Goal: Task Accomplishment & Management: Use online tool/utility

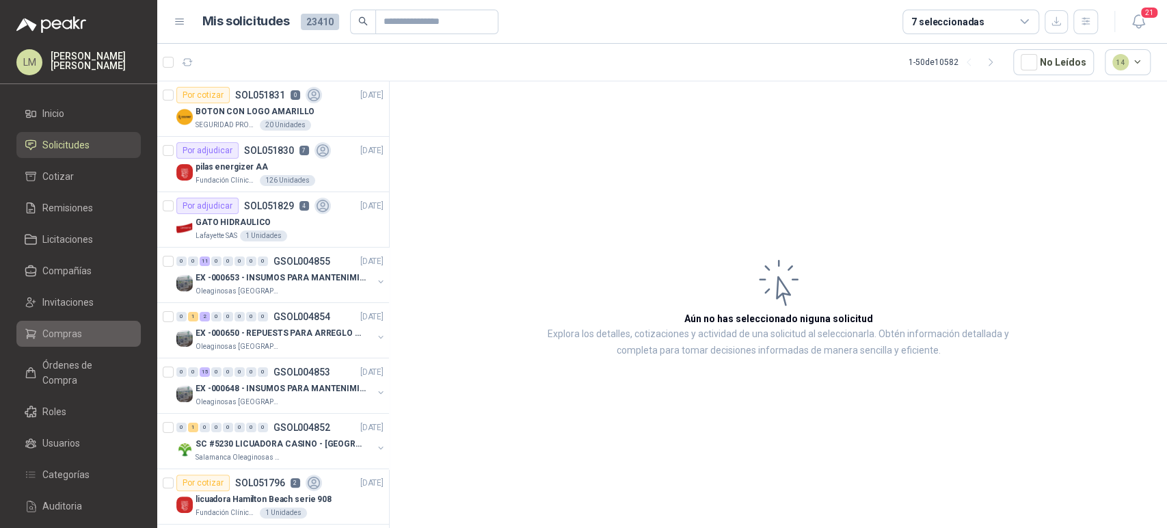
click at [69, 327] on span "Compras" at bounding box center [62, 333] width 40 height 15
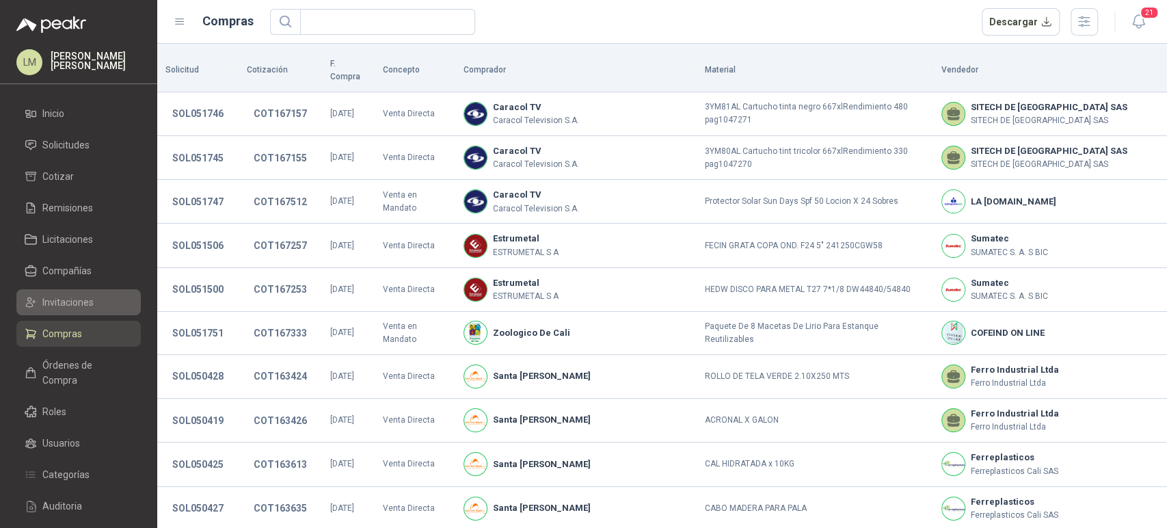
click at [68, 304] on span "Invitaciones" at bounding box center [67, 302] width 51 height 15
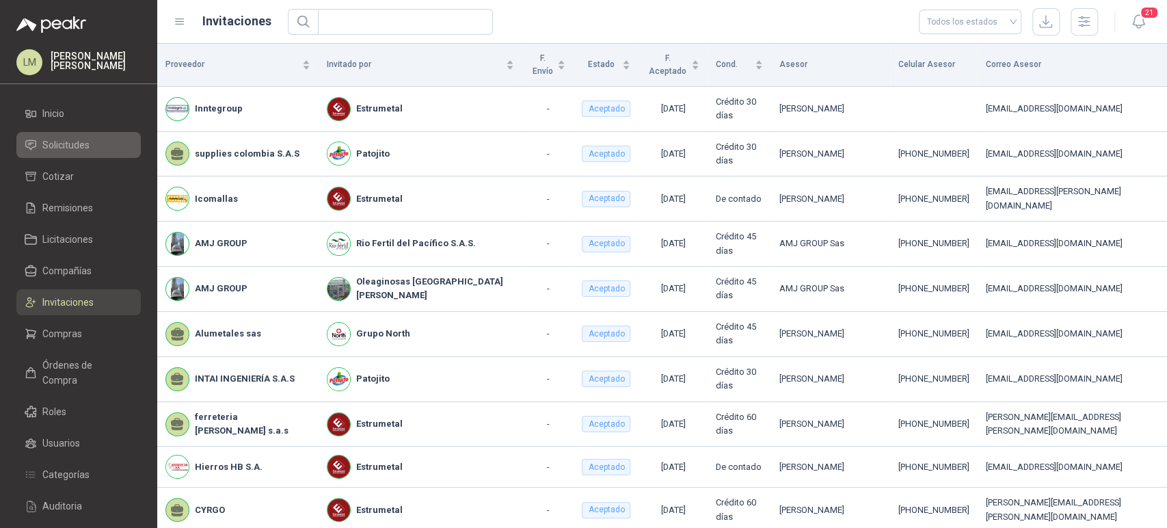
click at [54, 144] on span "Solicitudes" at bounding box center [65, 144] width 47 height 15
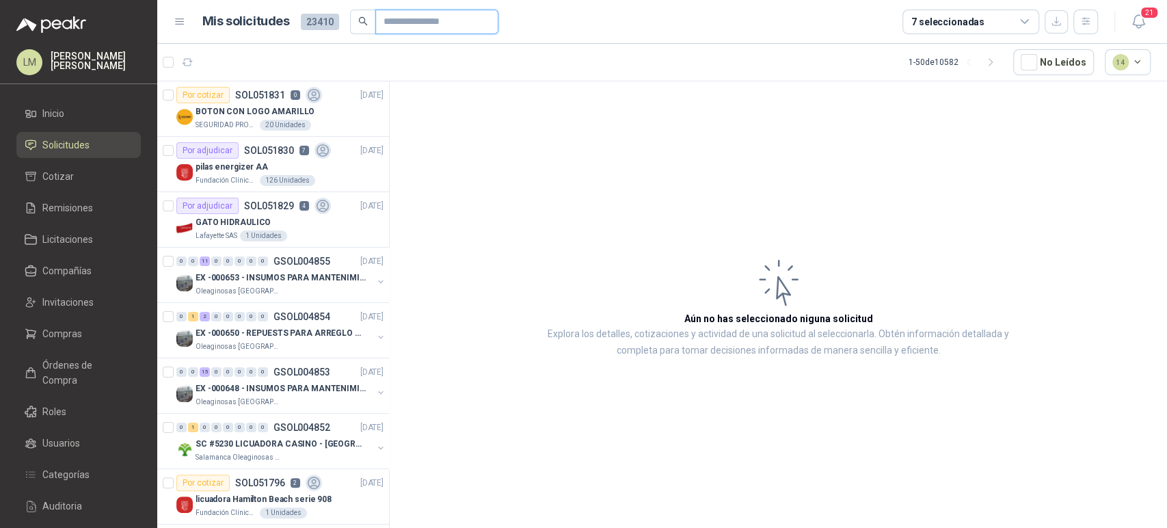
click at [462, 21] on input "text" at bounding box center [432, 21] width 96 height 23
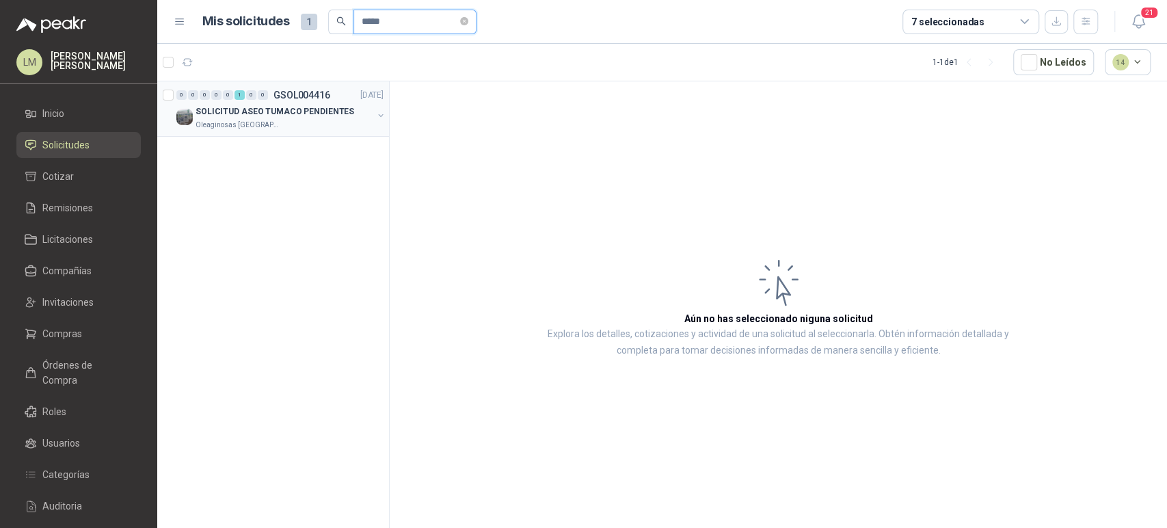
type input "*****"
click at [381, 114] on button "button" at bounding box center [380, 115] width 11 height 11
click at [284, 163] on p "ESCOBAS INDUSTRIALES" at bounding box center [241, 167] width 101 height 13
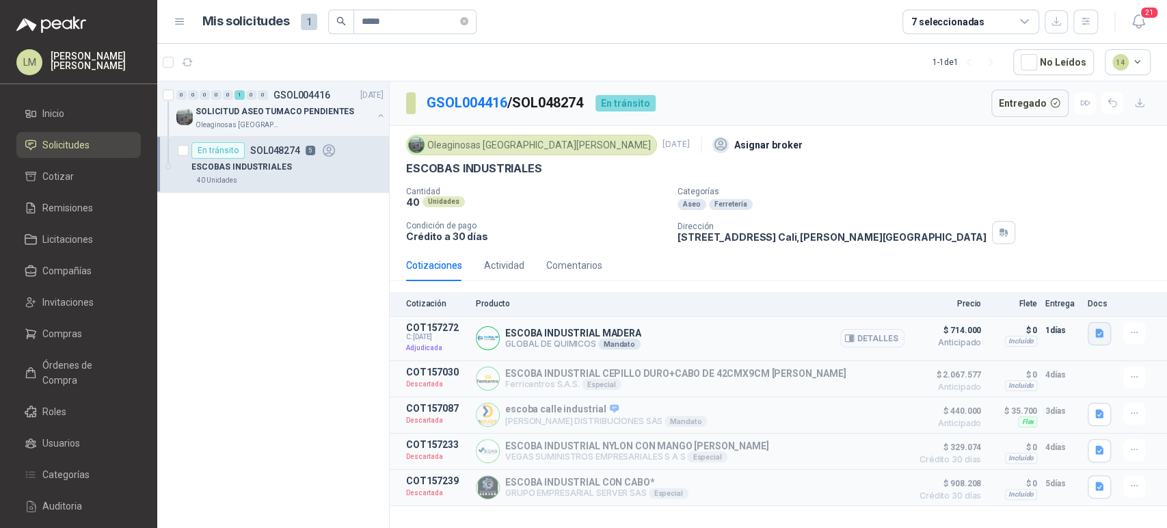
click at [1101, 332] on icon "button" at bounding box center [1100, 334] width 12 height 12
click at [1056, 302] on button "escoba industrial.jpg" at bounding box center [1051, 302] width 101 height 14
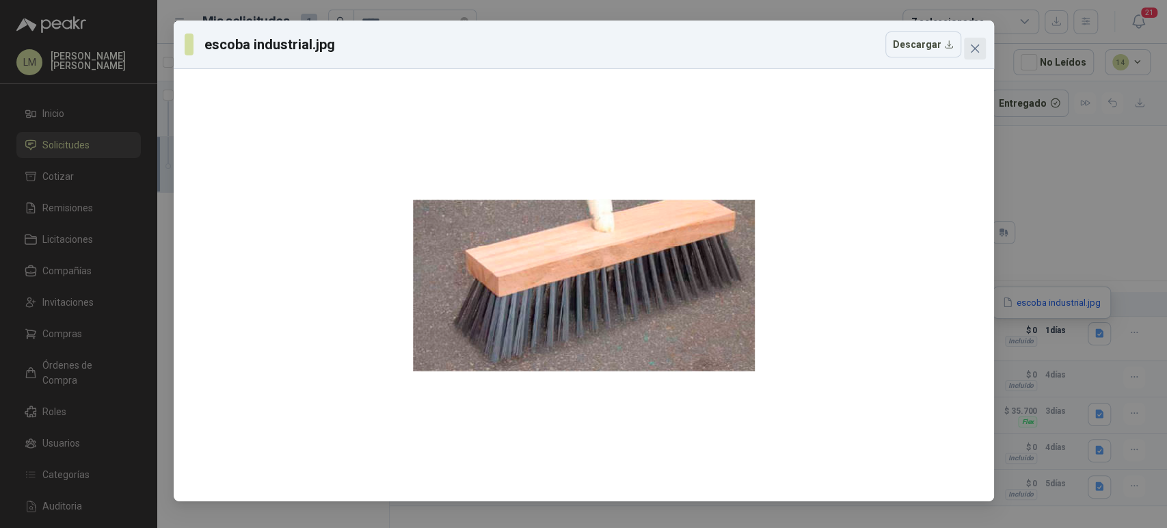
click at [973, 44] on icon "close" at bounding box center [975, 48] width 11 height 11
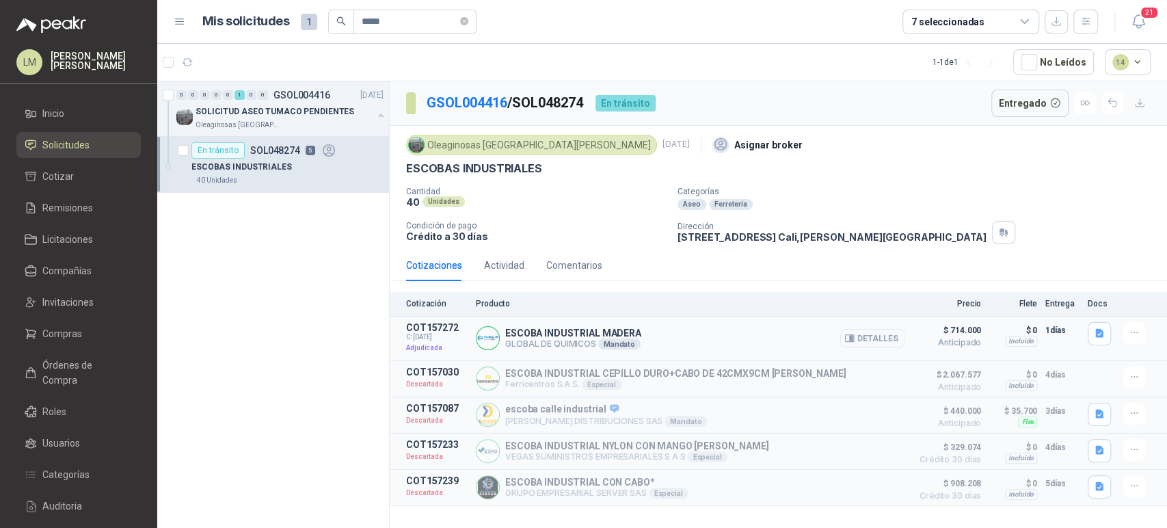
click at [869, 339] on button "Detalles" at bounding box center [872, 338] width 64 height 18
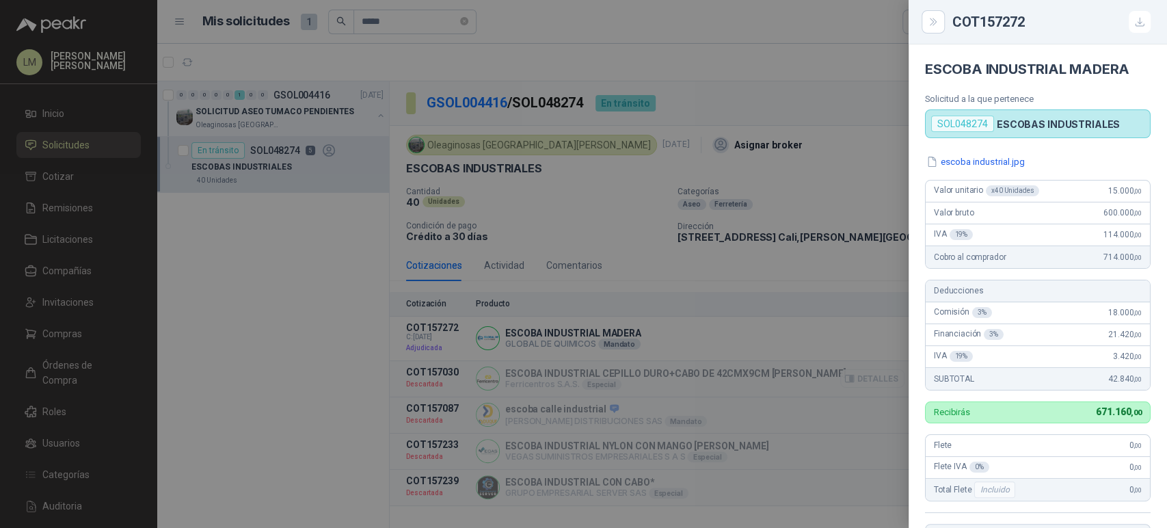
scroll to position [269, 0]
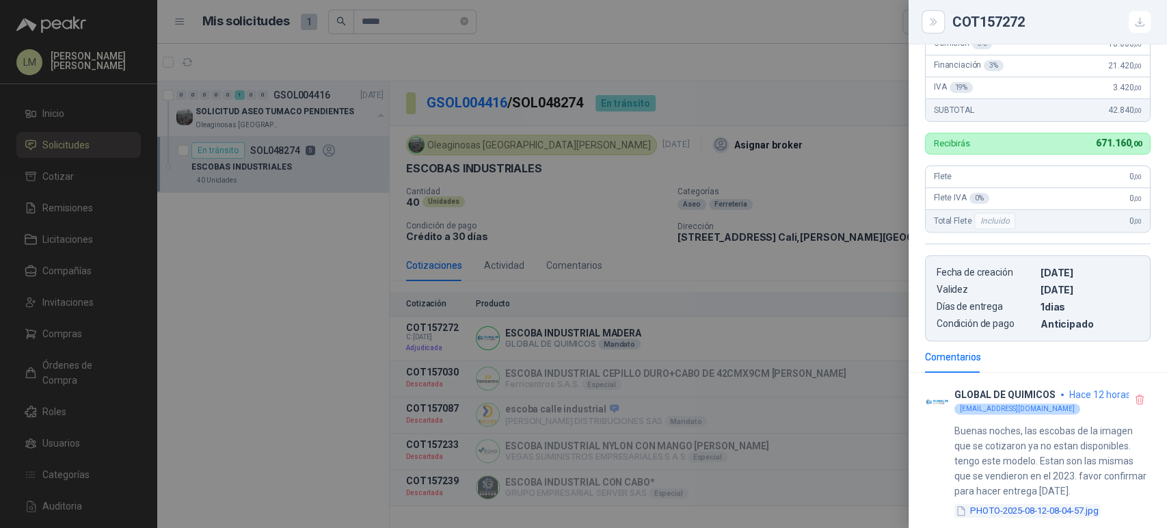
click at [998, 511] on button "PHOTO-2025-08-12-08-04-57.jpg" at bounding box center [1028, 511] width 146 height 14
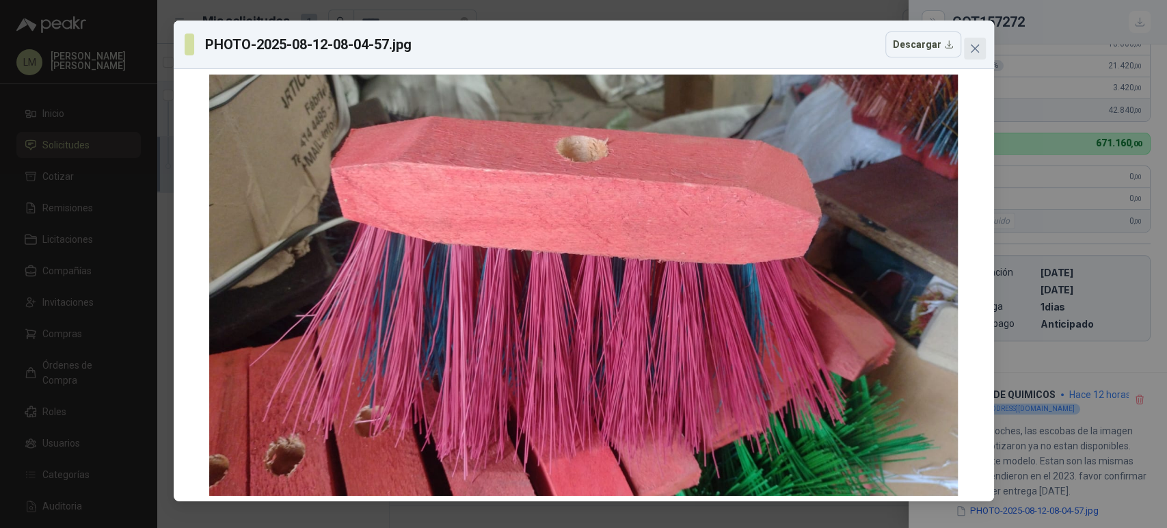
click at [974, 48] on icon "close" at bounding box center [974, 48] width 8 height 8
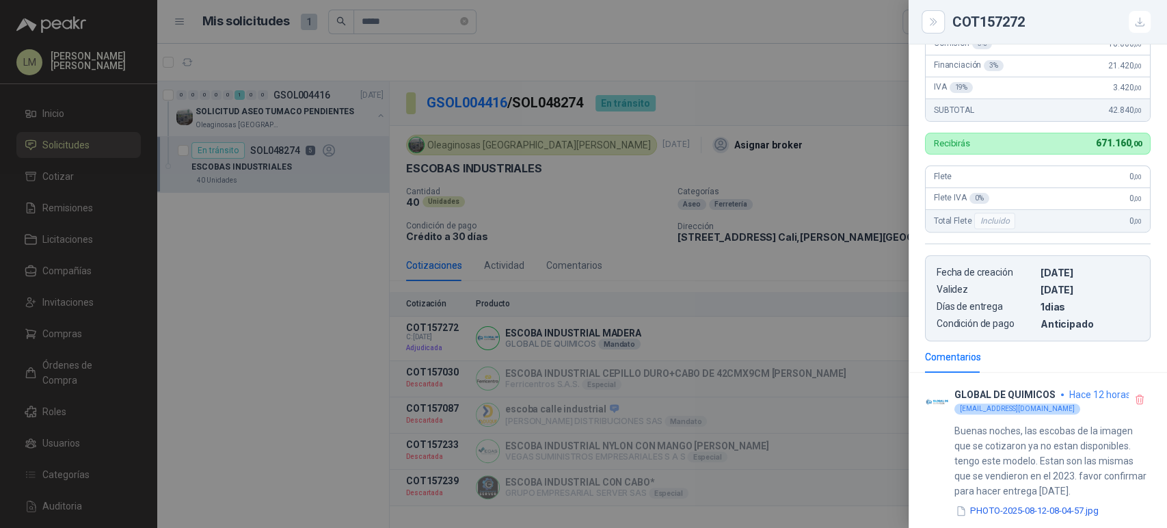
click at [600, 193] on div at bounding box center [583, 264] width 1167 height 528
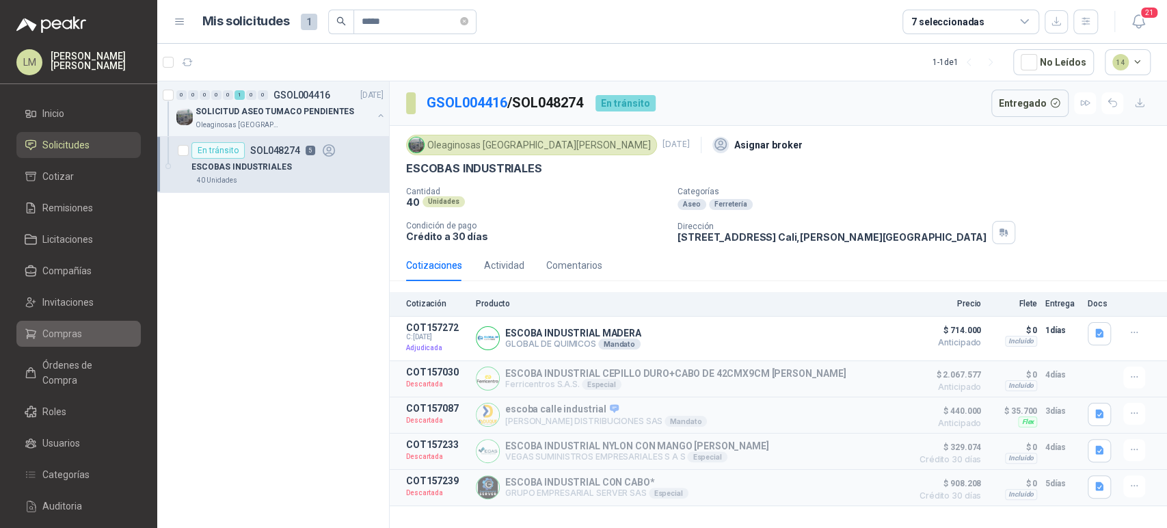
click at [57, 334] on span "Compras" at bounding box center [62, 333] width 40 height 15
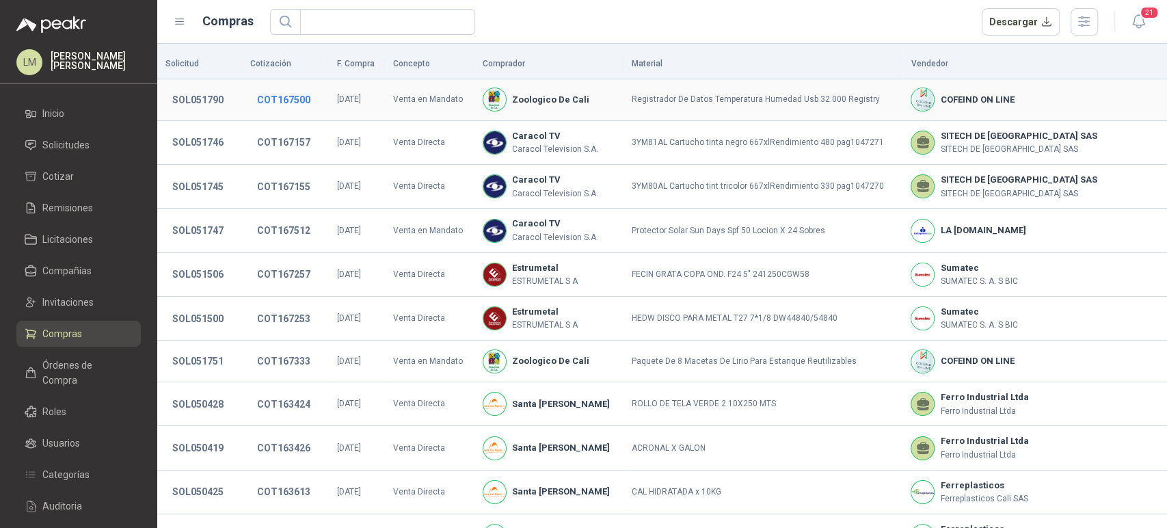
click at [295, 103] on button "COT167500" at bounding box center [283, 100] width 67 height 25
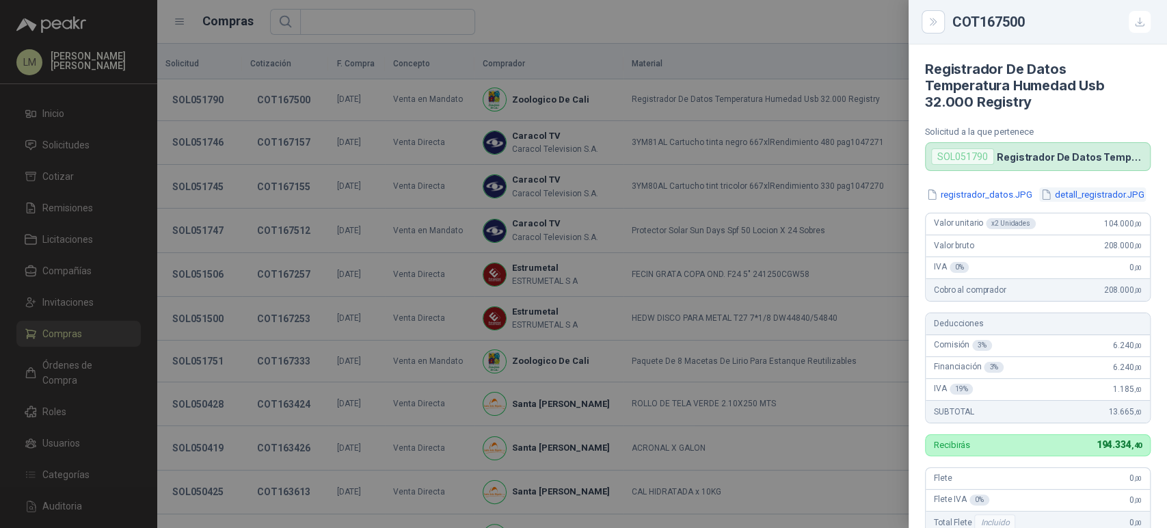
scroll to position [257, 0]
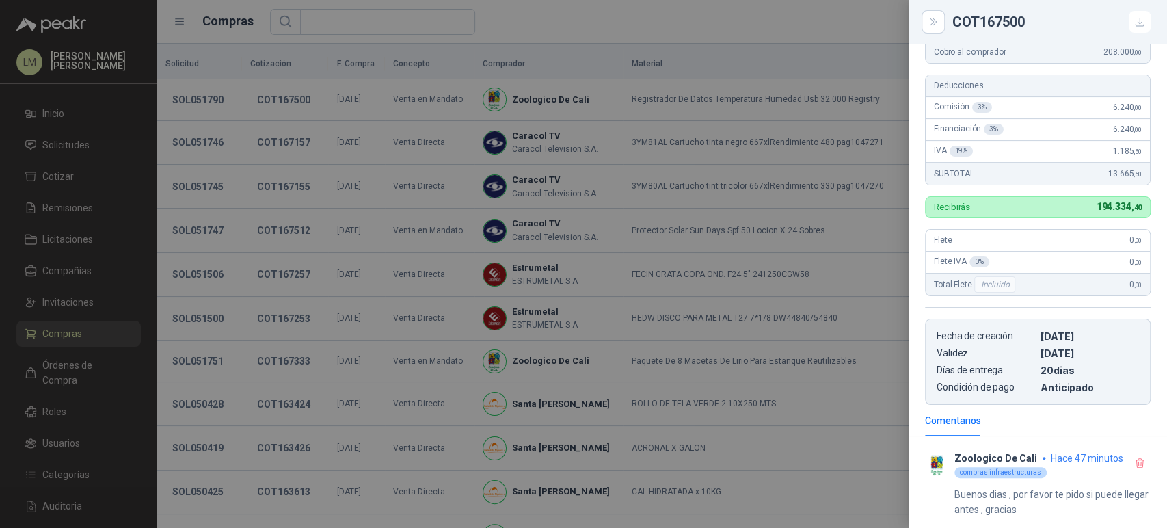
click at [808, 207] on div at bounding box center [583, 264] width 1167 height 528
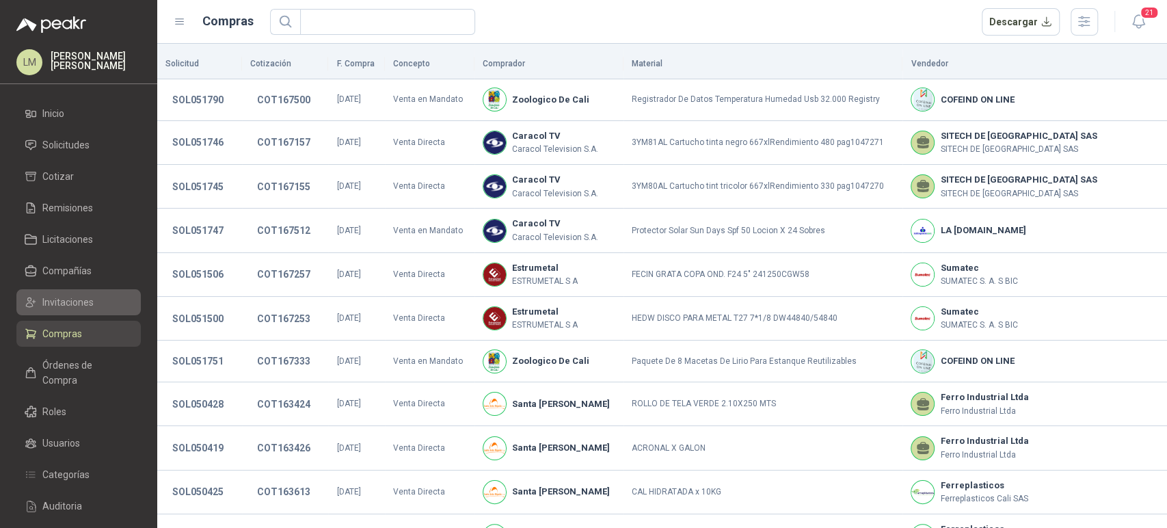
click at [68, 296] on span "Invitaciones" at bounding box center [67, 302] width 51 height 15
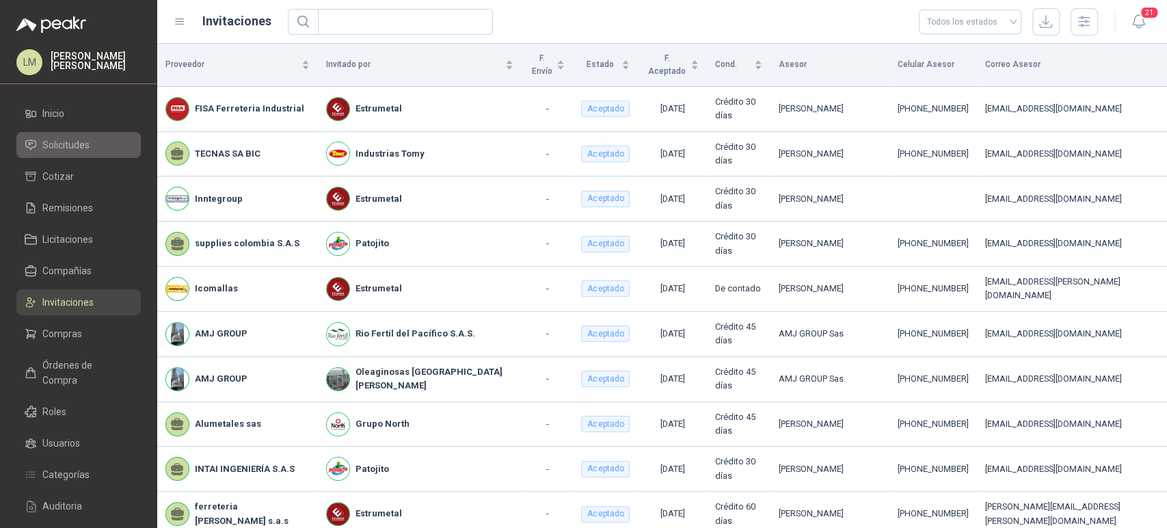
click at [57, 142] on span "Solicitudes" at bounding box center [65, 144] width 47 height 15
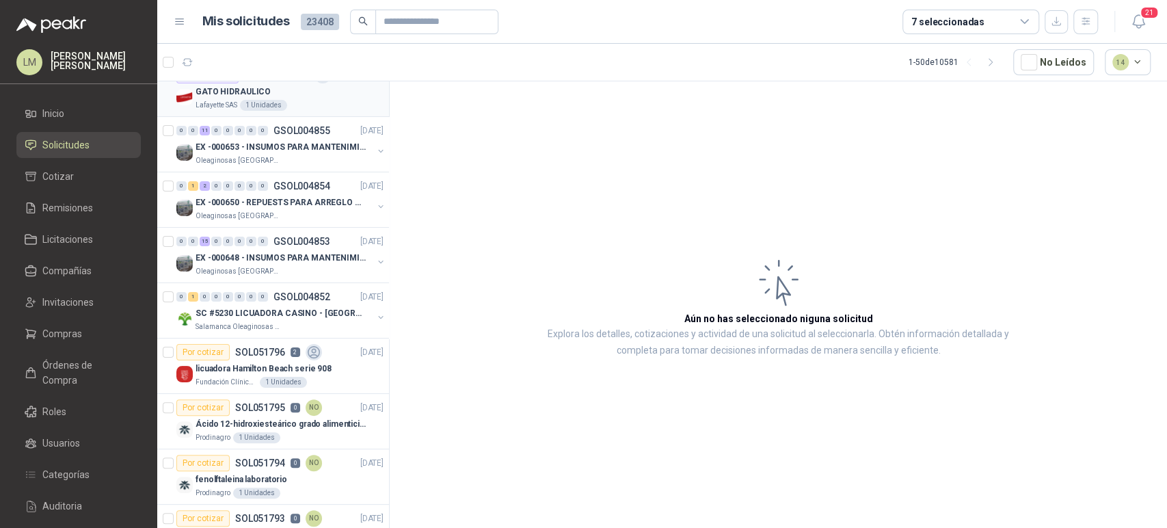
scroll to position [146, 0]
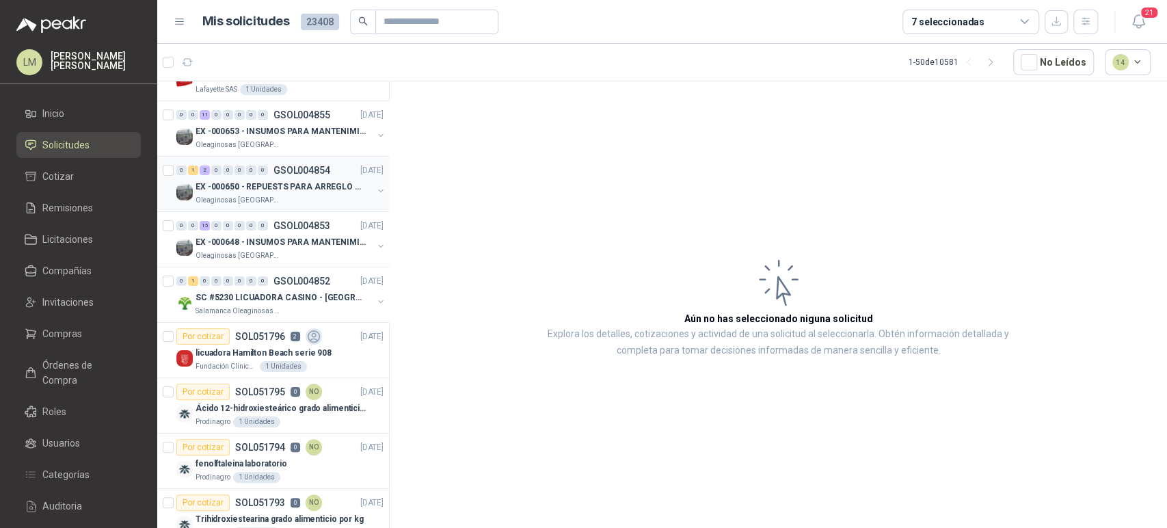
click at [293, 198] on div "Oleaginosas [GEOGRAPHIC_DATA][PERSON_NAME]" at bounding box center [284, 200] width 177 height 11
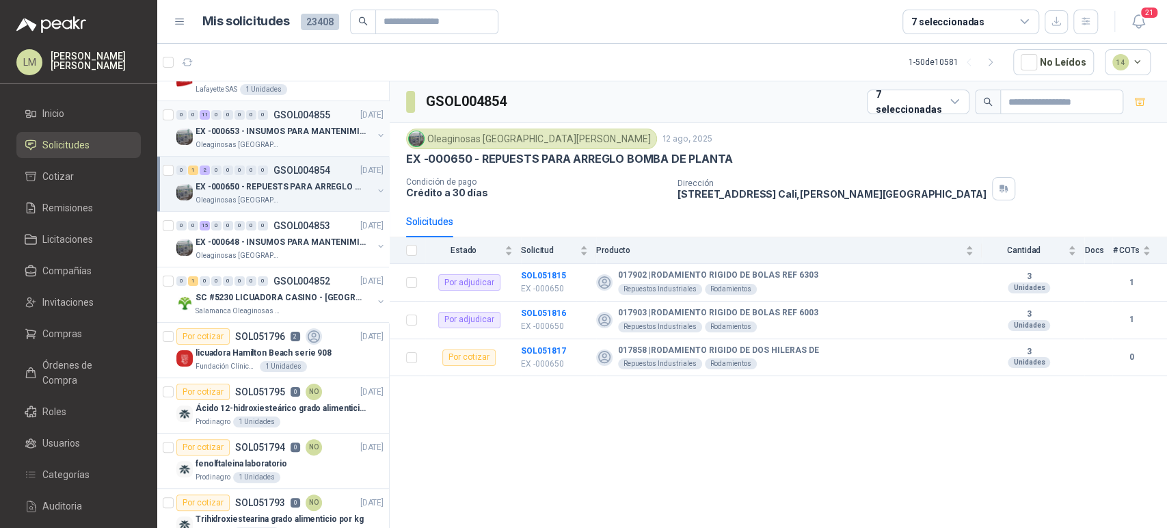
click at [238, 125] on p "EX -000653 - INSUMOS PARA MANTENIMIENTO A CADENAS" at bounding box center [281, 131] width 170 height 13
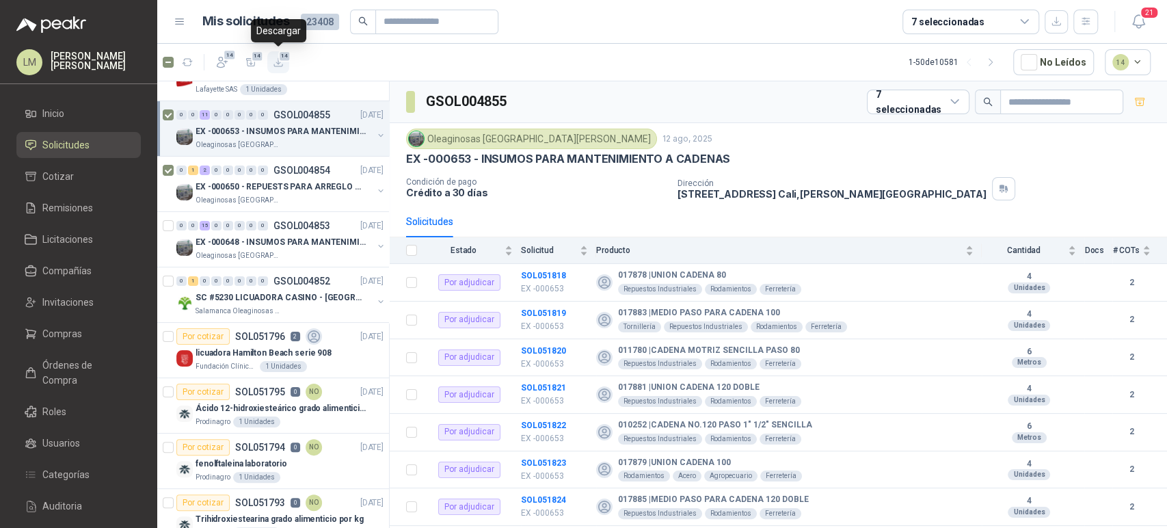
click at [275, 60] on icon "button" at bounding box center [279, 63] width 12 height 12
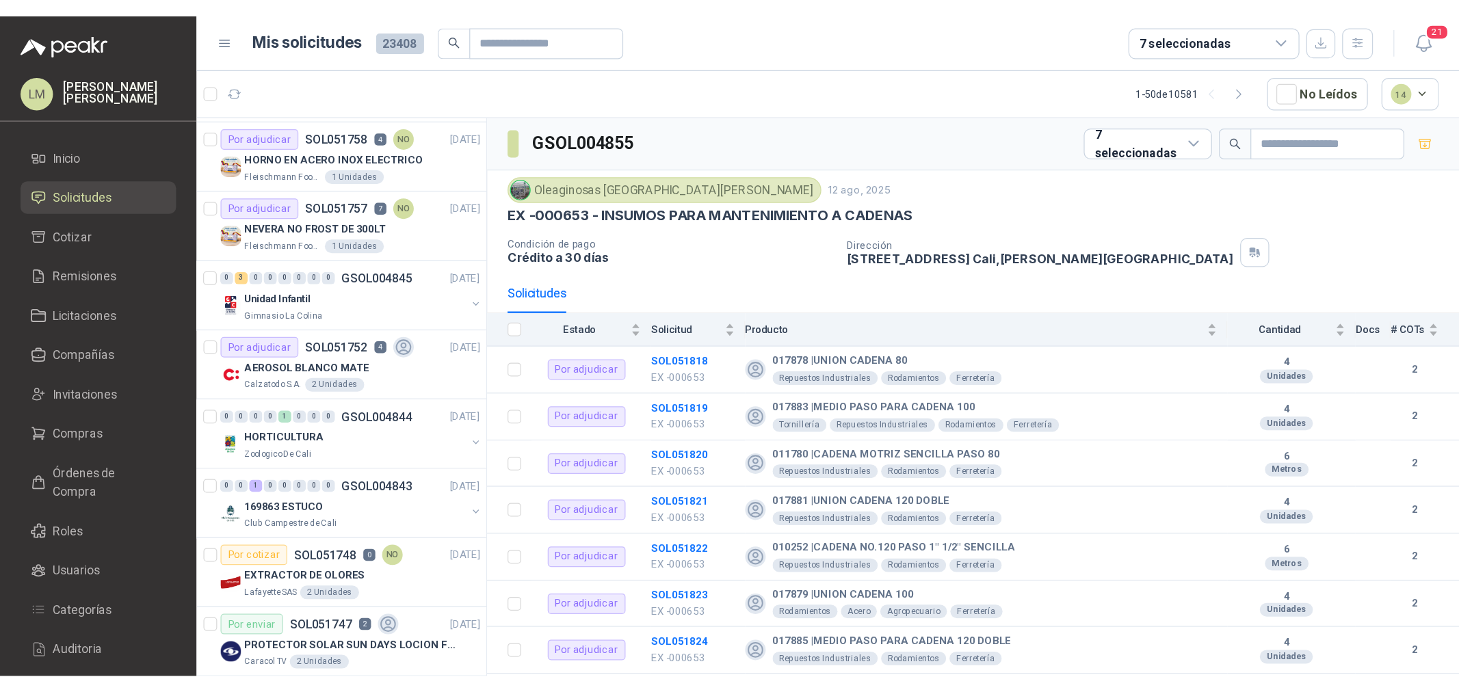
scroll to position [1272, 0]
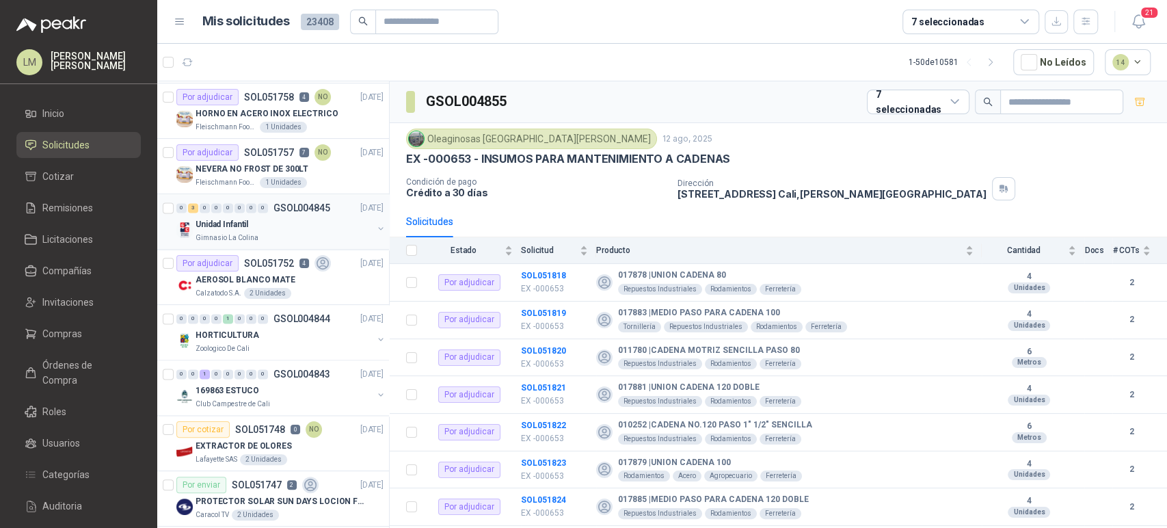
click at [375, 223] on button "button" at bounding box center [380, 228] width 11 height 11
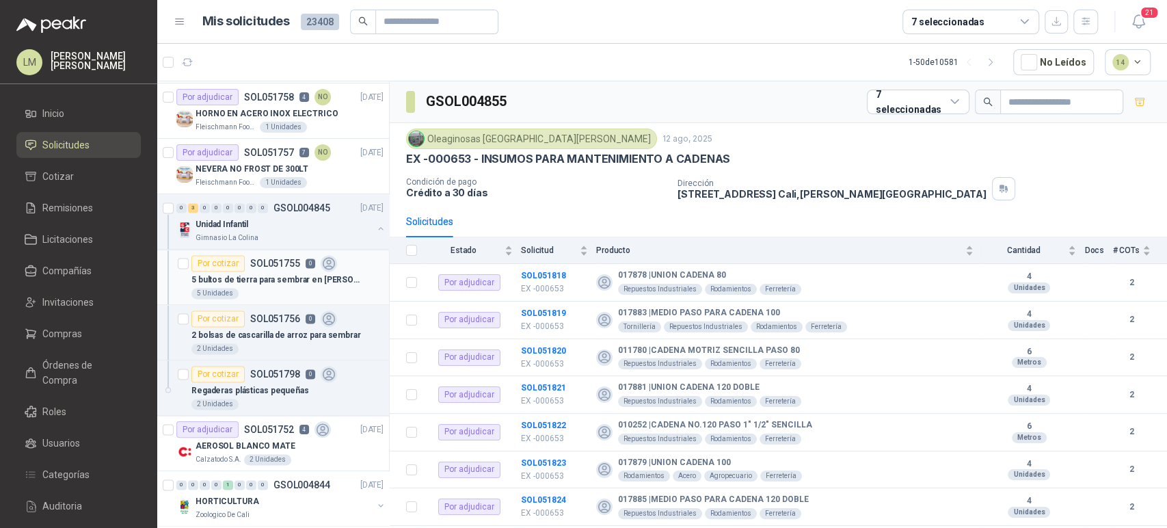
click at [224, 274] on p "5 bultos de tierra para sembrar en [PERSON_NAME]" at bounding box center [276, 280] width 170 height 13
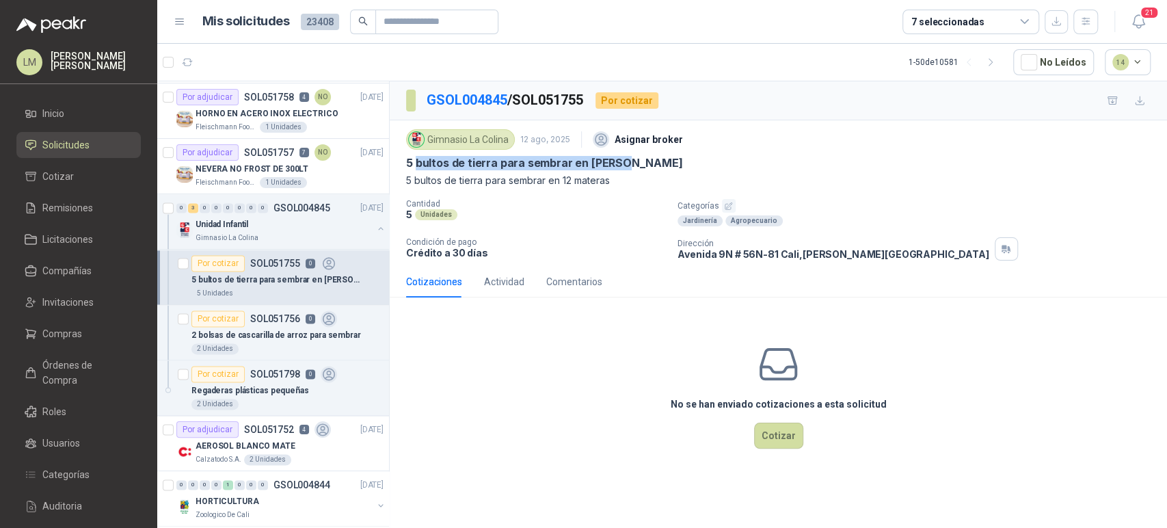
drag, startPoint x: 626, startPoint y: 163, endPoint x: 416, endPoint y: 161, distance: 210.6
click at [416, 161] on div "5 bultos de tierra para sembrar en [PERSON_NAME]" at bounding box center [778, 163] width 745 height 14
copy p "bultos de tierra para sembrar en [PERSON_NAME]"
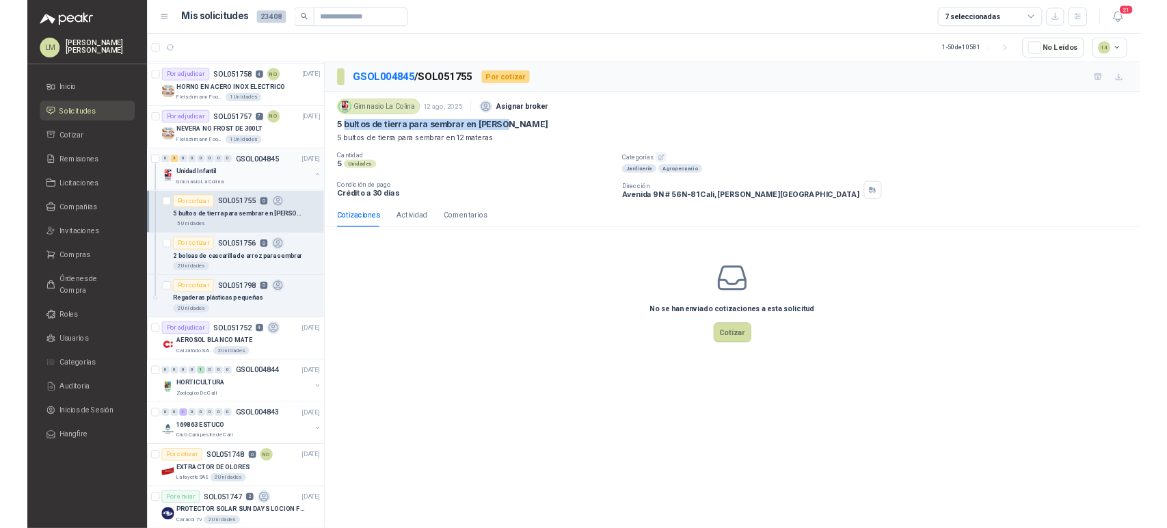
scroll to position [1272, 0]
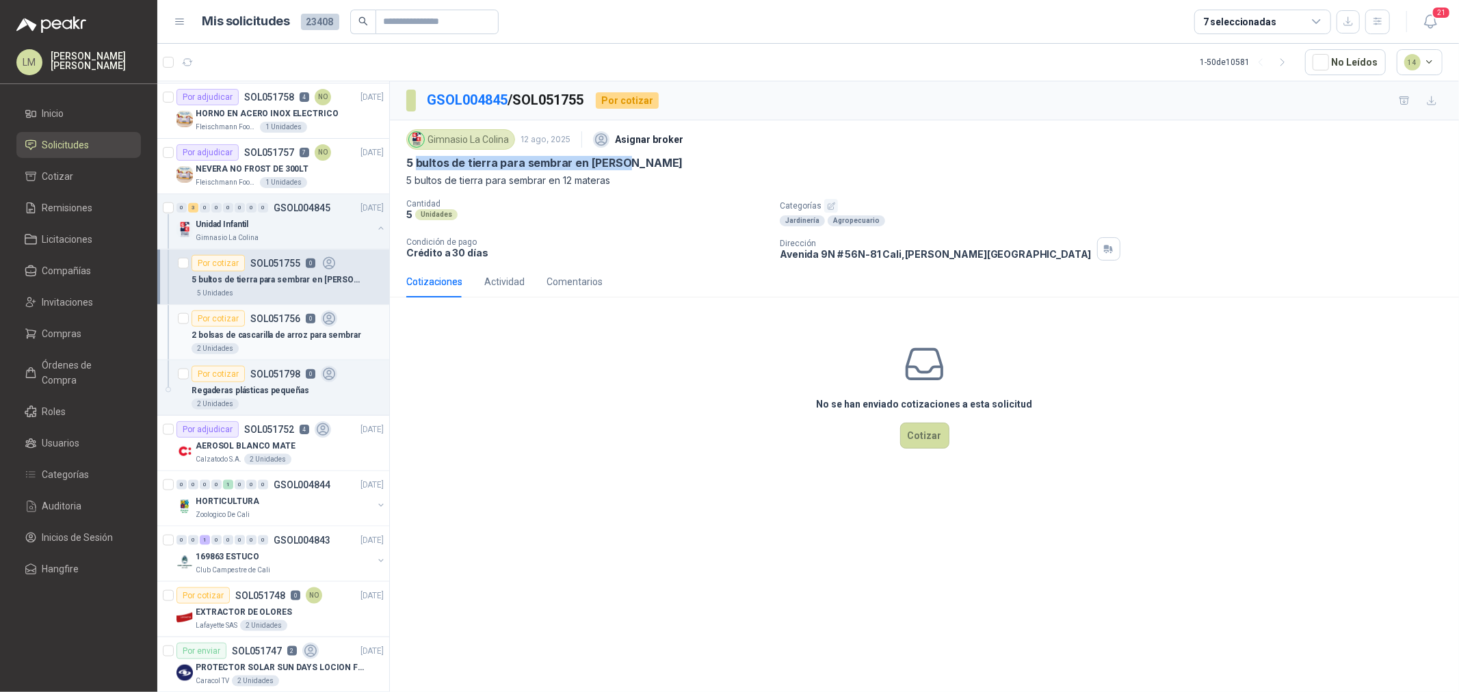
click at [242, 337] on p "2 bolsas de cascarilla de arroz para sembrar" at bounding box center [276, 335] width 170 height 13
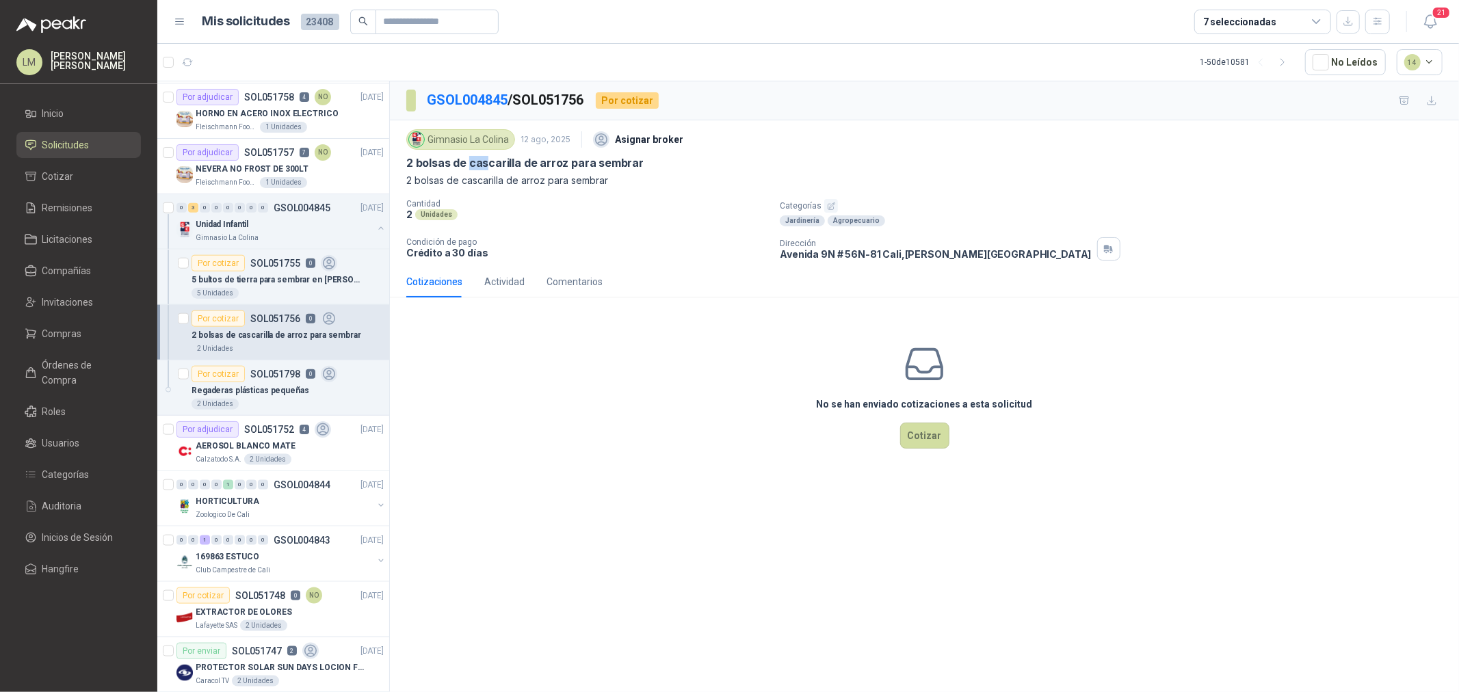
drag, startPoint x: 468, startPoint y: 162, endPoint x: 488, endPoint y: 162, distance: 19.8
click at [488, 162] on p "2 bolsas de cascarilla de arroz para sembrar" at bounding box center [524, 163] width 237 height 14
drag, startPoint x: 417, startPoint y: 164, endPoint x: 565, endPoint y: 161, distance: 147.7
click at [565, 161] on p "2 bolsas de cascarilla de arroz para sembrar" at bounding box center [524, 163] width 237 height 14
copy p "bolsas de cascarilla de arroz"
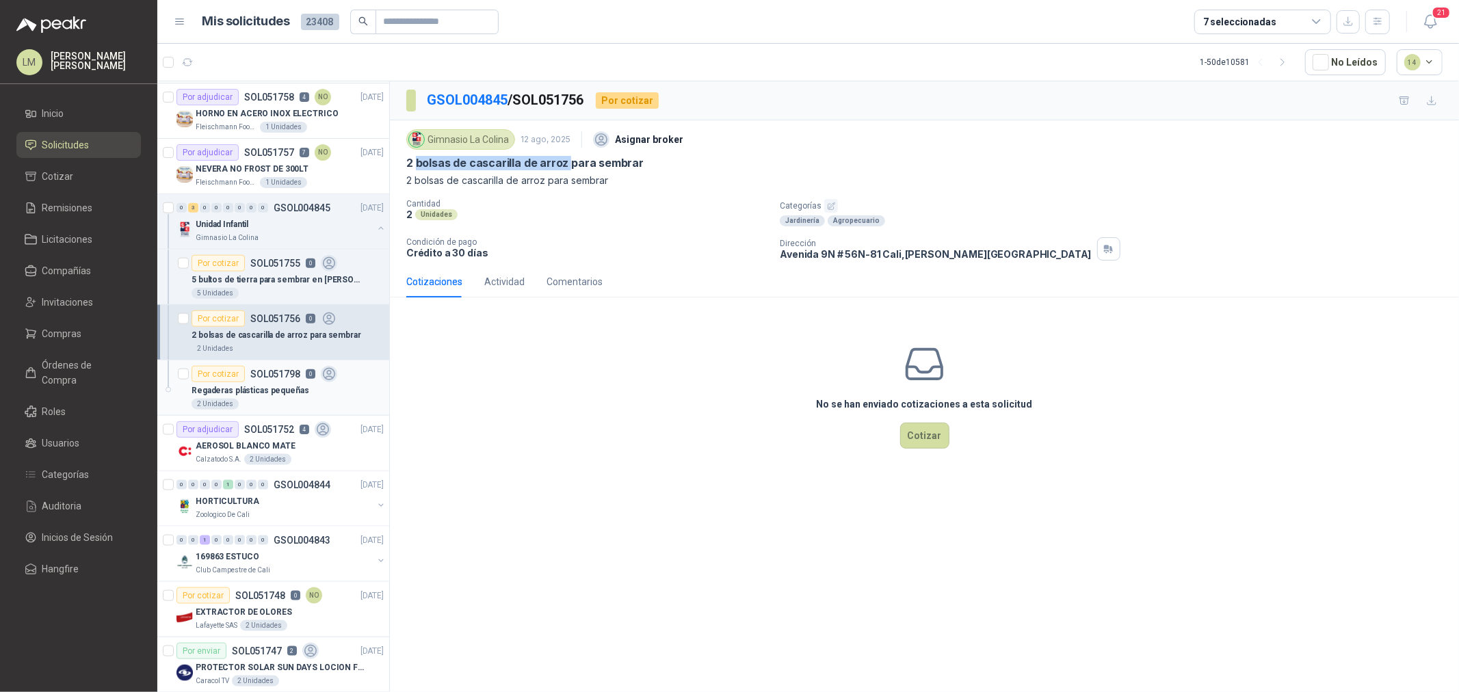
click at [224, 399] on div "Regaderas plásticas pequeñas" at bounding box center [287, 390] width 192 height 16
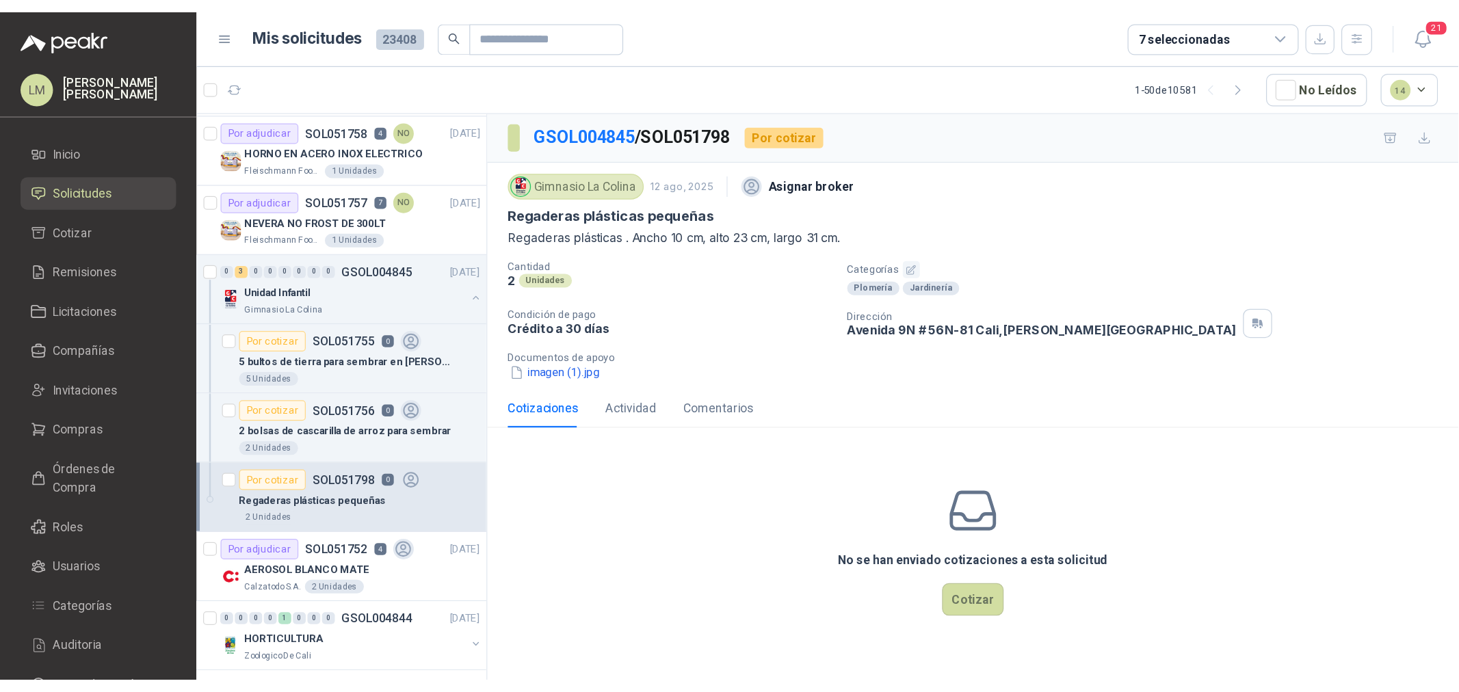
scroll to position [1272, 0]
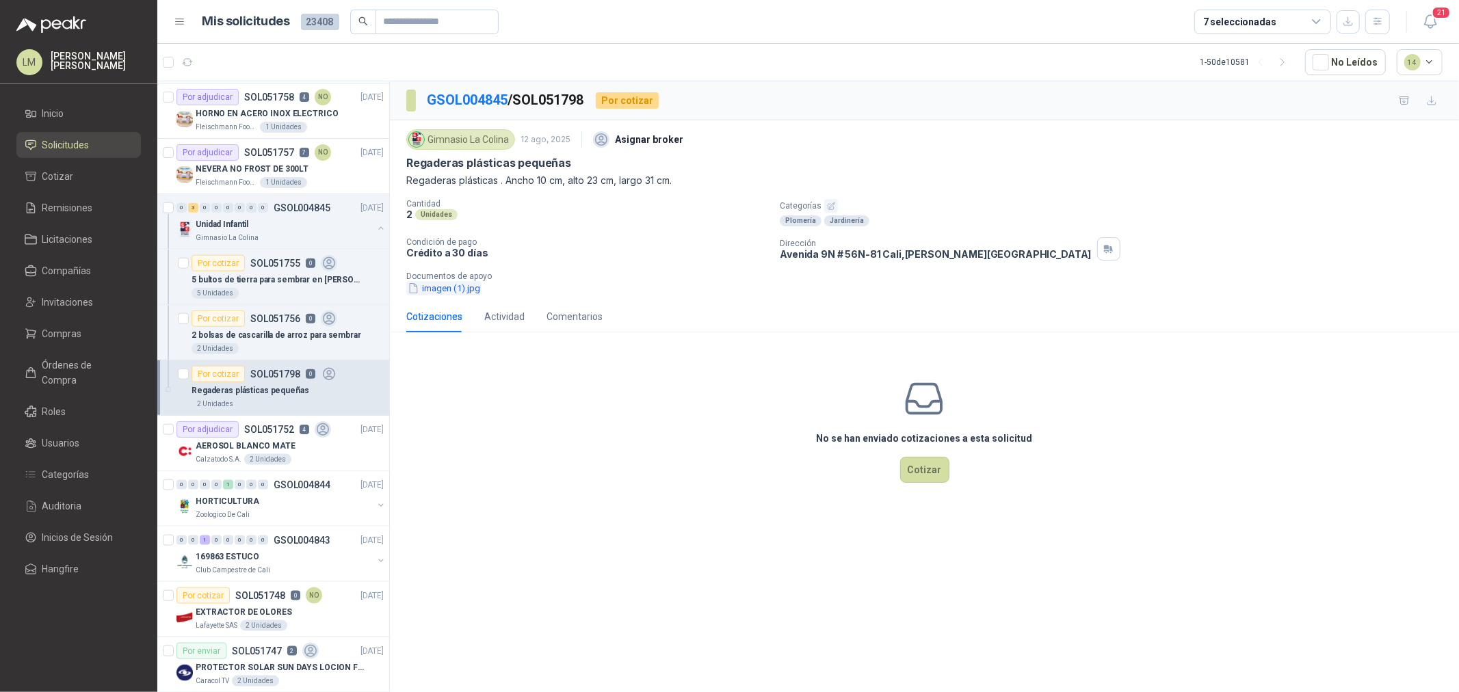
click at [470, 291] on button "imagen (1).jpg" at bounding box center [443, 288] width 75 height 14
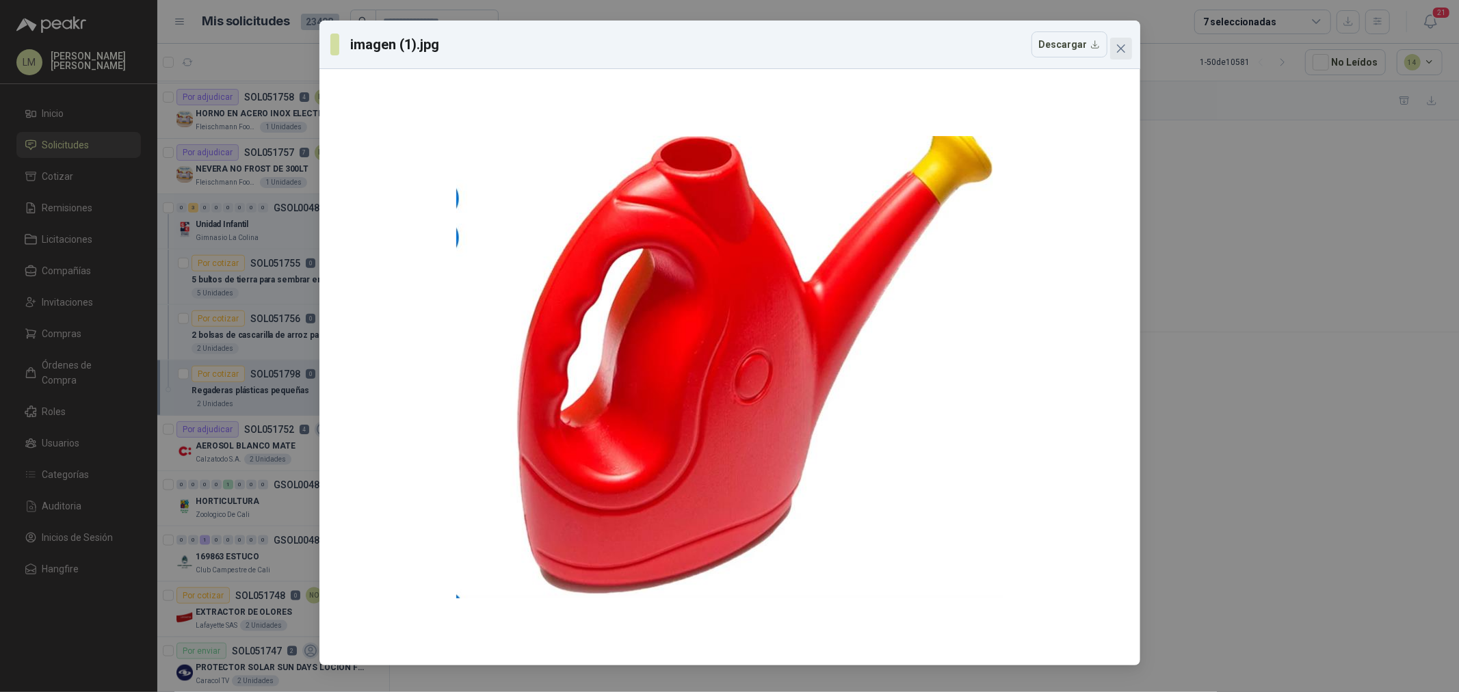
click at [1117, 51] on icon "close" at bounding box center [1120, 48] width 8 height 8
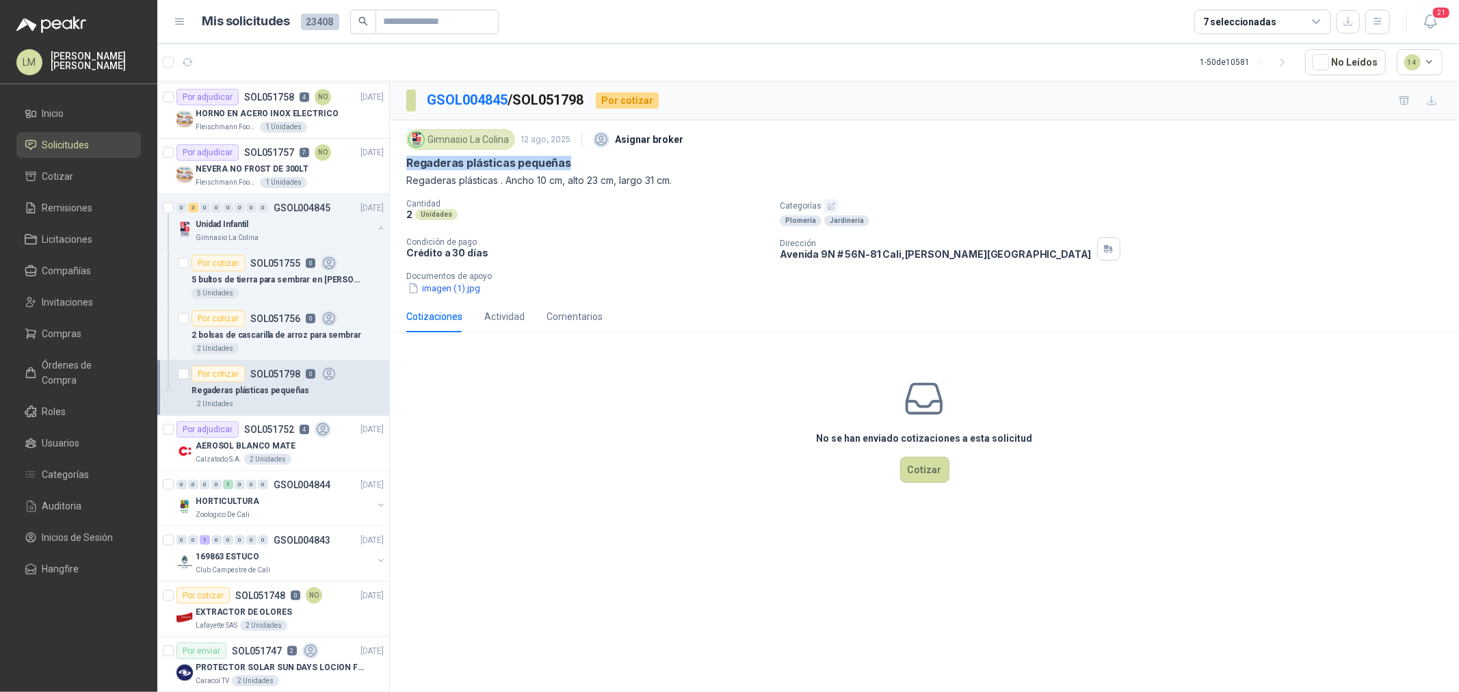
drag, startPoint x: 405, startPoint y: 165, endPoint x: 572, endPoint y: 162, distance: 167.6
click at [572, 162] on div "Gimnasio La [MEDICAL_DATA] [DATE] Asignar broker Regaderas plásticas pequeñas R…" at bounding box center [924, 210] width 1069 height 181
copy p "Regaderas plásticas pequeñas"
click at [425, 290] on button "imagen (1).jpg" at bounding box center [443, 288] width 75 height 14
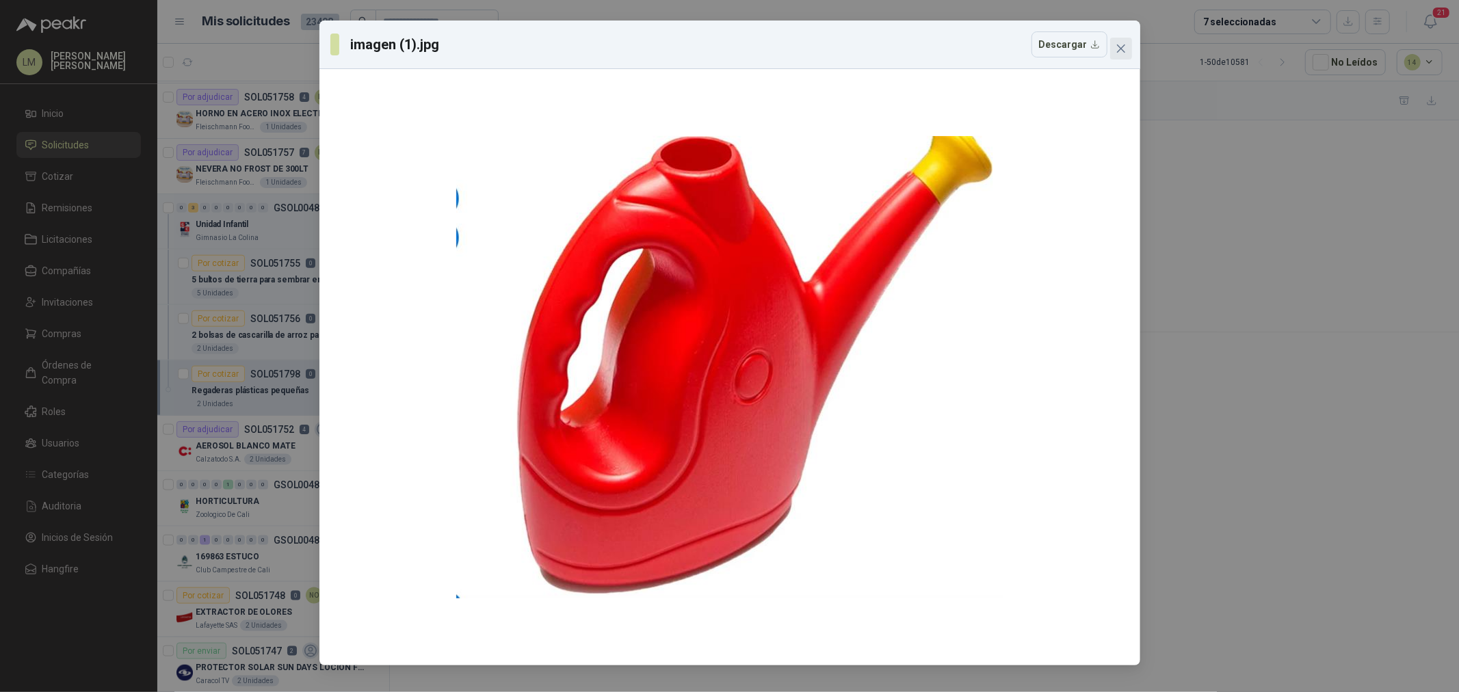
click at [1125, 47] on icon "close" at bounding box center [1120, 48] width 11 height 11
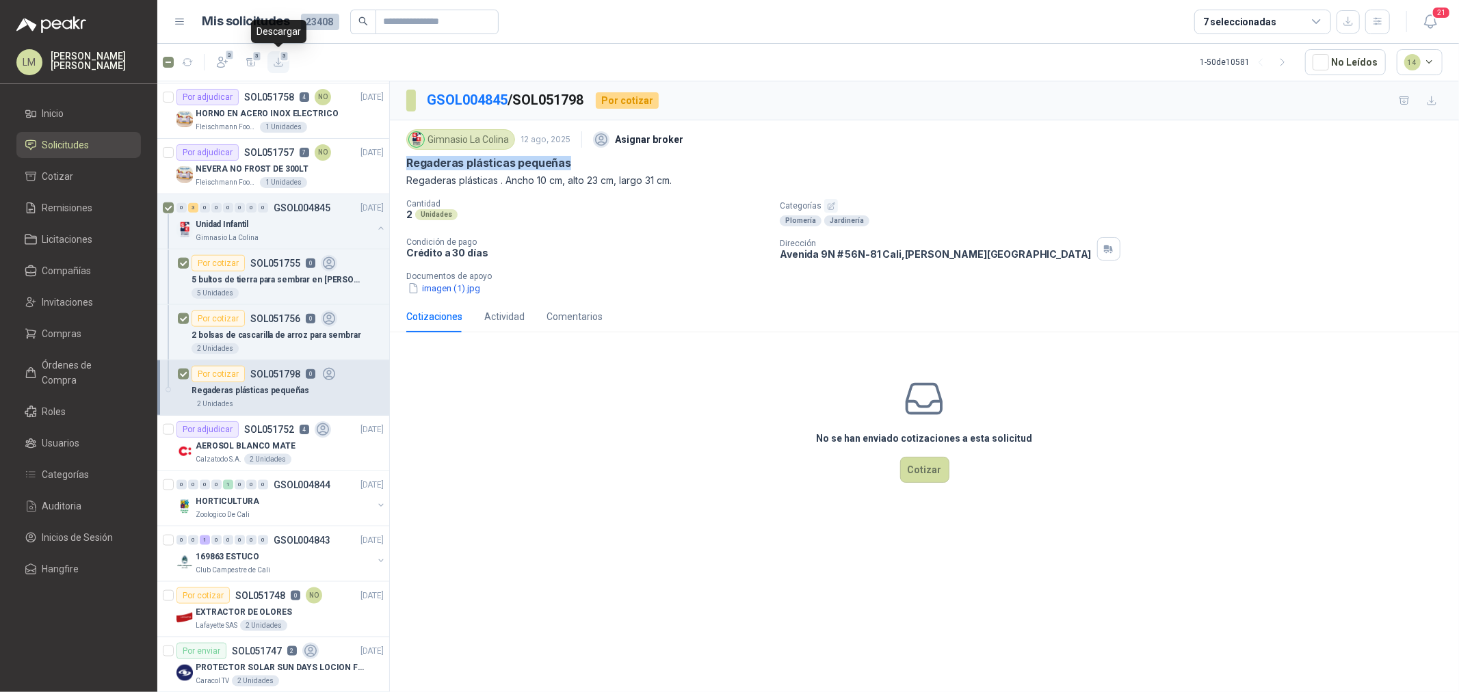
click at [276, 62] on icon "button" at bounding box center [278, 62] width 8 height 8
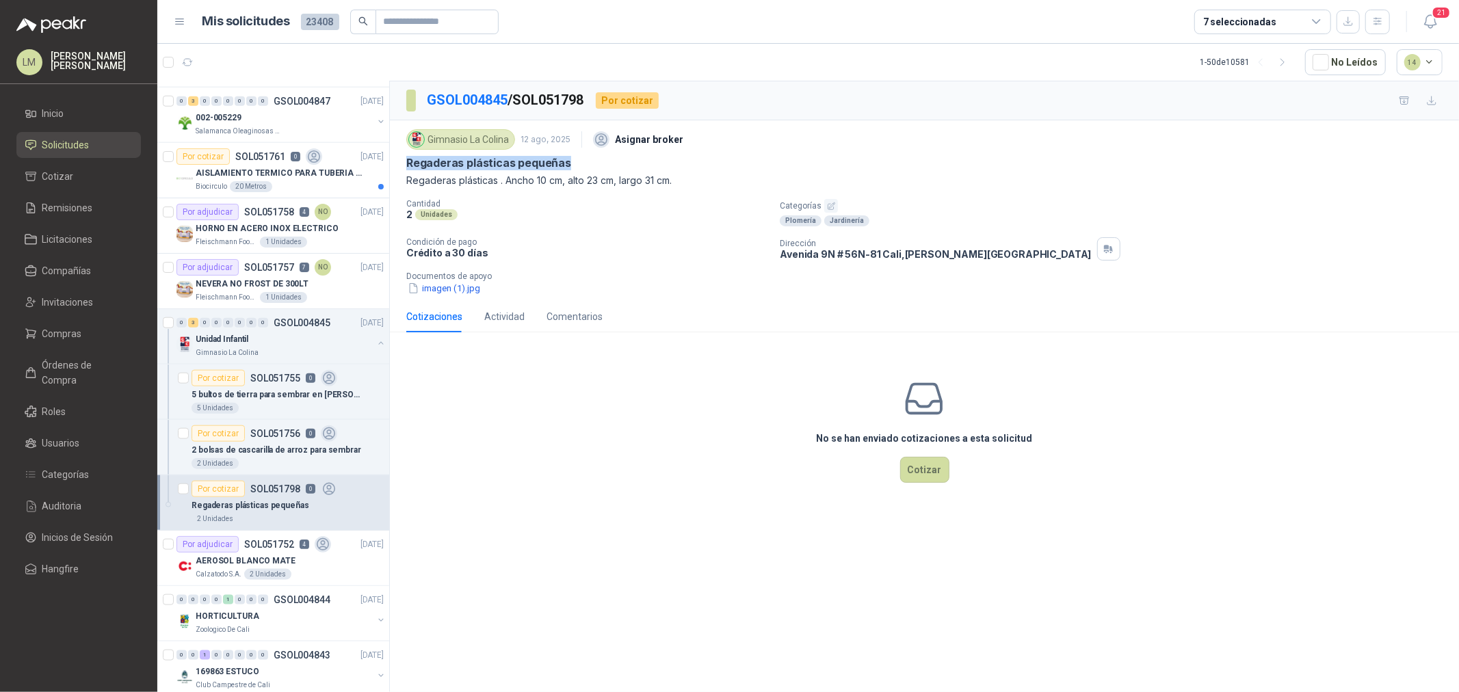
scroll to position [1195, 0]
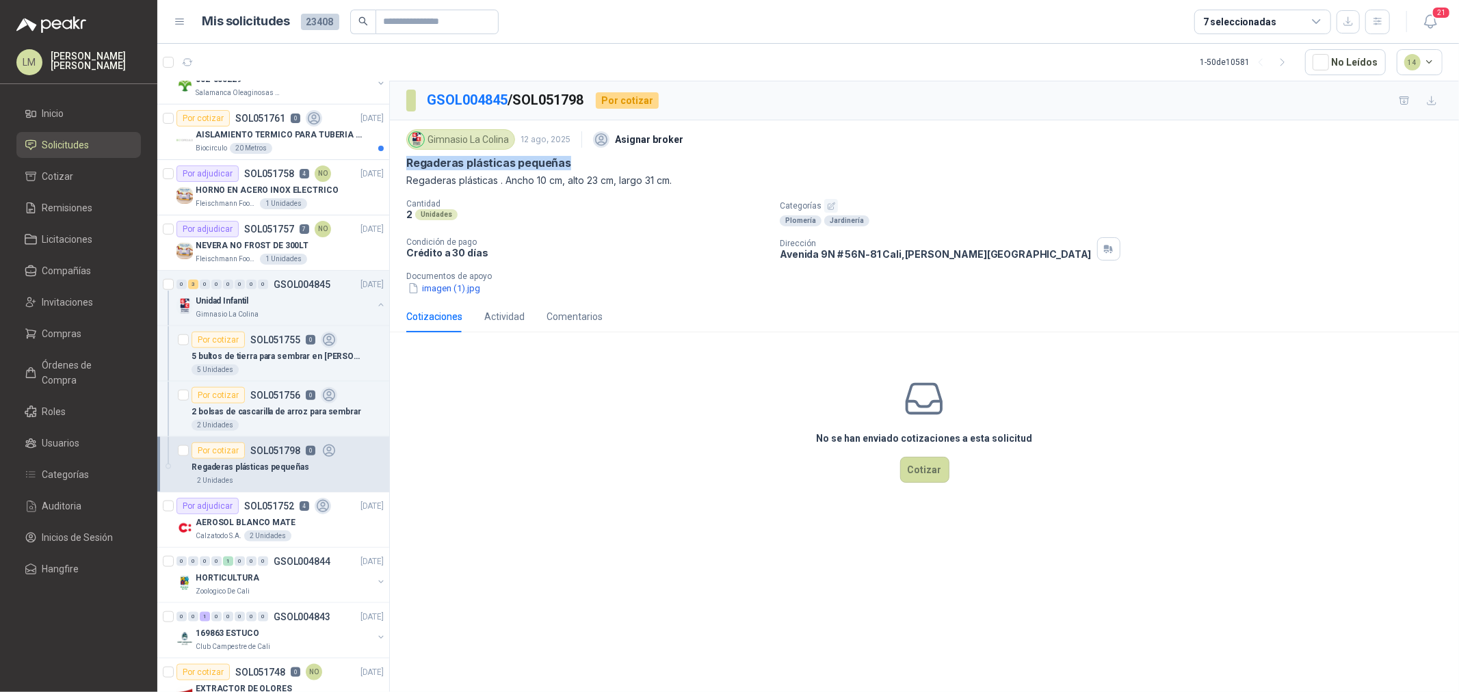
click at [261, 467] on p "Regaderas plásticas pequeñas" at bounding box center [250, 467] width 118 height 13
click at [917, 480] on button "Cotizar" at bounding box center [924, 470] width 49 height 26
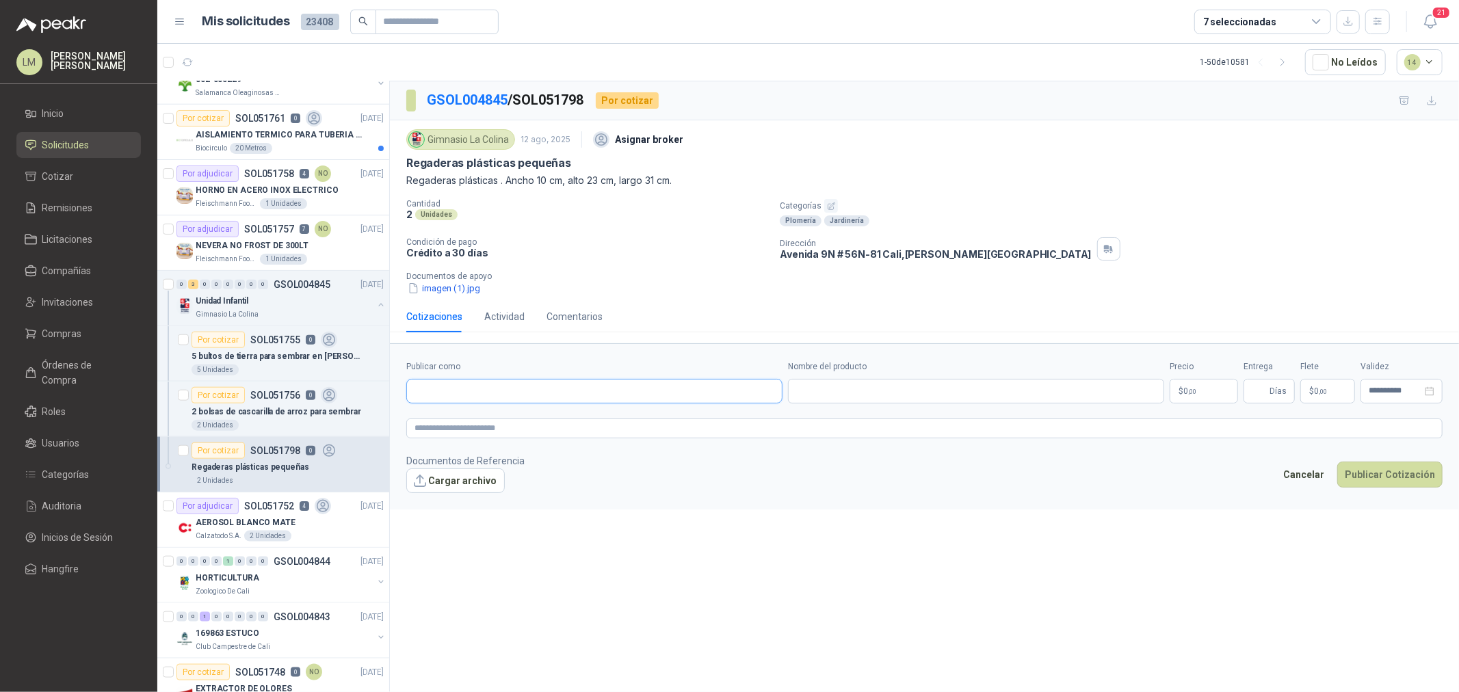
click at [554, 388] on input "Publicar como" at bounding box center [594, 391] width 375 height 23
type input "********"
click at [549, 418] on div "Tierragro NIT : 890912426" at bounding box center [594, 424] width 353 height 15
type input "**********"
click at [832, 394] on input "Nombre del producto" at bounding box center [976, 391] width 376 height 25
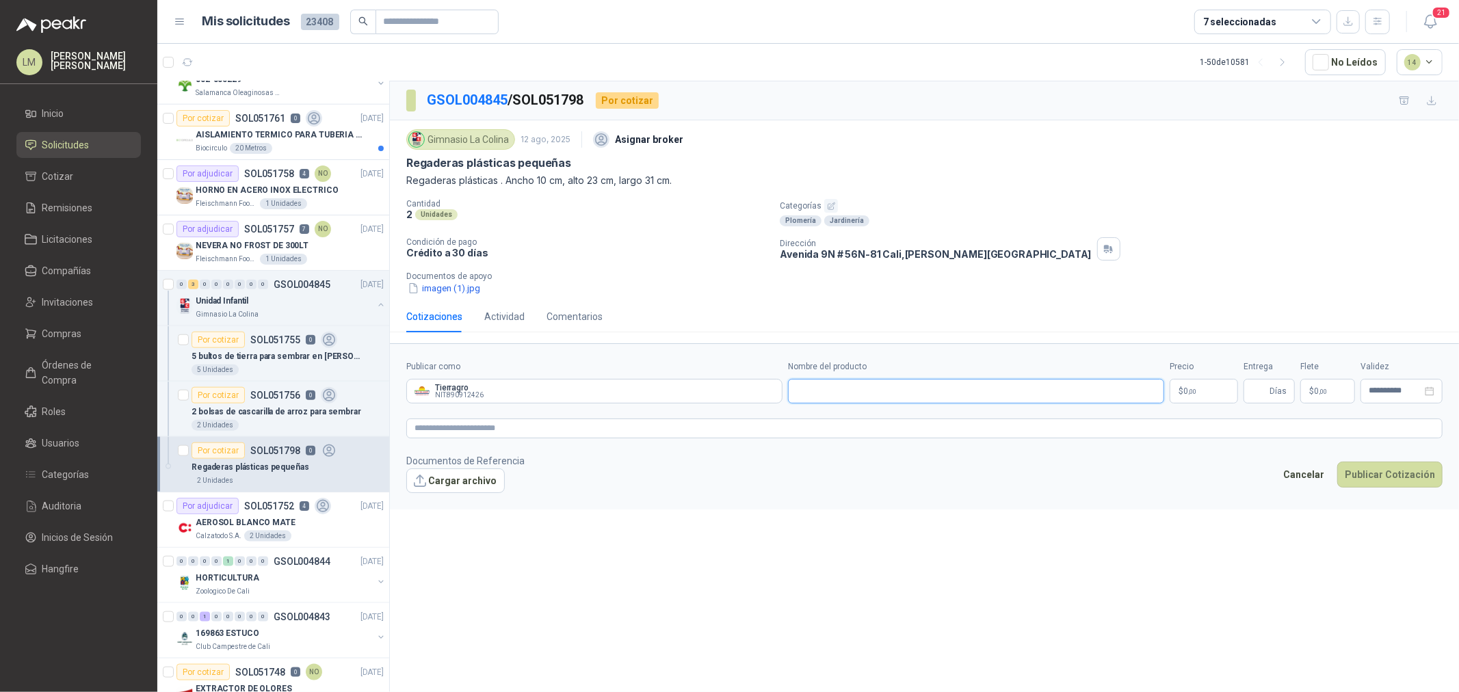
paste input "**********"
type input "**********"
click at [659, 429] on textarea at bounding box center [924, 429] width 1036 height 20
click at [847, 386] on input "Nombre del producto" at bounding box center [976, 391] width 376 height 25
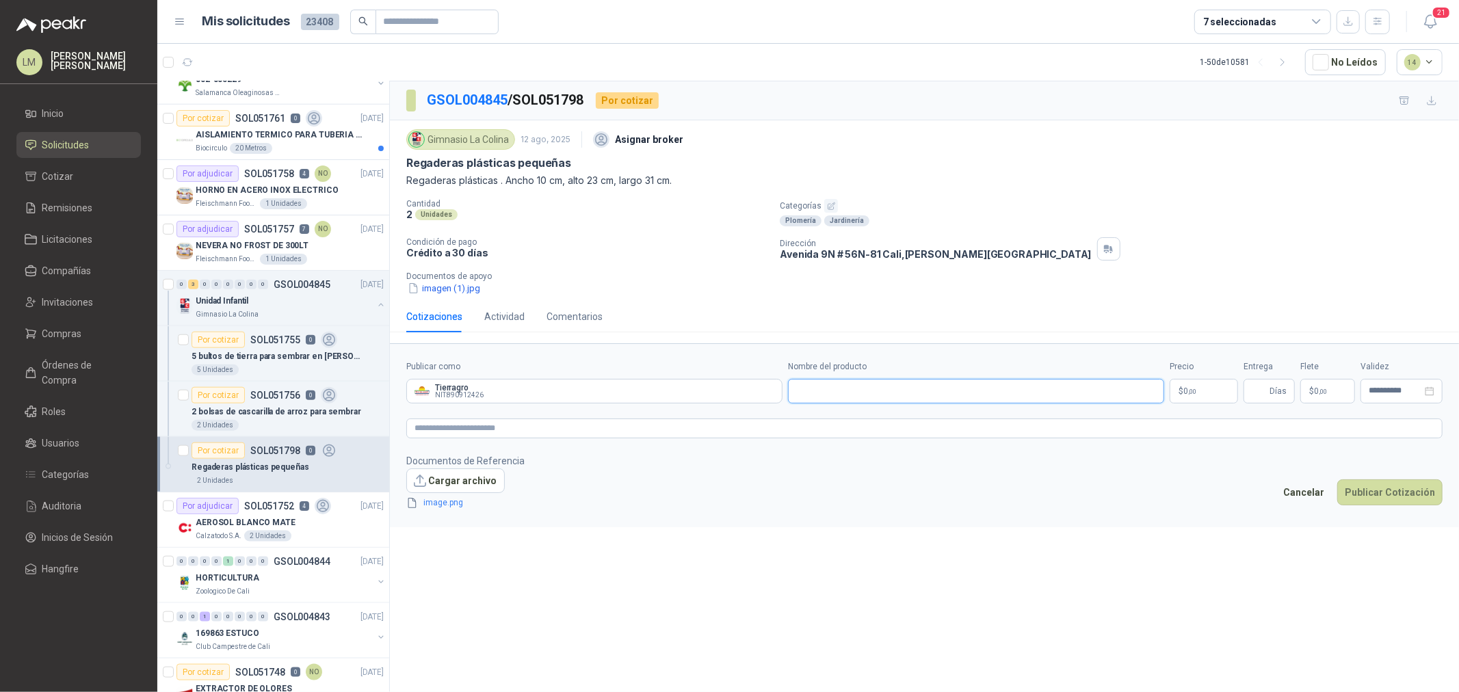
paste input "**********"
type input "**********"
click at [1167, 393] on span ",00" at bounding box center [1192, 392] width 8 height 8
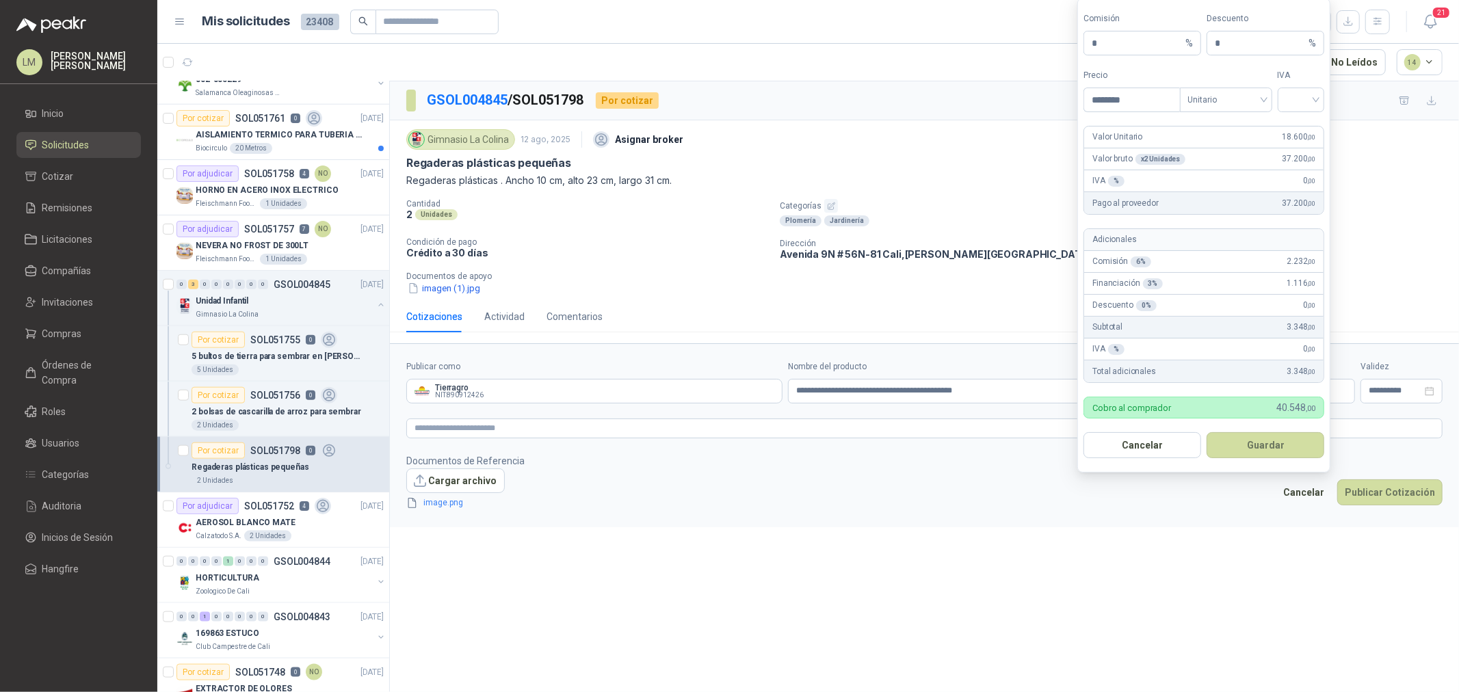
drag, startPoint x: 1197, startPoint y: 101, endPoint x: 1205, endPoint y: 112, distance: 13.3
click at [1167, 101] on span "Unitario" at bounding box center [1226, 100] width 76 height 21
type input "********"
click at [1167, 148] on div "Unitario con IVA" at bounding box center [1226, 149] width 70 height 15
click at [1167, 100] on input "search" at bounding box center [1301, 98] width 31 height 21
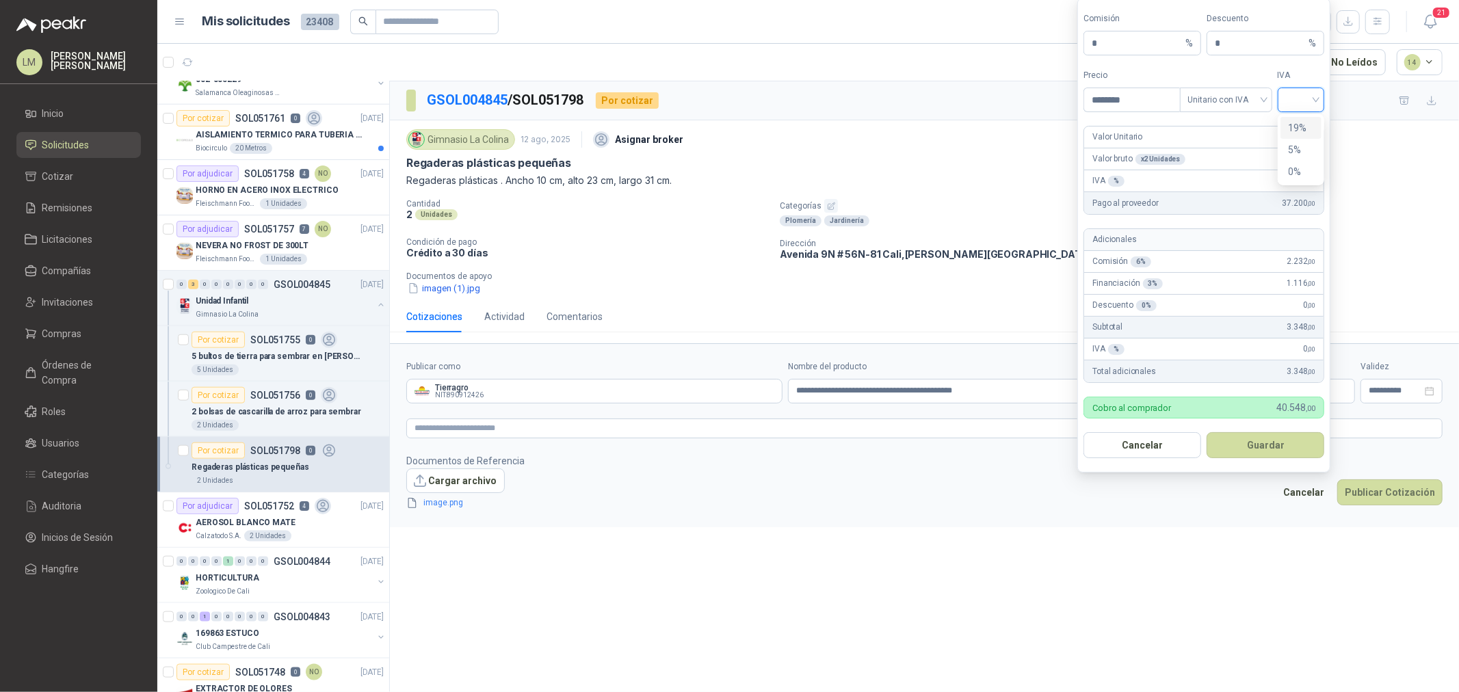
click at [1167, 123] on div "19%" at bounding box center [1300, 127] width 25 height 15
click at [1167, 447] on button "Guardar" at bounding box center [1265, 445] width 118 height 26
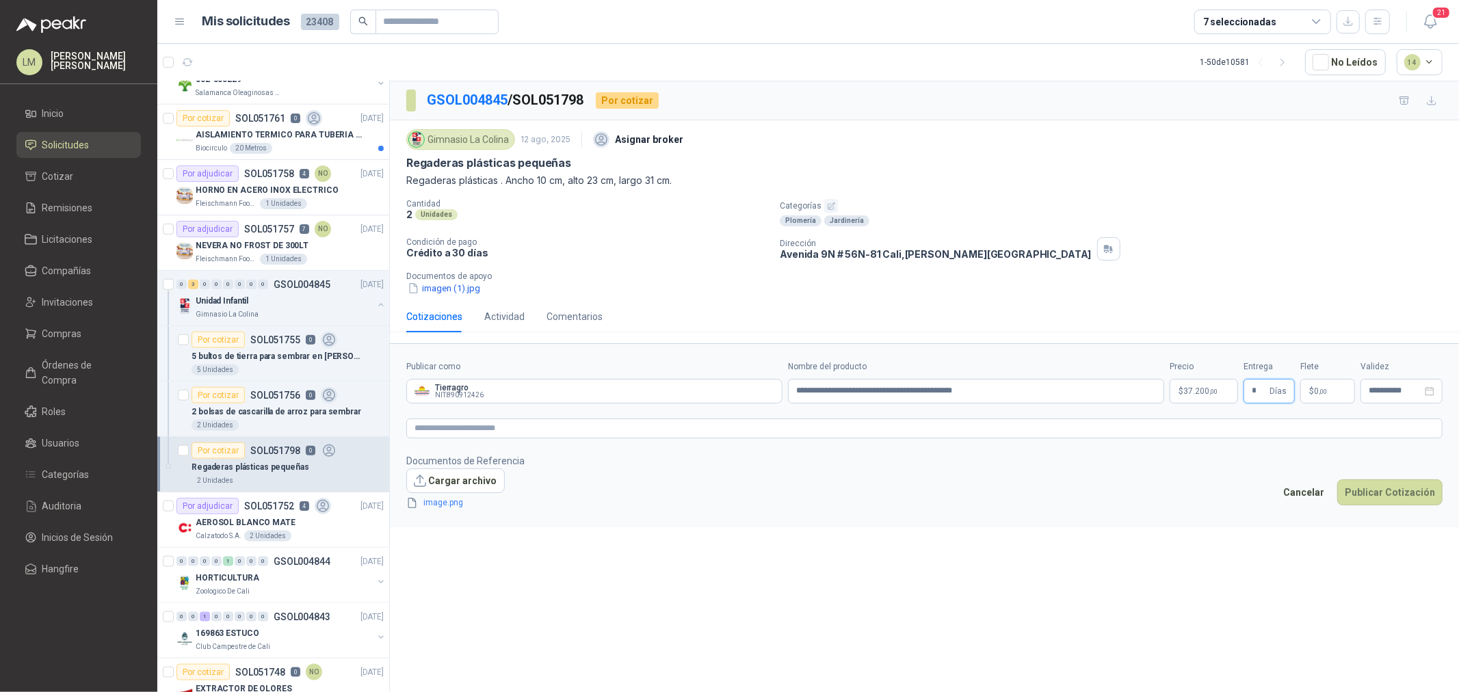
type input "*"
type input "********"
click at [1150, 426] on textarea at bounding box center [924, 429] width 1036 height 20
click at [1167, 496] on button "Publicar Cotización" at bounding box center [1389, 492] width 105 height 26
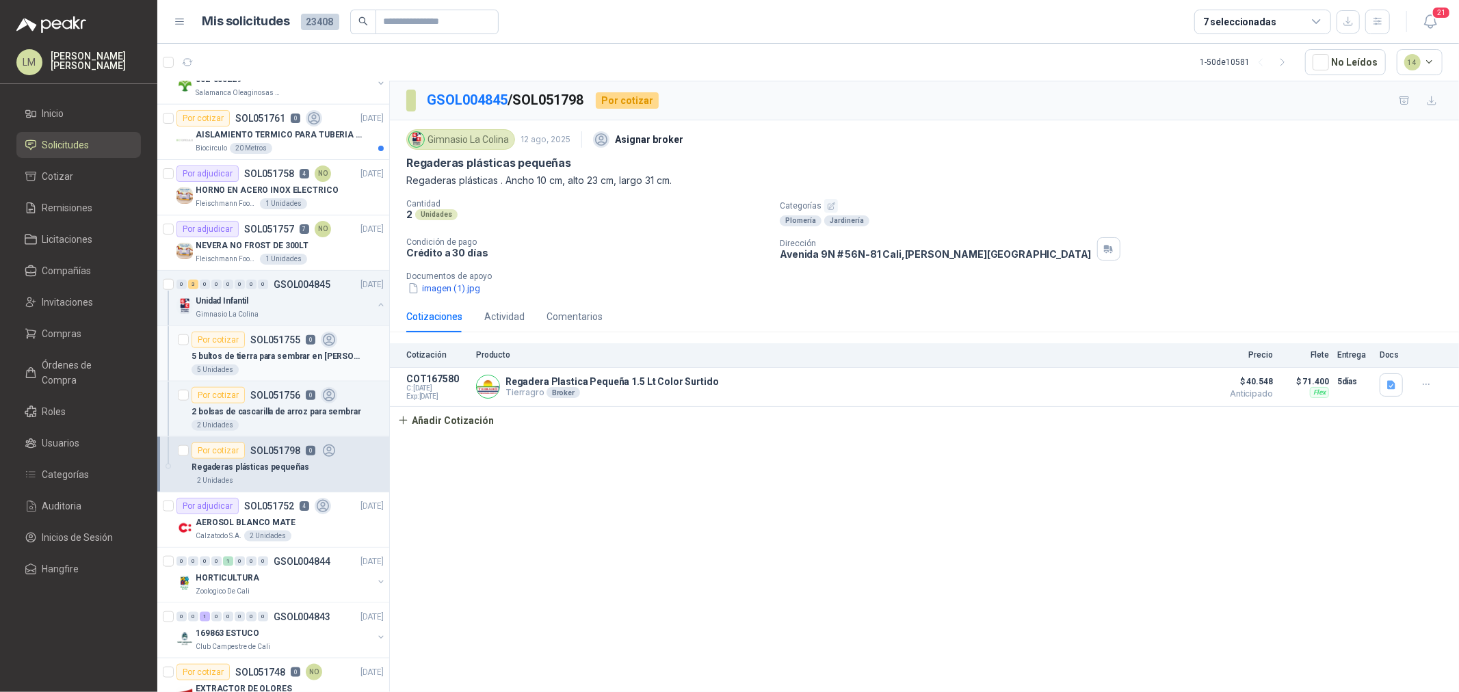
click at [258, 356] on p "5 bultos de tierra para sembrar en [PERSON_NAME]" at bounding box center [276, 356] width 170 height 13
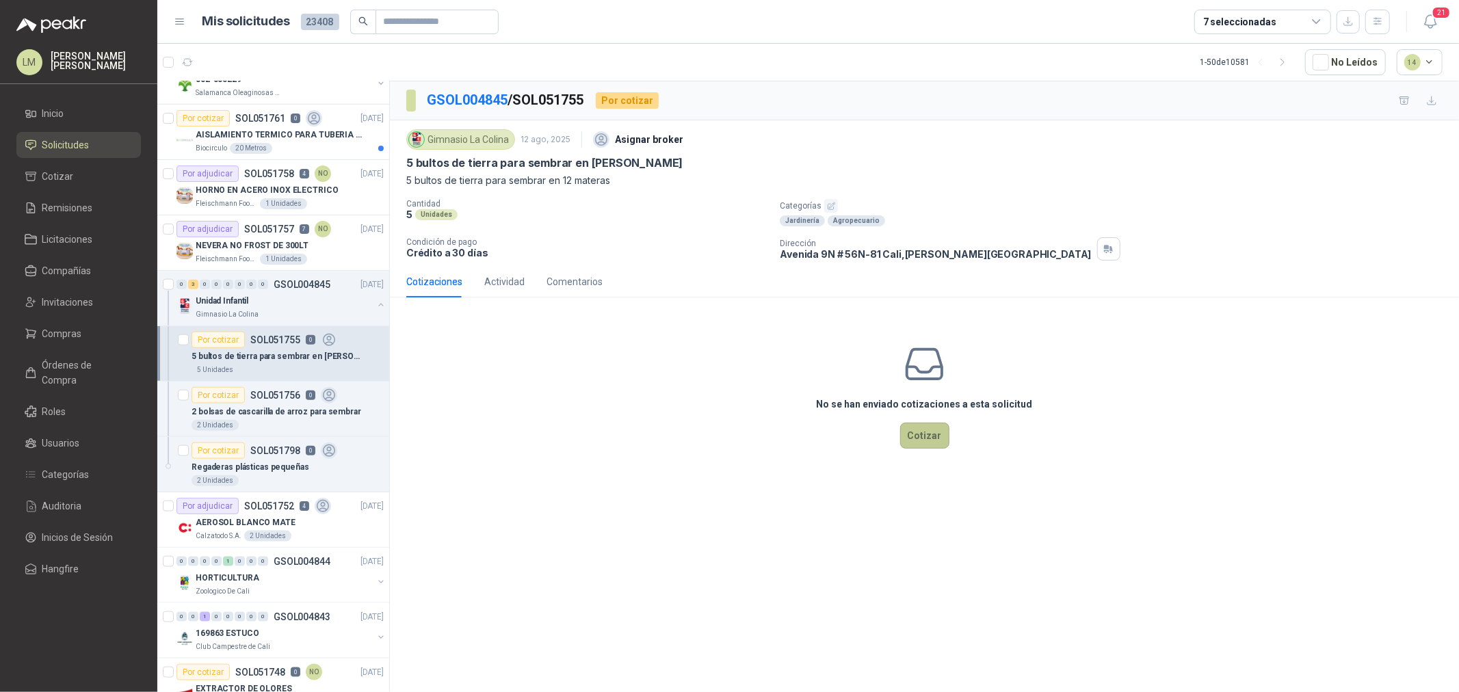
click at [940, 432] on button "Cotizar" at bounding box center [924, 436] width 49 height 26
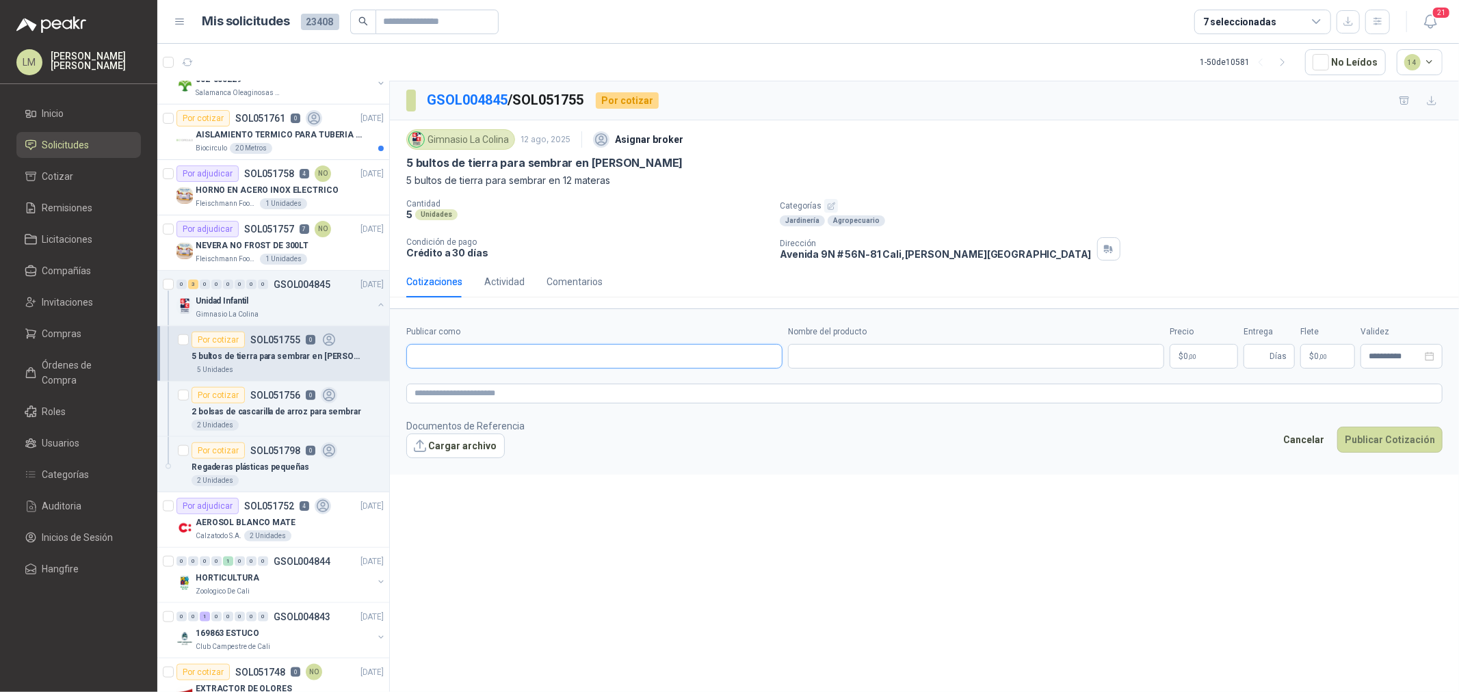
click at [603, 353] on input "Publicar como" at bounding box center [594, 356] width 375 height 23
type input "********"
click at [563, 388] on div "Tierragro NIT : 890912426" at bounding box center [594, 389] width 353 height 15
type input "**********"
click at [842, 353] on input "Nombre del producto" at bounding box center [976, 356] width 376 height 25
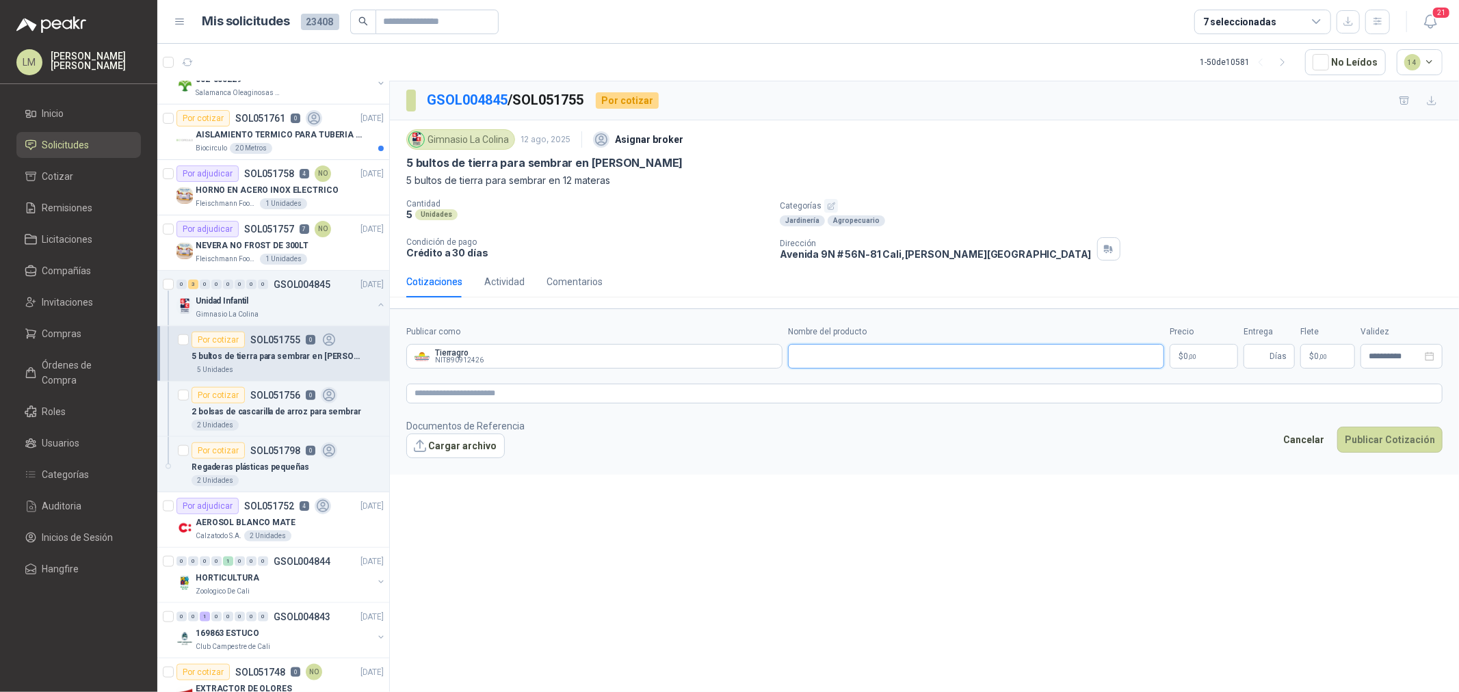
paste input "**********"
type input "**********"
click at [1167, 360] on body "LM [PERSON_NAME] Inicio Solicitudes Cotizar Remisiones Licitaciones Compañías I…" at bounding box center [729, 346] width 1459 height 692
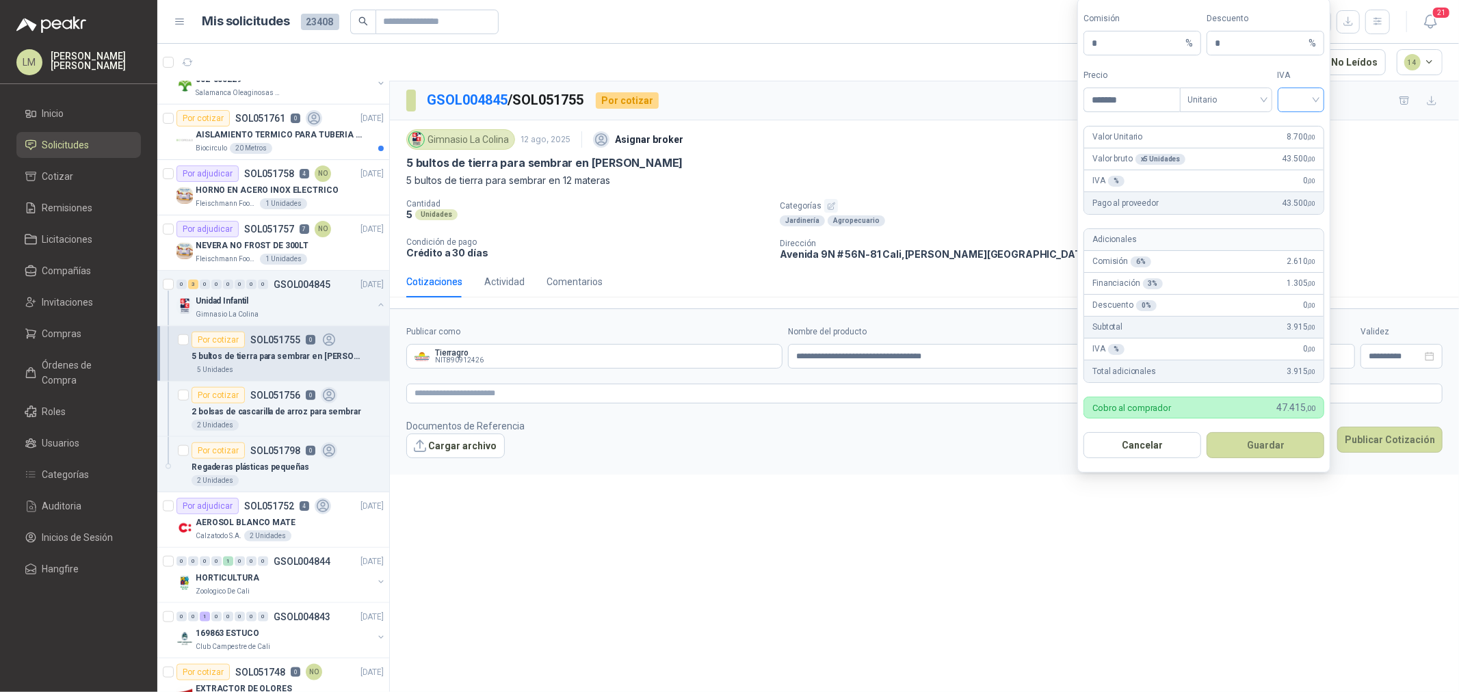
type input "*******"
click at [1167, 107] on input "search" at bounding box center [1301, 98] width 31 height 21
click at [1167, 167] on div "0%" at bounding box center [1300, 171] width 25 height 15
click at [1167, 434] on button "Guardar" at bounding box center [1265, 445] width 118 height 26
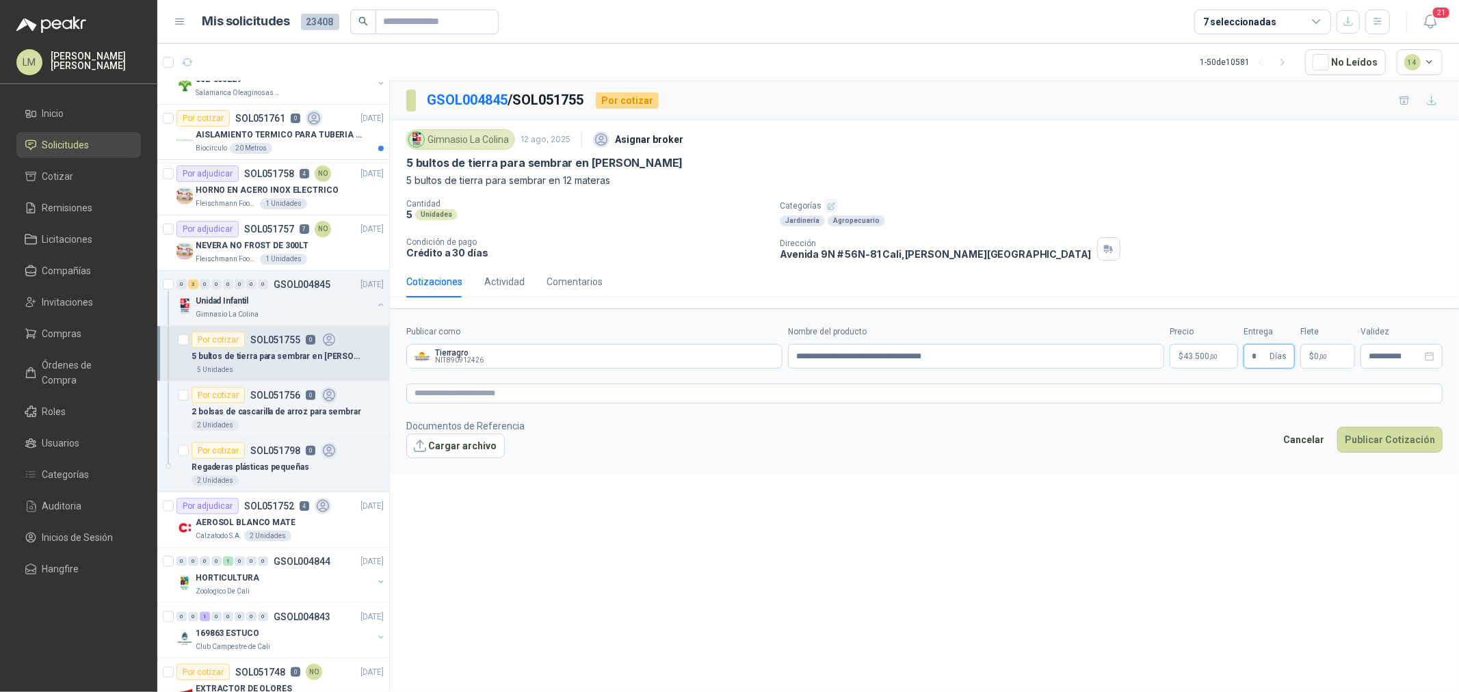
type input "*"
type input "********"
click at [1167, 403] on textarea at bounding box center [924, 394] width 1036 height 20
click at [949, 362] on input "**********" at bounding box center [974, 356] width 375 height 25
type input "**********"
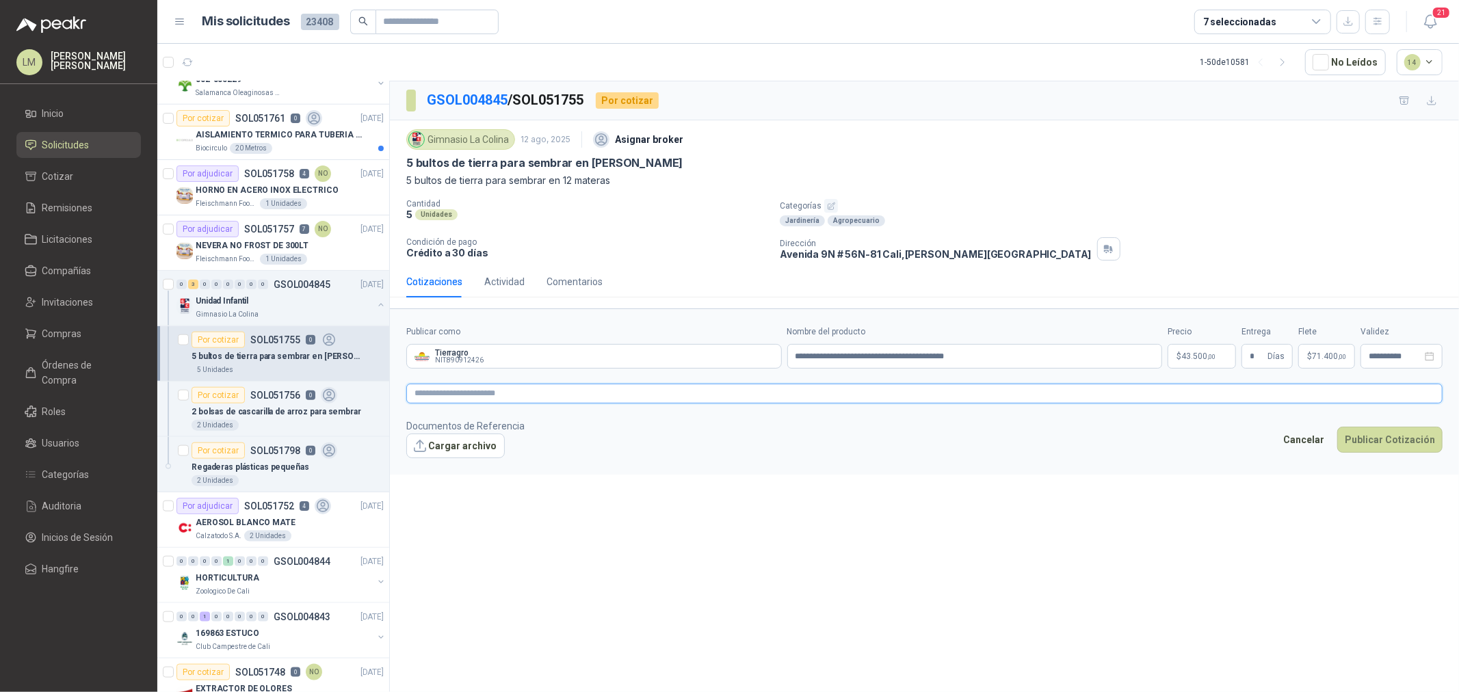
click at [618, 388] on textarea at bounding box center [924, 394] width 1036 height 20
click at [1167, 453] on button "Publicar Cotización" at bounding box center [1389, 457] width 105 height 26
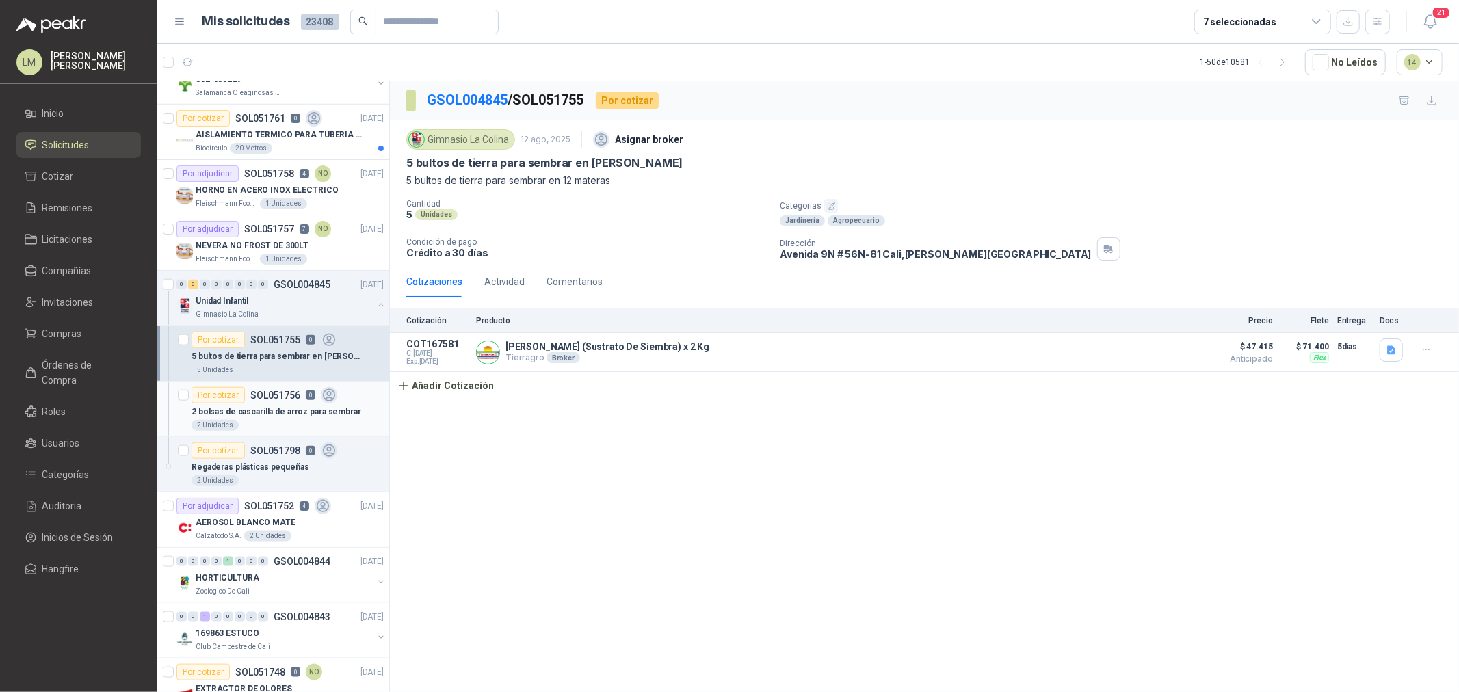
click at [292, 413] on p "2 bolsas de cascarilla de arroz para sembrar" at bounding box center [276, 412] width 170 height 13
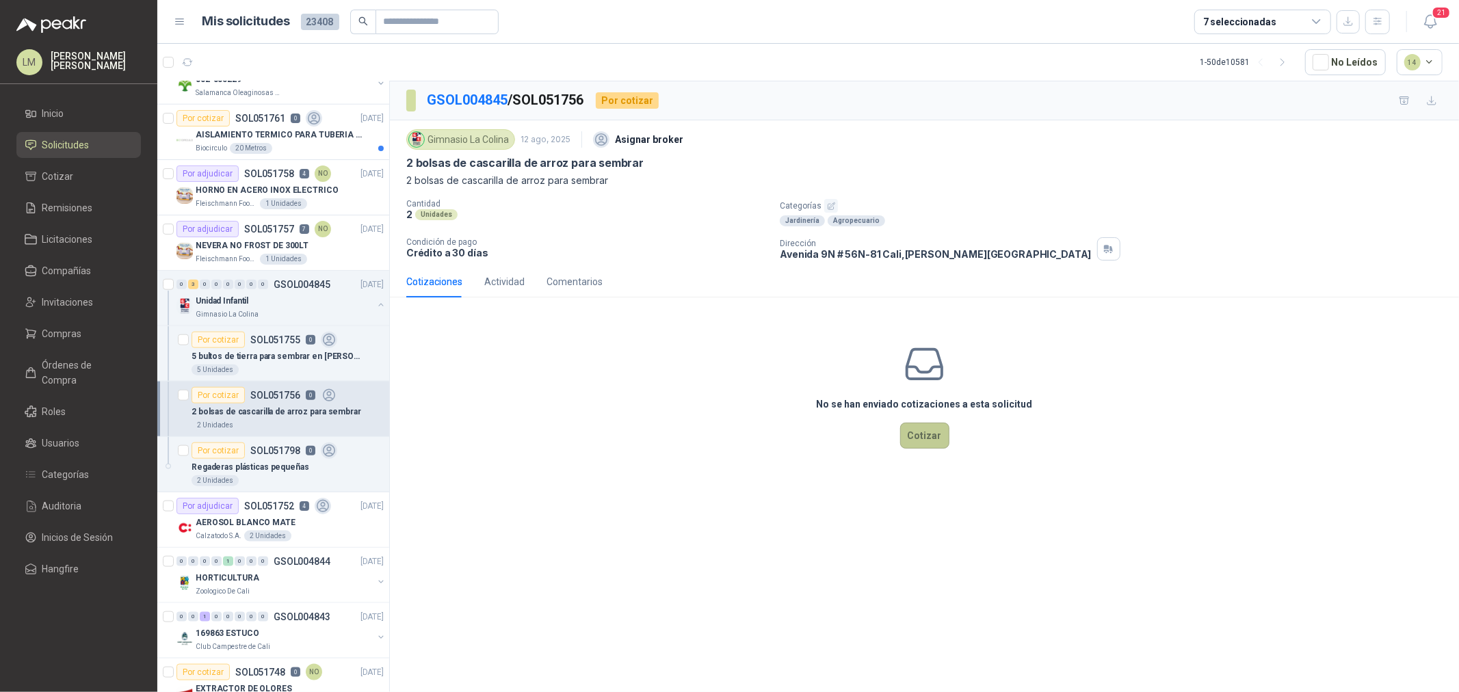
click at [914, 436] on button "Cotizar" at bounding box center [924, 436] width 49 height 26
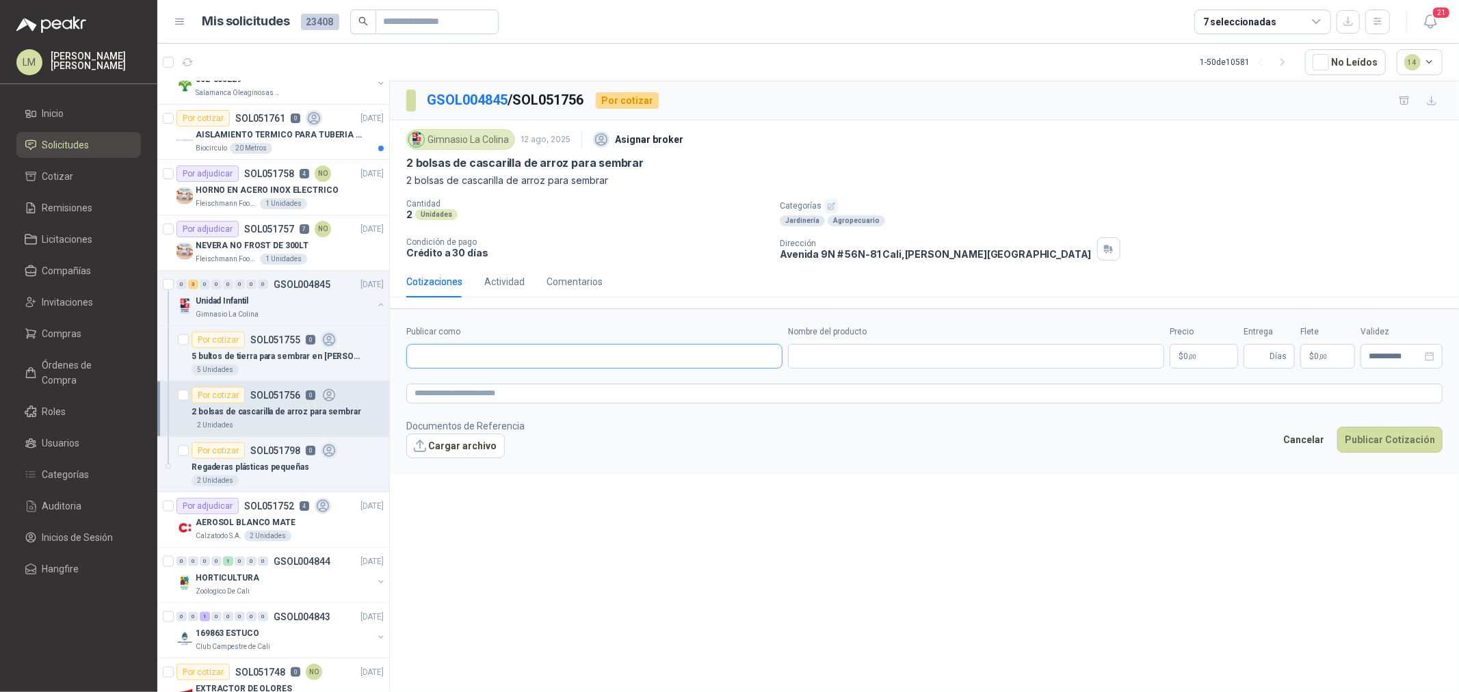
click at [465, 360] on input "Publicar como" at bounding box center [594, 356] width 375 height 23
type input "********"
click at [473, 380] on button "Tierragro NIT : 890912426" at bounding box center [594, 389] width 364 height 23
type input "**********"
click at [814, 345] on input "Nombre del producto" at bounding box center [976, 356] width 376 height 25
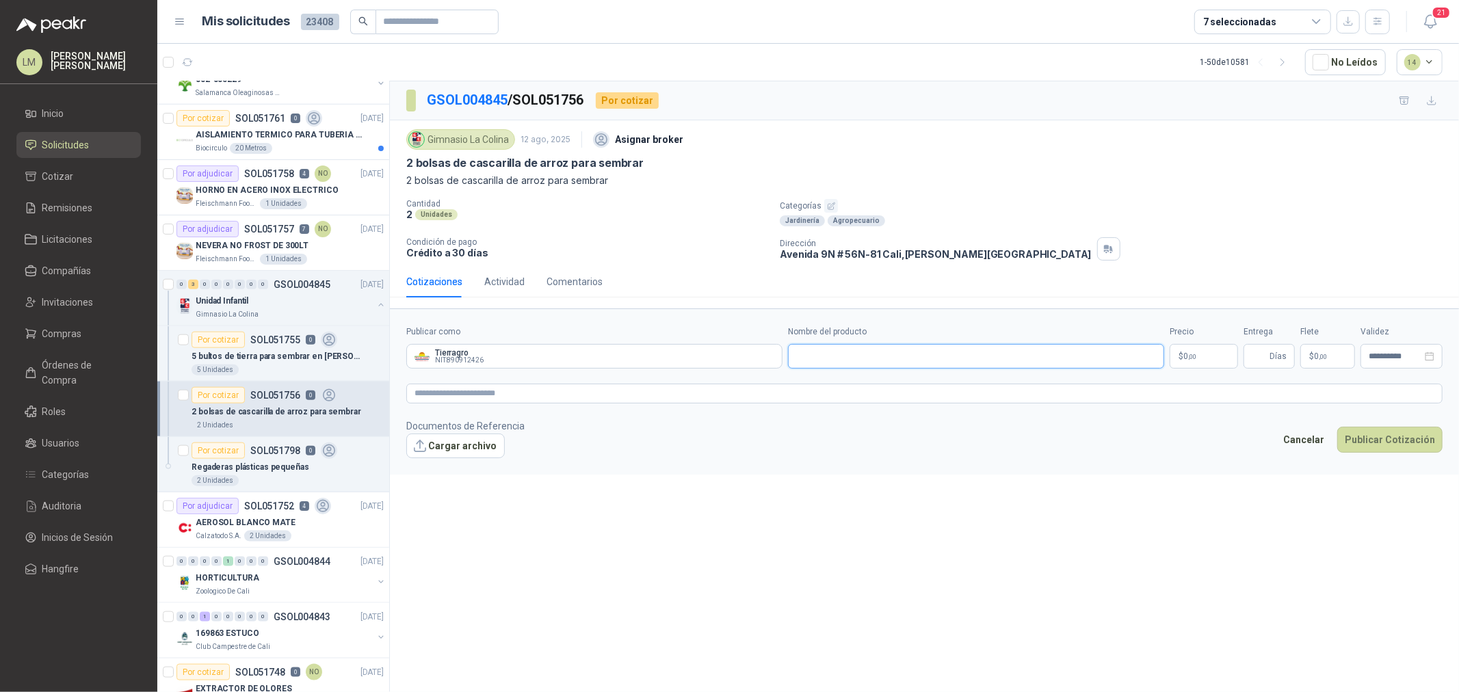
paste input "**********"
type input "**********"
click at [1167, 353] on p "$ 0 ,00" at bounding box center [1203, 356] width 68 height 25
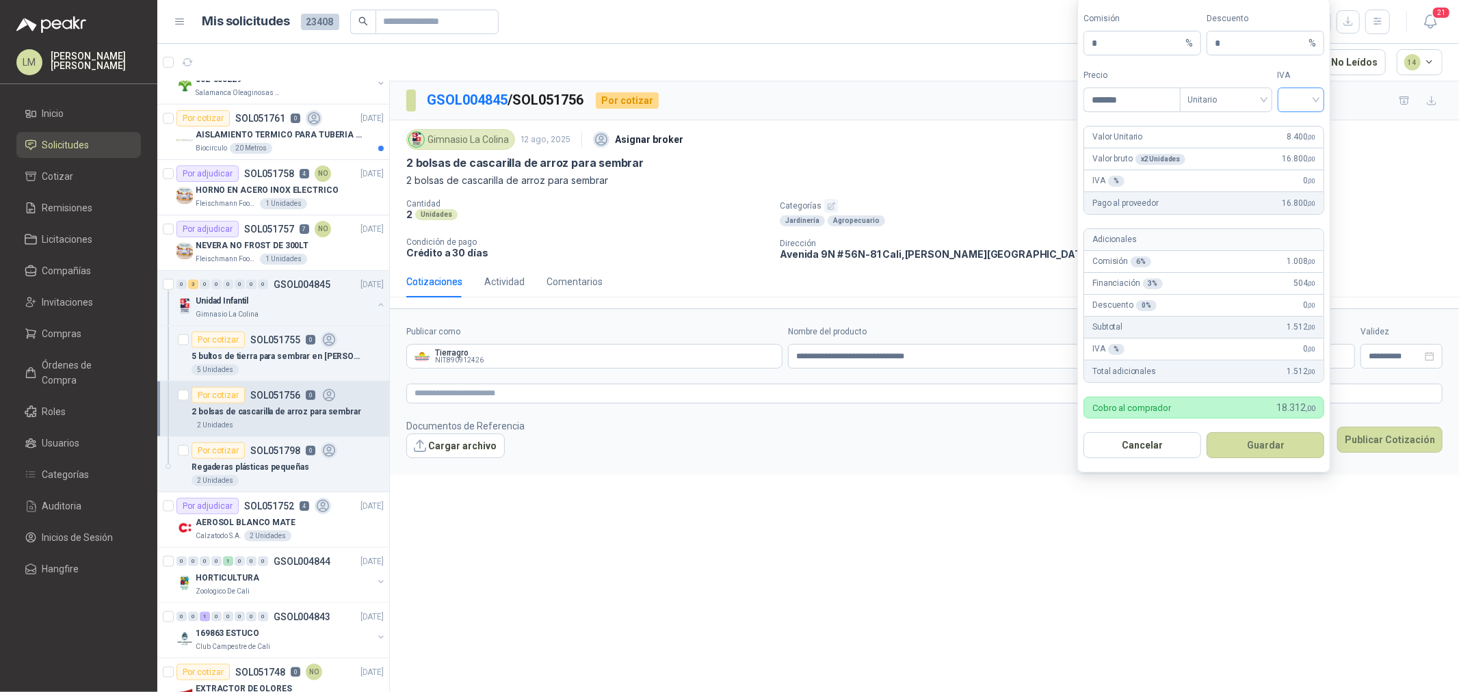
type input "*******"
drag, startPoint x: 1295, startPoint y: 99, endPoint x: 1300, endPoint y: 111, distance: 12.6
click at [1167, 101] on input "search" at bounding box center [1301, 98] width 31 height 21
click at [1167, 168] on div "0%" at bounding box center [1300, 171] width 25 height 15
click at [1167, 442] on button "Guardar" at bounding box center [1265, 445] width 118 height 26
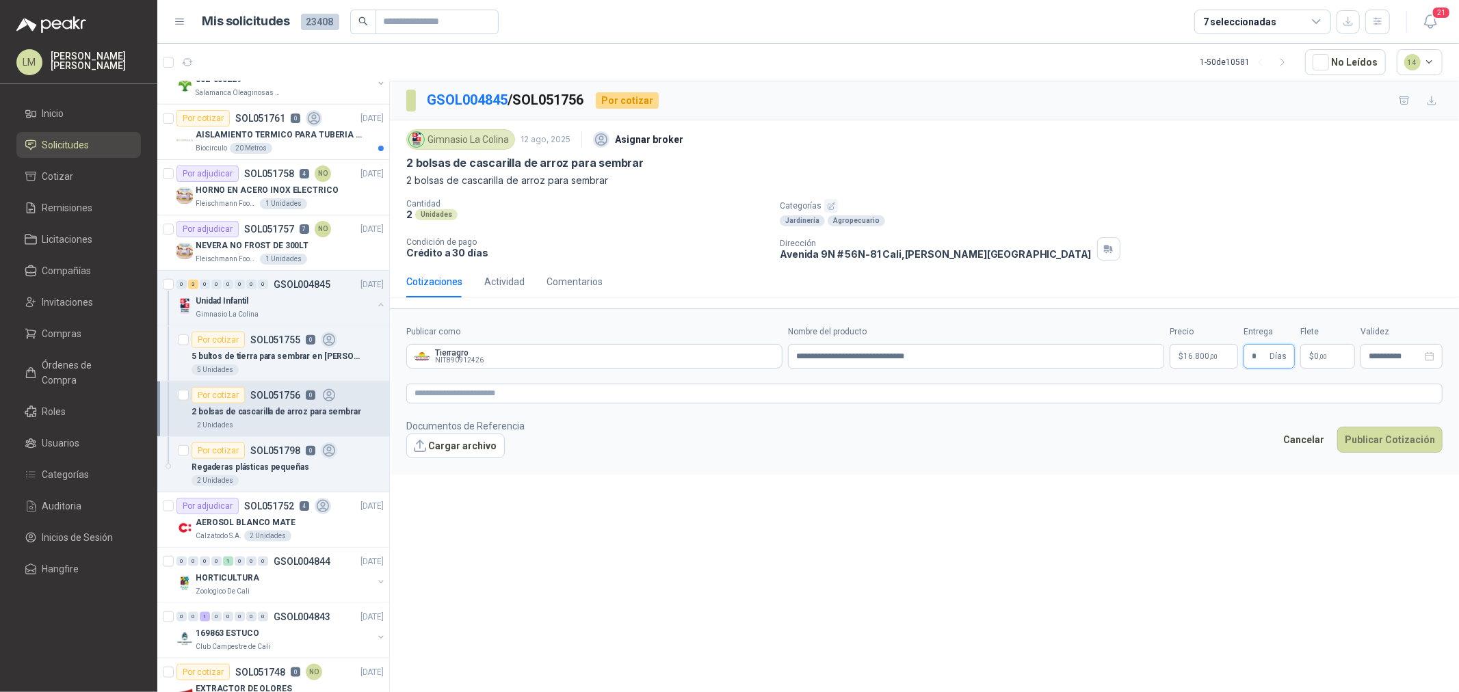
type input "*"
click at [1167, 357] on span "0 ,00" at bounding box center [1320, 356] width 13 height 8
type input "********"
click at [1167, 388] on textarea at bounding box center [924, 394] width 1036 height 20
click at [1167, 462] on button "Publicar Cotización" at bounding box center [1389, 457] width 105 height 26
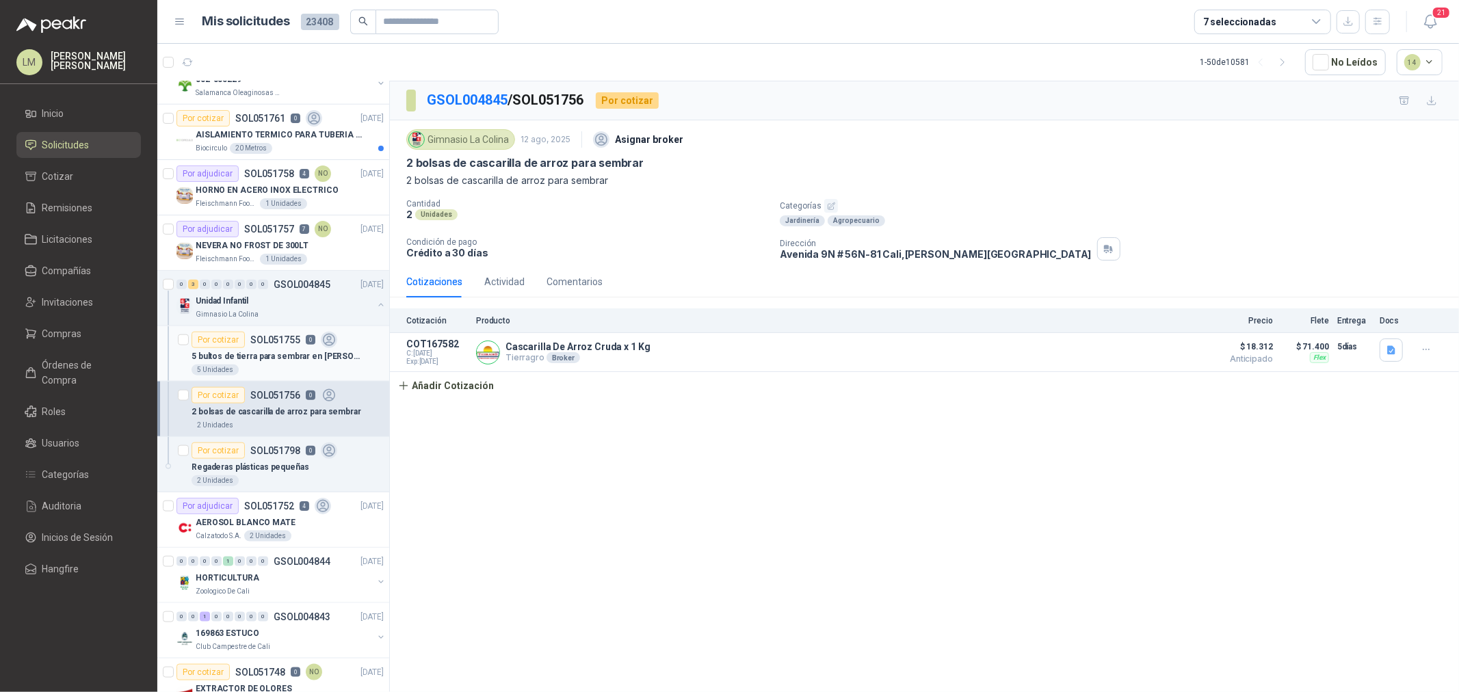
click at [284, 349] on div "5 bultos de tierra para sembrar en [PERSON_NAME]" at bounding box center [287, 356] width 192 height 16
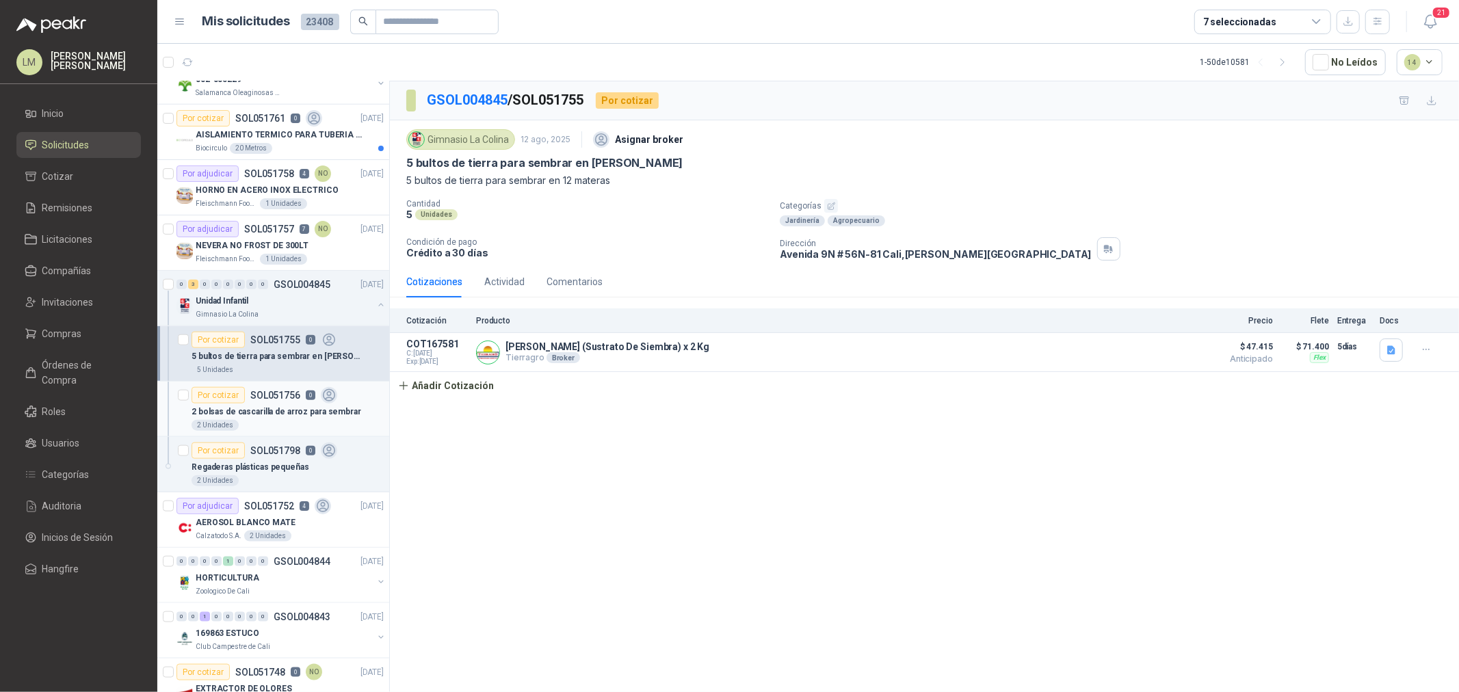
click at [284, 413] on p "2 bolsas de cascarilla de arroz para sembrar" at bounding box center [276, 412] width 170 height 13
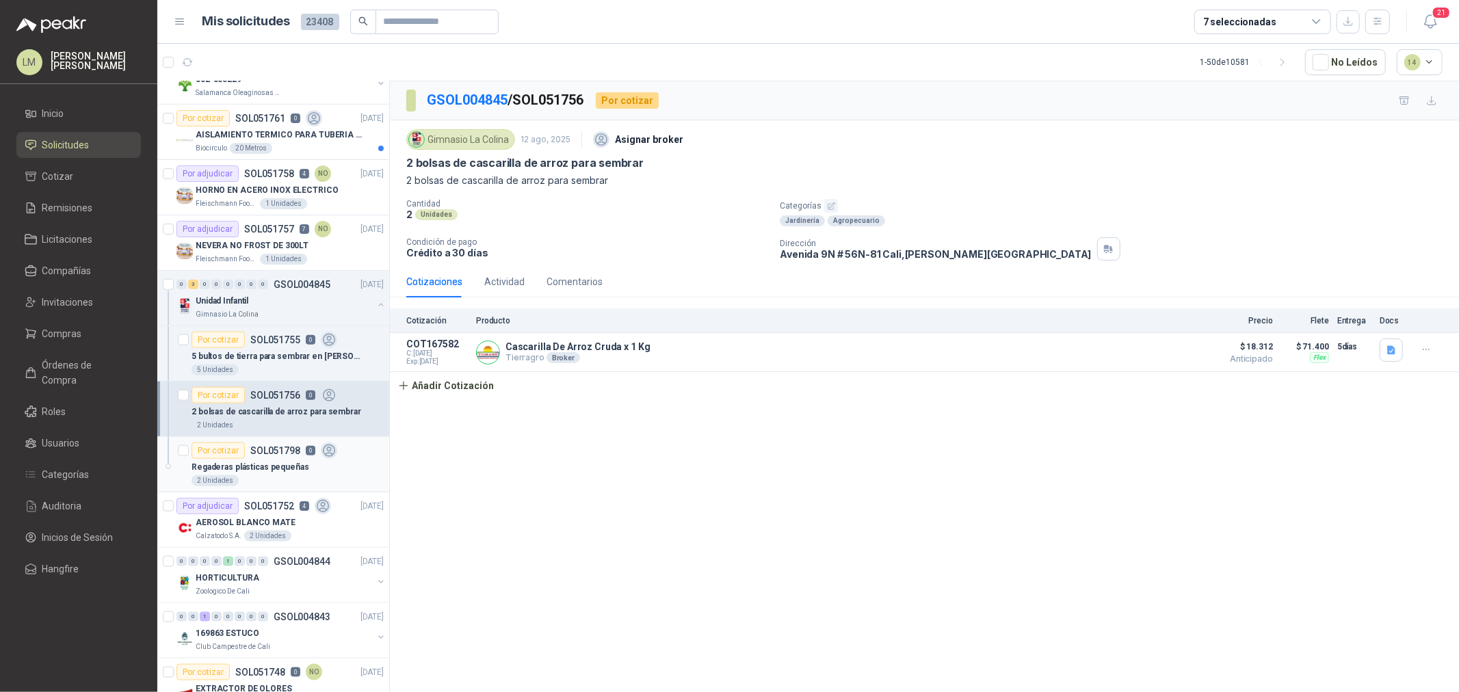
click at [282, 456] on div "Por cotizar SOL051798 0" at bounding box center [264, 450] width 146 height 16
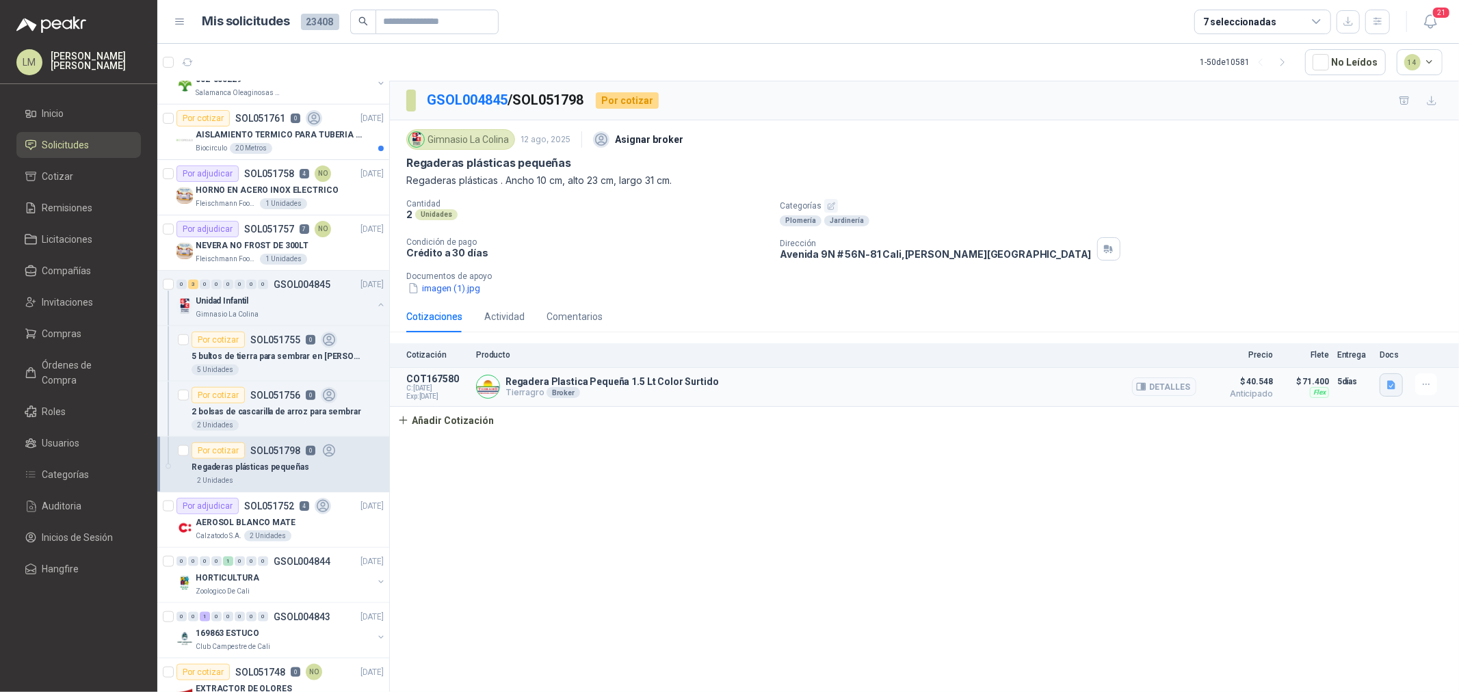
click at [1167, 377] on button "button" at bounding box center [1390, 384] width 23 height 23
click at [1167, 345] on div "image.png" at bounding box center [1363, 355] width 77 height 32
click at [1167, 346] on div "image.png" at bounding box center [1363, 355] width 77 height 32
click at [1167, 357] on button "image.png" at bounding box center [1363, 355] width 59 height 14
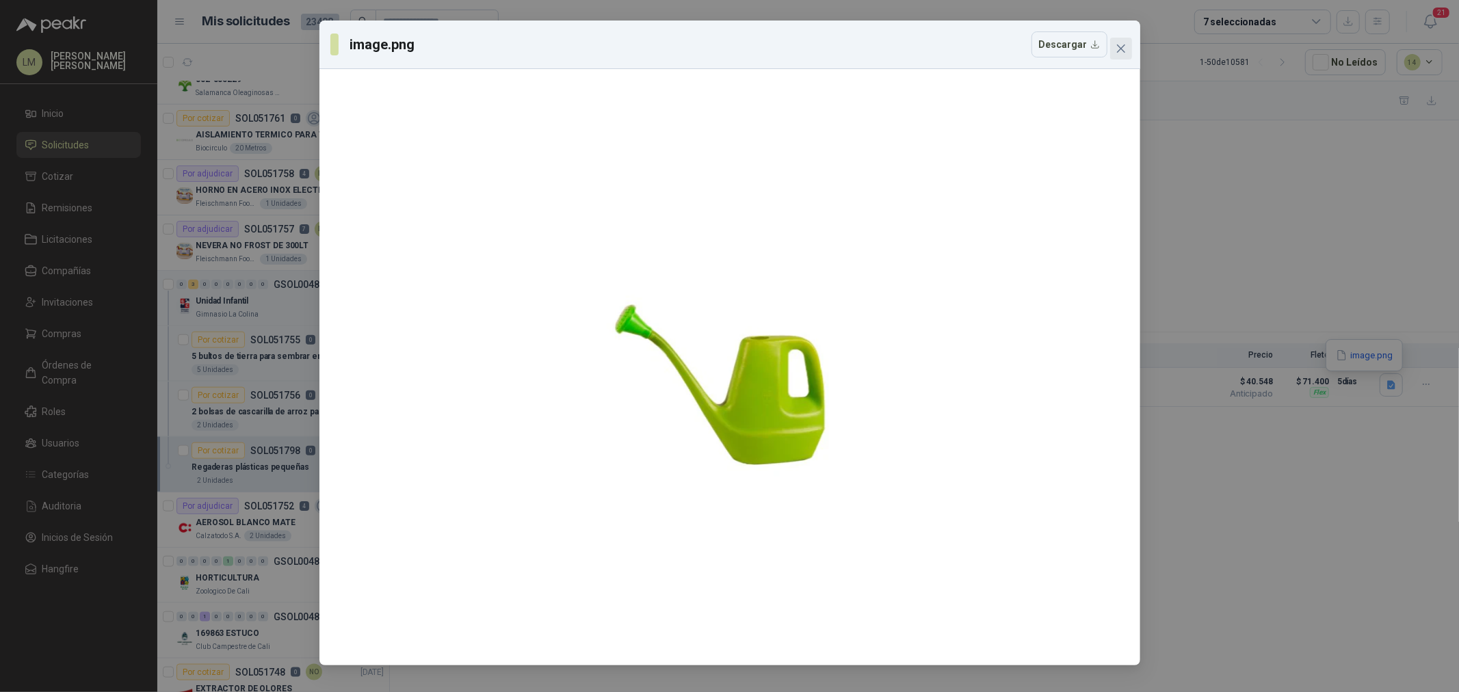
click at [1117, 49] on icon "close" at bounding box center [1120, 48] width 11 height 11
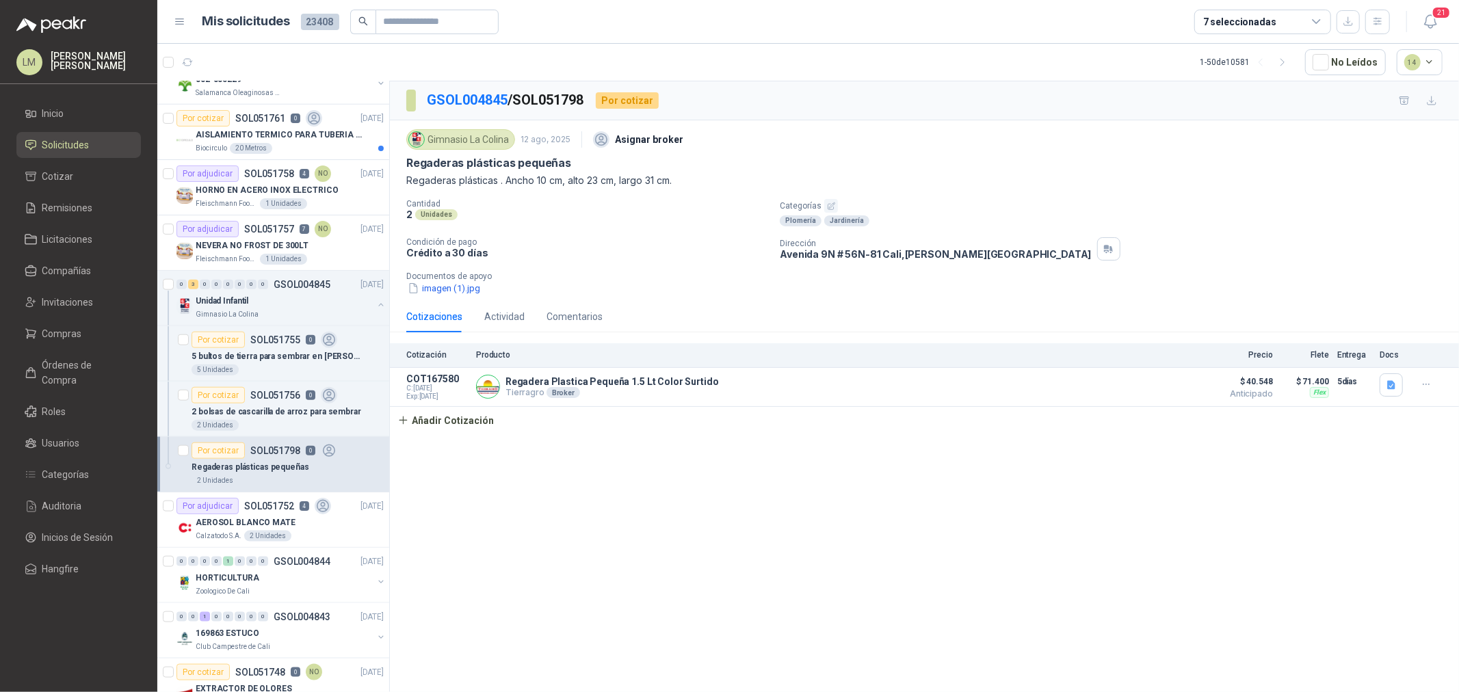
click at [474, 282] on button "imagen (1).jpg" at bounding box center [443, 288] width 75 height 14
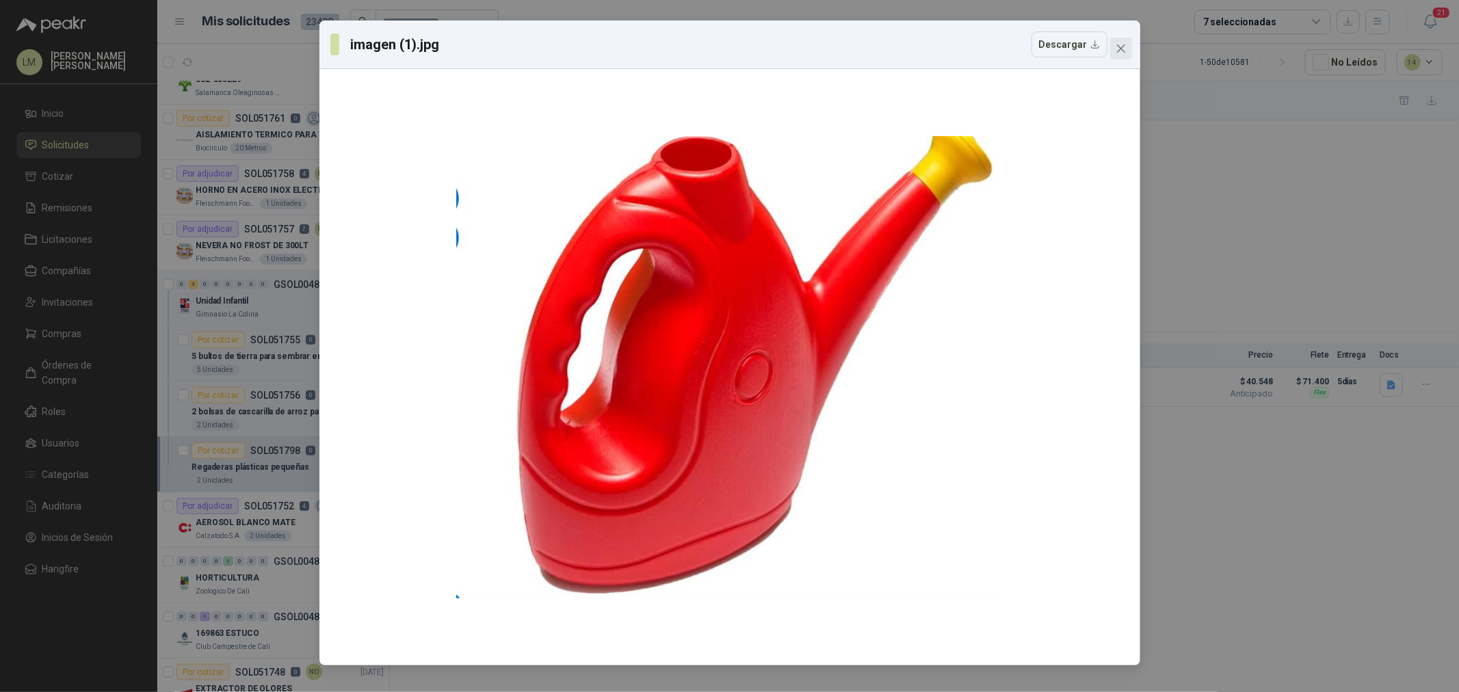
click at [1124, 49] on icon "close" at bounding box center [1120, 48] width 11 height 11
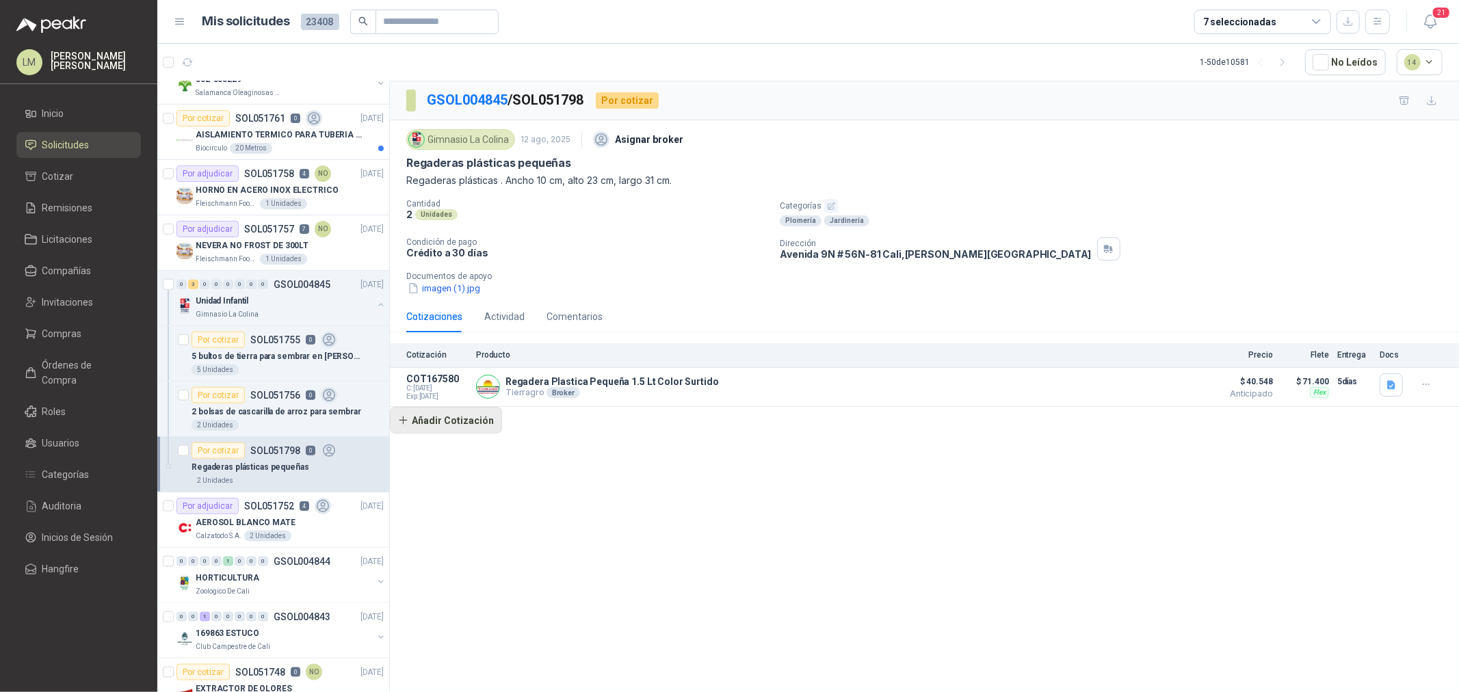
click at [453, 418] on button "Añadir Cotización" at bounding box center [446, 420] width 112 height 27
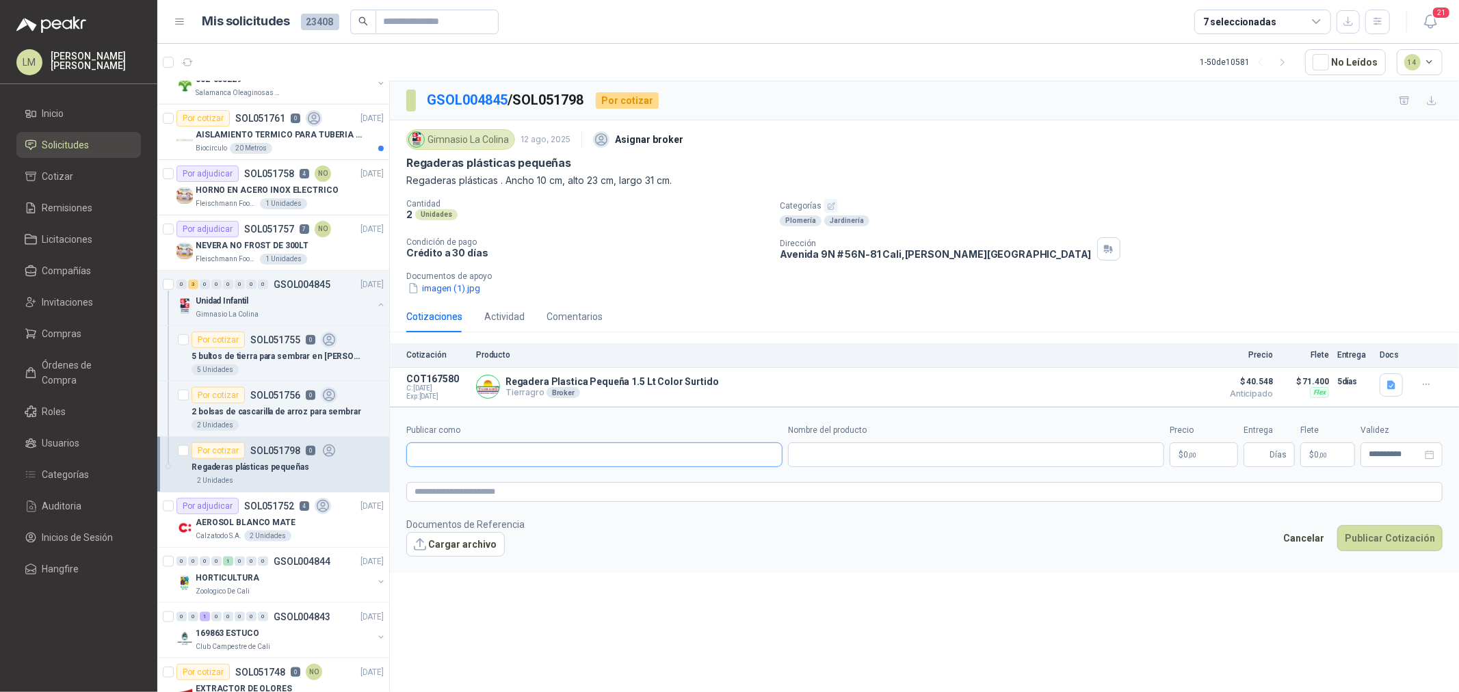
click at [469, 455] on input "Publicar como" at bounding box center [594, 454] width 375 height 23
click at [479, 489] on div "No se encontraron resultados de busqueda" at bounding box center [594, 483] width 375 height 25
click at [470, 460] on input "*******" at bounding box center [594, 454] width 375 height 23
type input "******"
click at [493, 486] on div "Homecenter NIT : 800242106" at bounding box center [594, 488] width 353 height 15
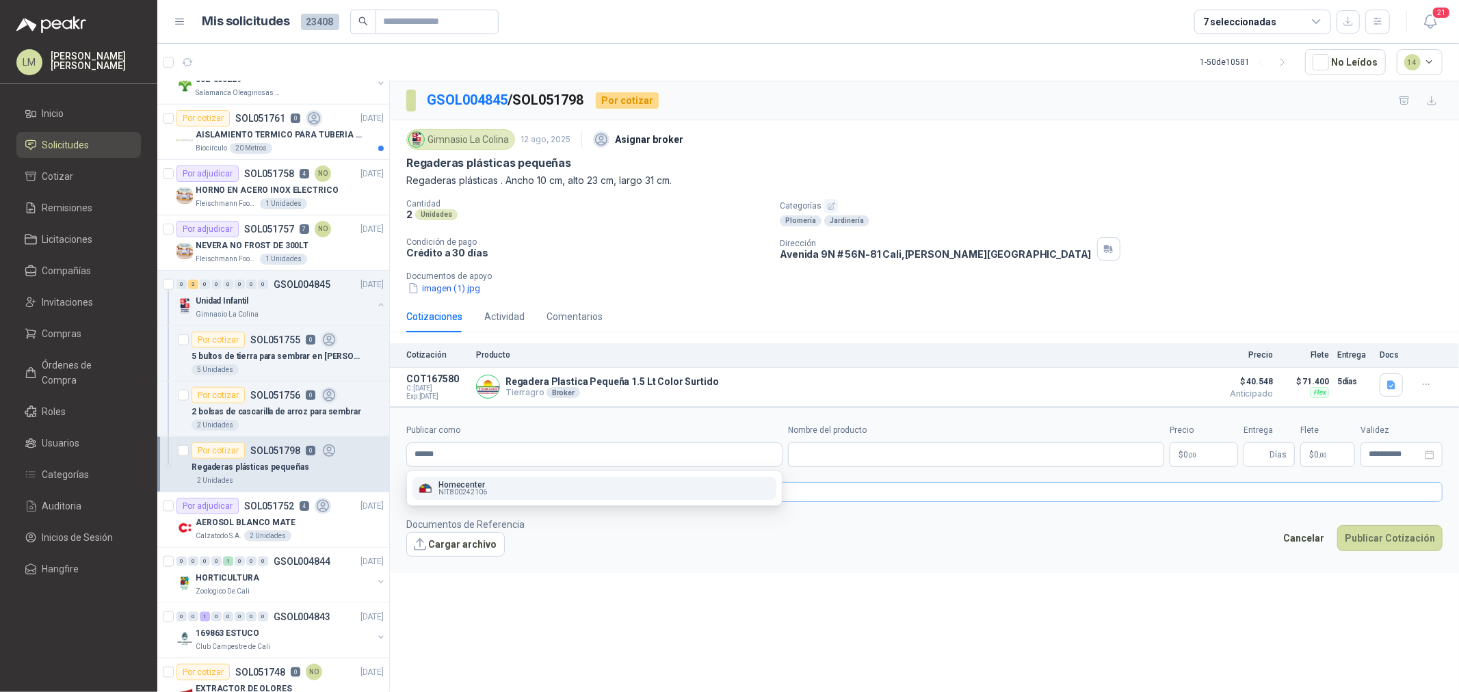
type input "**********"
click at [845, 454] on input "Nombre del producto" at bounding box center [976, 454] width 376 height 25
paste input "**********"
type input "**********"
drag, startPoint x: 1043, startPoint y: 459, endPoint x: 698, endPoint y: 454, distance: 345.4
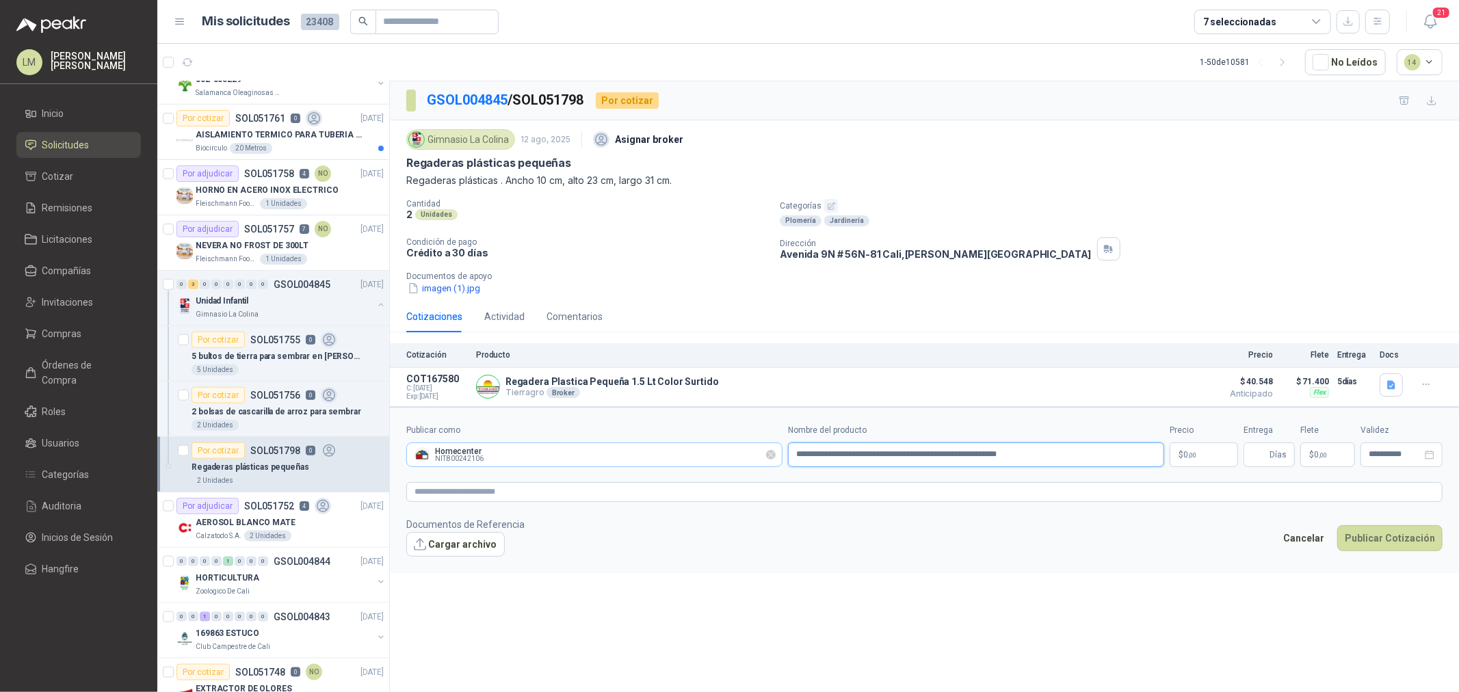
click at [698, 454] on div "**********" at bounding box center [924, 445] width 1036 height 43
click at [584, 492] on textarea at bounding box center [924, 492] width 1036 height 20
click at [1167, 456] on body "LM [PERSON_NAME] Inicio Solicitudes Cotizar Remisiones Licitaciones Compañías I…" at bounding box center [729, 346] width 1459 height 692
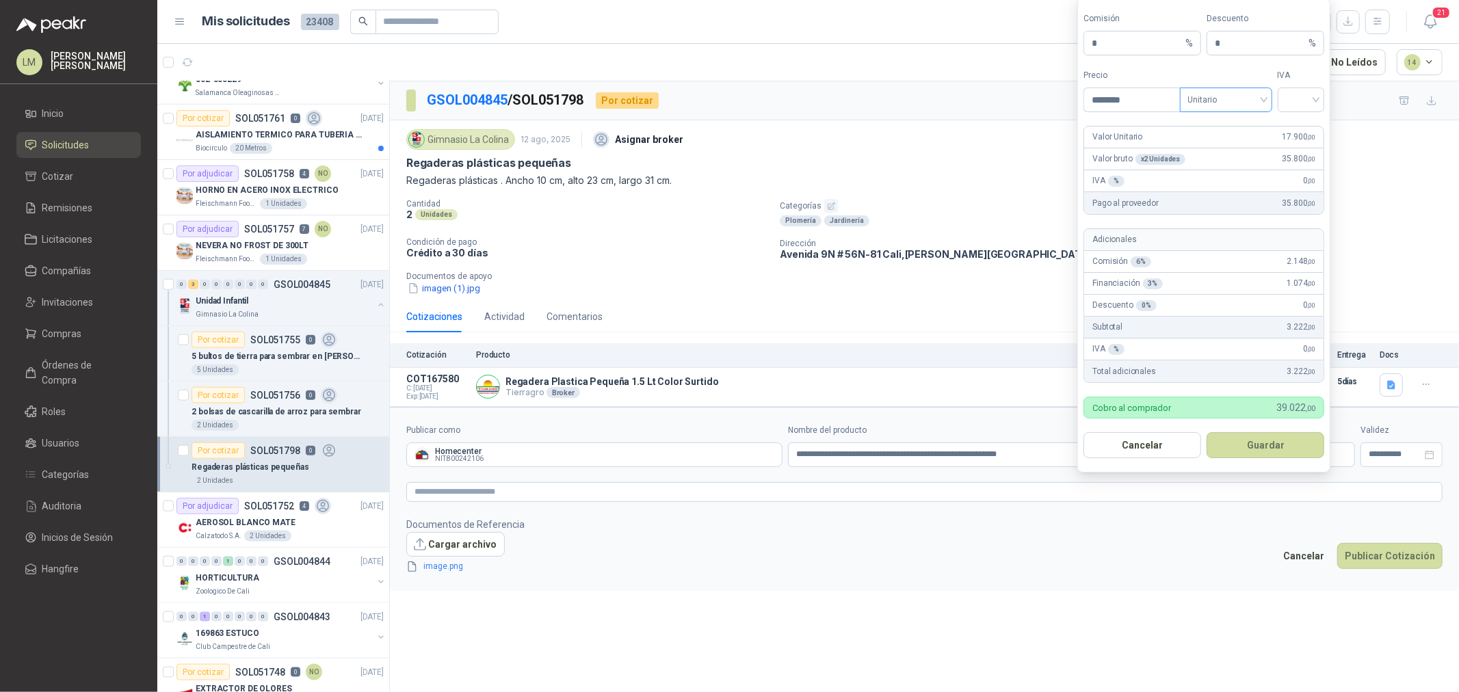
click at [1167, 109] on span at bounding box center [1226, 99] width 76 height 23
type input "********"
click at [1167, 154] on div "Unitario con IVA" at bounding box center [1226, 149] width 70 height 15
click at [1167, 105] on input "search" at bounding box center [1301, 98] width 31 height 21
click at [1167, 133] on div "19%" at bounding box center [1300, 127] width 25 height 15
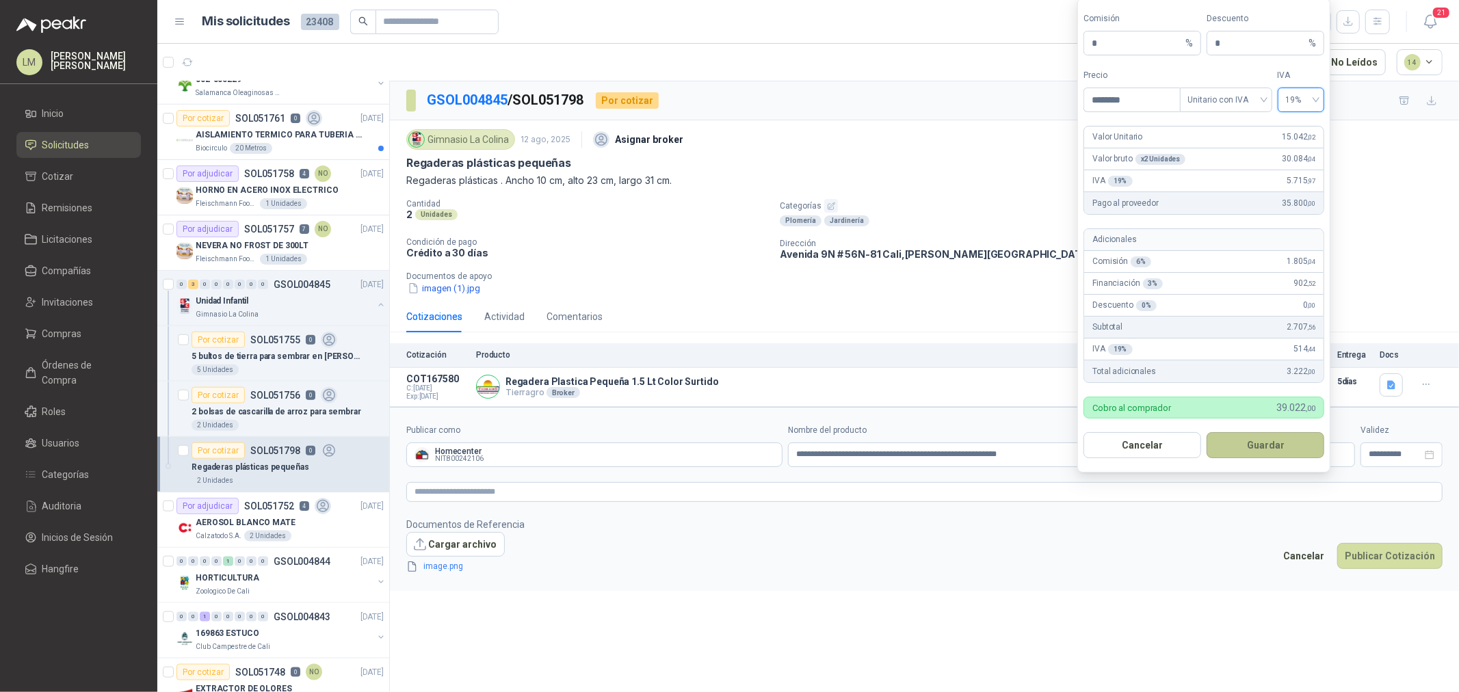
click at [1167, 443] on button "Guardar" at bounding box center [1265, 445] width 118 height 26
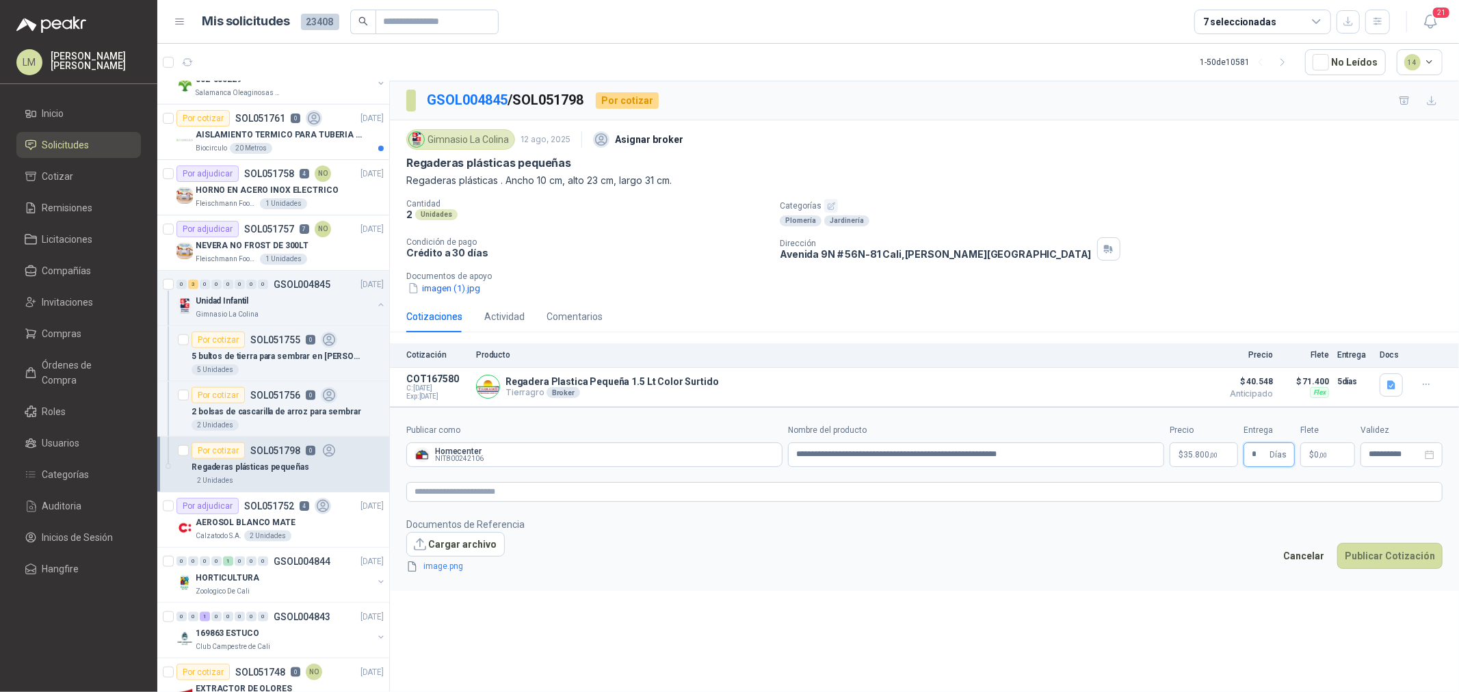
type input "*"
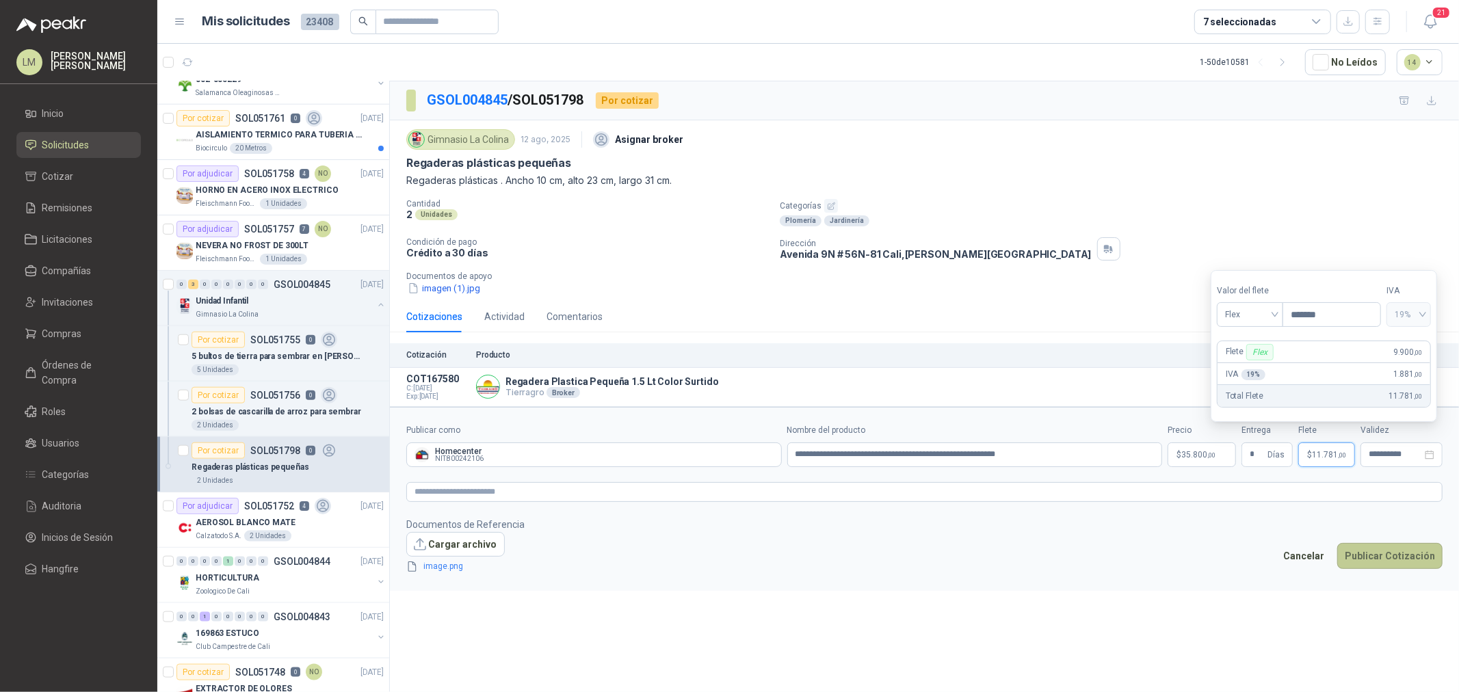
type input "*******"
click at [1167, 527] on button "Publicar Cotización" at bounding box center [1389, 556] width 105 height 26
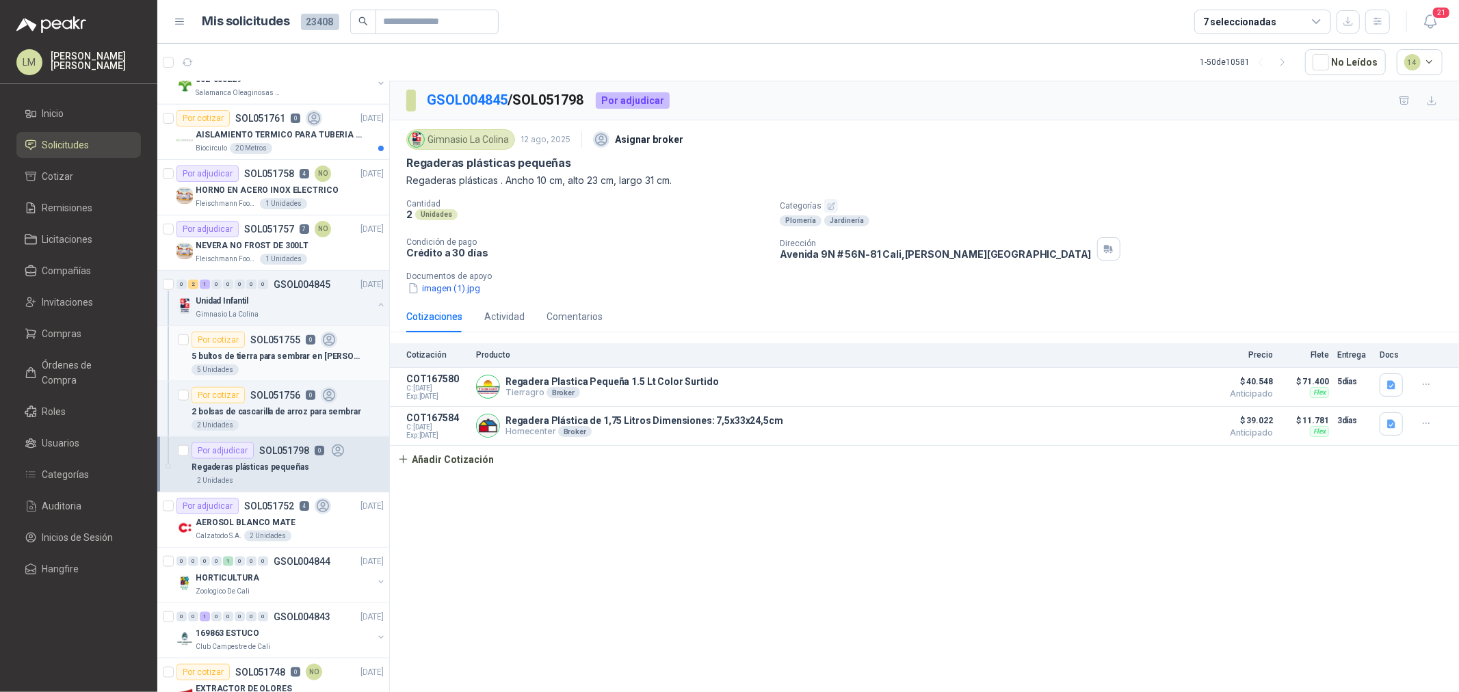
click at [271, 343] on p "SOL051755" at bounding box center [275, 340] width 50 height 10
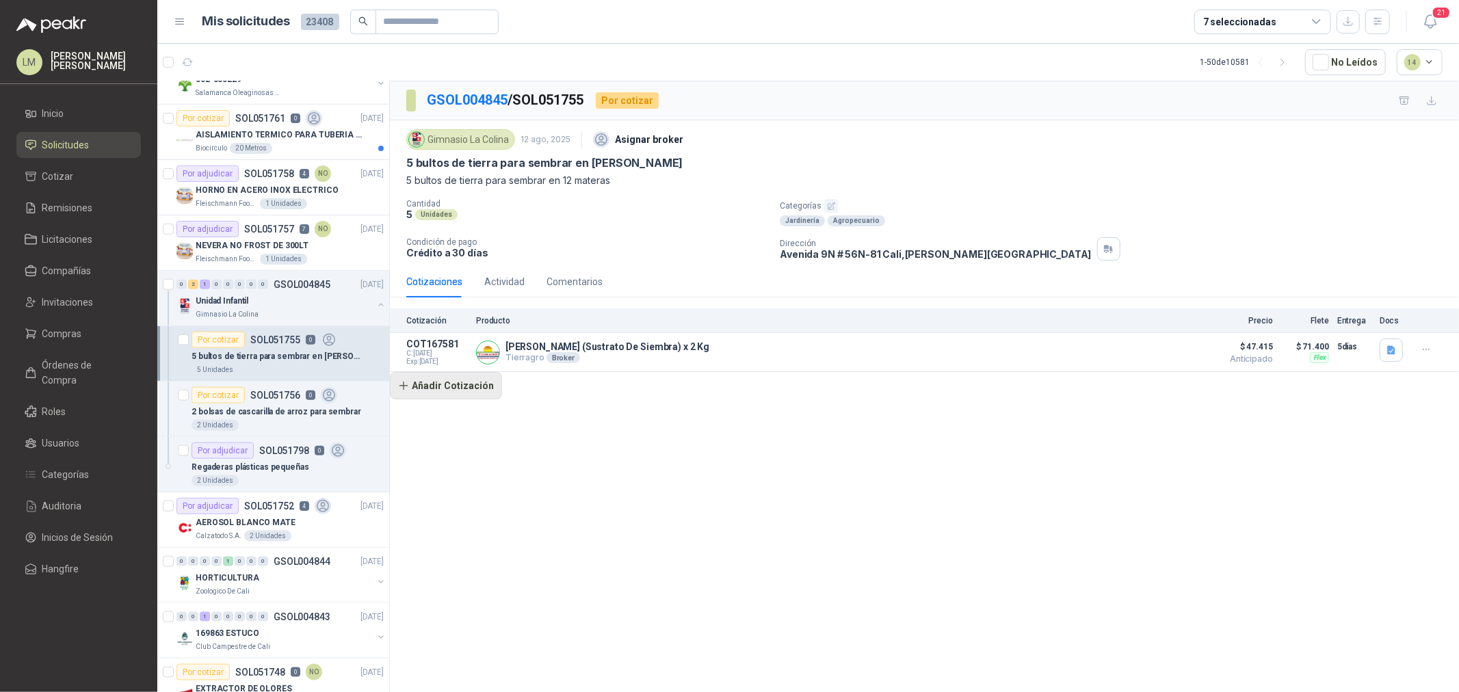
click at [442, 390] on button "Añadir Cotización" at bounding box center [446, 385] width 112 height 27
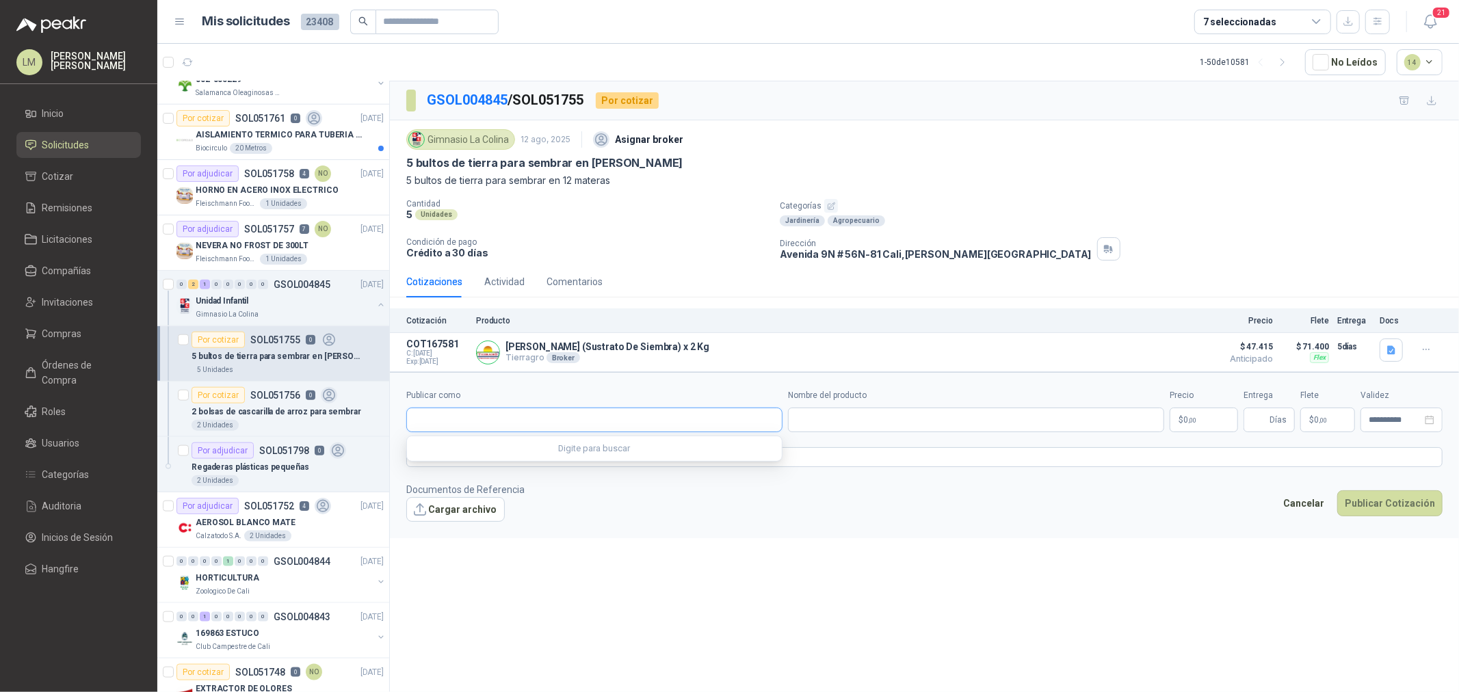
click at [442, 420] on input "Publicar como" at bounding box center [594, 419] width 375 height 23
type input "******"
click at [512, 448] on div "Homecenter NIT : 800242106" at bounding box center [594, 453] width 353 height 15
type input "**********"
click at [829, 414] on input "Nombre del producto" at bounding box center [976, 420] width 376 height 25
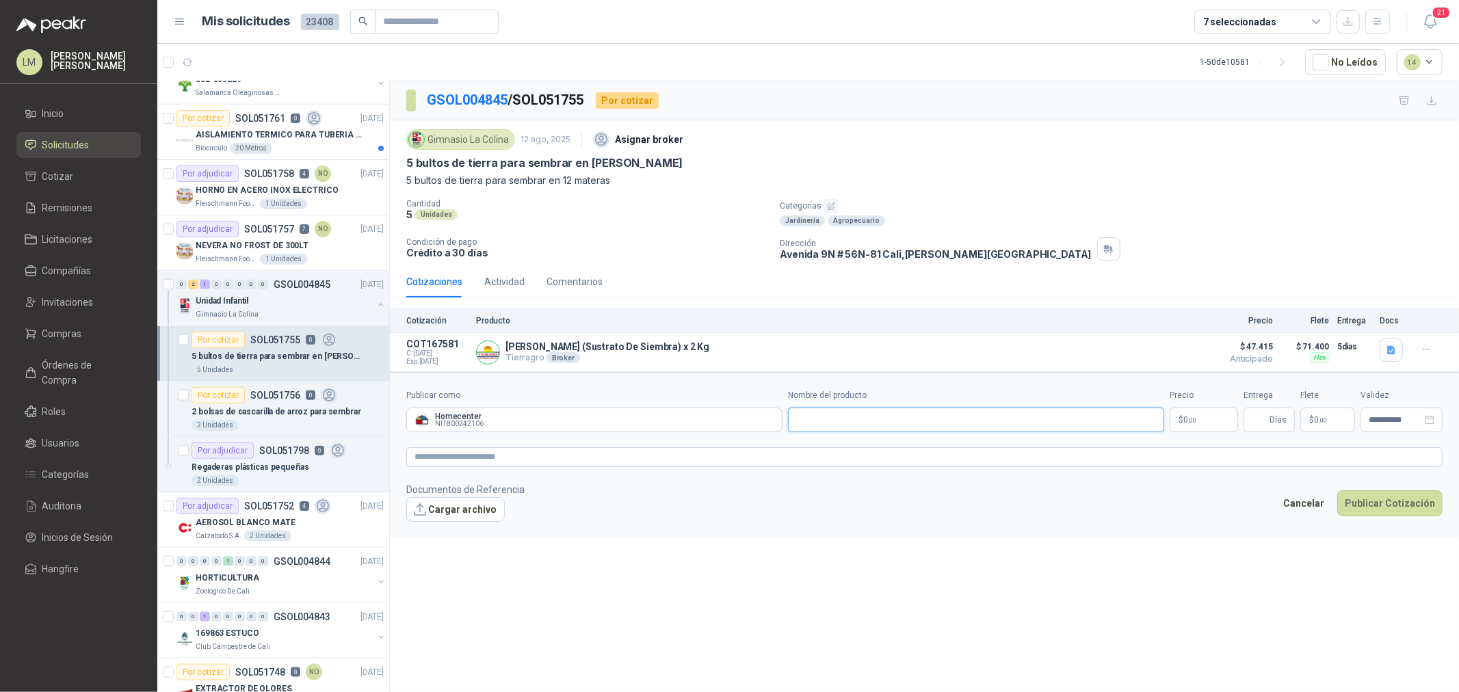
paste input "**********"
type input "**********"
click at [1167, 425] on body "LM [PERSON_NAME] Inicio Solicitudes Cotizar Remisiones Licitaciones Compañías I…" at bounding box center [729, 346] width 1459 height 692
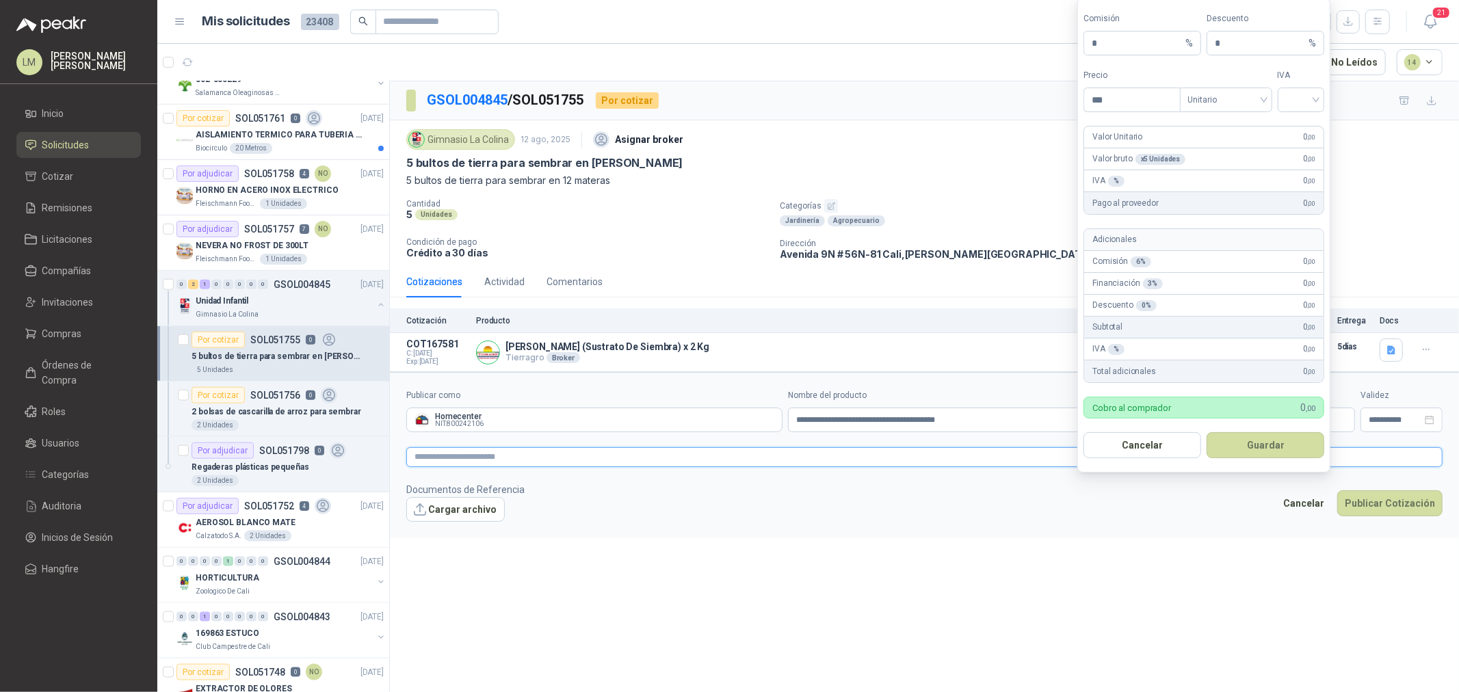
click at [780, 462] on textarea at bounding box center [924, 457] width 1036 height 20
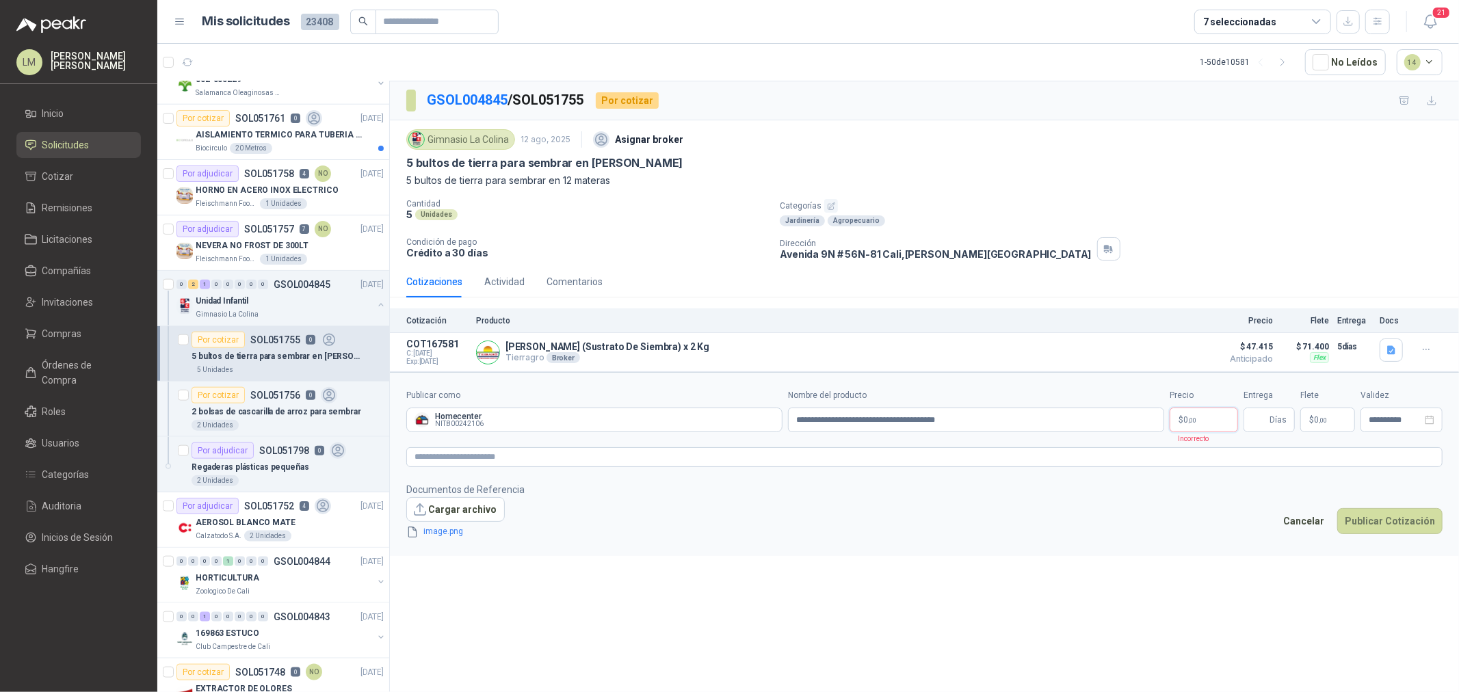
click at [1167, 417] on body "LM [PERSON_NAME] Inicio Solicitudes Cotizar Remisiones Licitaciones Compañías I…" at bounding box center [729, 346] width 1459 height 692
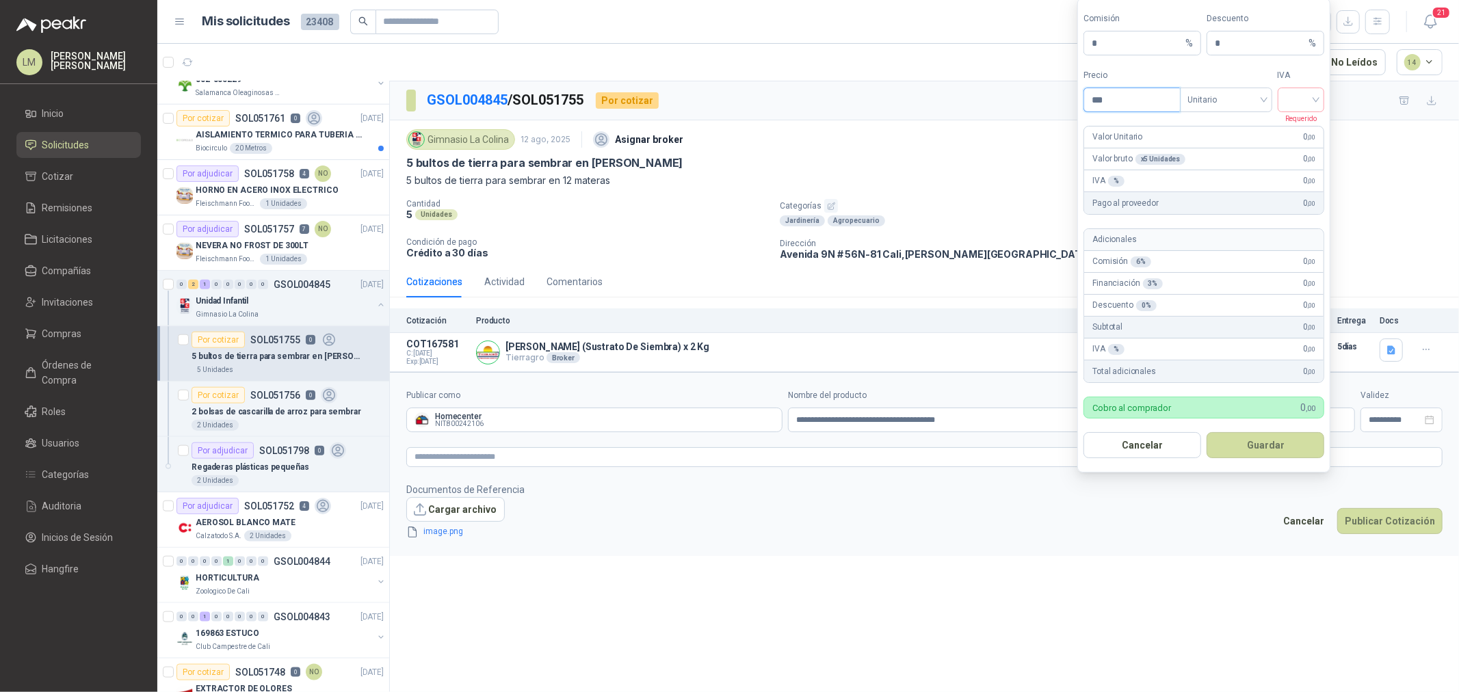
click at [1115, 98] on input "***" at bounding box center [1131, 99] width 95 height 23
drag, startPoint x: 1199, startPoint y: 103, endPoint x: 1226, endPoint y: 165, distance: 67.4
click at [1167, 109] on div "Unitario" at bounding box center [1226, 100] width 92 height 25
type input "********"
click at [1167, 101] on input "search" at bounding box center [1301, 98] width 31 height 21
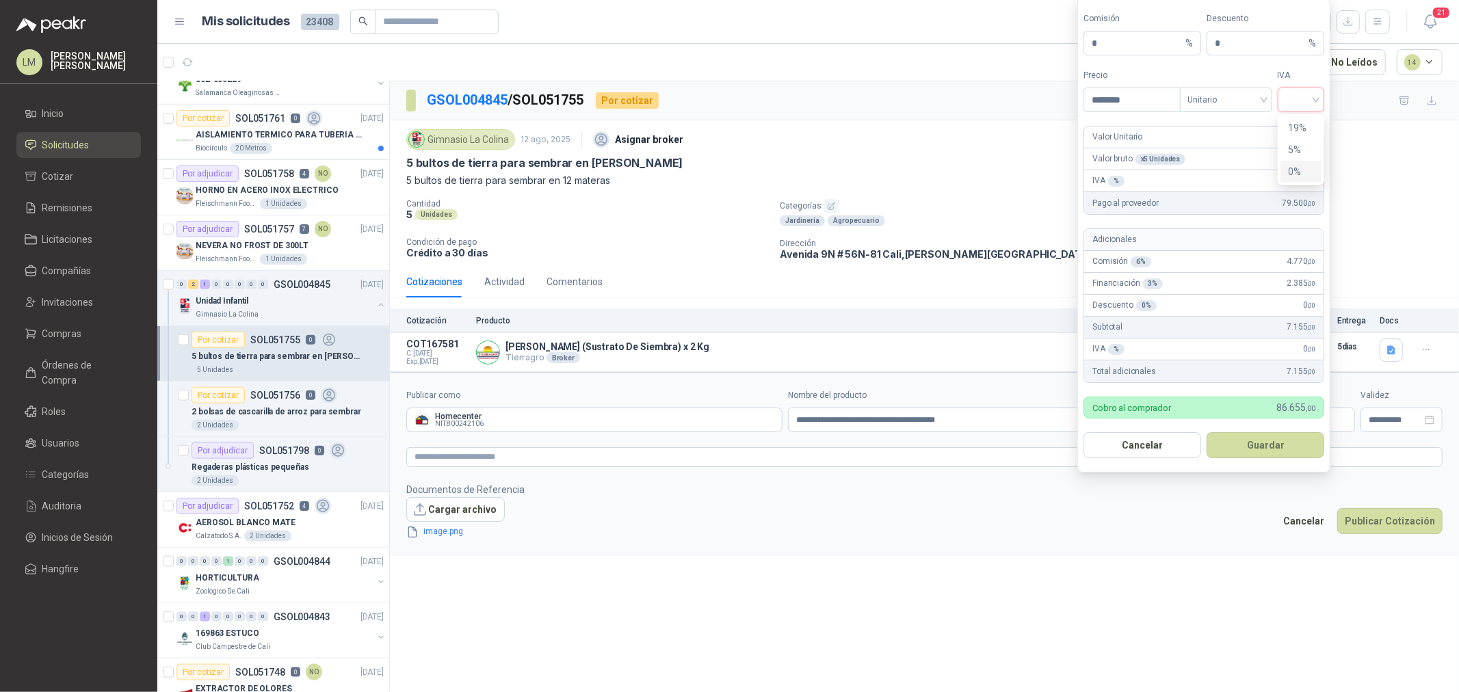
click at [1167, 166] on div "0%" at bounding box center [1300, 171] width 25 height 15
click at [1167, 446] on button "Guardar" at bounding box center [1265, 445] width 118 height 26
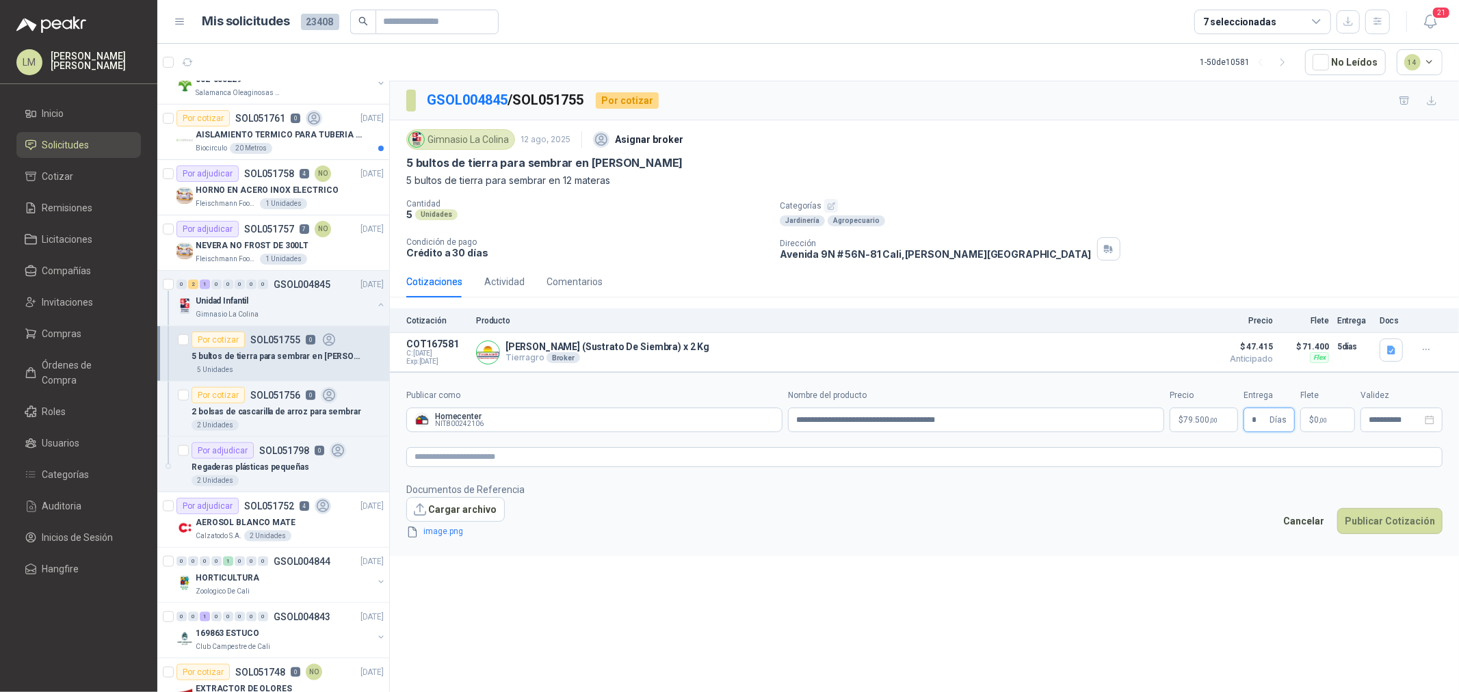
type input "*"
type input "*******"
click at [1167, 514] on button "Publicar Cotización" at bounding box center [1389, 521] width 105 height 26
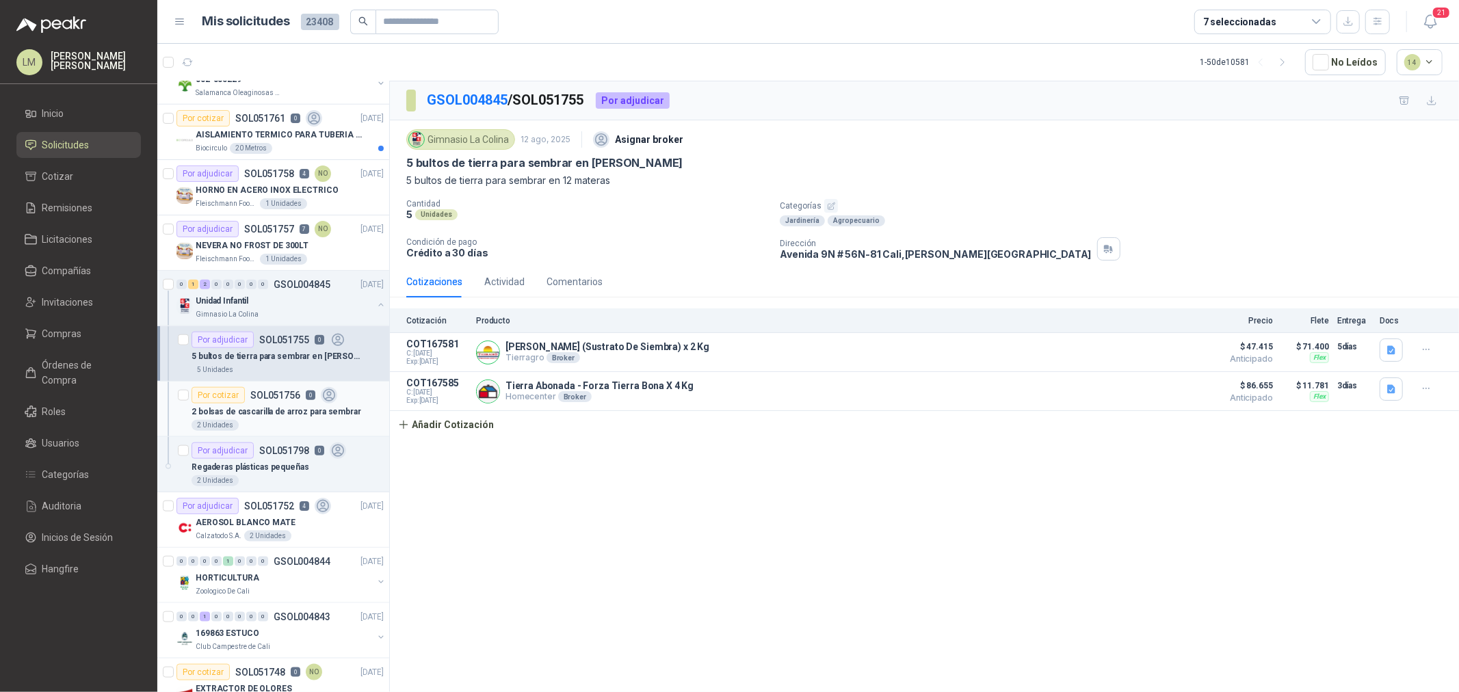
click at [222, 400] on div "Por cotizar" at bounding box center [217, 395] width 53 height 16
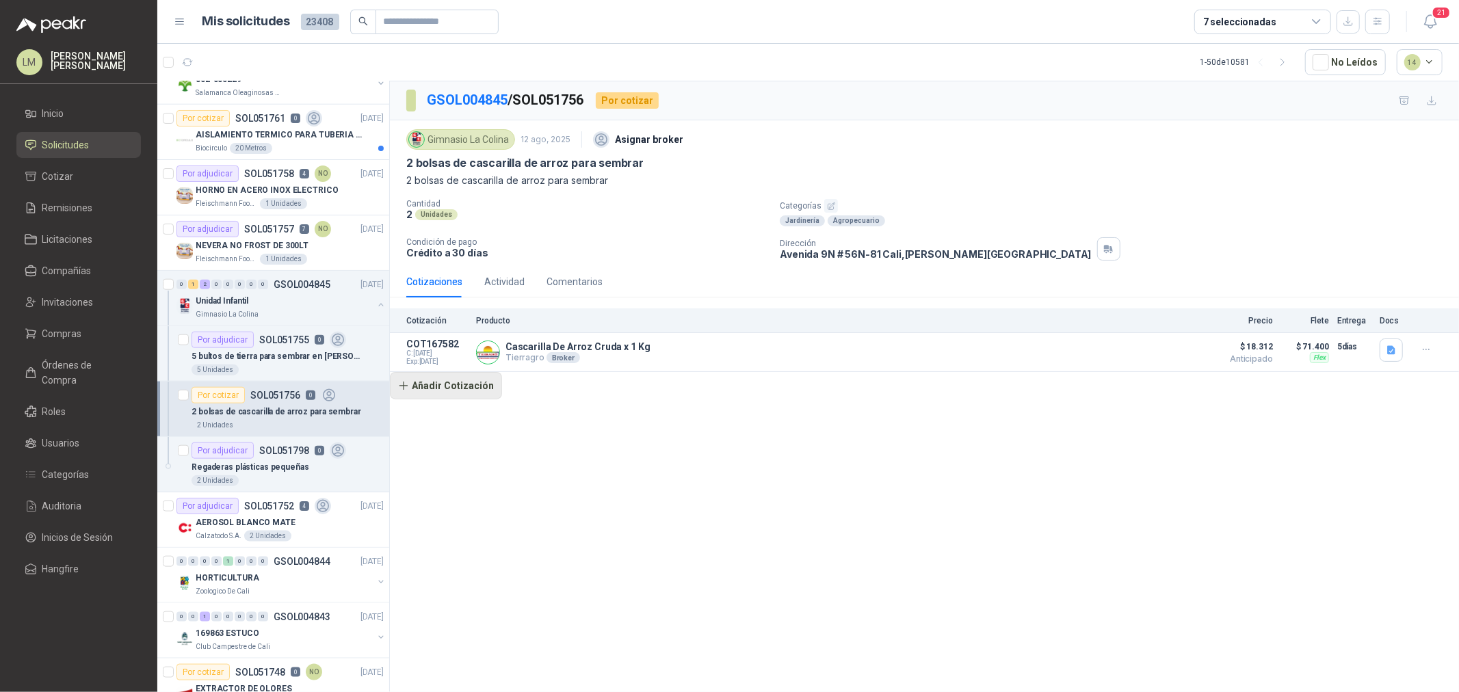
click at [470, 384] on button "Añadir Cotización" at bounding box center [446, 385] width 112 height 27
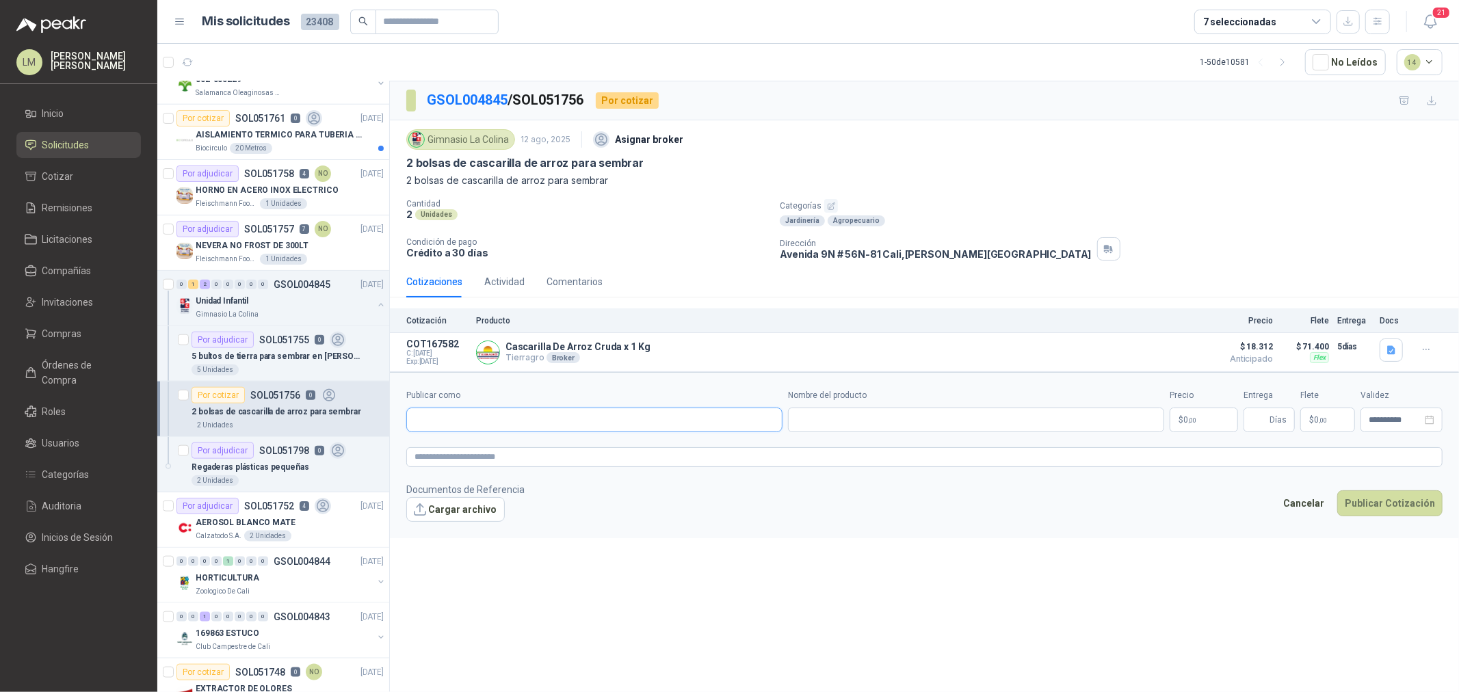
click at [490, 432] on input "Publicar como" at bounding box center [594, 419] width 375 height 23
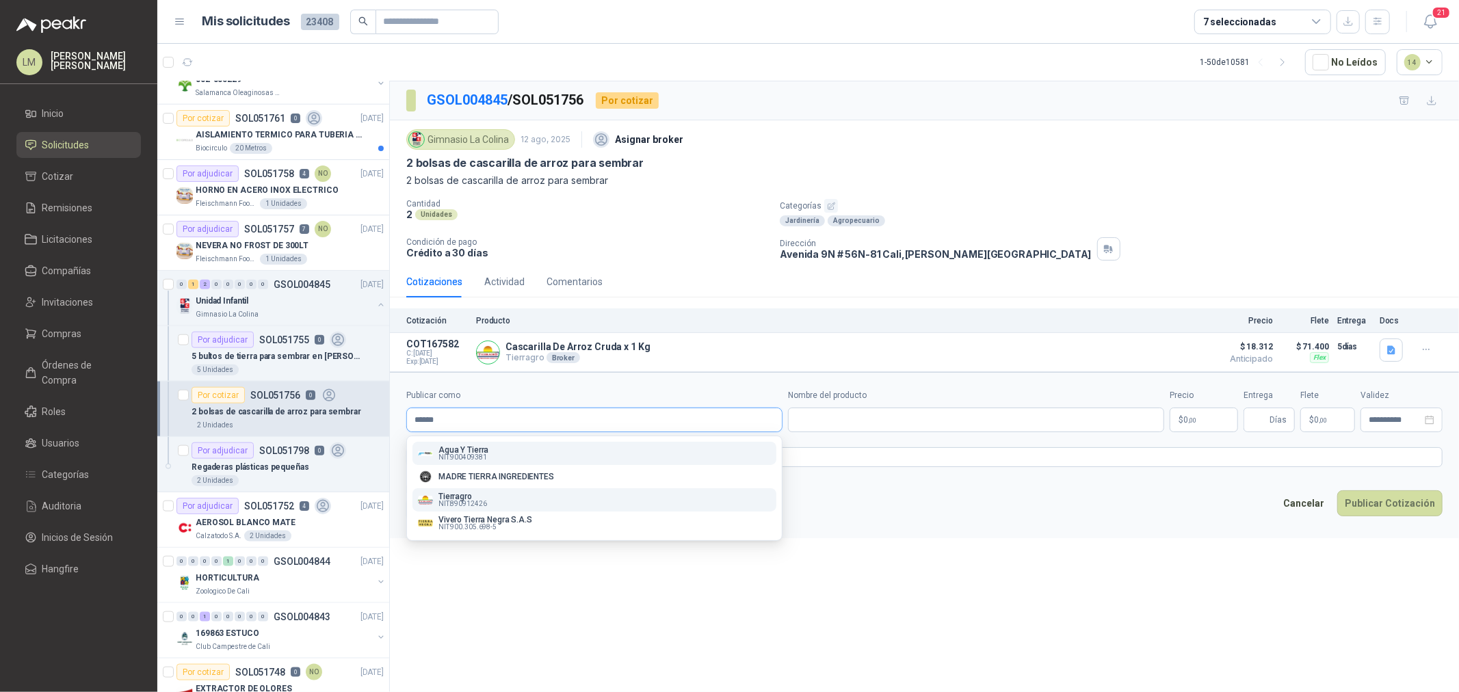
type input "******"
click at [483, 501] on span "NIT : 890912426" at bounding box center [462, 504] width 49 height 7
type input "**********"
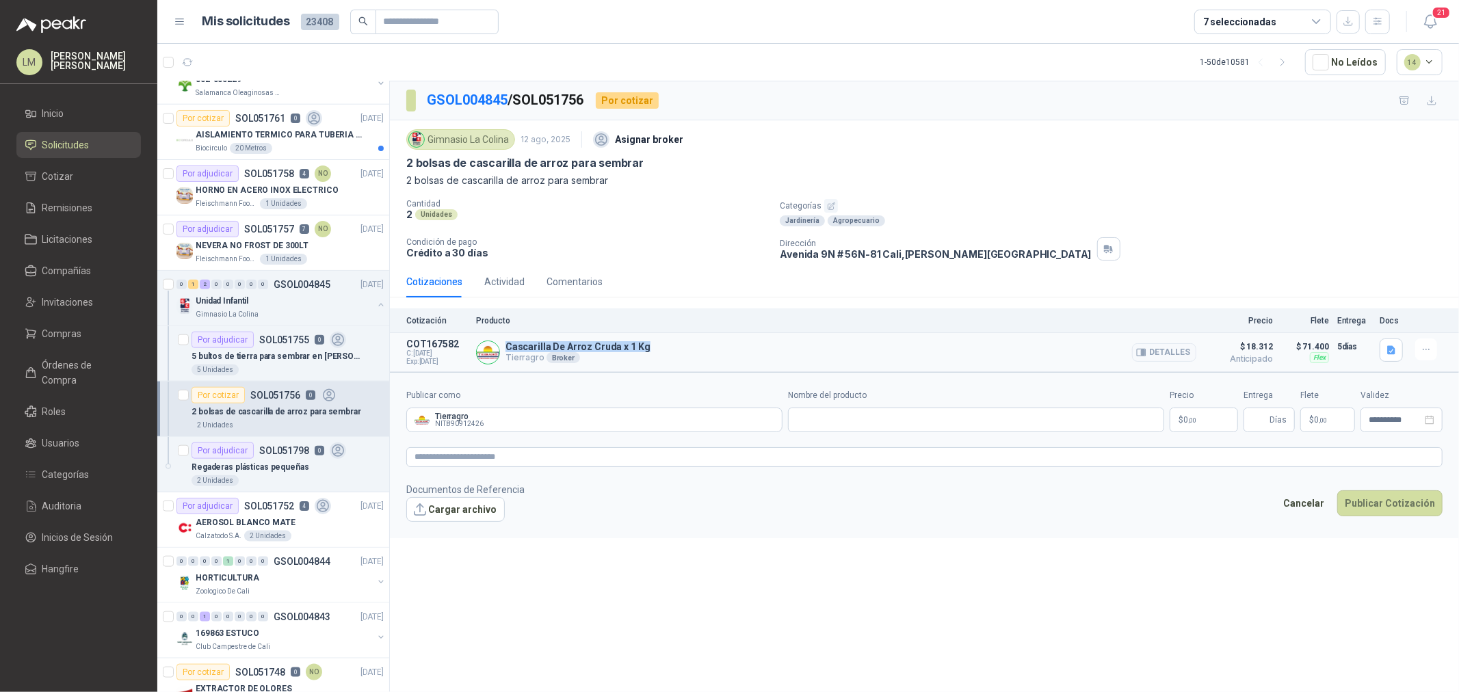
drag, startPoint x: 658, startPoint y: 345, endPoint x: 506, endPoint y: 345, distance: 151.8
click at [506, 345] on div "Cascarilla De Arroz Cruda x 1 Kg Tierragro Broker Detalles" at bounding box center [836, 352] width 720 height 27
copy p "Cascarilla De Arroz Cruda x 1 Kg"
click at [879, 424] on input "Nombre del producto" at bounding box center [976, 420] width 376 height 25
paste input "**********"
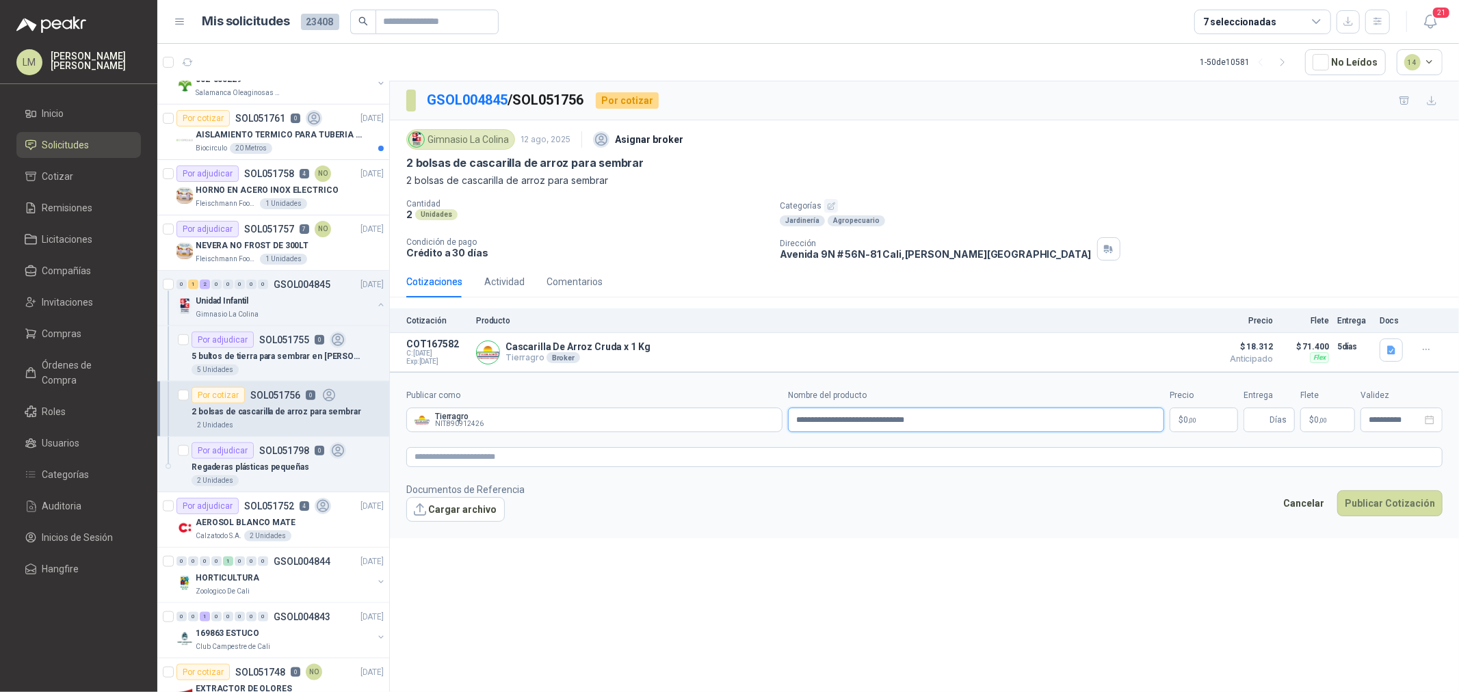
type input "**********"
click at [1167, 420] on body "LM [PERSON_NAME] Inicio Solicitudes Cotizar Remisiones Licitaciones Compañías I…" at bounding box center [729, 346] width 1459 height 692
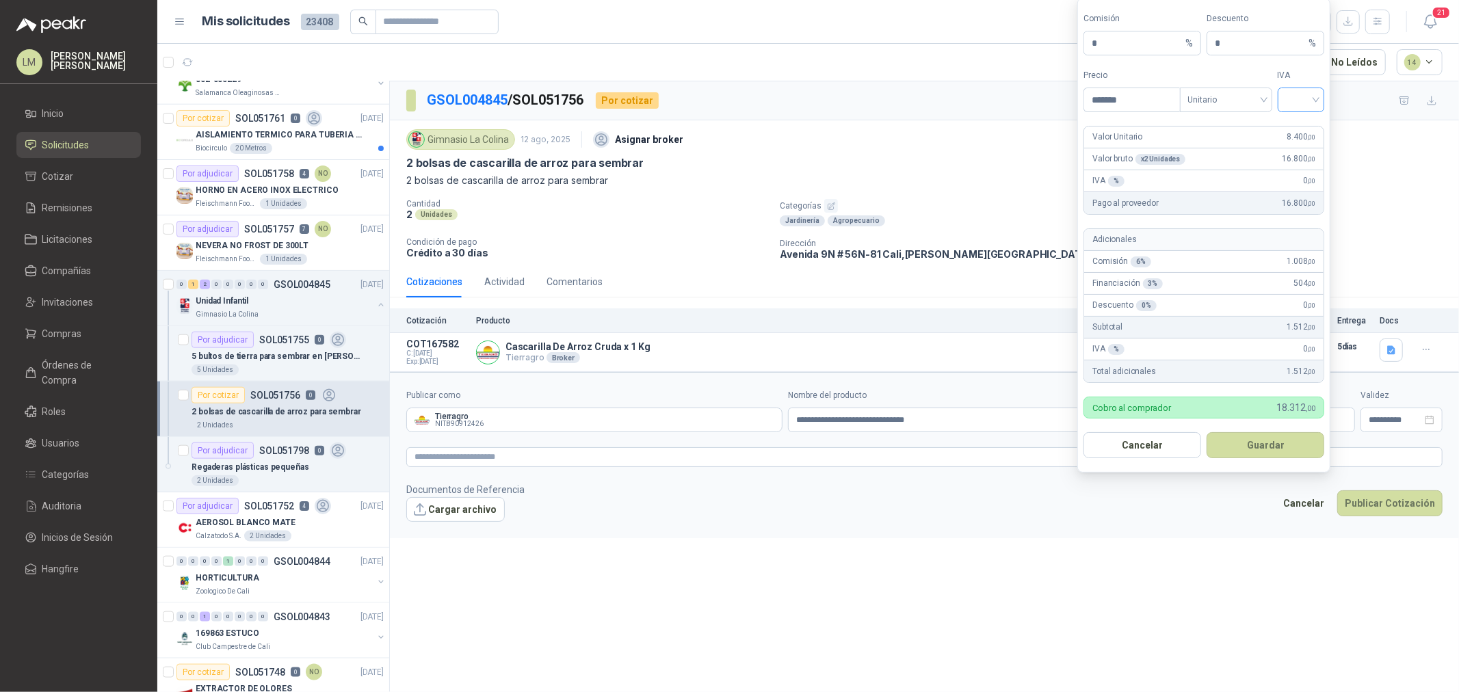
type input "*******"
click at [1167, 101] on input "search" at bounding box center [1301, 98] width 31 height 21
click at [1167, 179] on div "0%" at bounding box center [1301, 172] width 42 height 22
click at [1167, 443] on button "Guardar" at bounding box center [1265, 445] width 118 height 26
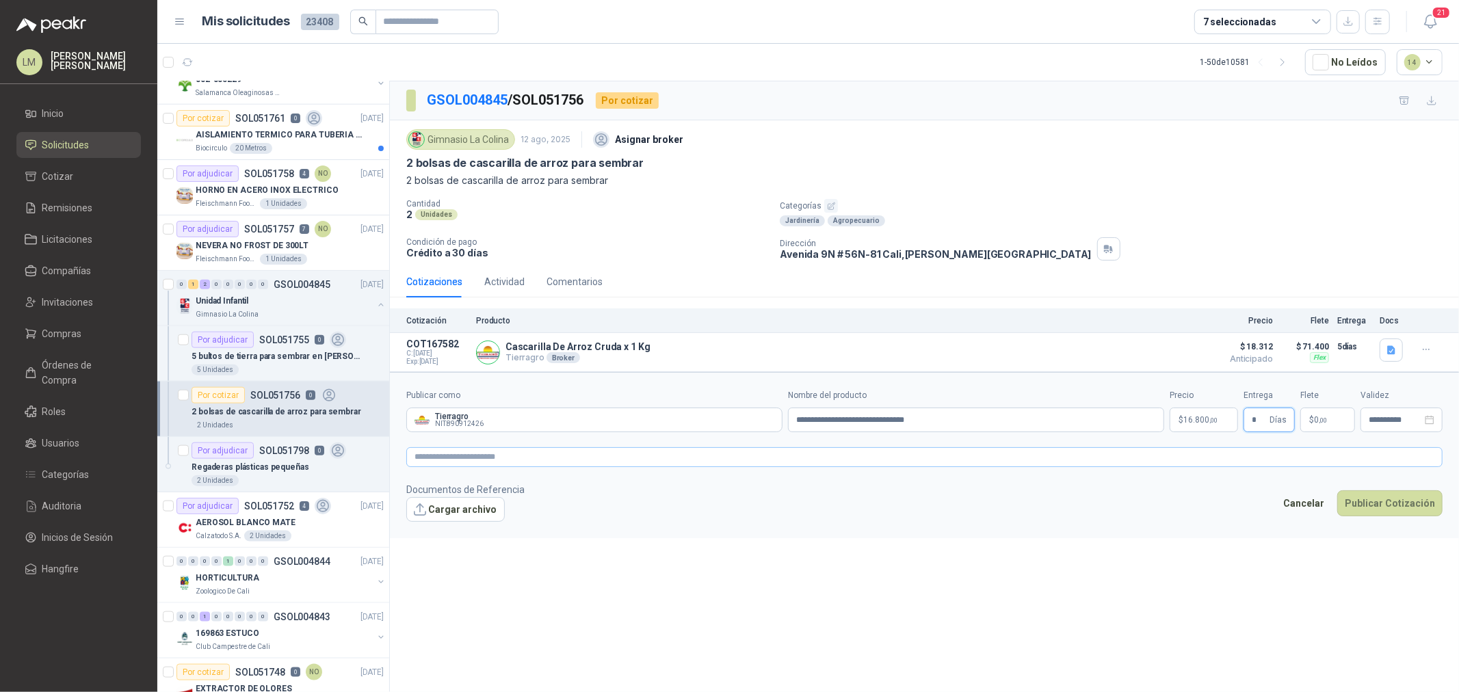
type input "*"
type input "********"
click at [1167, 456] on textarea at bounding box center [924, 457] width 1036 height 20
click at [1167, 525] on button "Publicar Cotización" at bounding box center [1389, 521] width 105 height 26
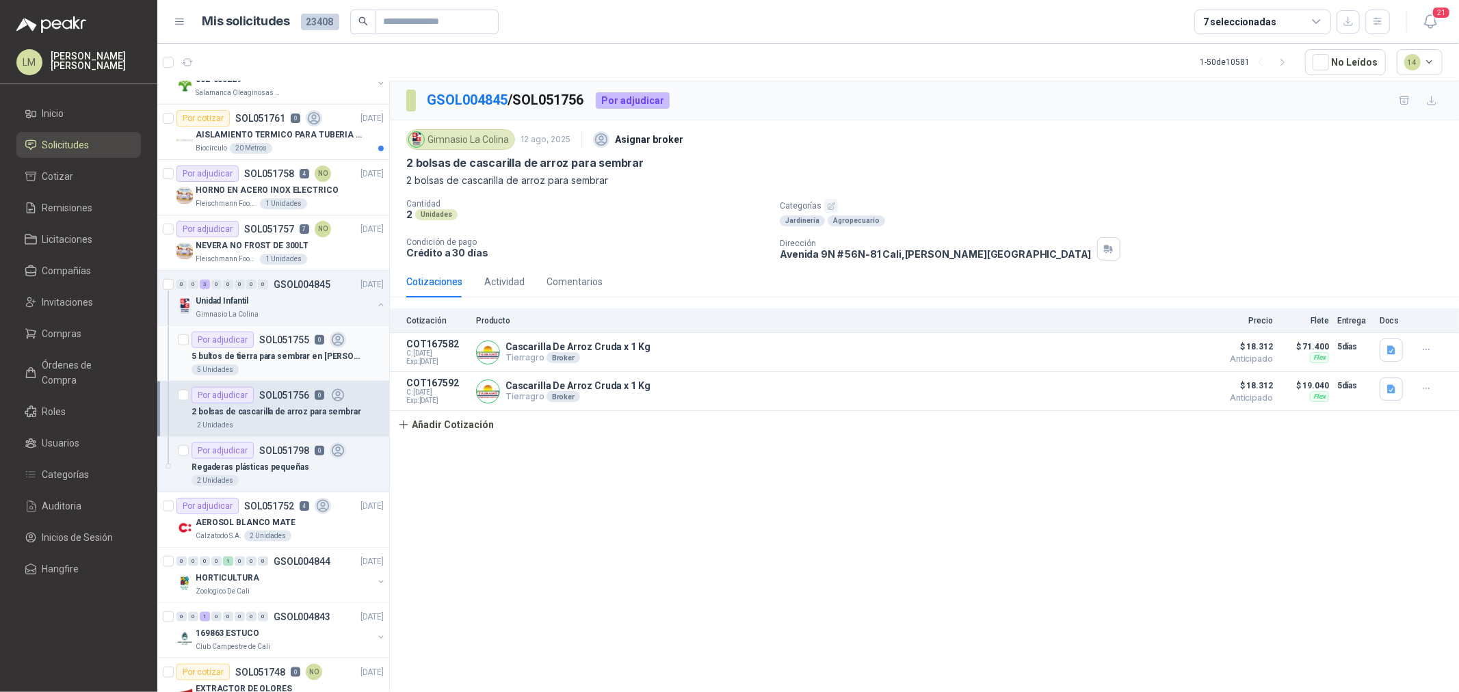
click at [251, 358] on p "5 bultos de tierra para sembrar en [PERSON_NAME]" at bounding box center [276, 356] width 170 height 13
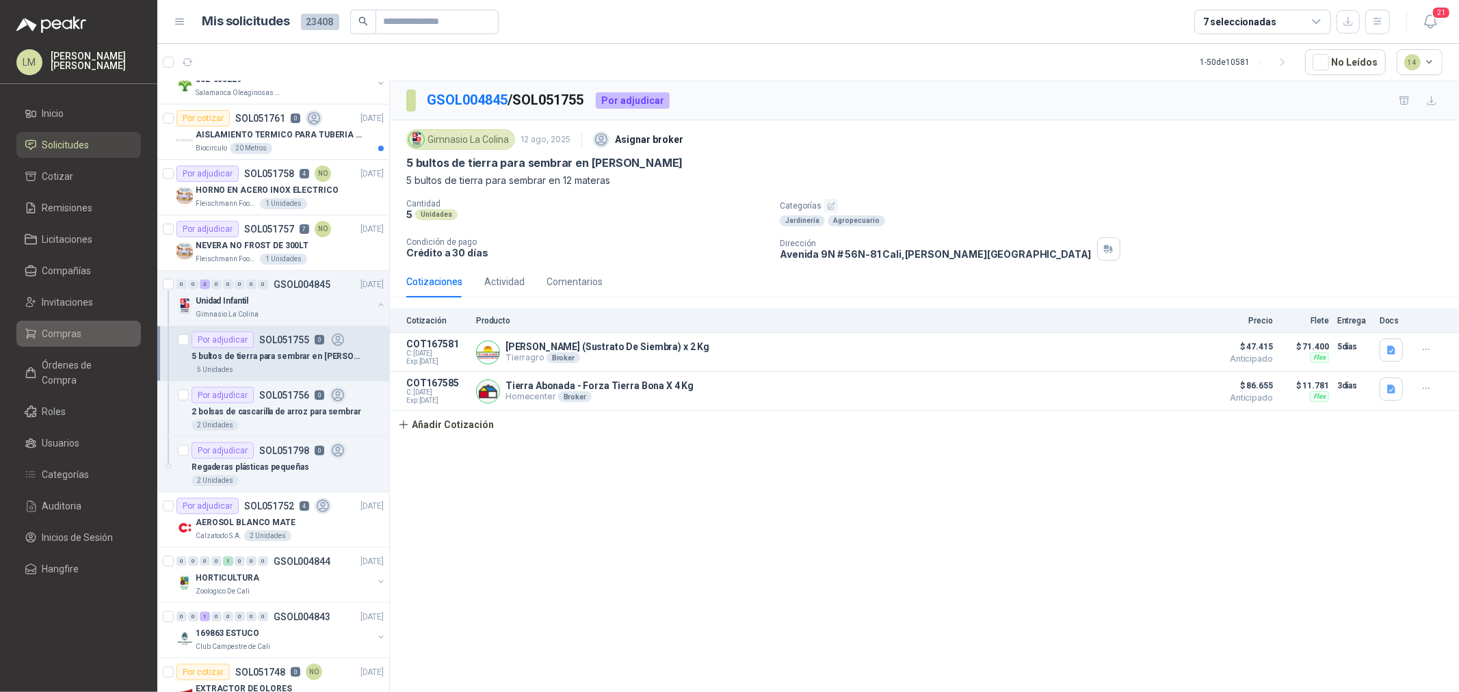
click at [72, 332] on span "Compras" at bounding box center [62, 333] width 40 height 15
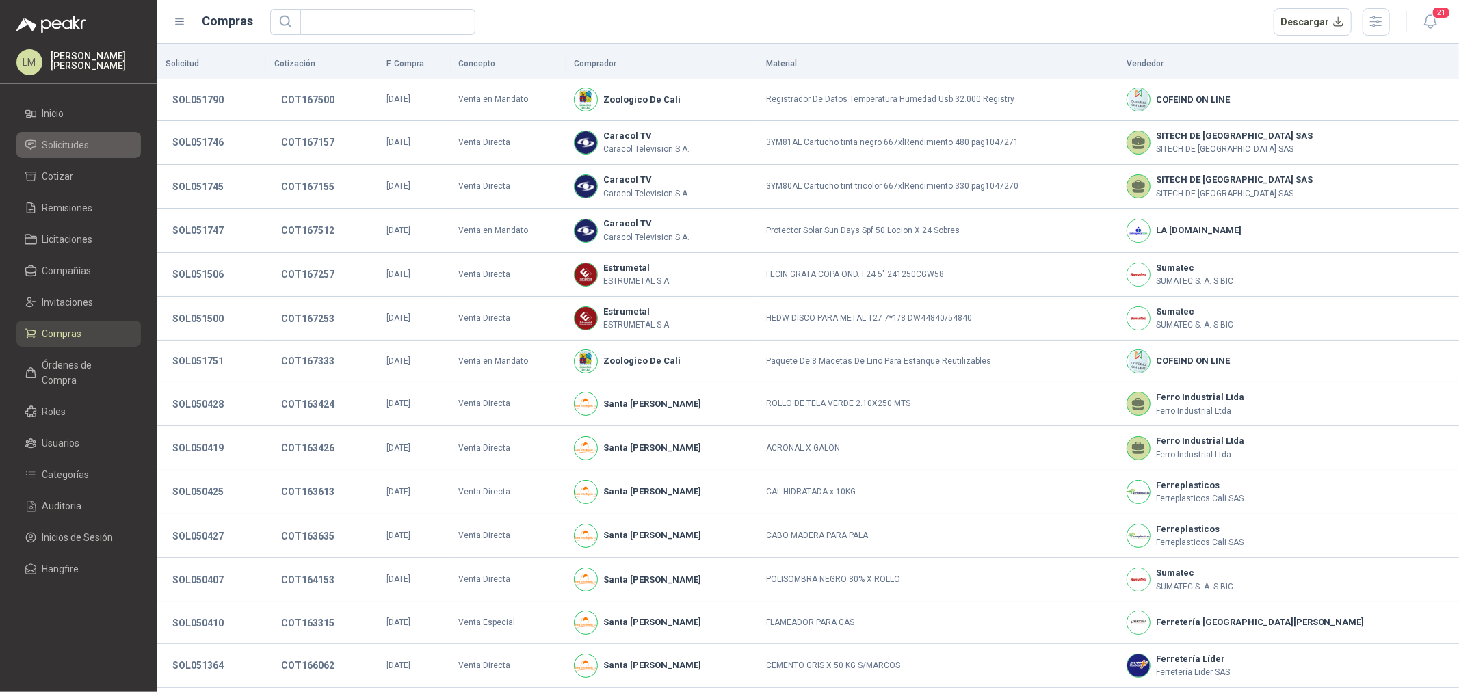
click at [80, 137] on span "Solicitudes" at bounding box center [65, 144] width 47 height 15
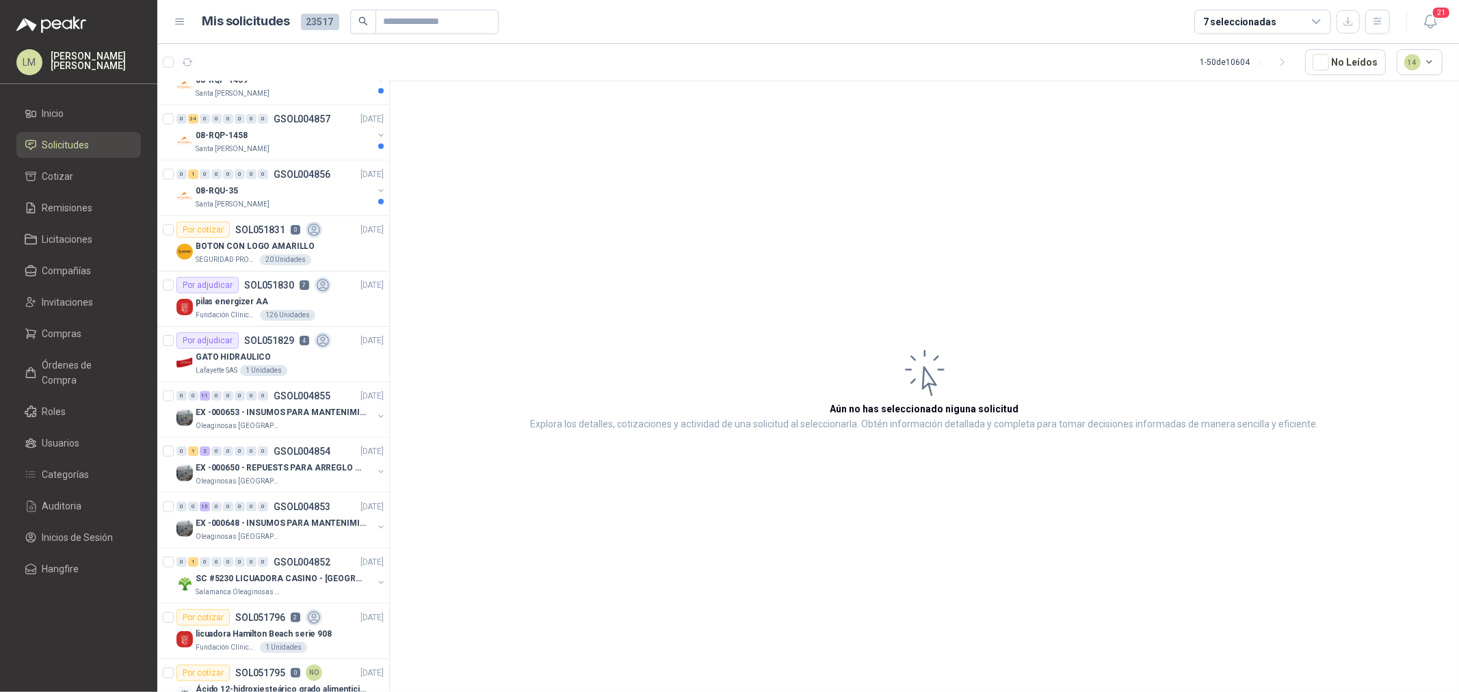
scroll to position [1063, 0]
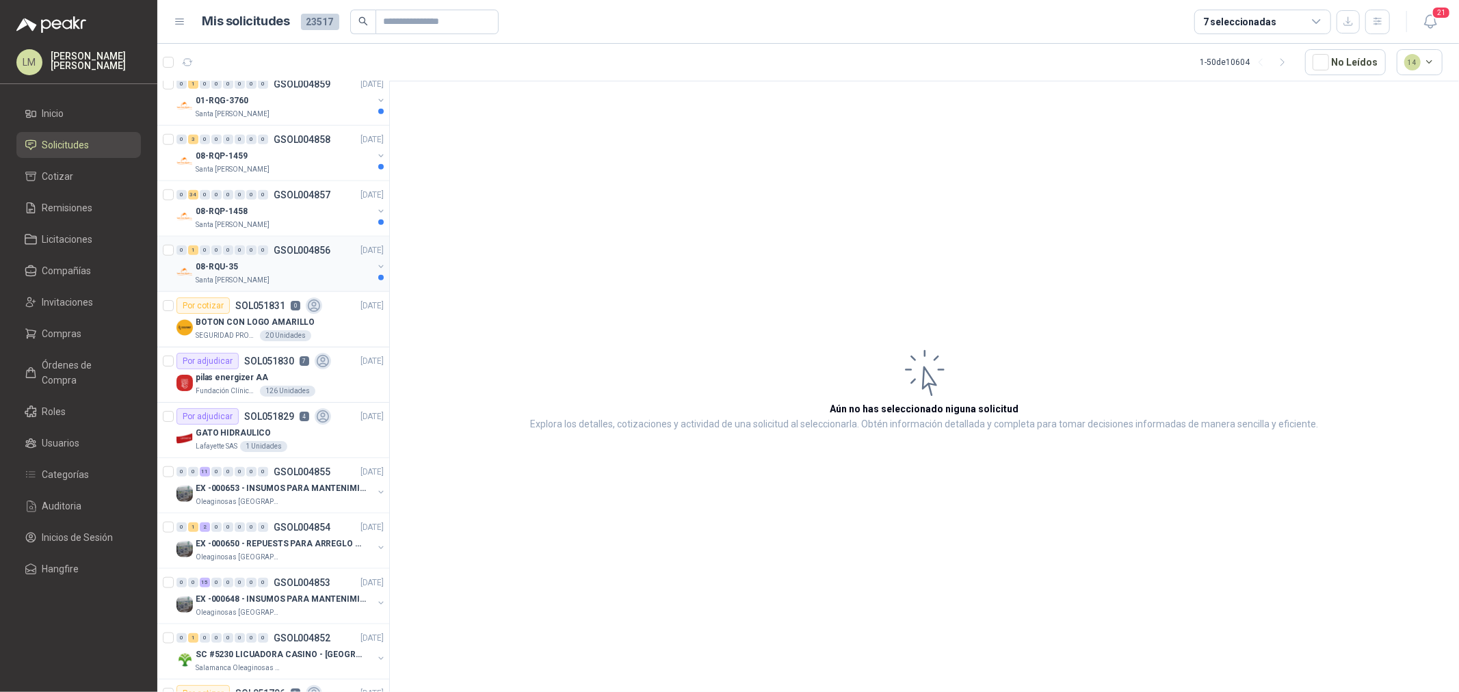
click at [278, 277] on div "Santa [PERSON_NAME]" at bounding box center [284, 280] width 177 height 11
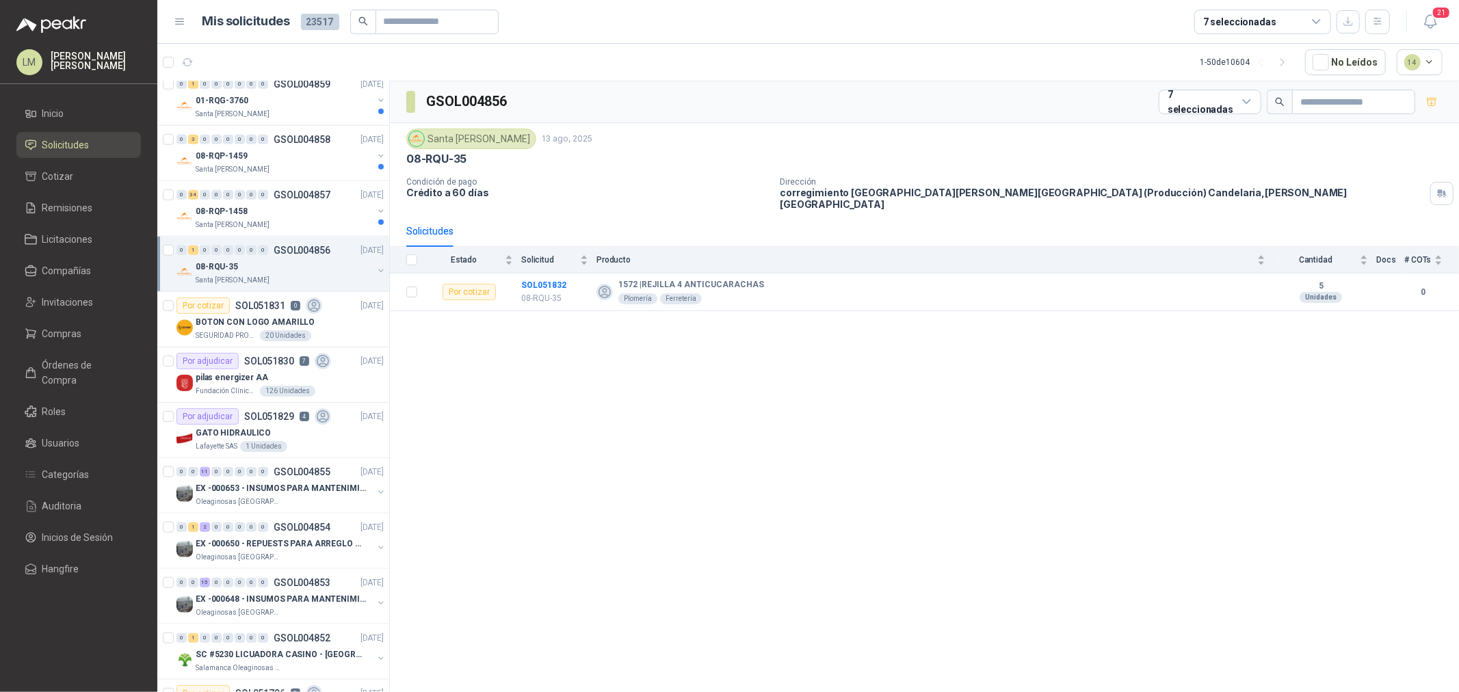
click at [1167, 25] on div "7 seleccionadas" at bounding box center [1262, 22] width 137 height 25
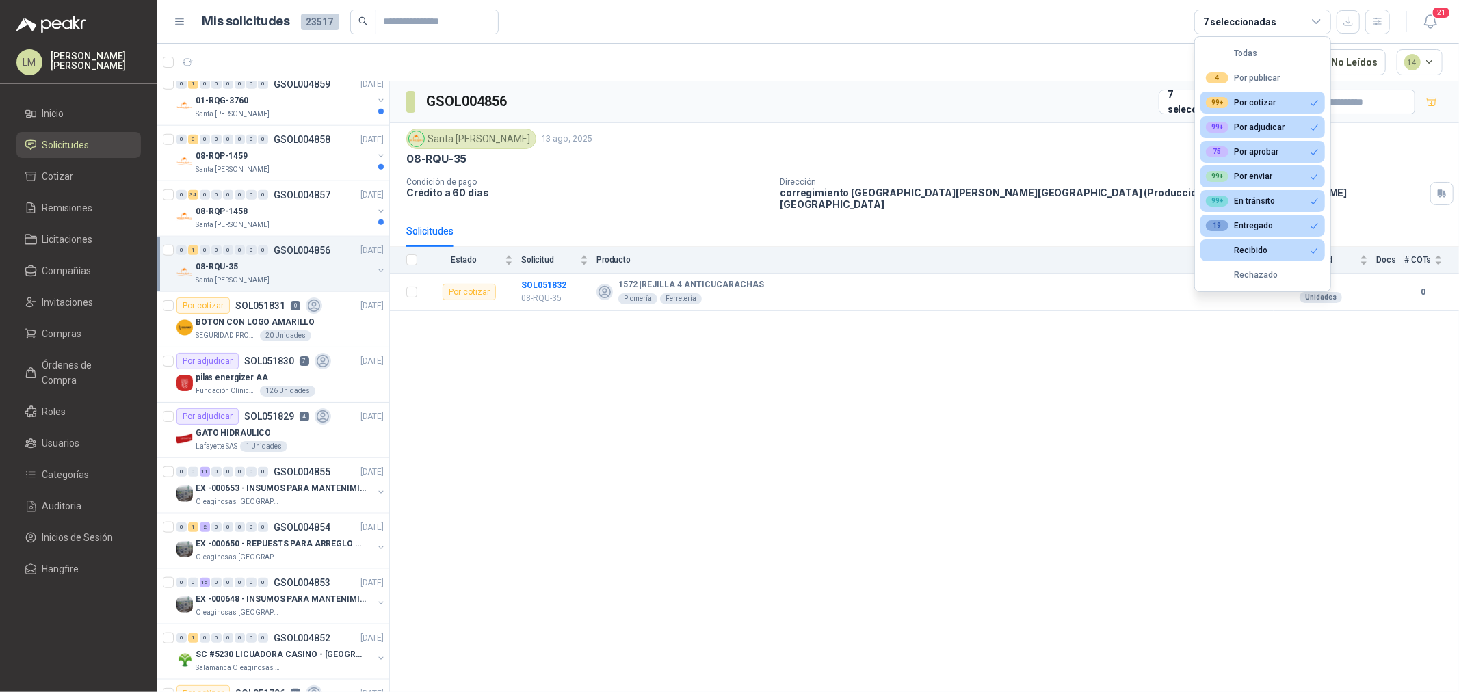
click at [783, 123] on div "Santa [PERSON_NAME] [DATE] 08-RQU-35 Condición de pago Crédito a 60 días Direcc…" at bounding box center [924, 169] width 1069 height 92
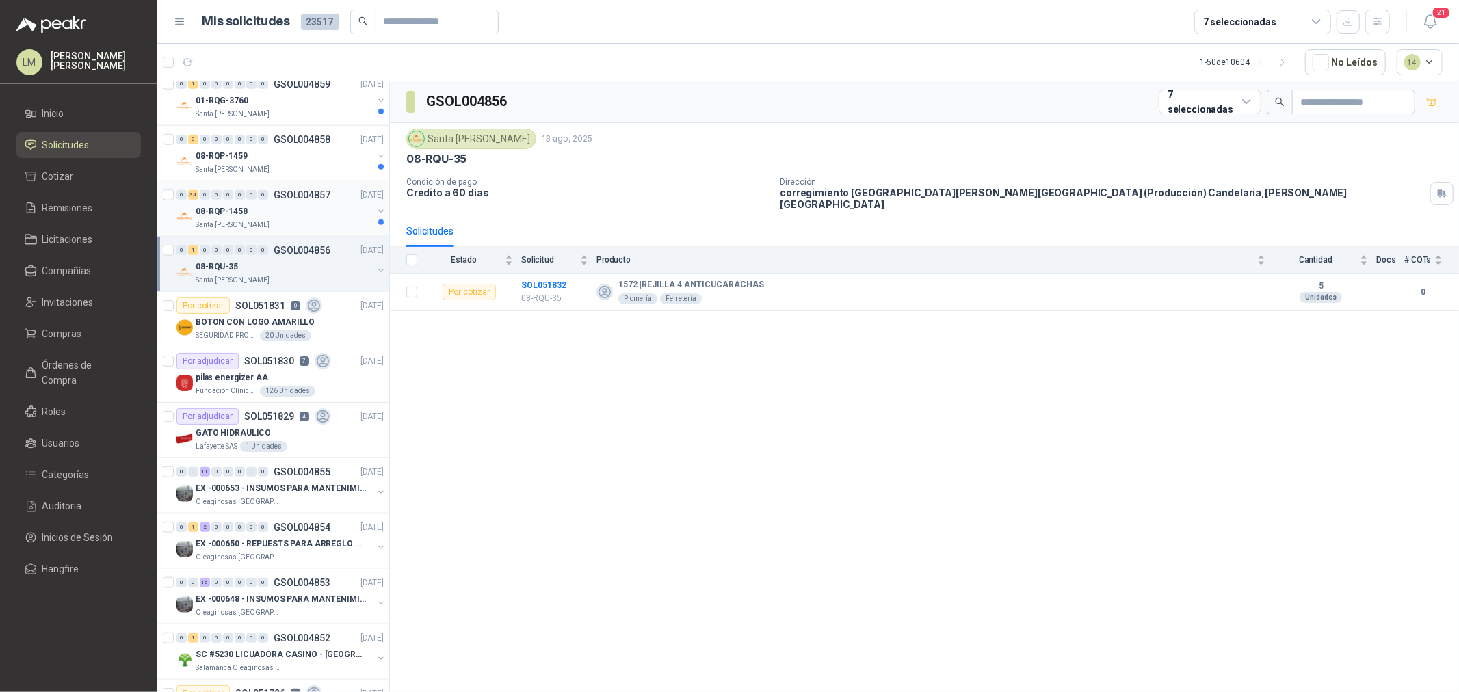
click at [251, 194] on div "0" at bounding box center [251, 195] width 10 height 10
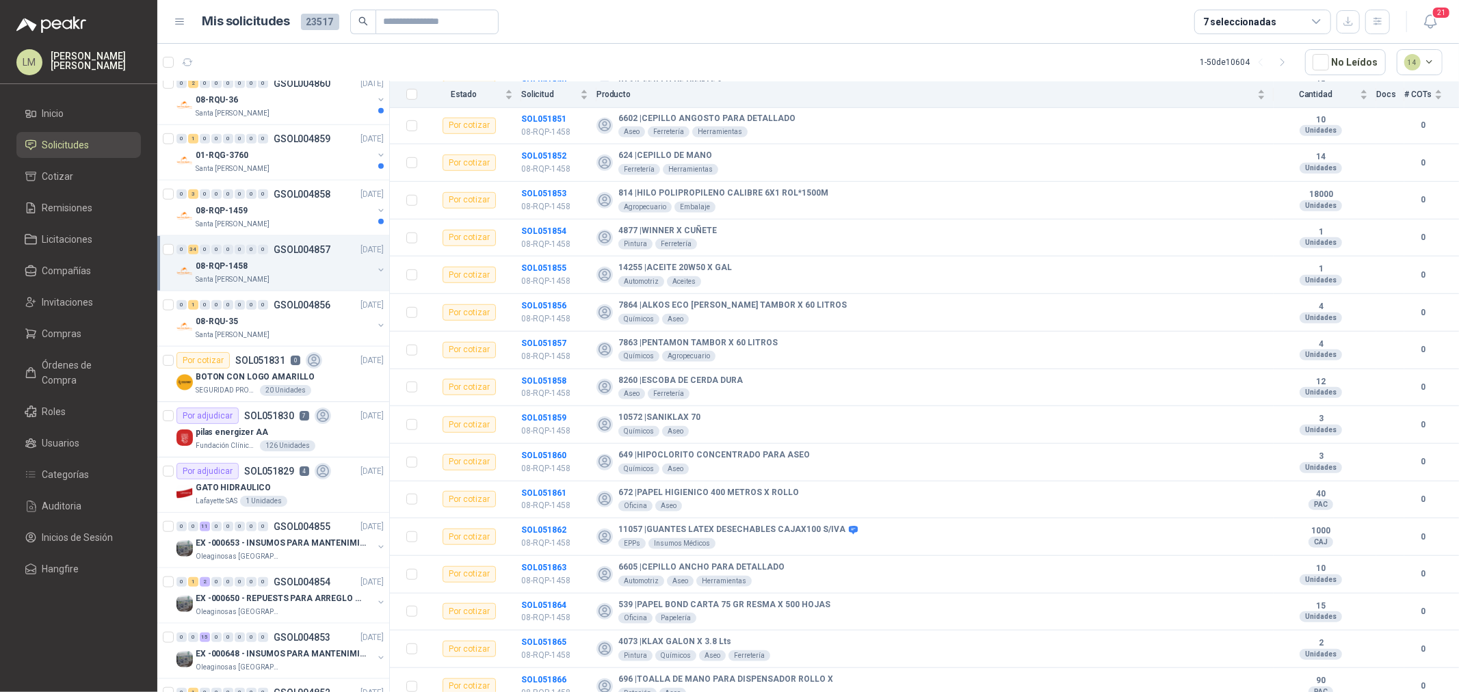
scroll to position [987, 0]
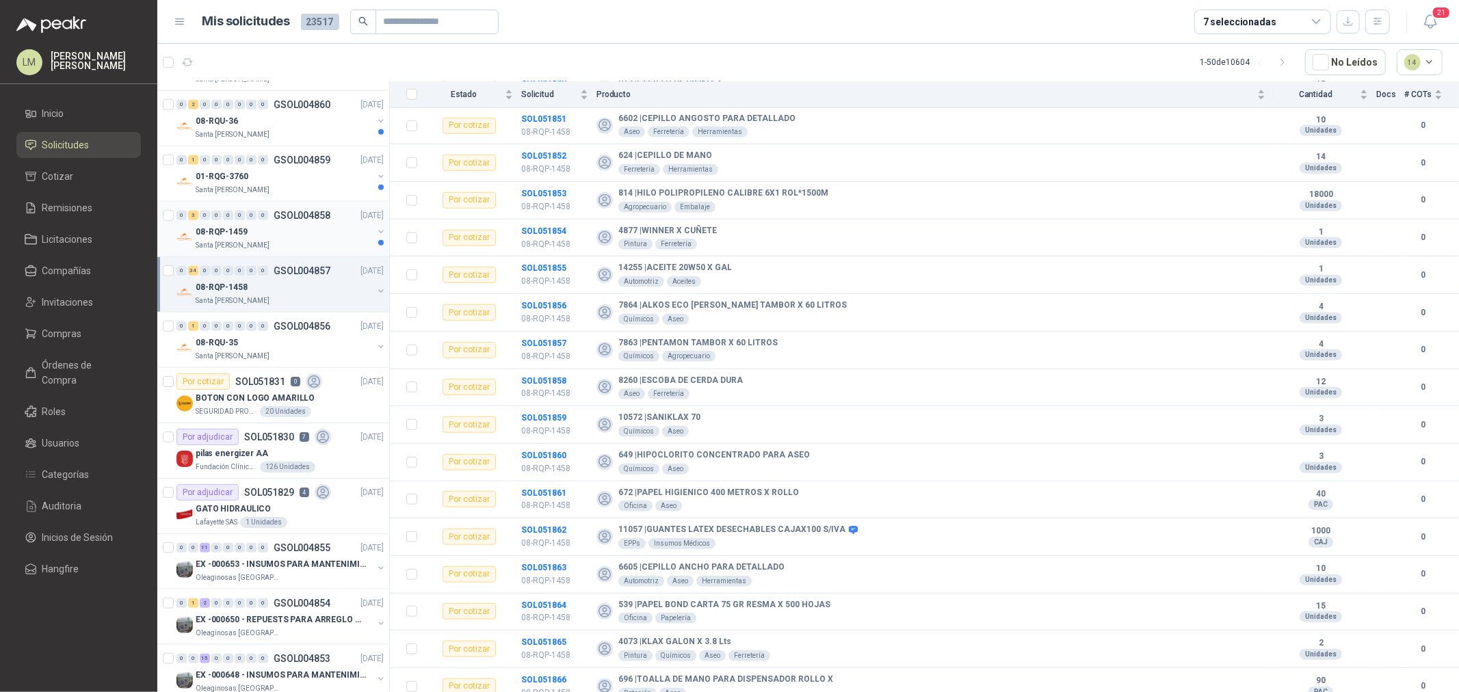
click at [282, 224] on div "08-RQP-1459" at bounding box center [284, 232] width 177 height 16
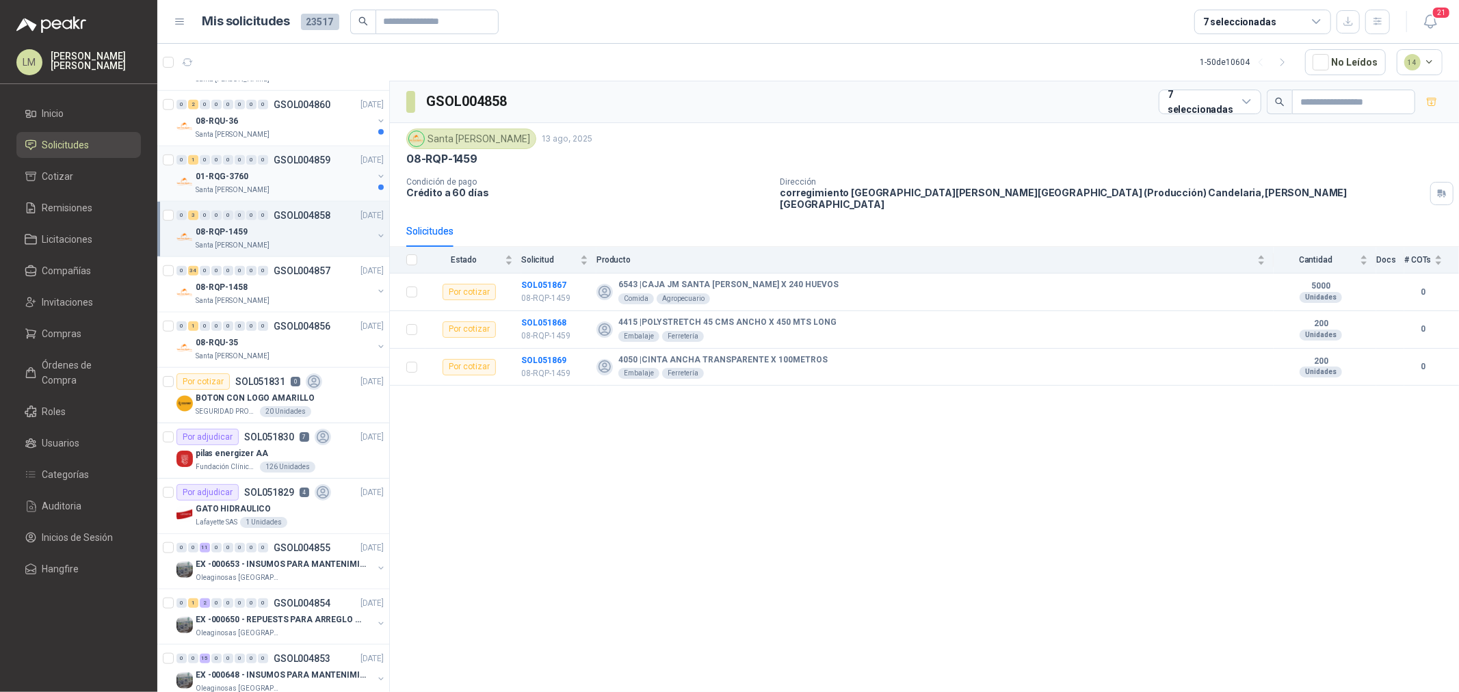
click at [269, 170] on div "01-RQG-3760" at bounding box center [284, 176] width 177 height 16
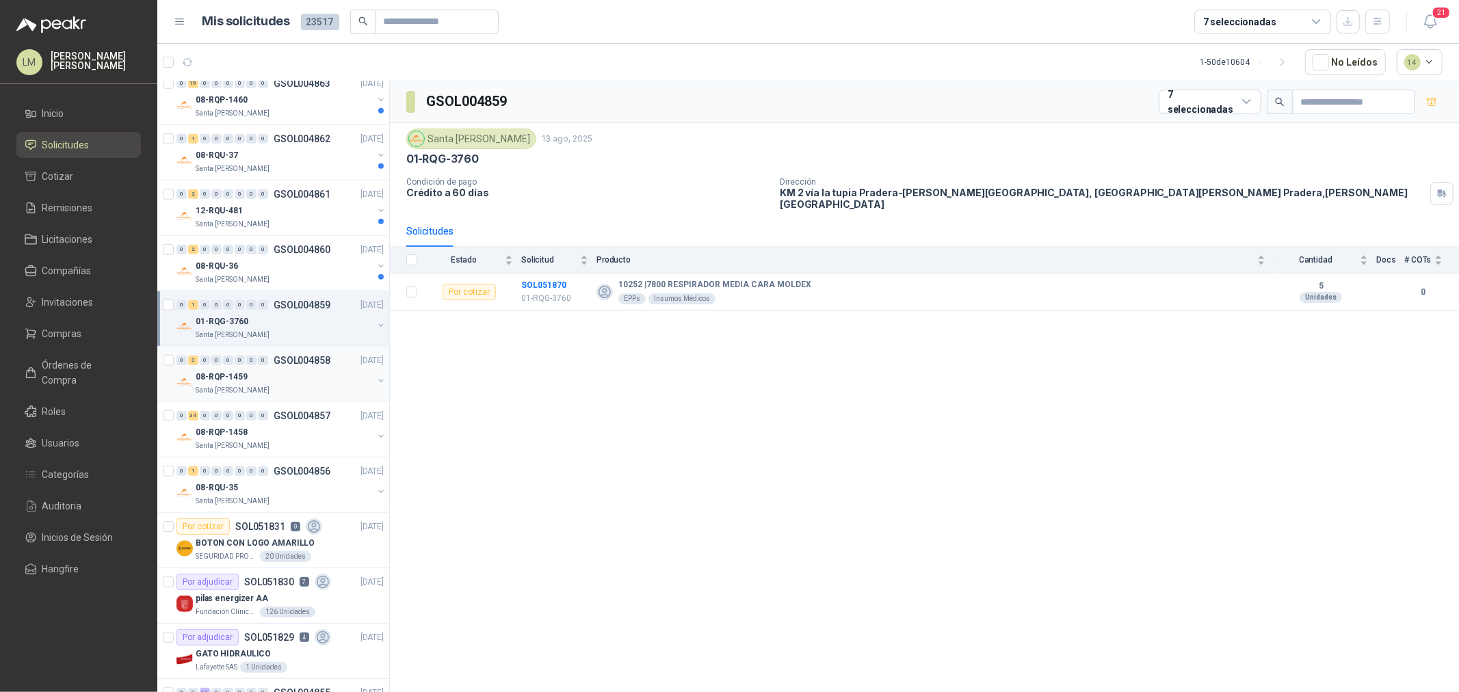
scroll to position [836, 0]
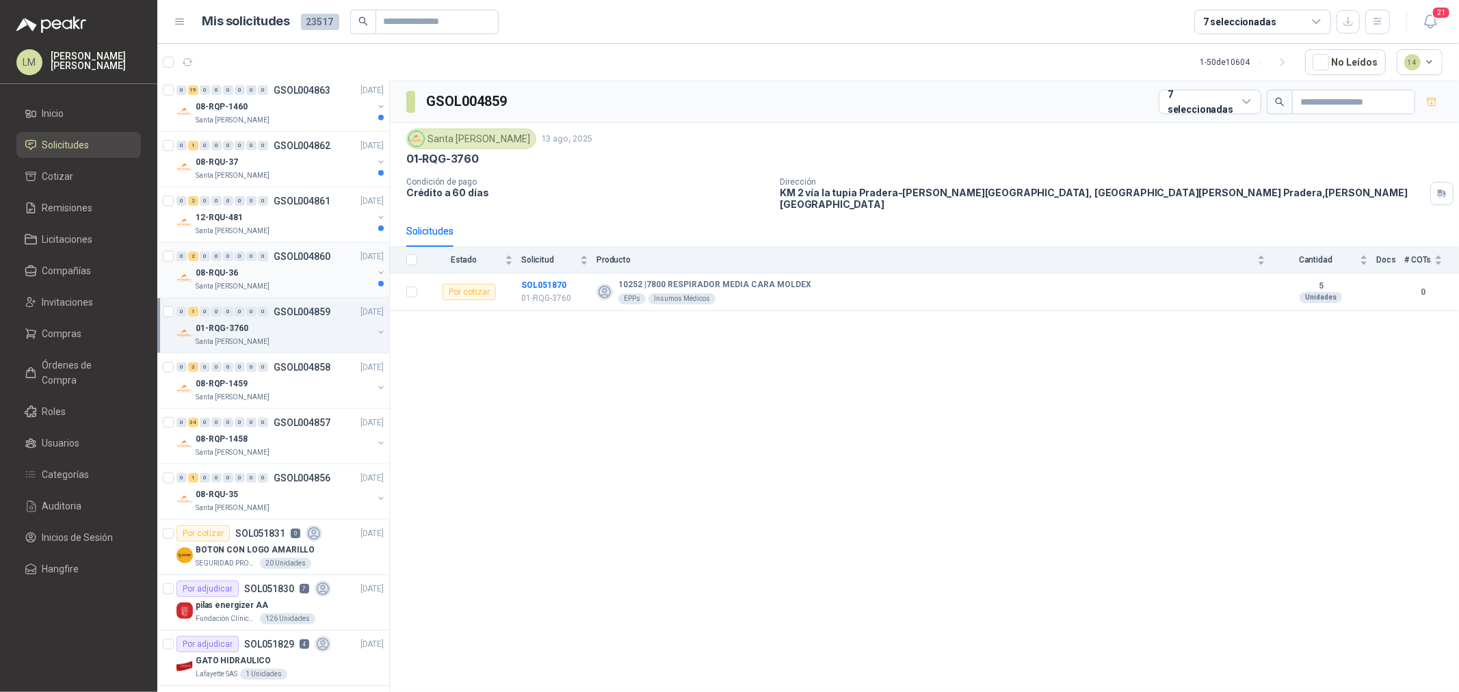
click at [302, 274] on div "08-RQU-36" at bounding box center [284, 273] width 177 height 16
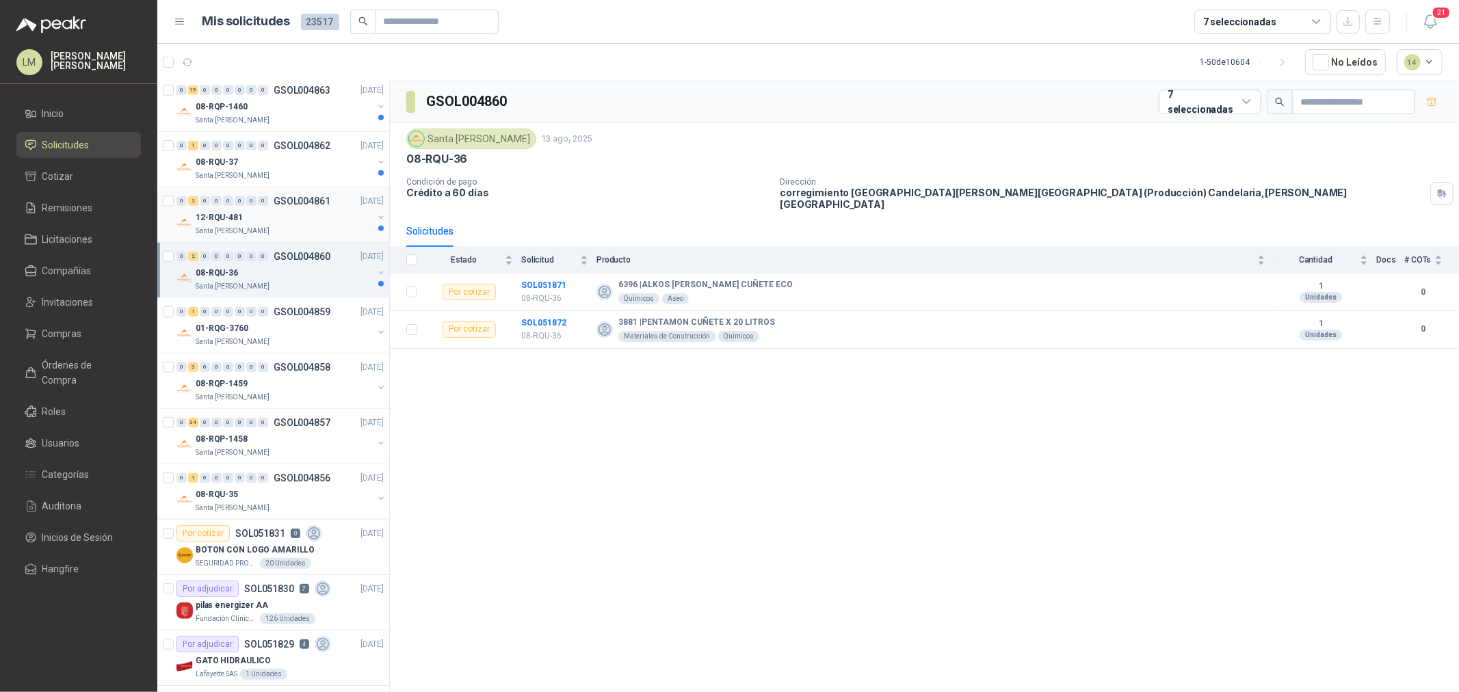
click at [274, 224] on div "12-RQU-481" at bounding box center [284, 217] width 177 height 16
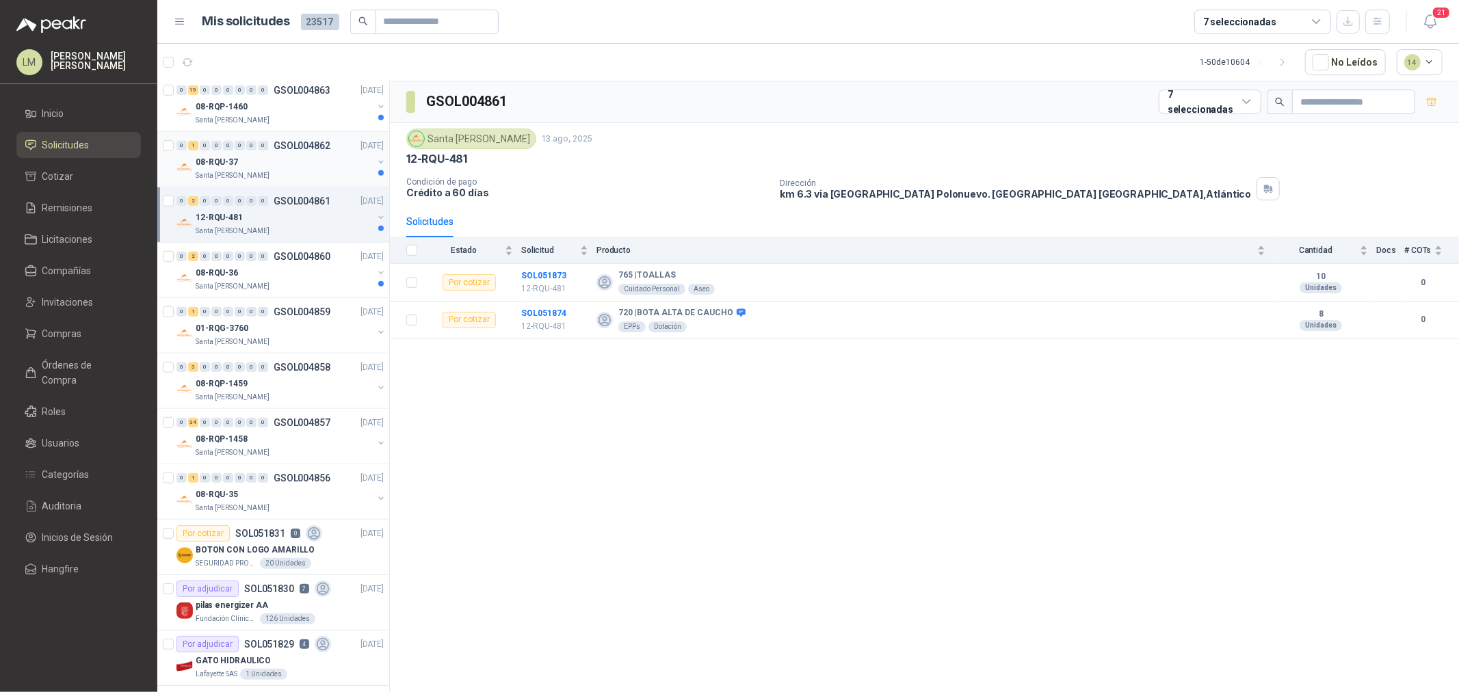
click at [261, 159] on div "08-RQU-37" at bounding box center [284, 162] width 177 height 16
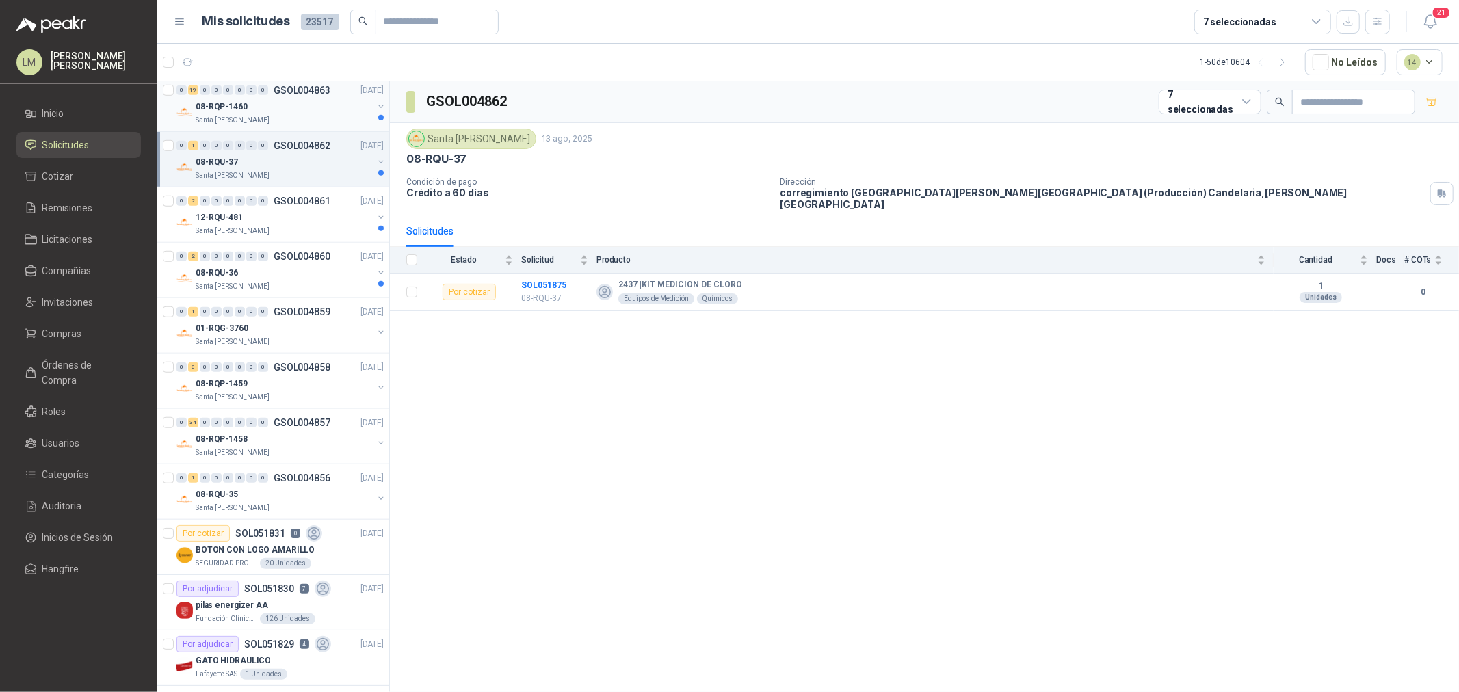
click at [268, 113] on div "08-RQP-1460" at bounding box center [284, 106] width 177 height 16
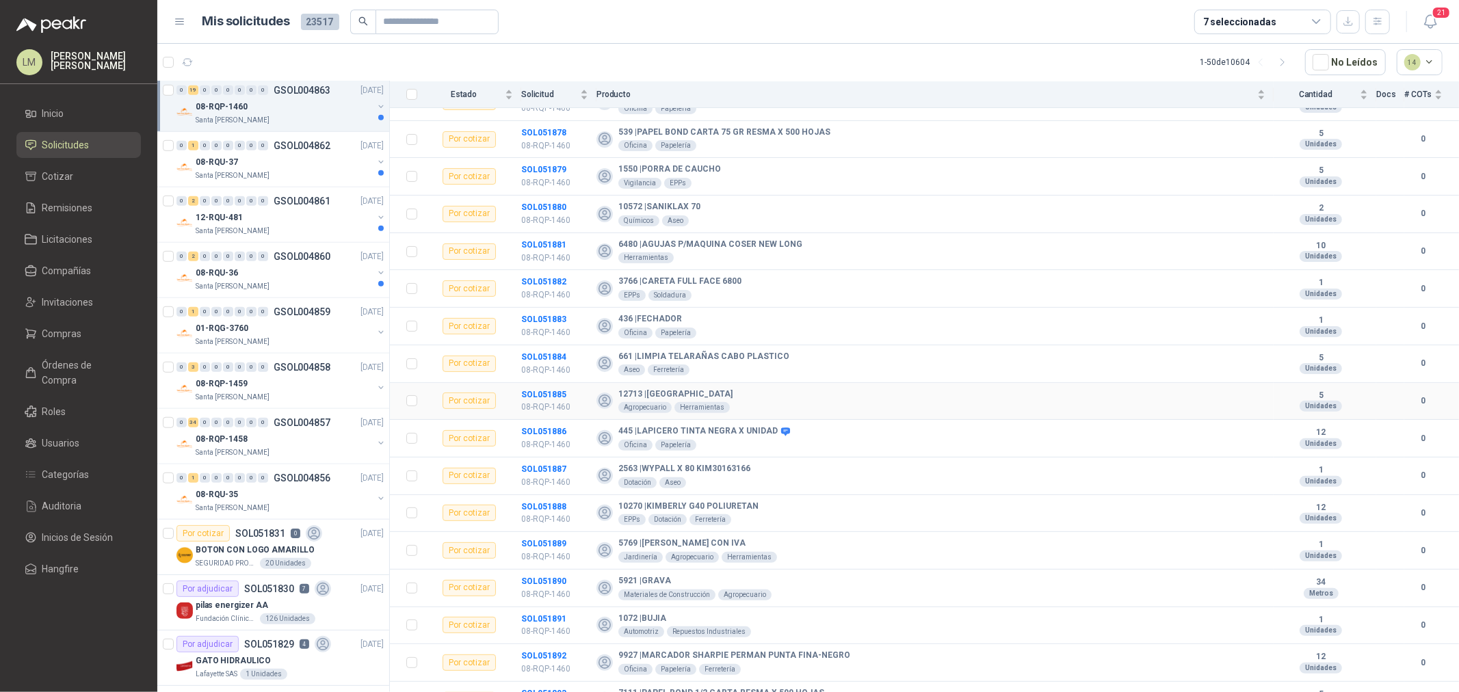
scroll to position [278, 0]
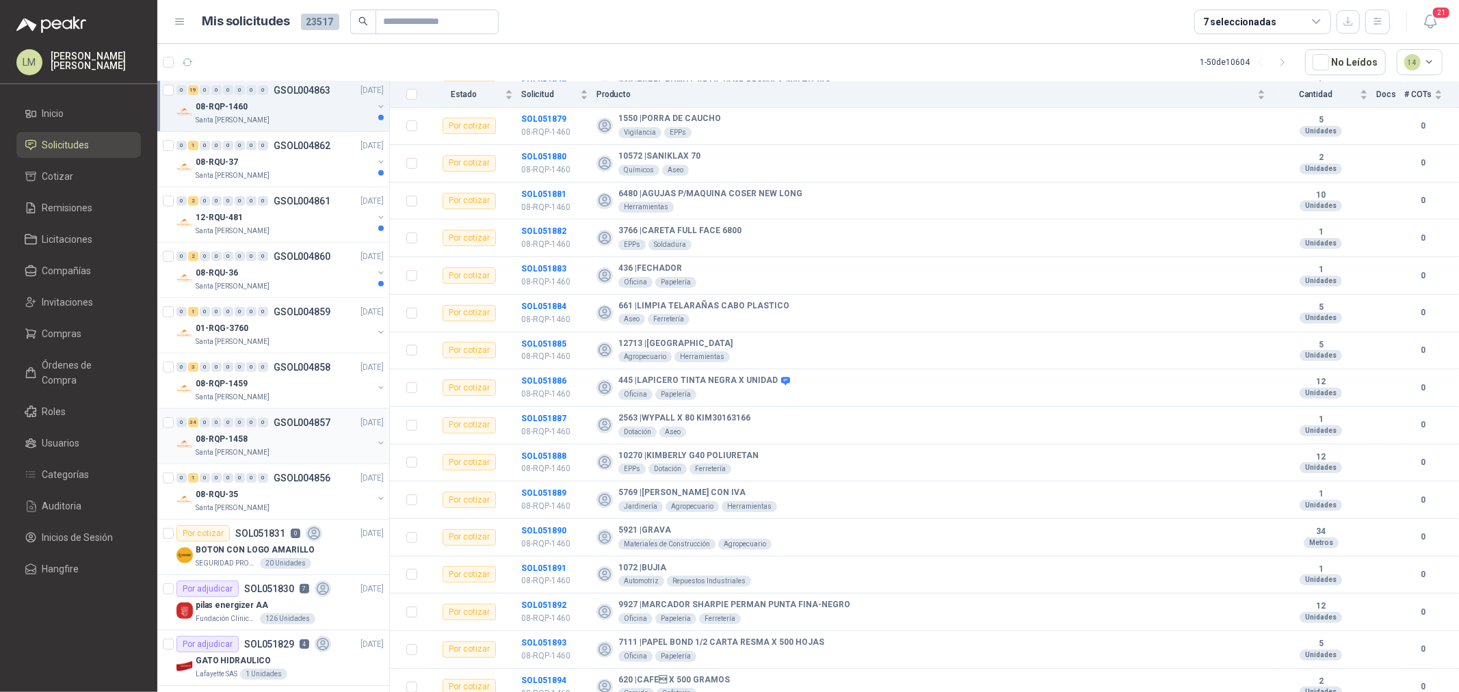
click at [242, 442] on p "08-RQP-1458" at bounding box center [222, 439] width 52 height 13
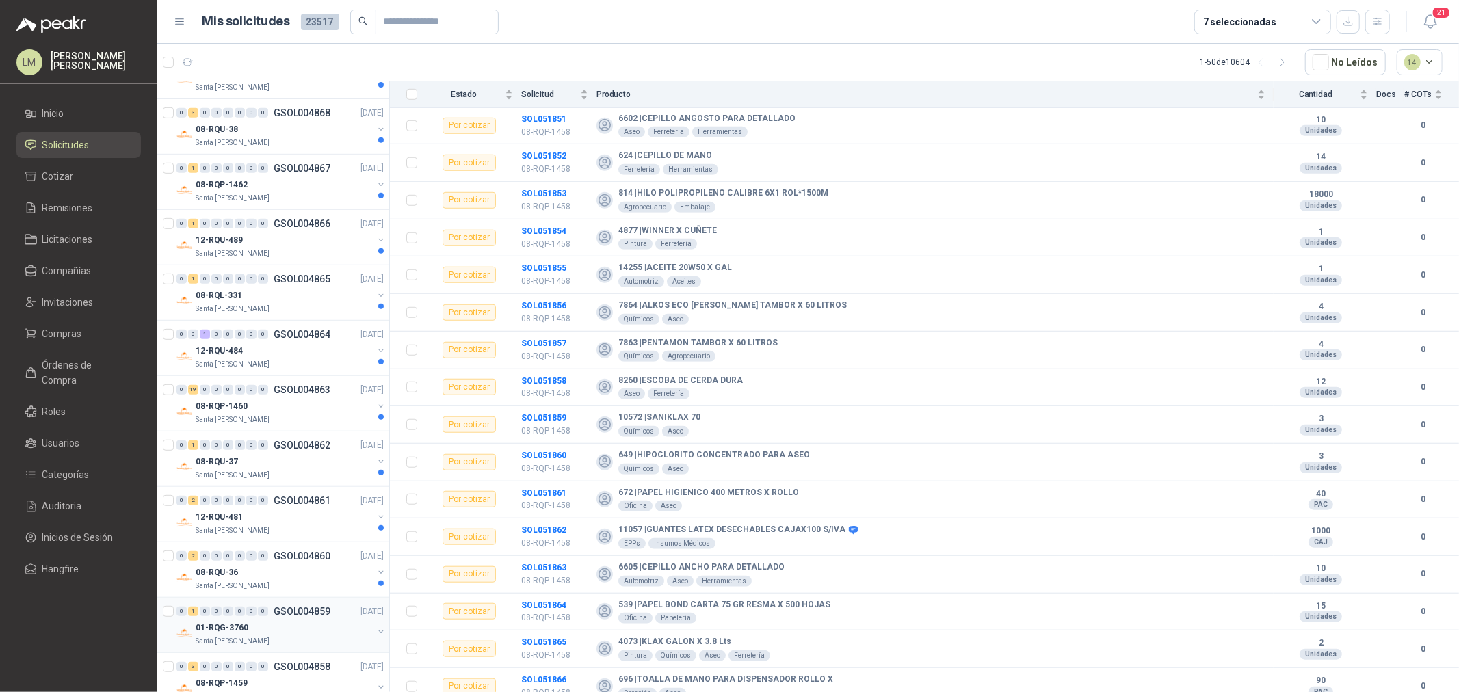
scroll to position [531, 0]
click at [289, 409] on div "08-RQP-1460" at bounding box center [284, 411] width 177 height 16
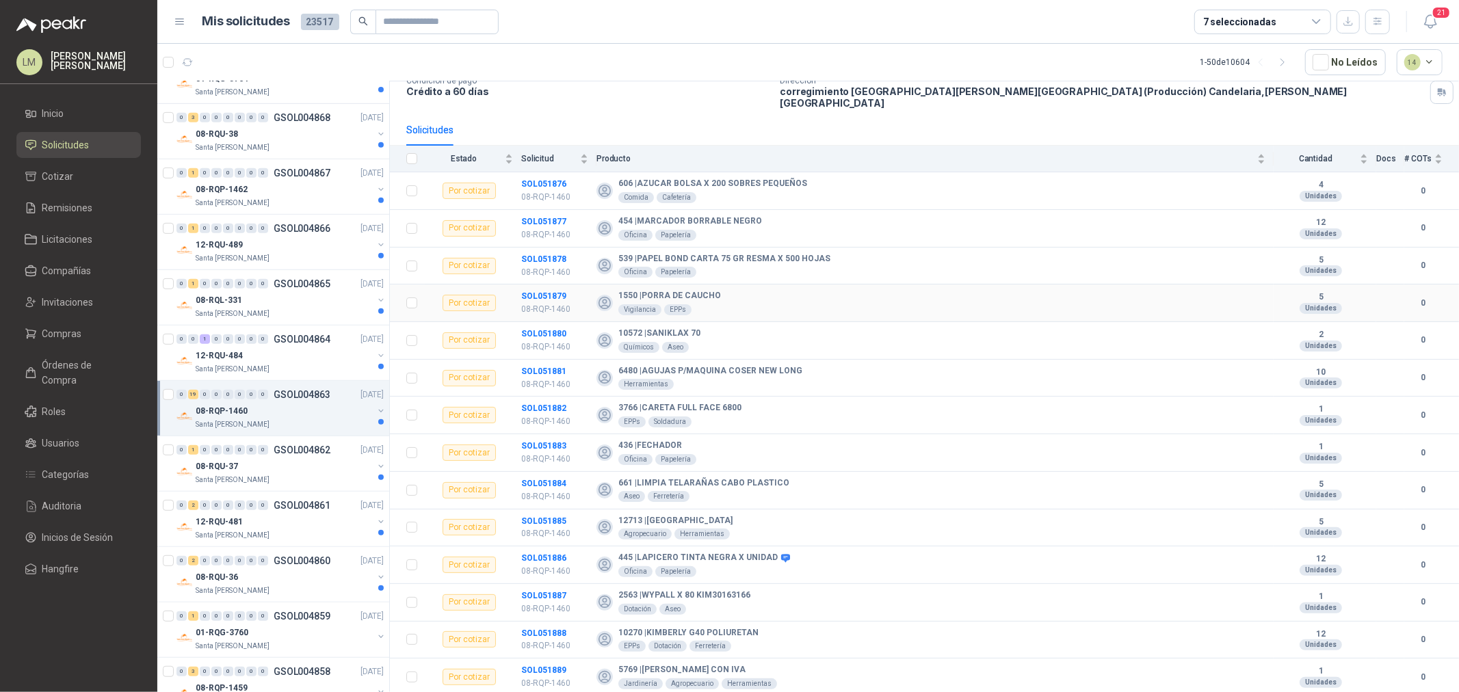
scroll to position [278, 0]
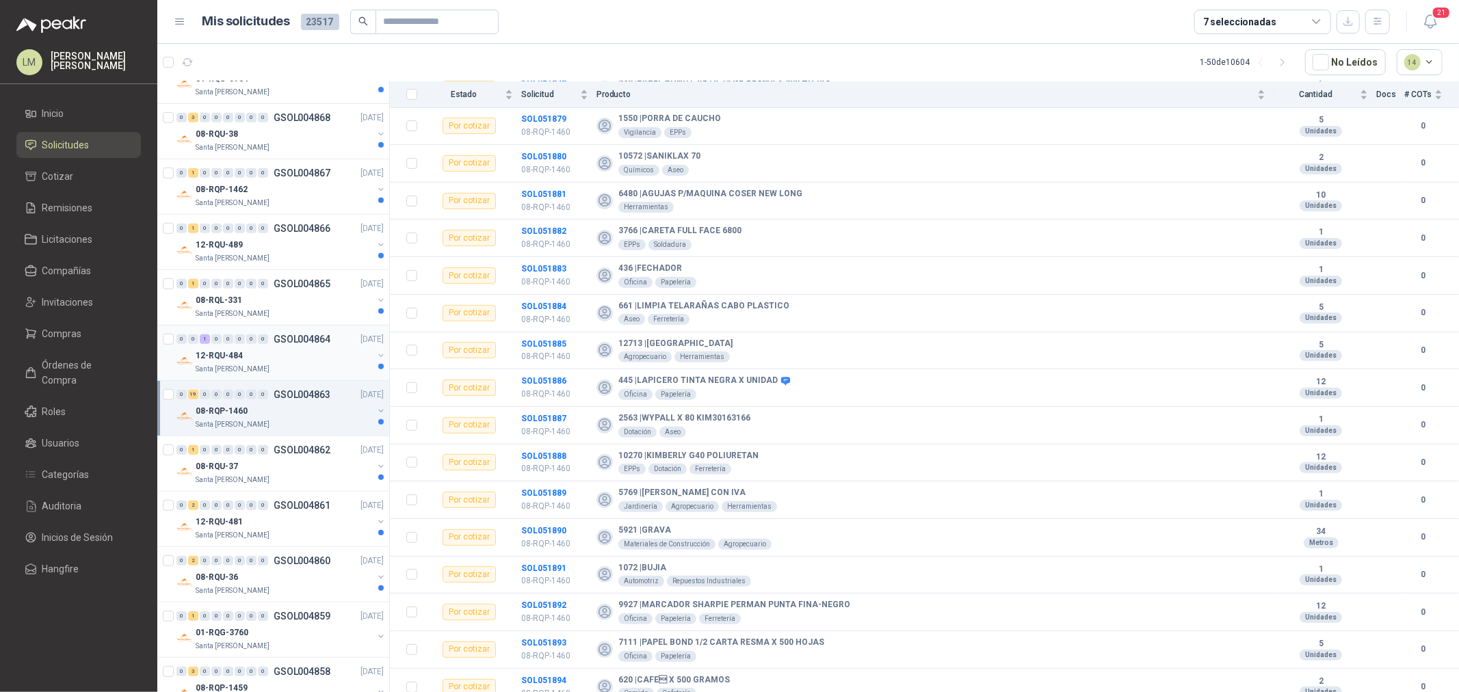
click at [230, 352] on p "12-RQU-484" at bounding box center [219, 355] width 47 height 13
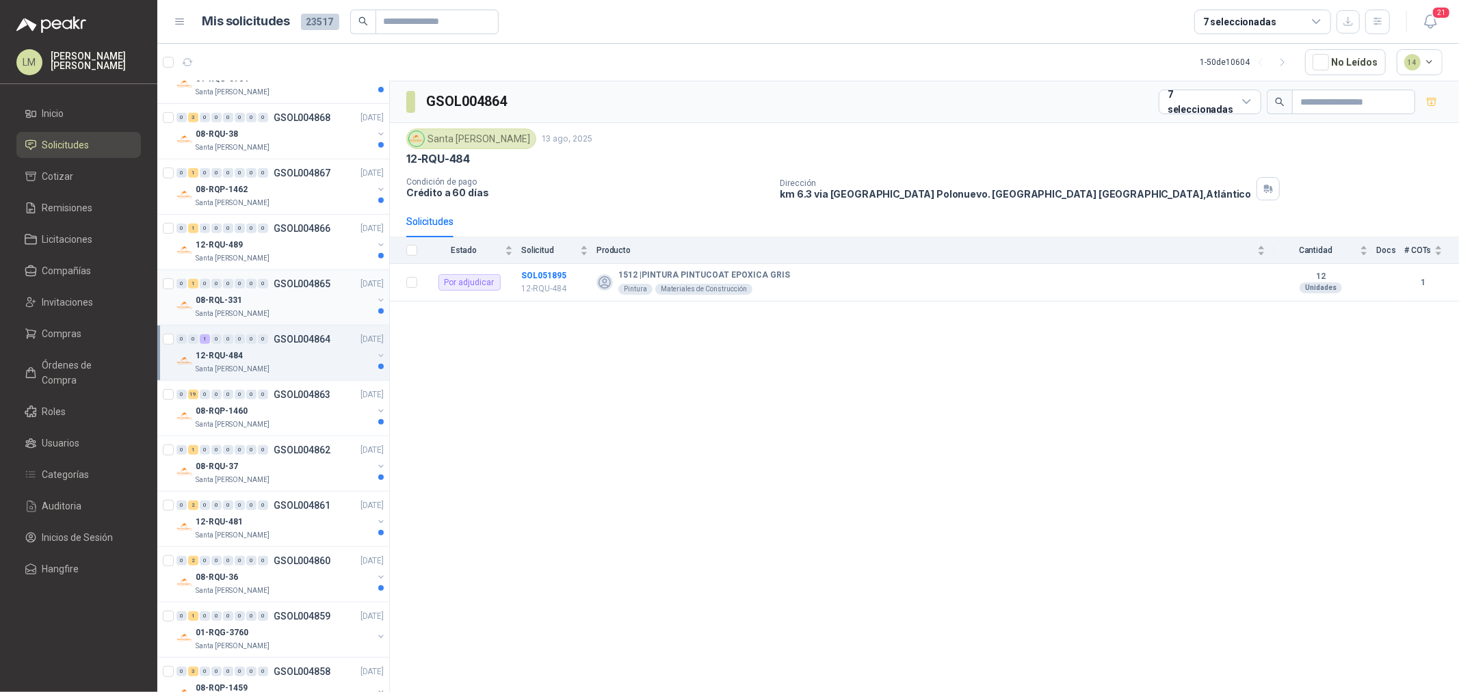
click at [242, 298] on div "08-RQL-331" at bounding box center [284, 300] width 177 height 16
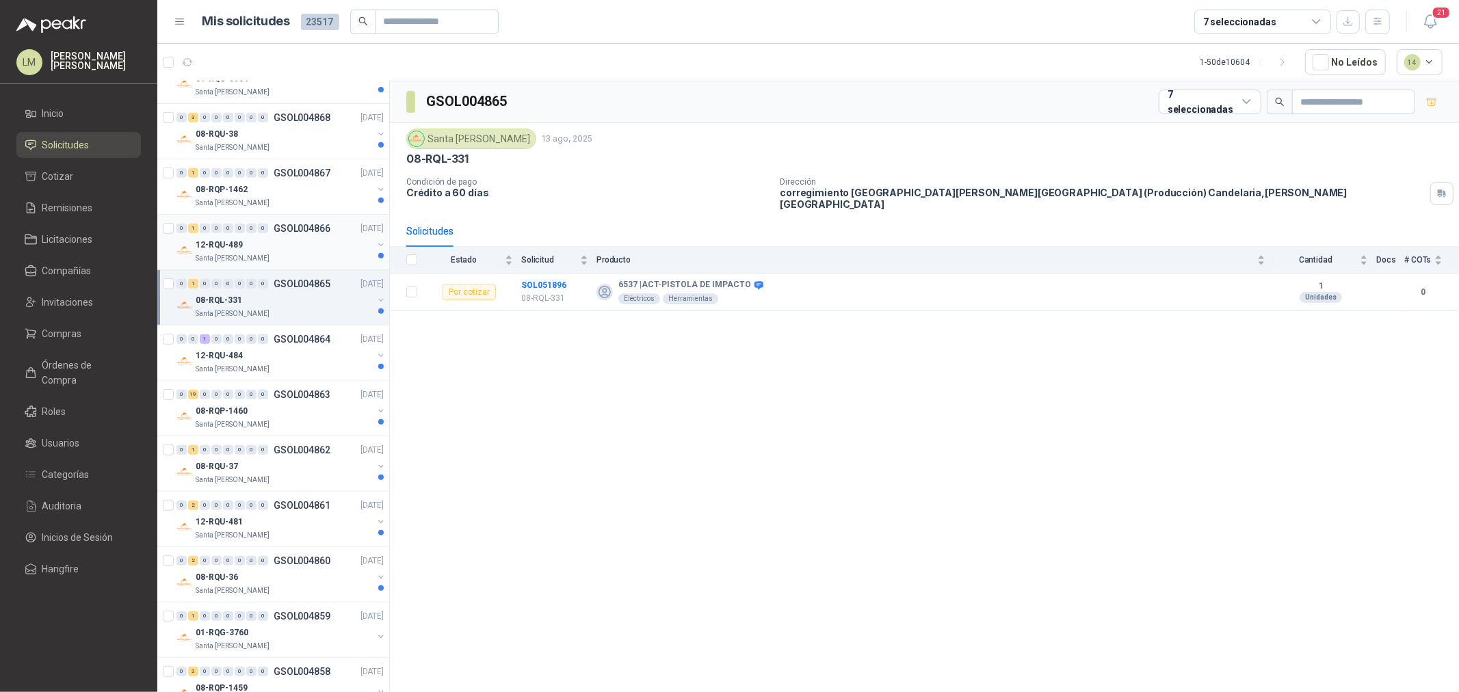
click at [265, 245] on div "12-RQU-489" at bounding box center [284, 245] width 177 height 16
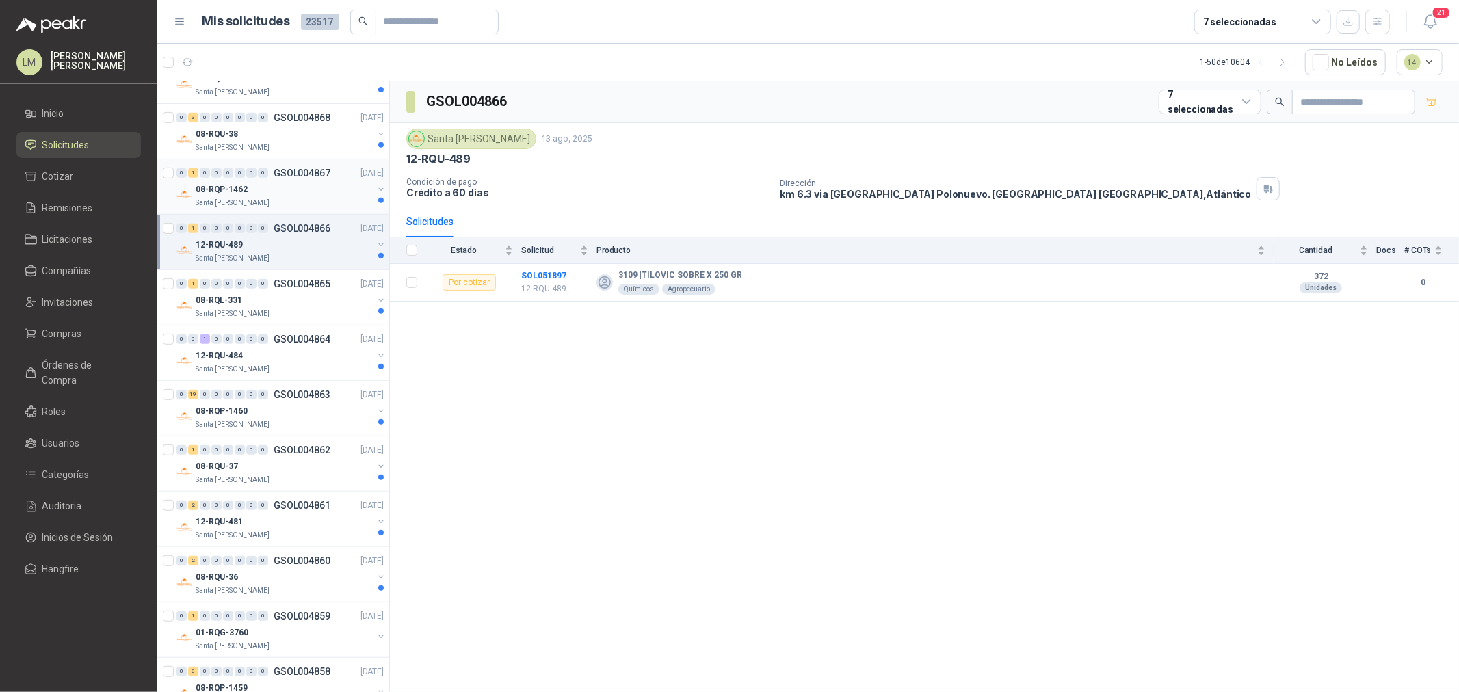
click at [265, 191] on div "08-RQP-1462" at bounding box center [284, 189] width 177 height 16
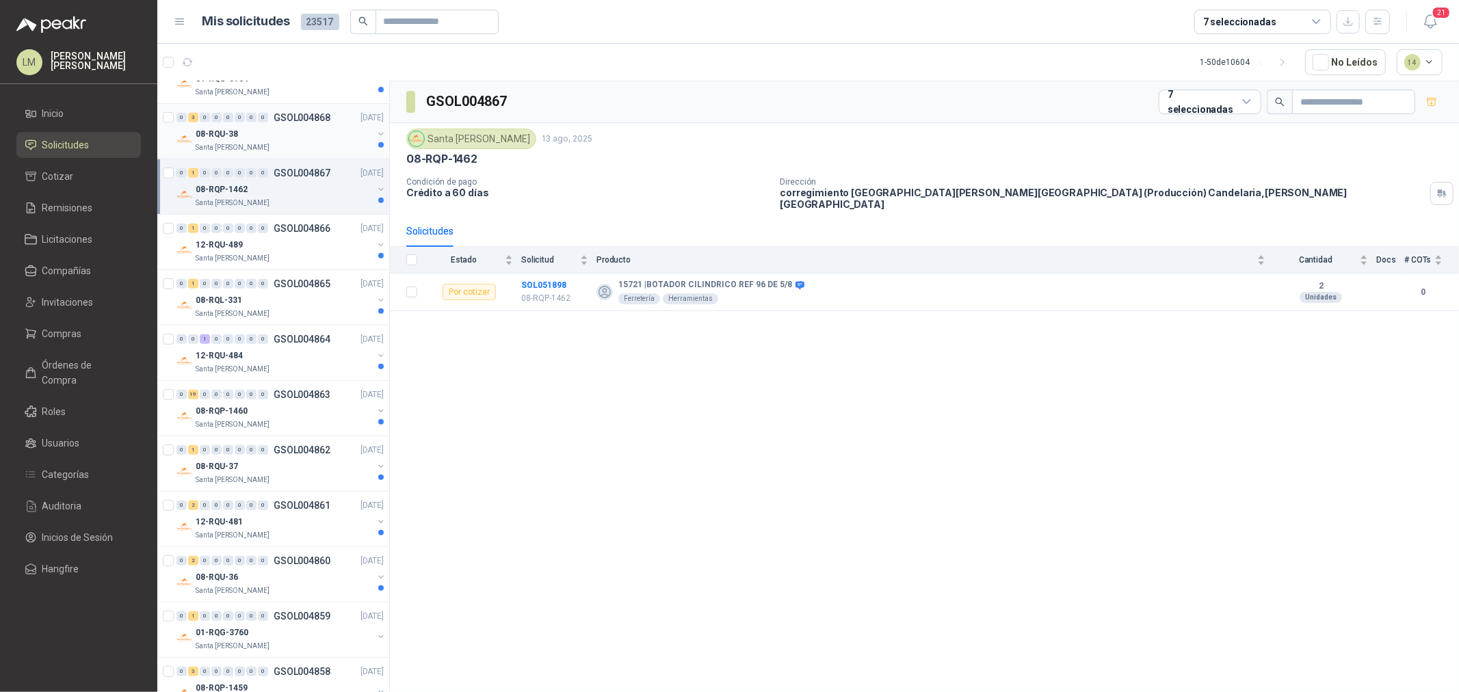
click at [271, 132] on div "08-RQU-38" at bounding box center [284, 134] width 177 height 16
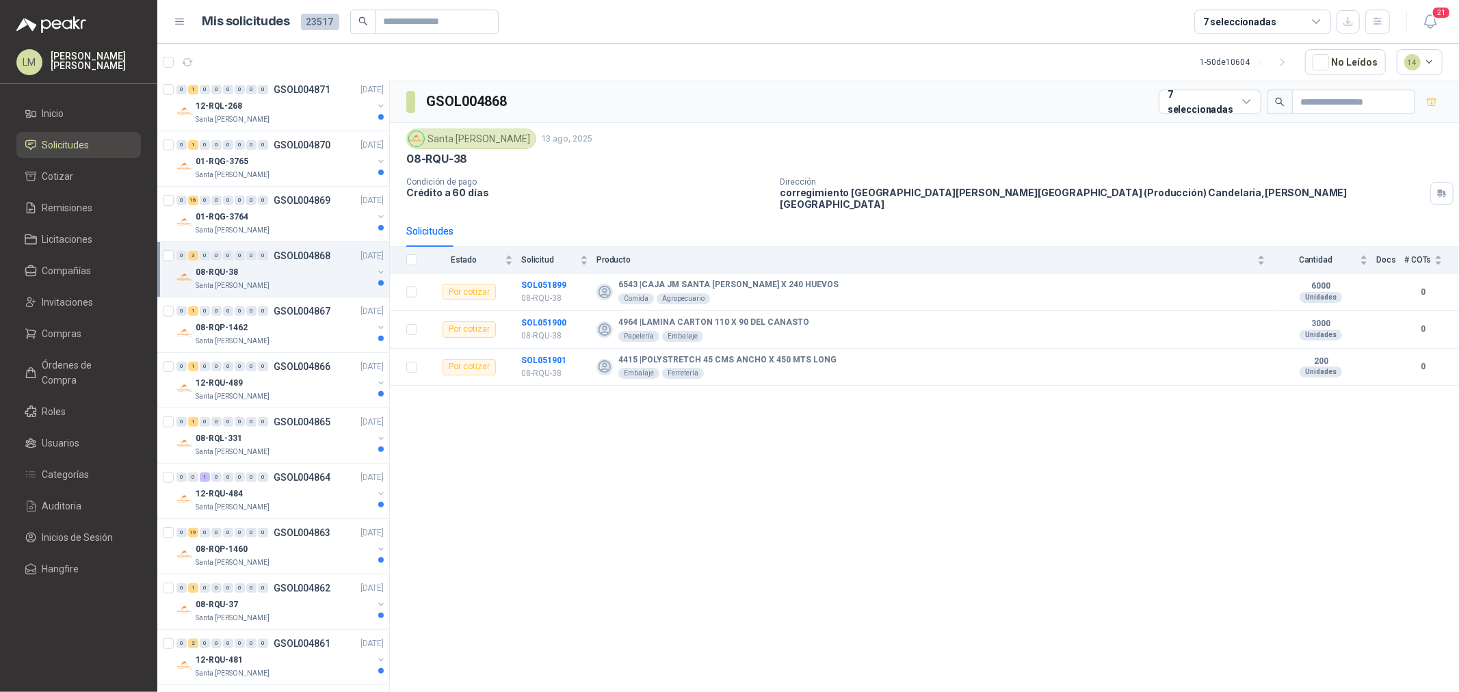
scroll to position [380, 0]
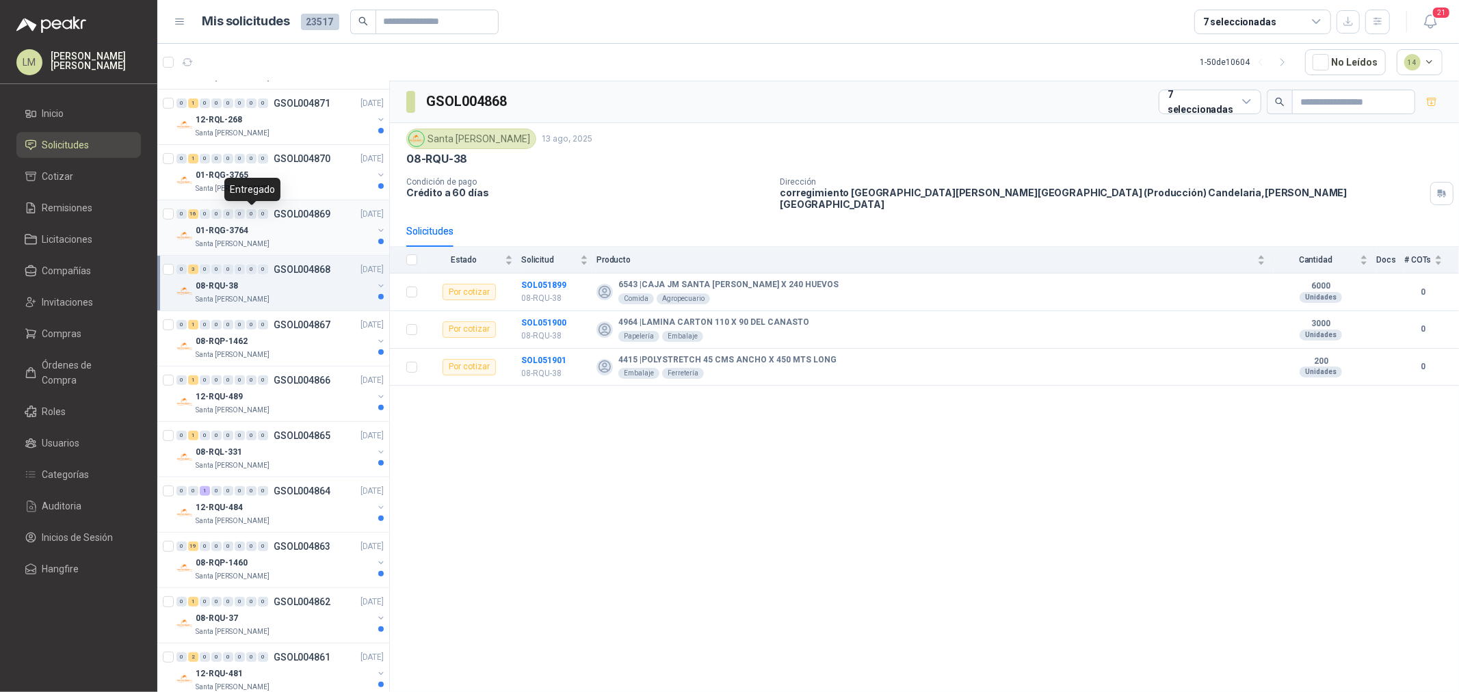
click at [250, 222] on div "01-RQG-3764" at bounding box center [284, 230] width 177 height 16
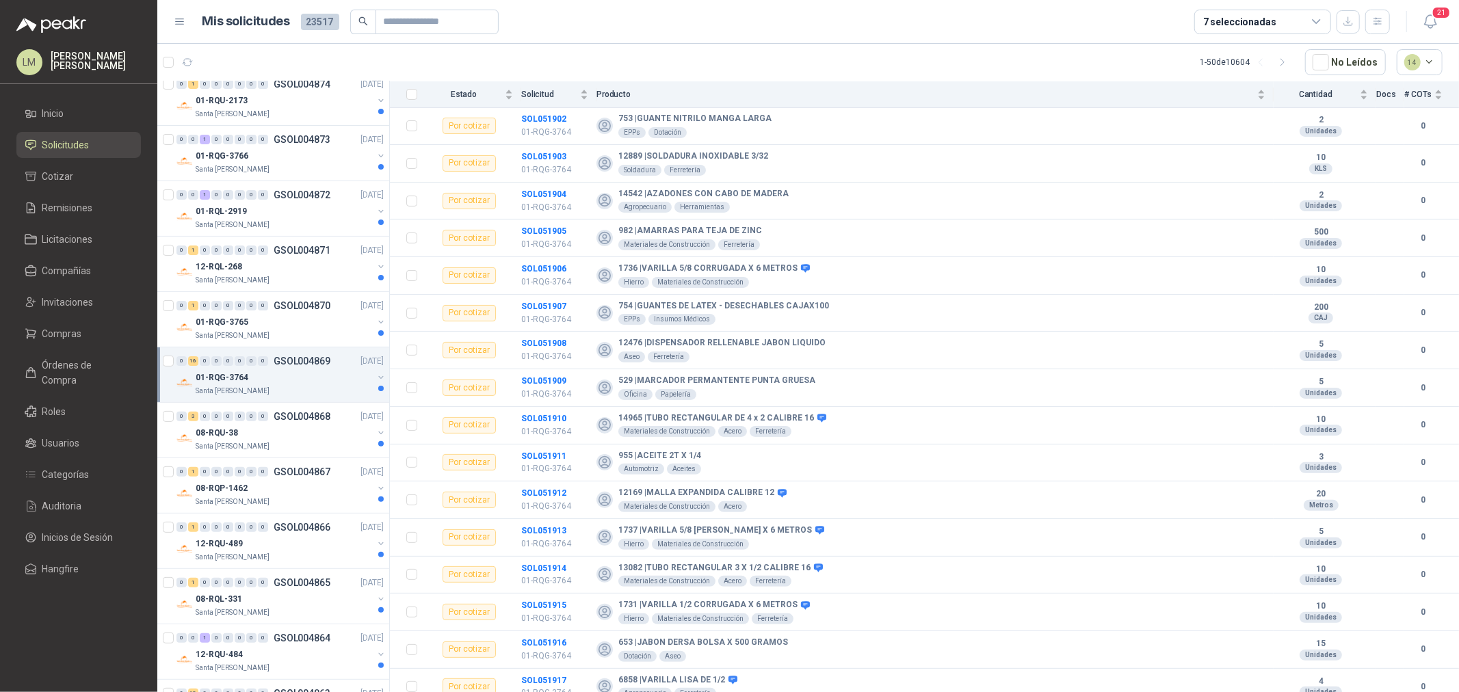
scroll to position [228, 0]
click at [249, 323] on div "01-RQG-3765" at bounding box center [284, 327] width 177 height 16
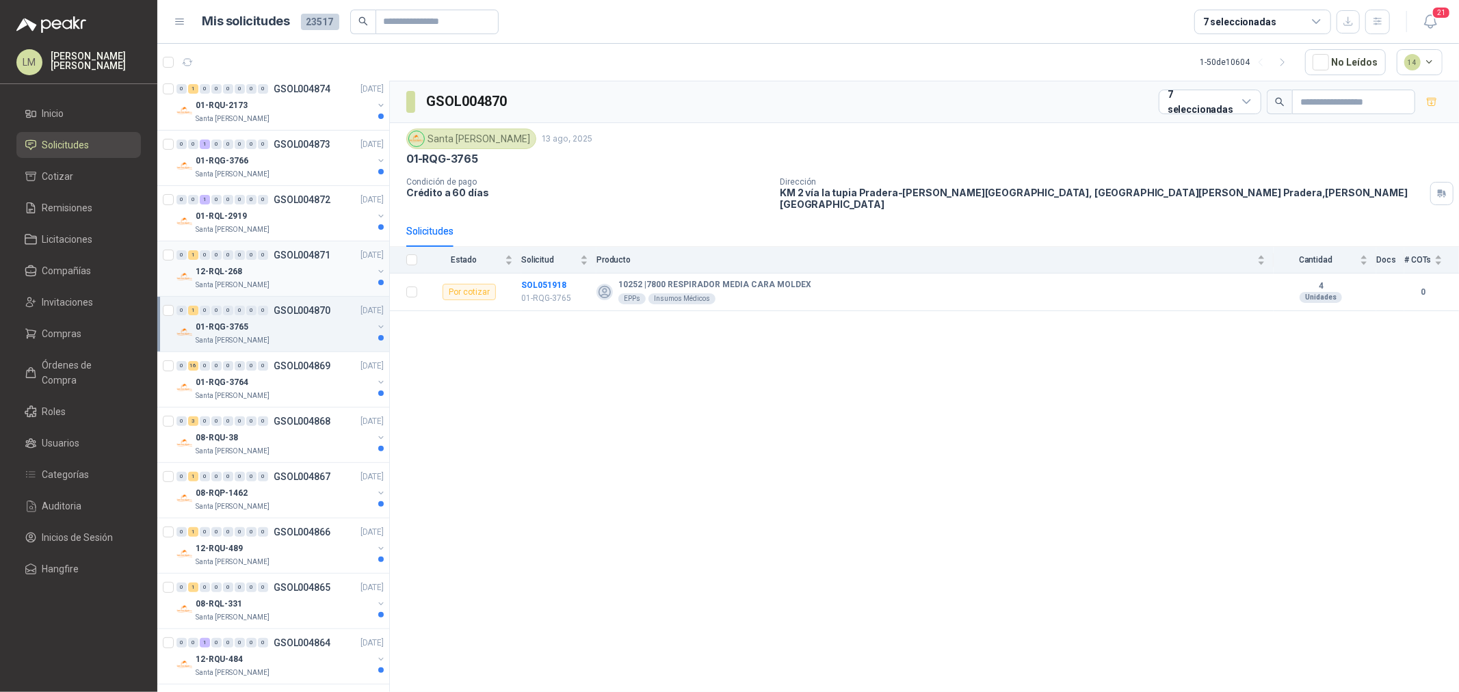
click at [255, 268] on div "12-RQL-268" at bounding box center [284, 271] width 177 height 16
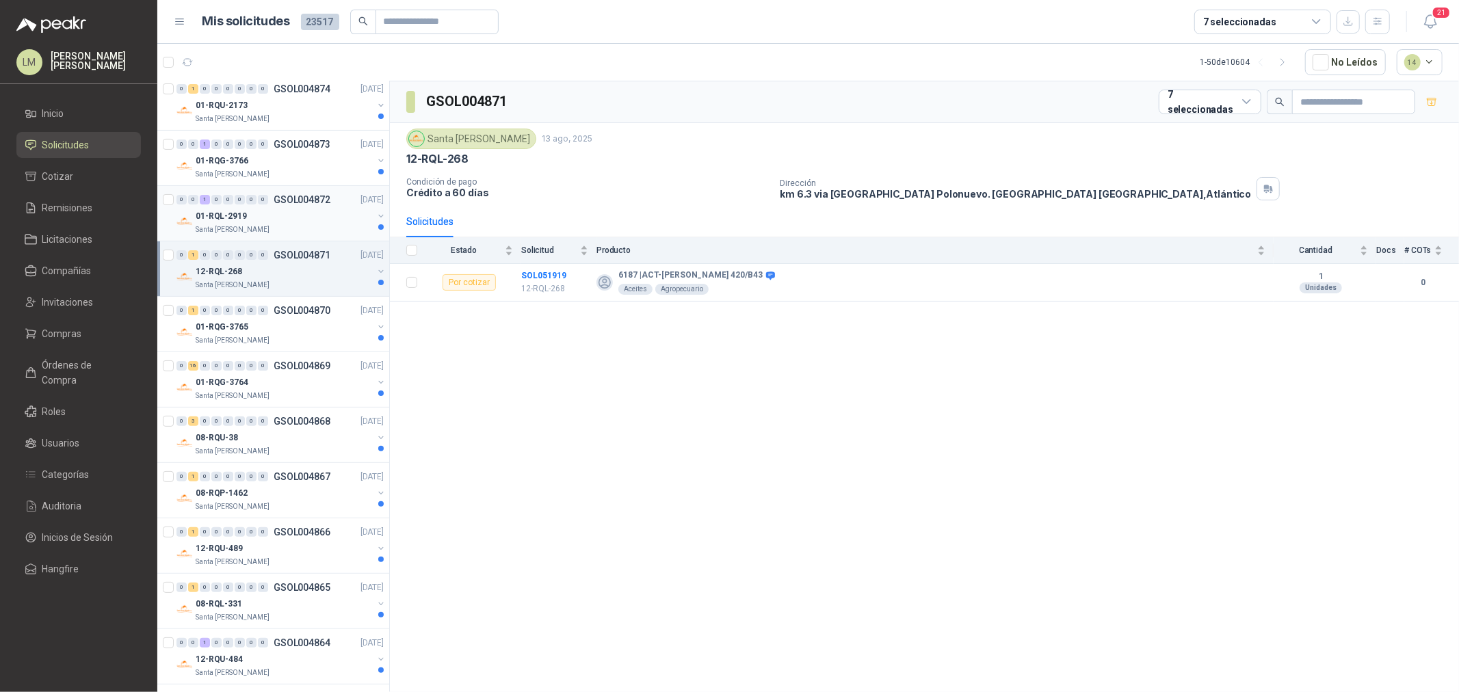
click at [221, 220] on p "01-RQL-2919" at bounding box center [221, 216] width 51 height 13
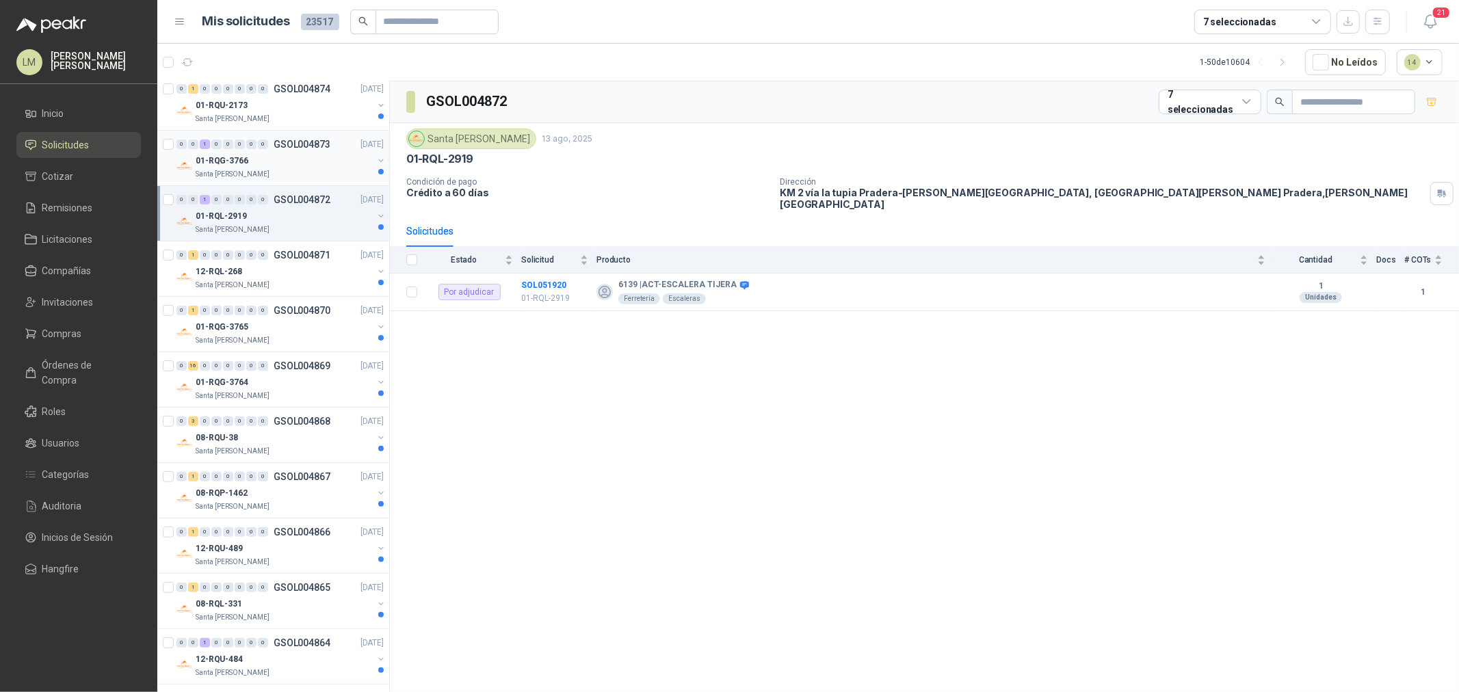
click at [256, 158] on div "01-RQG-3766" at bounding box center [284, 160] width 177 height 16
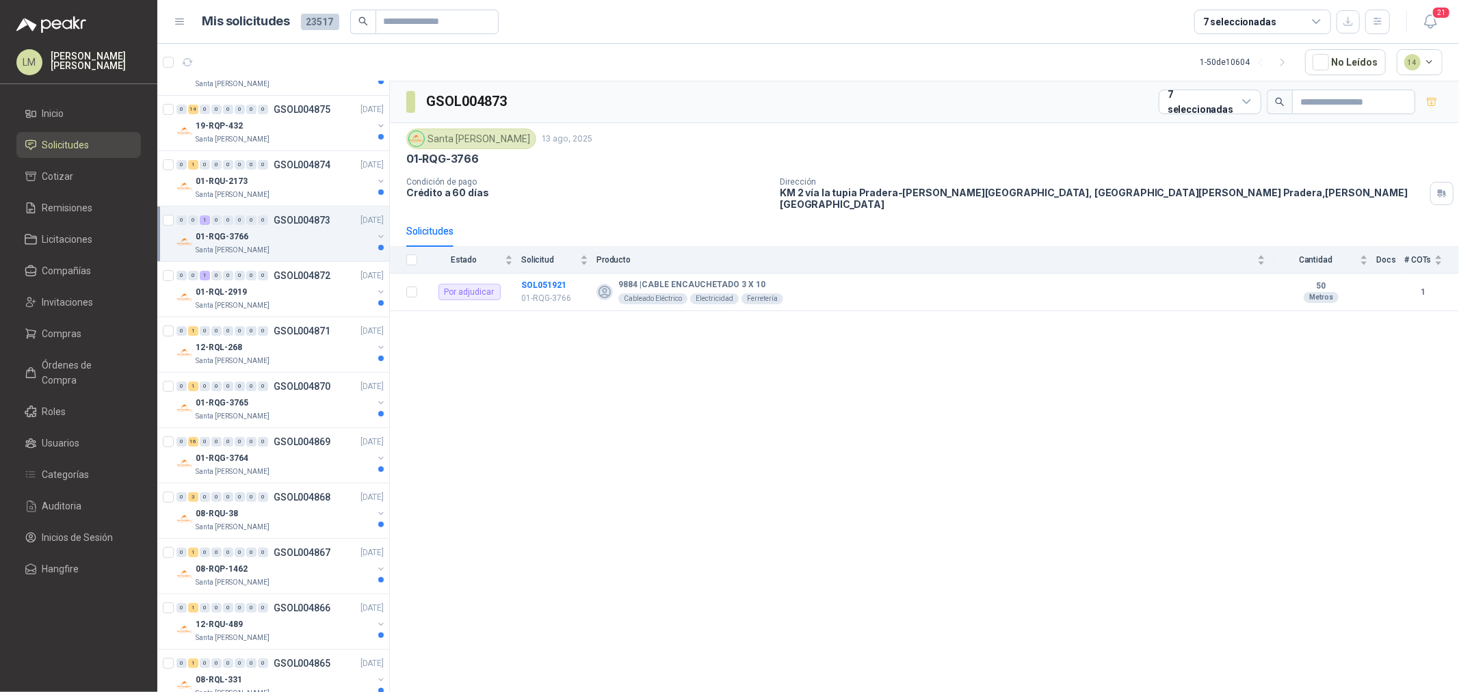
scroll to position [76, 0]
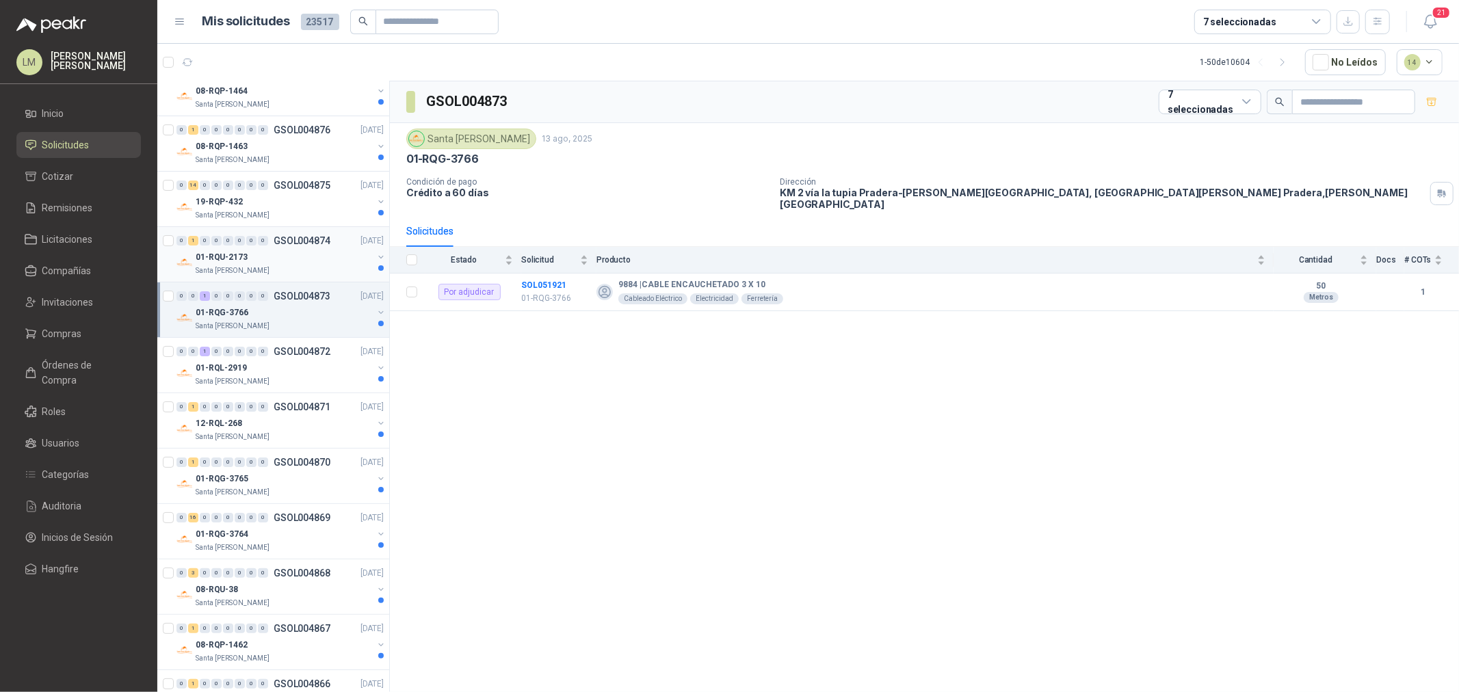
click at [265, 252] on div "01-RQU-2173" at bounding box center [284, 257] width 177 height 16
click at [256, 200] on div "19-RQP-432" at bounding box center [284, 202] width 177 height 16
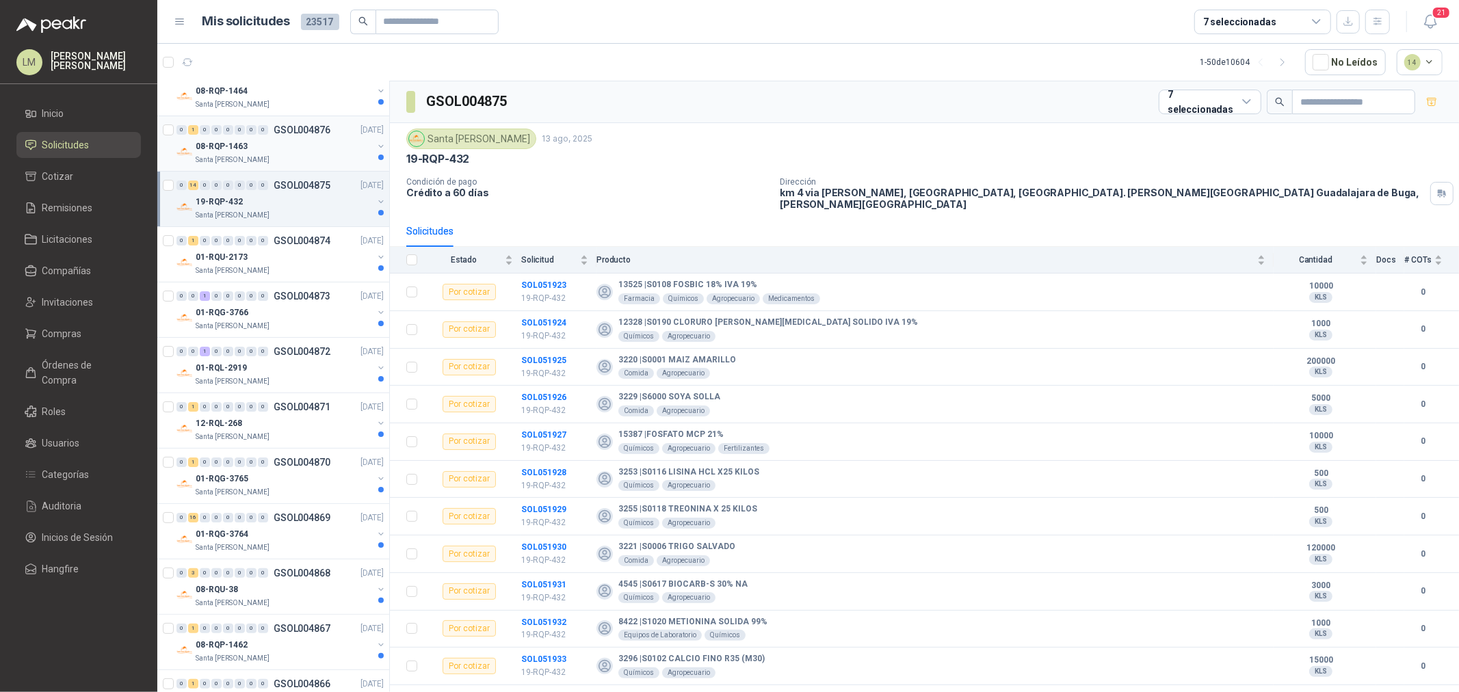
click at [253, 151] on div "08-RQP-1463" at bounding box center [284, 146] width 177 height 16
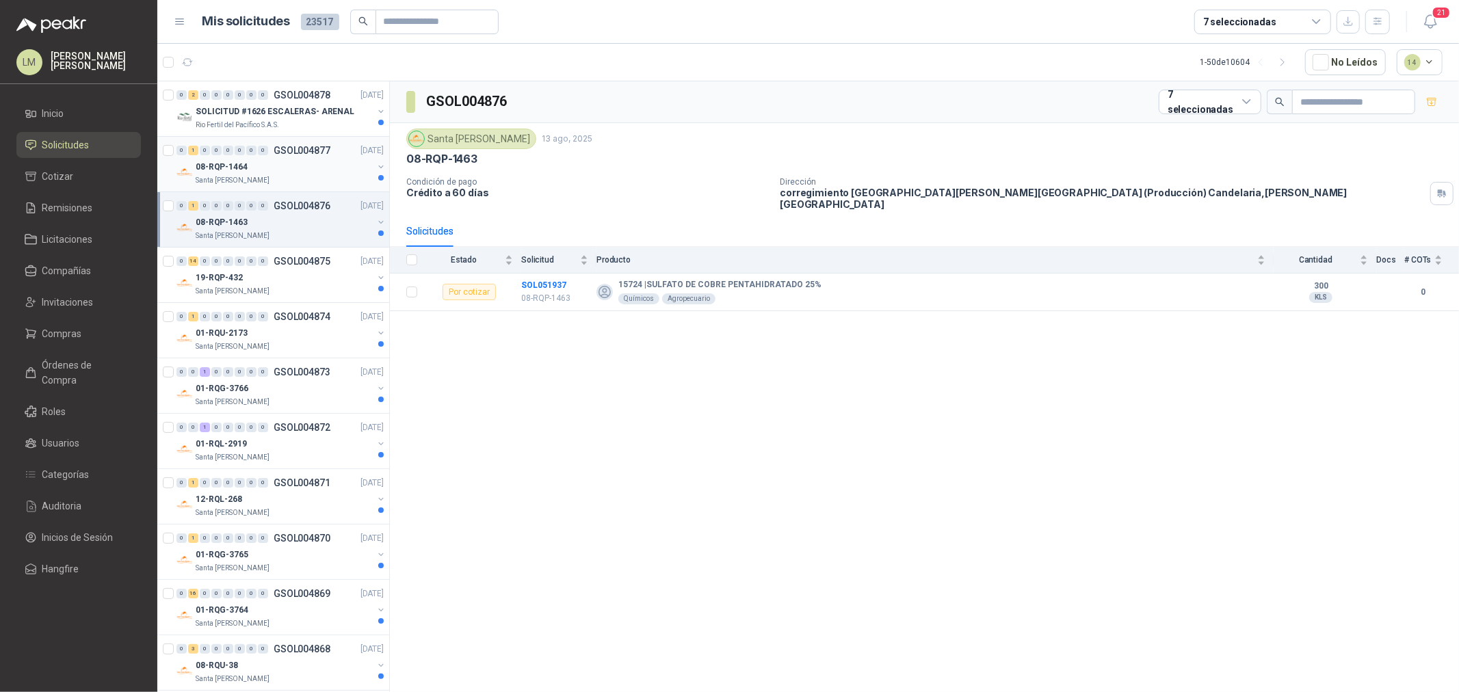
click at [250, 174] on div "08-RQP-1464" at bounding box center [284, 167] width 177 height 16
click at [264, 107] on p "SOLICITUD #1626 ESCALERAS- ARENAL" at bounding box center [275, 111] width 159 height 13
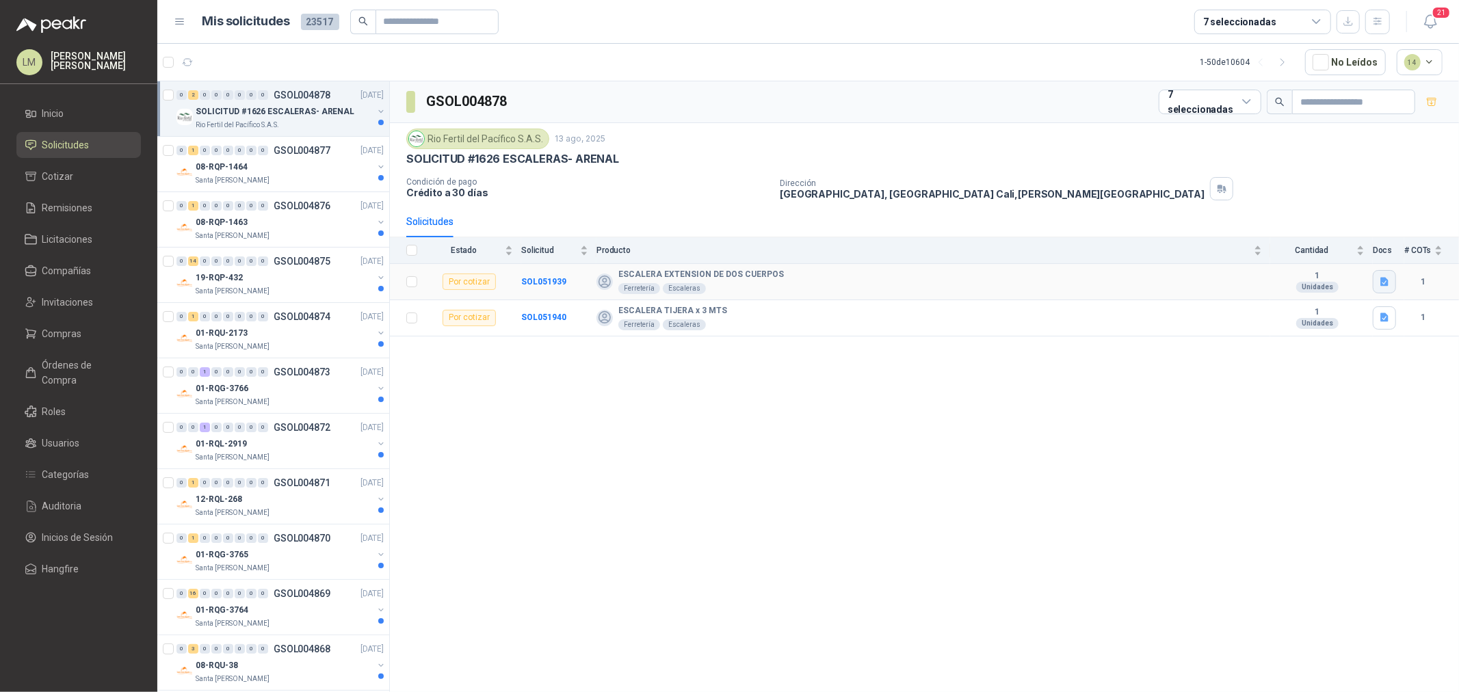
click at [1167, 275] on button "button" at bounding box center [1383, 281] width 23 height 23
click at [1167, 243] on div "Captura de pantalla [DATE] 083154.png" at bounding box center [1301, 252] width 190 height 32
click at [1167, 246] on button "Captura de pantalla [DATE] 083154.png" at bounding box center [1301, 252] width 172 height 14
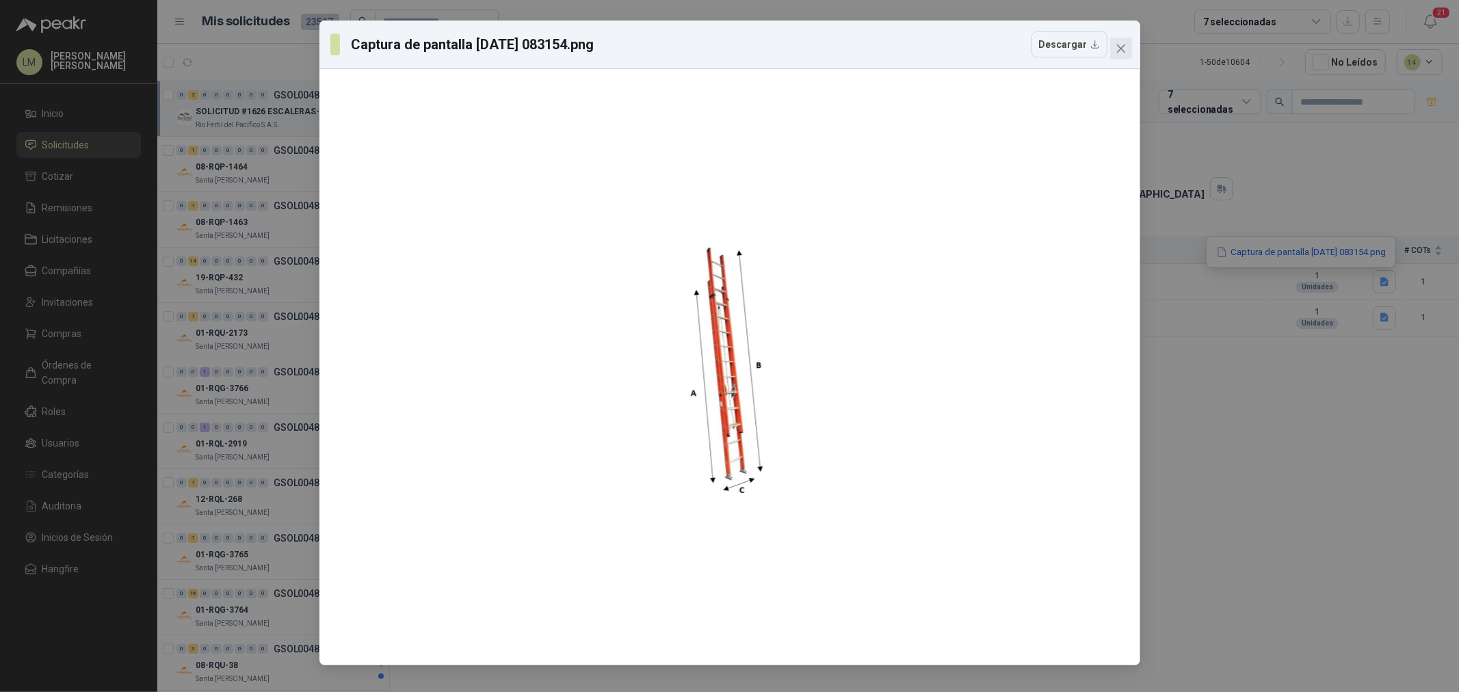
click at [1120, 49] on icon "close" at bounding box center [1120, 48] width 8 height 8
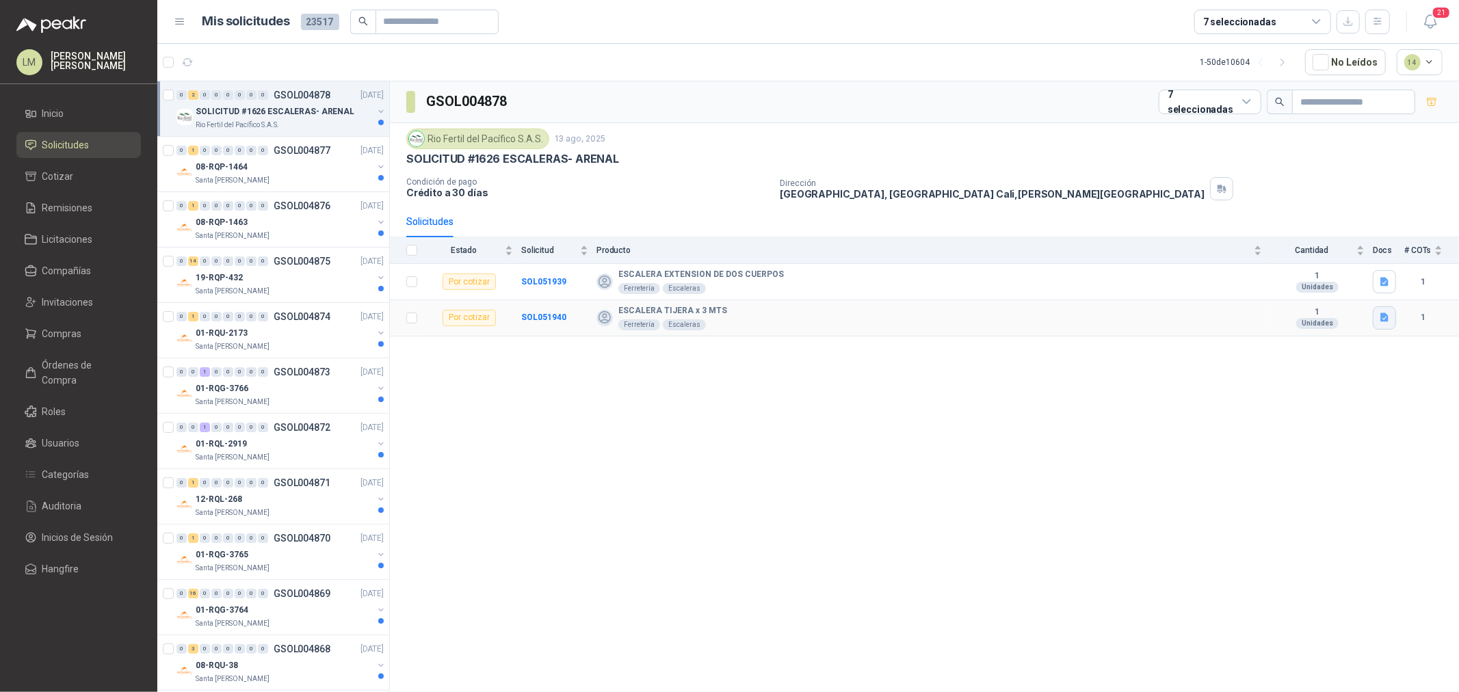
click at [1167, 311] on button "button" at bounding box center [1383, 317] width 23 height 23
click at [1167, 287] on button "Captura de pantalla [DATE] 083255.png" at bounding box center [1301, 288] width 172 height 14
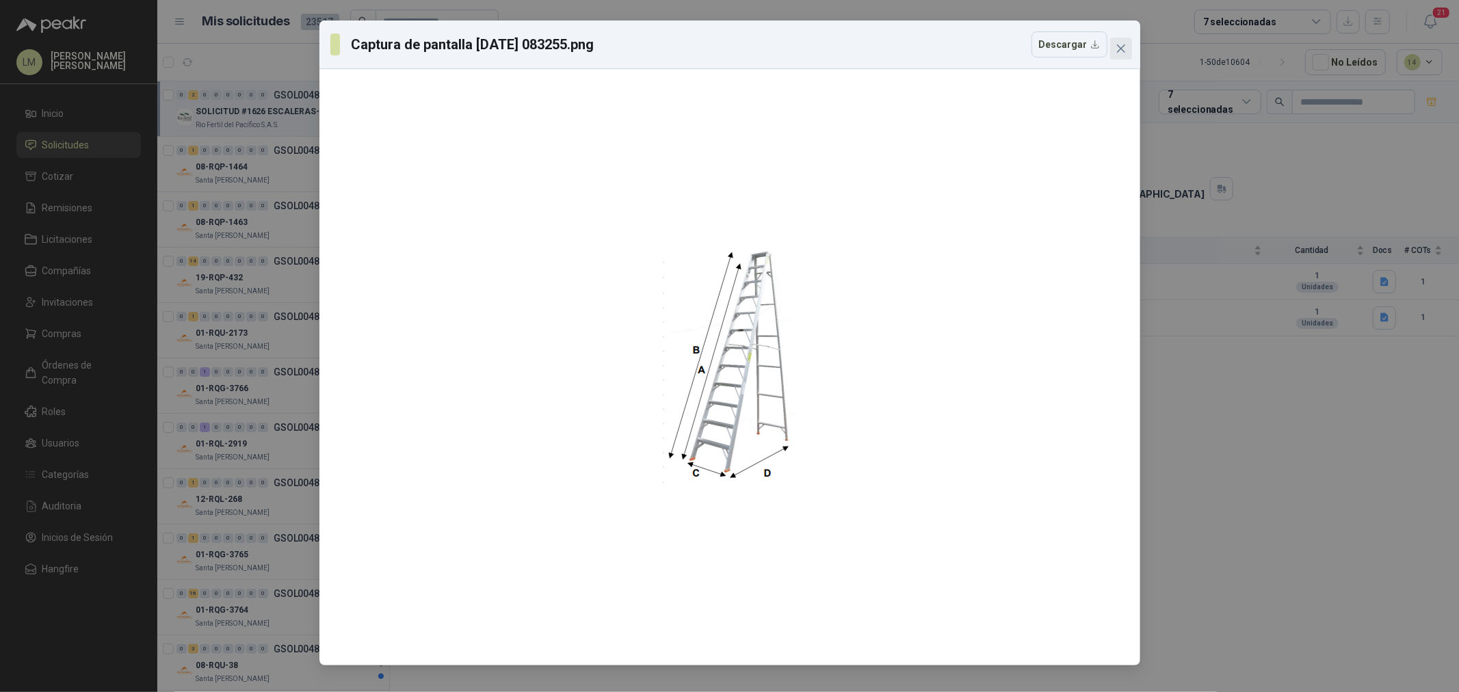
click at [1119, 43] on icon "close" at bounding box center [1120, 48] width 11 height 11
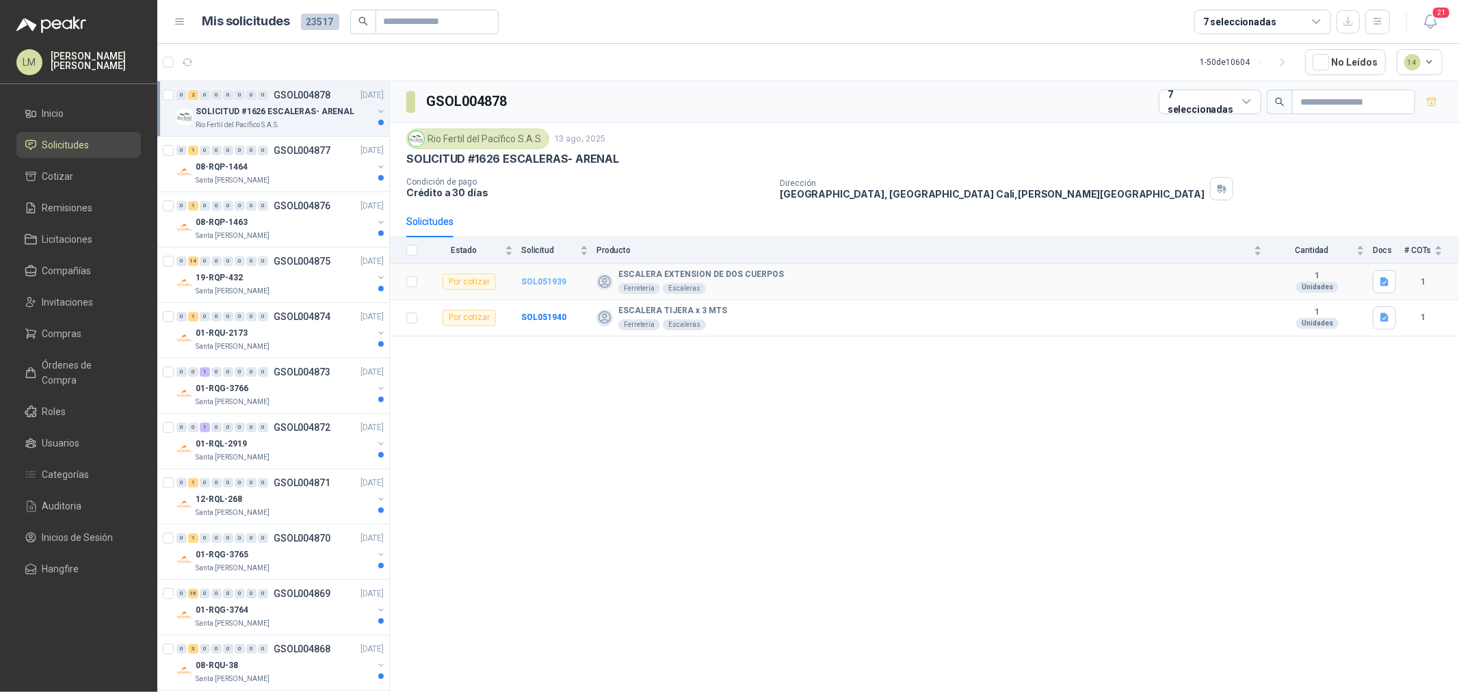
click at [529, 277] on b "SOL051939" at bounding box center [543, 282] width 45 height 10
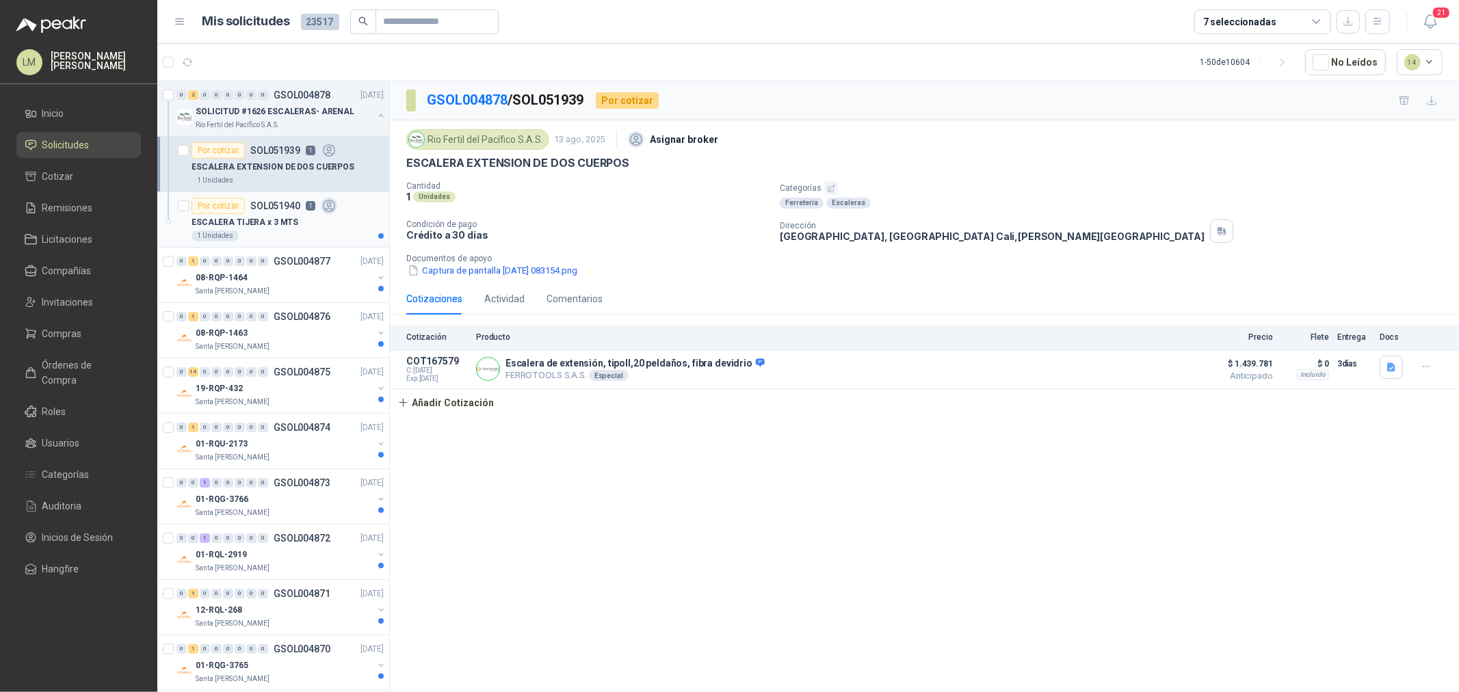
click at [215, 201] on div "Por cotizar" at bounding box center [217, 206] width 53 height 16
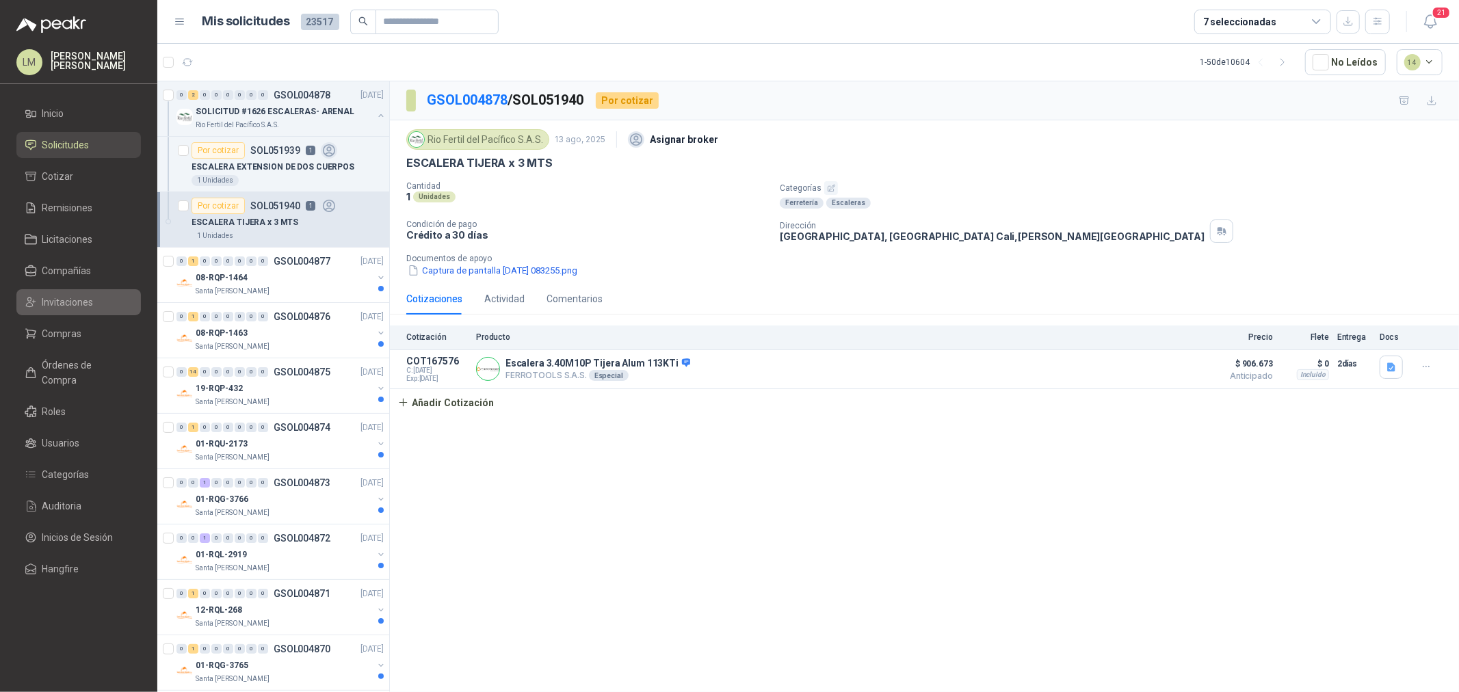
click at [73, 304] on span "Invitaciones" at bounding box center [67, 302] width 51 height 15
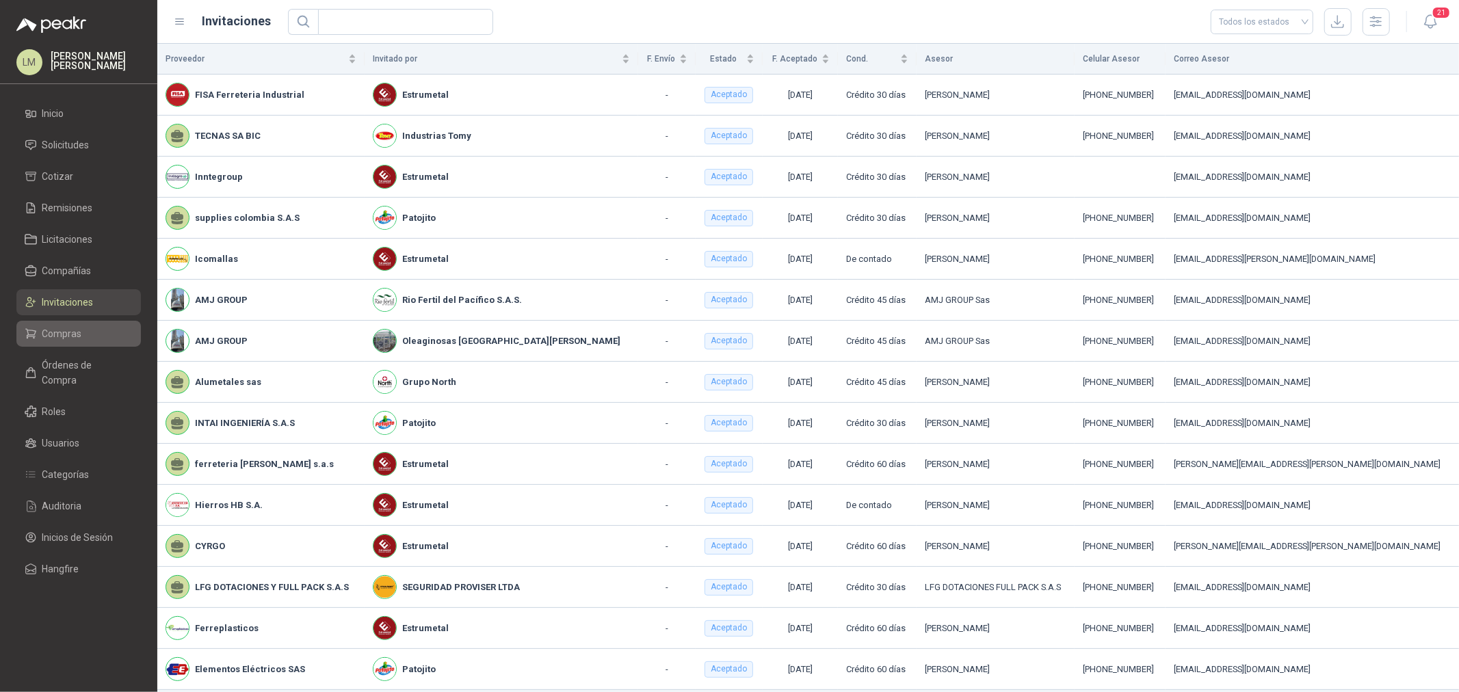
click at [56, 336] on span "Compras" at bounding box center [62, 333] width 40 height 15
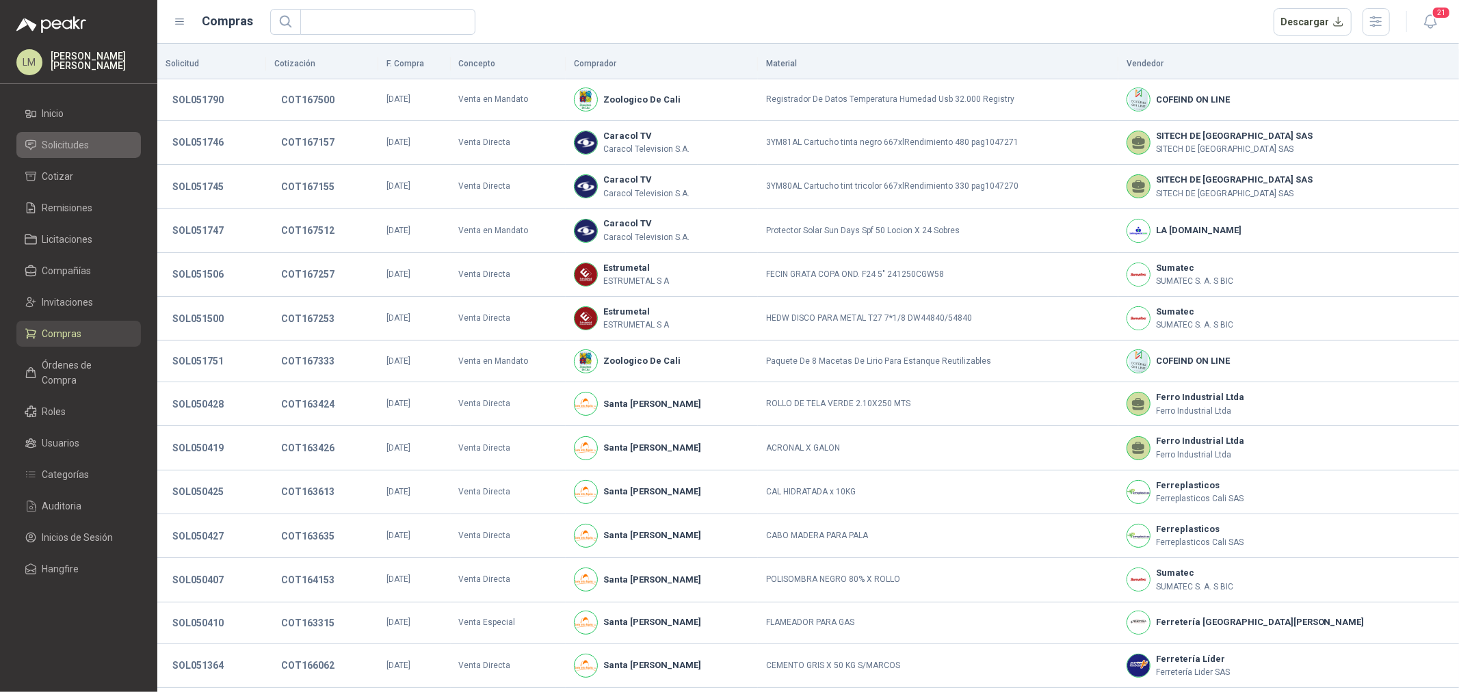
click at [66, 144] on span "Solicitudes" at bounding box center [65, 144] width 47 height 15
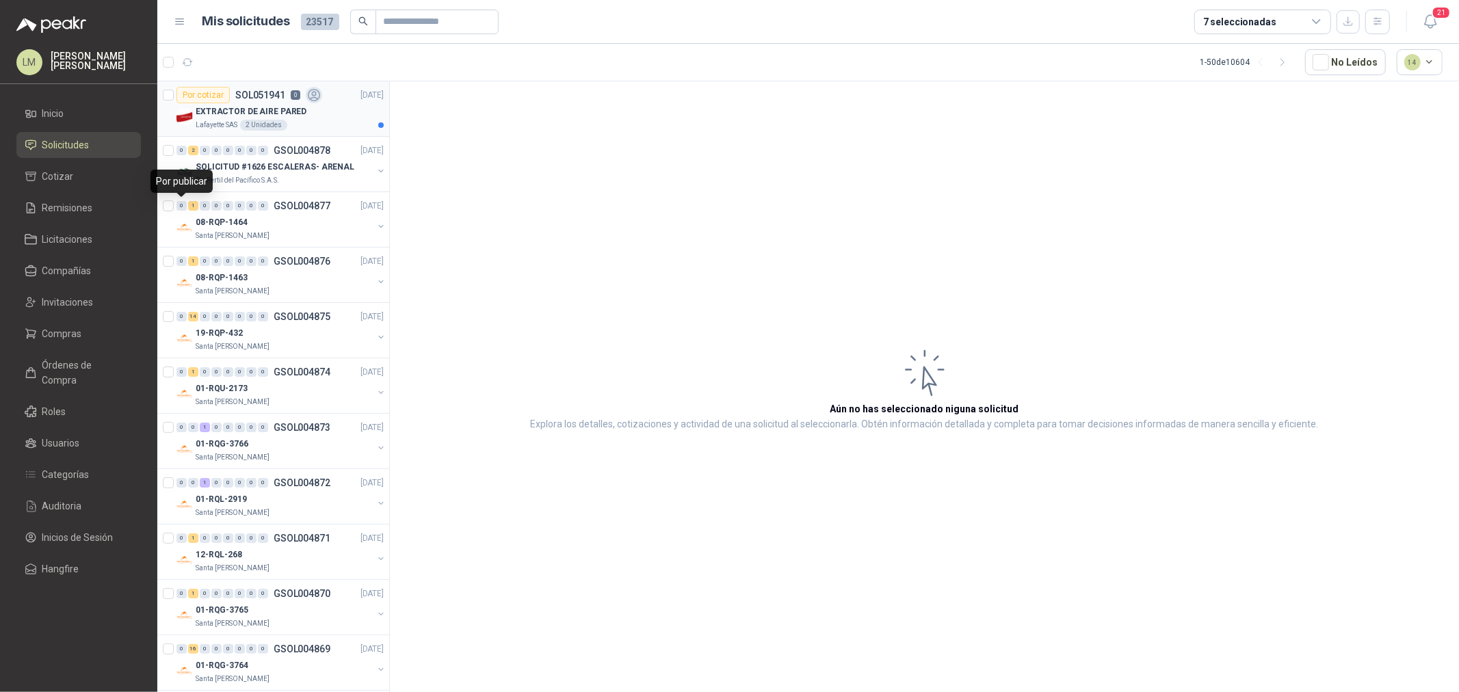
click at [242, 103] on div "EXTRACTOR DE AIRE PARED" at bounding box center [290, 111] width 188 height 16
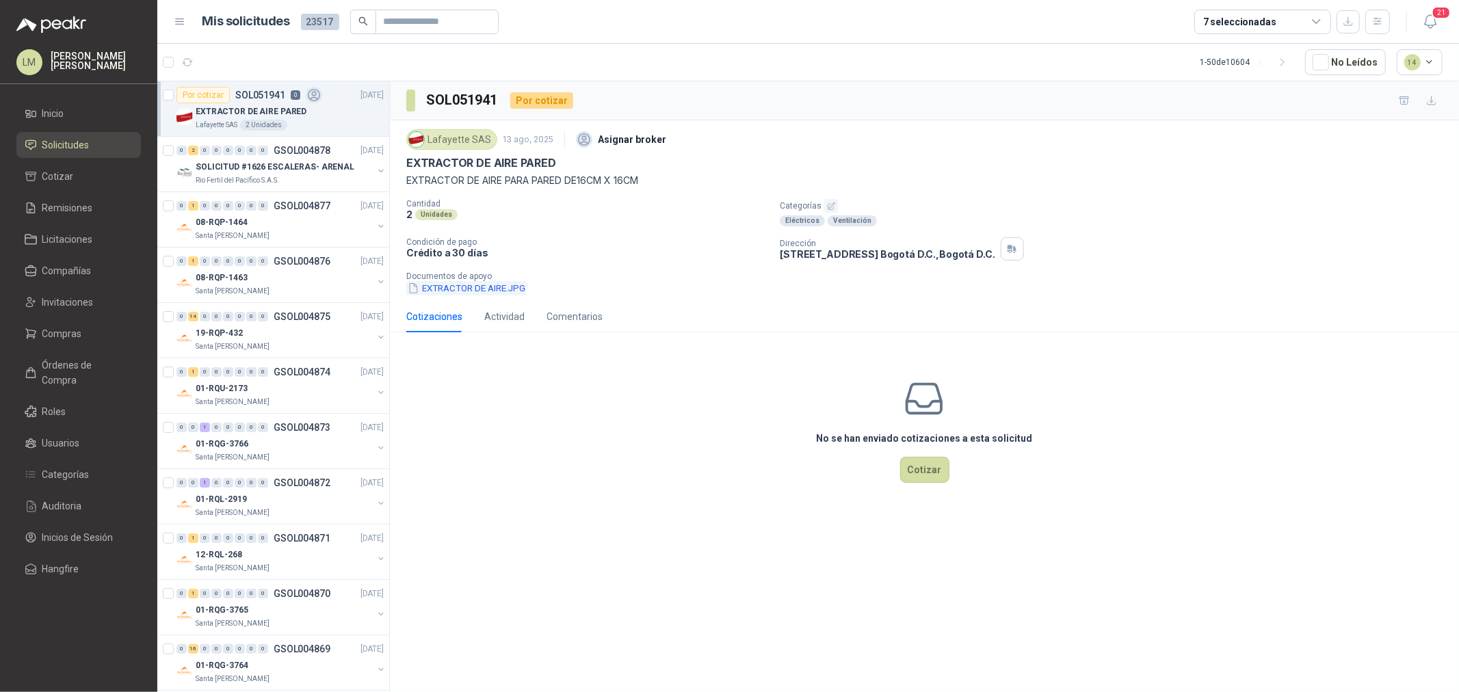
click at [474, 288] on button "EXTRACTOR DE AIRE.JPG" at bounding box center [466, 288] width 120 height 14
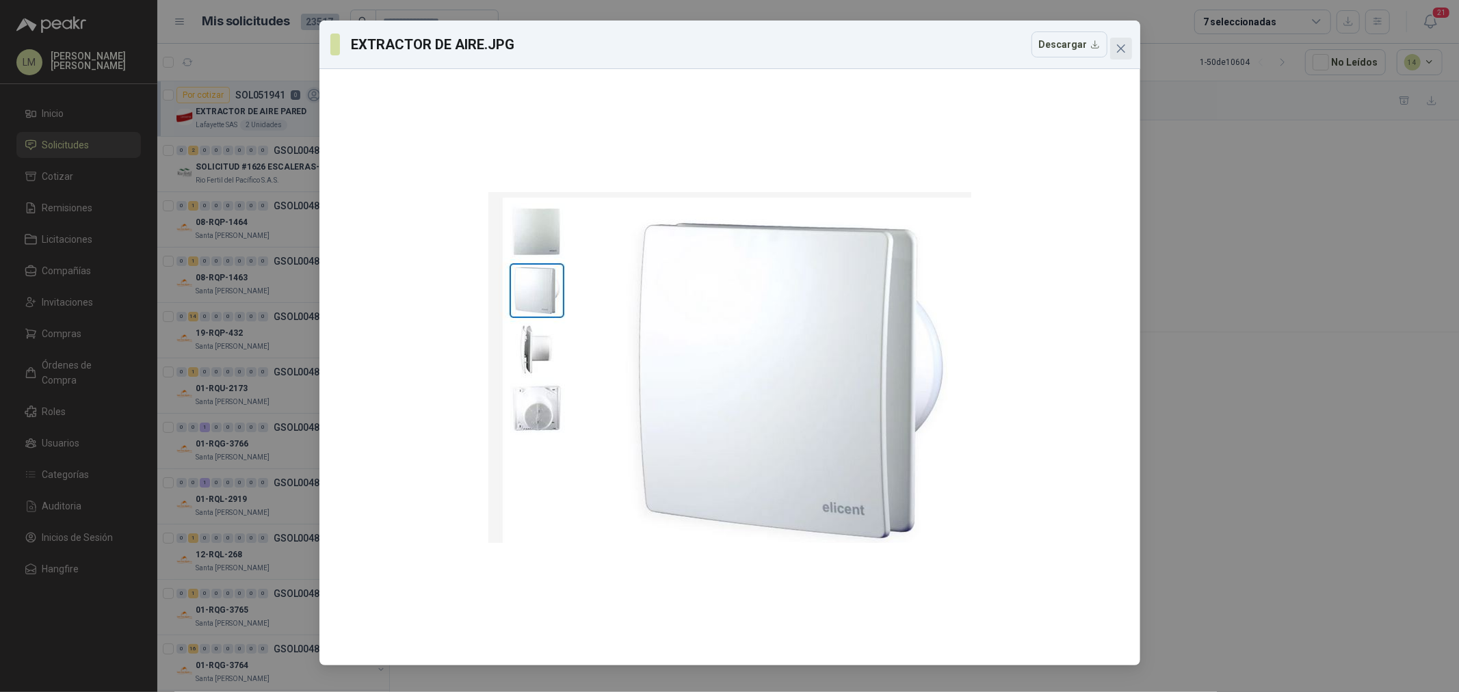
click at [1122, 42] on button "Close" at bounding box center [1121, 49] width 22 height 22
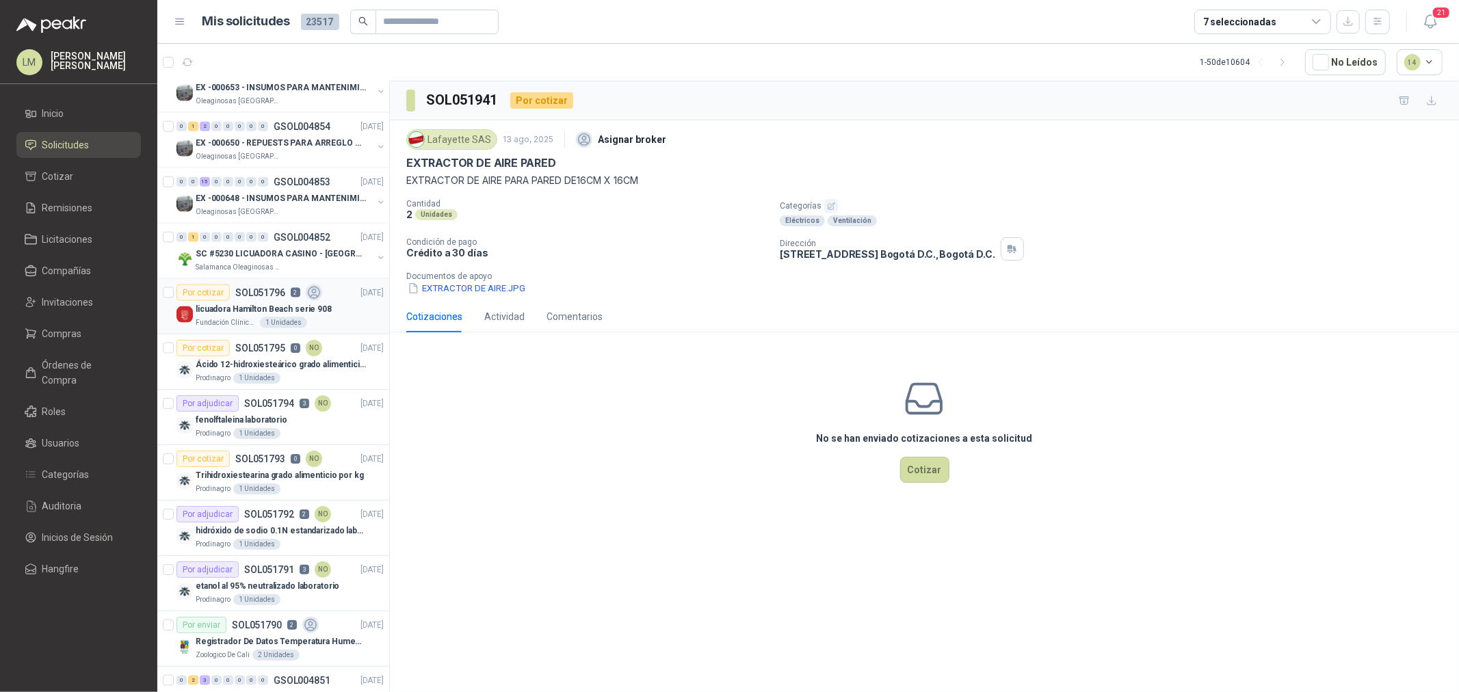
scroll to position [1595, 0]
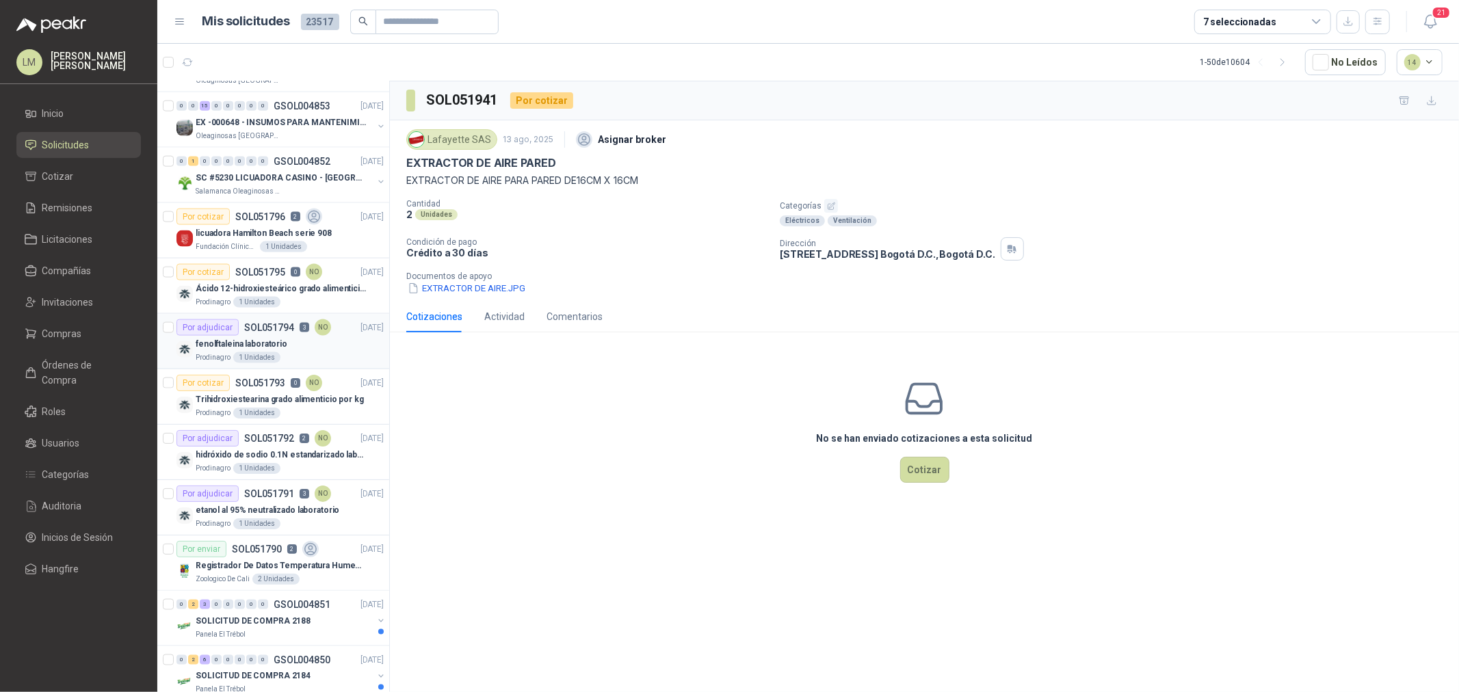
click at [243, 343] on p "fenolftaleina laboratorio" at bounding box center [242, 344] width 92 height 13
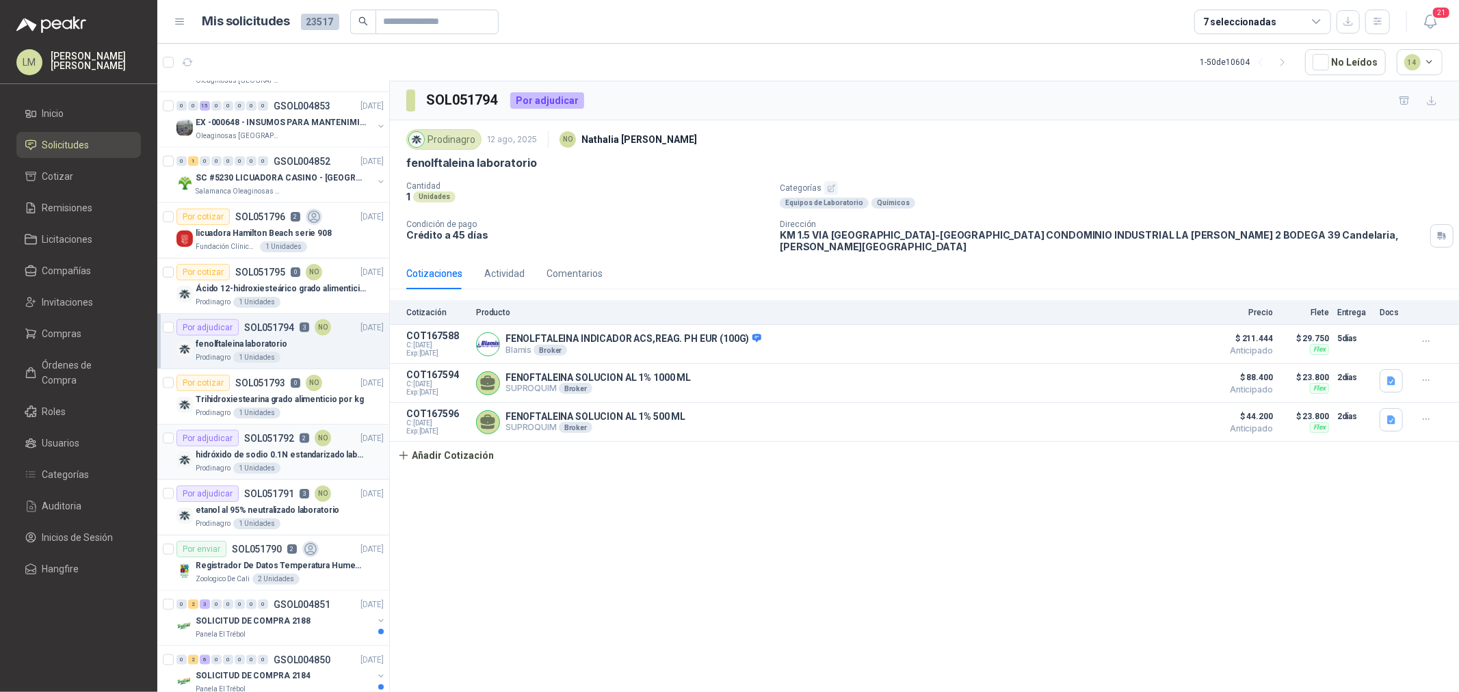
click at [248, 451] on p "hidróxido de sodio 0.1N estandarizado laboratorio" at bounding box center [281, 455] width 170 height 13
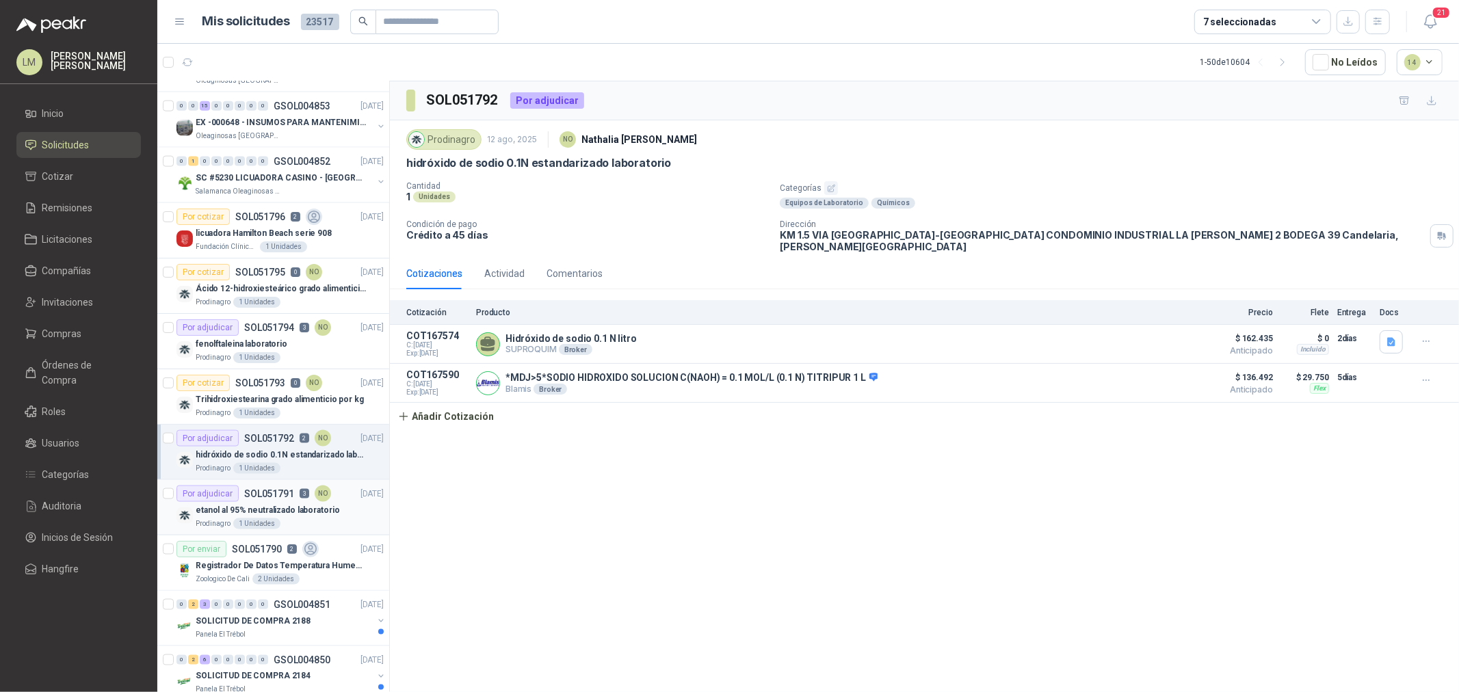
click at [255, 503] on div "etanol al 95% neutralizado laboratorio" at bounding box center [290, 510] width 188 height 16
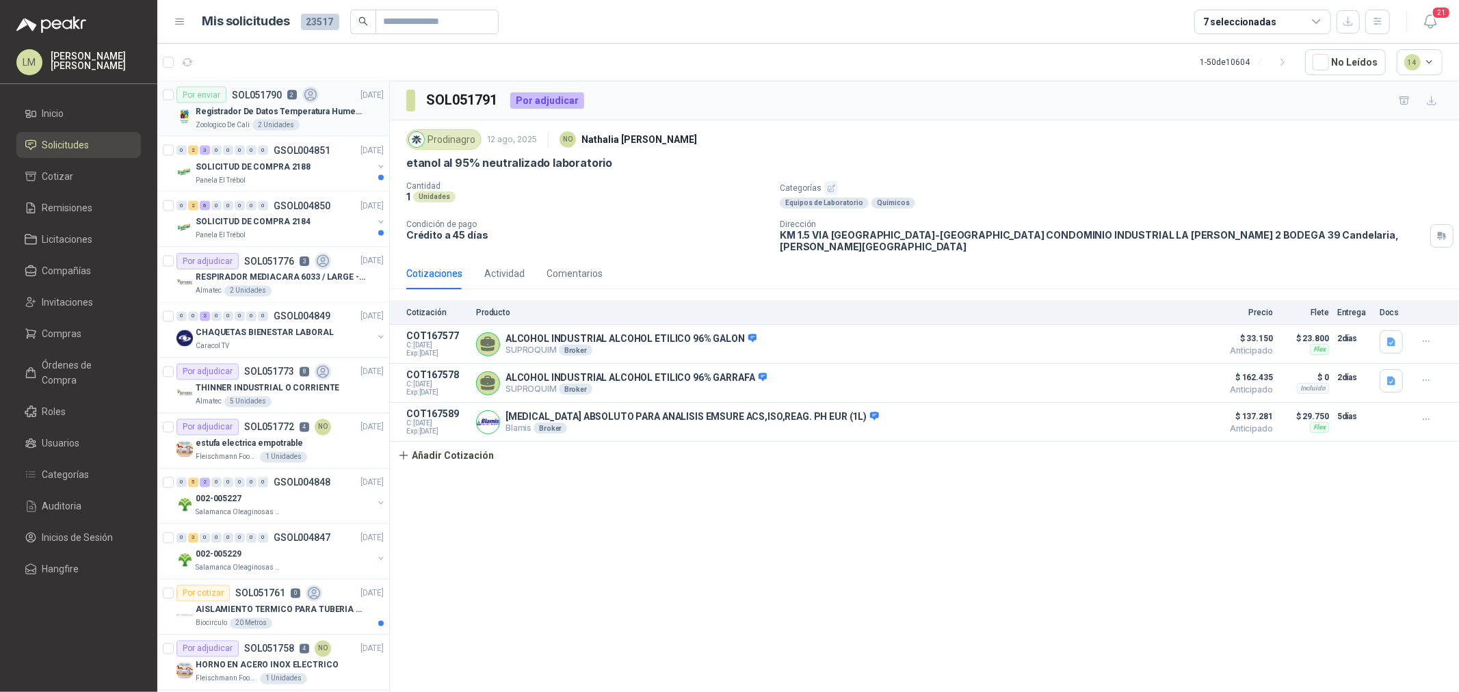
scroll to position [2052, 0]
click at [1167, 23] on button "button" at bounding box center [1377, 22] width 25 height 25
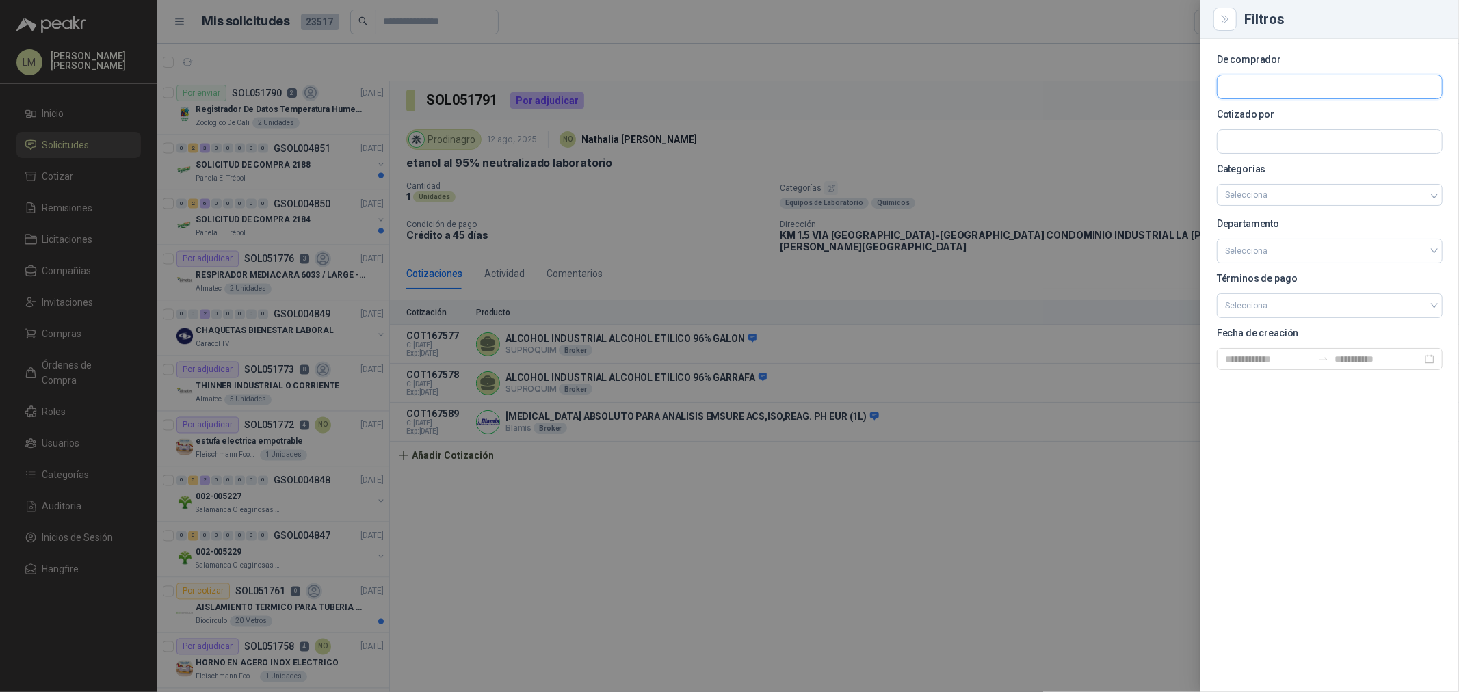
click at [1167, 82] on input "text" at bounding box center [1329, 86] width 224 height 23
type input "*********"
click at [1167, 108] on button "Prodinagro NIT : 901701583" at bounding box center [1329, 119] width 213 height 23
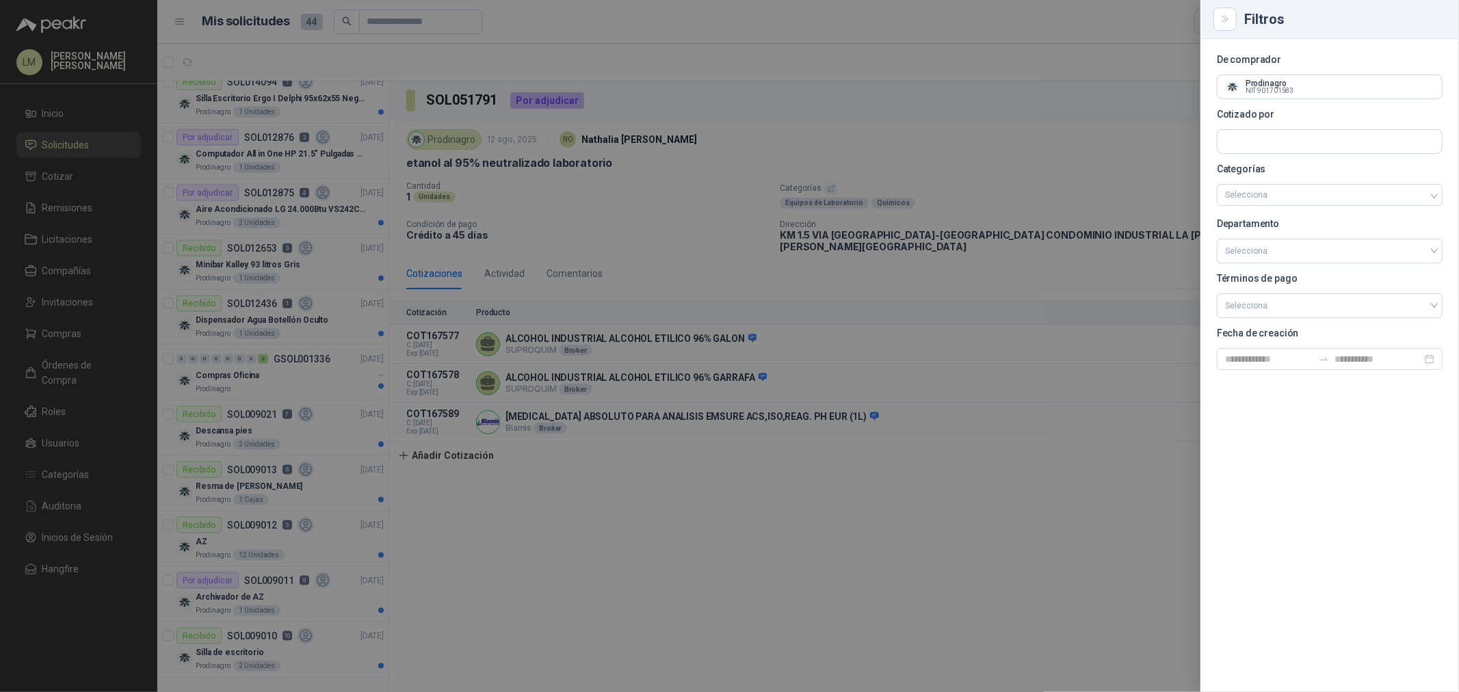
scroll to position [1344, 0]
click at [705, 159] on div at bounding box center [729, 346] width 1459 height 692
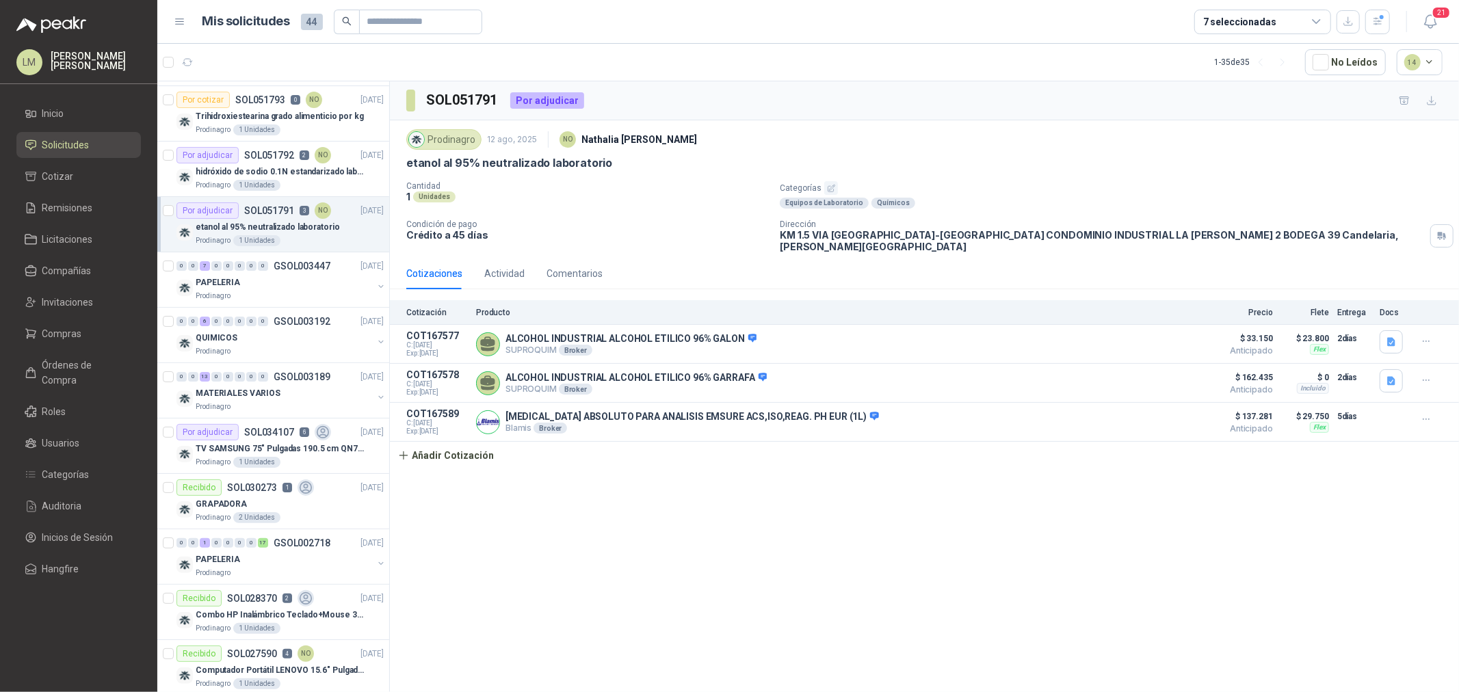
scroll to position [0, 0]
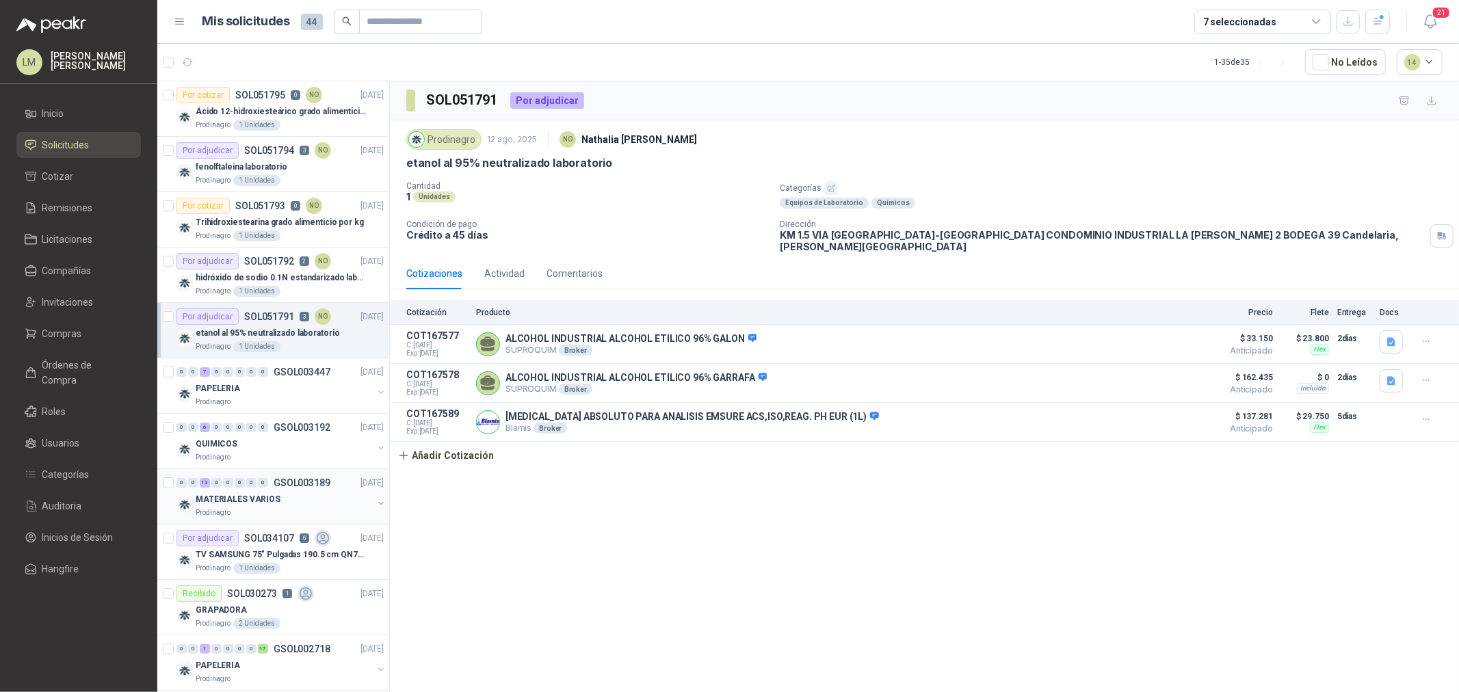
click at [311, 496] on div "MATERIALES VARIOS" at bounding box center [284, 499] width 177 height 16
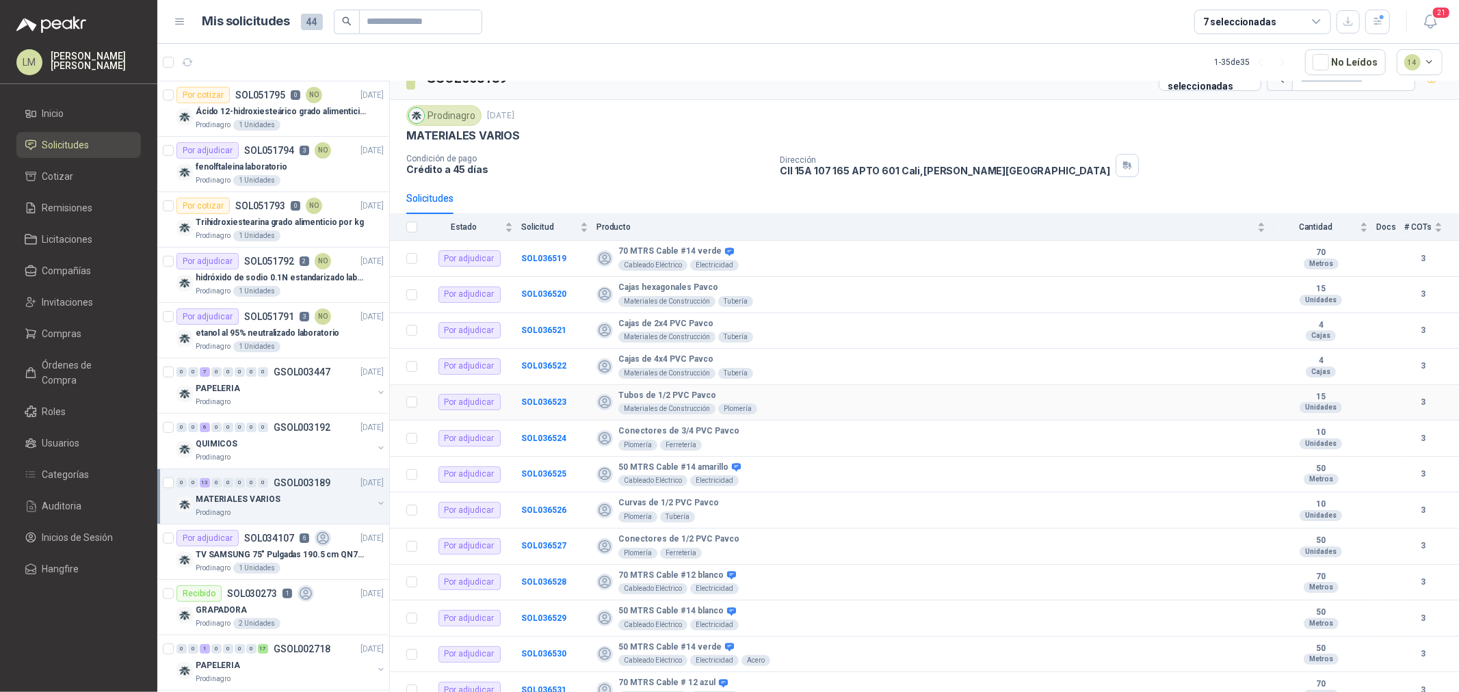
scroll to position [36, 0]
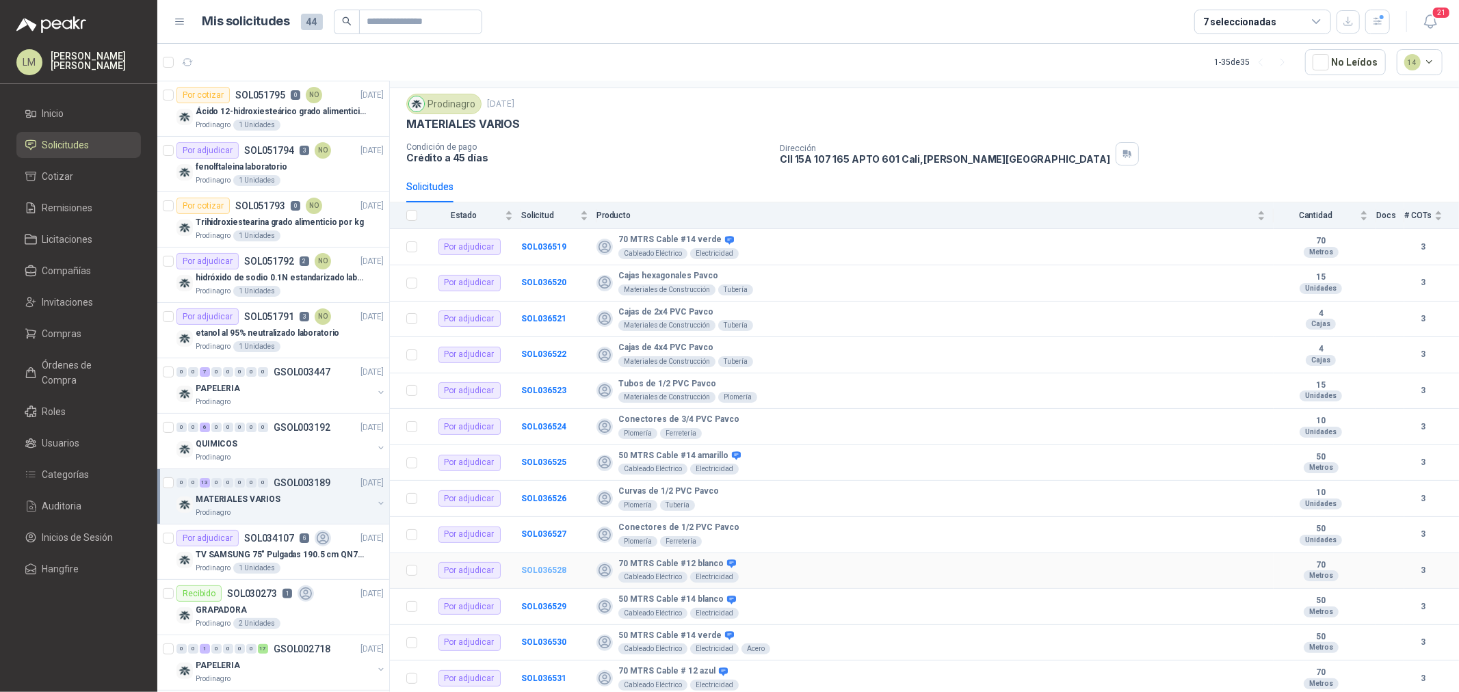
click at [523, 527] on b "SOL036528" at bounding box center [543, 571] width 45 height 10
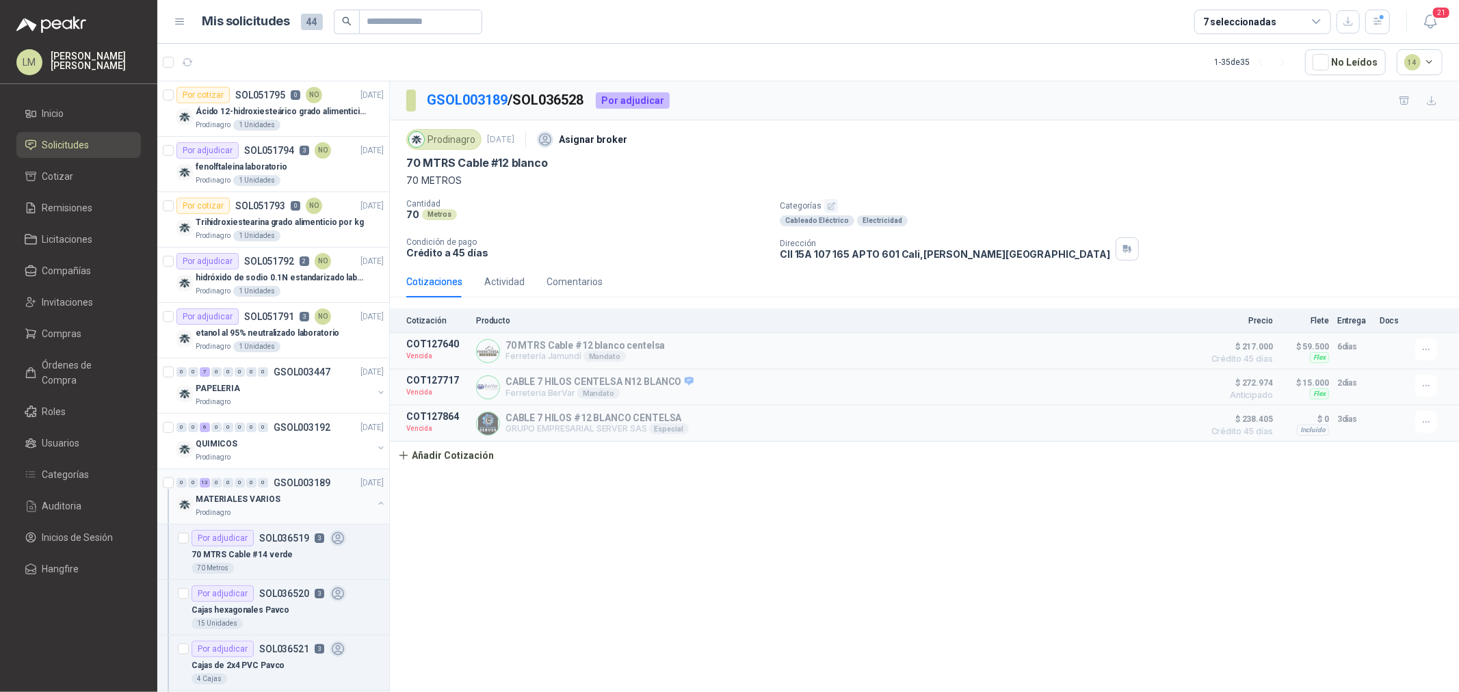
click at [375, 505] on button "button" at bounding box center [380, 503] width 11 height 11
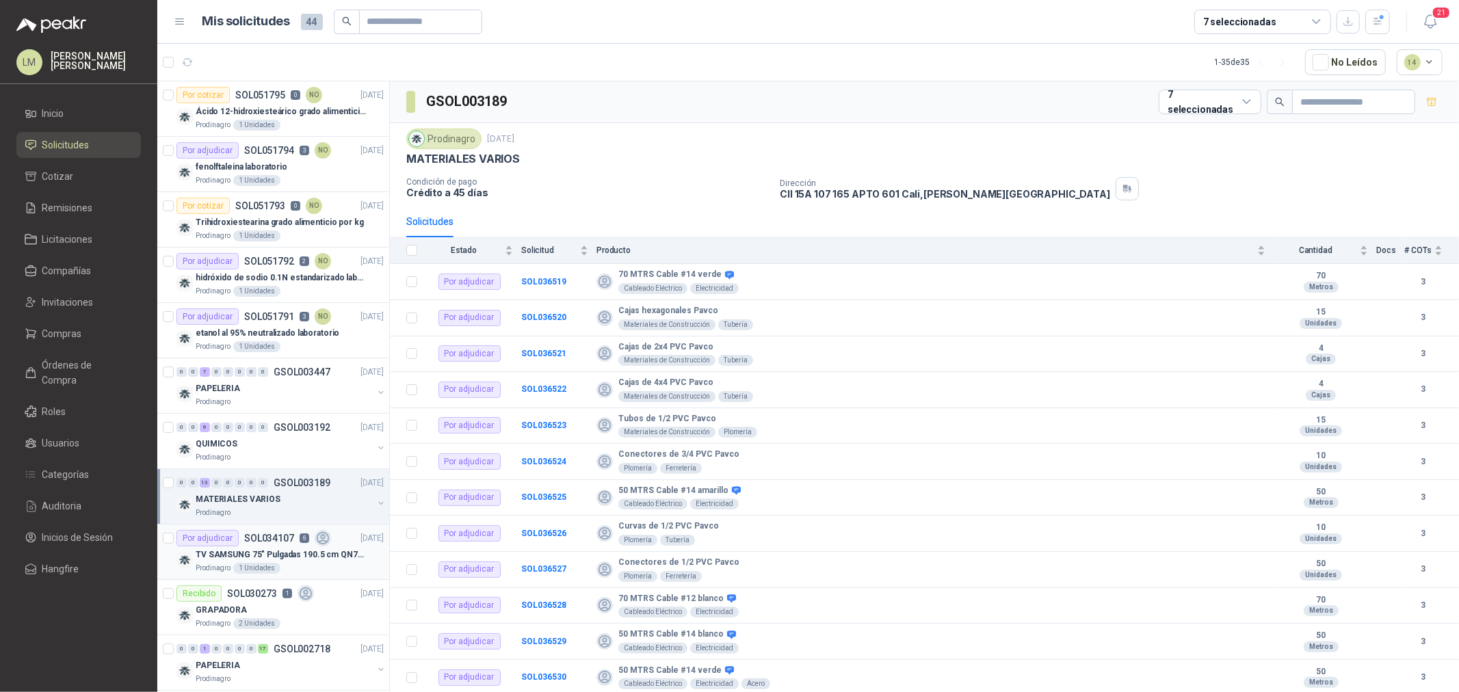
click at [304, 527] on p "TV SAMSUNG 75" Pulgadas 190.5 cm QN75QN85DB 4K-UHD NEO QLED MINI LED Smart TV" at bounding box center [281, 554] width 170 height 13
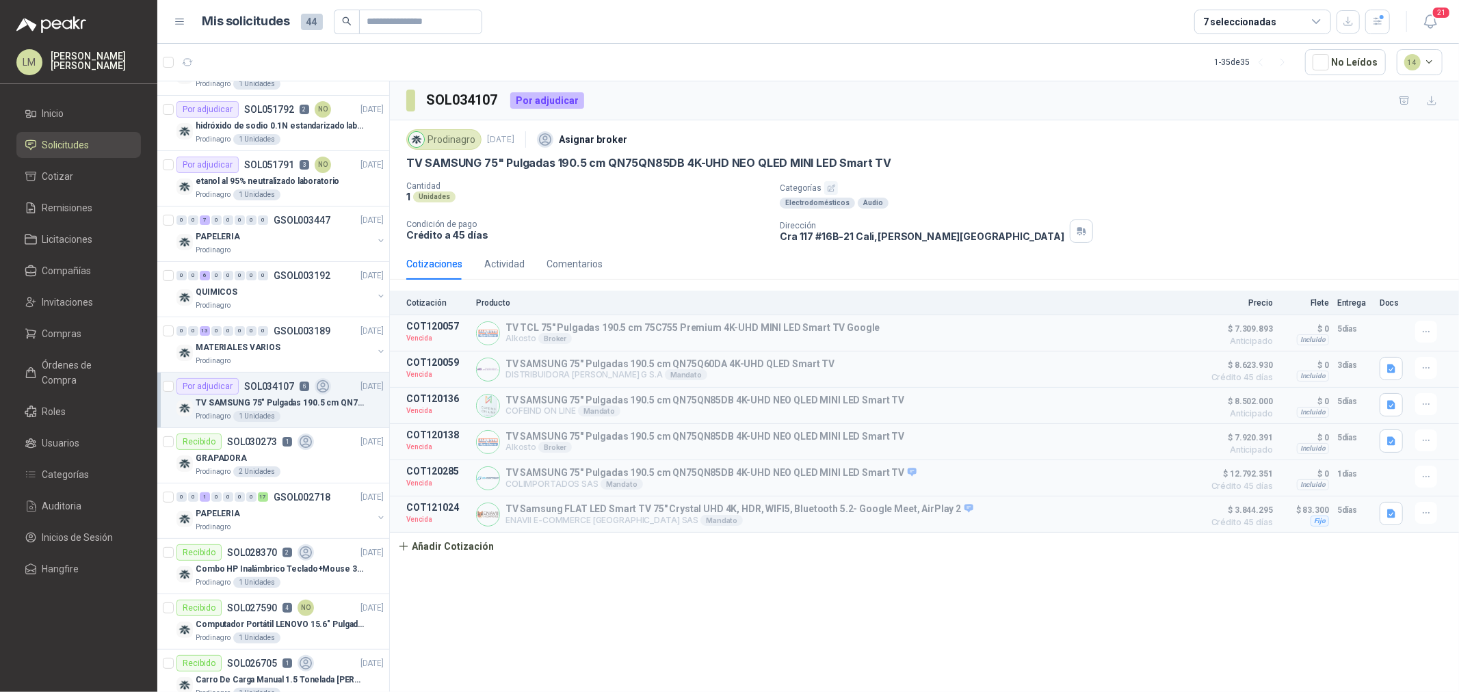
scroll to position [76, 0]
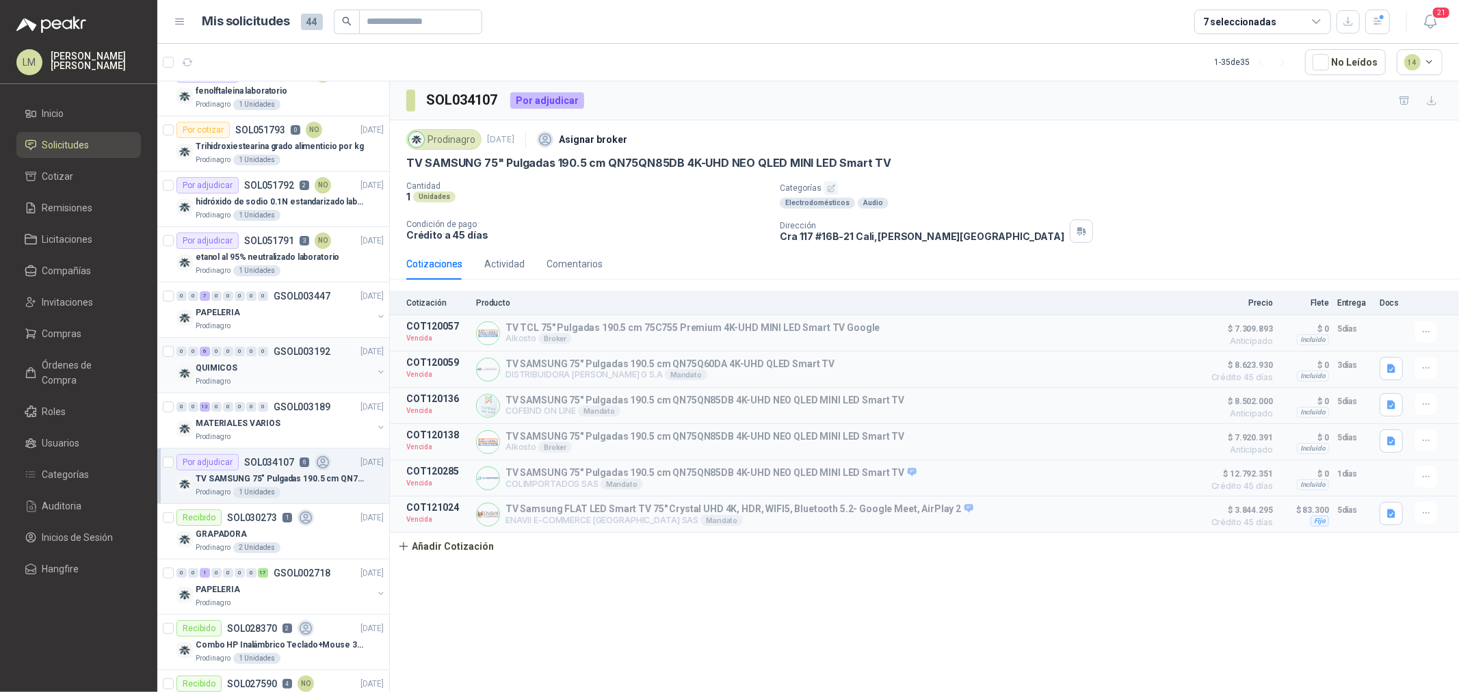
click at [306, 353] on p "GSOL003192" at bounding box center [302, 352] width 57 height 10
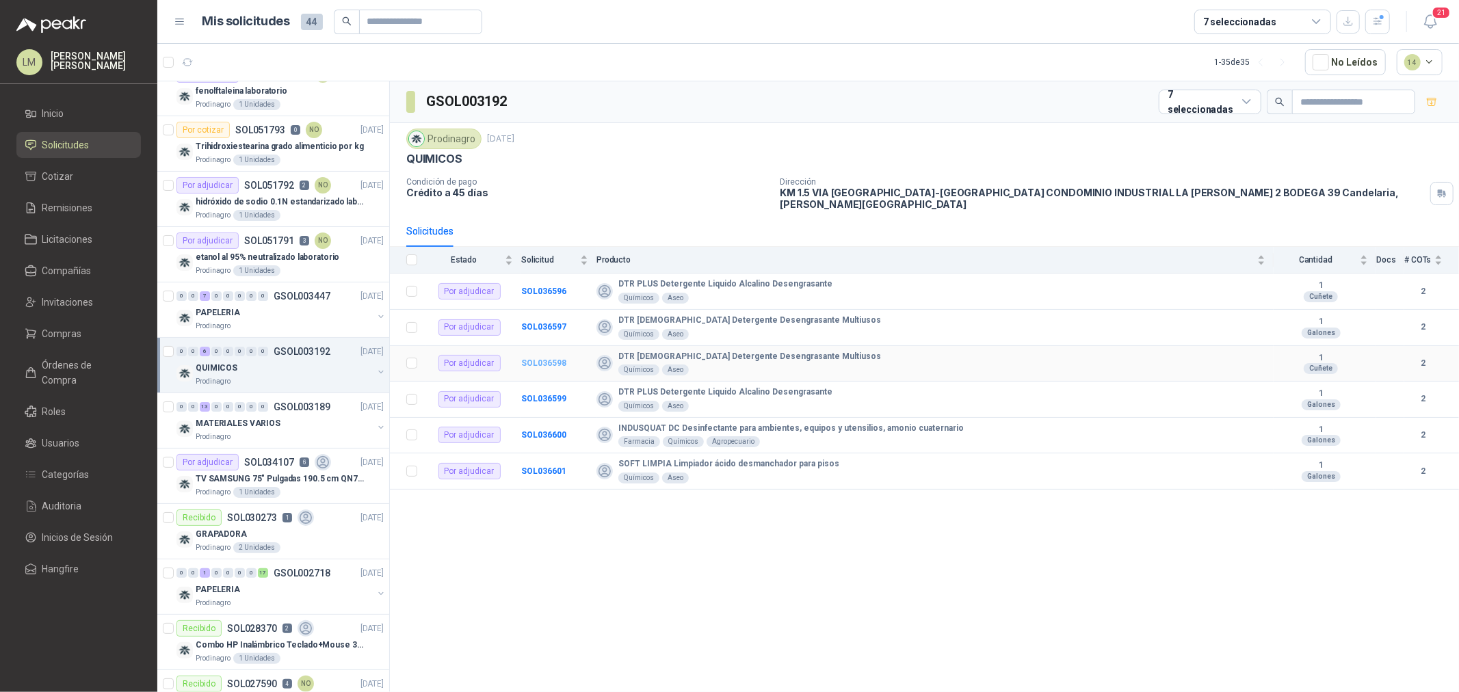
click at [548, 358] on b "SOL036598" at bounding box center [543, 363] width 45 height 10
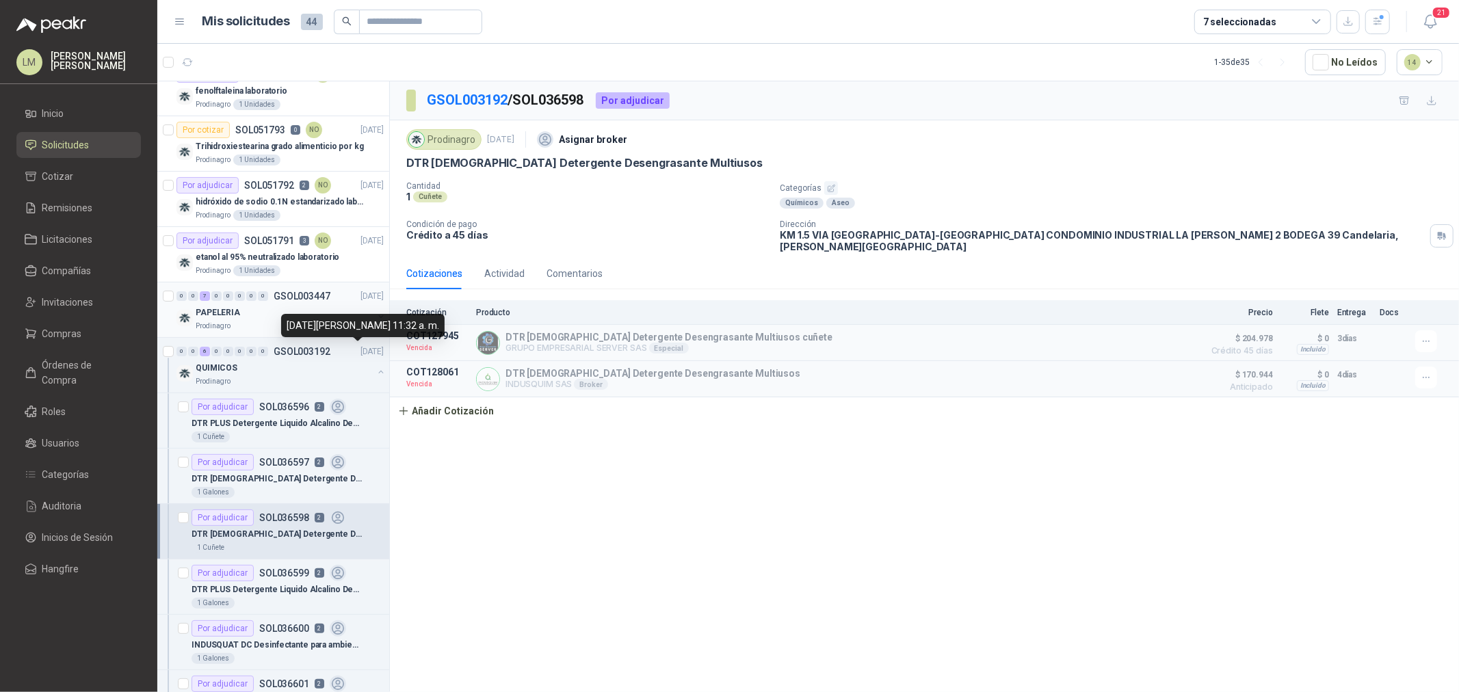
click at [284, 308] on div "PAPELERIA" at bounding box center [284, 312] width 177 height 16
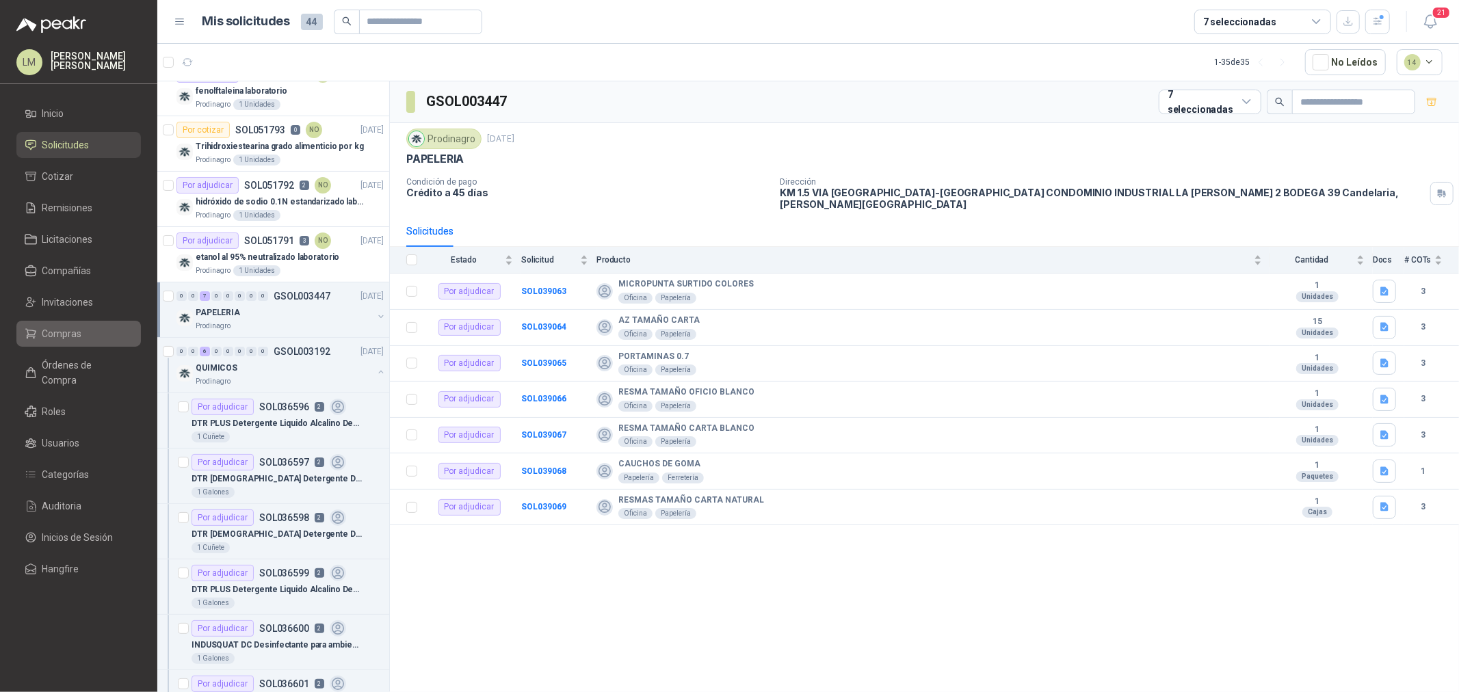
click at [72, 330] on span "Compras" at bounding box center [62, 333] width 40 height 15
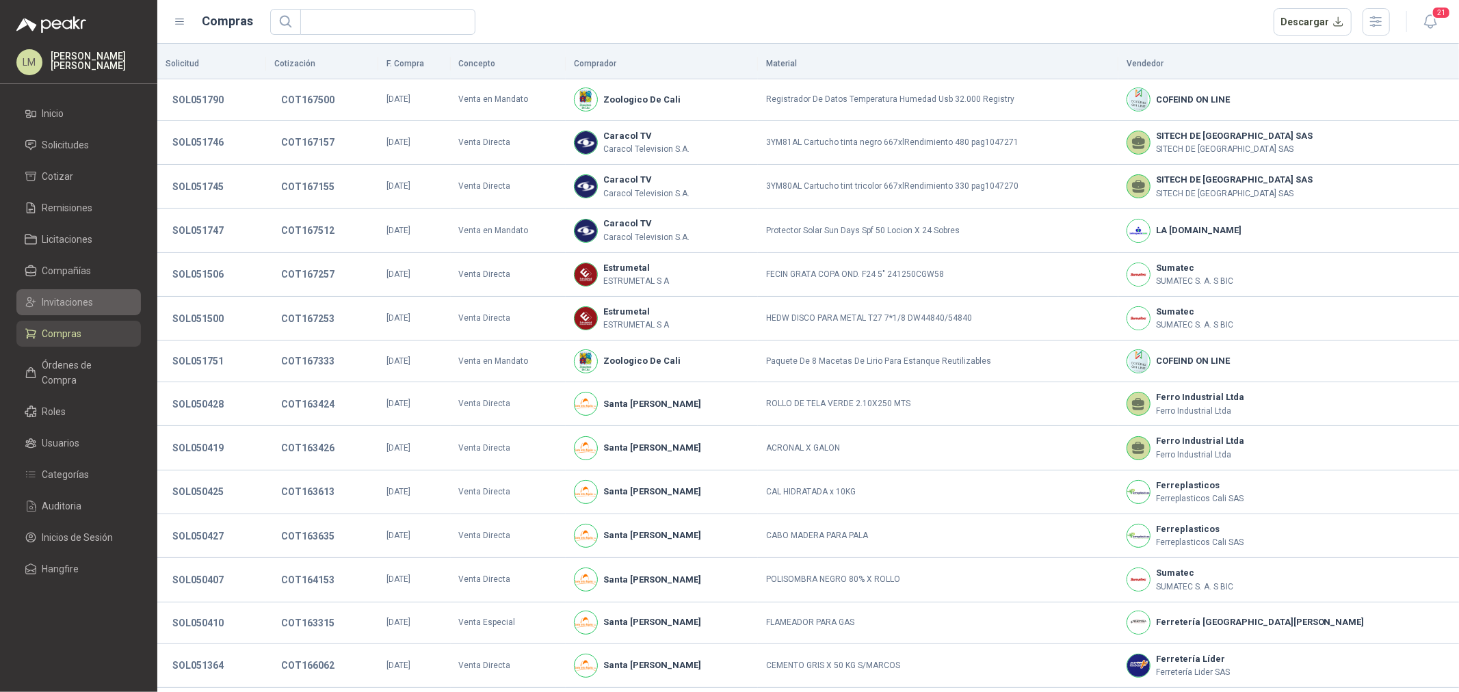
click at [70, 302] on span "Invitaciones" at bounding box center [67, 302] width 51 height 15
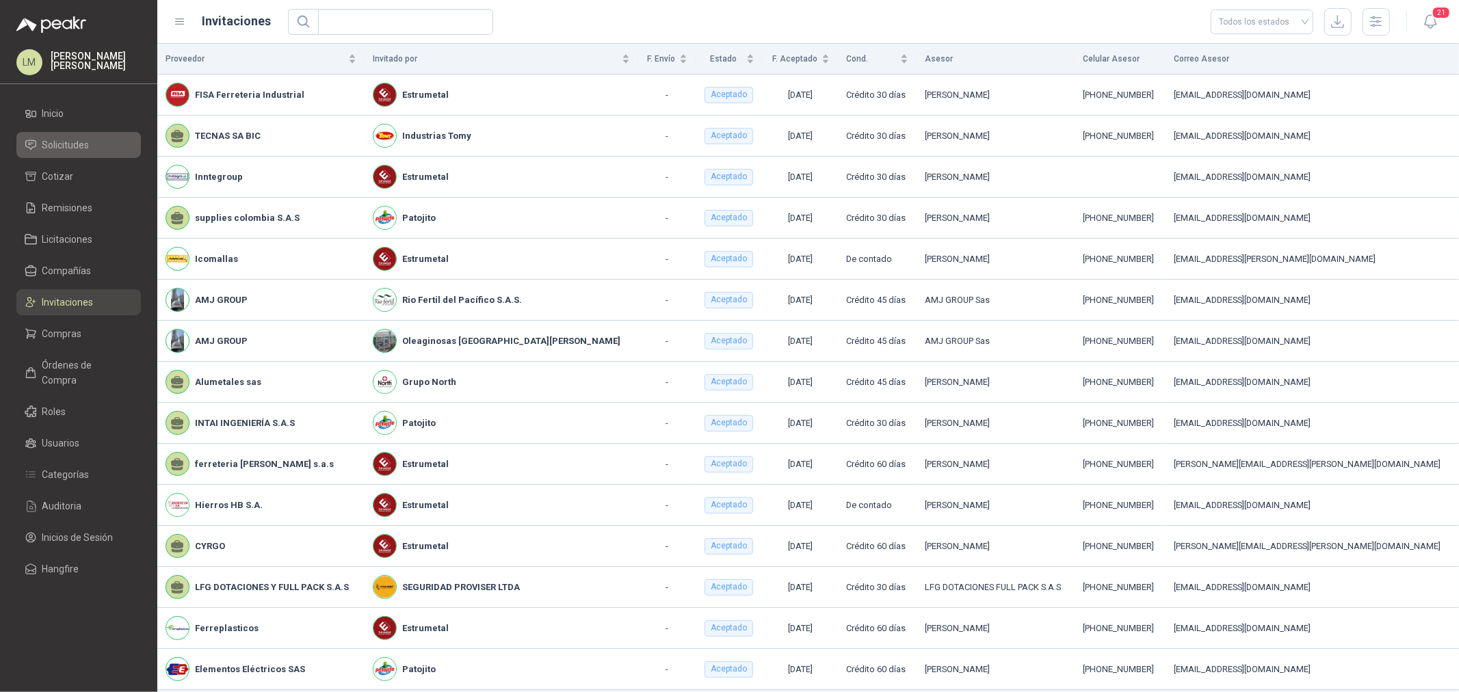
click at [55, 142] on span "Solicitudes" at bounding box center [65, 144] width 47 height 15
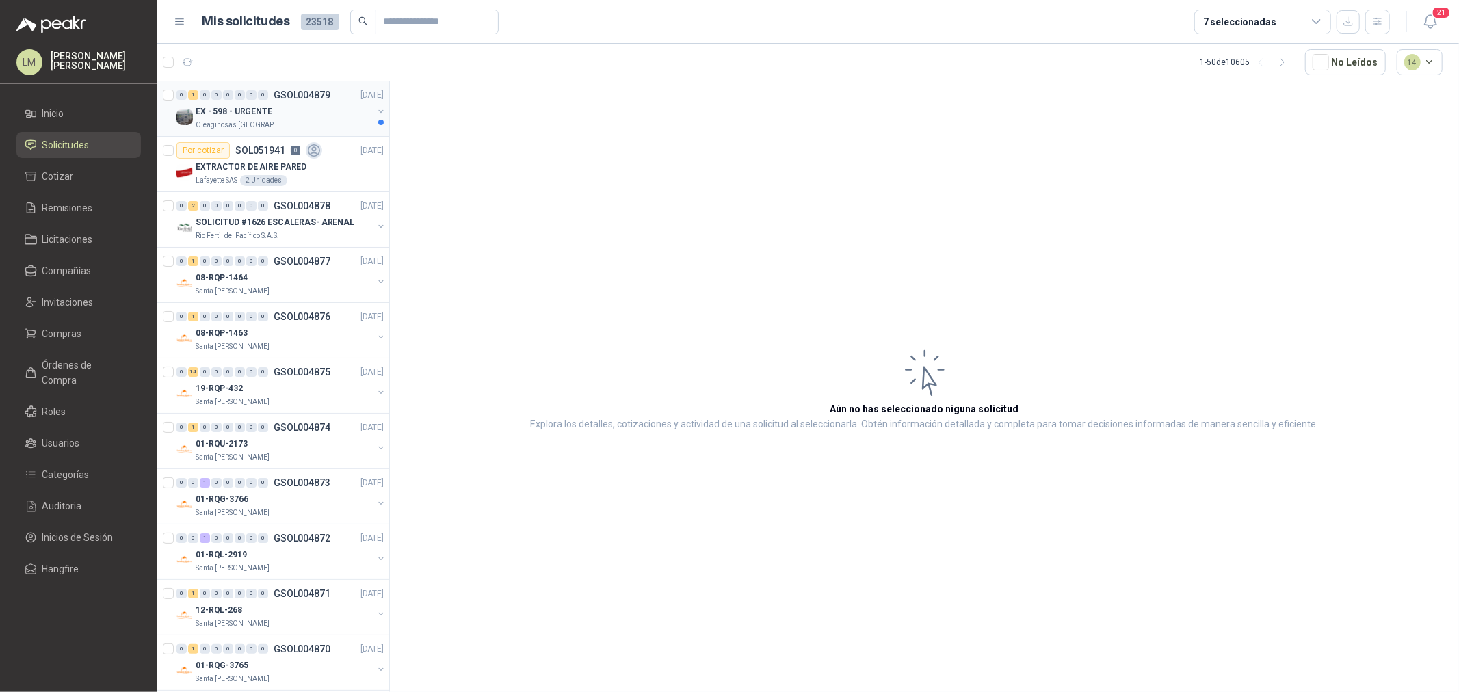
click at [375, 114] on button "button" at bounding box center [380, 111] width 11 height 11
click at [276, 156] on div "Por cotizar SOL051942 0" at bounding box center [264, 150] width 146 height 16
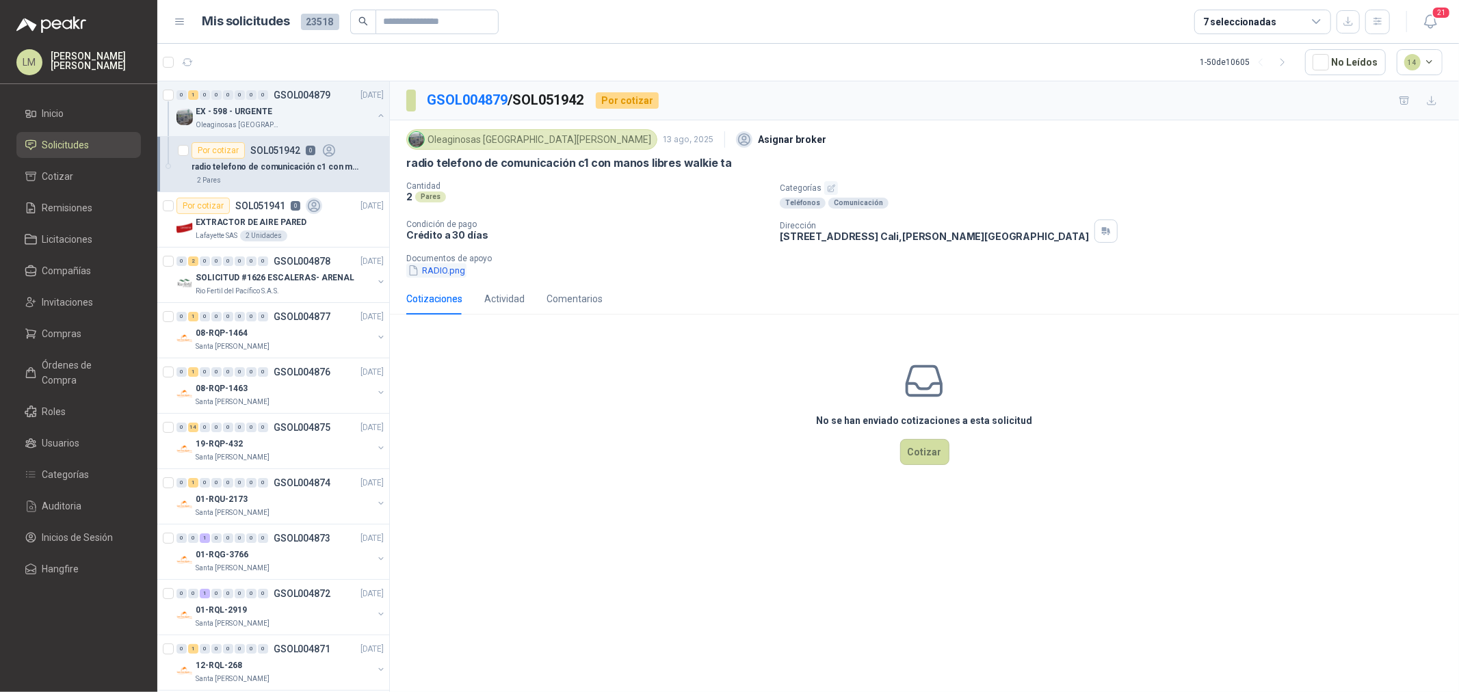
click at [435, 272] on button "RADIO.png" at bounding box center [436, 270] width 60 height 14
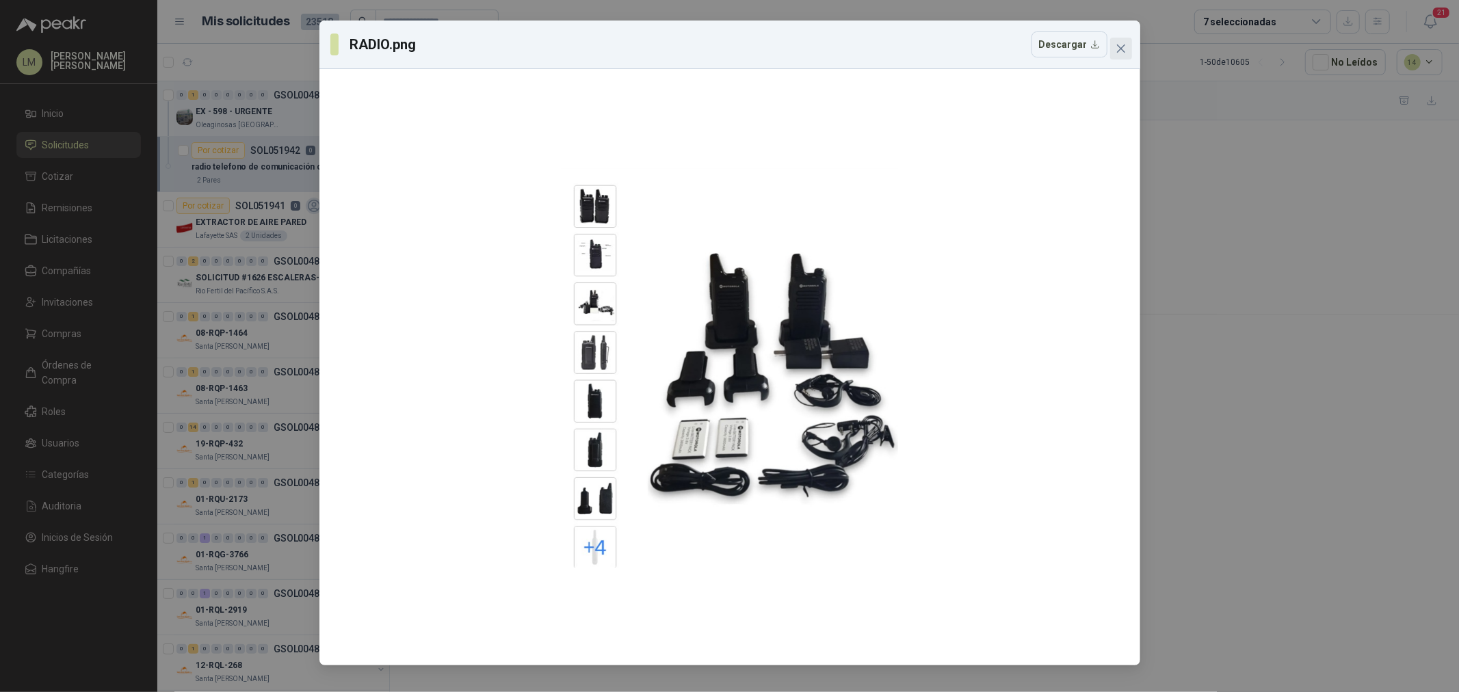
click at [1119, 46] on icon "close" at bounding box center [1120, 48] width 11 height 11
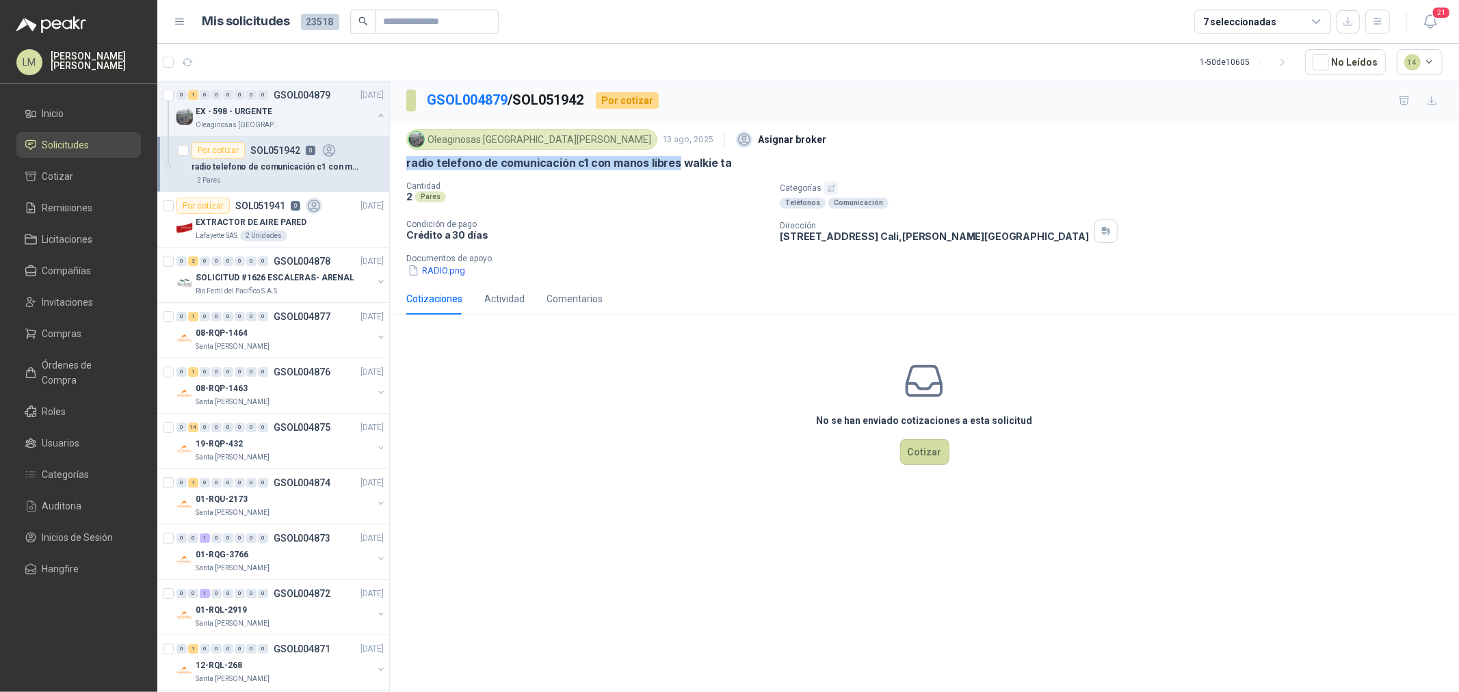
drag, startPoint x: 404, startPoint y: 162, endPoint x: 674, endPoint y: 163, distance: 270.1
click at [674, 163] on div "Oleaginosas San [PERSON_NAME] [DATE] Asignar broker radio telefono de comunicac…" at bounding box center [924, 201] width 1069 height 163
copy p "radio telefono de comunicación c1 con manos libres"
click at [589, 234] on p "Crédito a 30 días" at bounding box center [587, 235] width 362 height 12
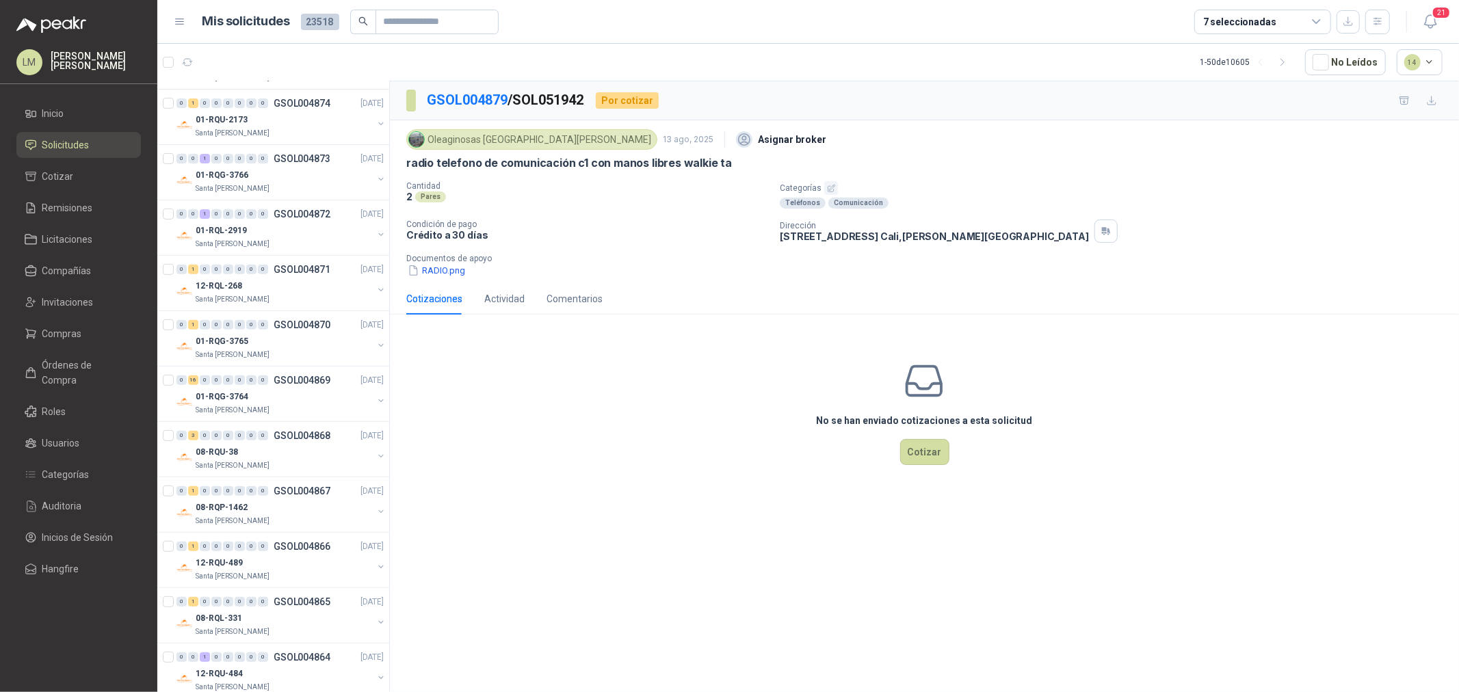
scroll to position [531, 0]
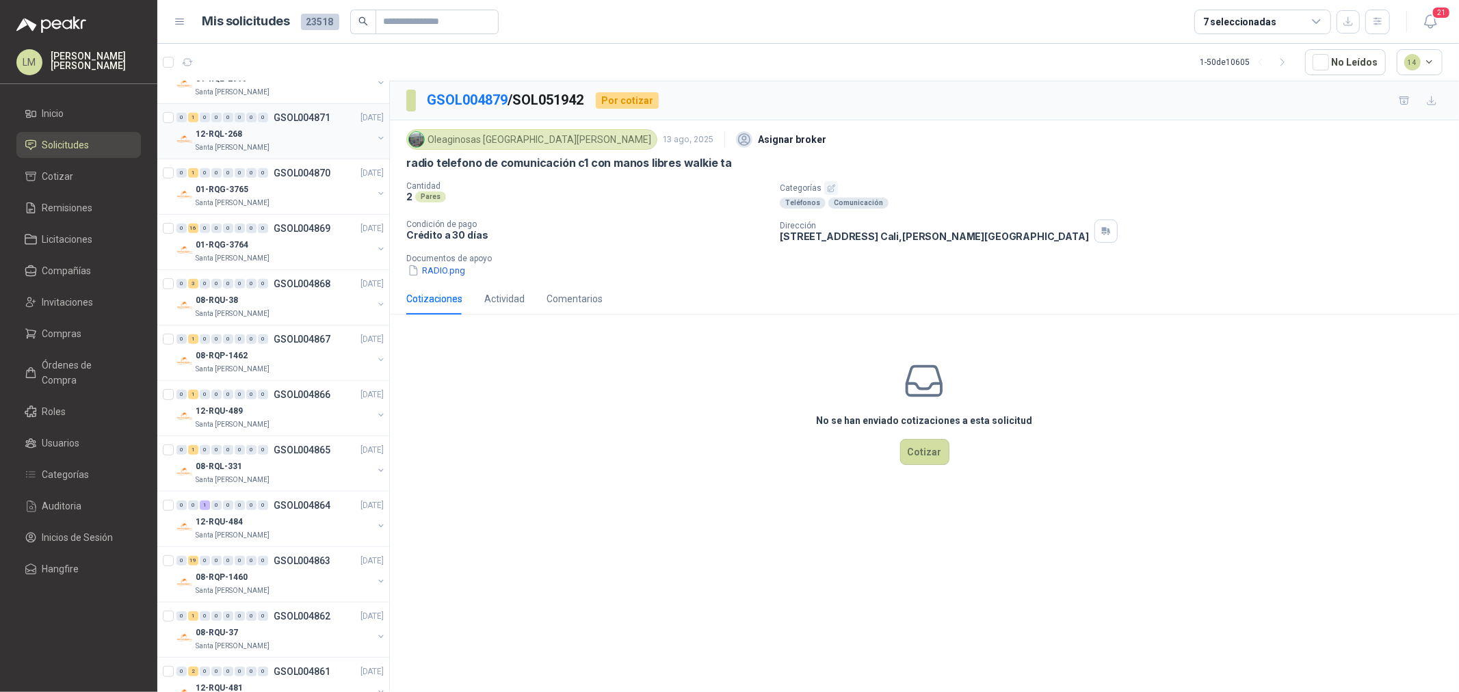
click at [262, 128] on div "12-RQL-268" at bounding box center [284, 134] width 177 height 16
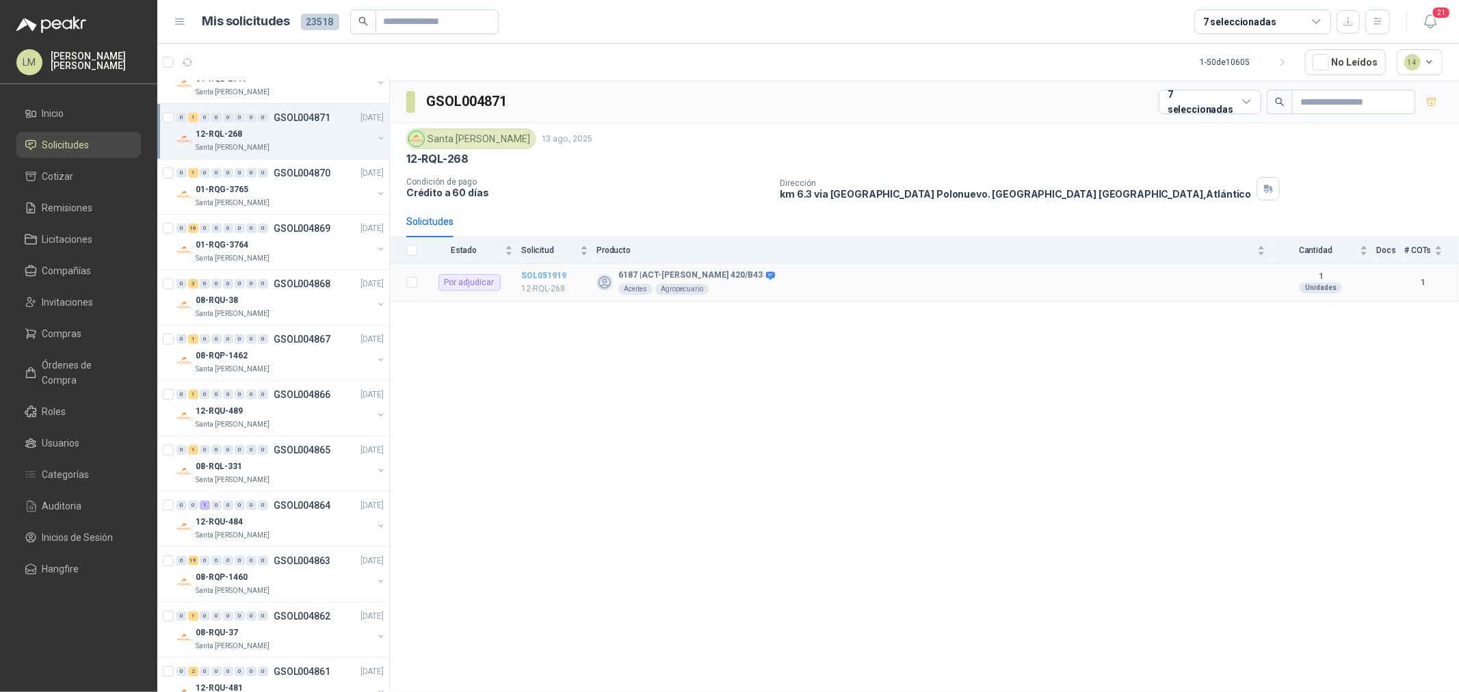
click at [548, 274] on b "SOL051919" at bounding box center [543, 276] width 45 height 10
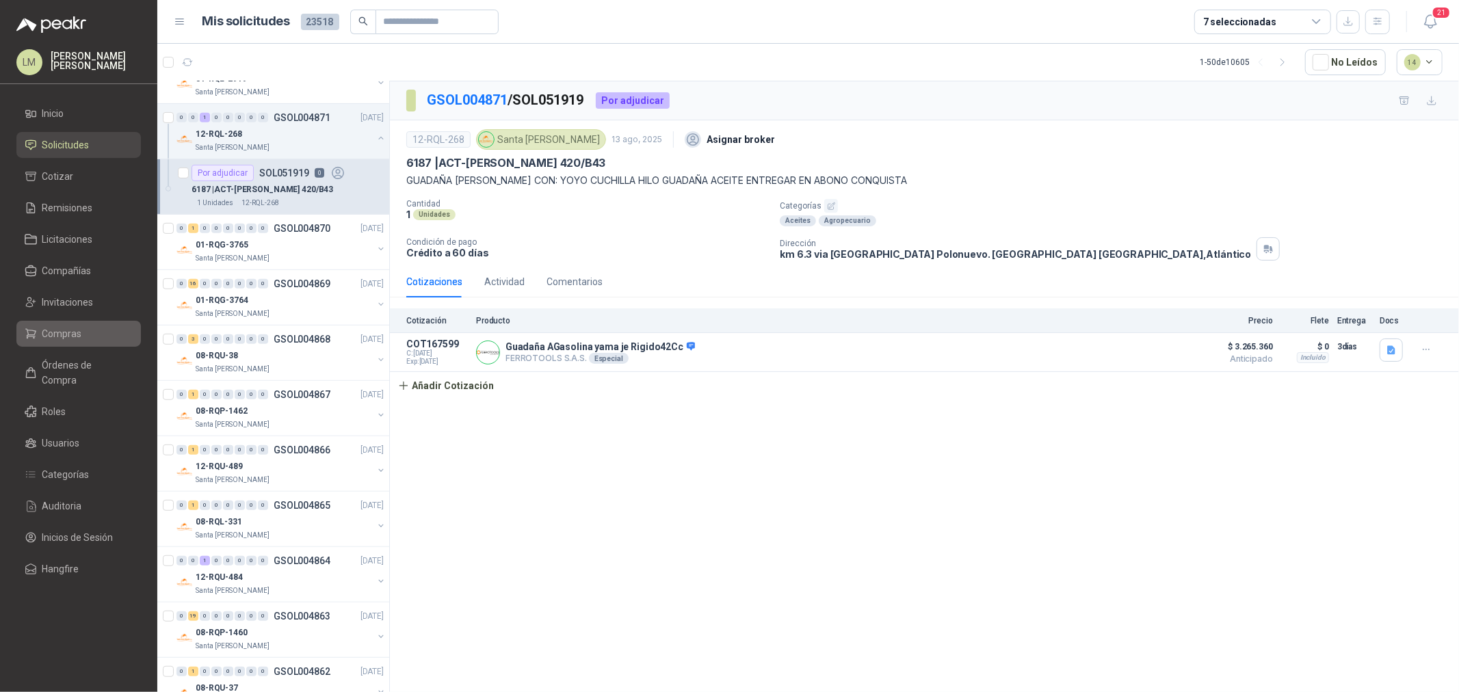
click at [65, 331] on span "Compras" at bounding box center [62, 333] width 40 height 15
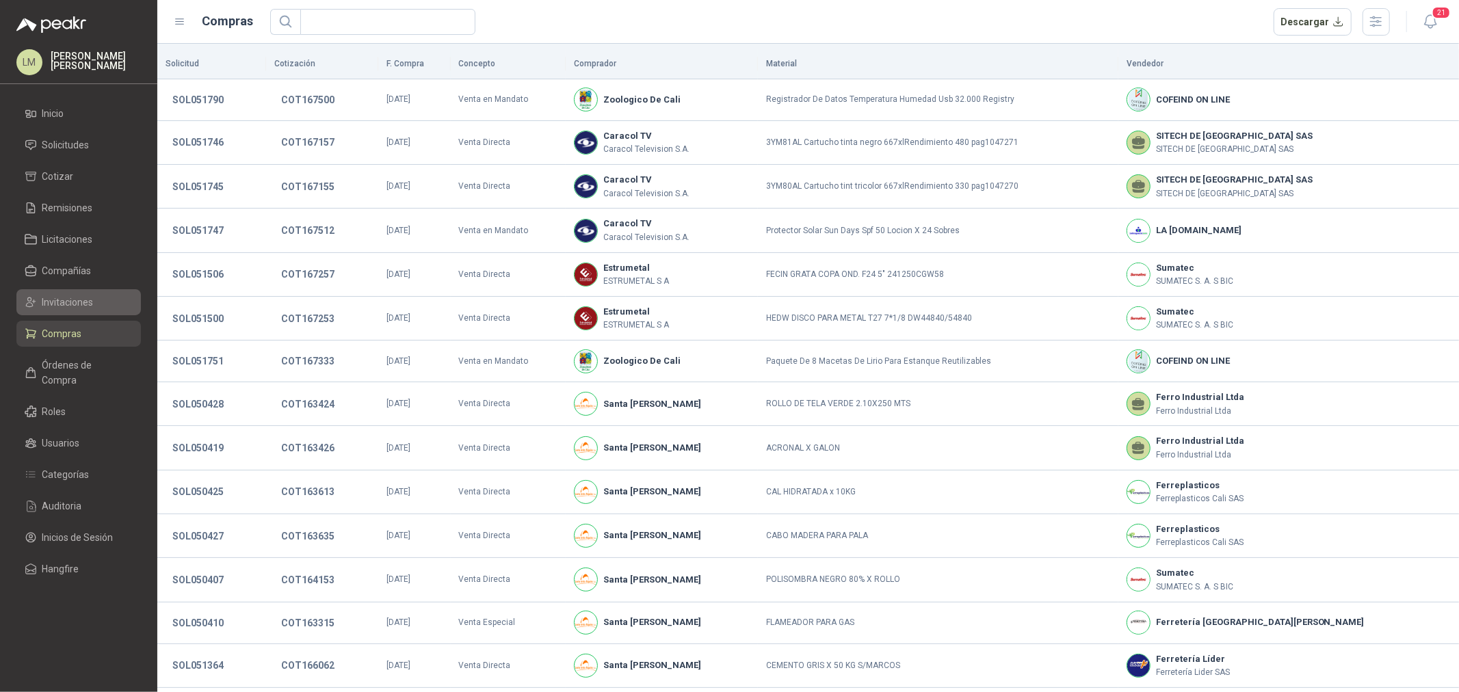
click at [66, 295] on span "Invitaciones" at bounding box center [67, 302] width 51 height 15
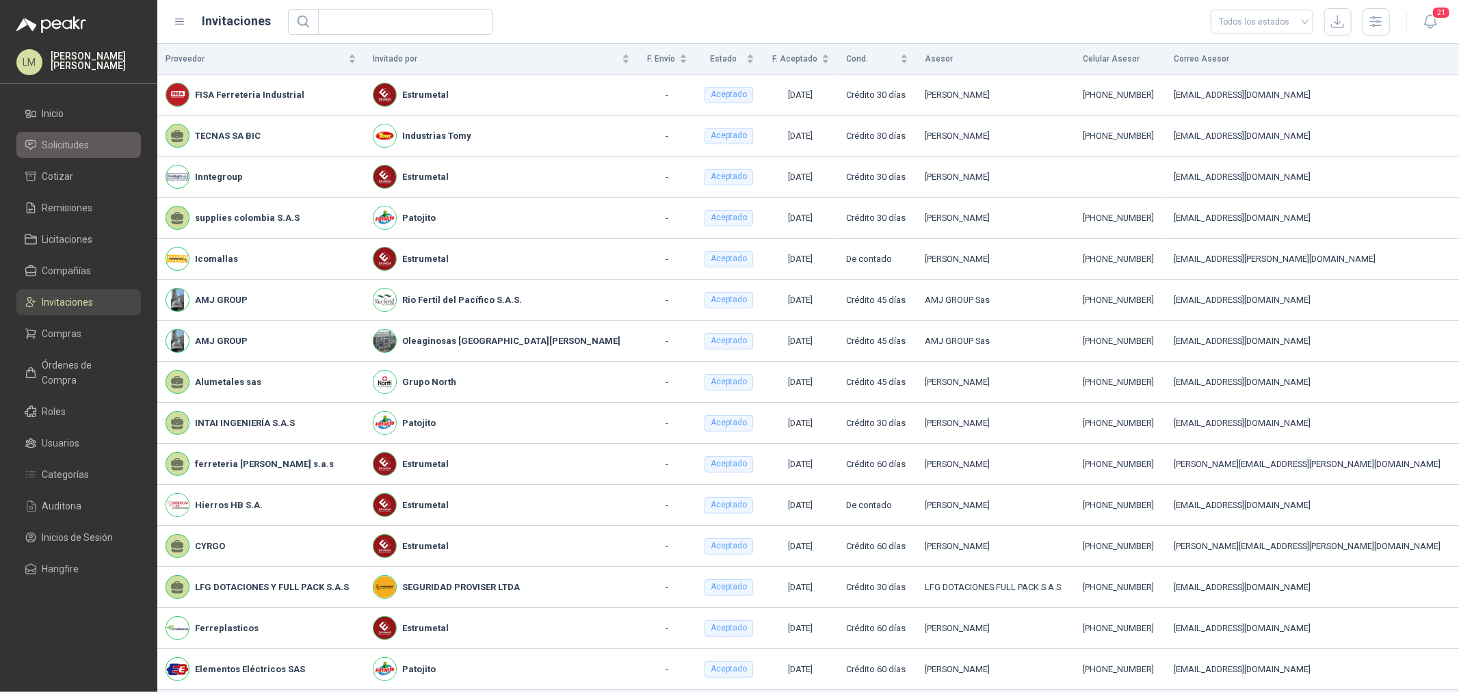
click at [71, 141] on span "Solicitudes" at bounding box center [65, 144] width 47 height 15
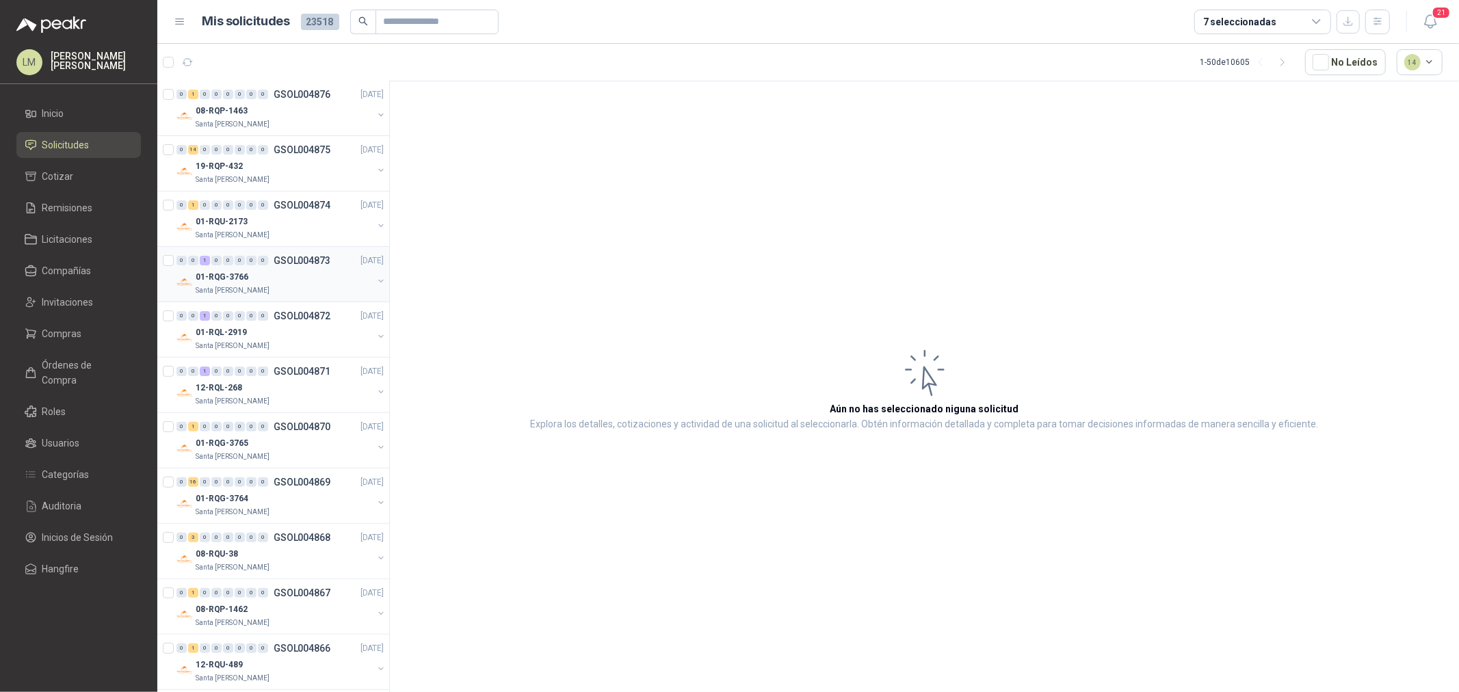
scroll to position [228, 0]
click at [289, 265] on div "01-RQG-3766" at bounding box center [284, 271] width 177 height 16
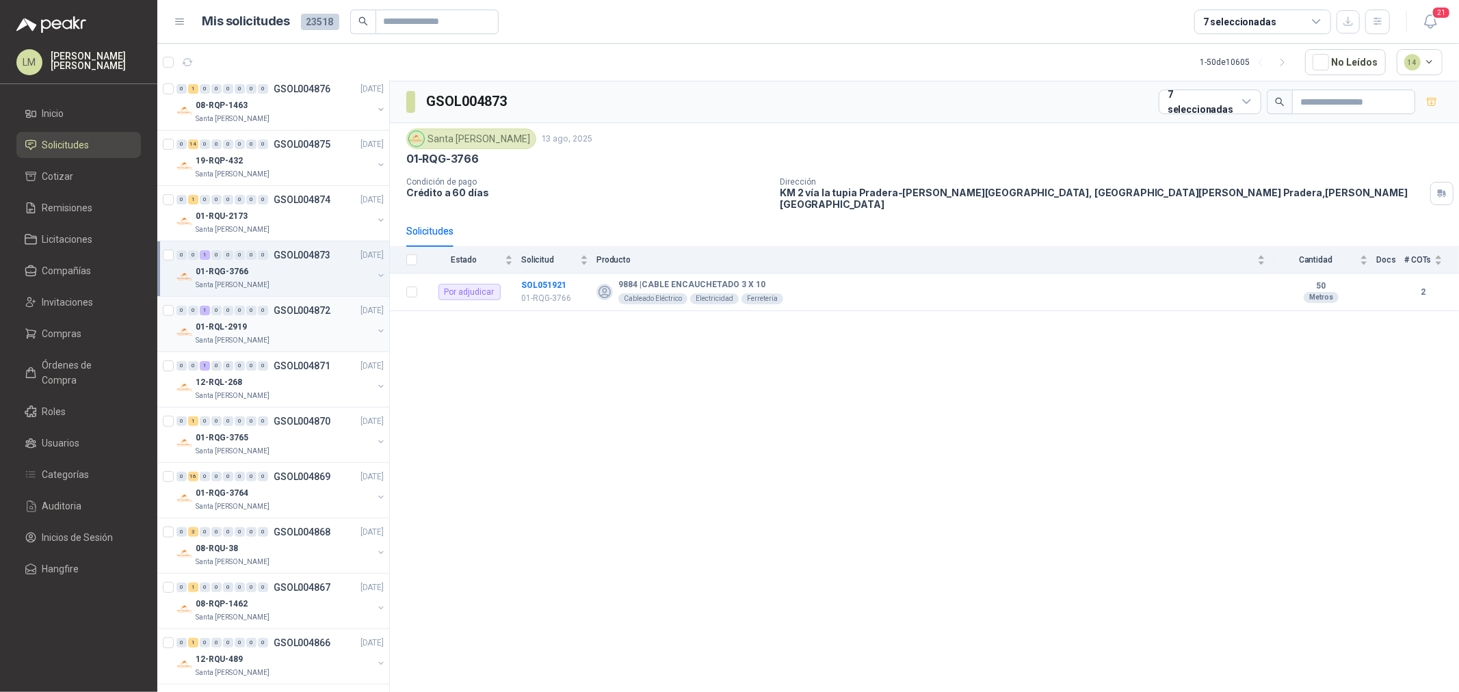
click at [284, 323] on div "01-RQL-2919" at bounding box center [284, 327] width 177 height 16
click at [300, 268] on div "01-RQG-3766" at bounding box center [284, 271] width 177 height 16
click at [553, 280] on b "SOL051921" at bounding box center [543, 285] width 45 height 10
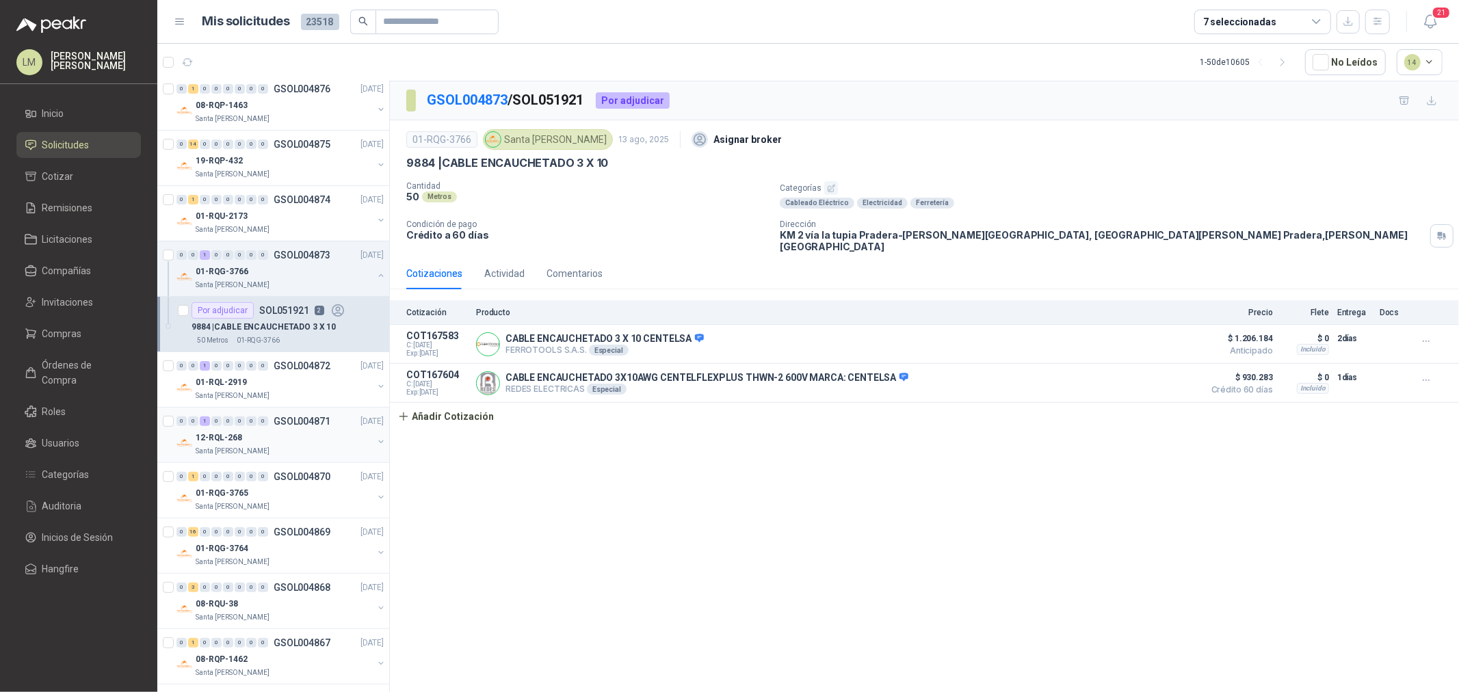
click at [263, 448] on div "Santa [PERSON_NAME]" at bounding box center [284, 451] width 177 height 11
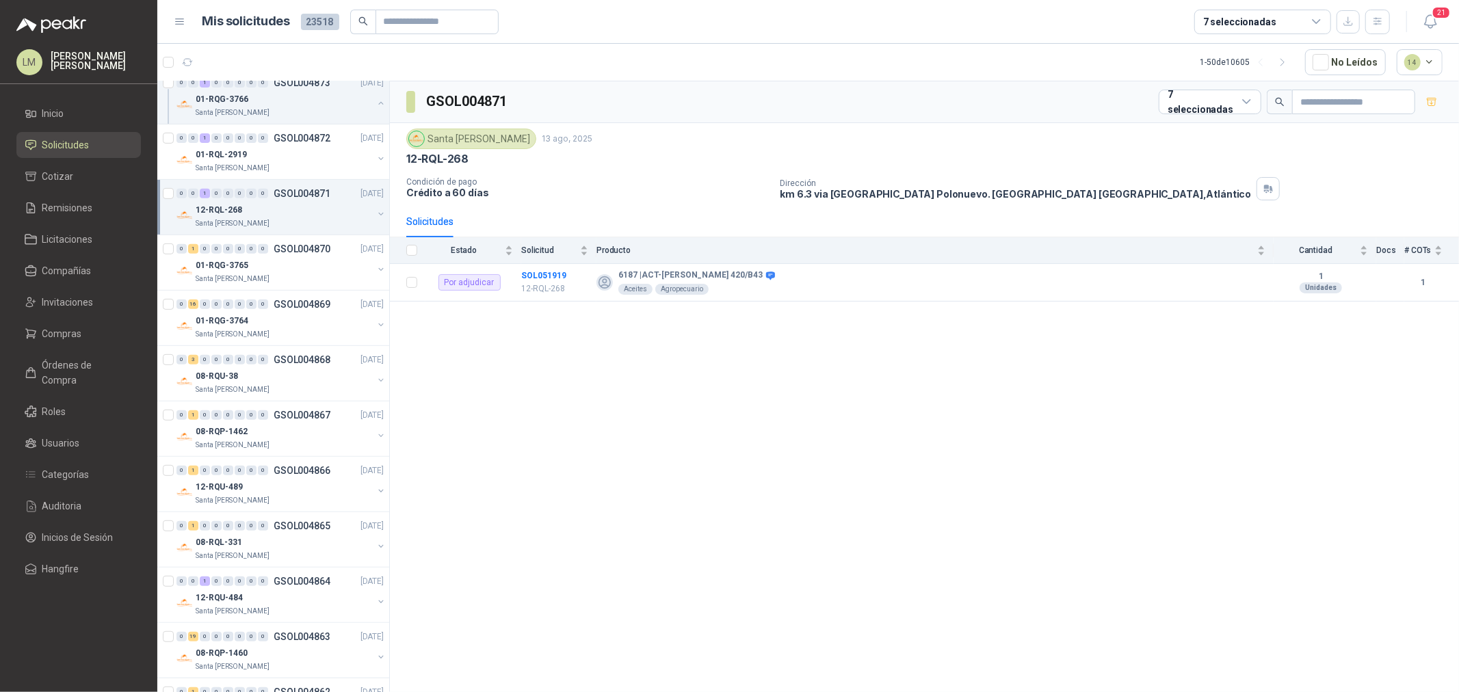
scroll to position [531, 0]
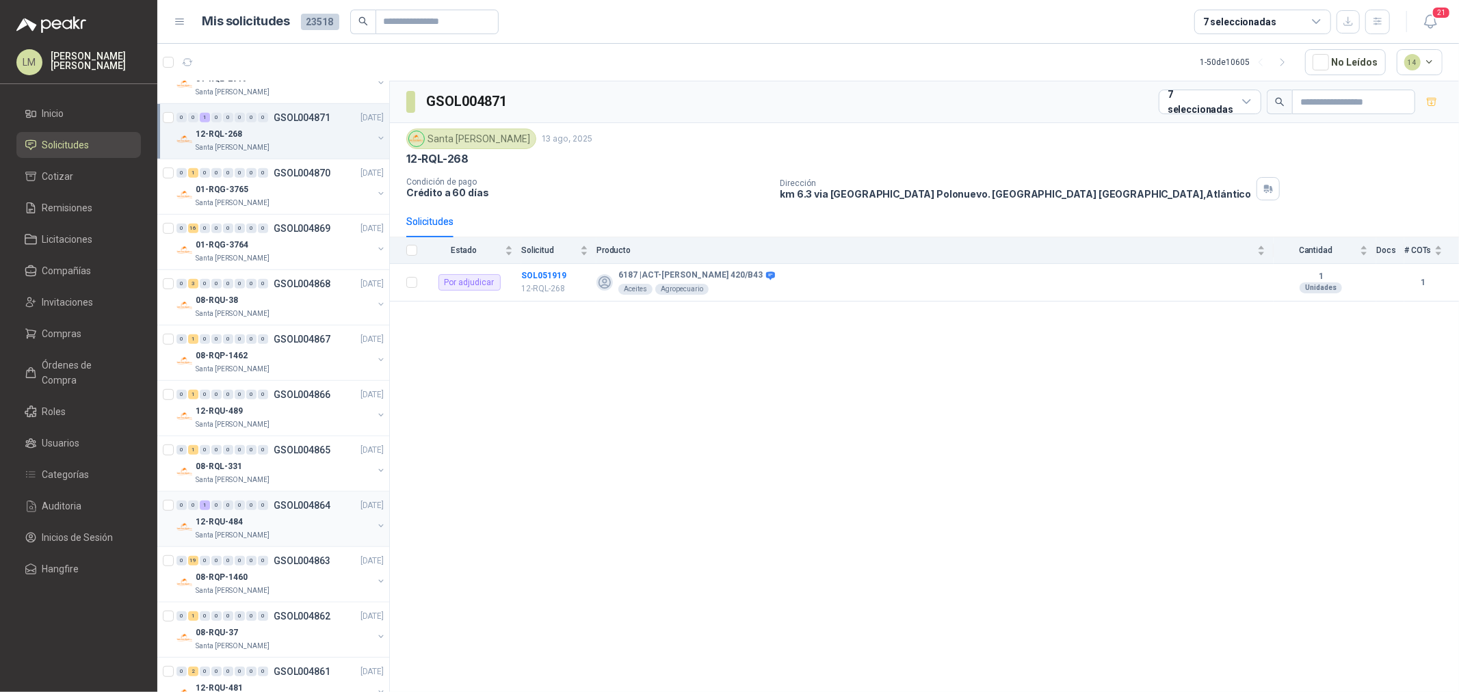
click at [286, 516] on div "12-RQU-484" at bounding box center [284, 522] width 177 height 16
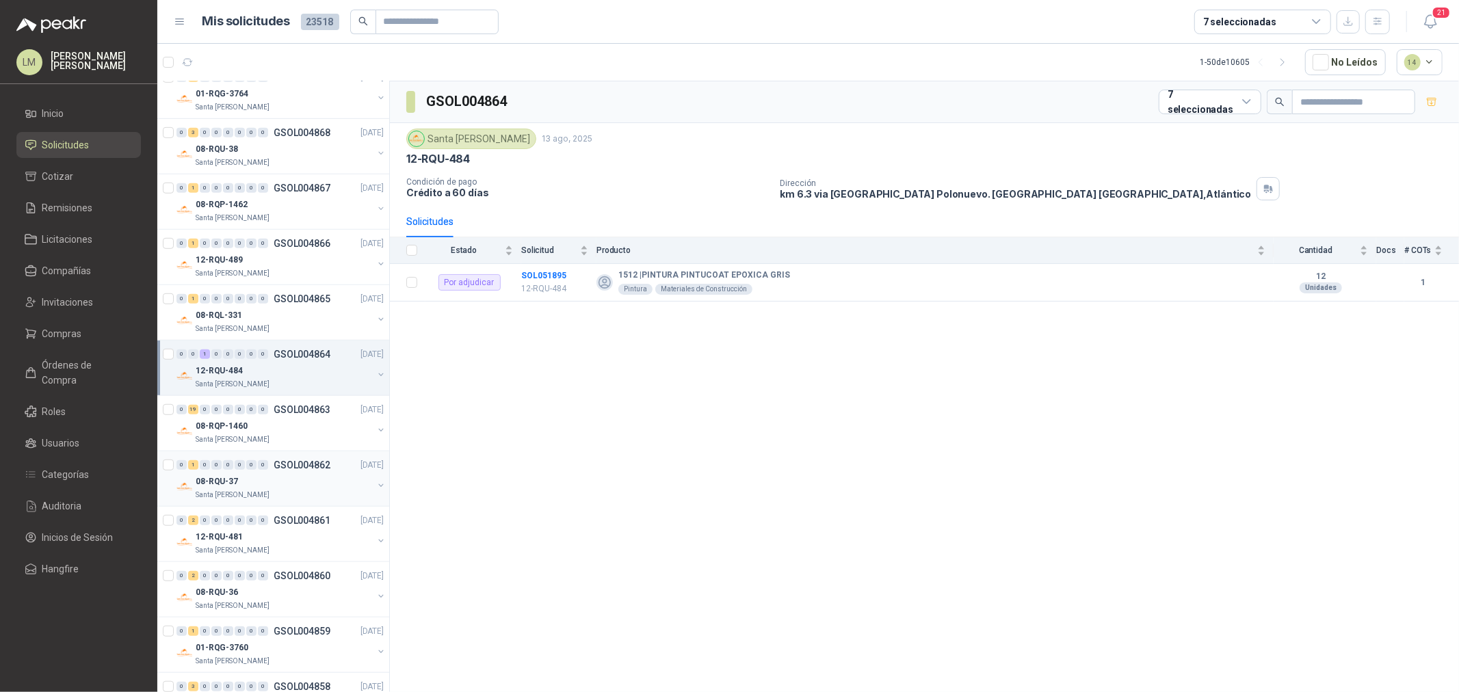
scroll to position [684, 0]
click at [544, 274] on b "SOL051895" at bounding box center [543, 276] width 45 height 10
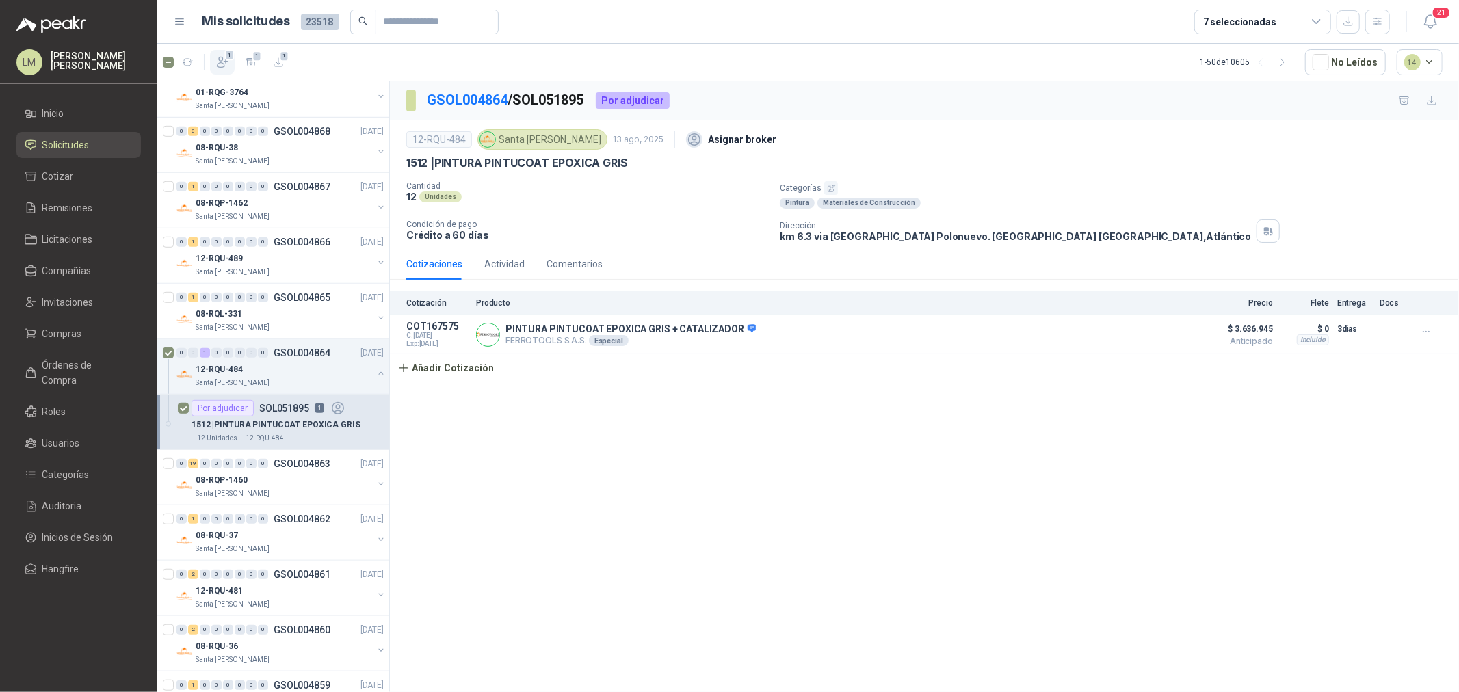
click at [222, 62] on icon "button" at bounding box center [222, 62] width 14 height 14
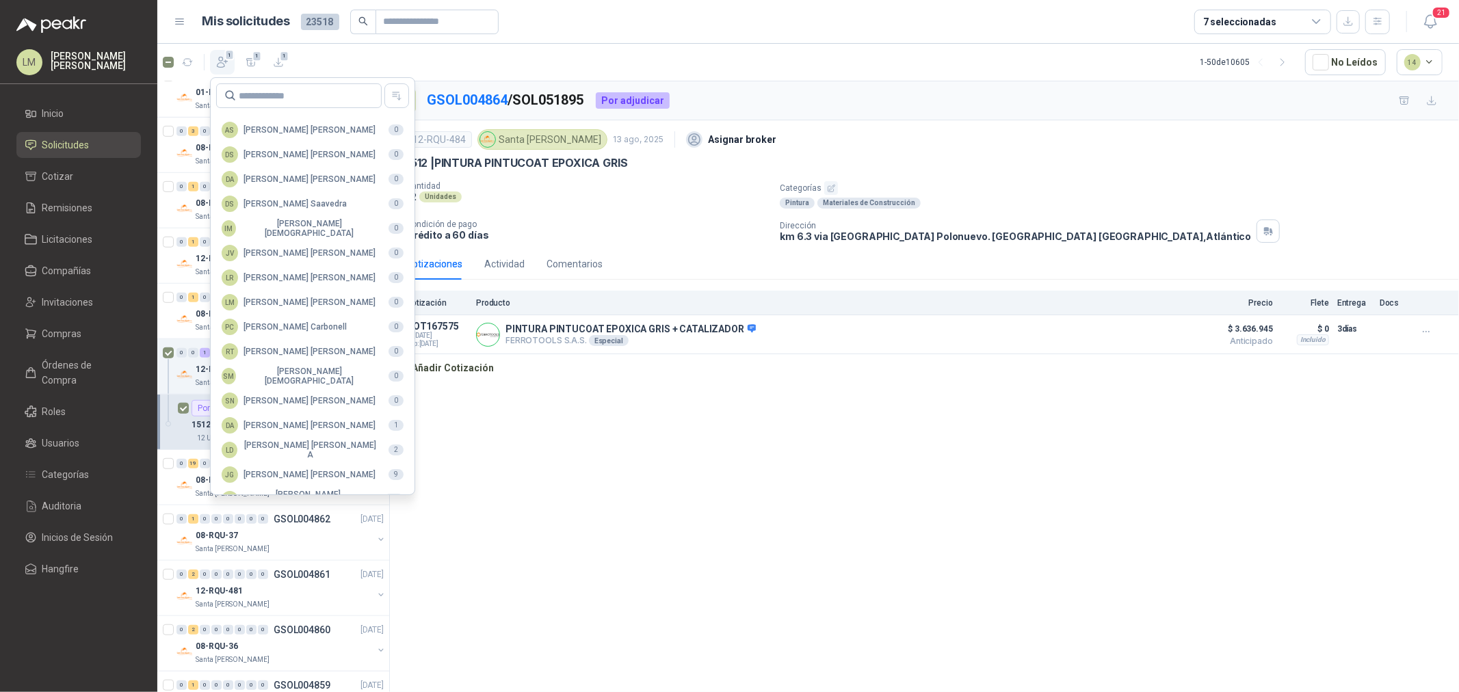
click at [215, 59] on icon "button" at bounding box center [222, 62] width 14 height 14
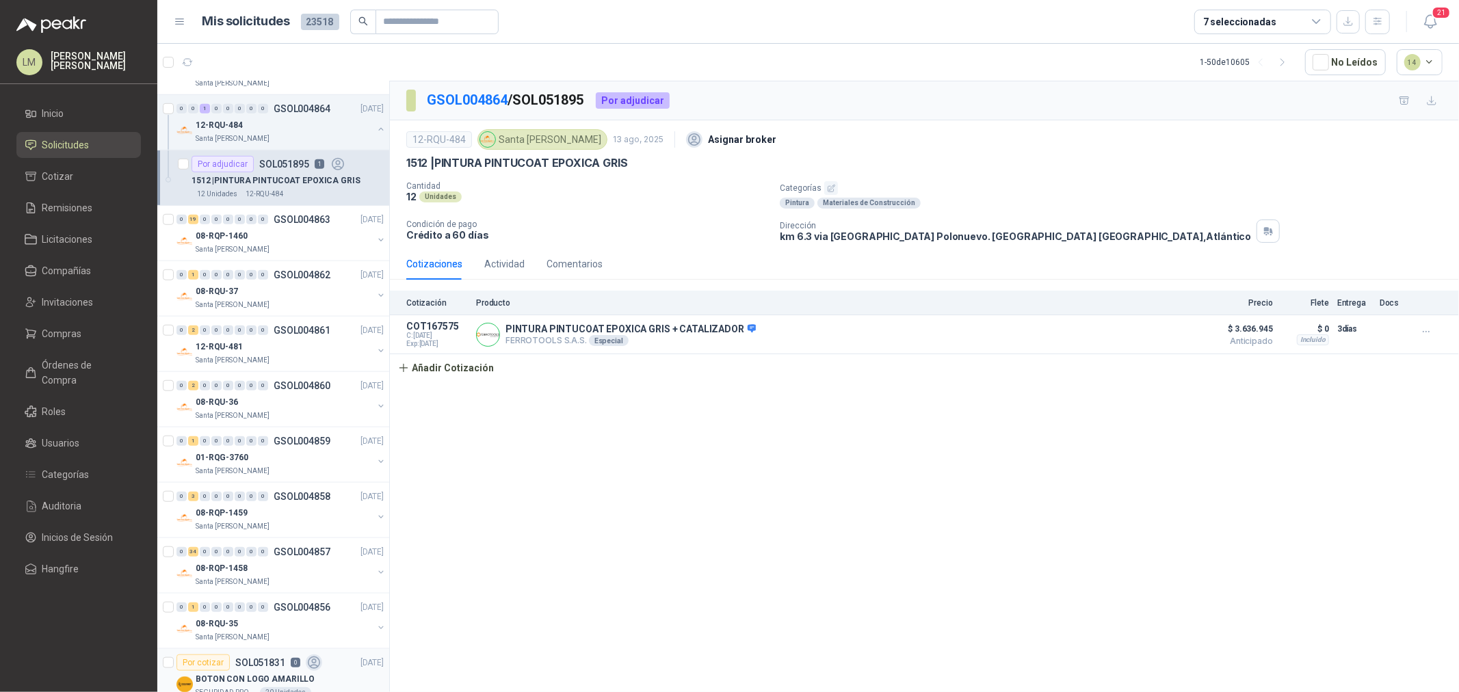
scroll to position [1156, 0]
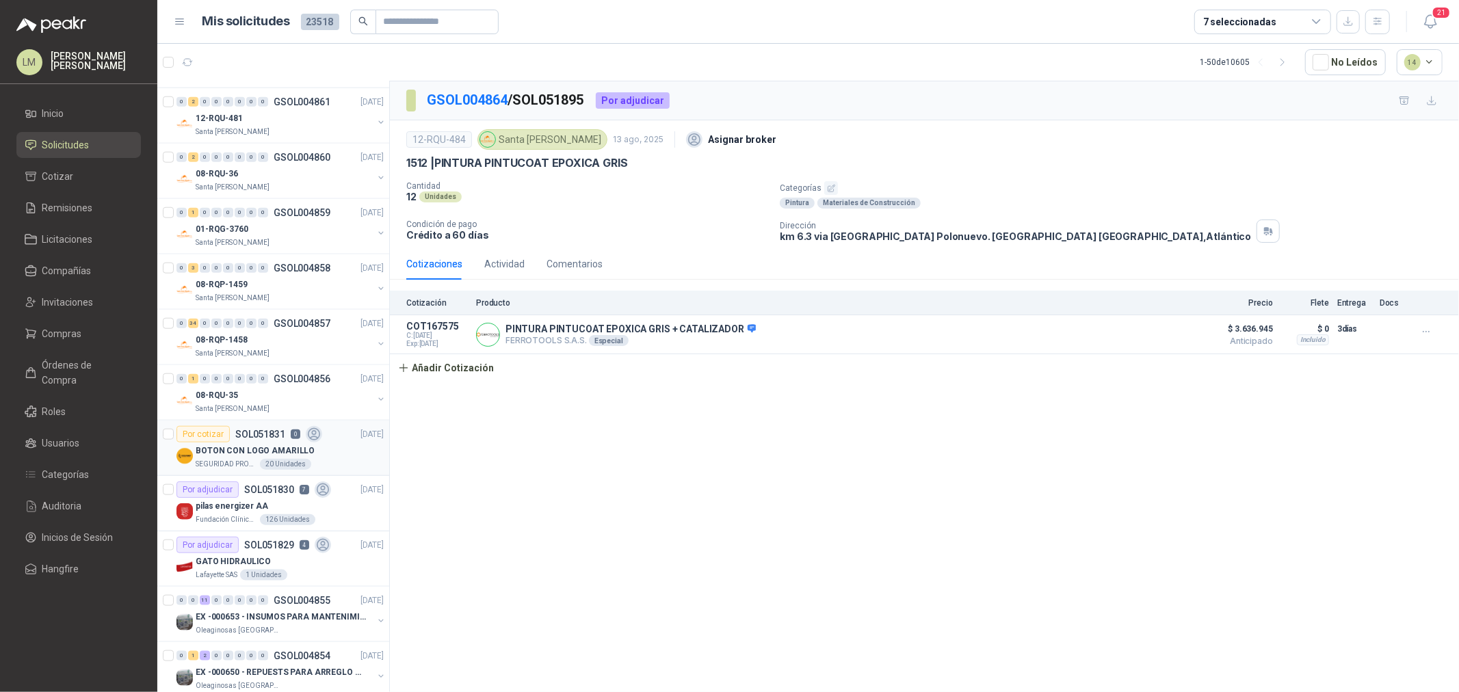
click at [224, 450] on p "BOTON CON LOGO AMARILLO" at bounding box center [255, 450] width 119 height 13
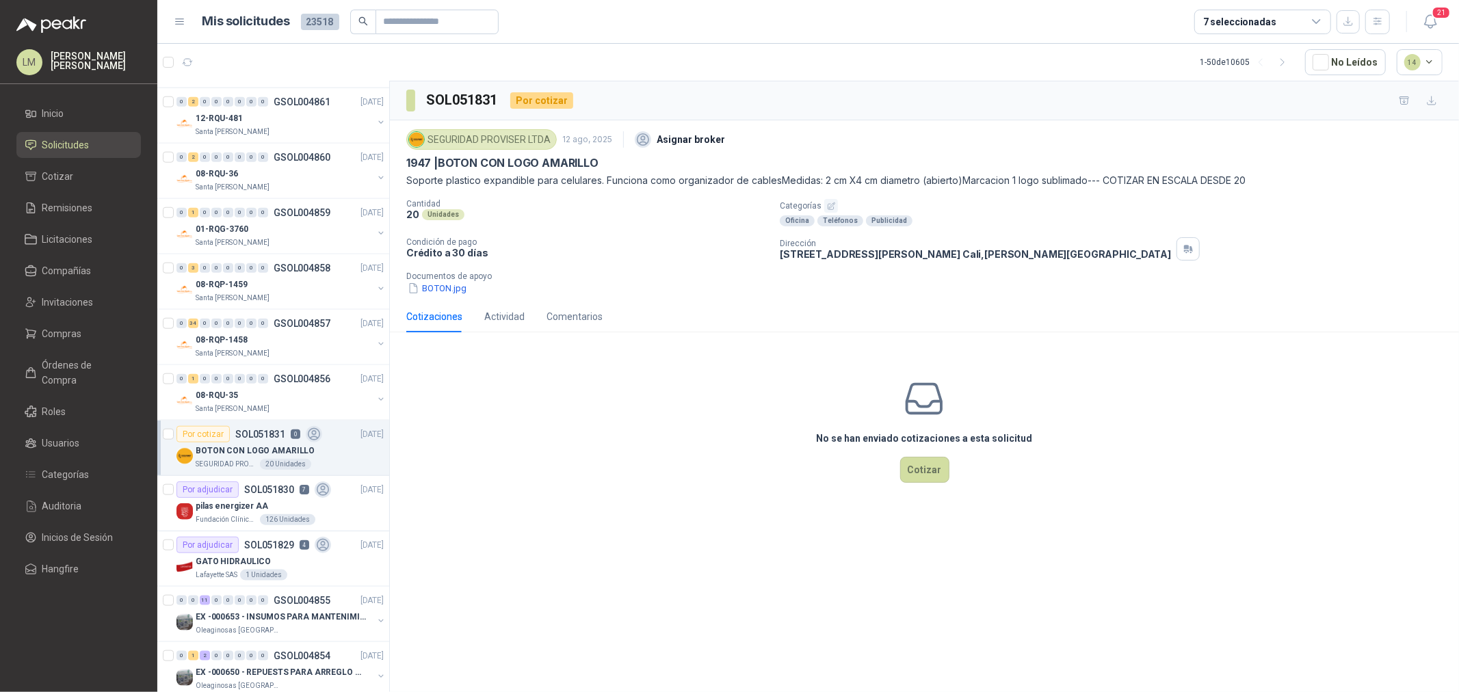
click at [618, 436] on div "No se han enviado cotizaciones a esta solicitud Cotizar" at bounding box center [924, 430] width 1069 height 174
click at [449, 292] on button "BOTON.jpg" at bounding box center [437, 288] width 62 height 14
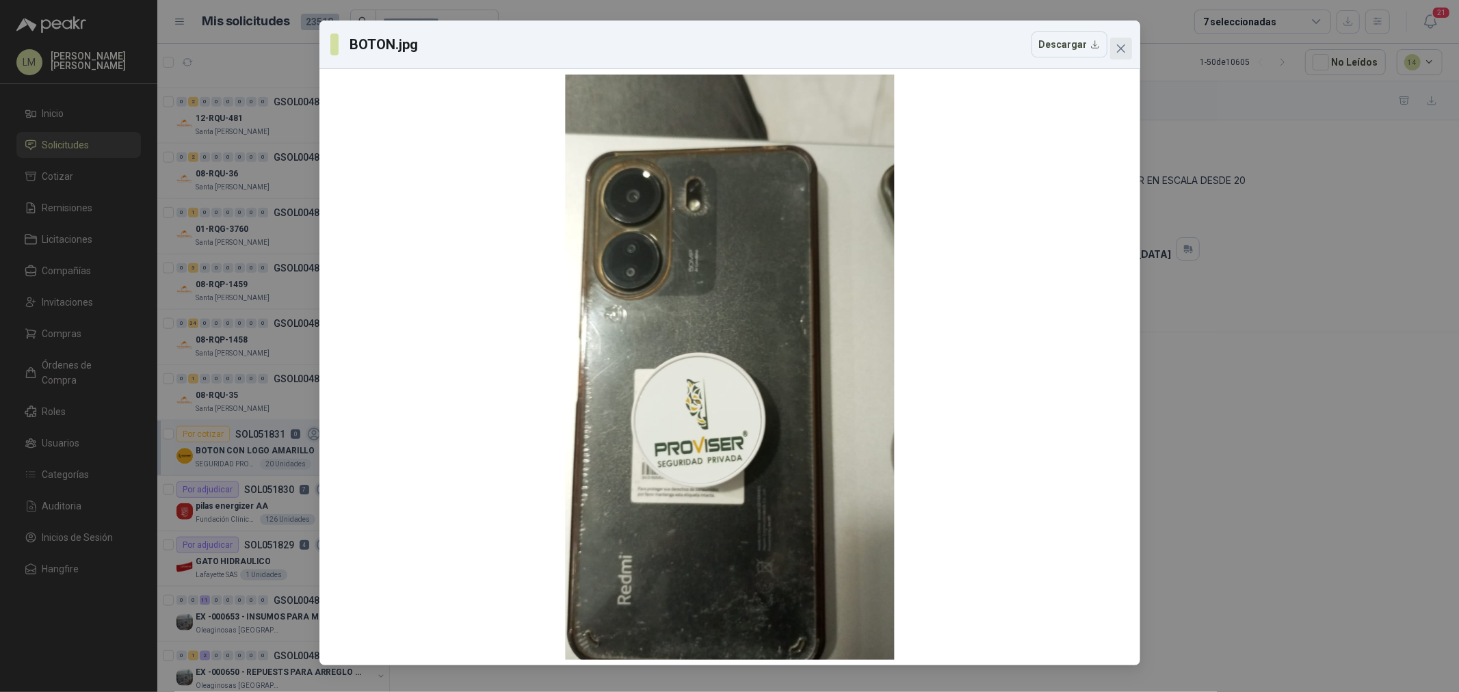
click at [1119, 49] on icon "close" at bounding box center [1120, 48] width 8 height 8
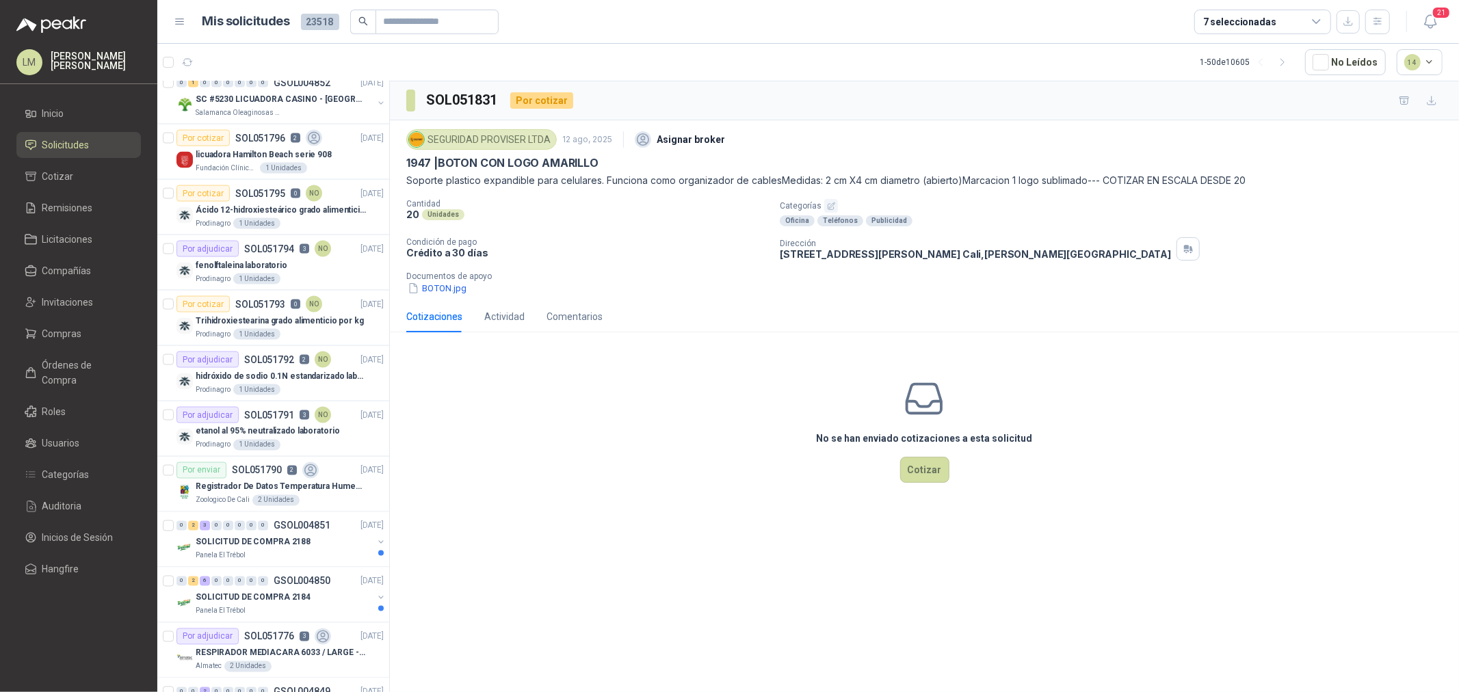
scroll to position [1992, 0]
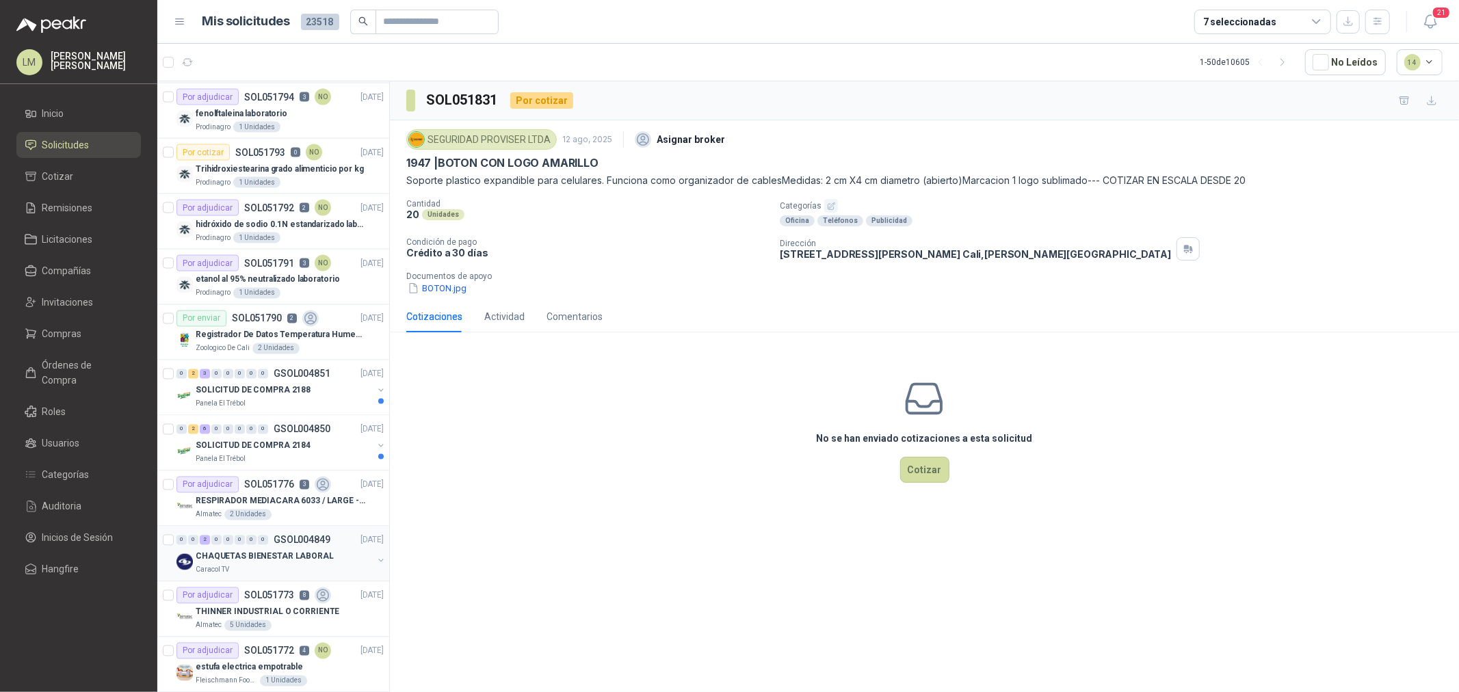
click at [288, 527] on p "GSOL004849" at bounding box center [302, 540] width 57 height 10
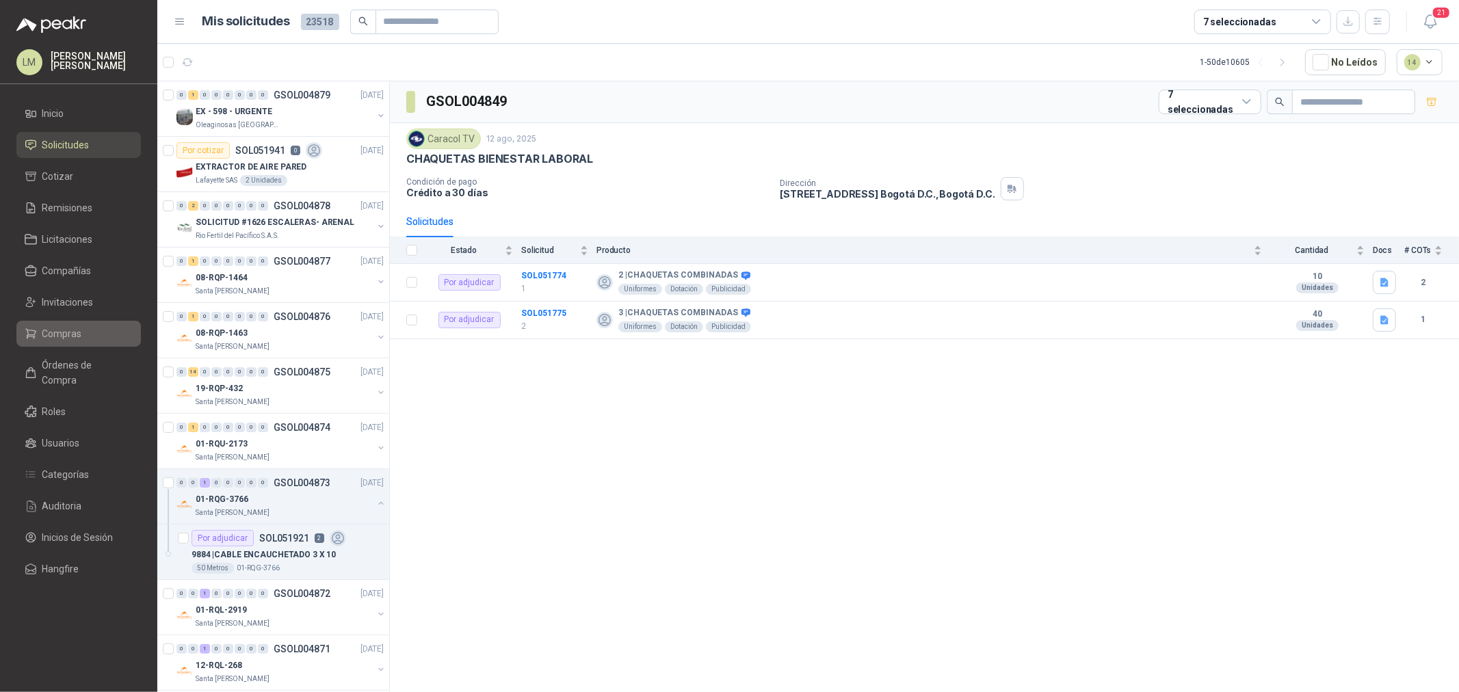
click at [65, 330] on span "Compras" at bounding box center [62, 333] width 40 height 15
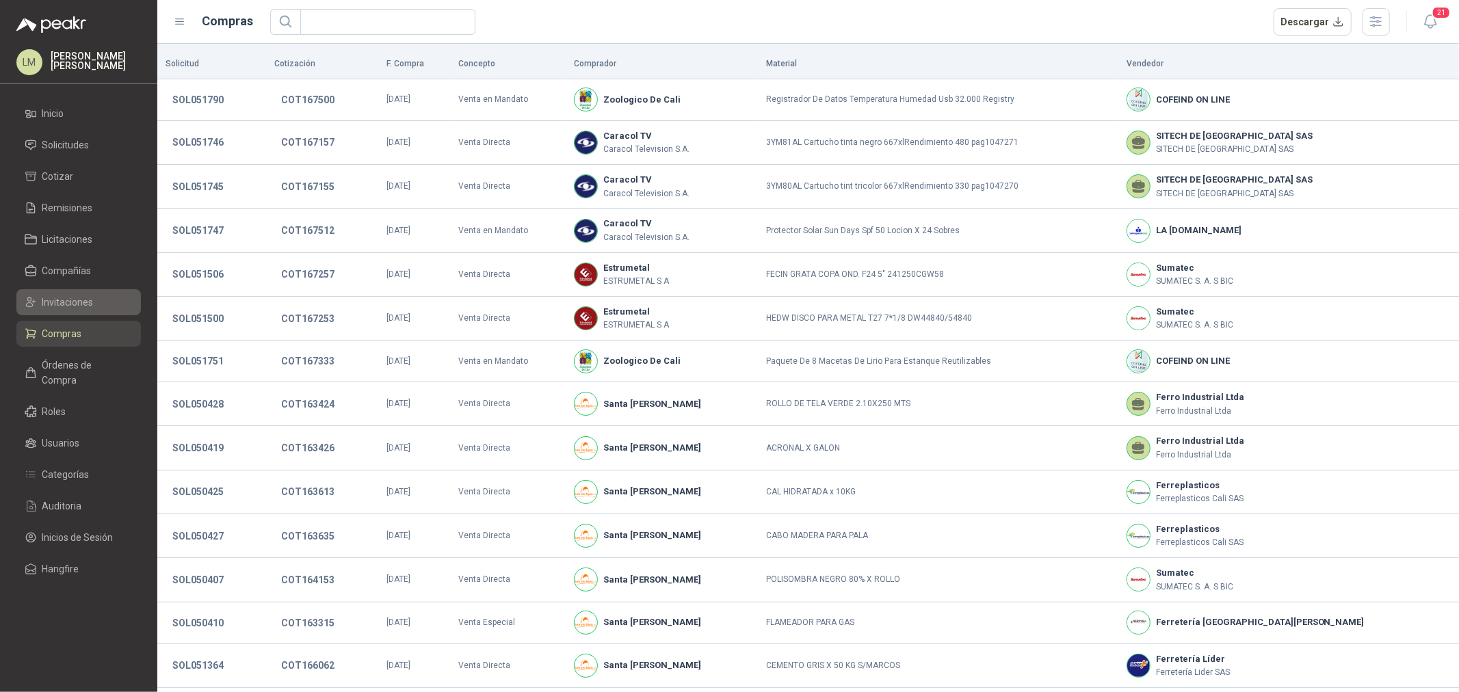
click at [70, 298] on span "Invitaciones" at bounding box center [67, 302] width 51 height 15
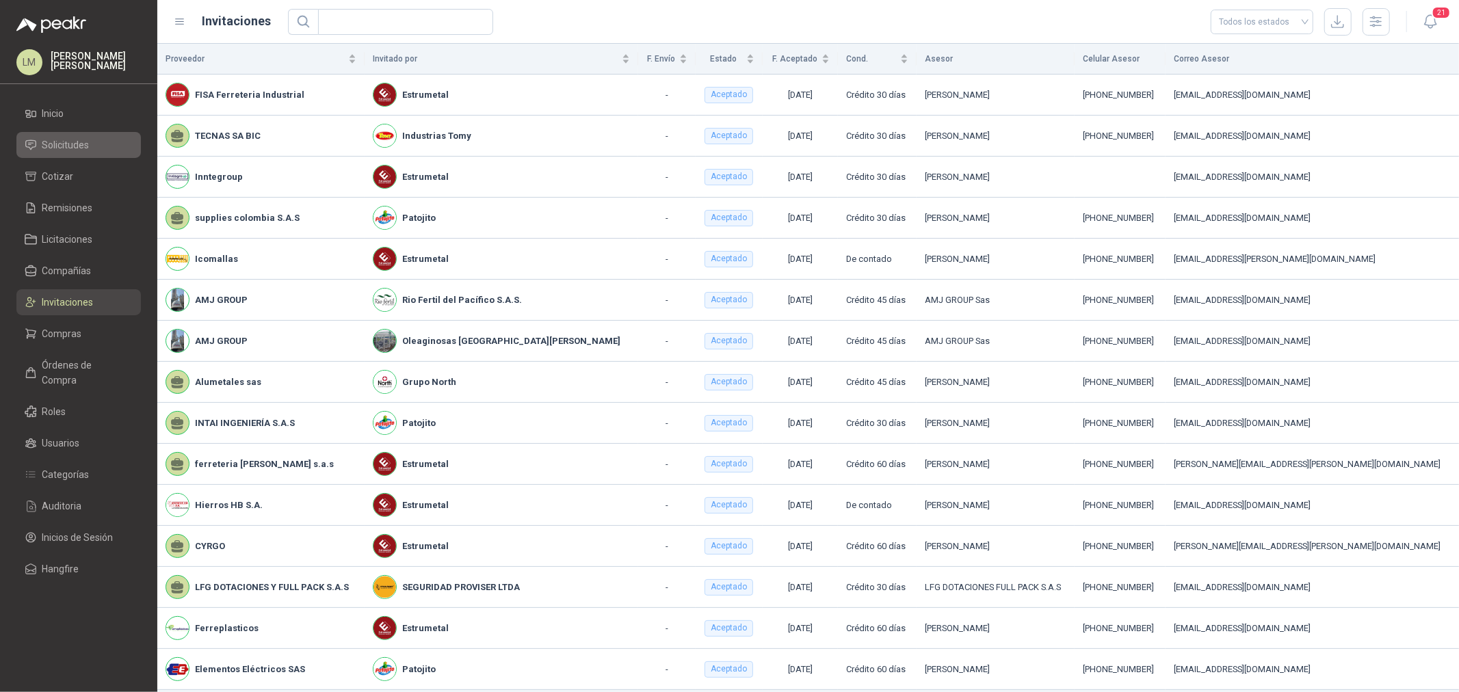
click at [64, 147] on span "Solicitudes" at bounding box center [65, 144] width 47 height 15
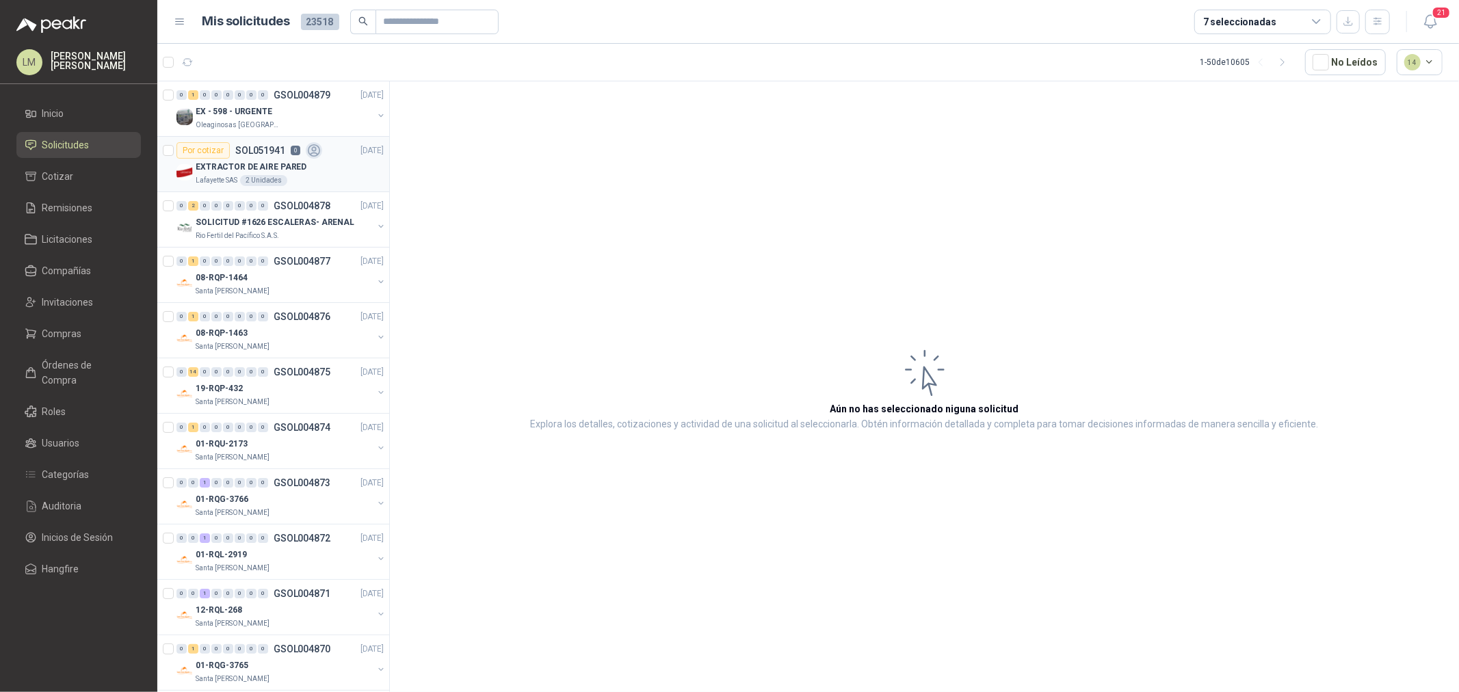
click at [230, 167] on p "EXTRACTOR DE AIRE PARED" at bounding box center [251, 167] width 111 height 13
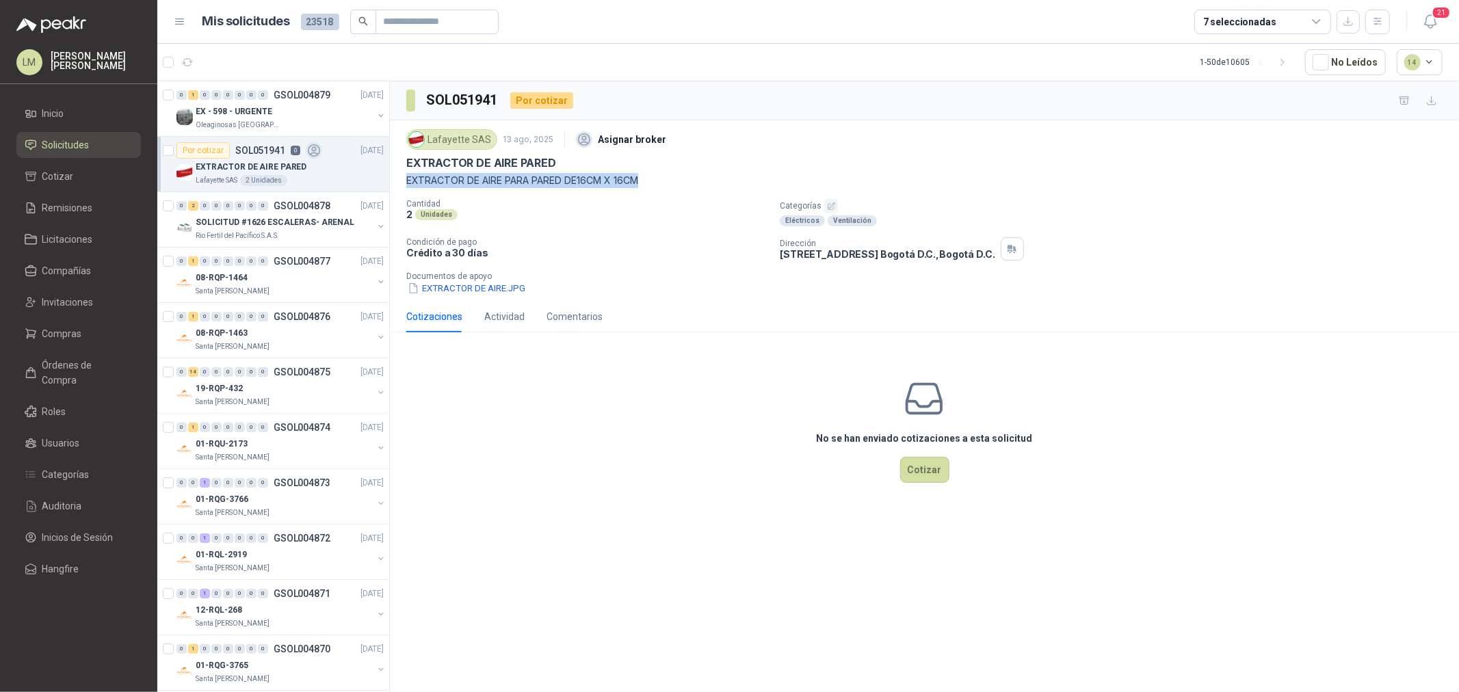
drag, startPoint x: 407, startPoint y: 181, endPoint x: 700, endPoint y: 185, distance: 293.4
click at [700, 185] on p "EXTRACTOR DE AIRE PARA PARED DE16CM X 16CM" at bounding box center [924, 180] width 1036 height 15
copy p "EXTRACTOR DE AIRE PARA PARED DE16CM X 16CM"
click at [58, 262] on link "Compañías" at bounding box center [78, 271] width 124 height 26
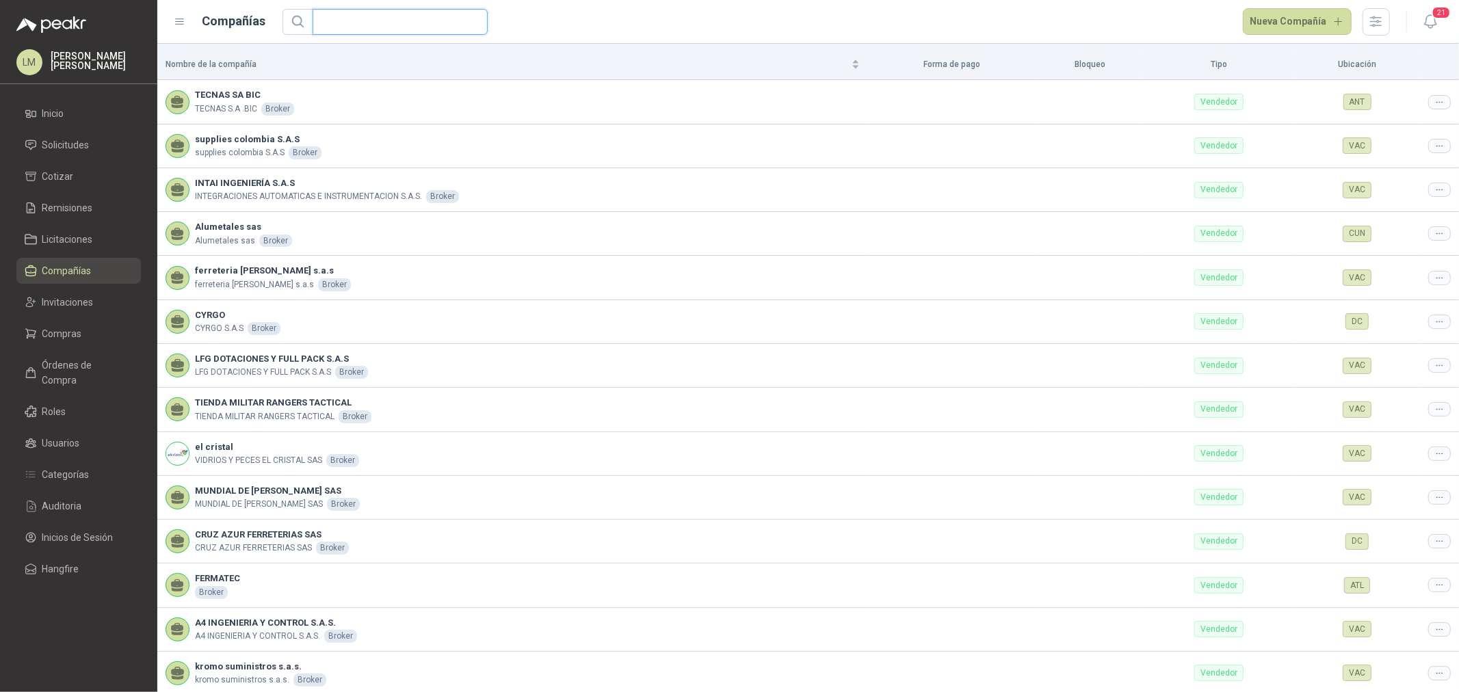
click at [349, 22] on input "text" at bounding box center [395, 22] width 148 height 25
click at [66, 301] on span "Invitaciones" at bounding box center [67, 302] width 51 height 15
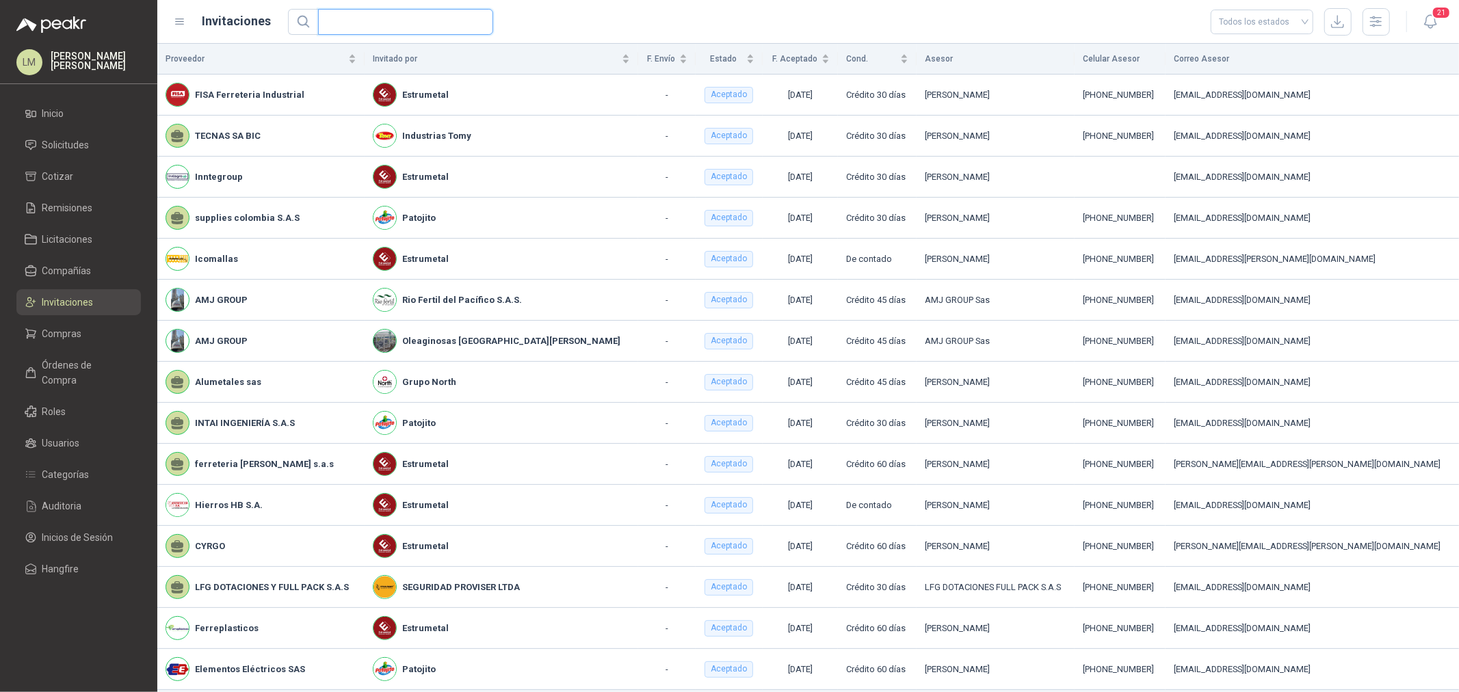
click at [345, 15] on input "text" at bounding box center [400, 22] width 148 height 25
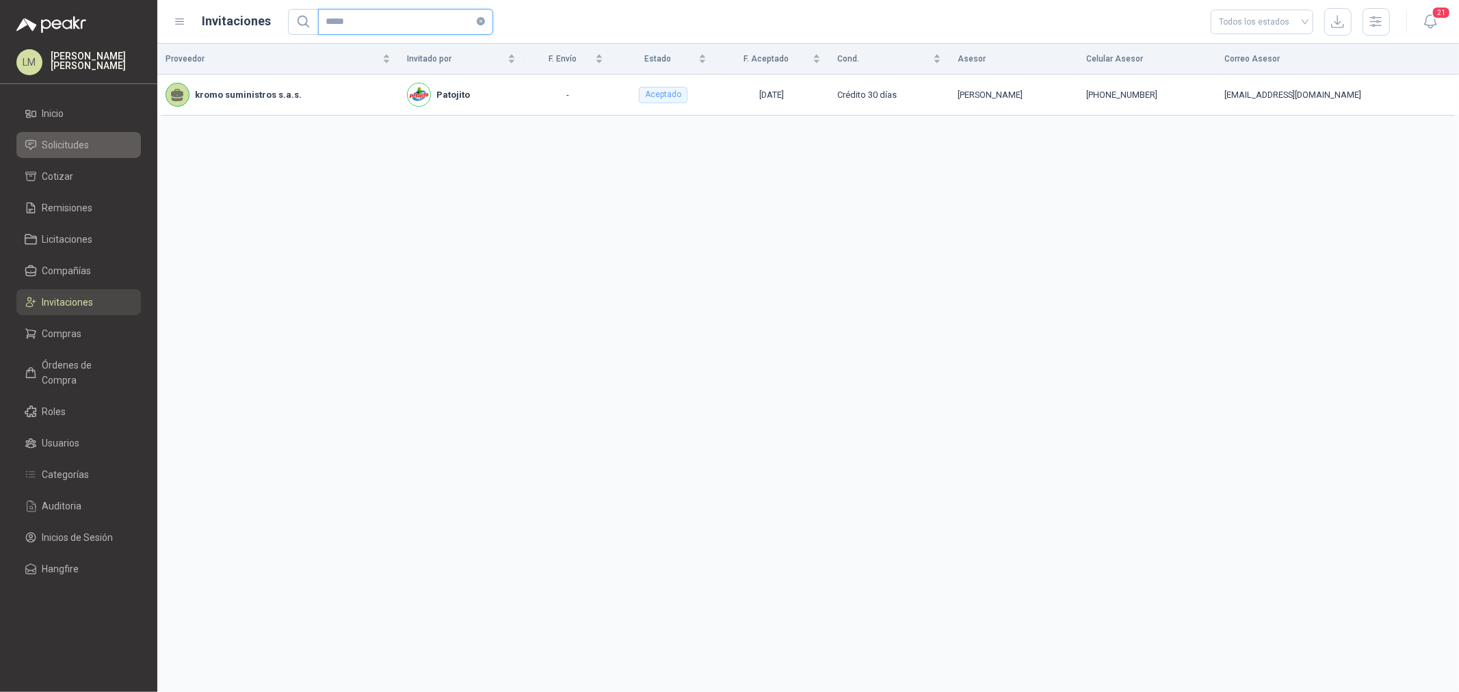
type input "*****"
click at [67, 146] on span "Solicitudes" at bounding box center [65, 144] width 47 height 15
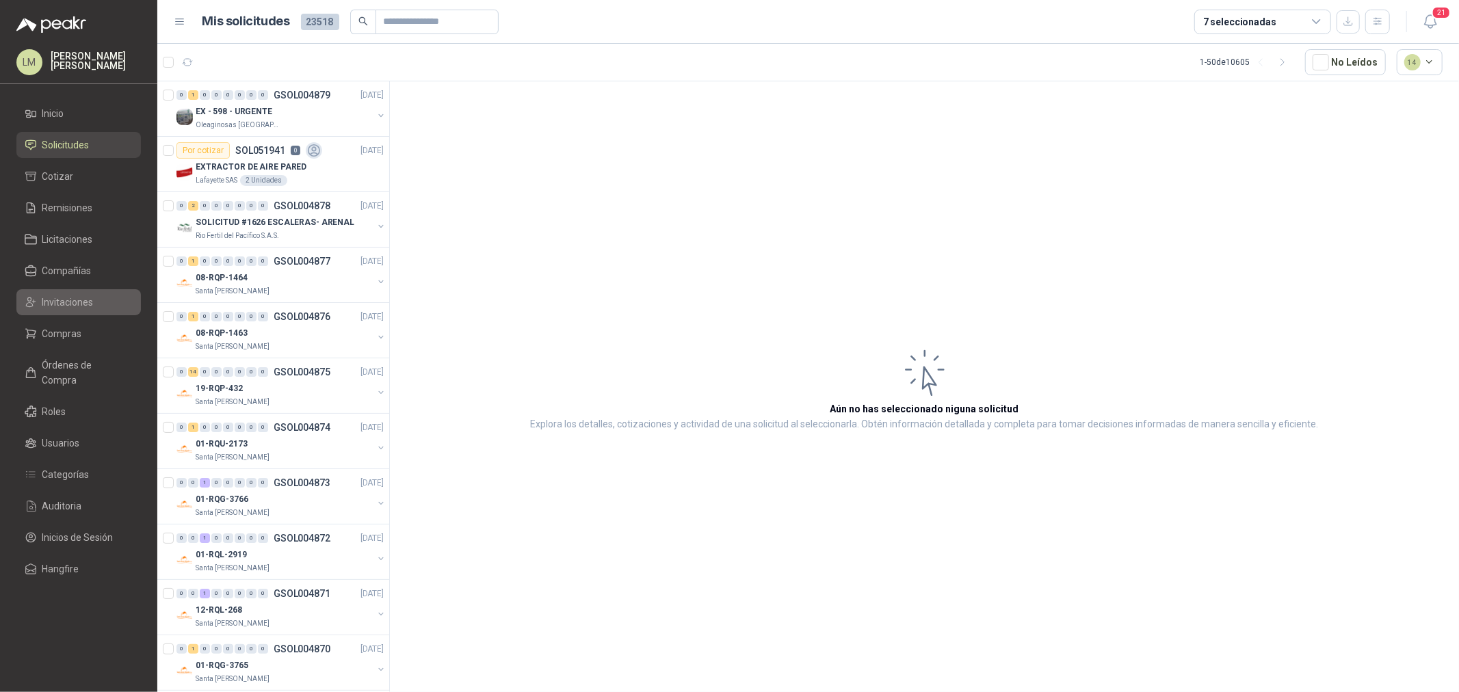
click at [64, 304] on span "Invitaciones" at bounding box center [67, 302] width 51 height 15
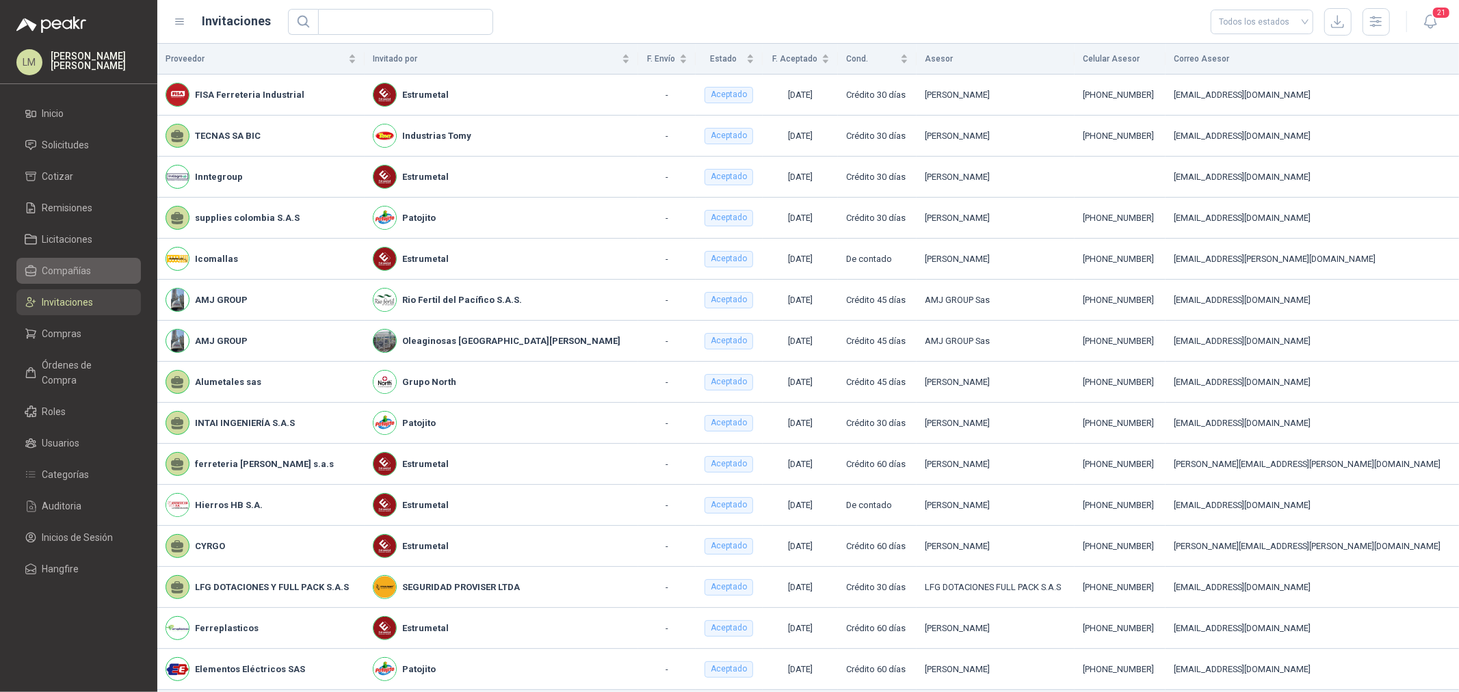
click at [64, 270] on span "Compañías" at bounding box center [66, 270] width 49 height 15
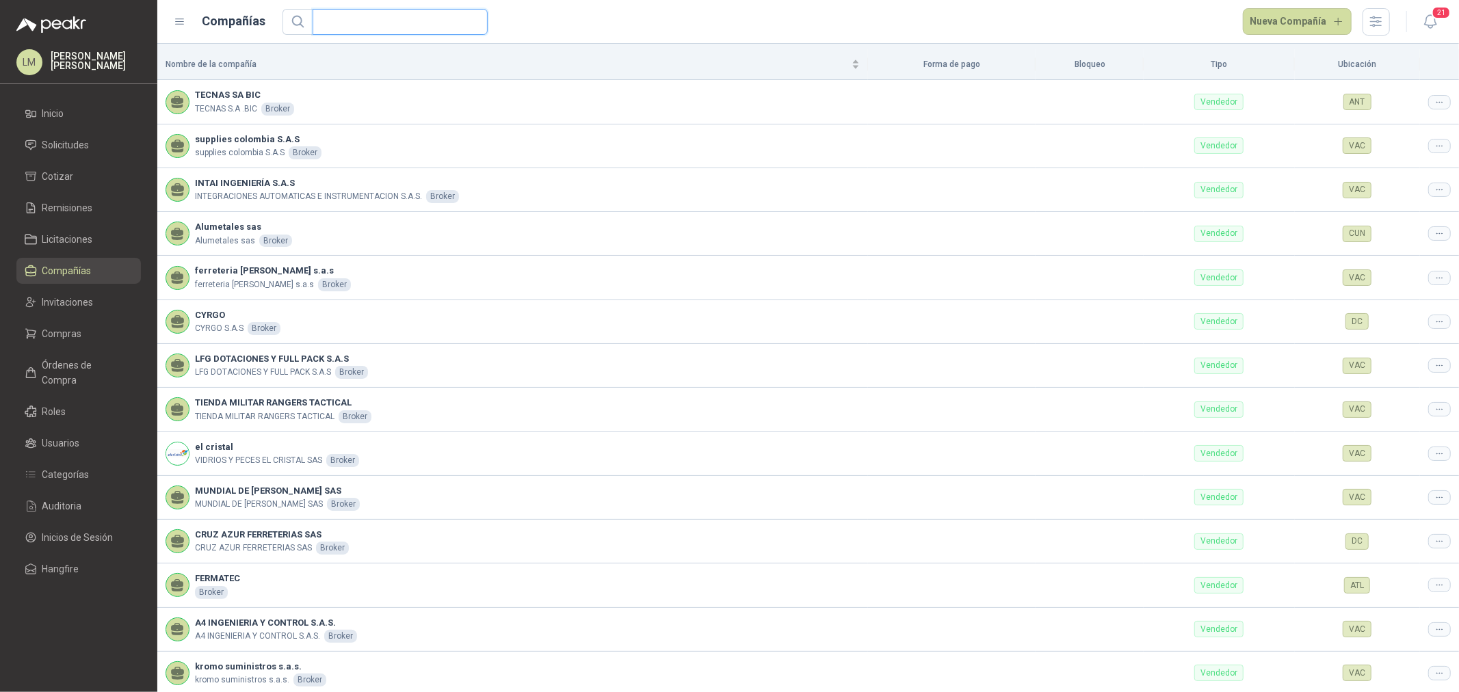
click at [343, 23] on input "text" at bounding box center [395, 22] width 148 height 25
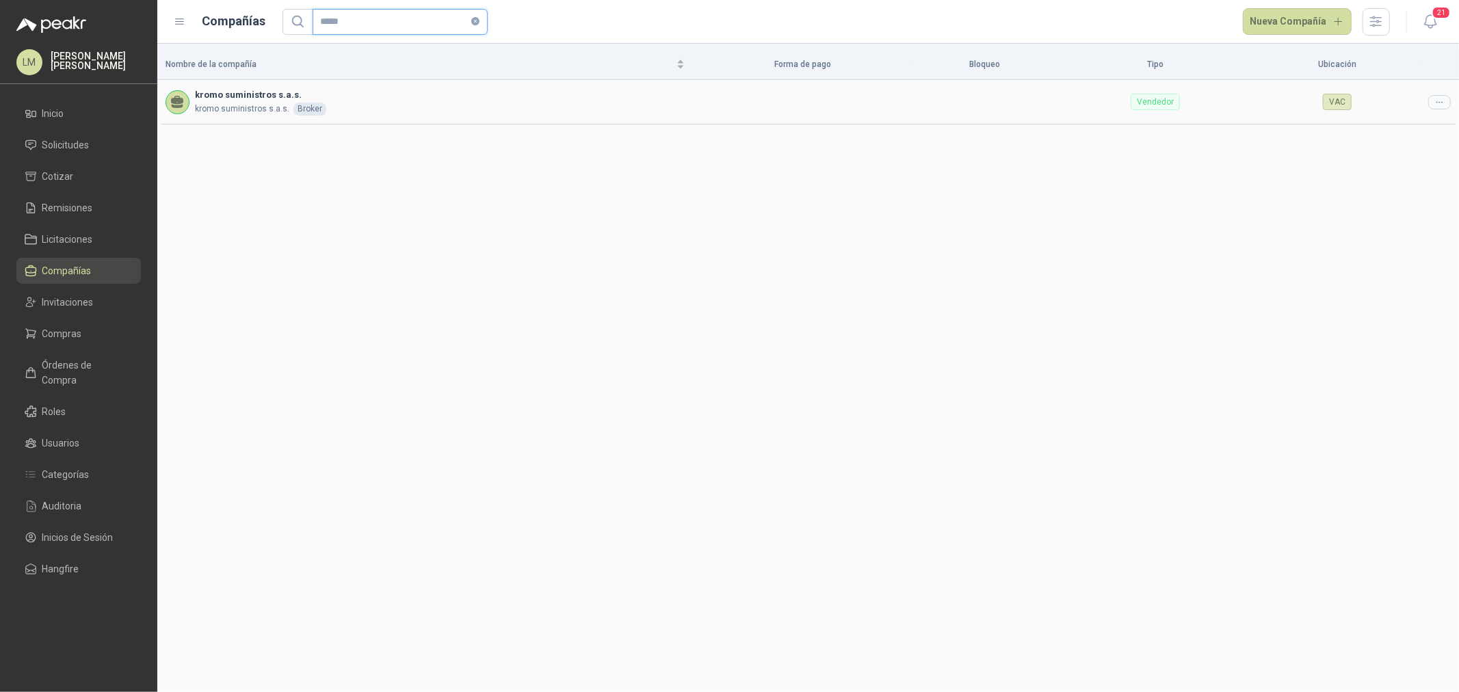
type input "*****"
click at [1167, 100] on icon at bounding box center [1439, 102] width 10 height 10
click at [1167, 117] on li "Editar compañía" at bounding box center [1404, 126] width 87 height 22
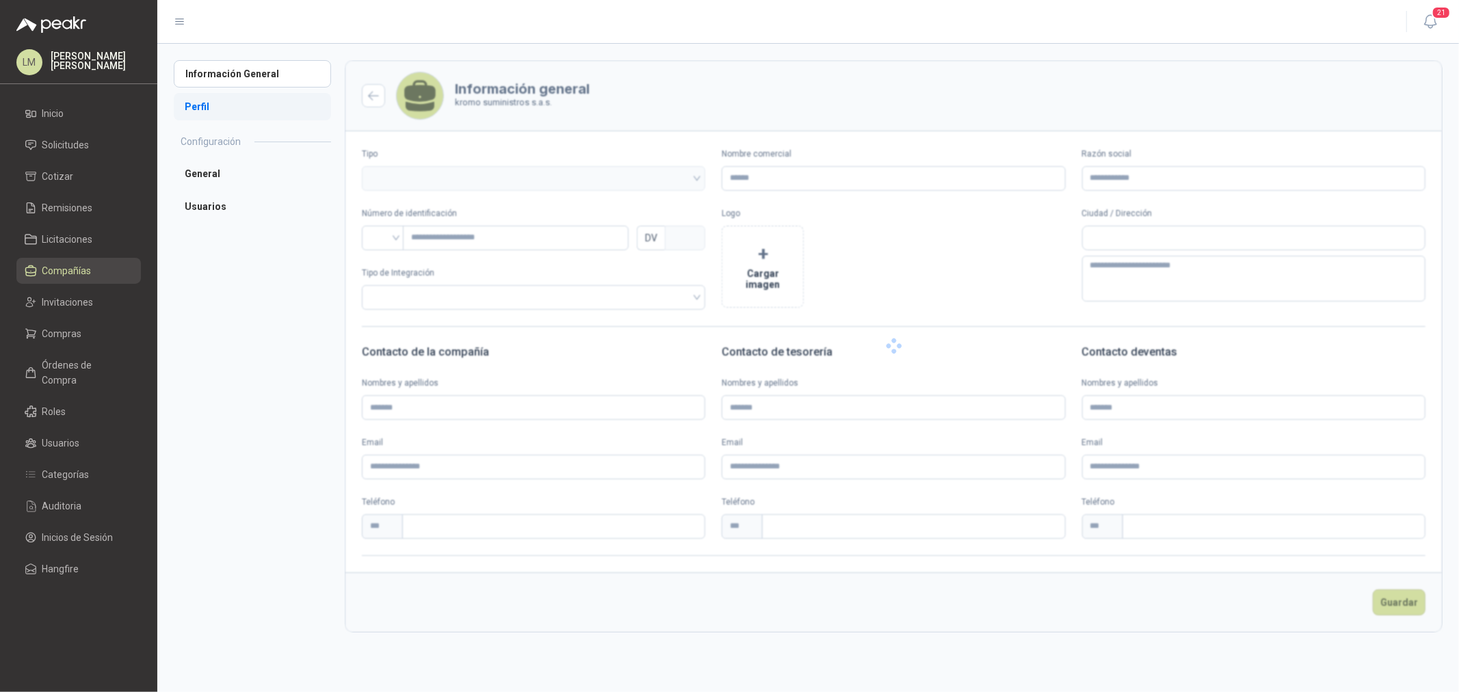
type input "**********"
type input "*********"
type input "*"
type textarea "**********"
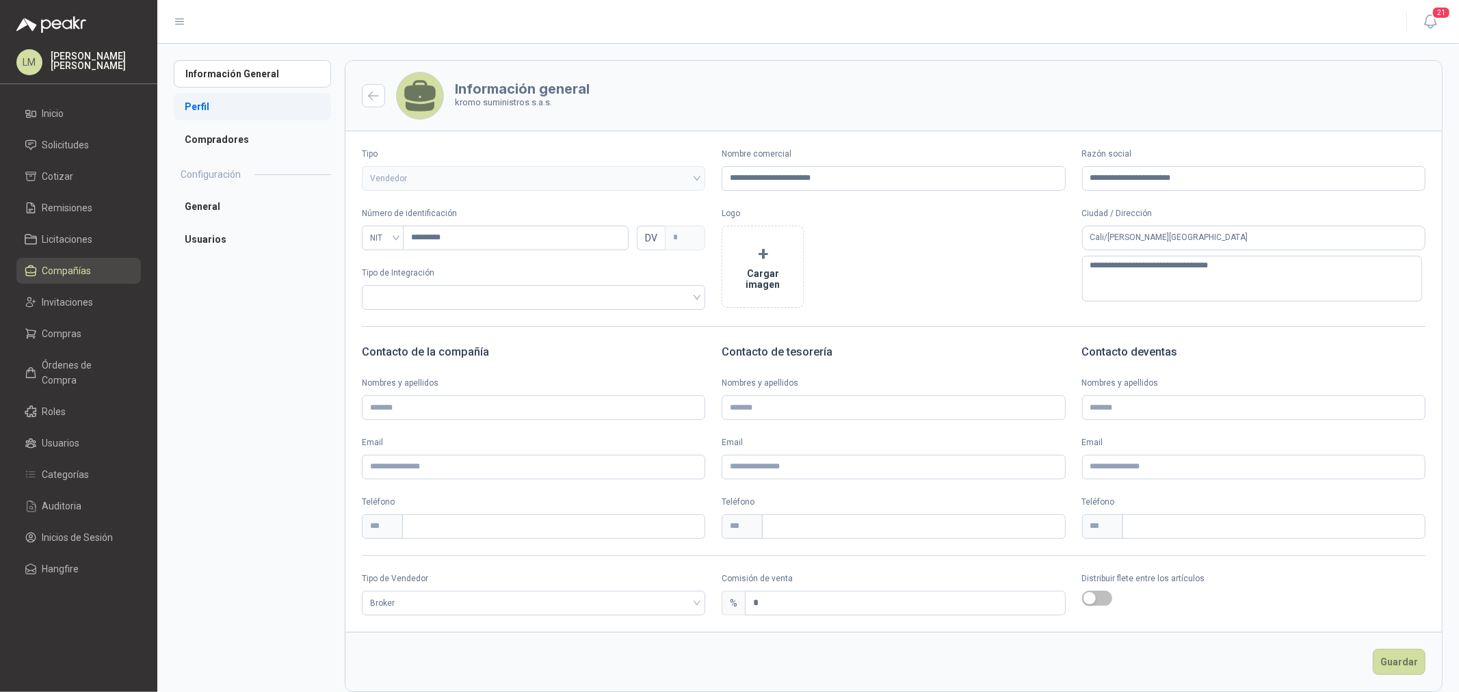
click at [216, 110] on li "Perfil" at bounding box center [252, 106] width 157 height 27
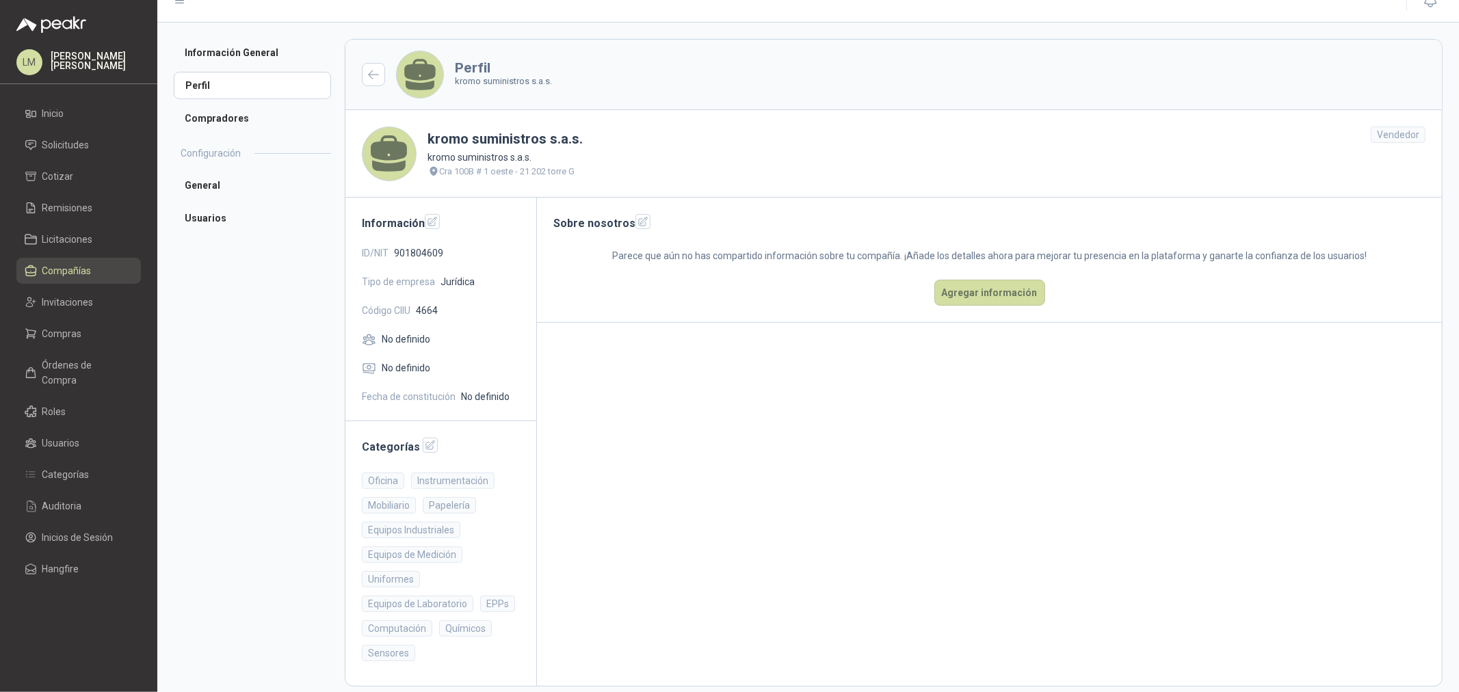
scroll to position [32, 0]
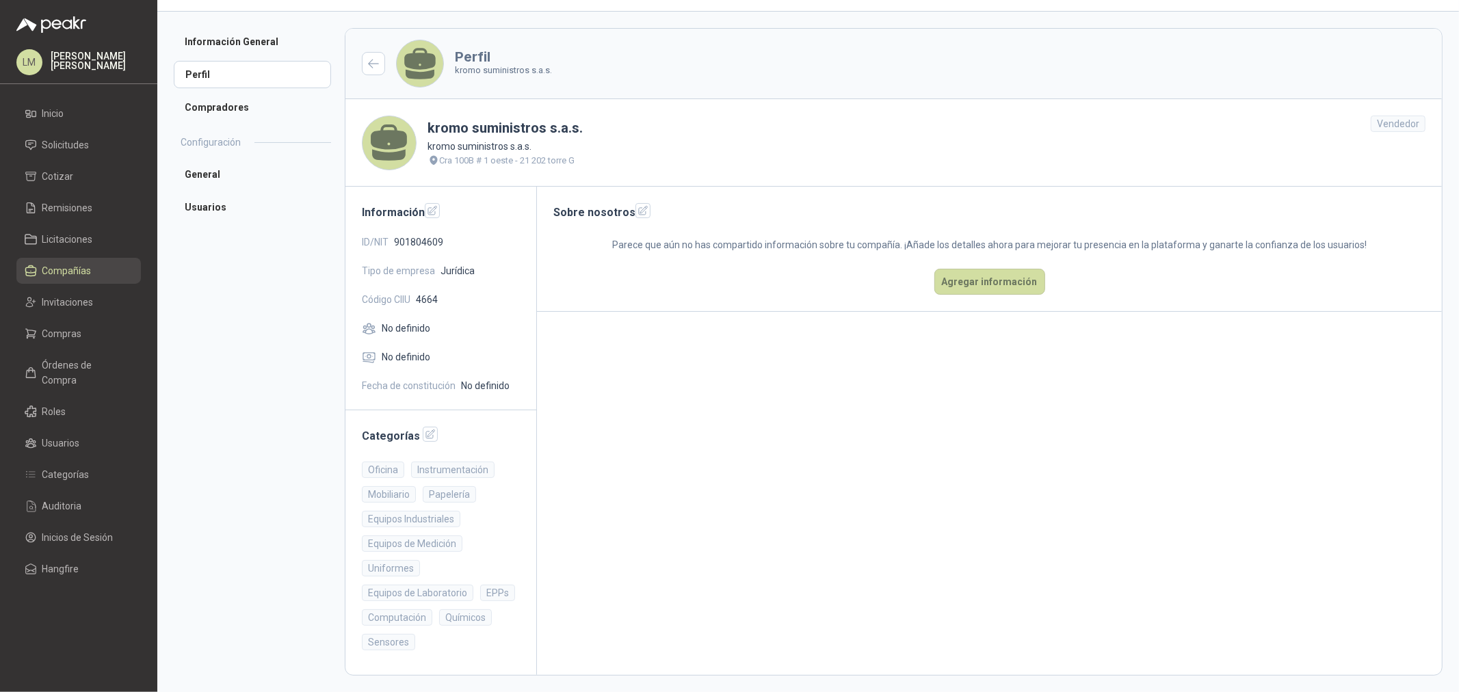
click at [70, 265] on span "Compañías" at bounding box center [66, 270] width 49 height 15
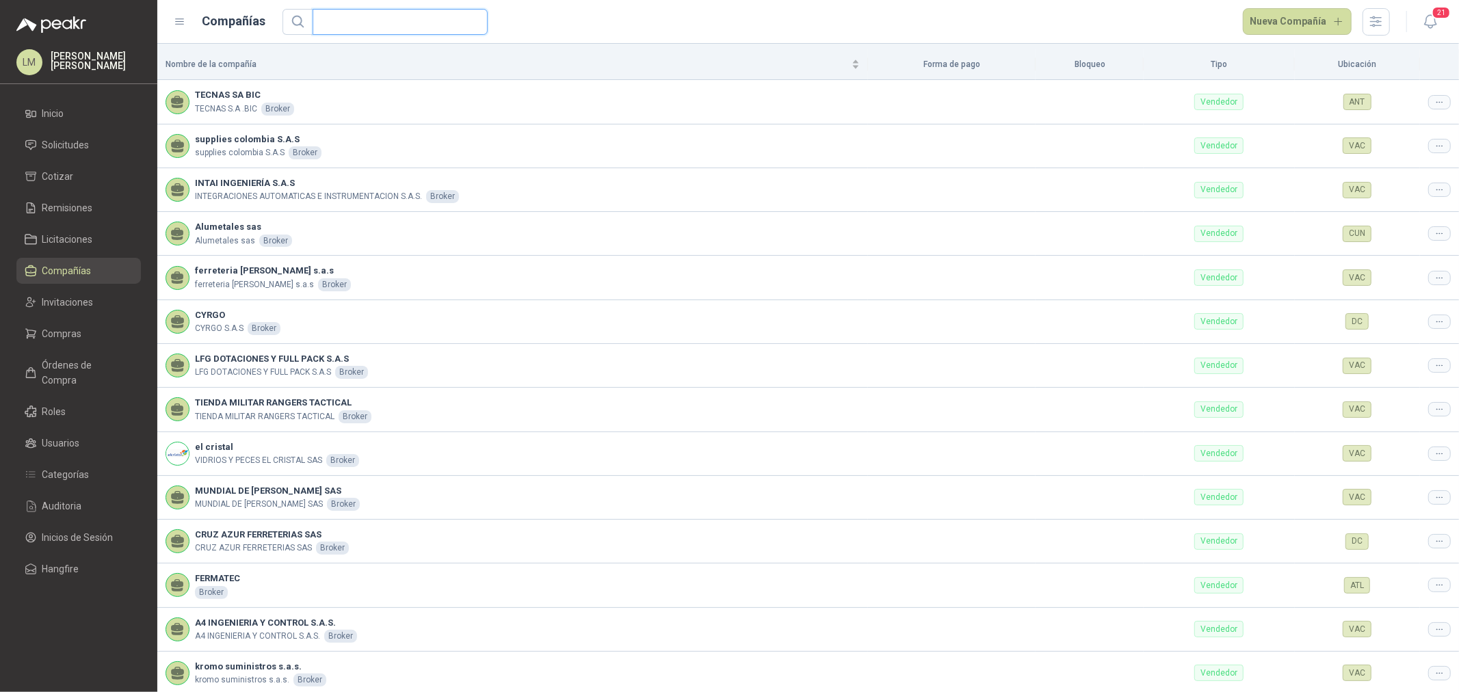
click at [391, 18] on input "text" at bounding box center [395, 22] width 148 height 25
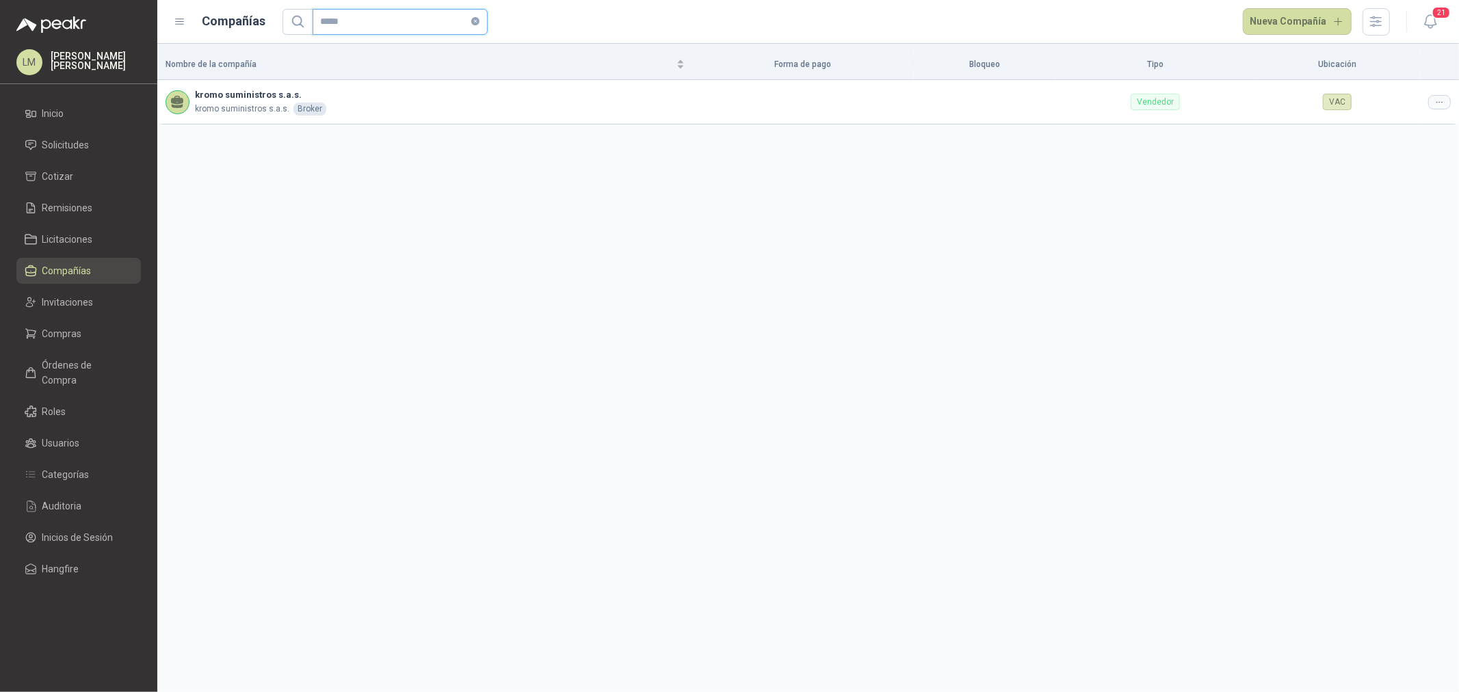
drag, startPoint x: 386, startPoint y: 21, endPoint x: 315, endPoint y: 25, distance: 70.6
click at [315, 25] on span "*****" at bounding box center [400, 22] width 175 height 26
click at [76, 59] on p "[PERSON_NAME]" at bounding box center [96, 60] width 90 height 19
click at [653, 222] on div "Nombre de la compañía Forma de pago Bloqueo Tipo Ubicación kromo suministros s.…" at bounding box center [807, 368] width 1301 height 648
drag, startPoint x: 360, startPoint y: 23, endPoint x: 276, endPoint y: 23, distance: 84.1
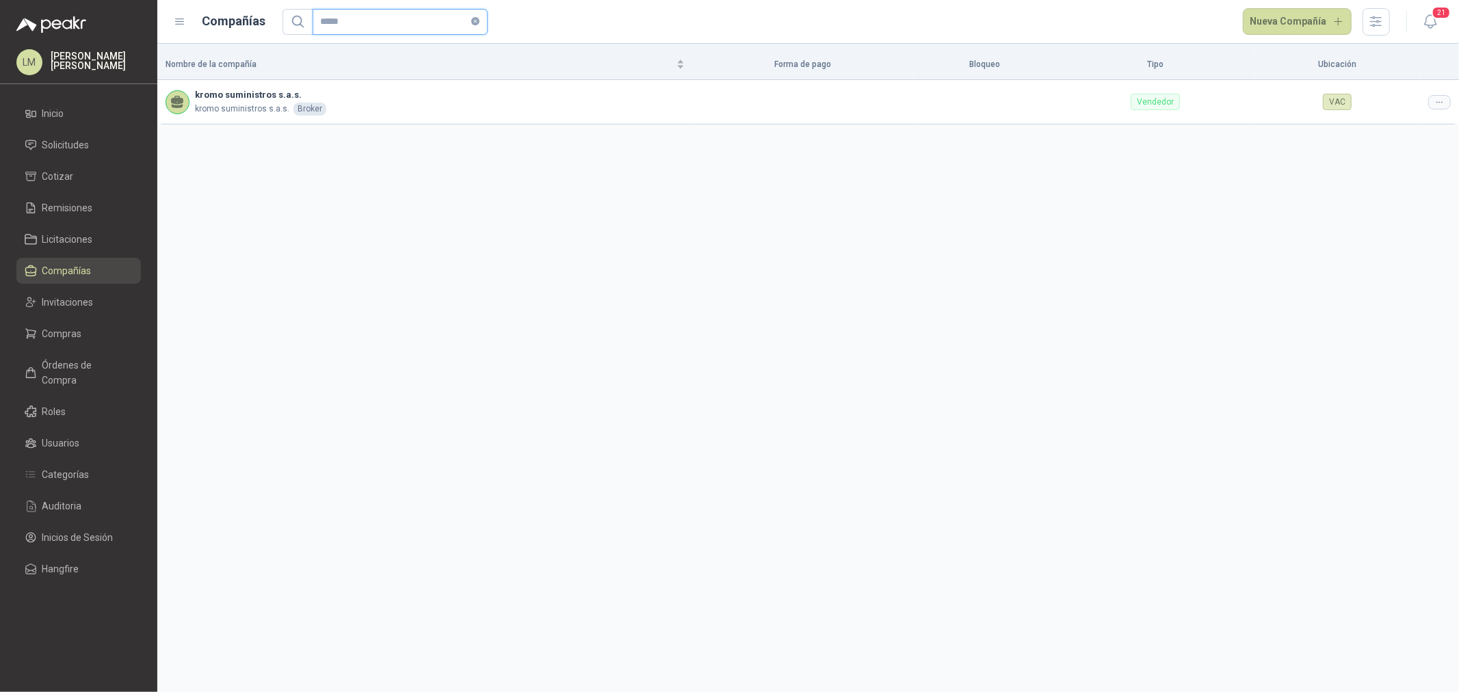
click at [276, 23] on div "Compañías ***** [GEOGRAPHIC_DATA]" at bounding box center [782, 21] width 1216 height 27
type input "**"
click at [1167, 106] on div at bounding box center [1439, 102] width 23 height 14
click at [1167, 119] on span "Editar compañía" at bounding box center [1404, 125] width 70 height 15
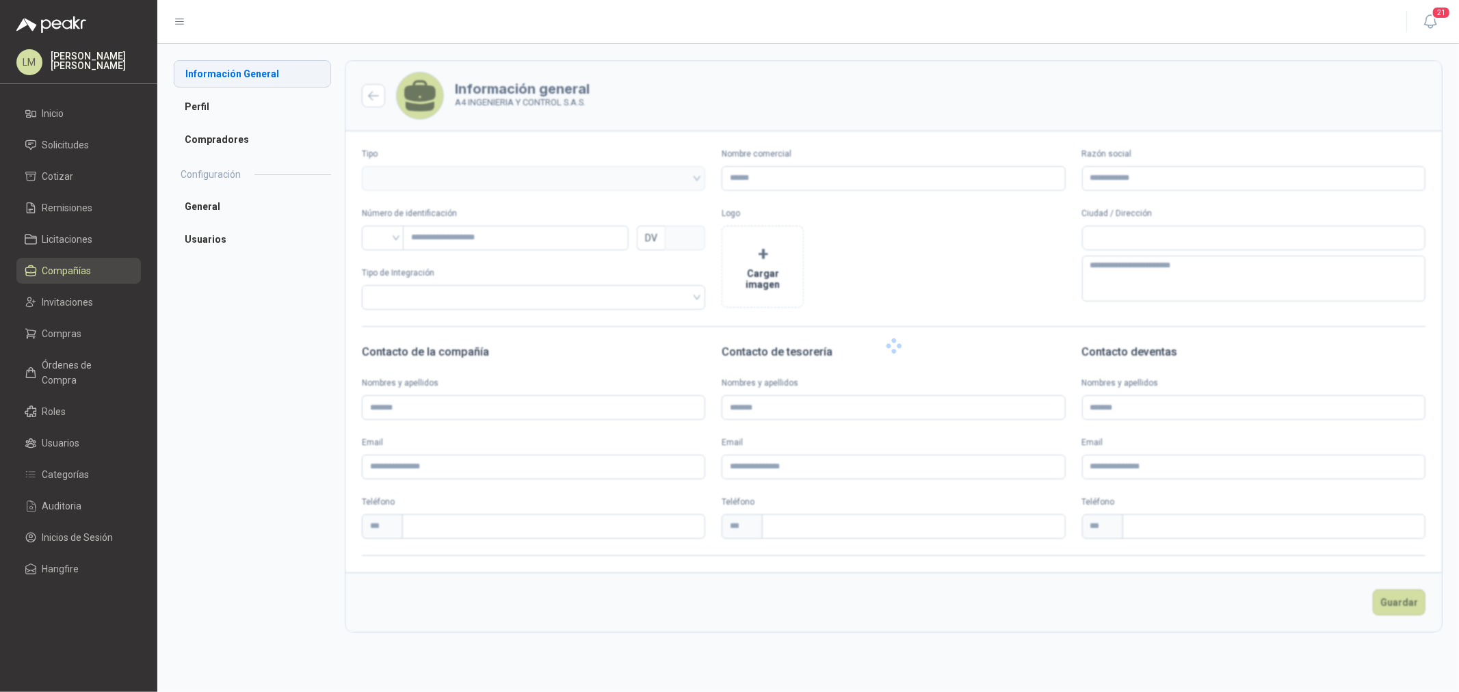
type input "**********"
type input "*********"
type input "*"
type textarea "**********"
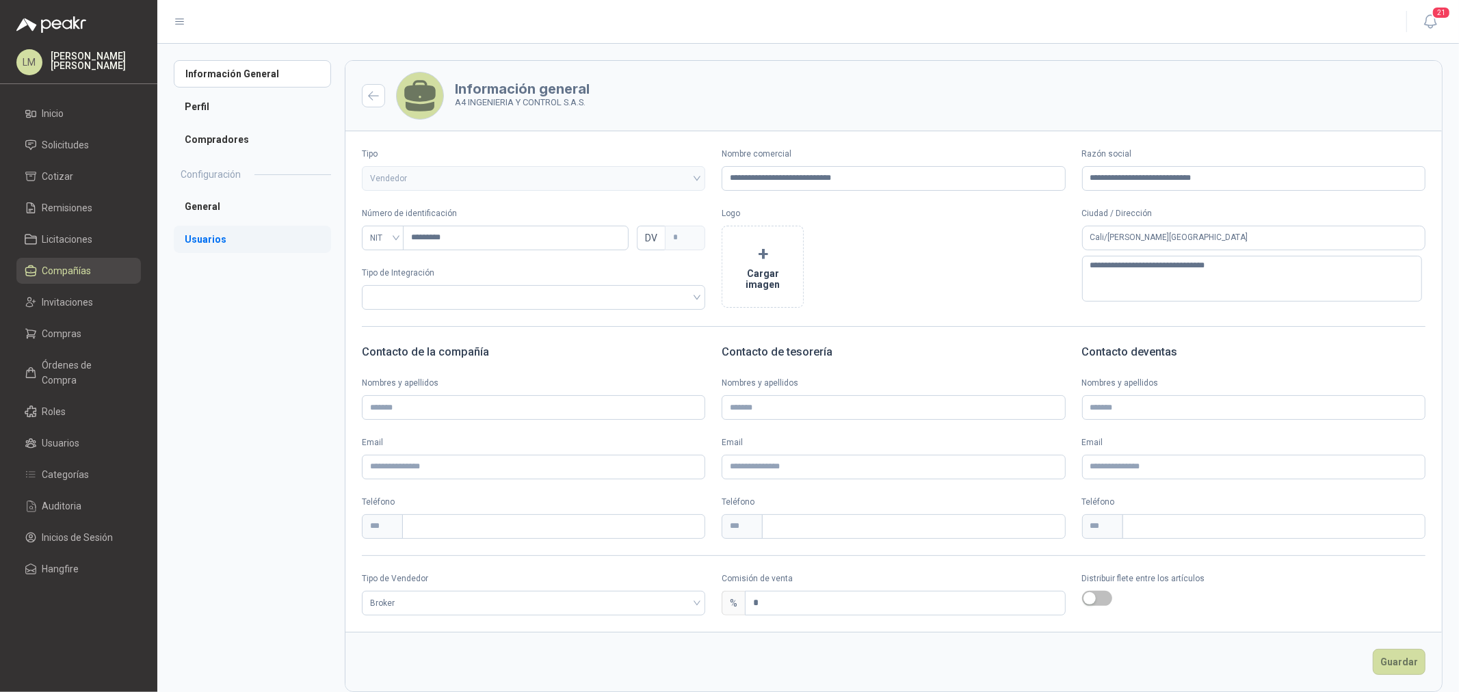
click at [219, 237] on li "Usuarios" at bounding box center [252, 239] width 157 height 27
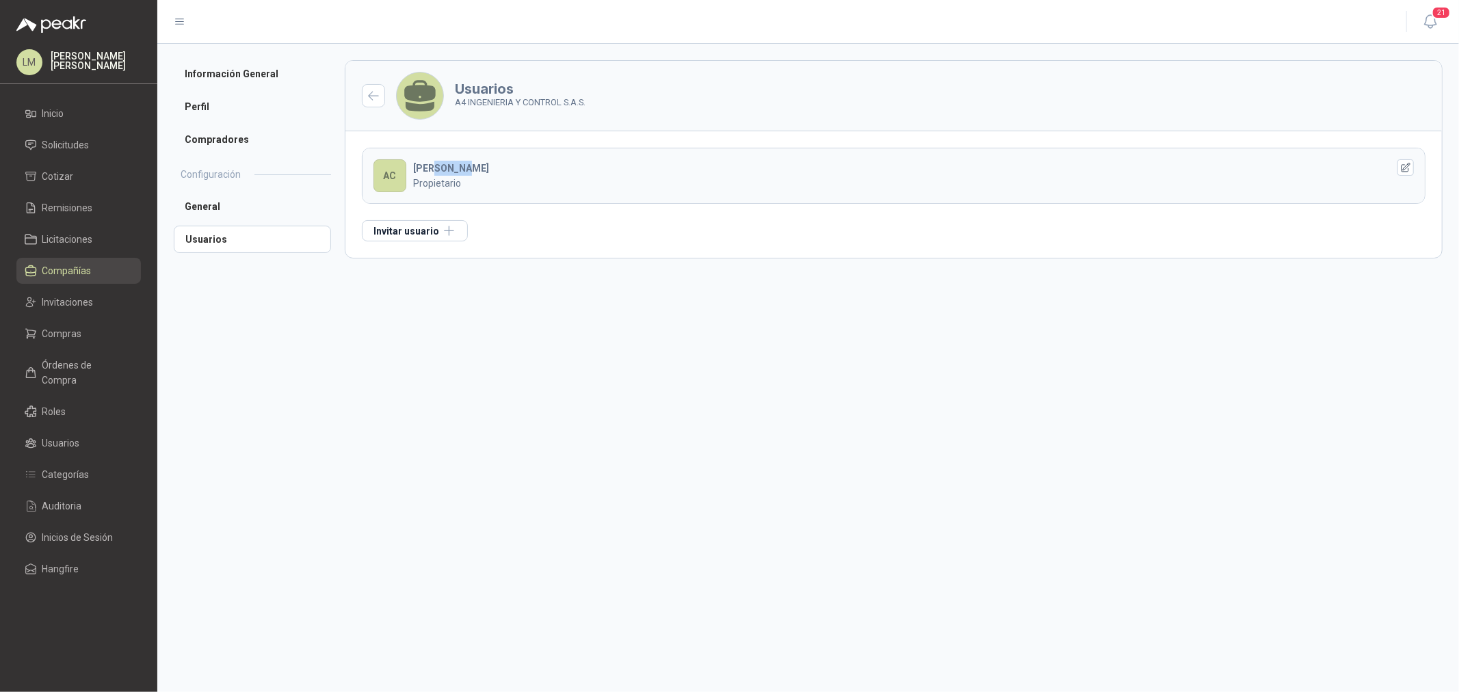
drag, startPoint x: 436, startPoint y: 167, endPoint x: 479, endPoint y: 167, distance: 42.4
click at [477, 167] on div "[PERSON_NAME] Propietario" at bounding box center [889, 176] width 953 height 30
click at [479, 167] on div "[PERSON_NAME] Propietario" at bounding box center [889, 176] width 953 height 30
drag, startPoint x: 454, startPoint y: 101, endPoint x: 680, endPoint y: 112, distance: 226.0
click at [680, 112] on header "Usuarios A4 INGENIERIA Y CONTROL S.A.S." at bounding box center [893, 96] width 1096 height 70
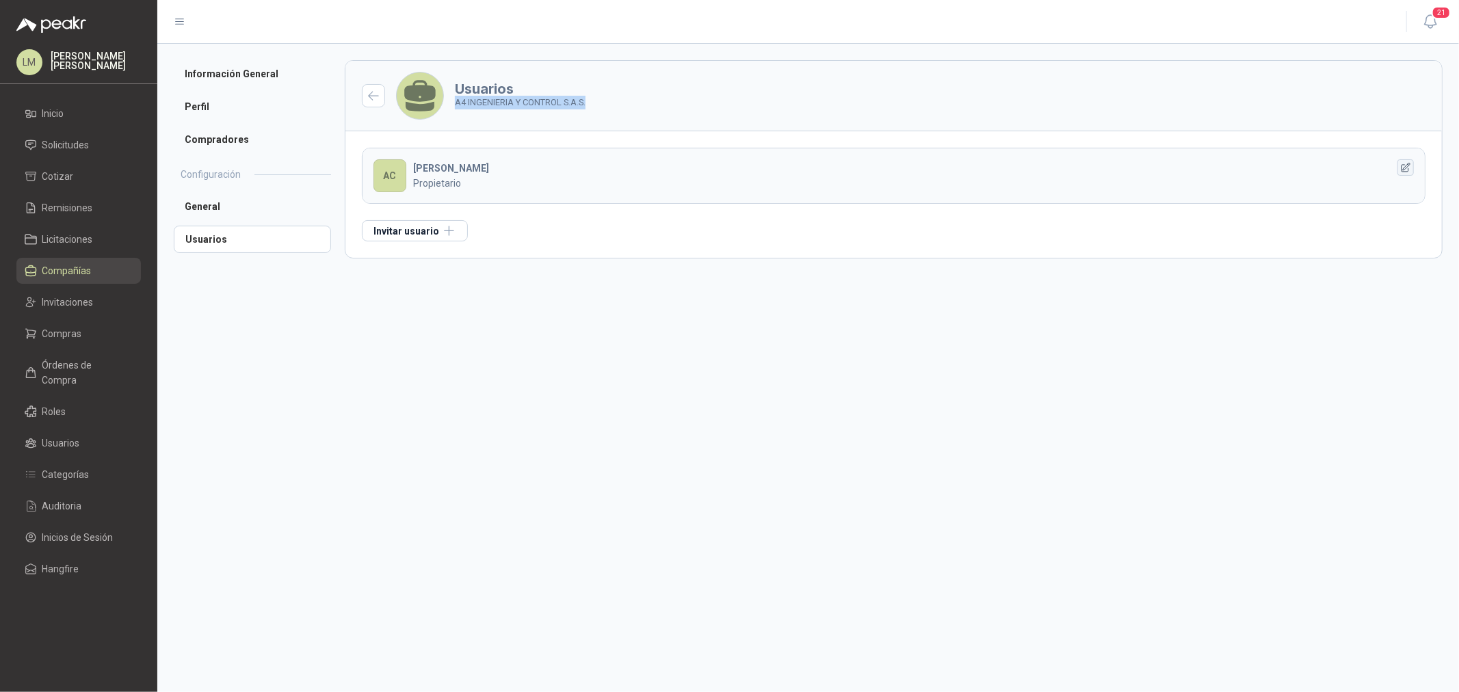
click at [1167, 170] on button "button" at bounding box center [1405, 167] width 16 height 16
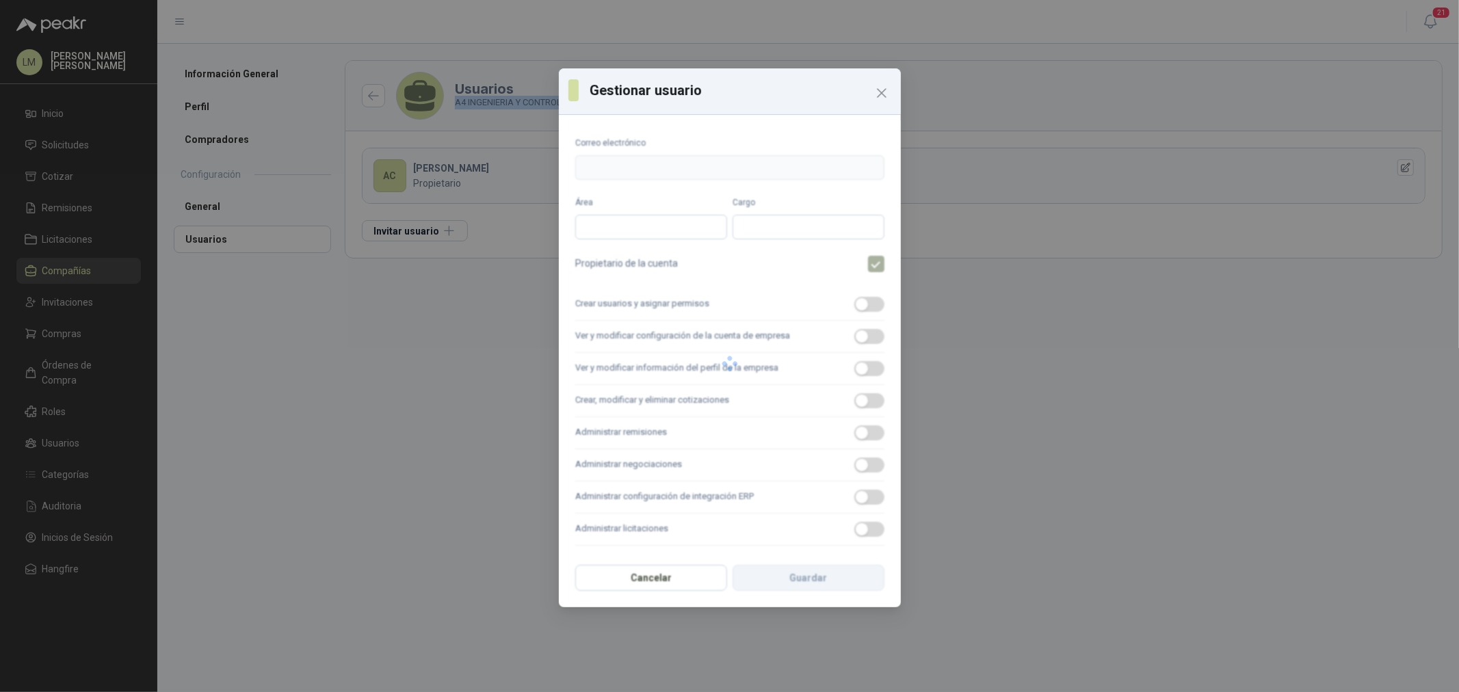
type input "**********"
click at [884, 93] on icon "Close" at bounding box center [881, 93] width 16 height 16
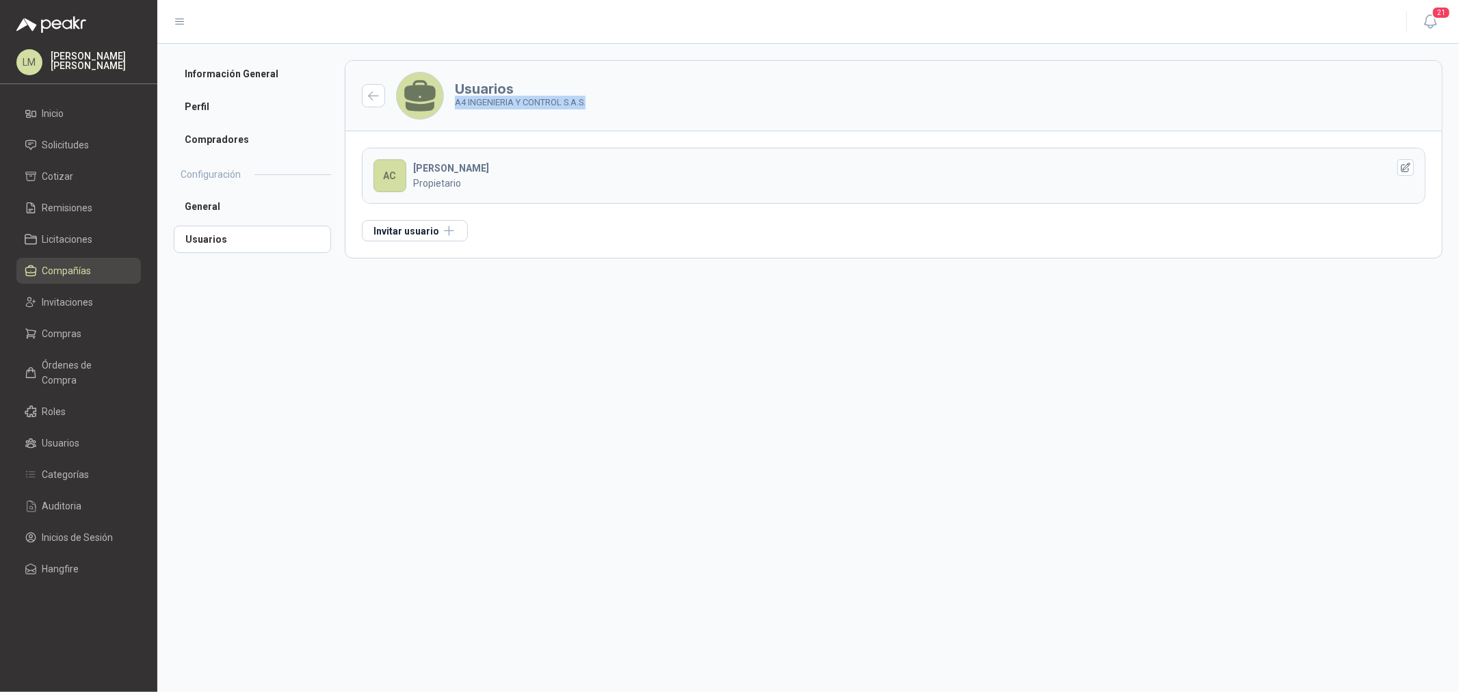
click at [634, 103] on header "Usuarios A4 INGENIERIA Y CONTROL S.A.S." at bounding box center [893, 96] width 1096 height 70
click at [215, 114] on li "Perfil" at bounding box center [252, 106] width 157 height 27
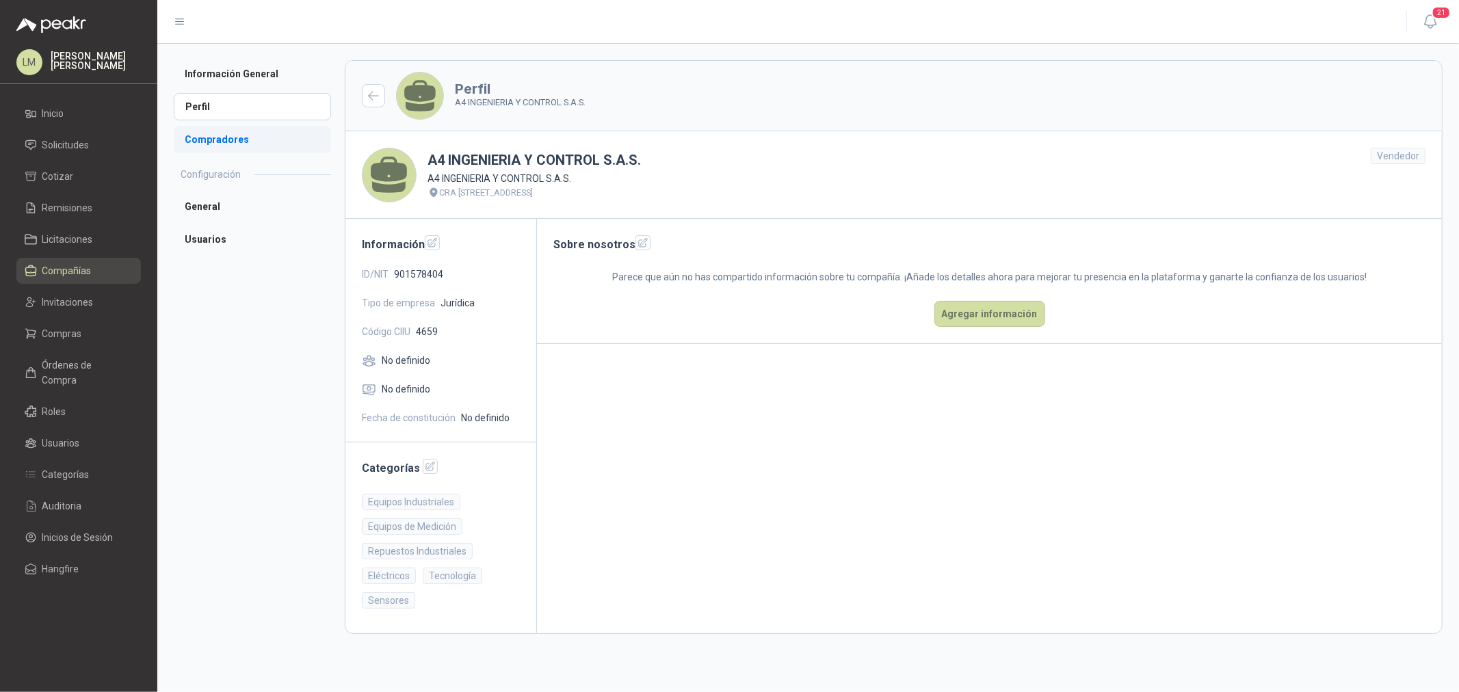
click at [217, 140] on li "Compradores" at bounding box center [252, 139] width 157 height 27
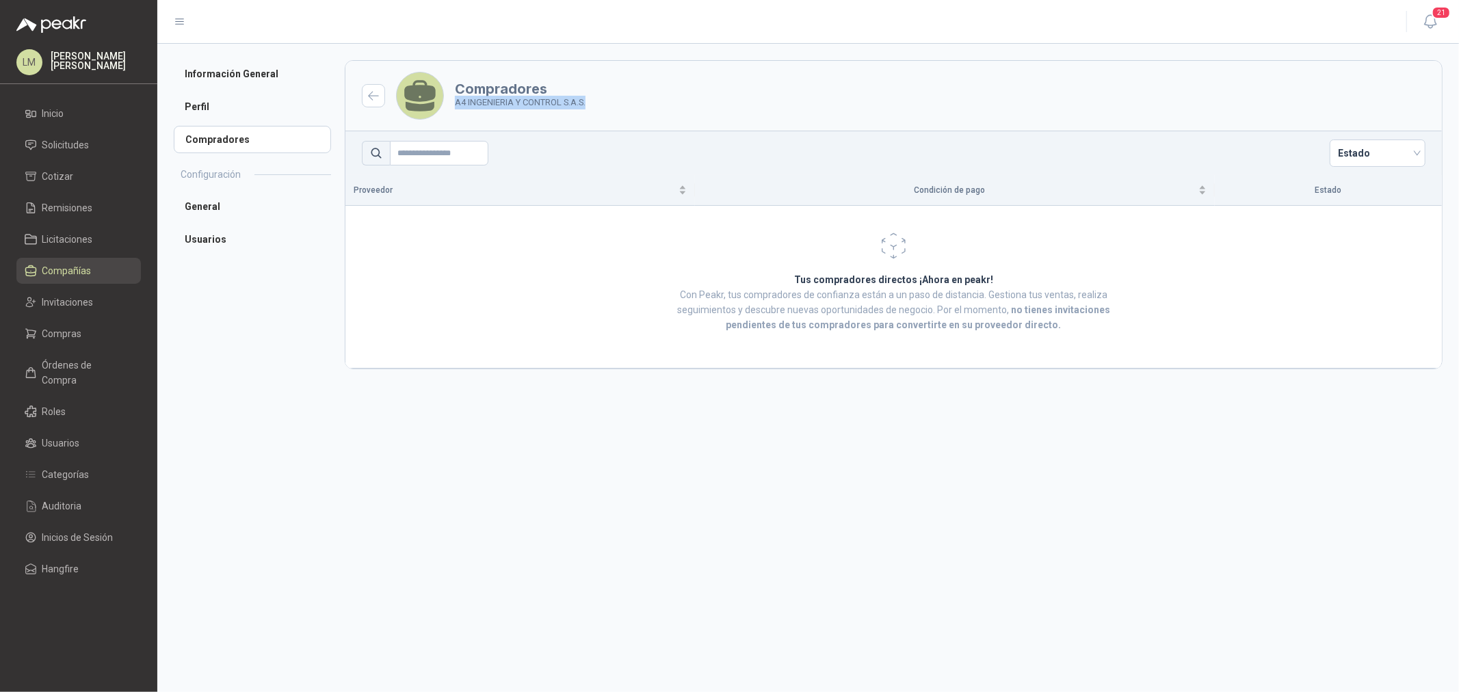
drag, startPoint x: 452, startPoint y: 105, endPoint x: 637, endPoint y: 103, distance: 185.3
click at [637, 103] on header "Compradores A4 INGENIERIA Y CONTROL S.A.S." at bounding box center [893, 96] width 1096 height 70
click at [505, 110] on div "Compradores A4 INGENIERIA Y CONTROL S.A.S." at bounding box center [490, 96] width 189 height 48
click at [195, 240] on li "Usuarios" at bounding box center [252, 239] width 157 height 27
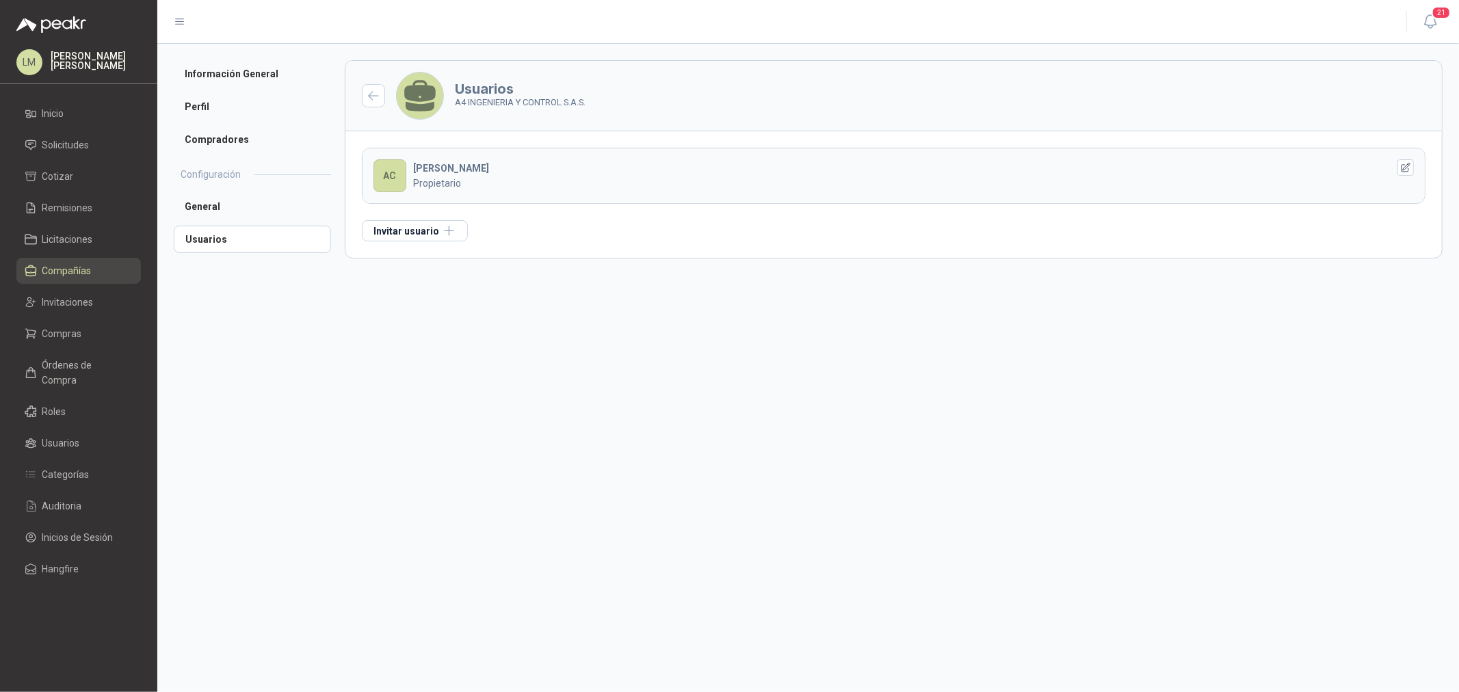
click at [70, 261] on link "Compañías" at bounding box center [78, 271] width 124 height 26
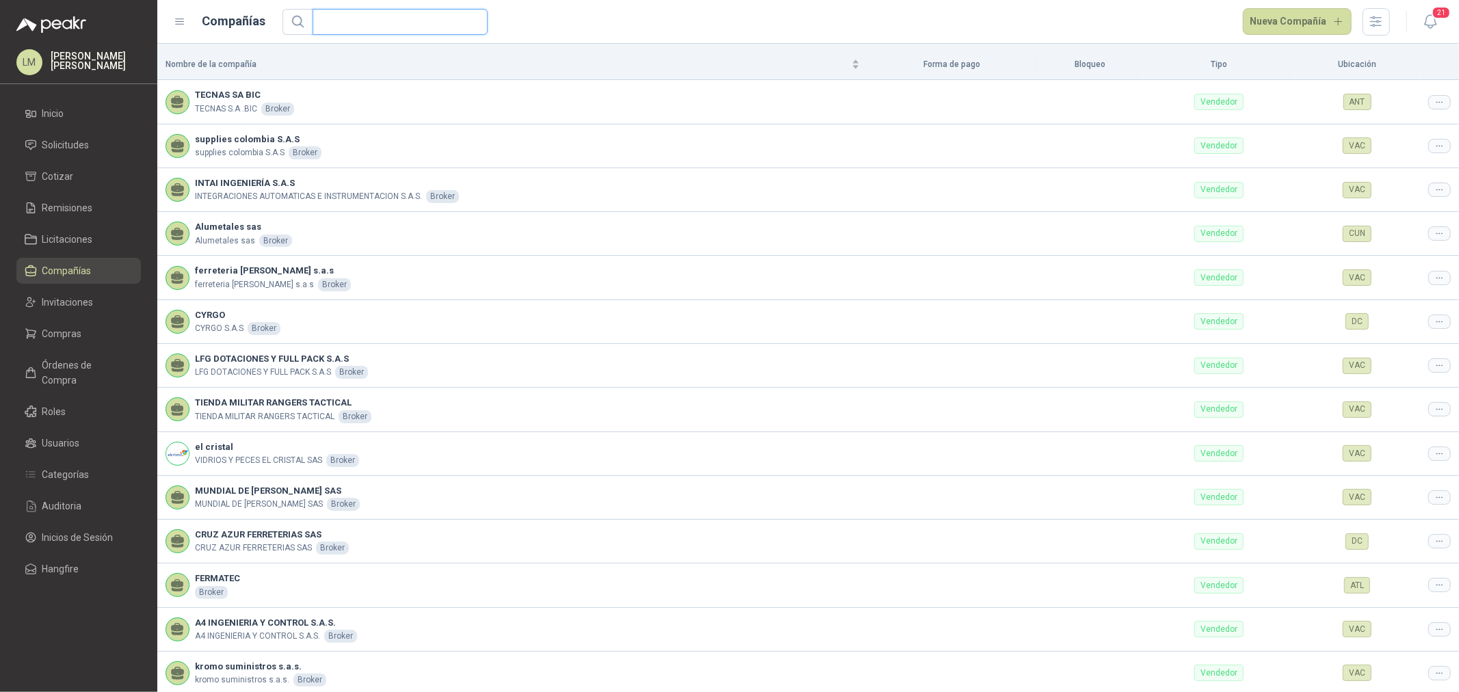
click at [339, 21] on input "text" at bounding box center [395, 22] width 148 height 25
type input "*"
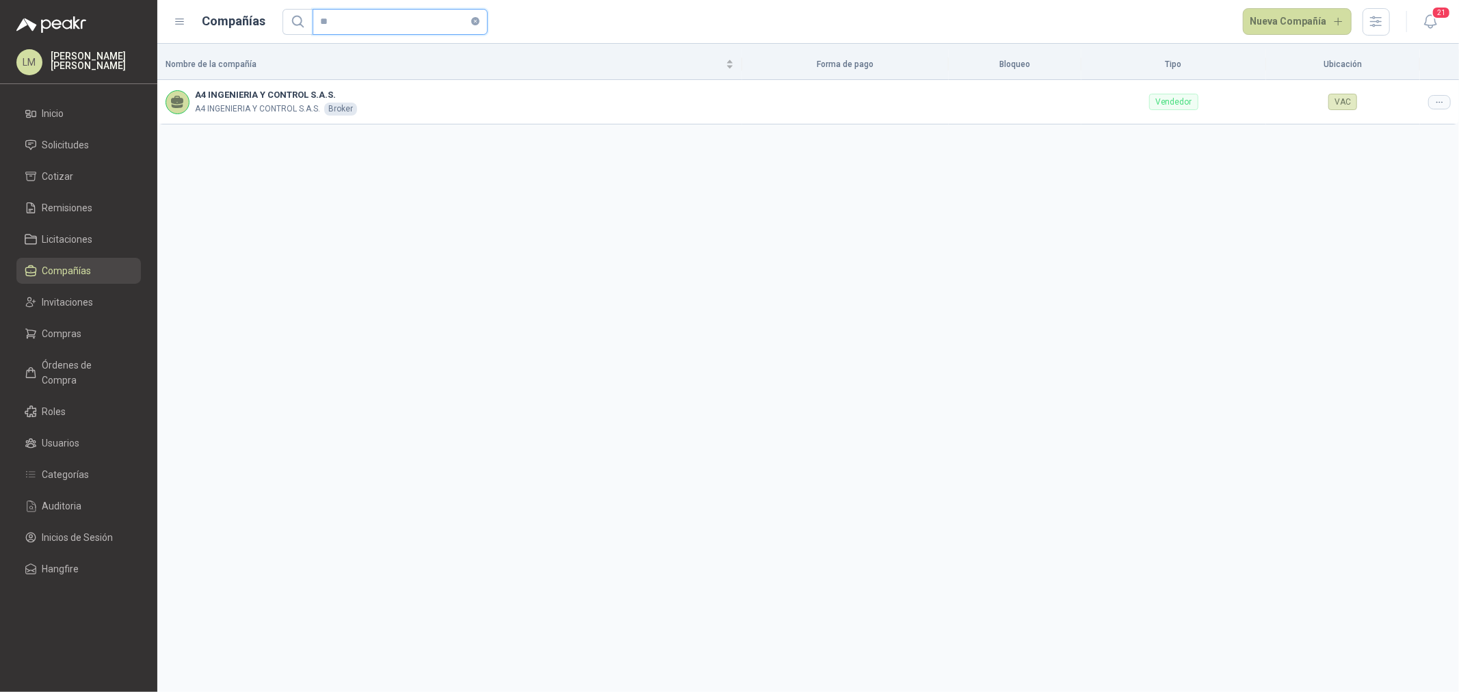
drag, startPoint x: 341, startPoint y: 24, endPoint x: 248, endPoint y: 29, distance: 93.2
click at [248, 25] on div "Compañías ** [GEOGRAPHIC_DATA]" at bounding box center [782, 21] width 1216 height 27
type input "*****"
click at [64, 326] on span "Compras" at bounding box center [62, 333] width 40 height 15
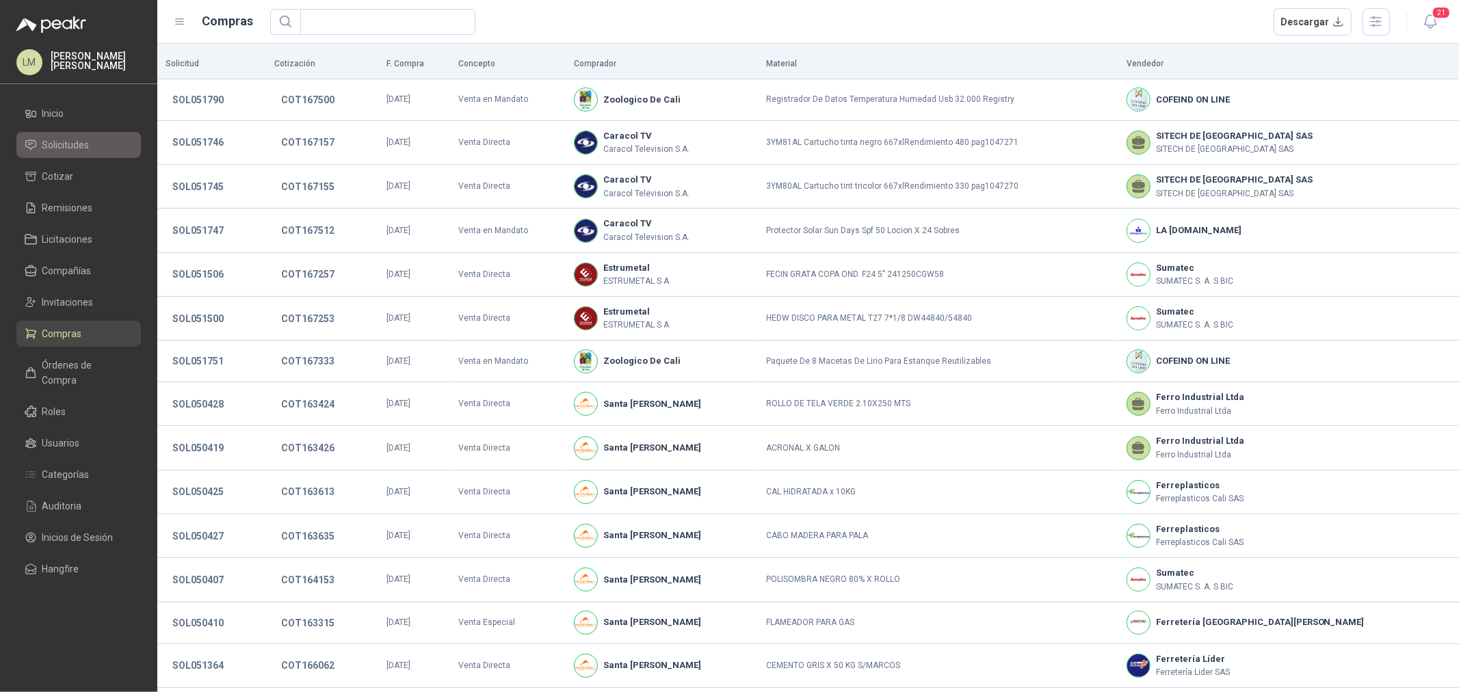
click at [79, 145] on span "Solicitudes" at bounding box center [65, 144] width 47 height 15
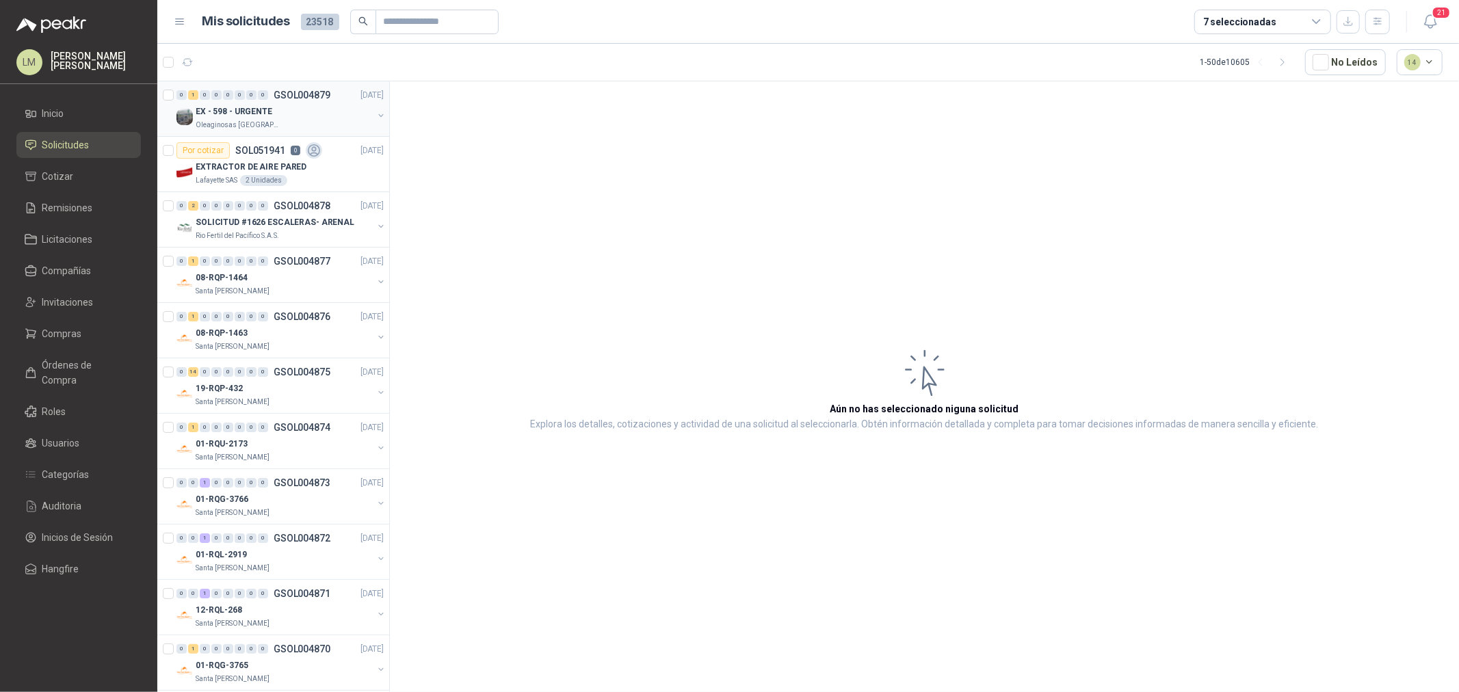
click at [297, 111] on div "EX - 598 - URGENTE" at bounding box center [284, 111] width 177 height 16
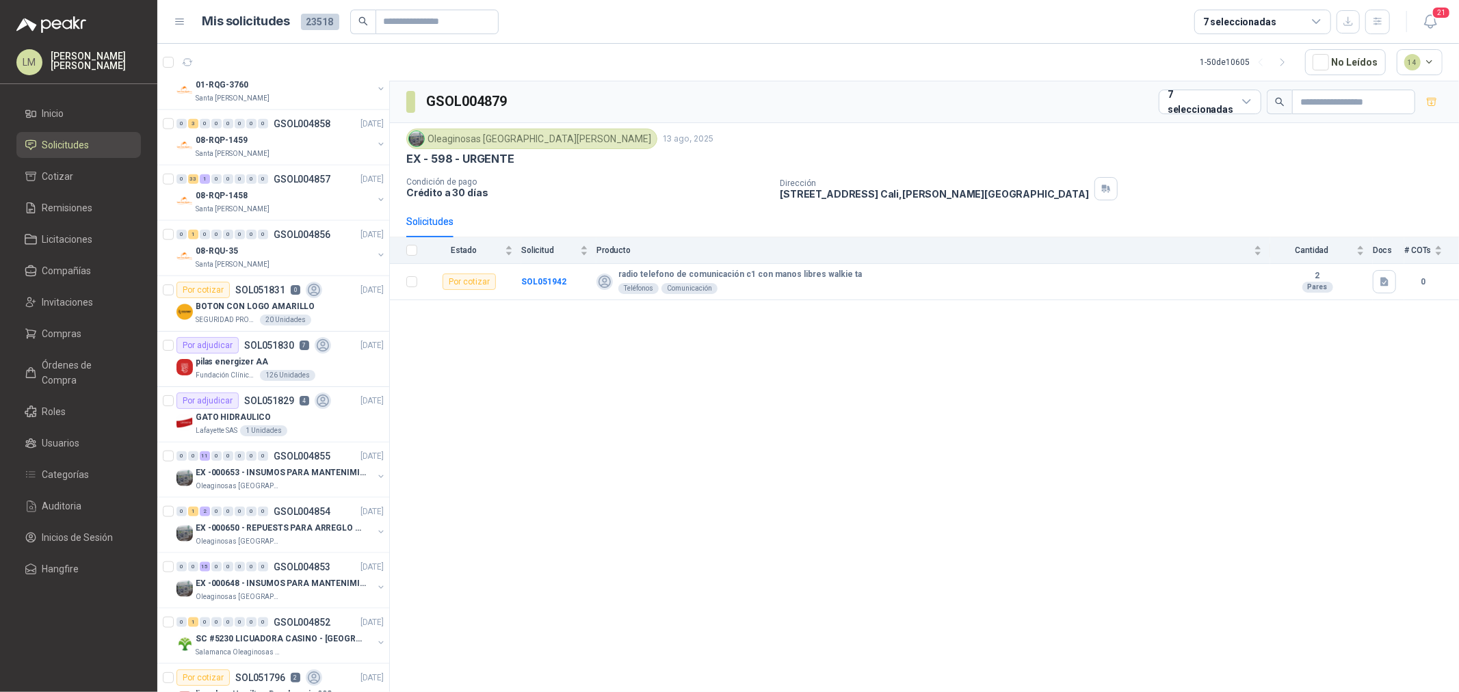
scroll to position [1215, 0]
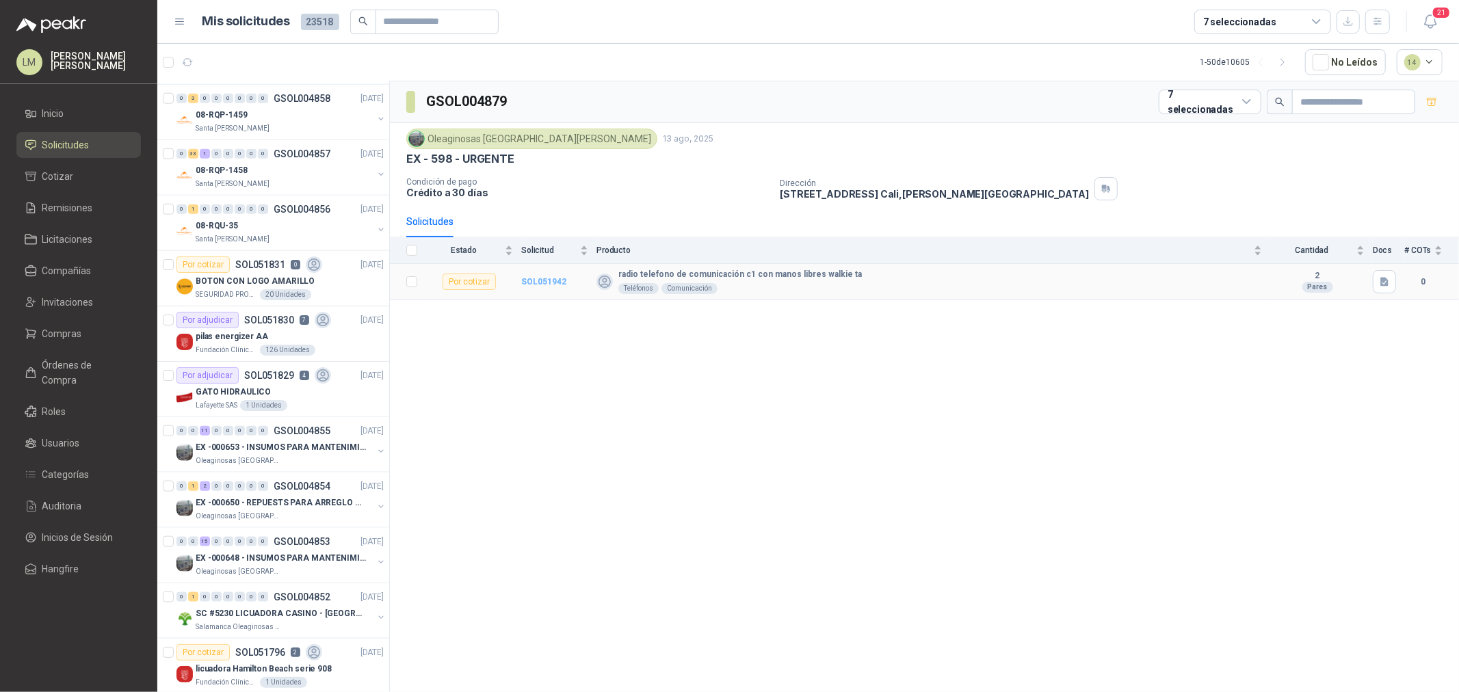
click at [550, 278] on b "SOL051942" at bounding box center [543, 282] width 45 height 10
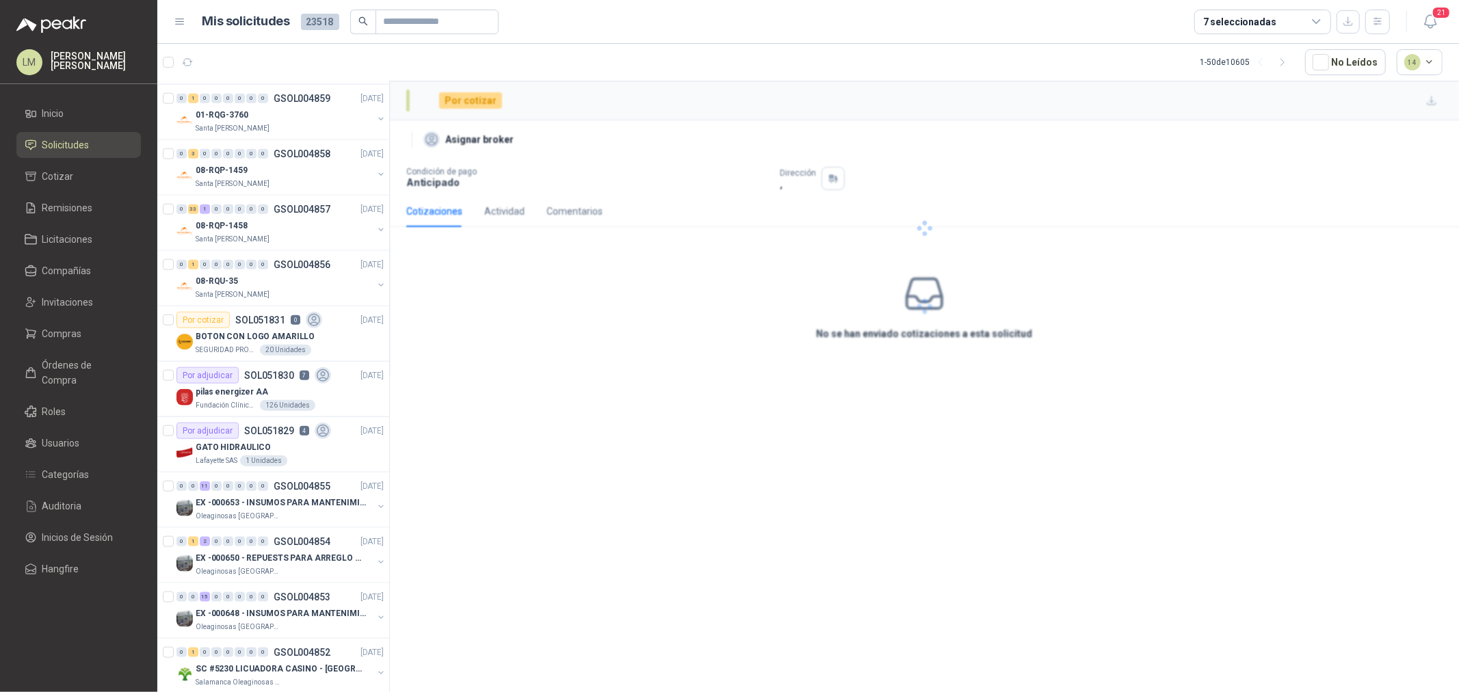
scroll to position [1271, 0]
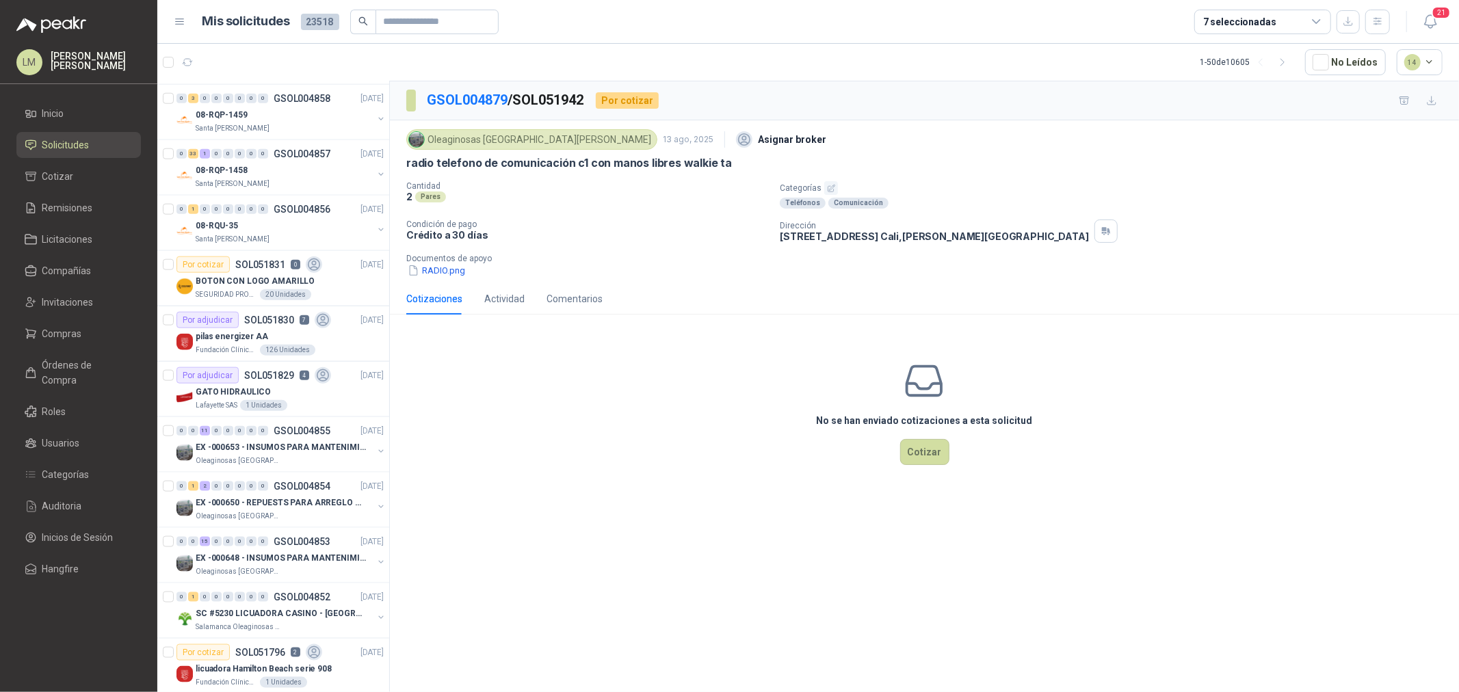
click at [829, 187] on icon "button" at bounding box center [830, 188] width 7 height 7
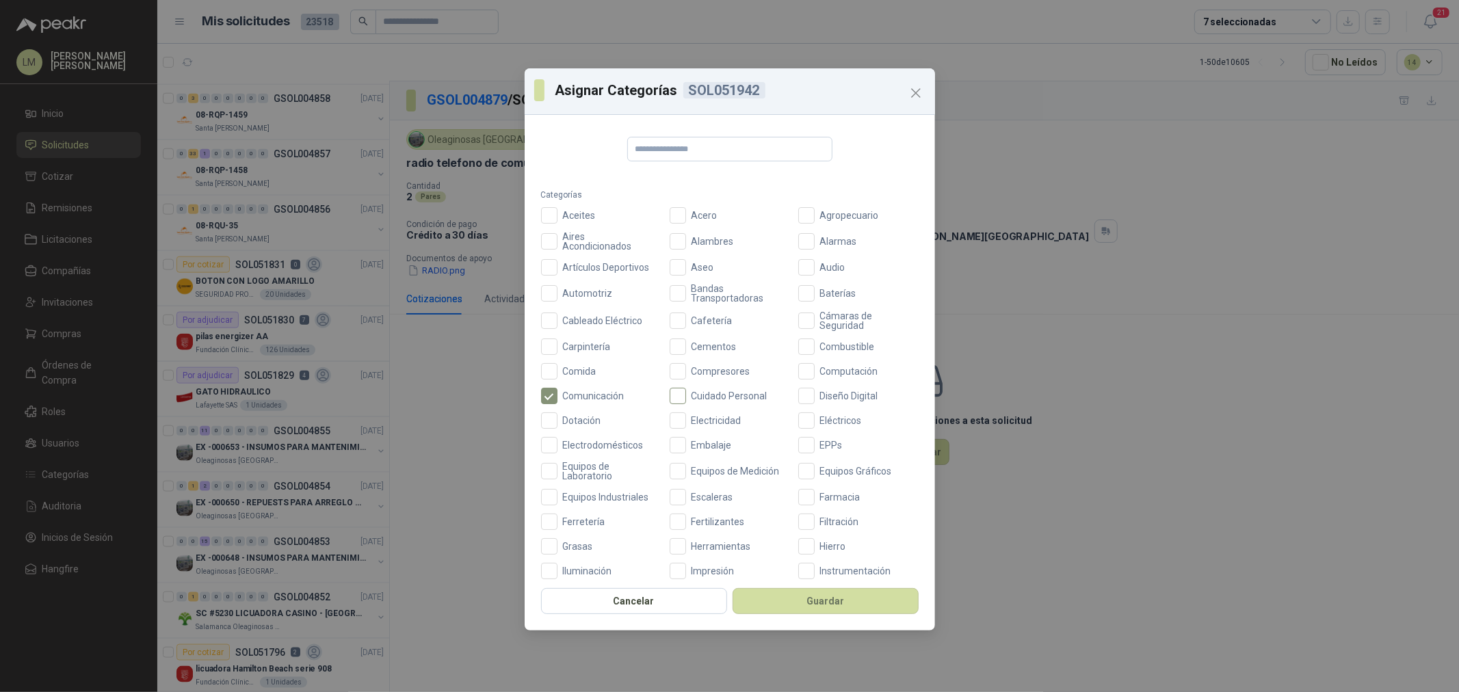
scroll to position [323, 0]
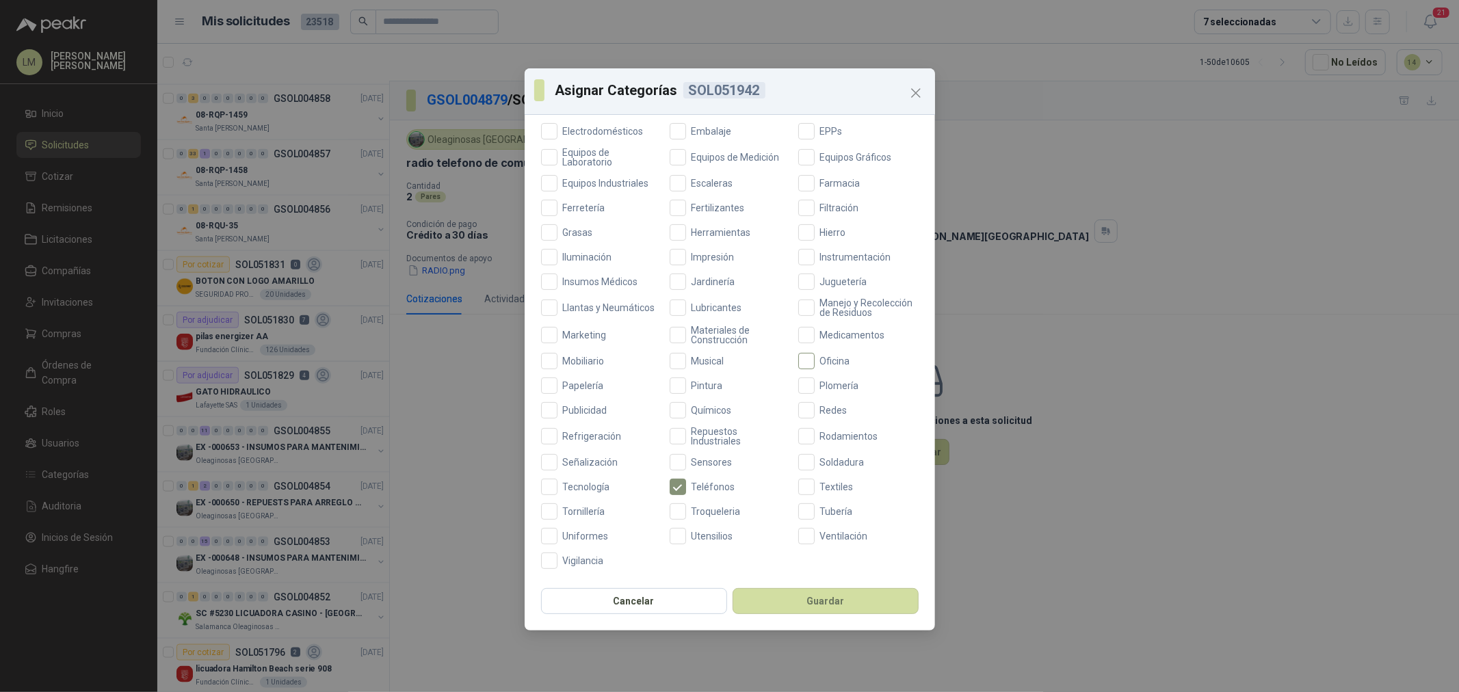
click at [818, 359] on span "Oficina" at bounding box center [834, 361] width 41 height 10
click at [810, 527] on div "Cancelar Guardar" at bounding box center [730, 605] width 410 height 51
click at [812, 527] on button "Guardar" at bounding box center [825, 601] width 186 height 26
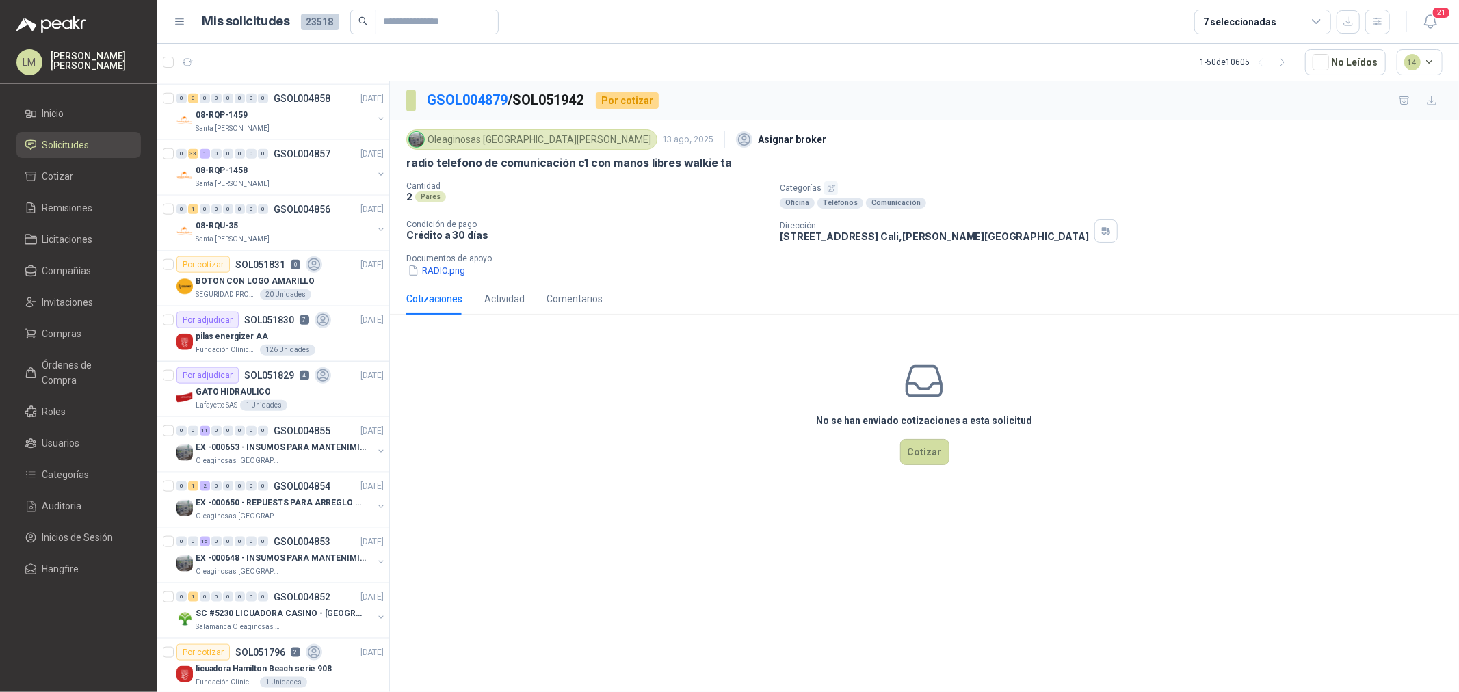
click at [548, 372] on div "No se han enviado cotizaciones a esta solicitud Cotizar" at bounding box center [924, 413] width 1069 height 174
click at [77, 303] on span "Invitaciones" at bounding box center [67, 302] width 51 height 15
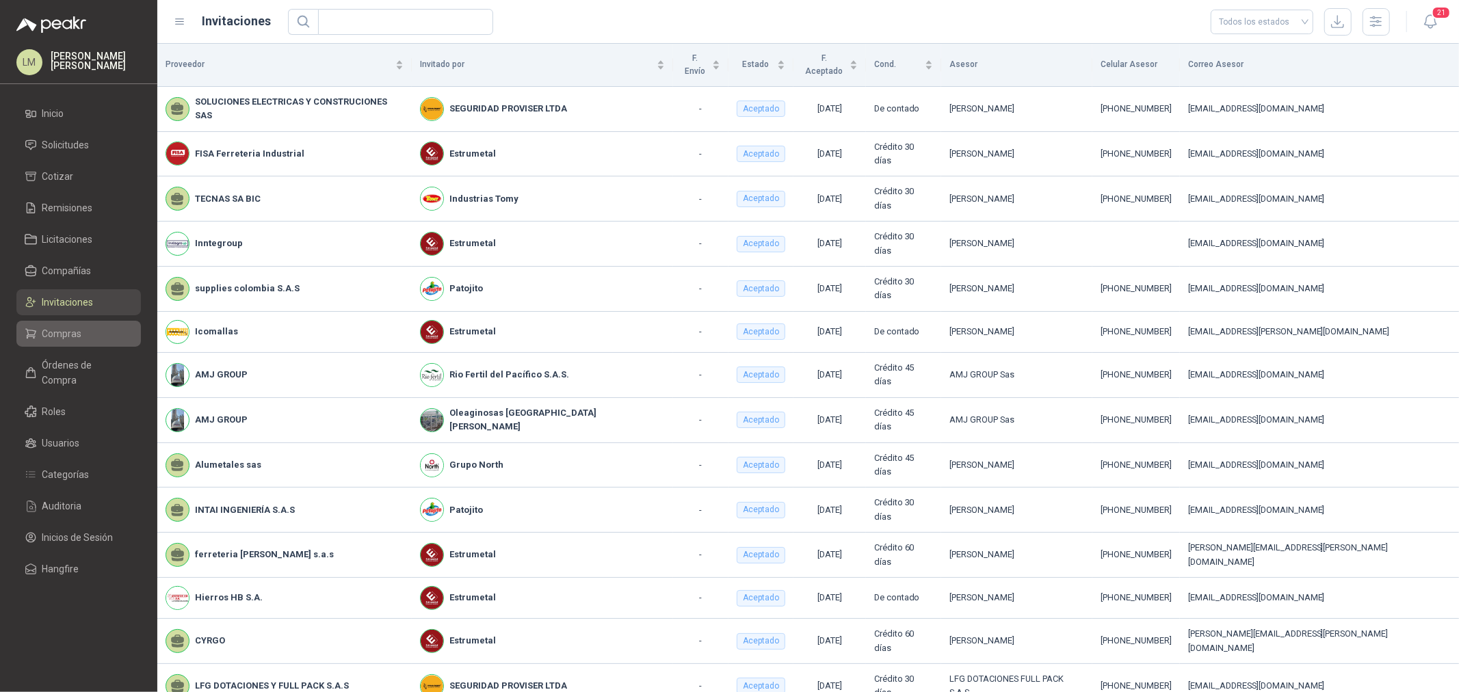
click at [70, 328] on span "Compras" at bounding box center [62, 333] width 40 height 15
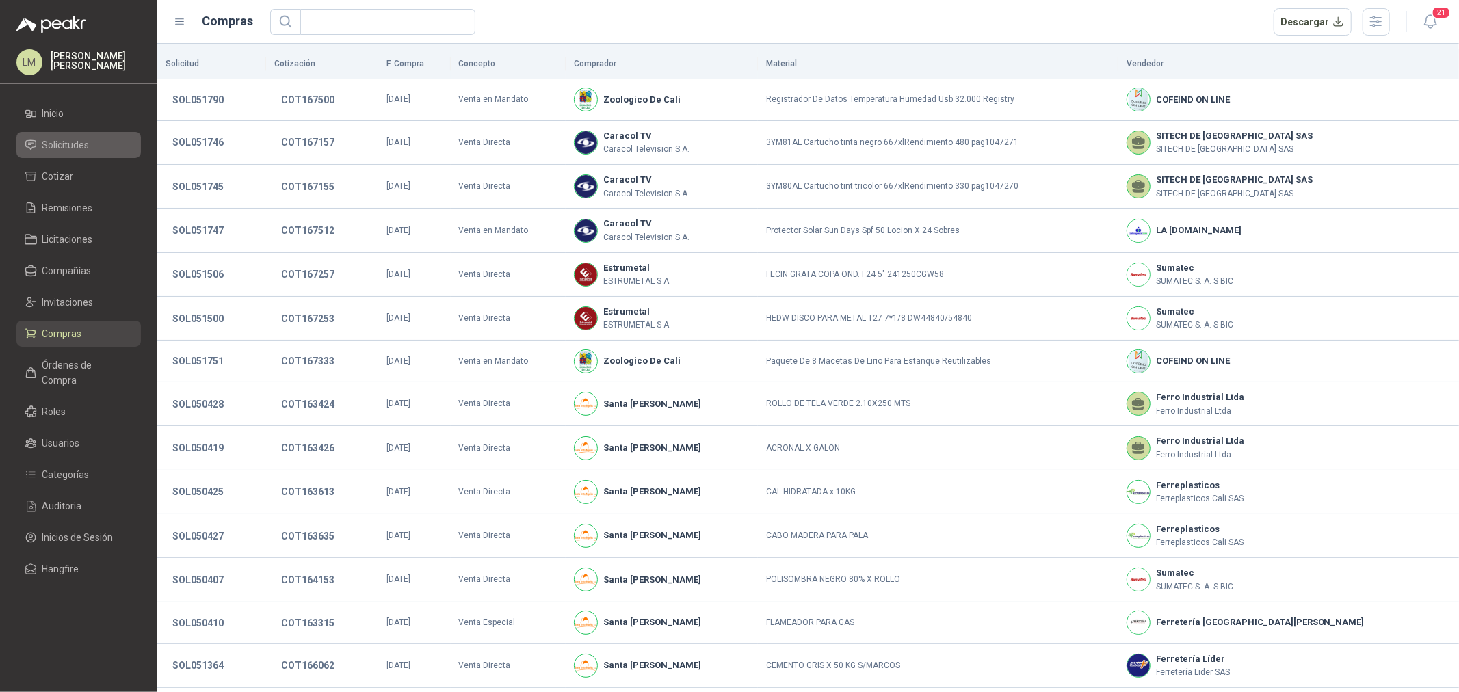
click at [51, 142] on span "Solicitudes" at bounding box center [65, 144] width 47 height 15
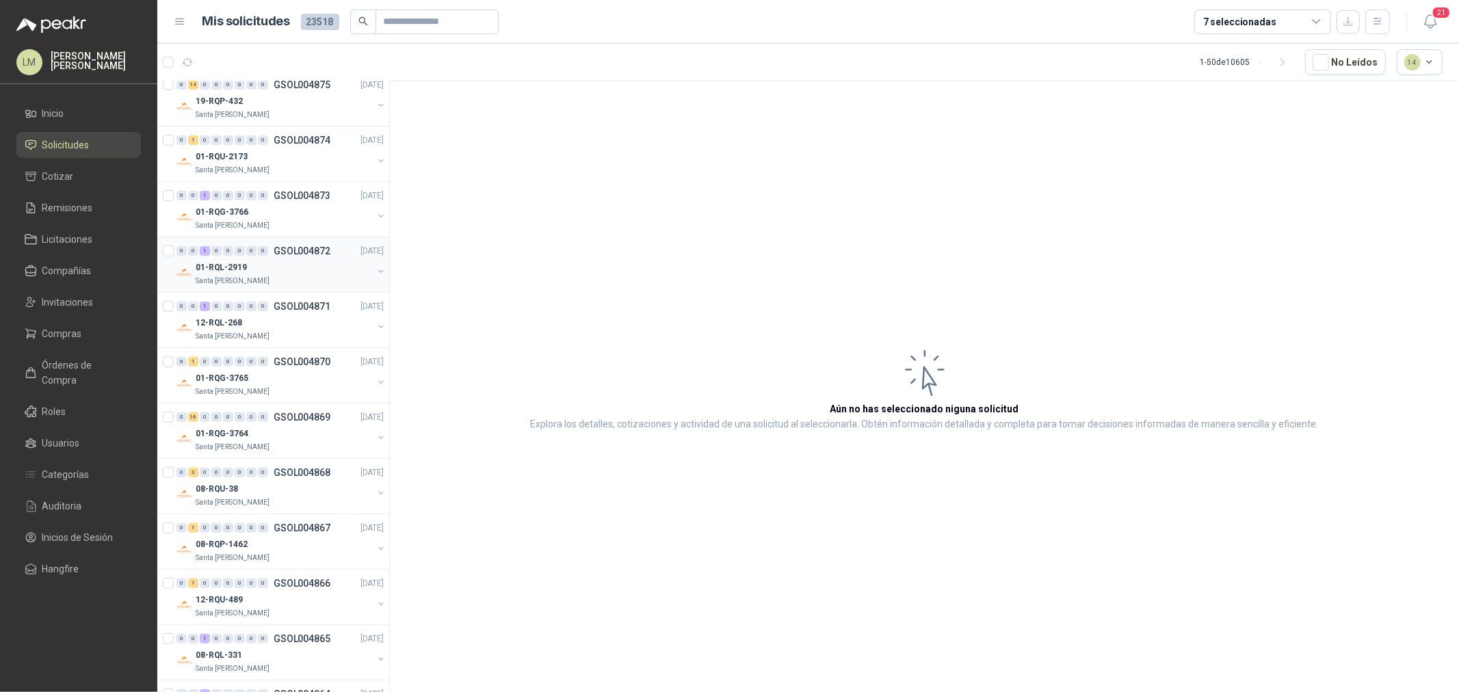
scroll to position [380, 0]
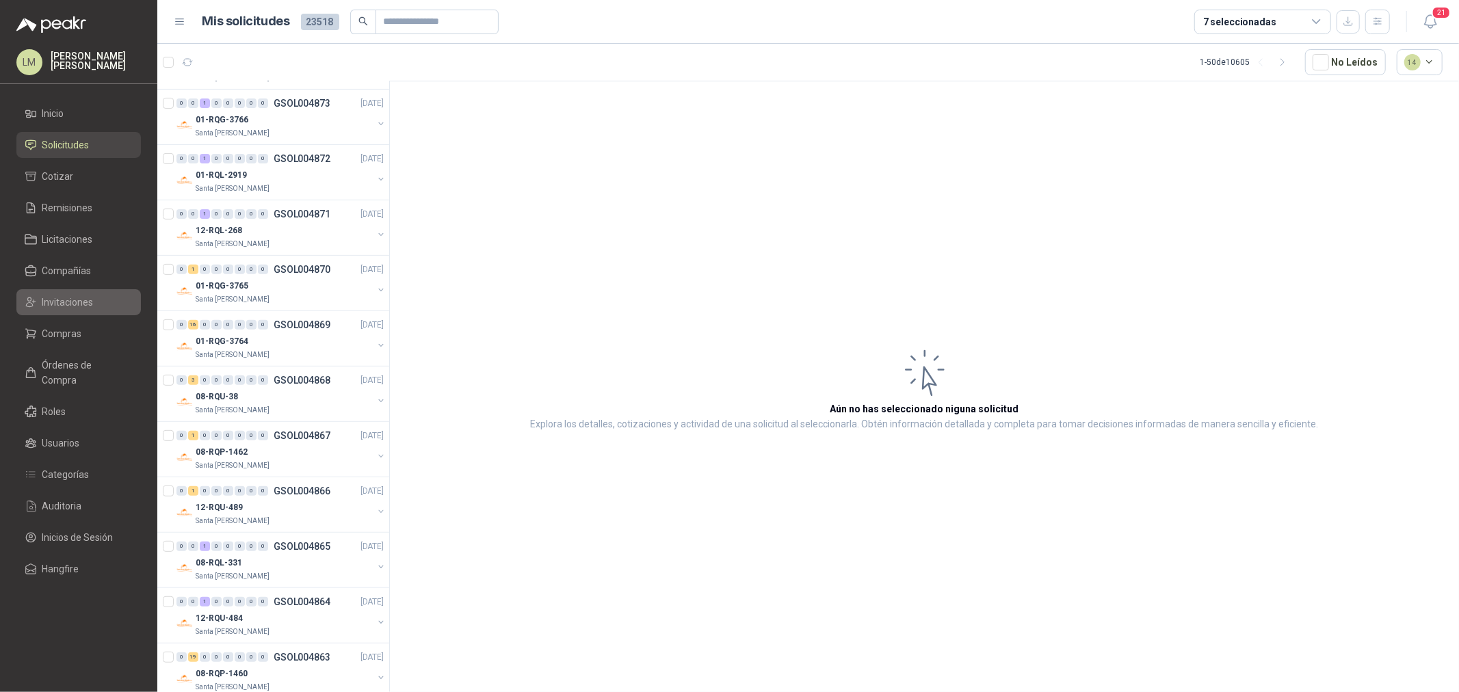
click at [72, 300] on span "Invitaciones" at bounding box center [67, 302] width 51 height 15
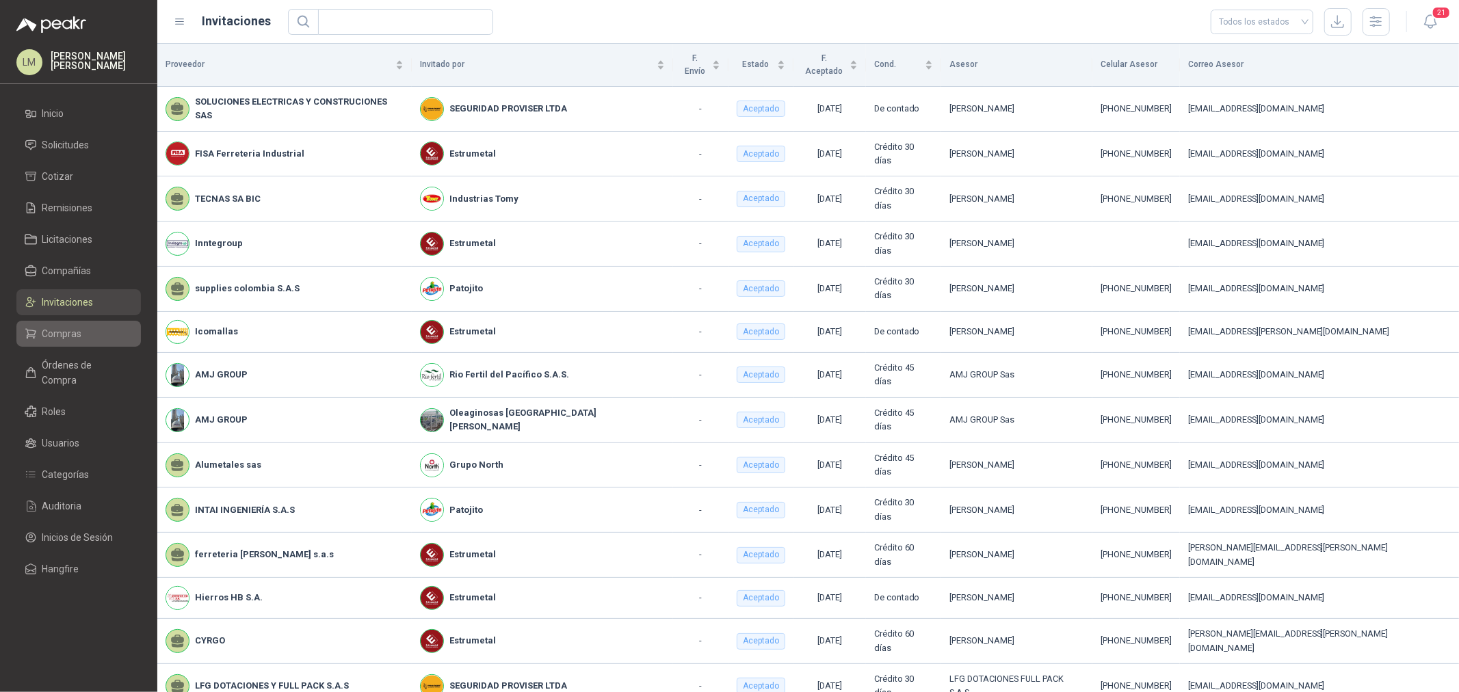
click at [62, 329] on span "Compras" at bounding box center [62, 333] width 40 height 15
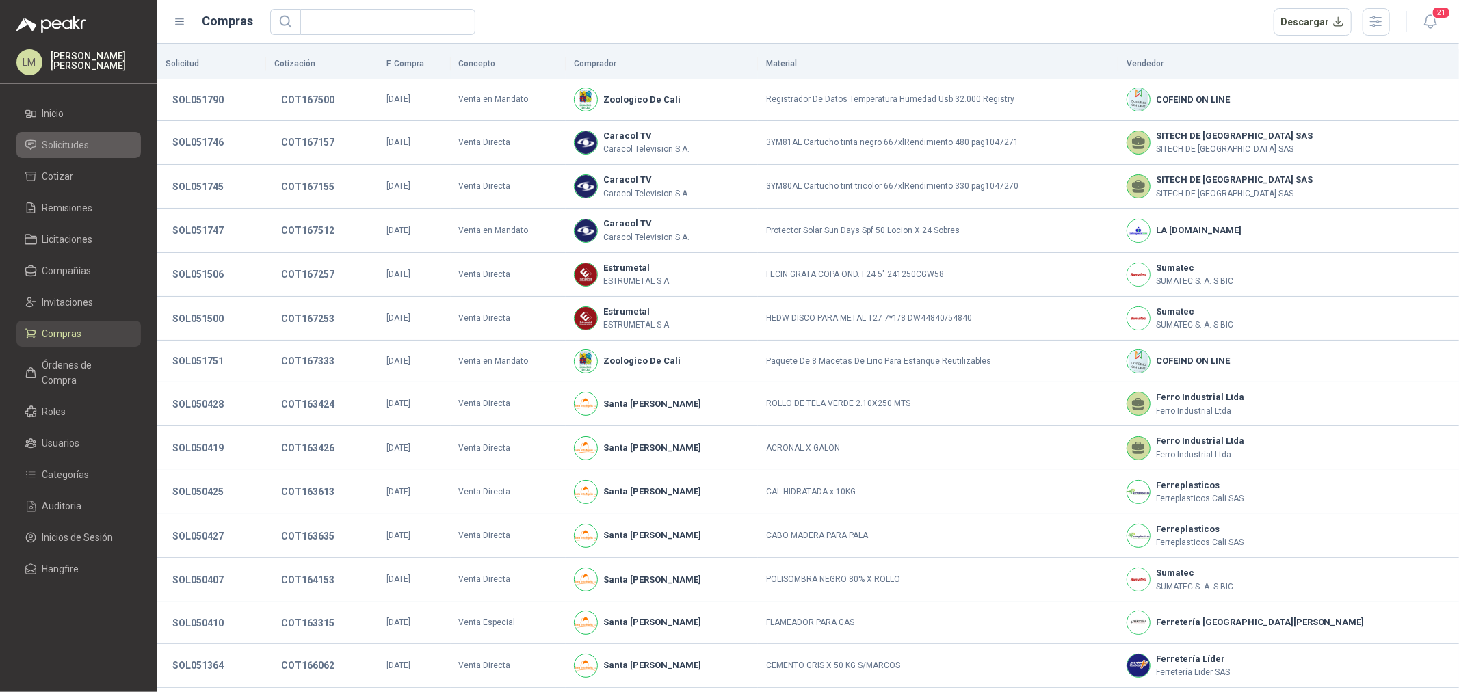
click at [66, 153] on link "Solicitudes" at bounding box center [78, 145] width 124 height 26
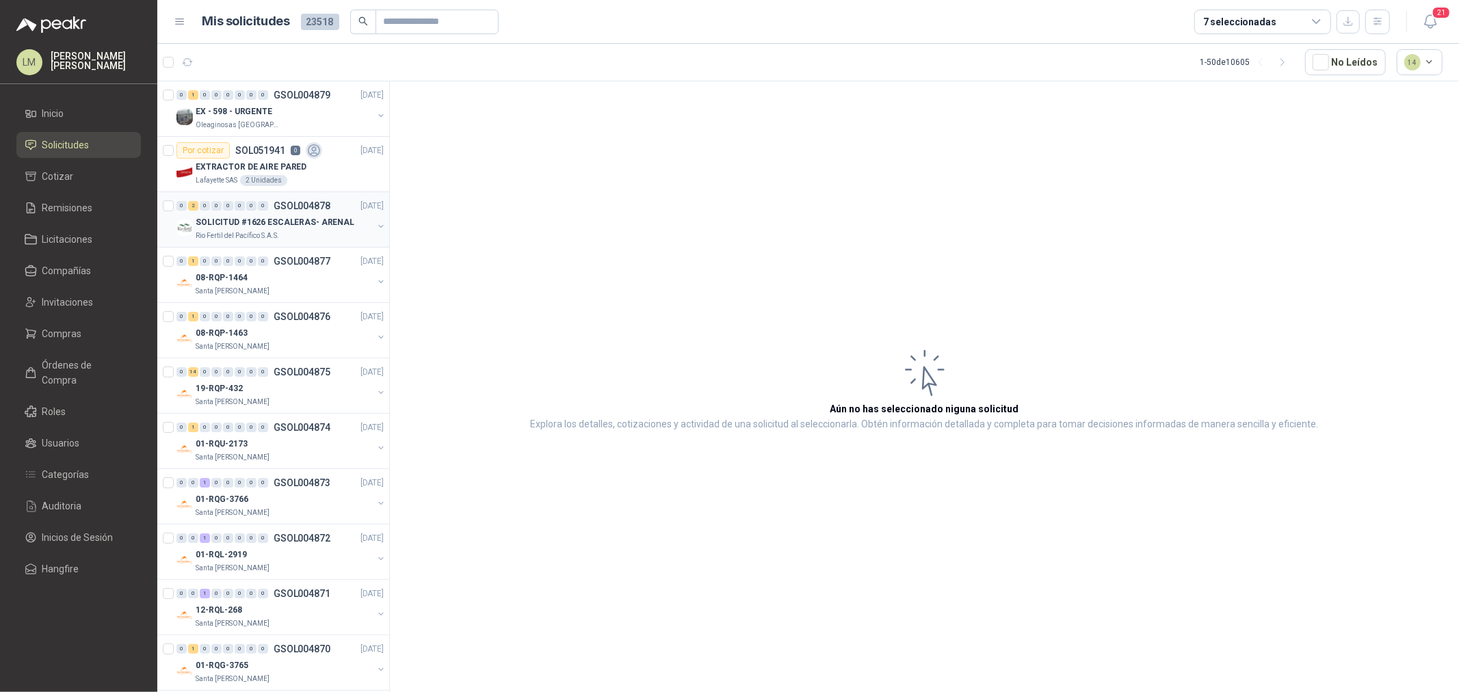
click at [278, 237] on div "Rio Fertil del Pacífico S.A.S." at bounding box center [284, 235] width 177 height 11
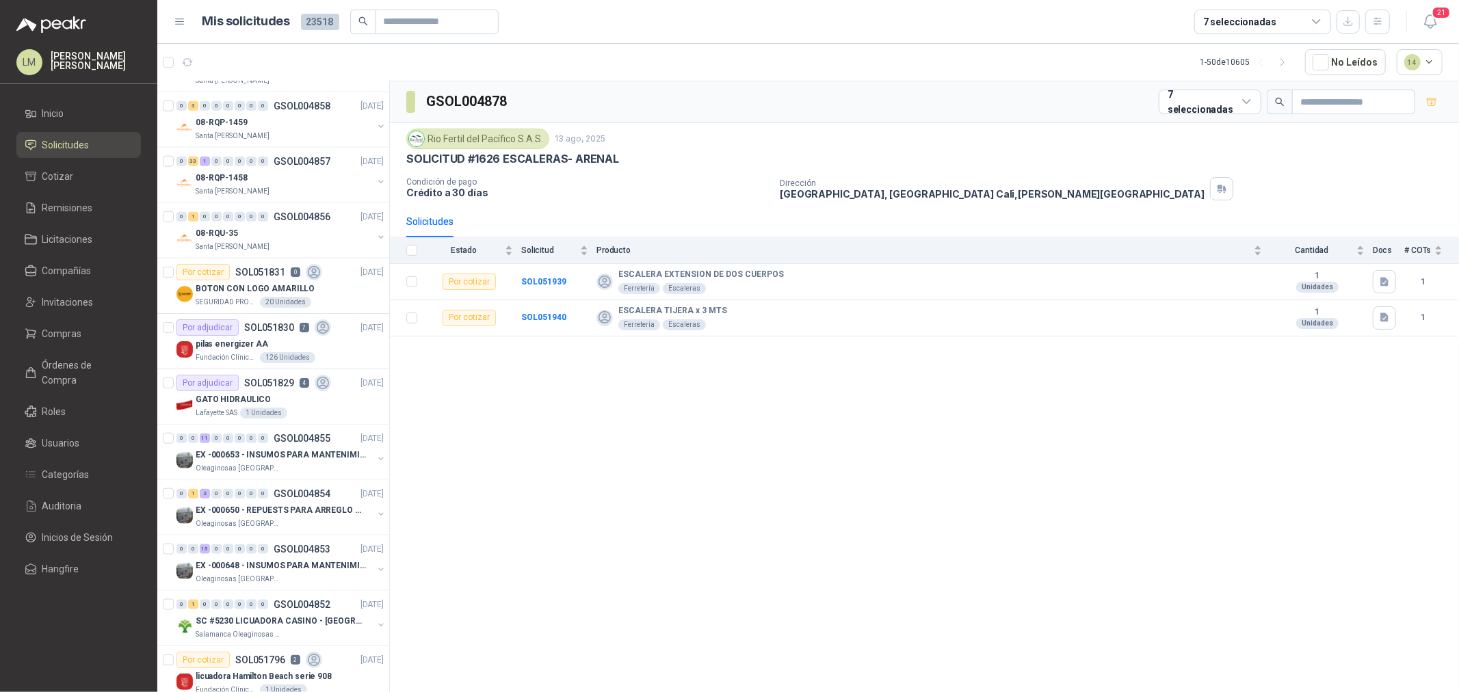
scroll to position [1215, 0]
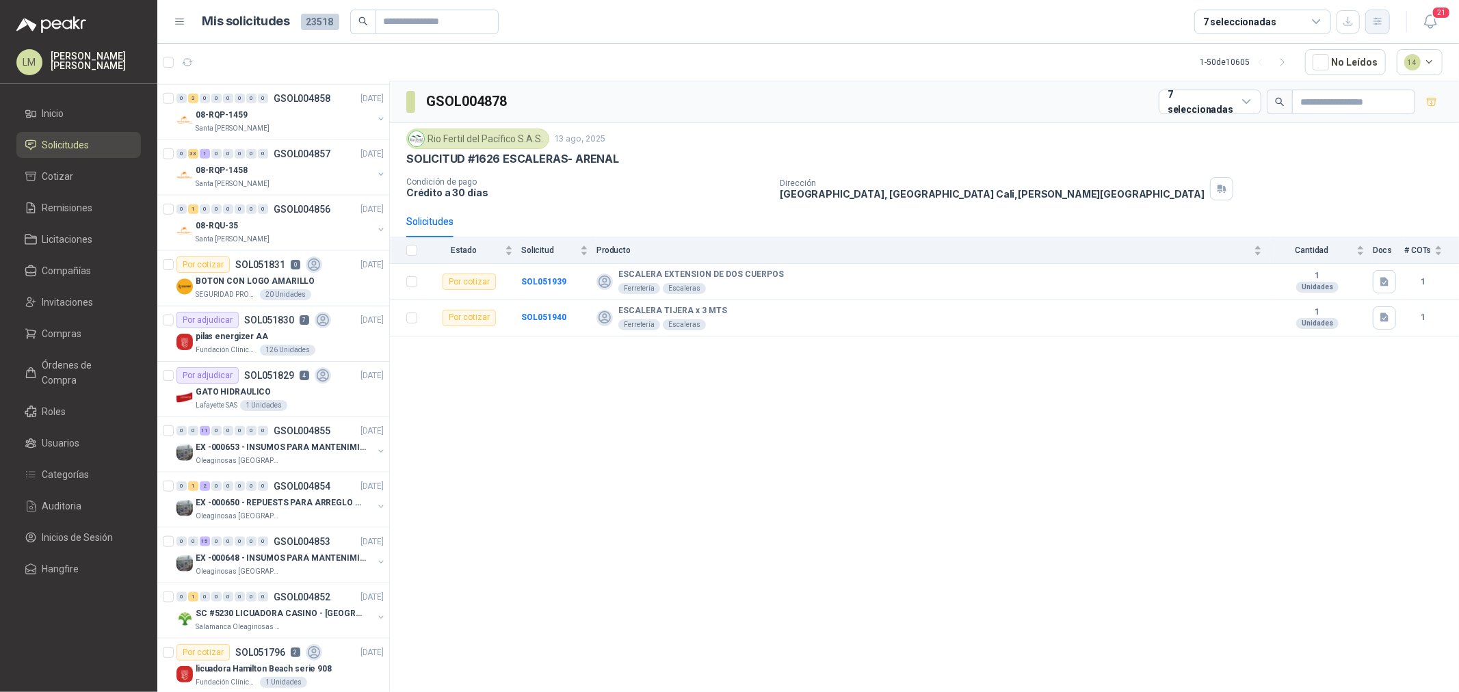
drag, startPoint x: 1390, startPoint y: 18, endPoint x: 1377, endPoint y: 31, distance: 17.9
click at [1167, 18] on div "21" at bounding box center [1416, 21] width 53 height 21
click at [1167, 24] on button "button" at bounding box center [1377, 22] width 25 height 25
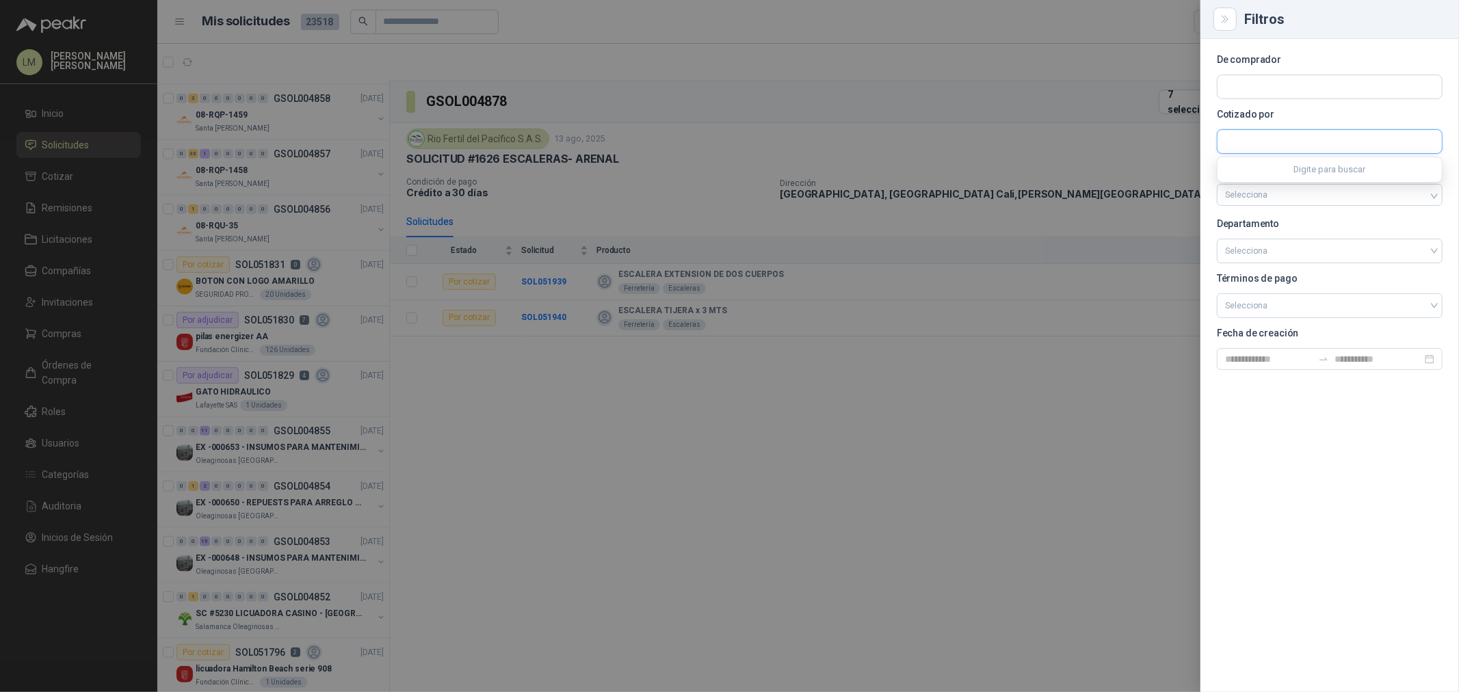
click at [1167, 142] on input "text" at bounding box center [1329, 141] width 224 height 23
type input "********"
click at [1167, 196] on p "Suramericana de Guantes" at bounding box center [1325, 194] width 152 height 8
click at [754, 116] on div at bounding box center [729, 346] width 1459 height 692
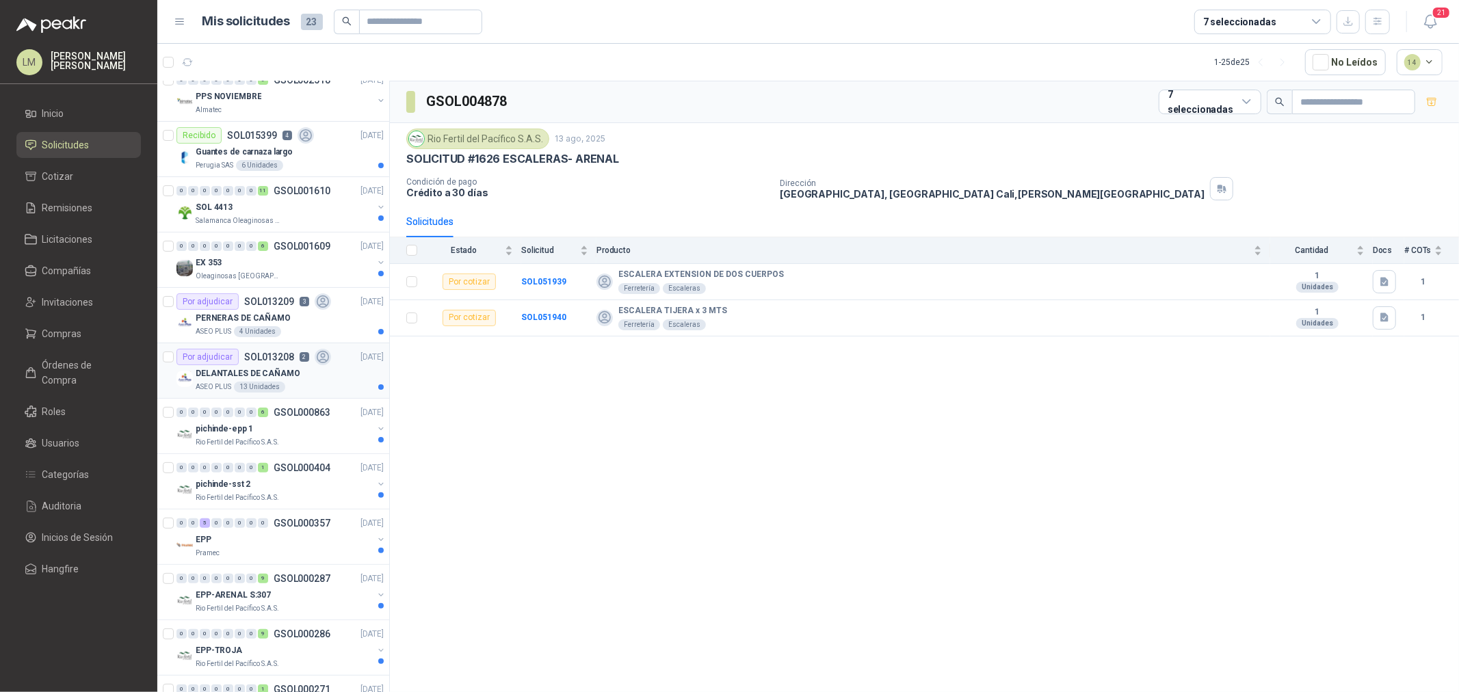
scroll to position [0, 0]
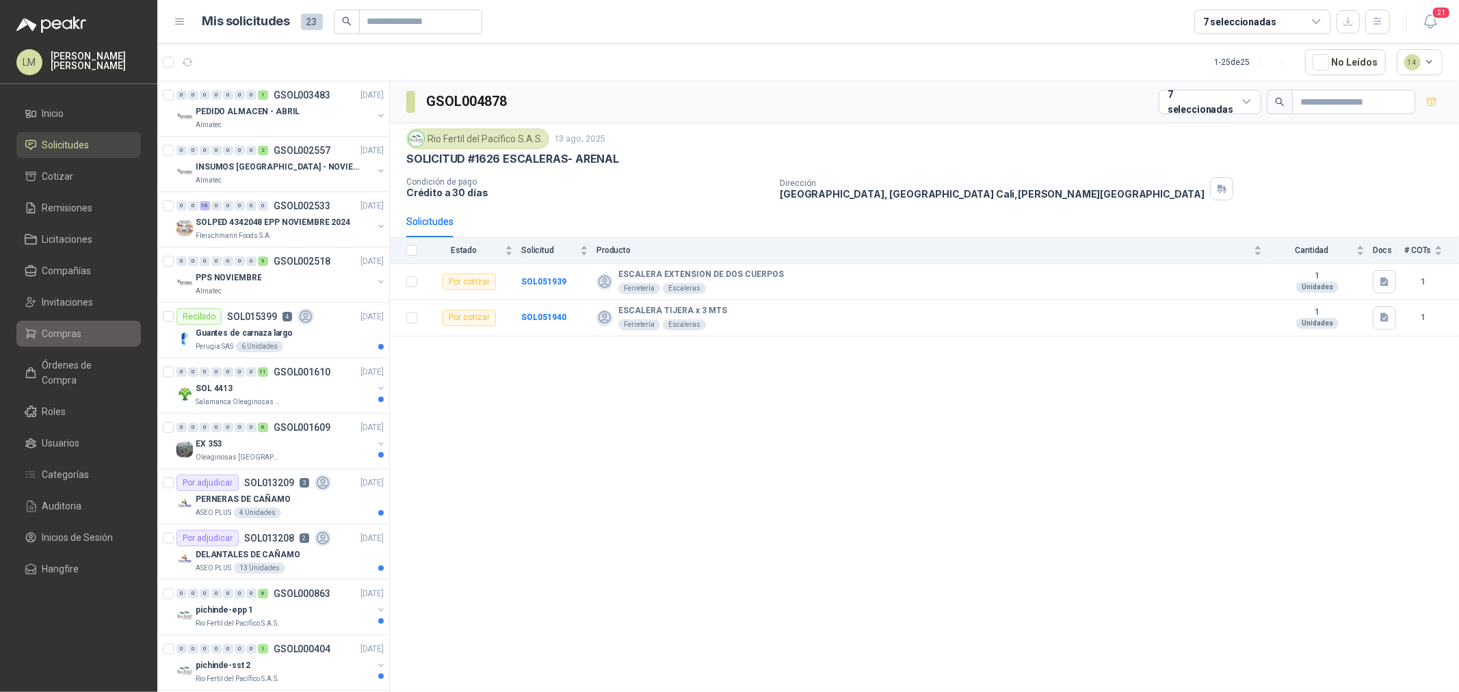
click at [48, 329] on span "Compras" at bounding box center [62, 333] width 40 height 15
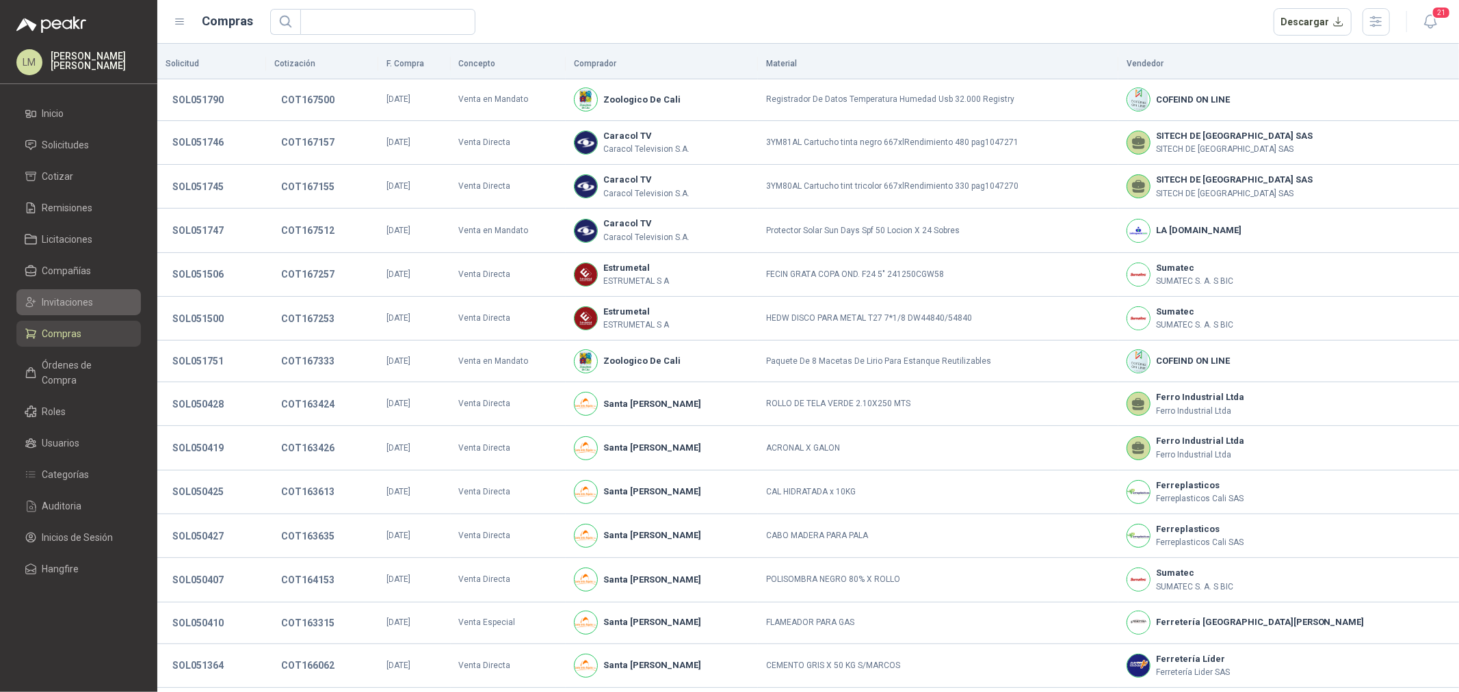
click at [72, 295] on span "Invitaciones" at bounding box center [67, 302] width 51 height 15
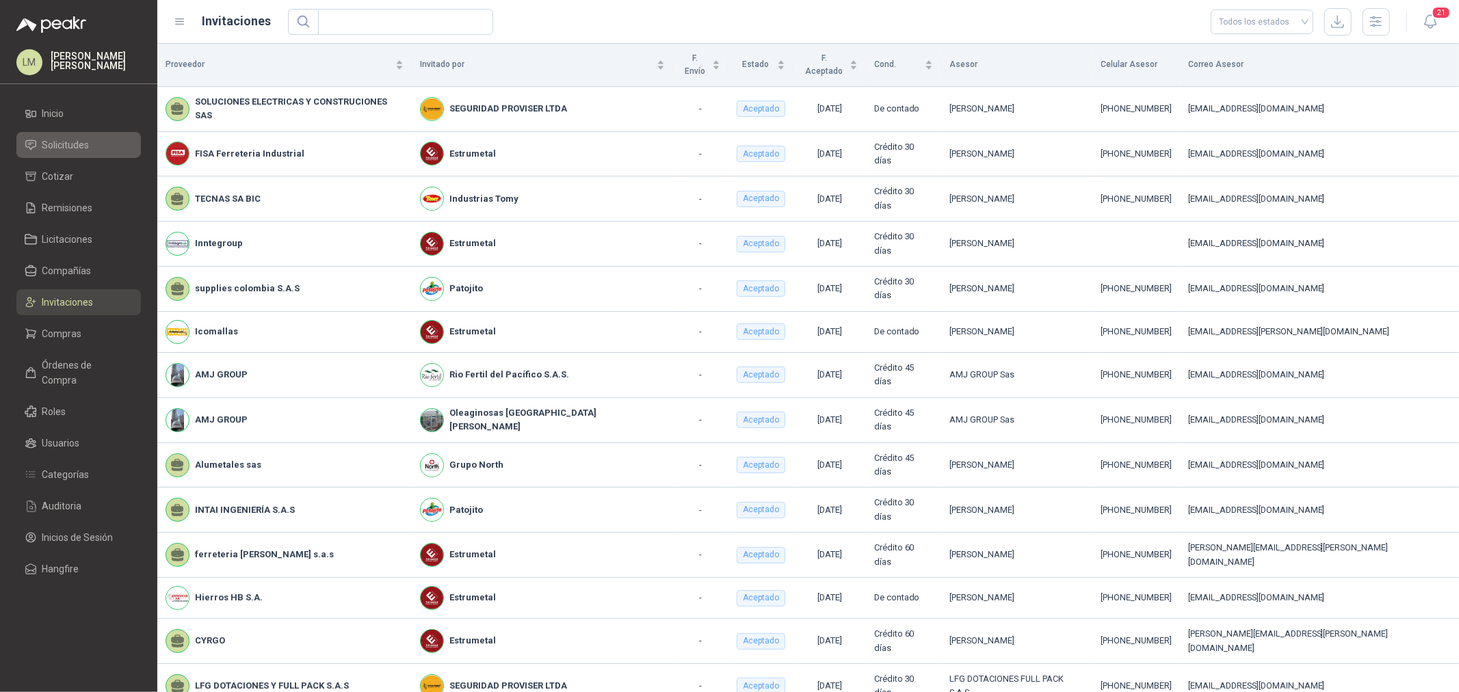
click at [66, 140] on span "Solicitudes" at bounding box center [65, 144] width 47 height 15
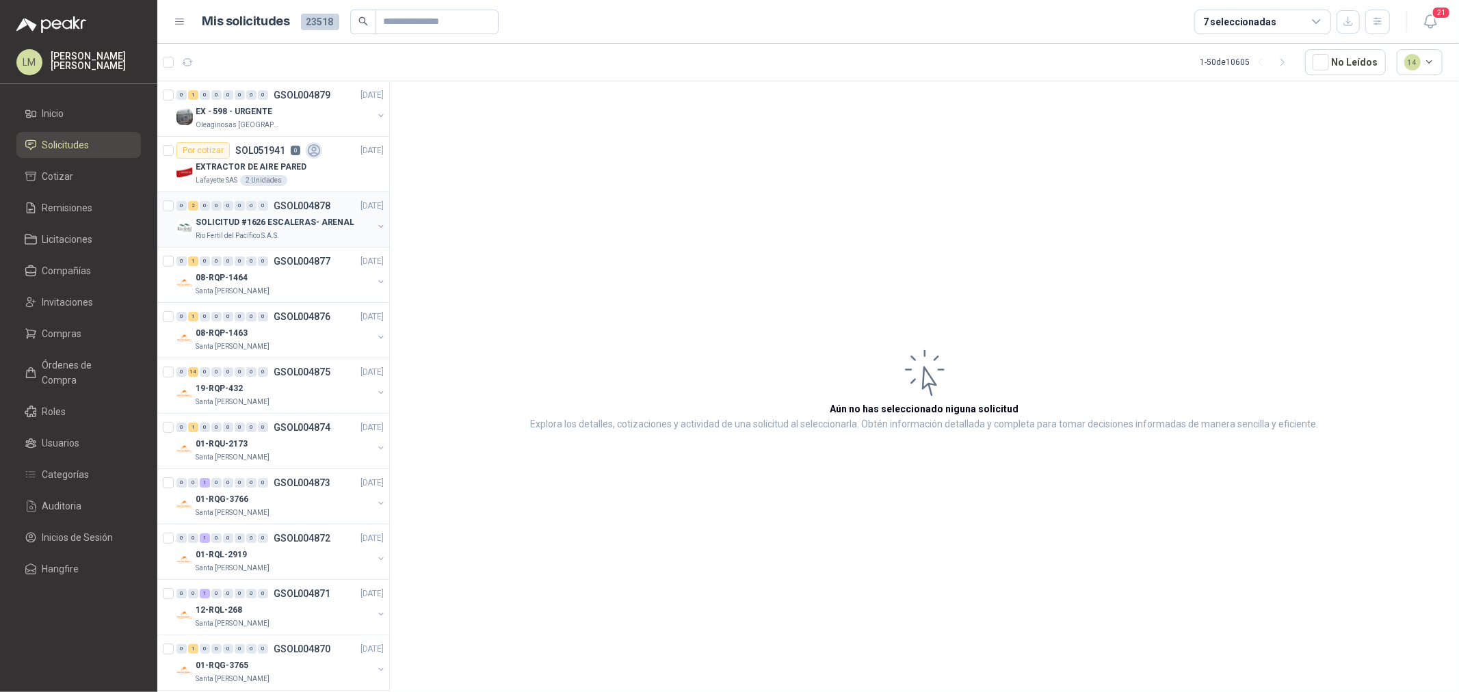
click at [375, 223] on button "button" at bounding box center [380, 226] width 11 height 11
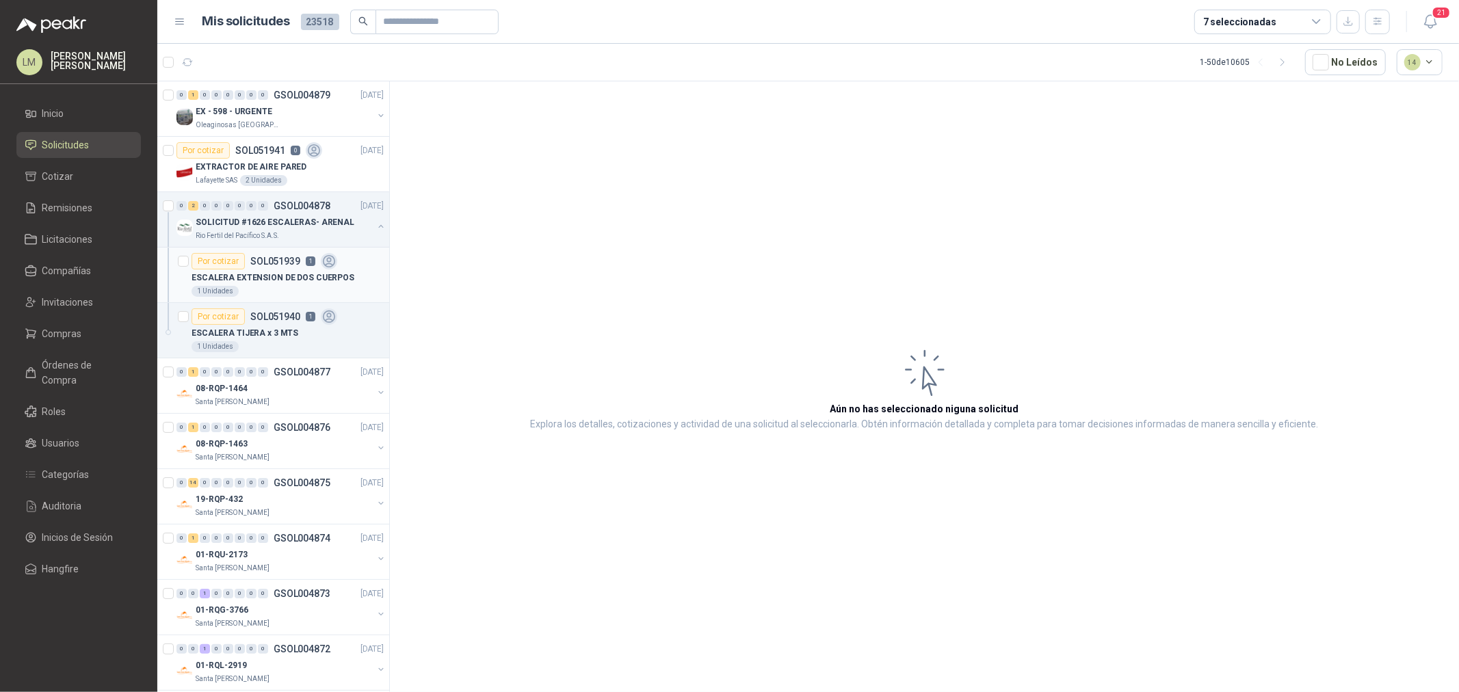
click at [275, 287] on div "1 Unidades" at bounding box center [287, 291] width 192 height 11
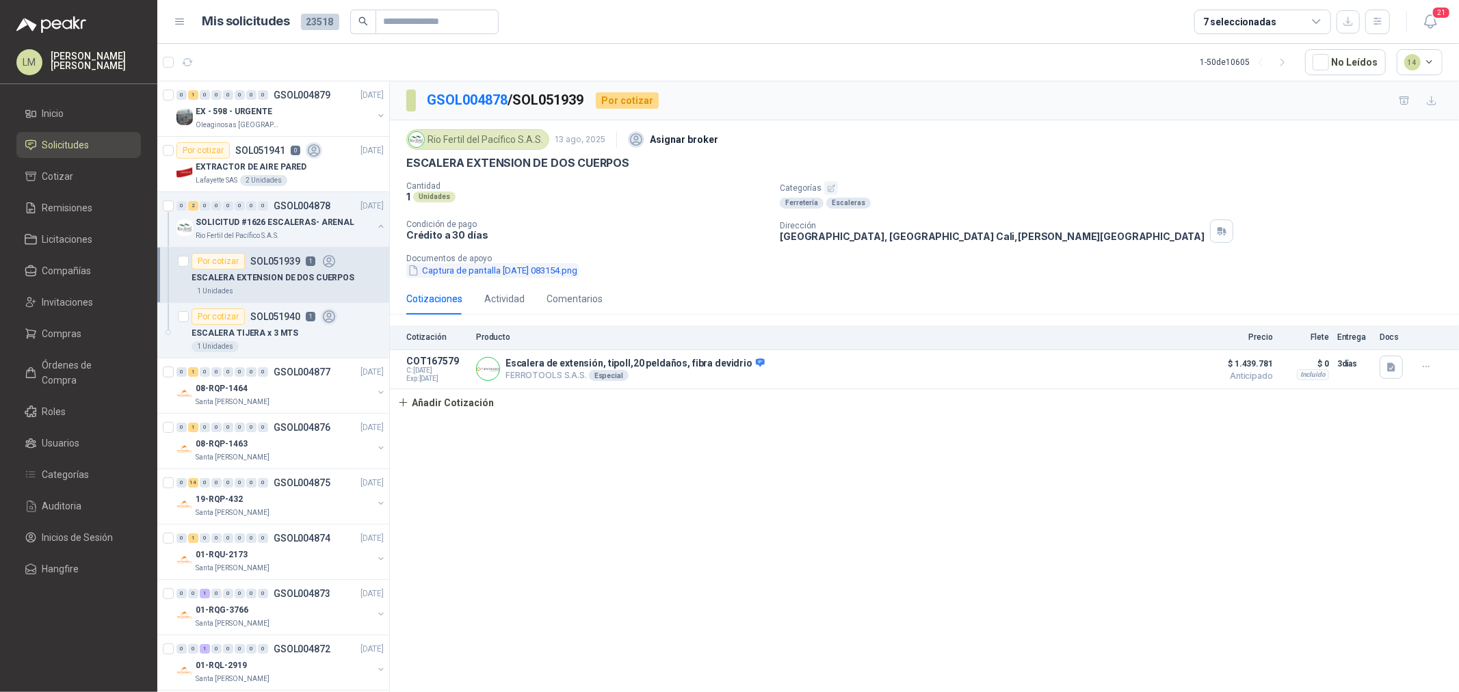
click at [555, 269] on button "Captura de pantalla [DATE] 083154.png" at bounding box center [492, 270] width 172 height 14
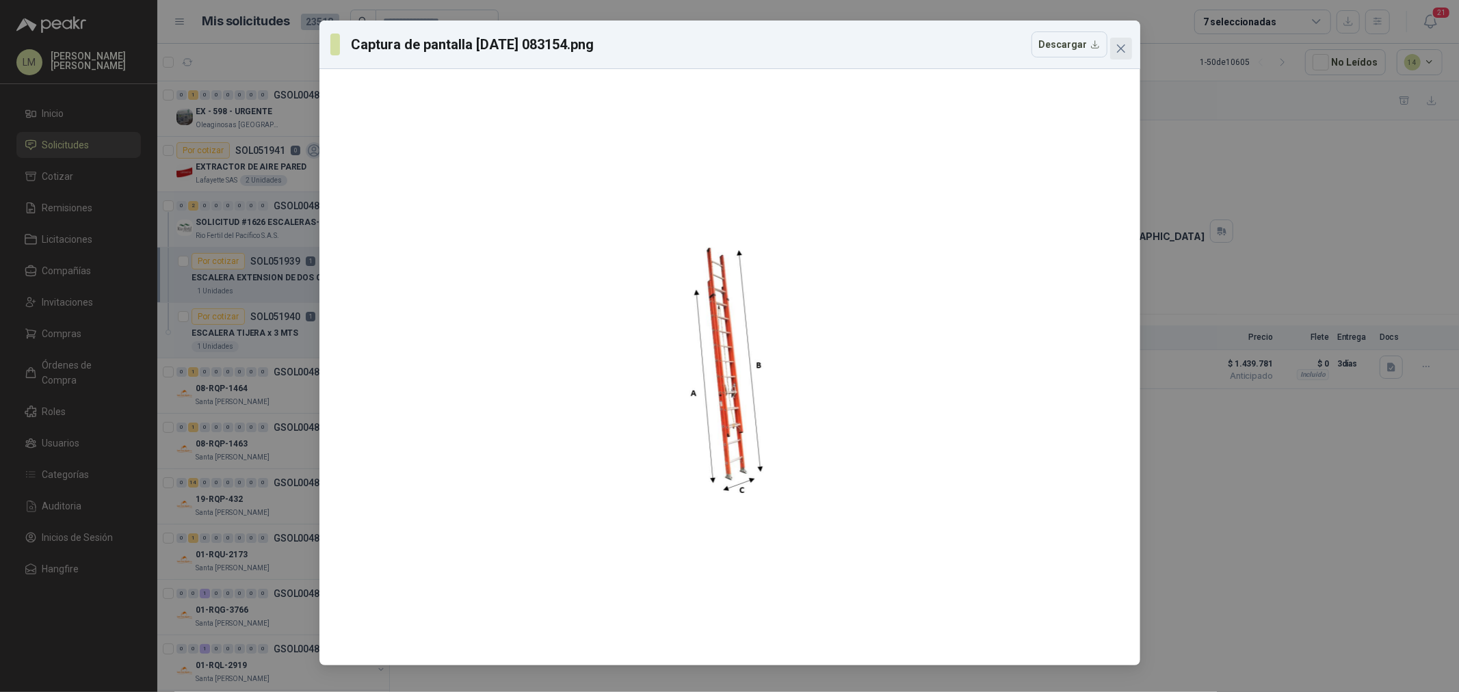
click at [1126, 47] on span "Close" at bounding box center [1121, 48] width 22 height 11
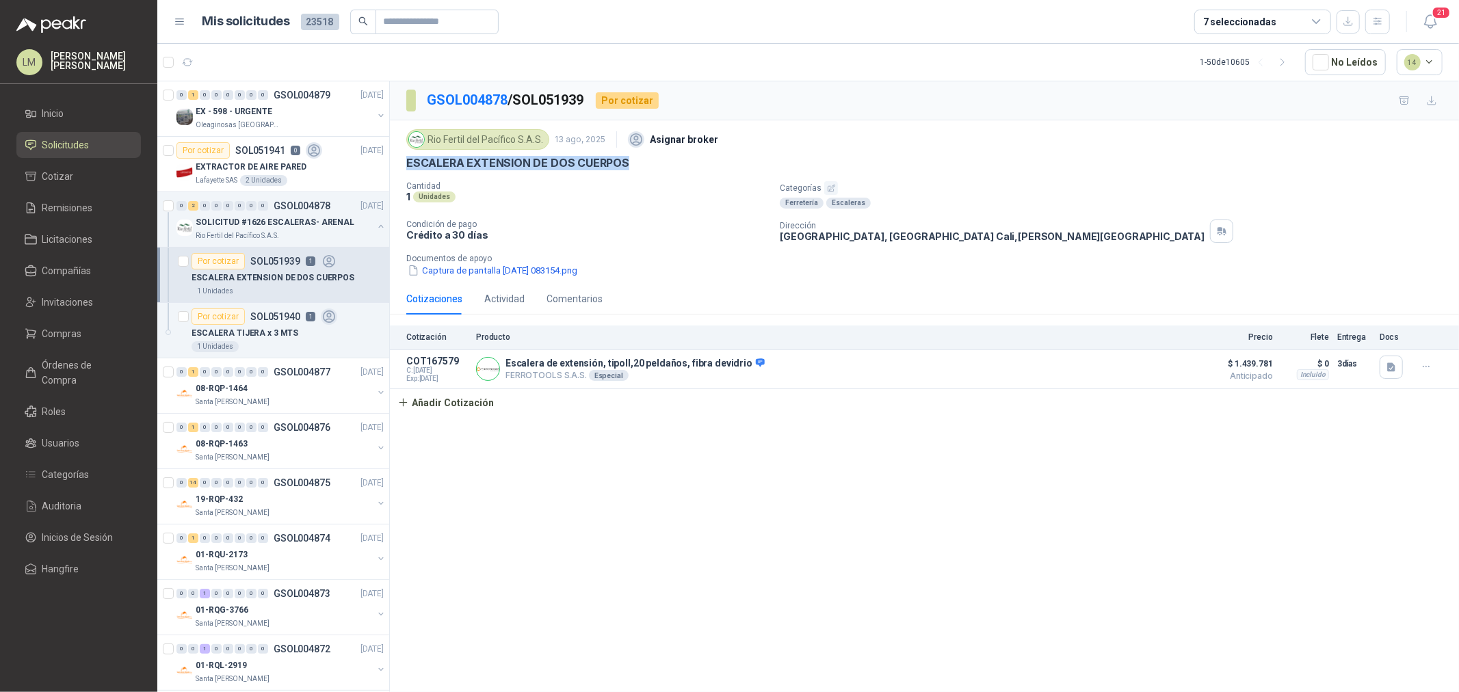
drag, startPoint x: 407, startPoint y: 166, endPoint x: 658, endPoint y: 163, distance: 251.0
click at [658, 163] on div "ESCALERA EXTENSION DE DOS CUERPOS" at bounding box center [924, 163] width 1036 height 14
copy p "ESCALERA EXTENSION DE DOS CUERPOS"
click at [550, 295] on div "Comentarios" at bounding box center [574, 298] width 56 height 15
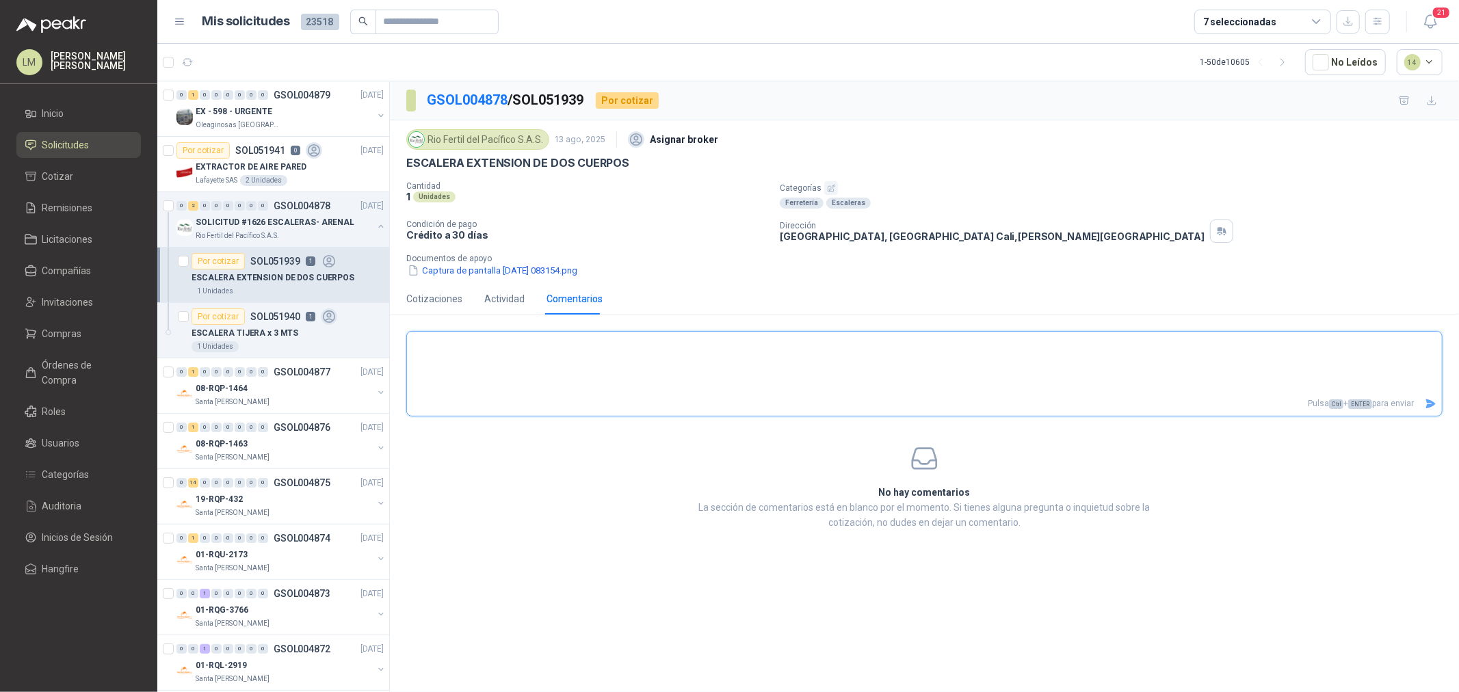
click at [525, 343] on textarea at bounding box center [924, 362] width 1035 height 57
type textarea "*"
type textarea "**"
type textarea "***"
type textarea "****"
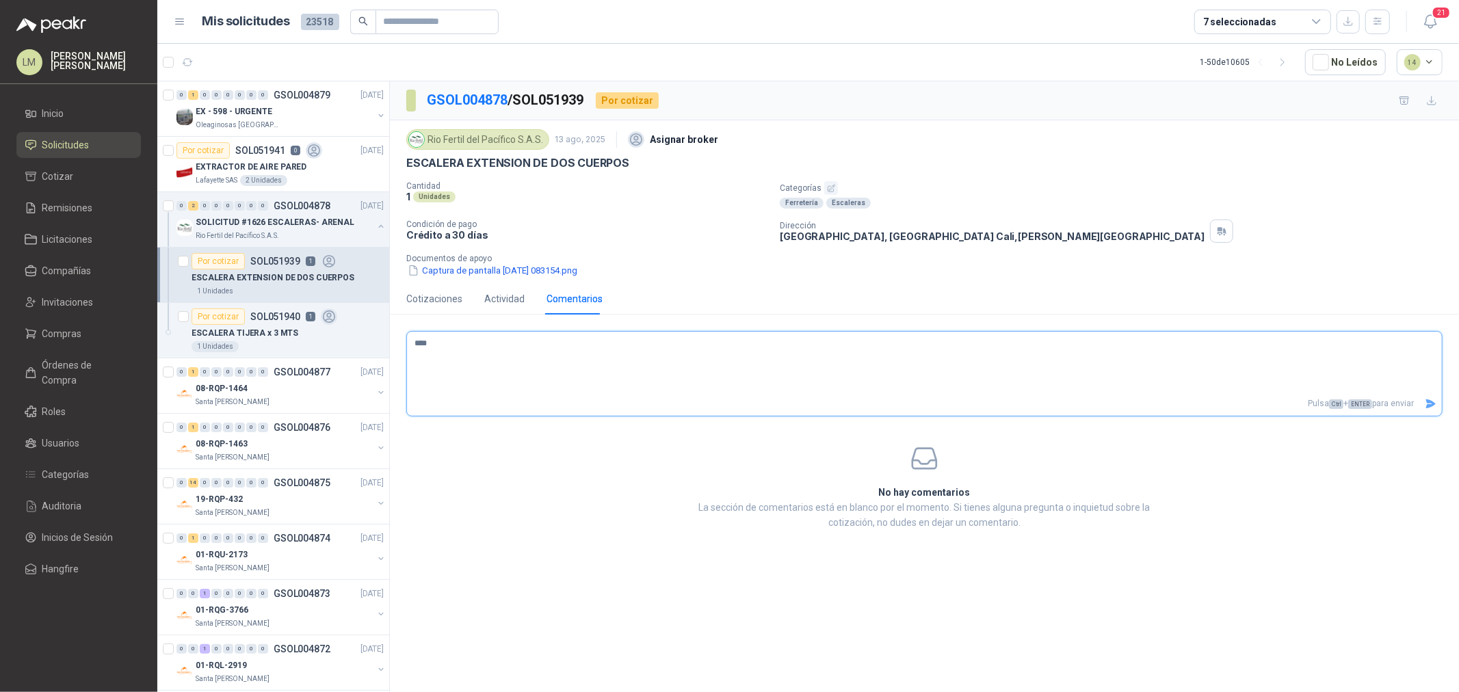
type textarea "*****"
type textarea "******"
type textarea "********"
type textarea "*********"
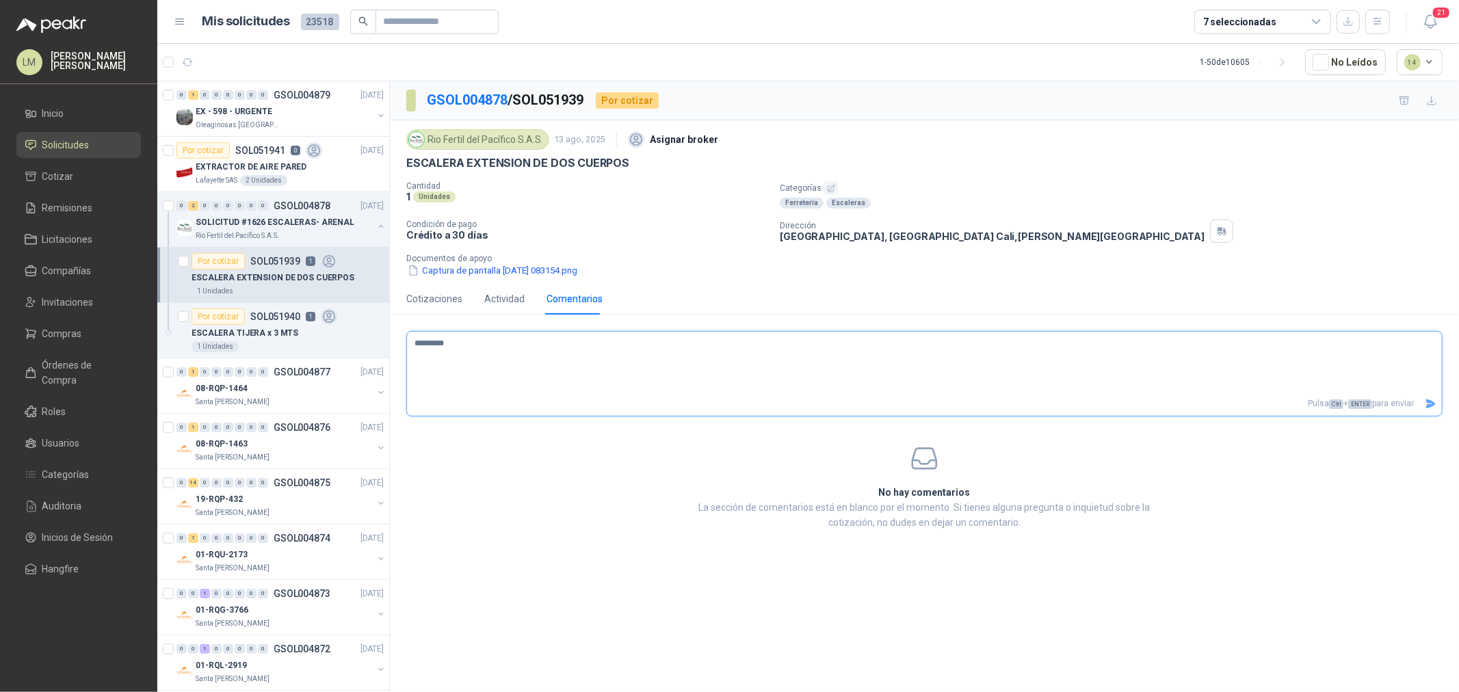
type textarea "********"
type textarea "*********"
type textarea "**********"
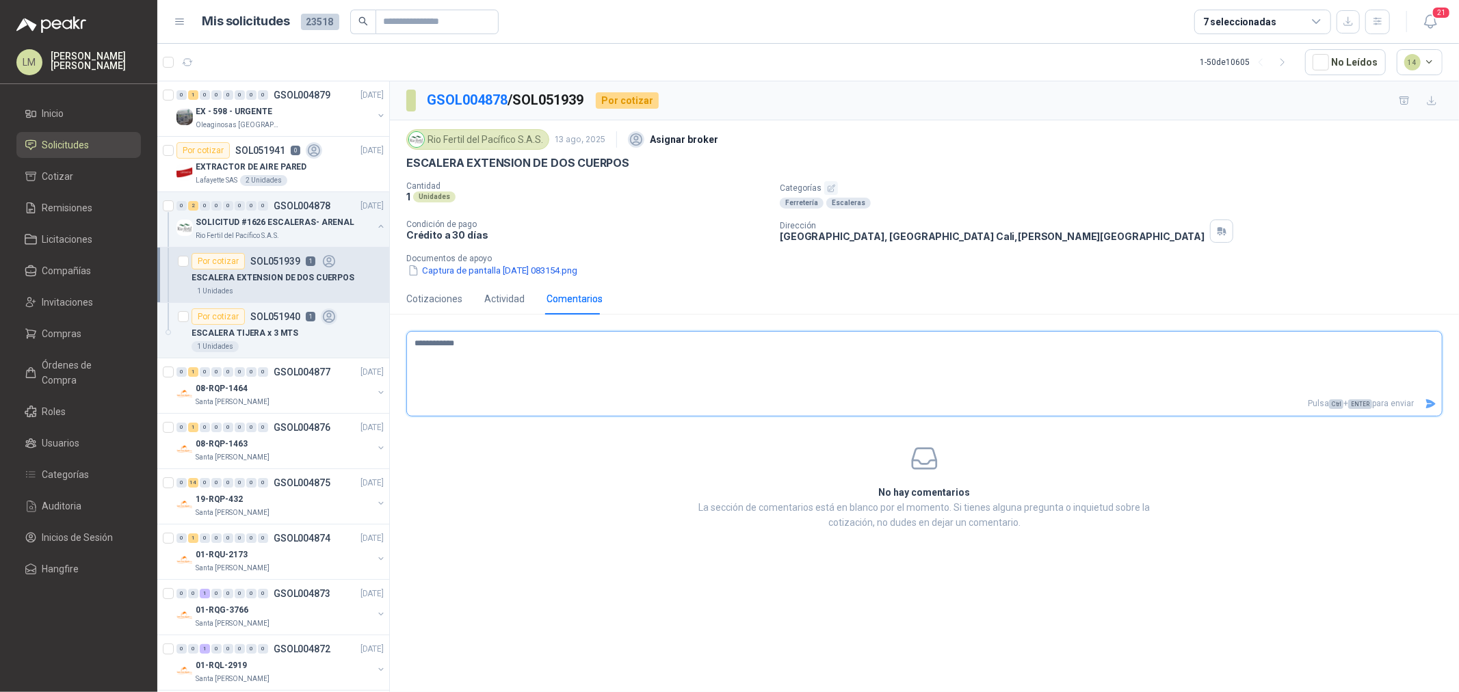
type textarea "**********"
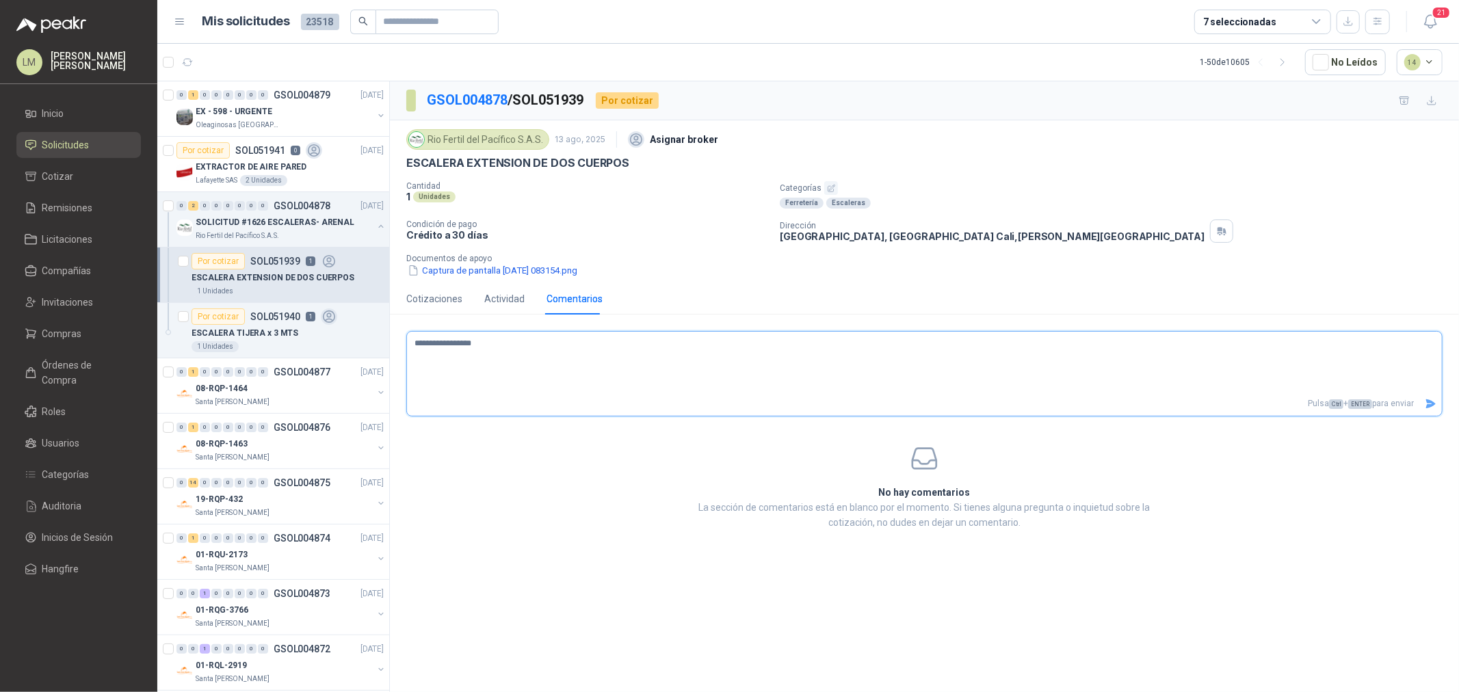
type textarea "**********"
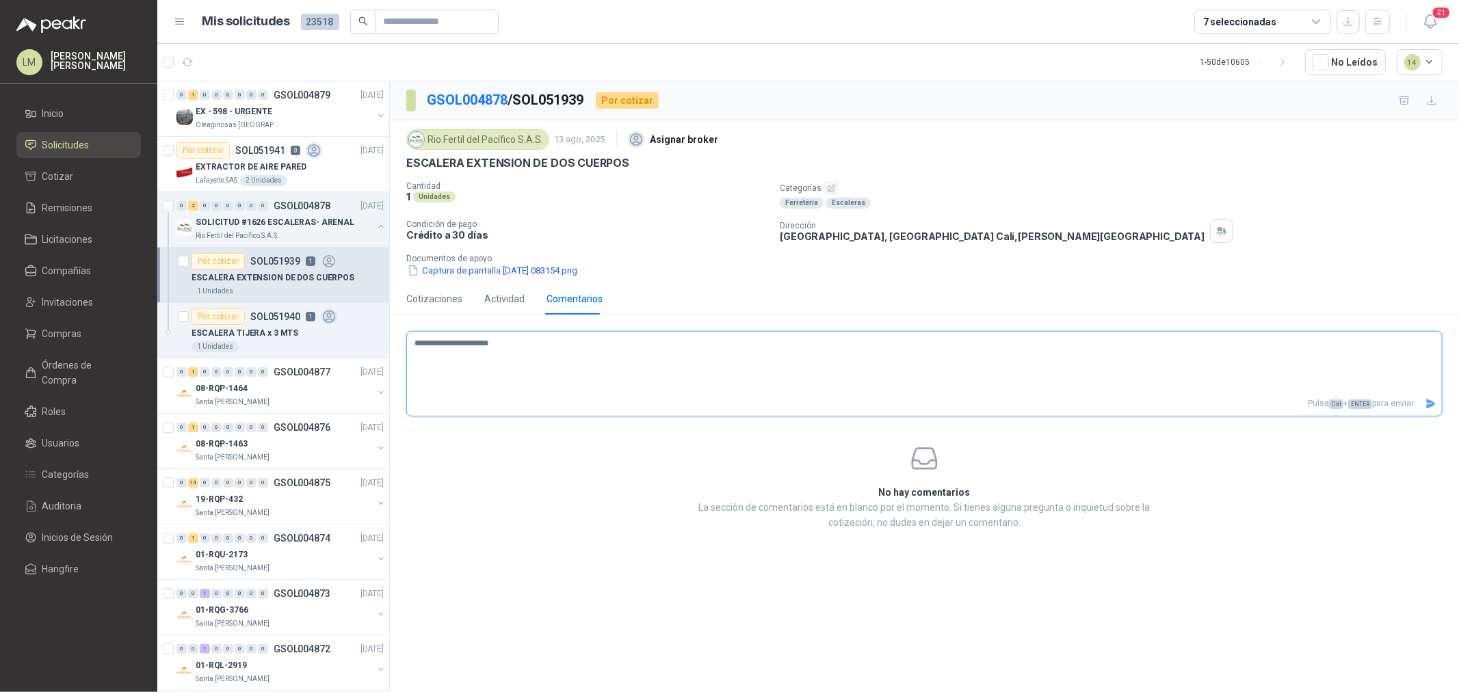
type textarea "**********"
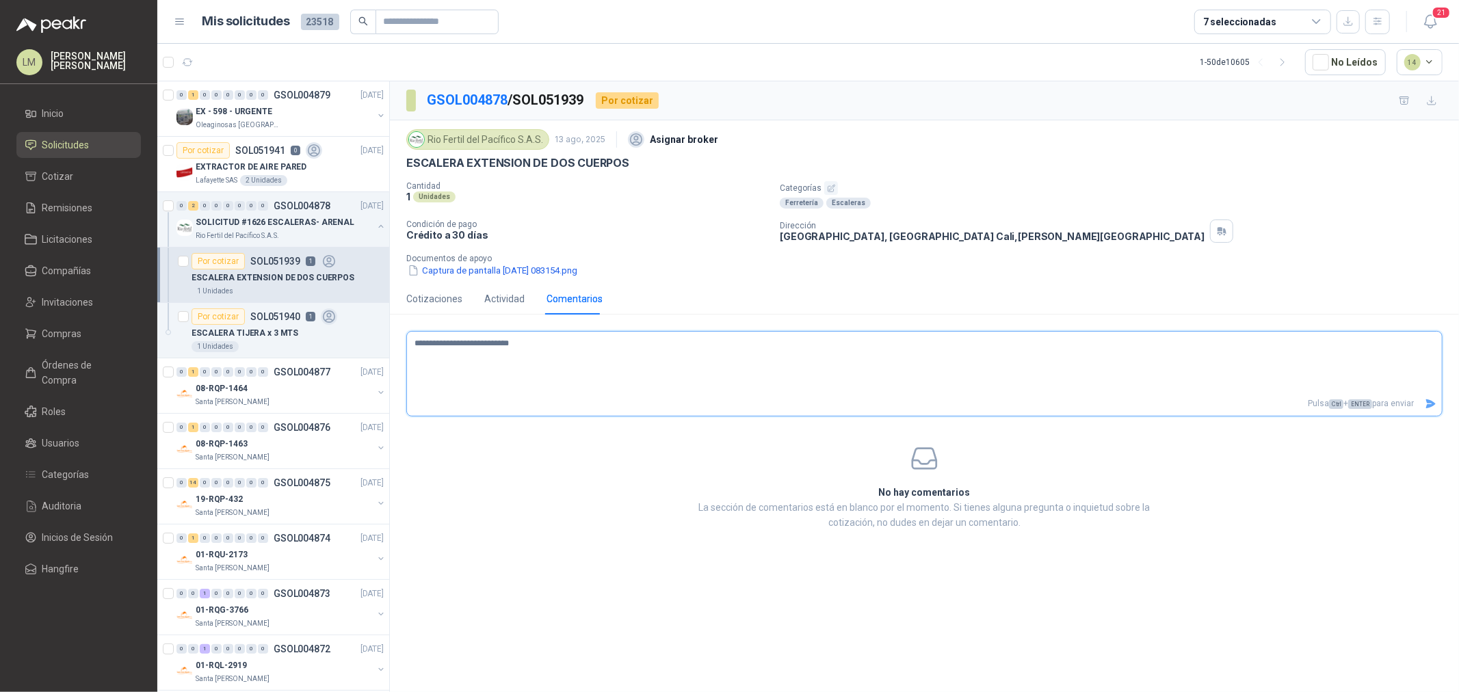
type textarea "**********"
click at [1167, 408] on icon "Enviar" at bounding box center [1430, 404] width 12 height 12
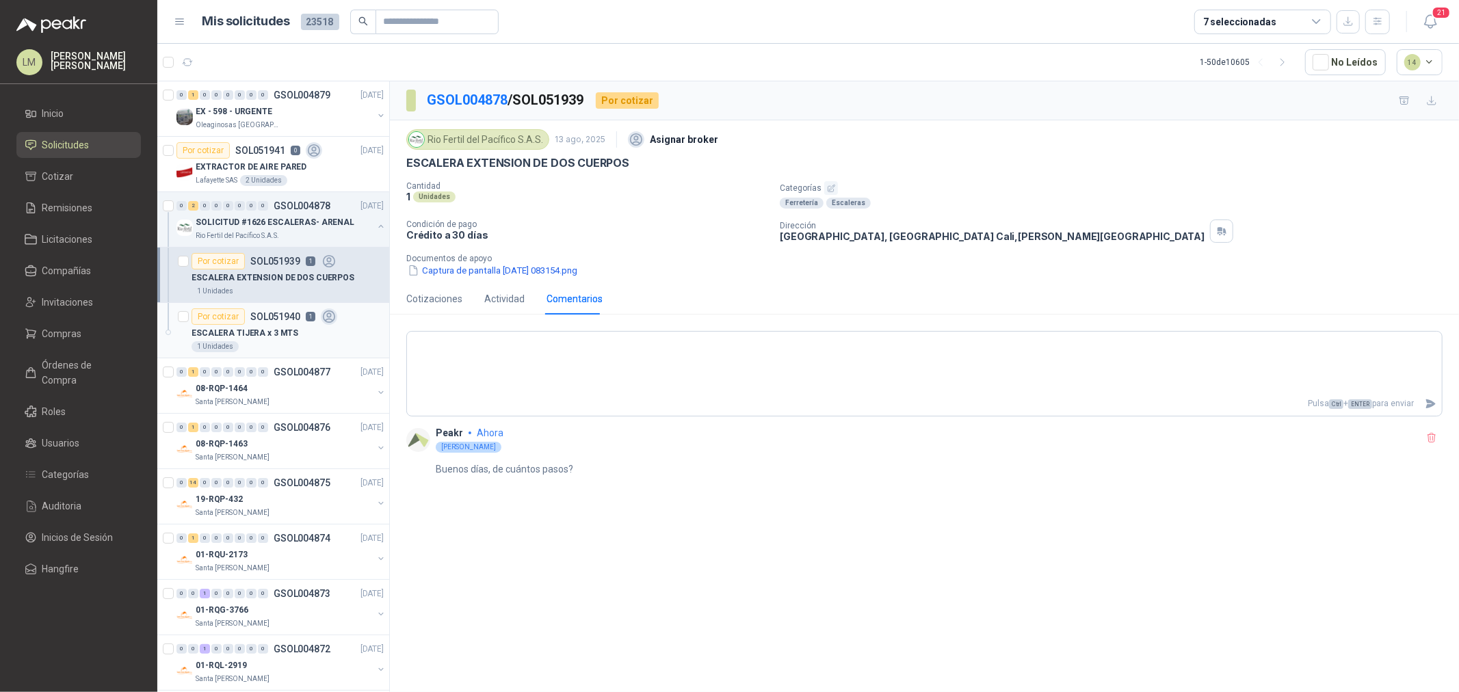
click at [248, 335] on p "ESCALERA TIJERA x 3 MTS" at bounding box center [244, 333] width 107 height 13
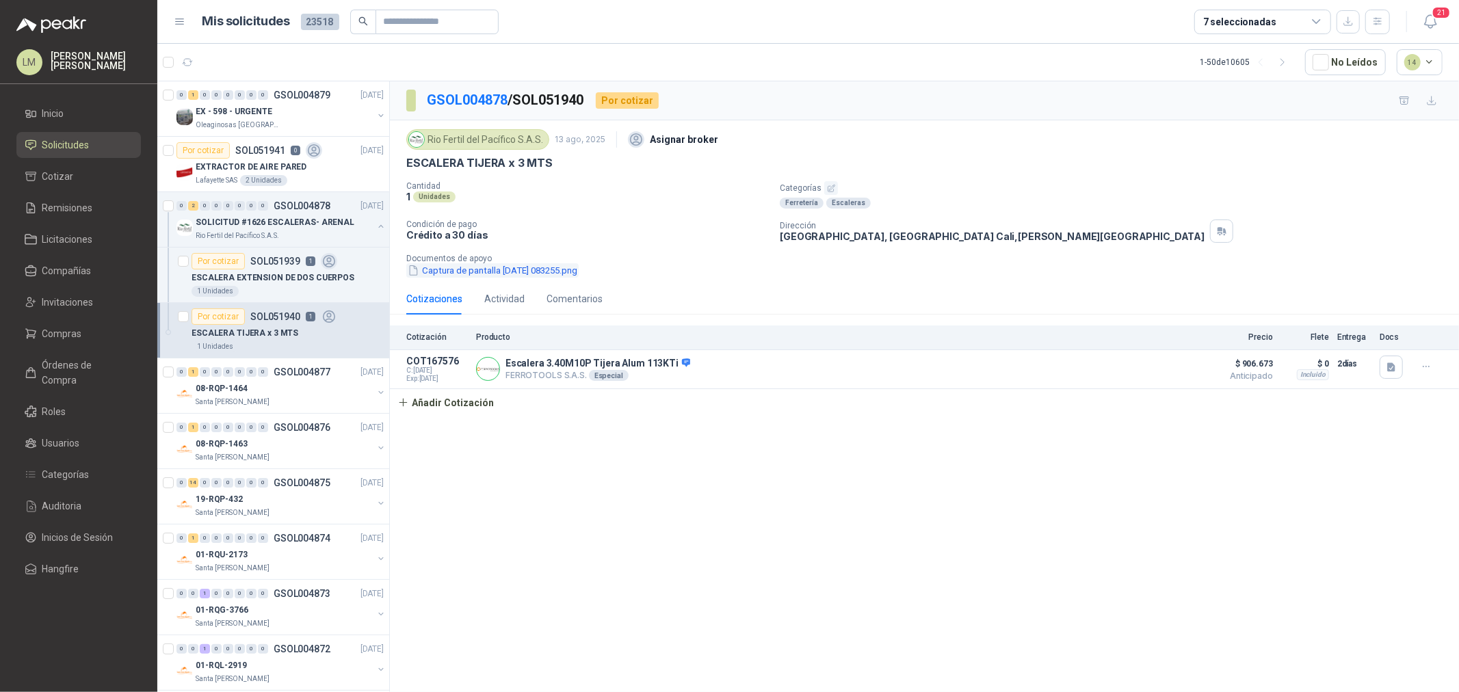
click at [459, 271] on button "Captura de pantalla [DATE] 083255.png" at bounding box center [492, 270] width 172 height 14
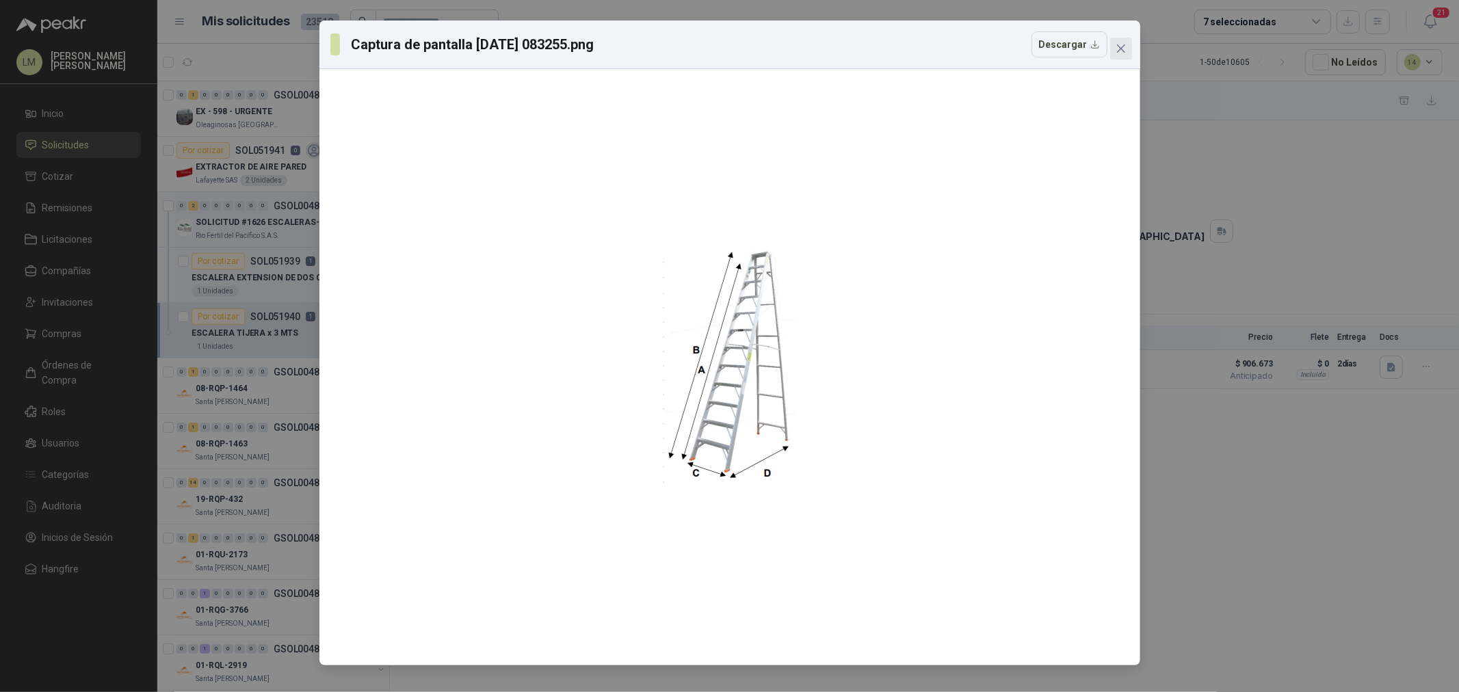
click at [1117, 46] on icon "close" at bounding box center [1120, 48] width 8 height 8
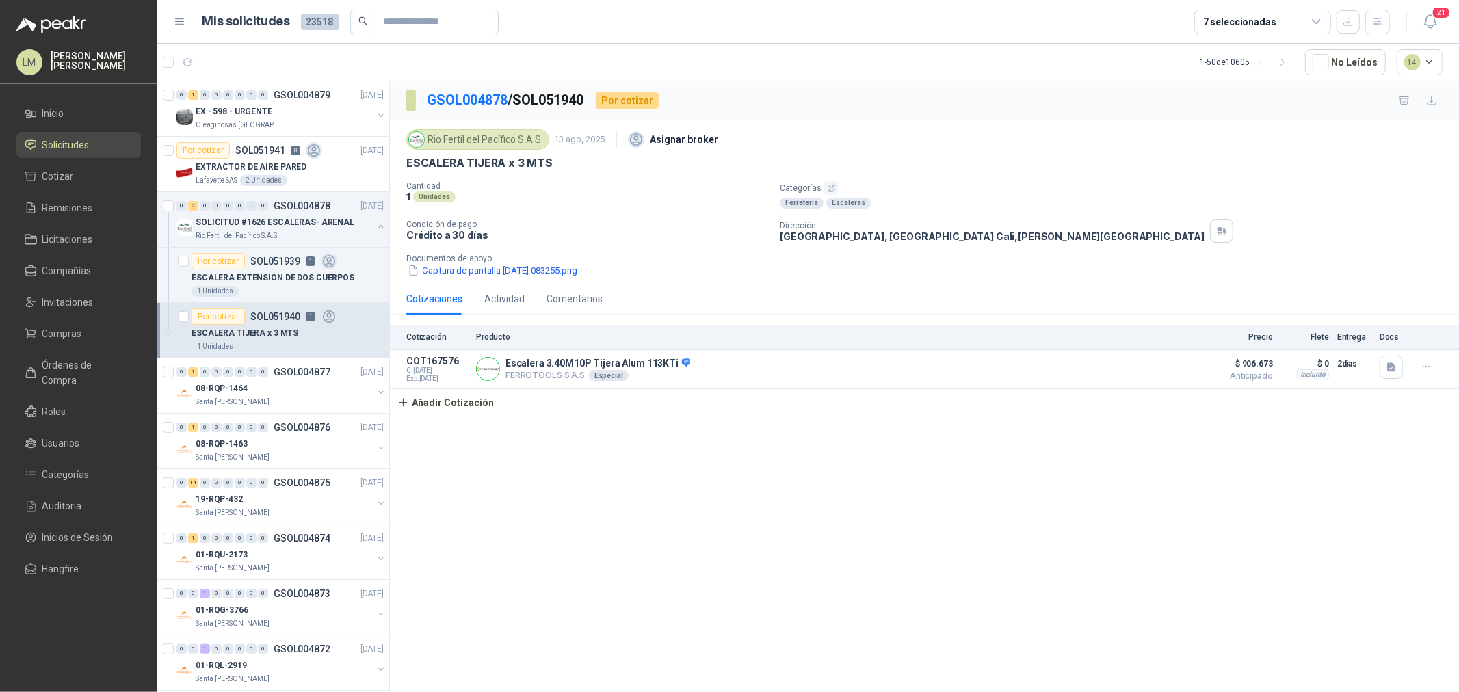
click at [1167, 30] on div "7 seleccionadas" at bounding box center [1262, 22] width 137 height 25
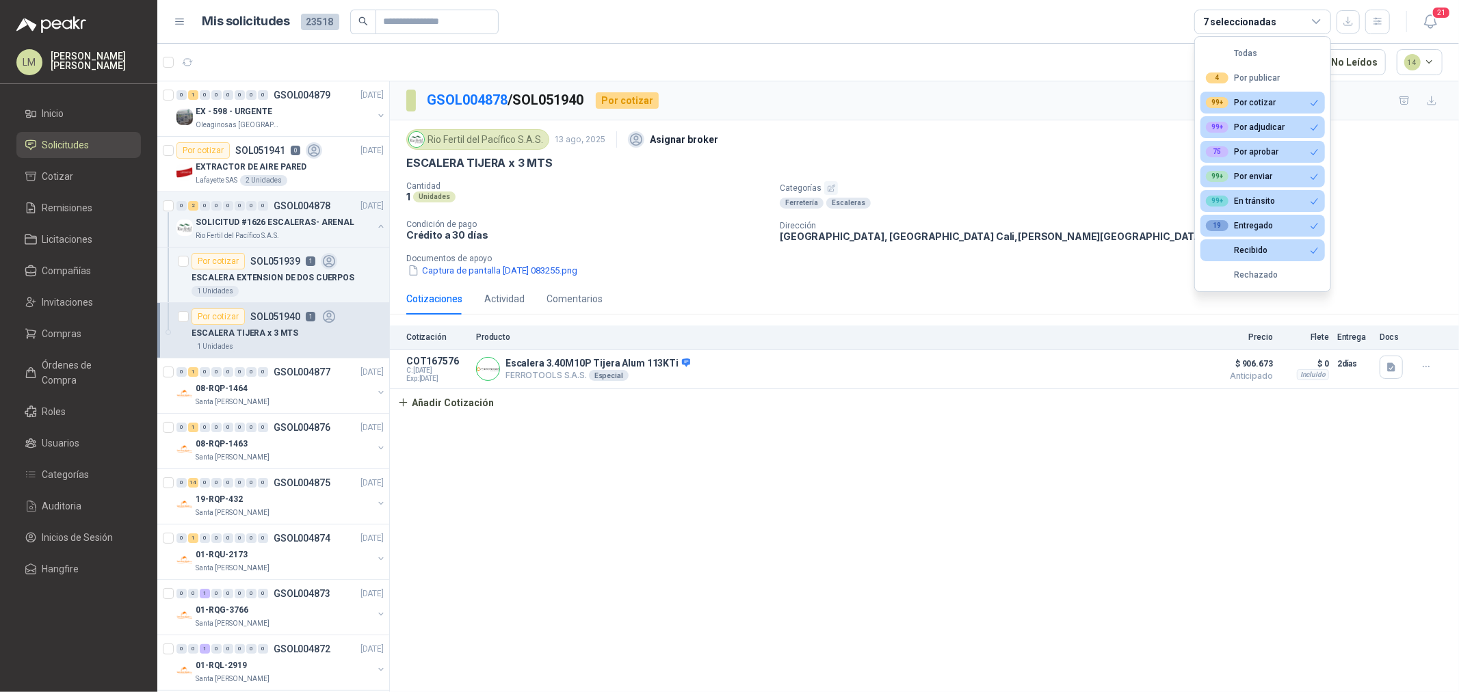
click at [1167, 30] on div "7 seleccionadas" at bounding box center [1262, 22] width 137 height 25
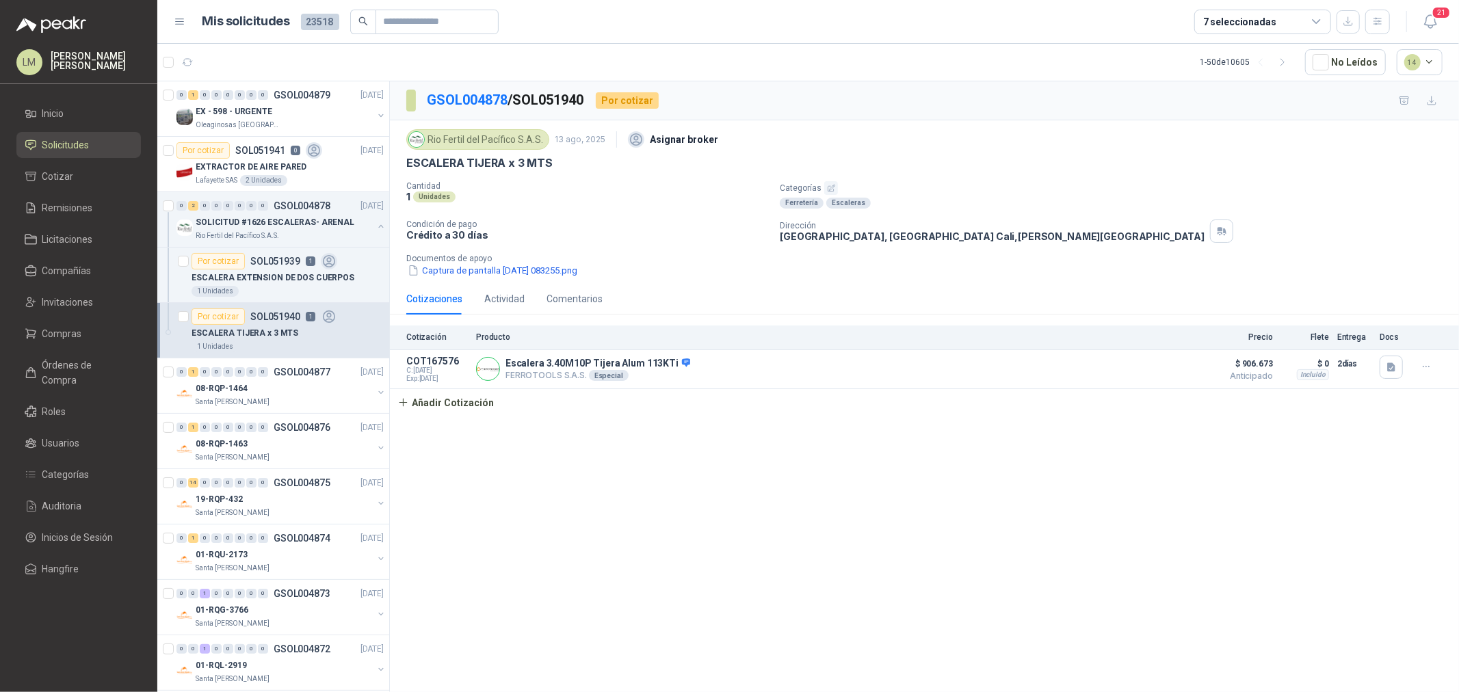
click at [830, 96] on div "GSOL004878 / SOL051940 Por cotizar" at bounding box center [924, 100] width 1069 height 39
click at [63, 346] on ul "Inicio Solicitudes Cotizar Remisiones Licitaciones Compañías Invitaciones Compr…" at bounding box center [78, 344] width 157 height 487
click at [64, 327] on span "Compras" at bounding box center [62, 333] width 40 height 15
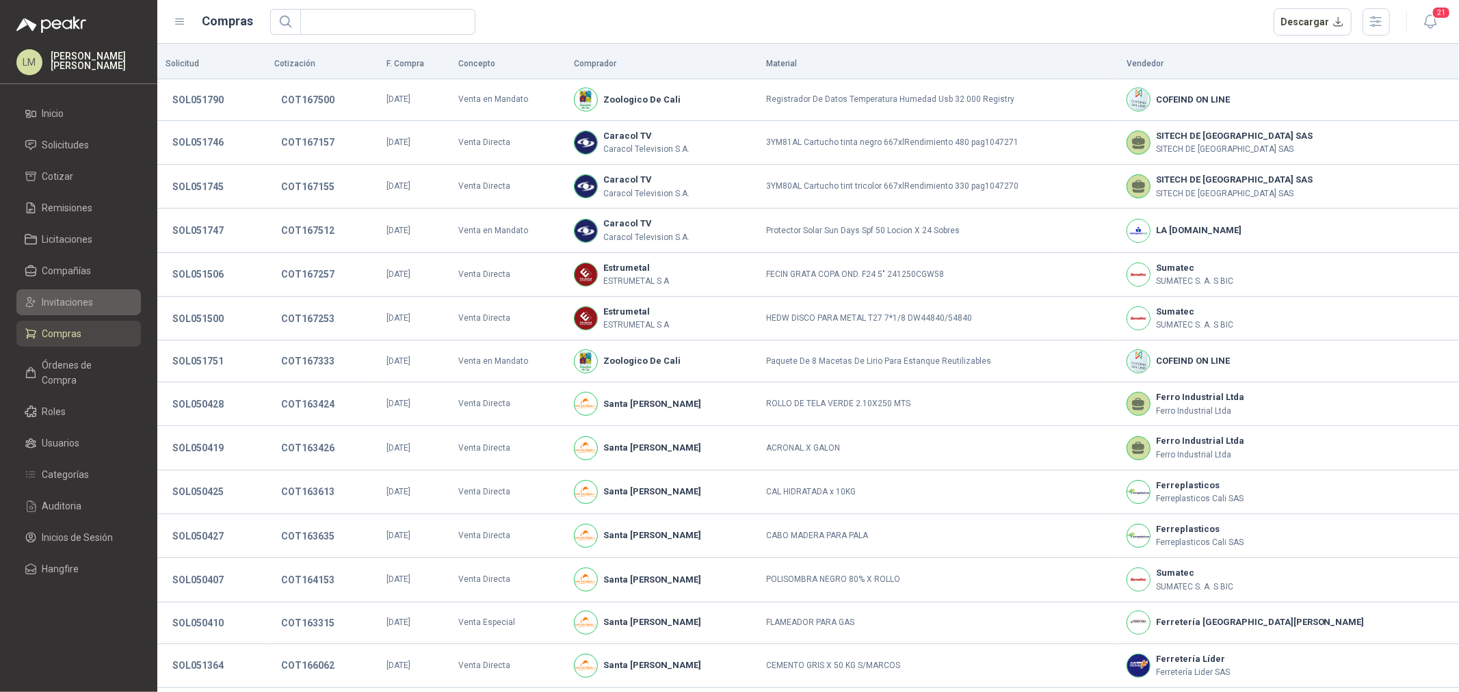
click at [72, 302] on span "Invitaciones" at bounding box center [67, 302] width 51 height 15
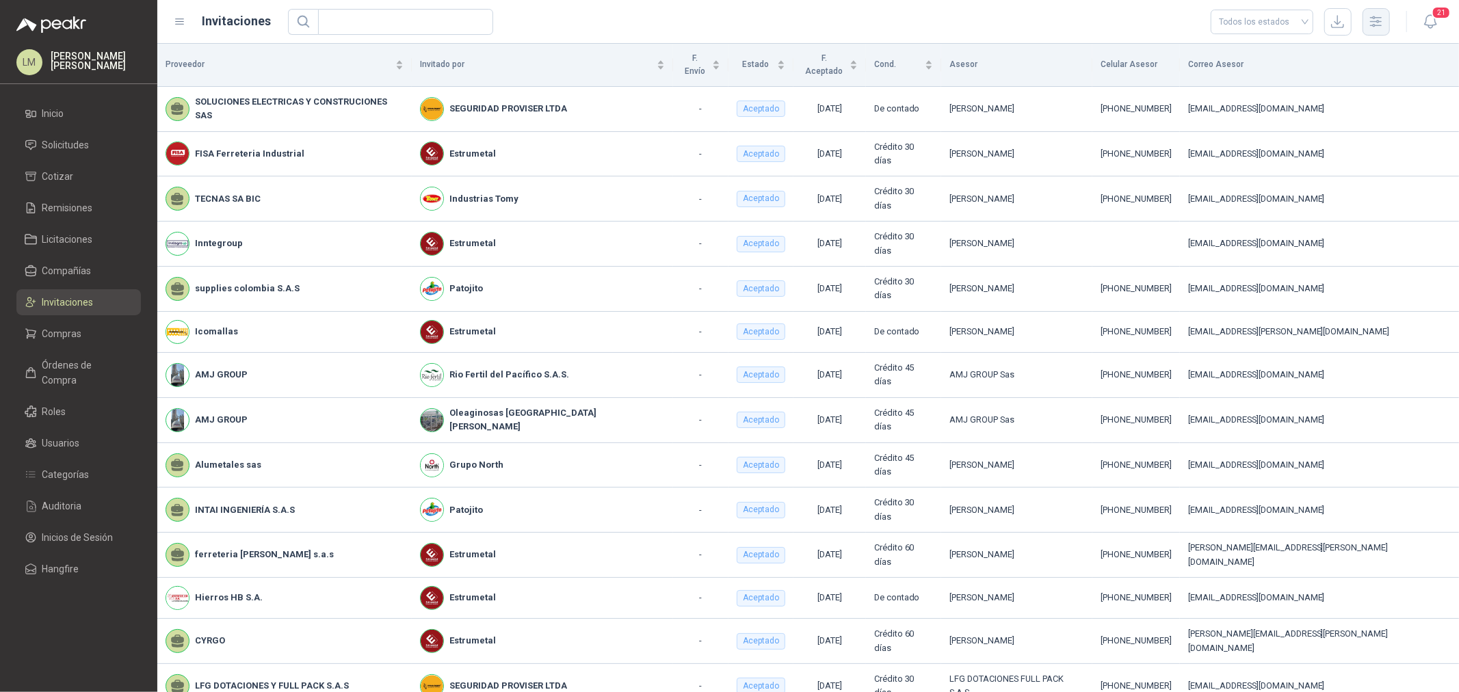
click at [1167, 19] on button "button" at bounding box center [1375, 21] width 27 height 27
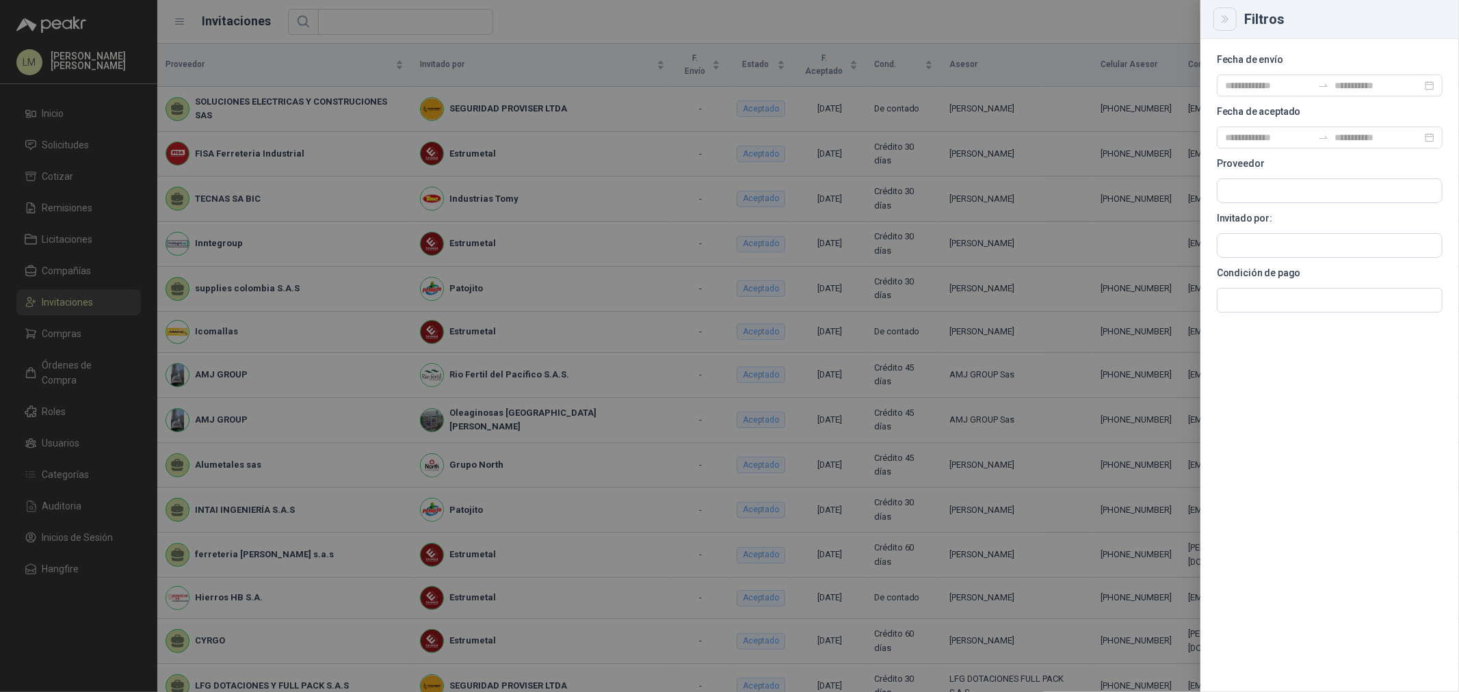
click at [1167, 11] on button "Close" at bounding box center [1224, 19] width 23 height 23
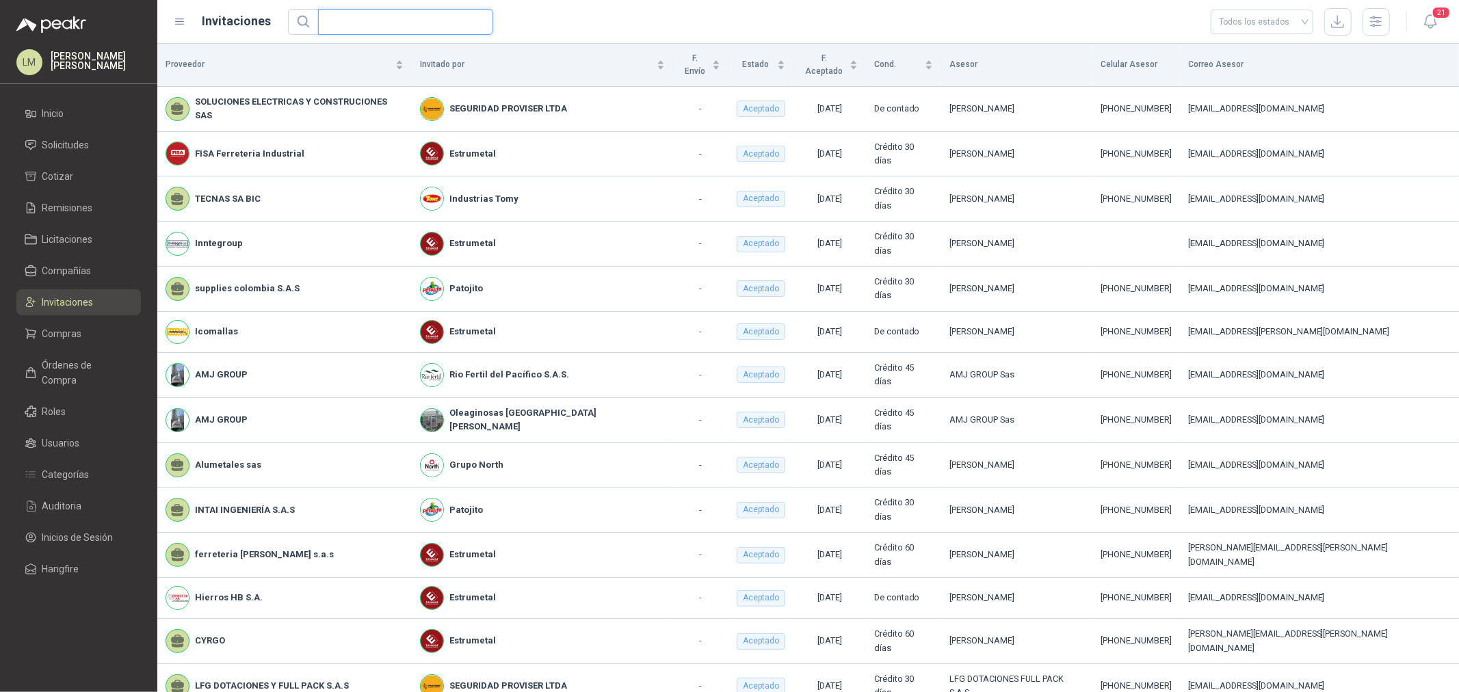
click at [367, 14] on input "text" at bounding box center [400, 22] width 148 height 25
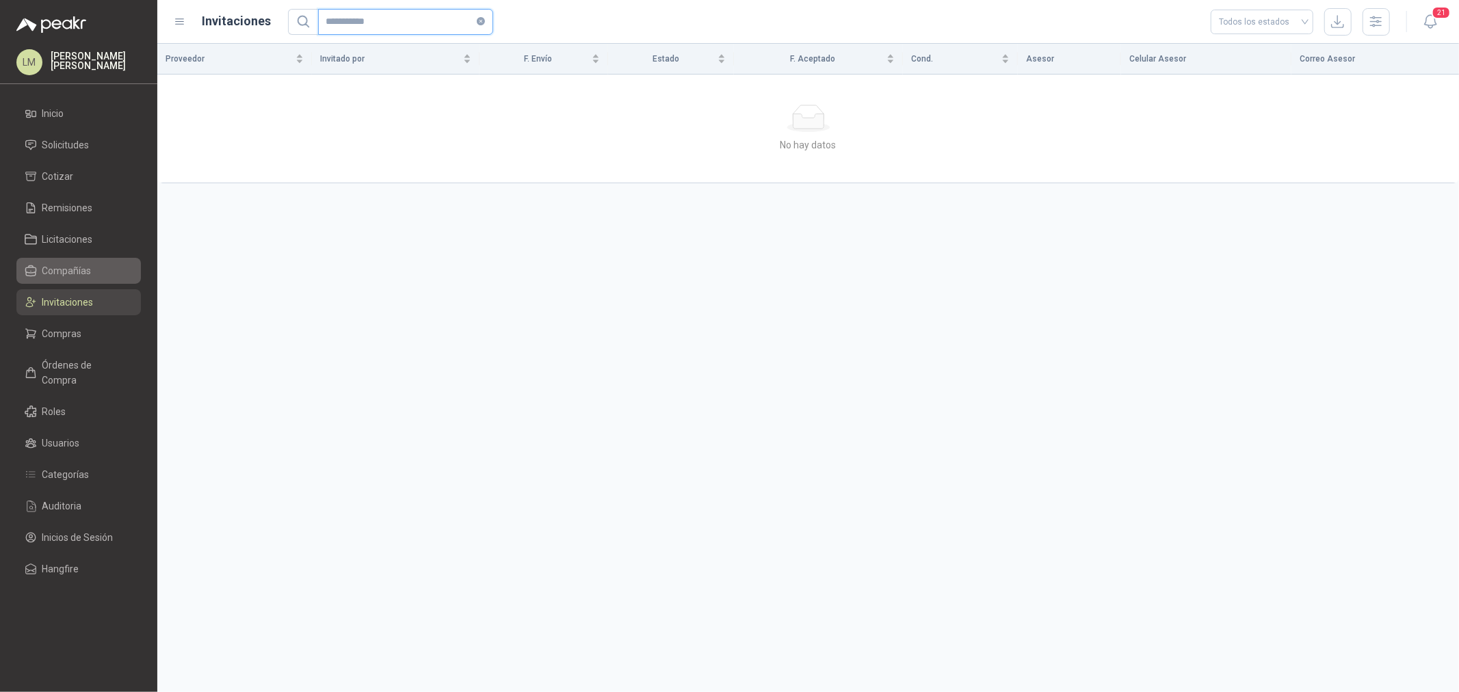
type input "**********"
click at [72, 258] on link "Compañías" at bounding box center [78, 271] width 124 height 26
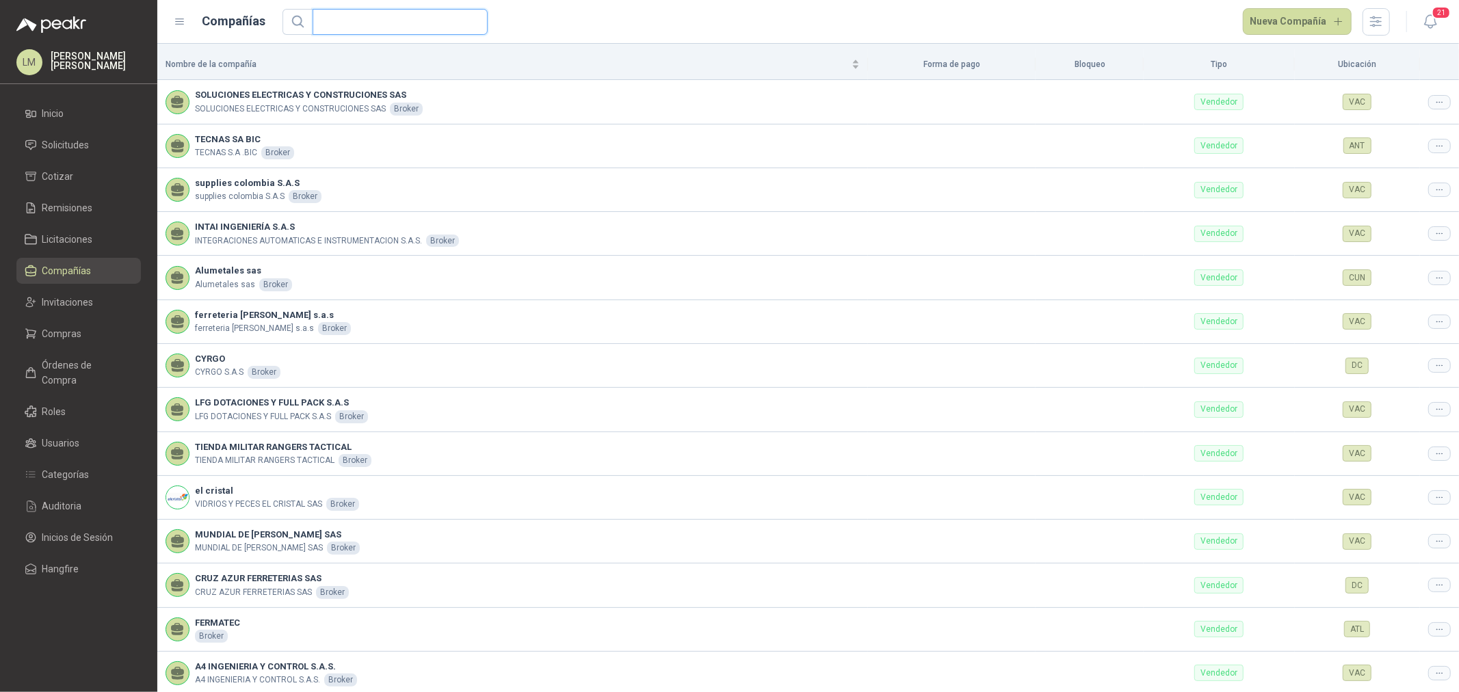
click at [398, 18] on input "text" at bounding box center [395, 22] width 148 height 25
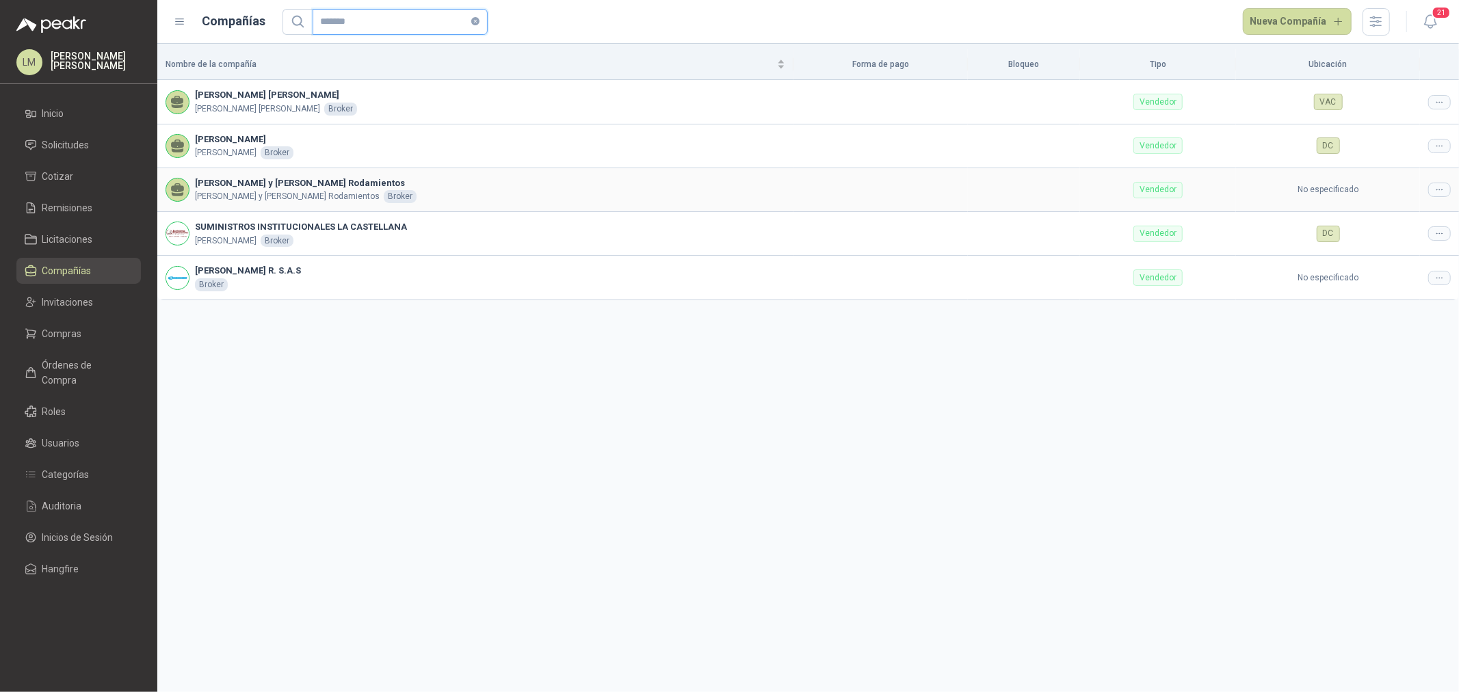
type input "*******"
click at [1167, 192] on icon at bounding box center [1439, 190] width 10 height 10
click at [1167, 213] on span "Editar compañía" at bounding box center [1404, 213] width 70 height 15
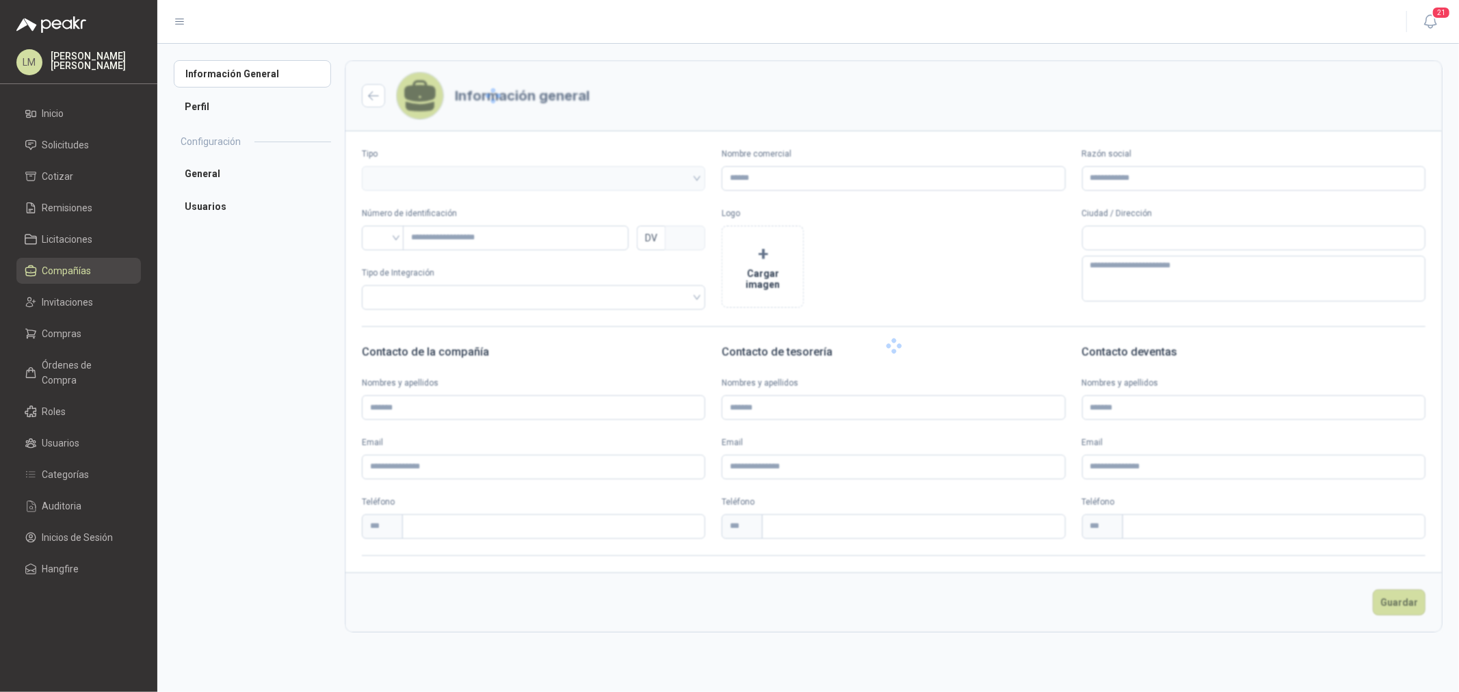
type input "**********"
type input "*********"
type input "*"
type input "**********"
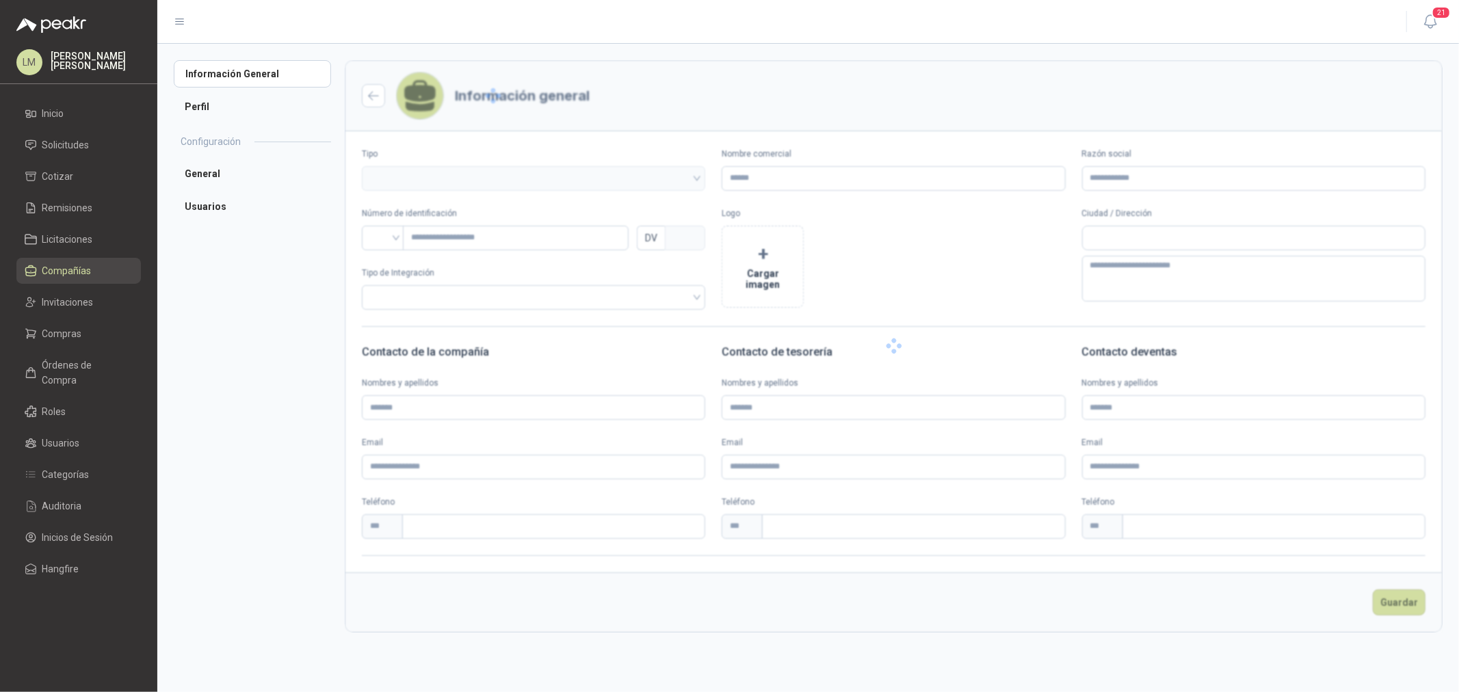
type input "**********"
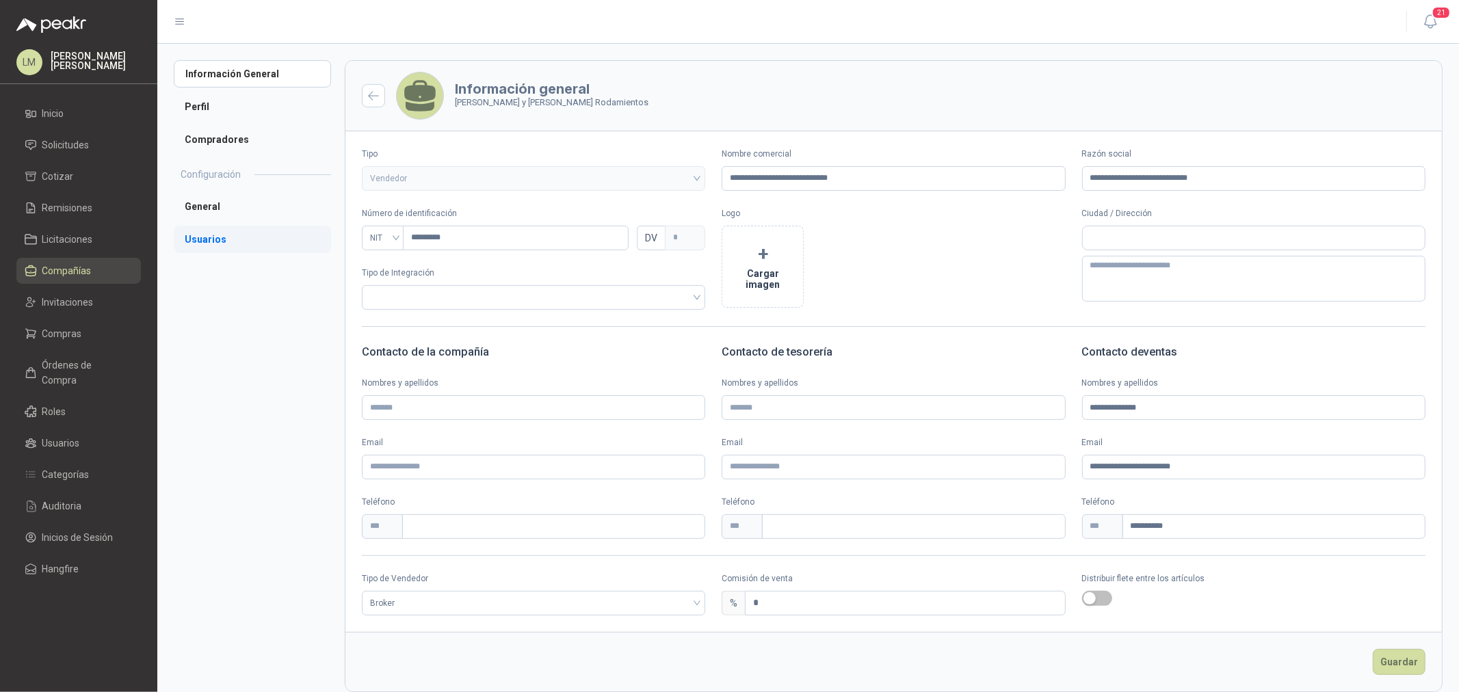
click at [242, 247] on li "Usuarios" at bounding box center [252, 239] width 157 height 27
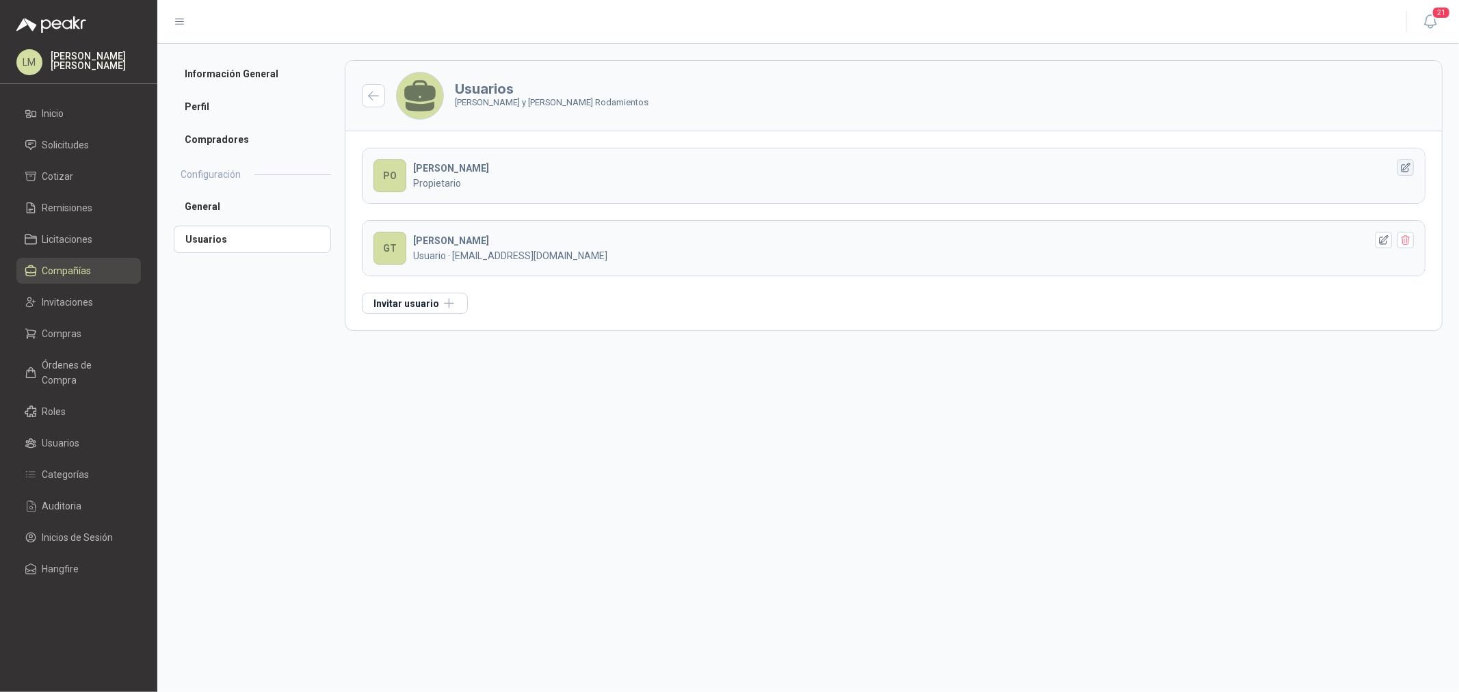
click at [1167, 171] on icon "button" at bounding box center [1406, 168] width 12 height 12
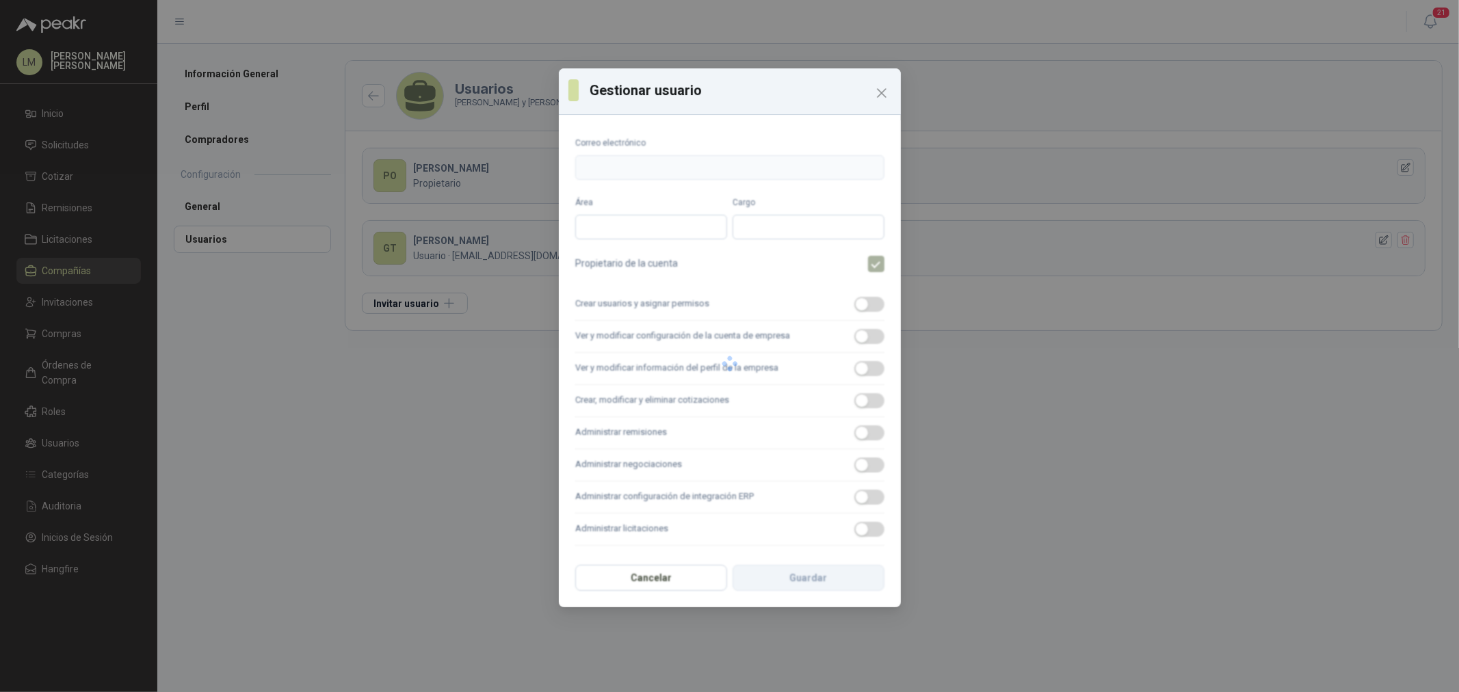
type input "**********"
click at [879, 94] on icon "Close" at bounding box center [881, 93] width 16 height 16
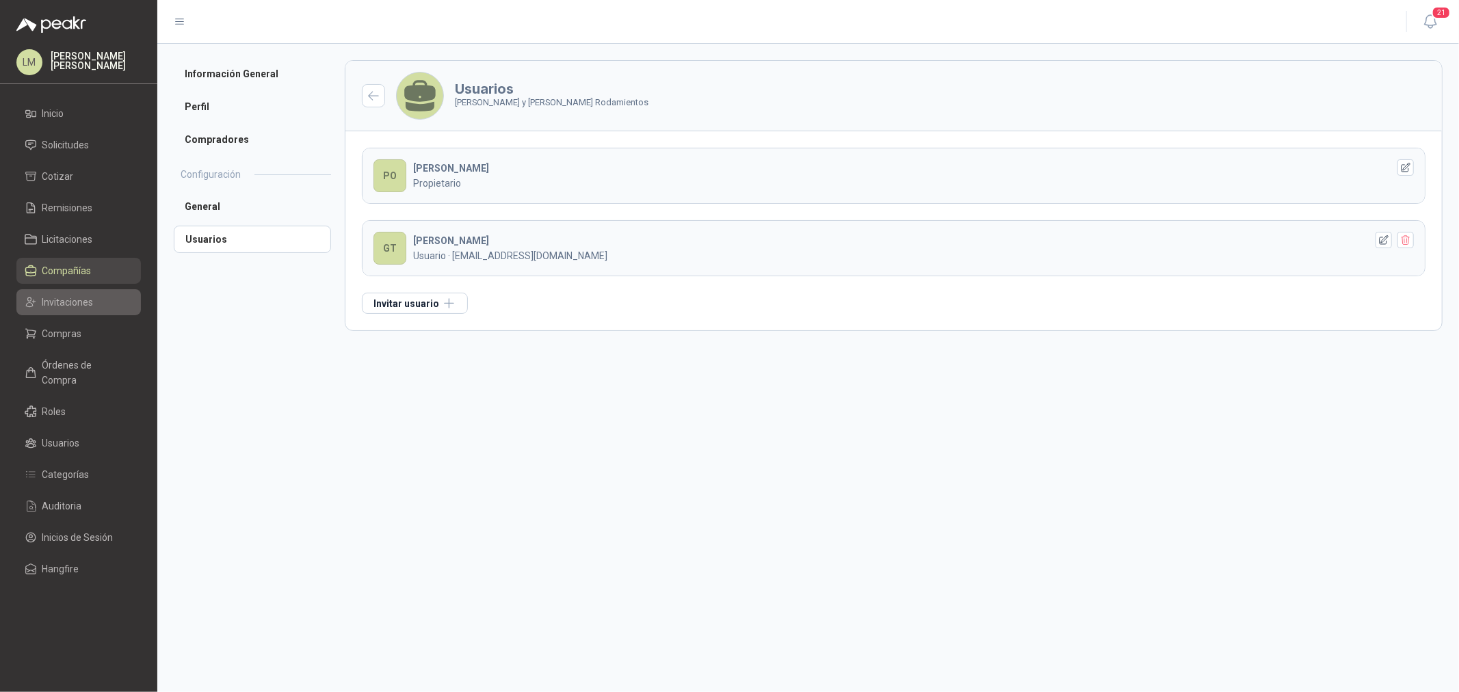
click at [64, 297] on span "Invitaciones" at bounding box center [67, 302] width 51 height 15
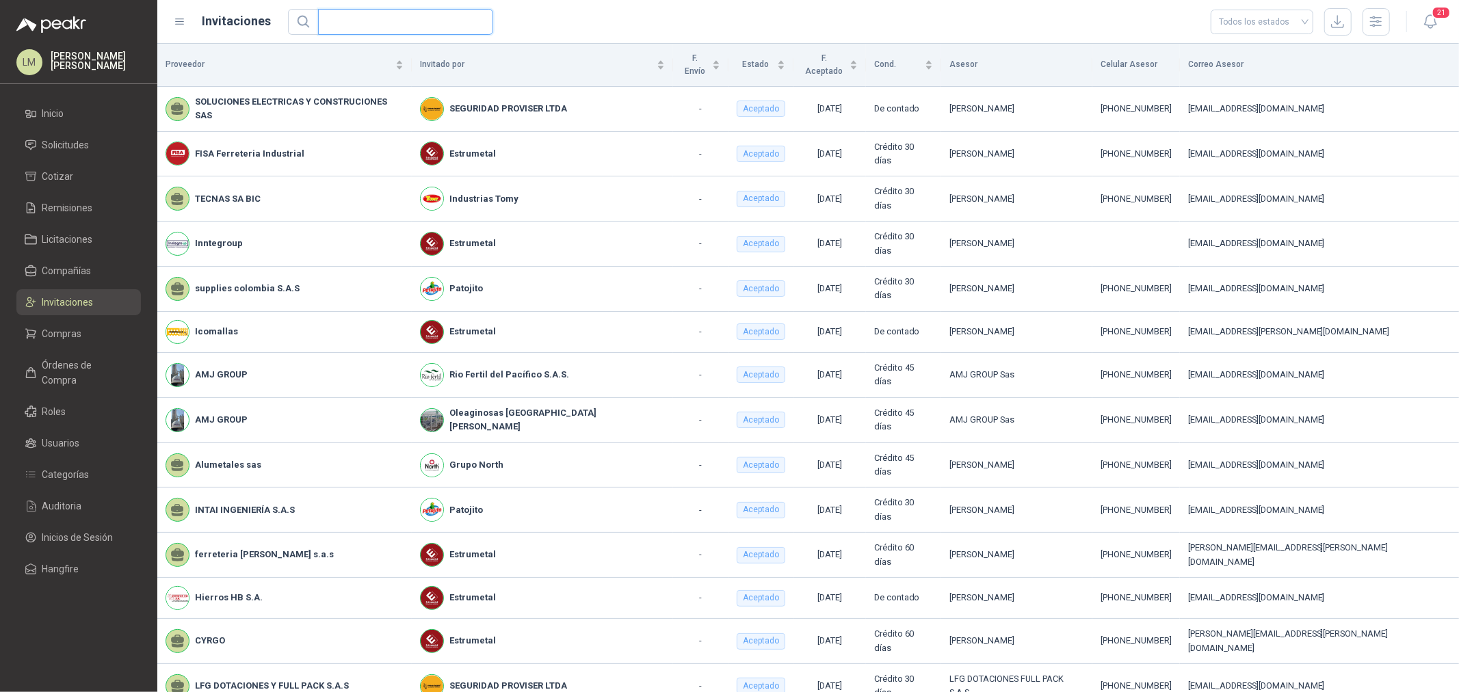
click at [350, 21] on input "text" at bounding box center [400, 22] width 148 height 25
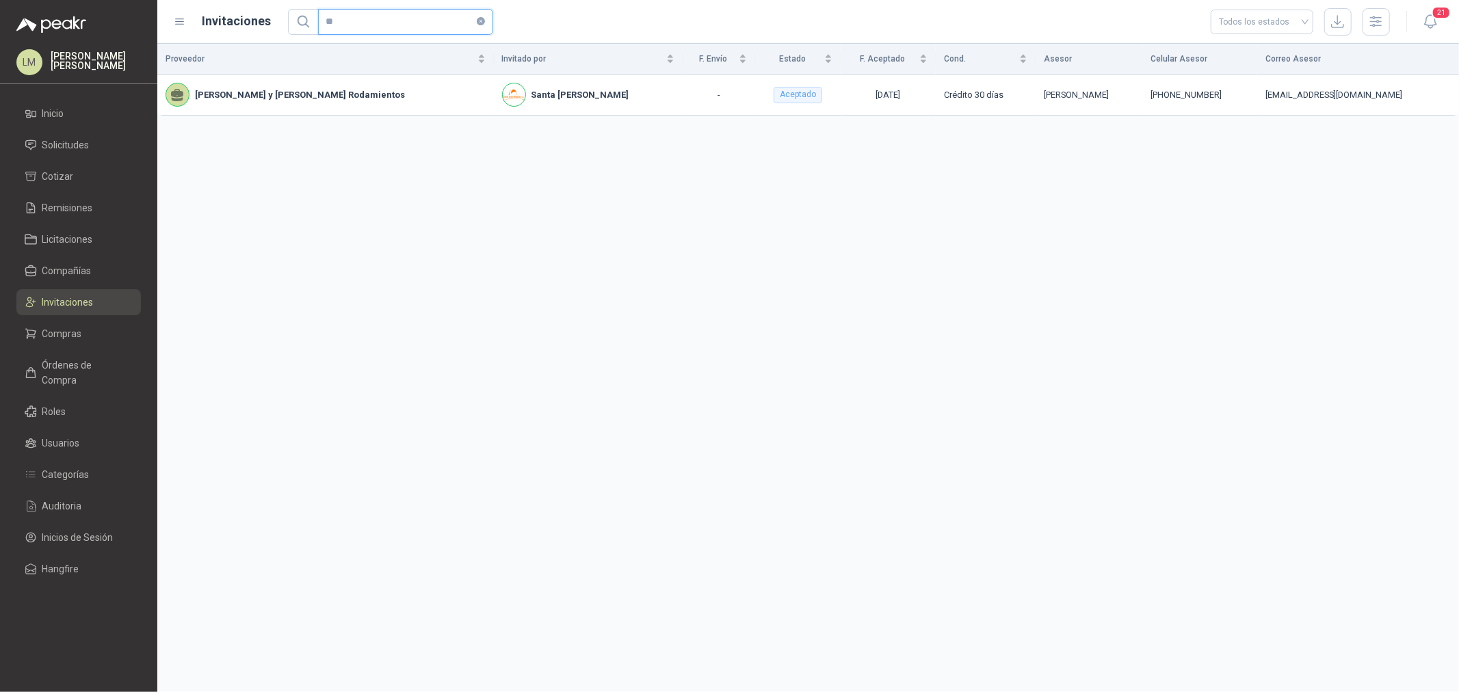
type input "*"
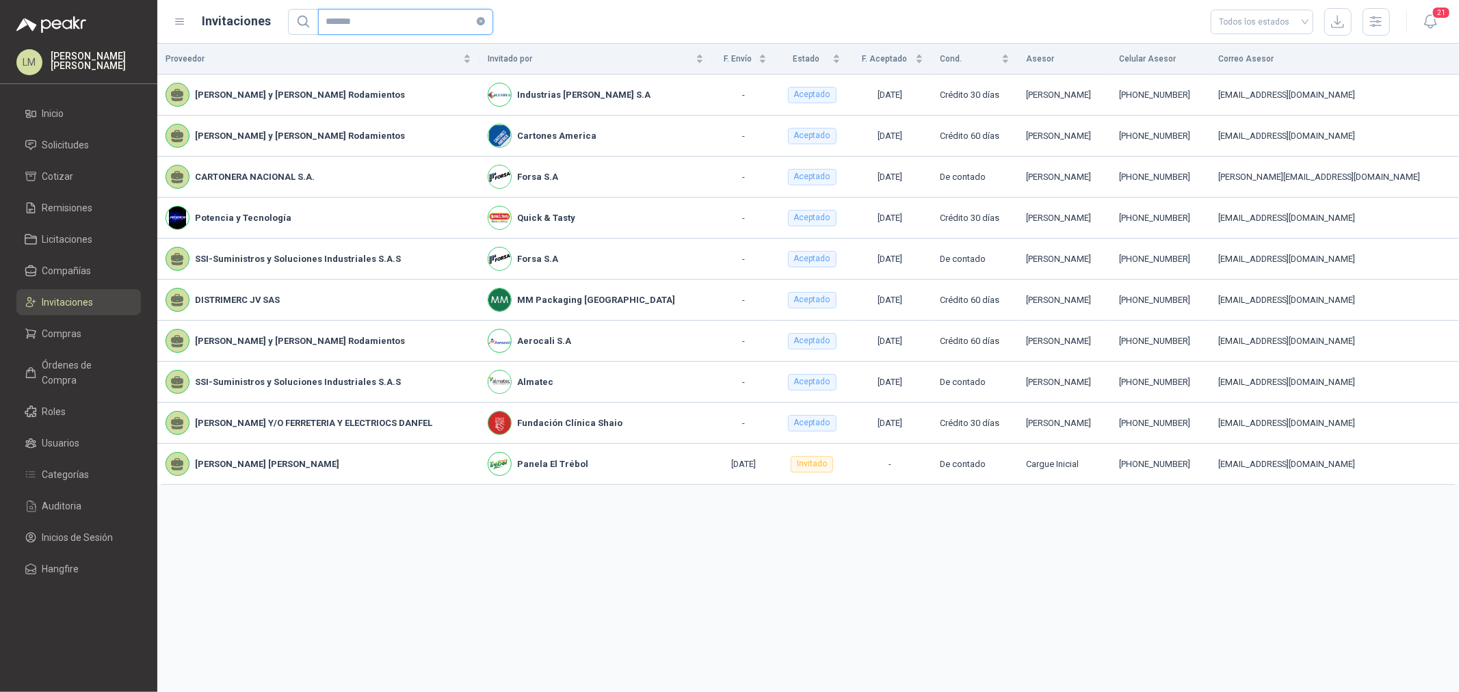
type input "*******"
click at [84, 152] on link "Solicitudes" at bounding box center [78, 145] width 124 height 26
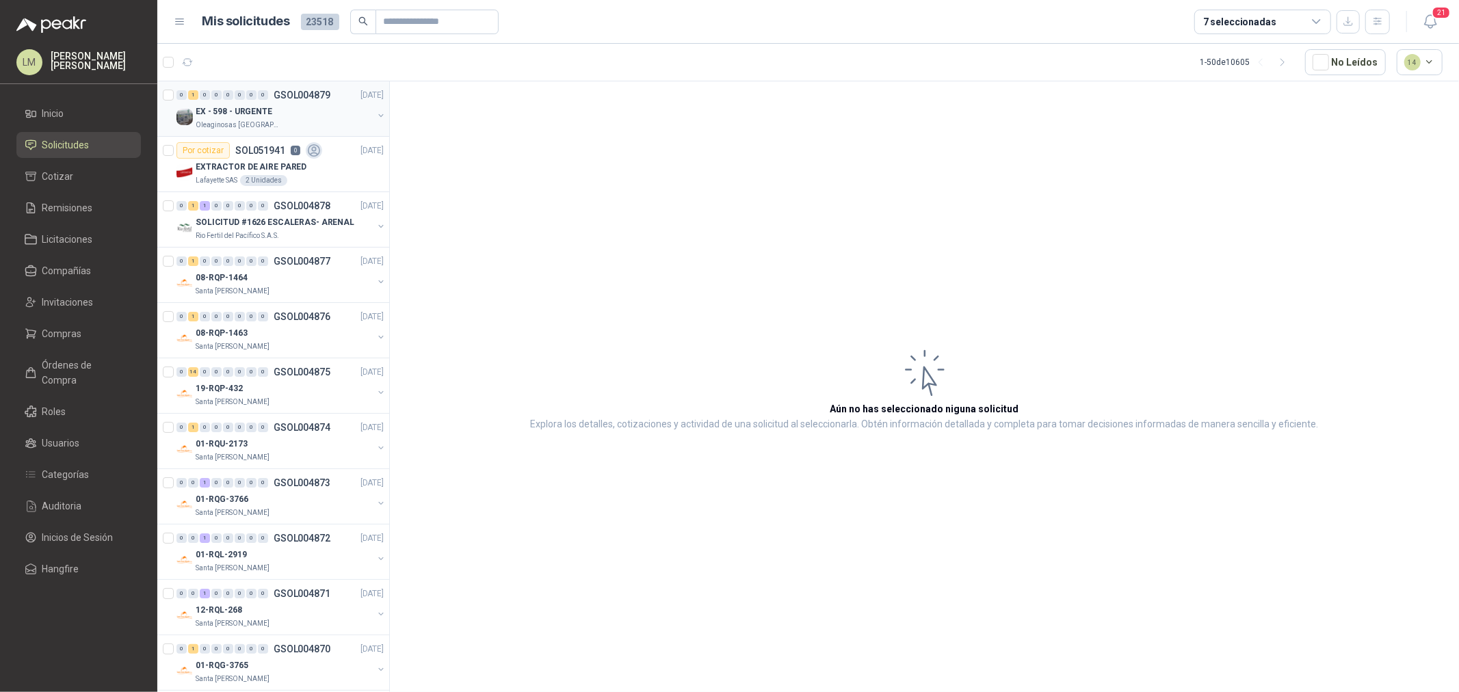
click at [248, 98] on div "0" at bounding box center [251, 95] width 10 height 10
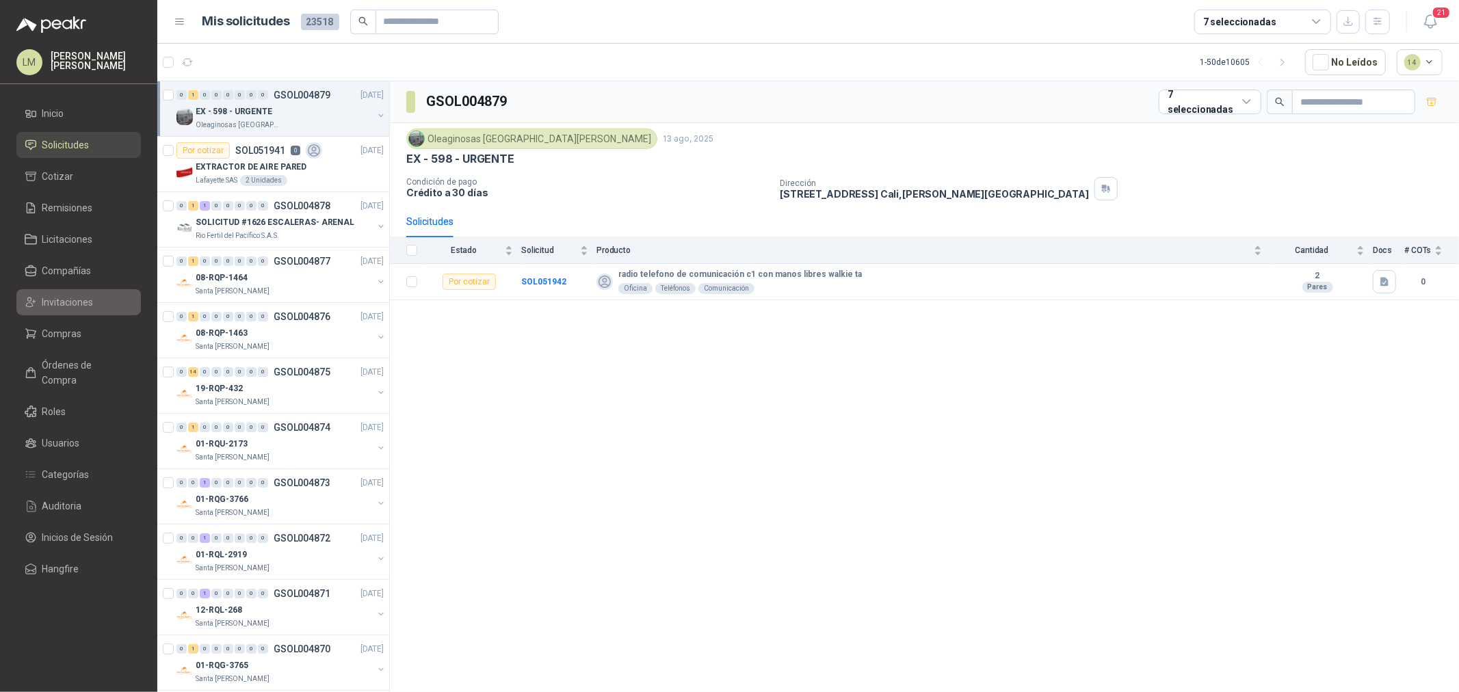
click at [65, 302] on span "Invitaciones" at bounding box center [67, 302] width 51 height 15
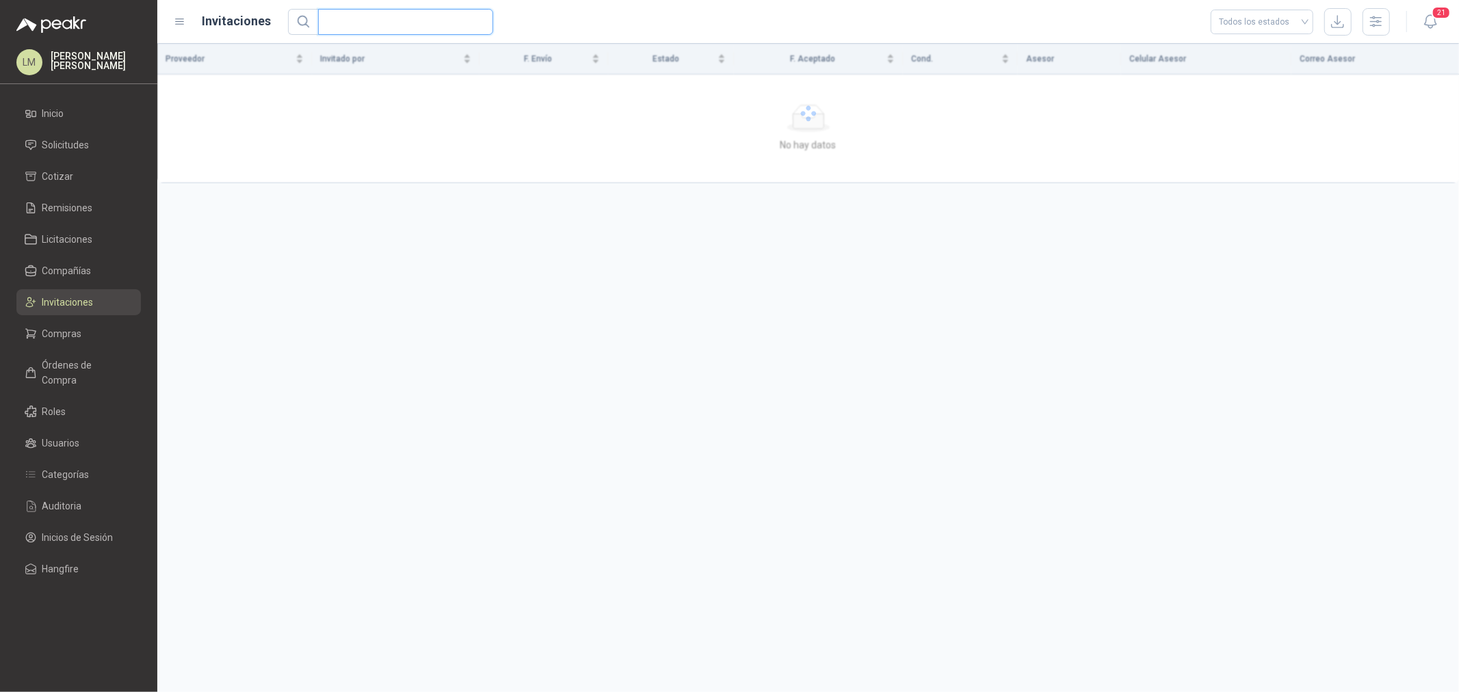
click at [354, 16] on input "text" at bounding box center [400, 22] width 148 height 25
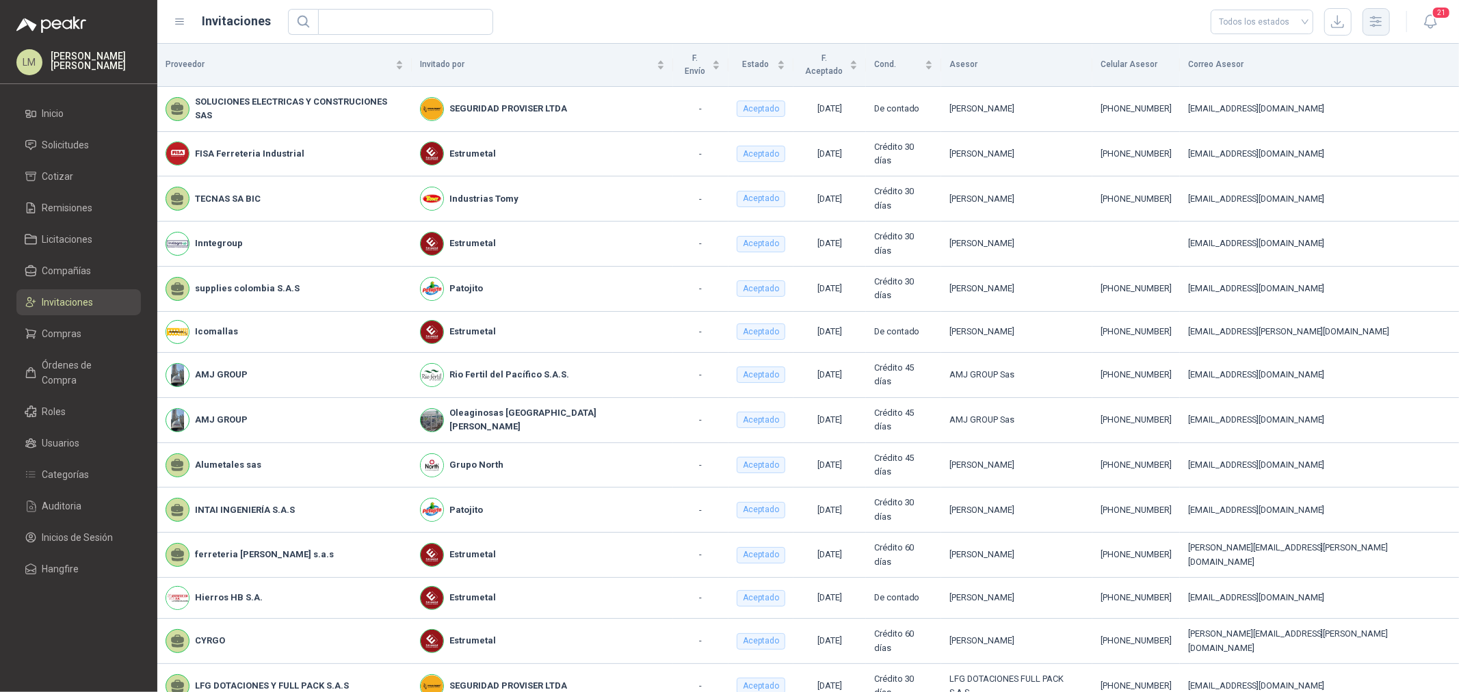
click at [1167, 31] on button "button" at bounding box center [1375, 21] width 27 height 27
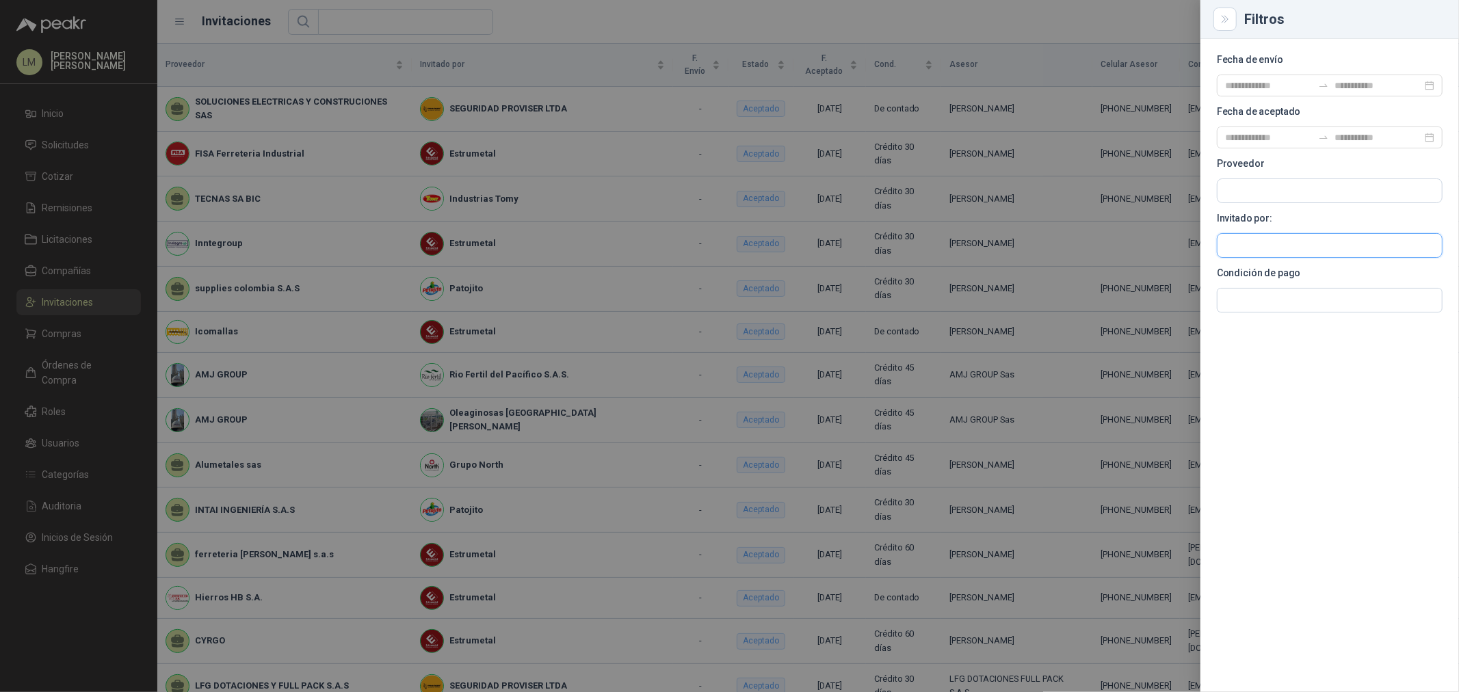
click at [1167, 247] on input "text" at bounding box center [1329, 245] width 224 height 23
type input "****"
click at [1167, 287] on span "NIT : 800221587" at bounding box center [1273, 290] width 49 height 7
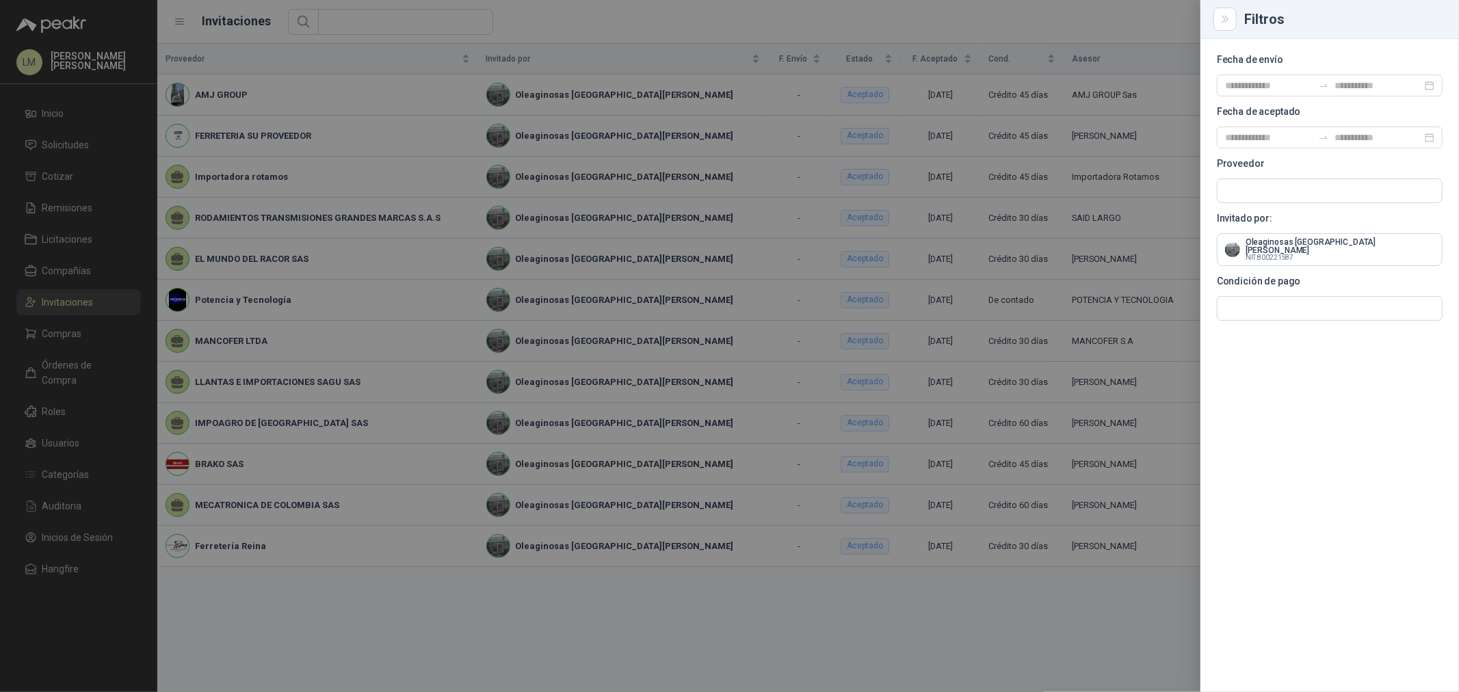
click at [562, 21] on div at bounding box center [729, 346] width 1459 height 692
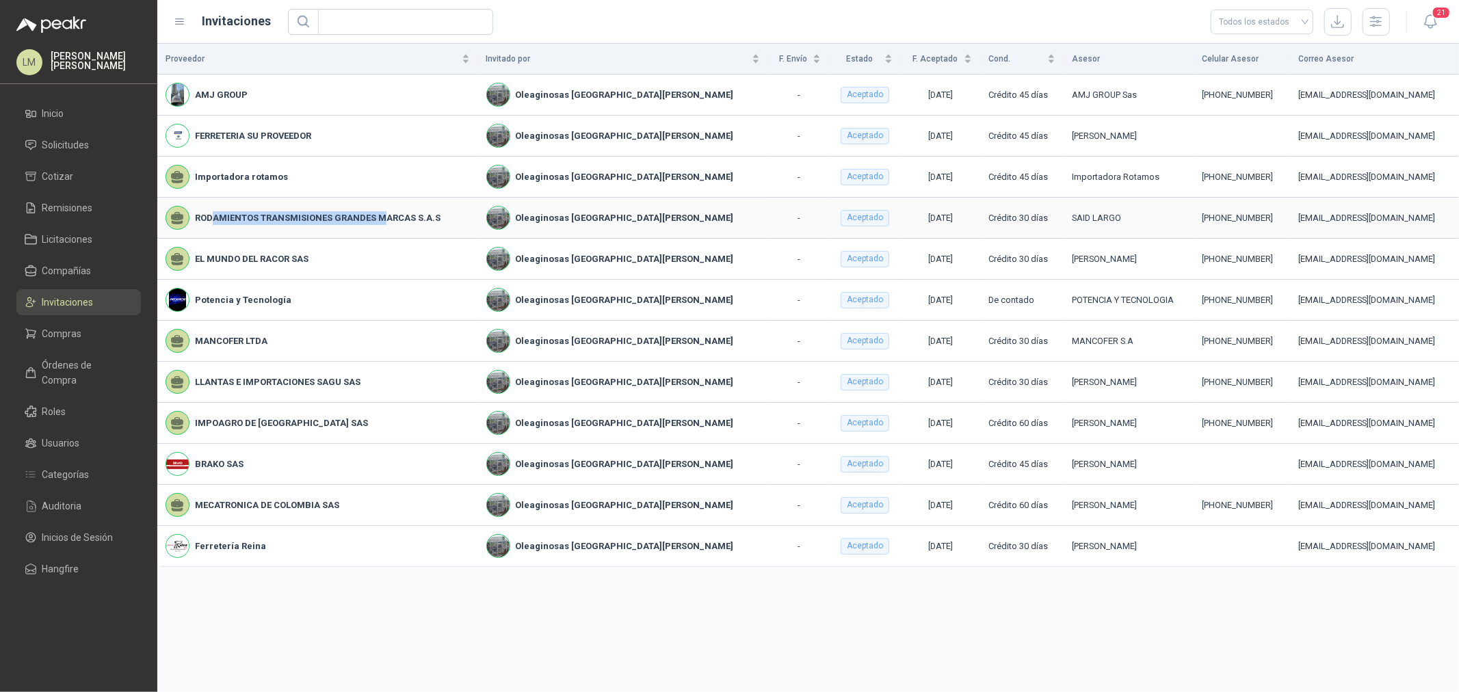
drag, startPoint x: 261, startPoint y: 220, endPoint x: 381, endPoint y: 222, distance: 119.7
click at [381, 222] on b "RODAMIENTOS TRANSMISIONES GRANDES MARCAS S.A.S" at bounding box center [318, 218] width 246 height 14
click at [382, 222] on b "RODAMIENTOS TRANSMISIONES GRANDES MARCAS S.A.S" at bounding box center [318, 218] width 246 height 14
drag, startPoint x: 217, startPoint y: 254, endPoint x: 203, endPoint y: 256, distance: 13.8
click at [207, 254] on div "EL MUNDO DEL RACOR SAS" at bounding box center [317, 259] width 304 height 24
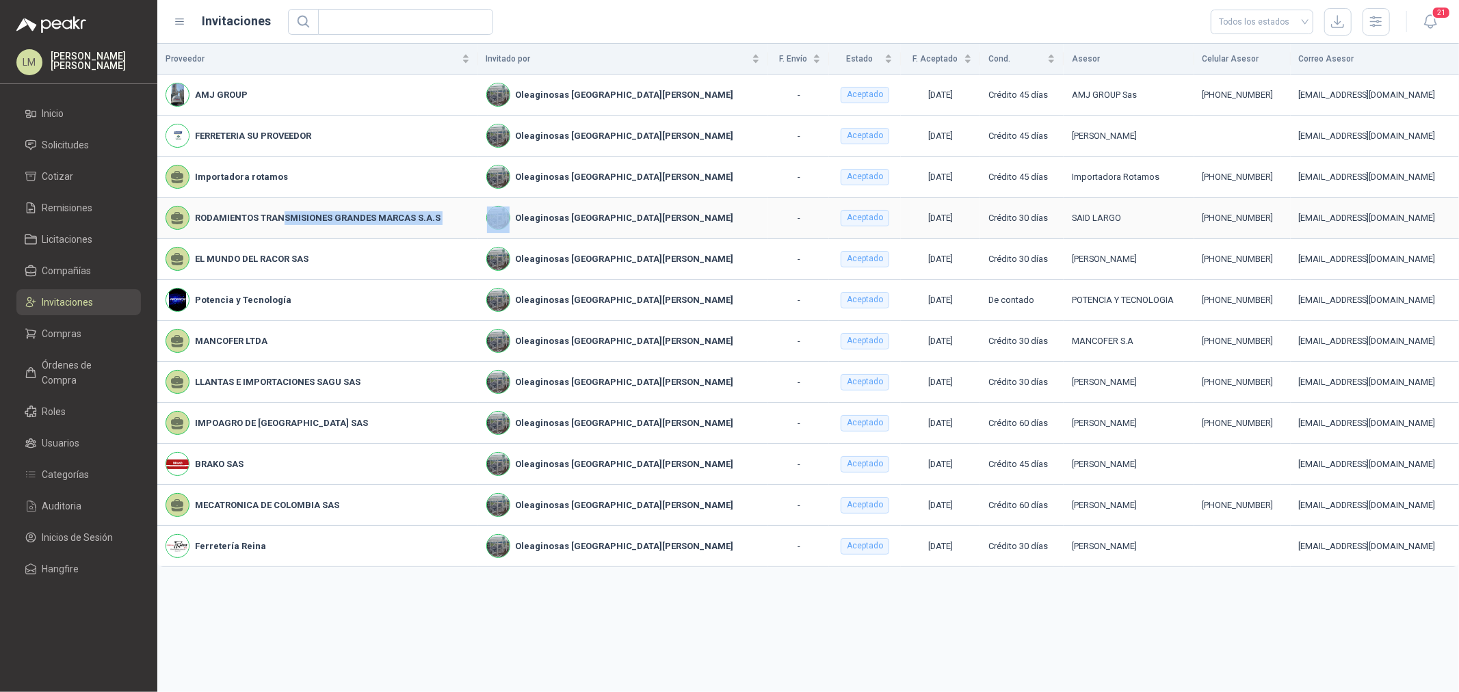
drag, startPoint x: 284, startPoint y: 219, endPoint x: 508, endPoint y: 228, distance: 223.8
click at [508, 228] on tr "RODAMIENTOS TRANSMISIONES GRANDES MARCAS S.A.S Oleaginosas San [PERSON_NAME] - …" at bounding box center [807, 218] width 1301 height 41
drag, startPoint x: 1163, startPoint y: 216, endPoint x: 1212, endPoint y: 215, distance: 48.6
click at [1167, 215] on div "[PHONE_NUMBER]" at bounding box center [1242, 218] width 80 height 14
copy div "3175900628"
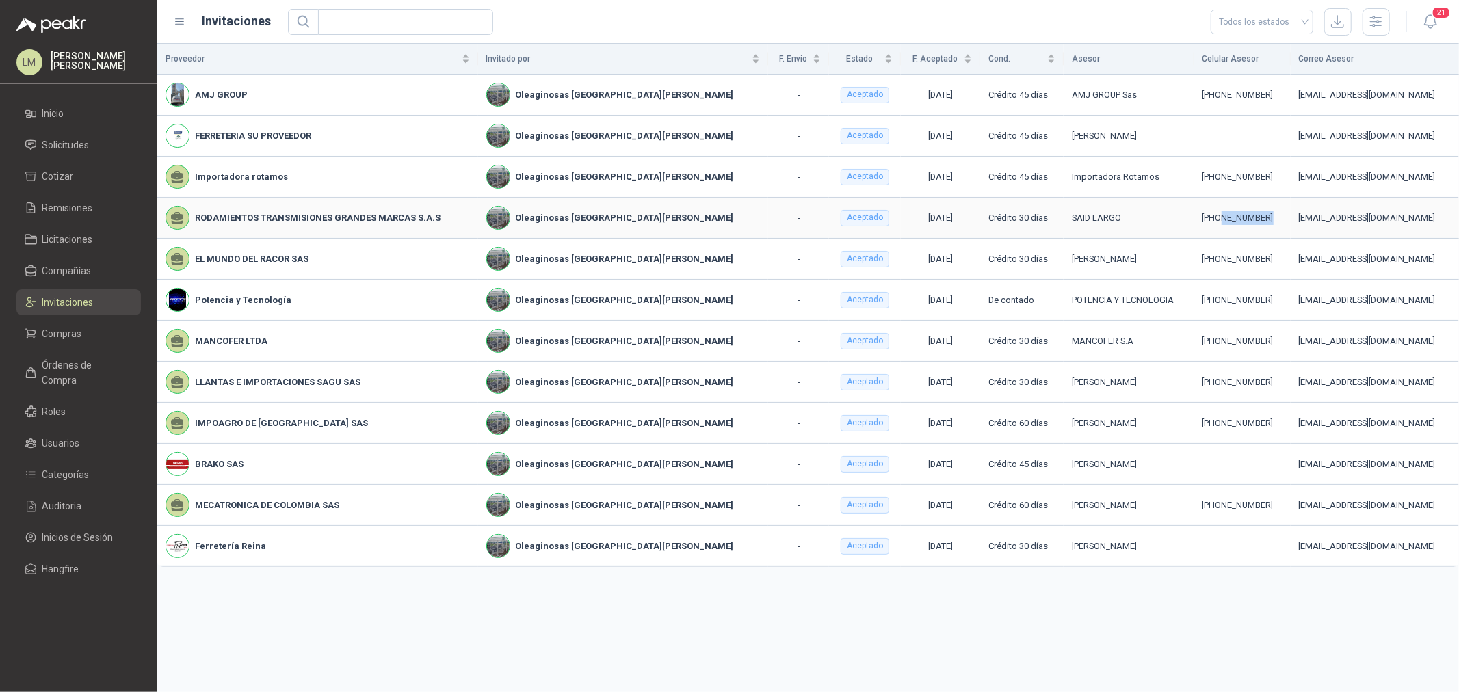
copy div "3175900628"
click at [63, 339] on span "Compras" at bounding box center [62, 333] width 40 height 15
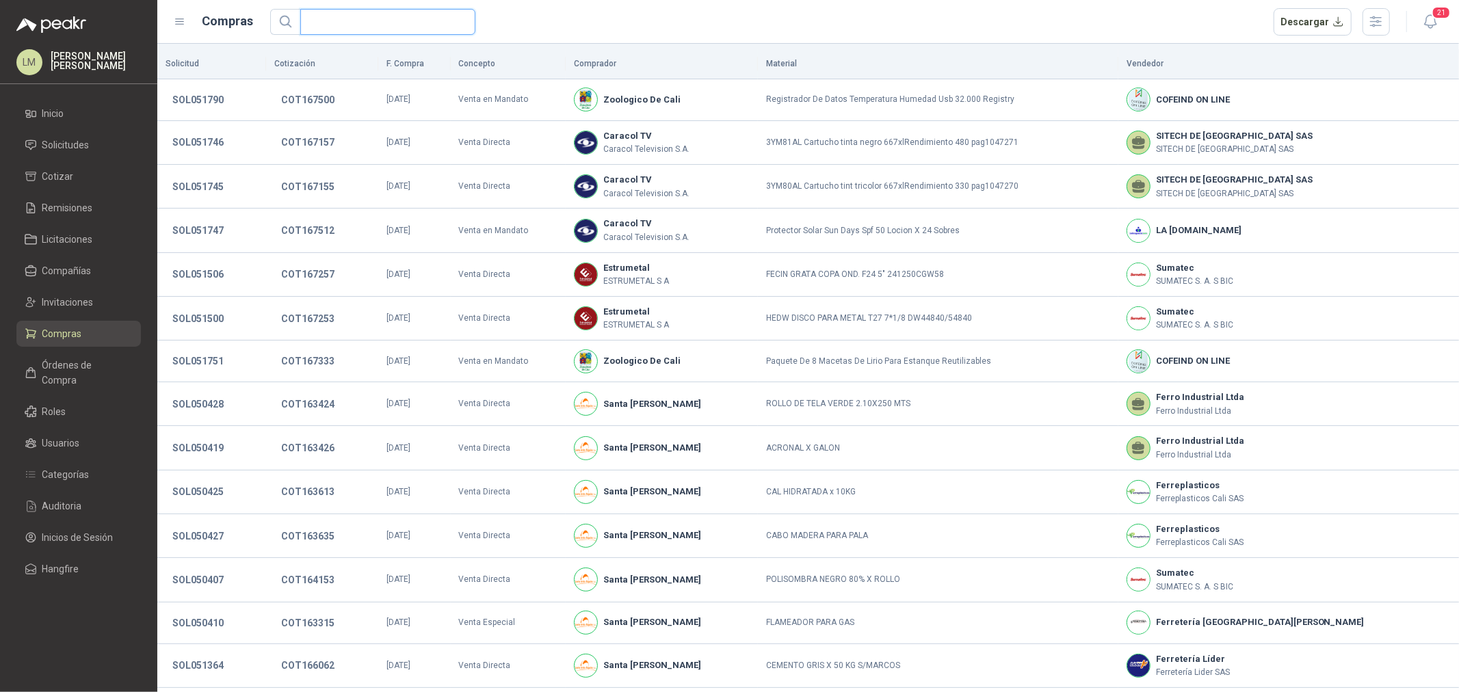
click at [367, 21] on input "text" at bounding box center [382, 22] width 148 height 25
click at [1167, 28] on icon "button" at bounding box center [1376, 22] width 16 height 16
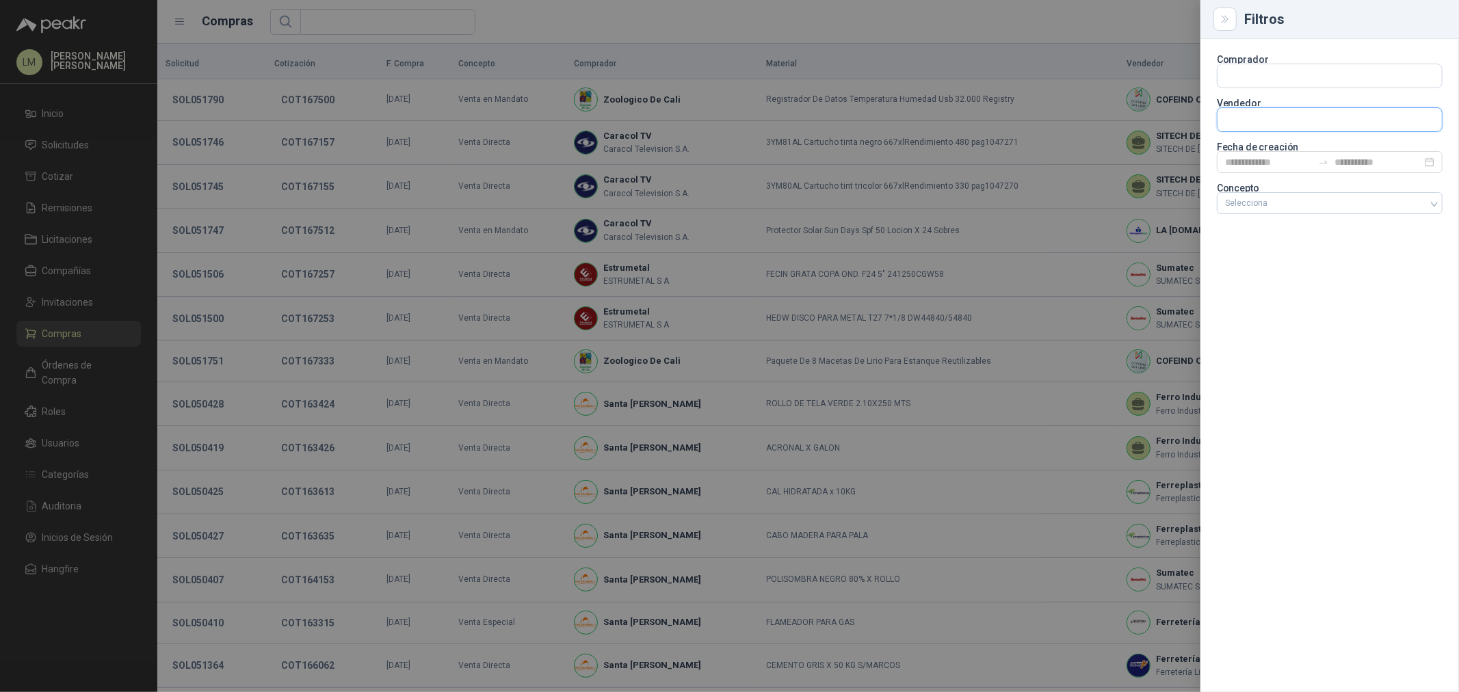
click at [1167, 113] on input "text" at bounding box center [1329, 119] width 224 height 23
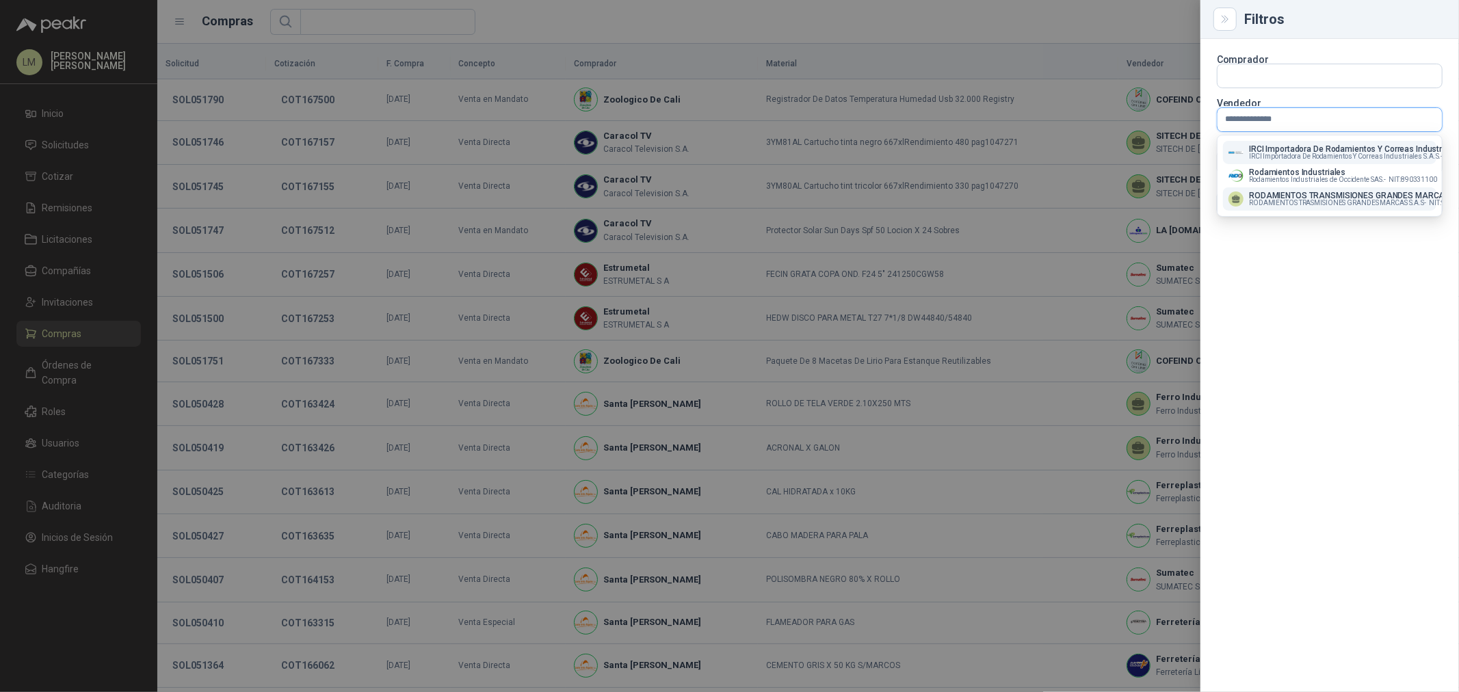
type input "**********"
click at [1167, 201] on span "RODAMIENTOS TRASMISIONES GRANDES MARCAS S.A.S -" at bounding box center [1337, 203] width 177 height 7
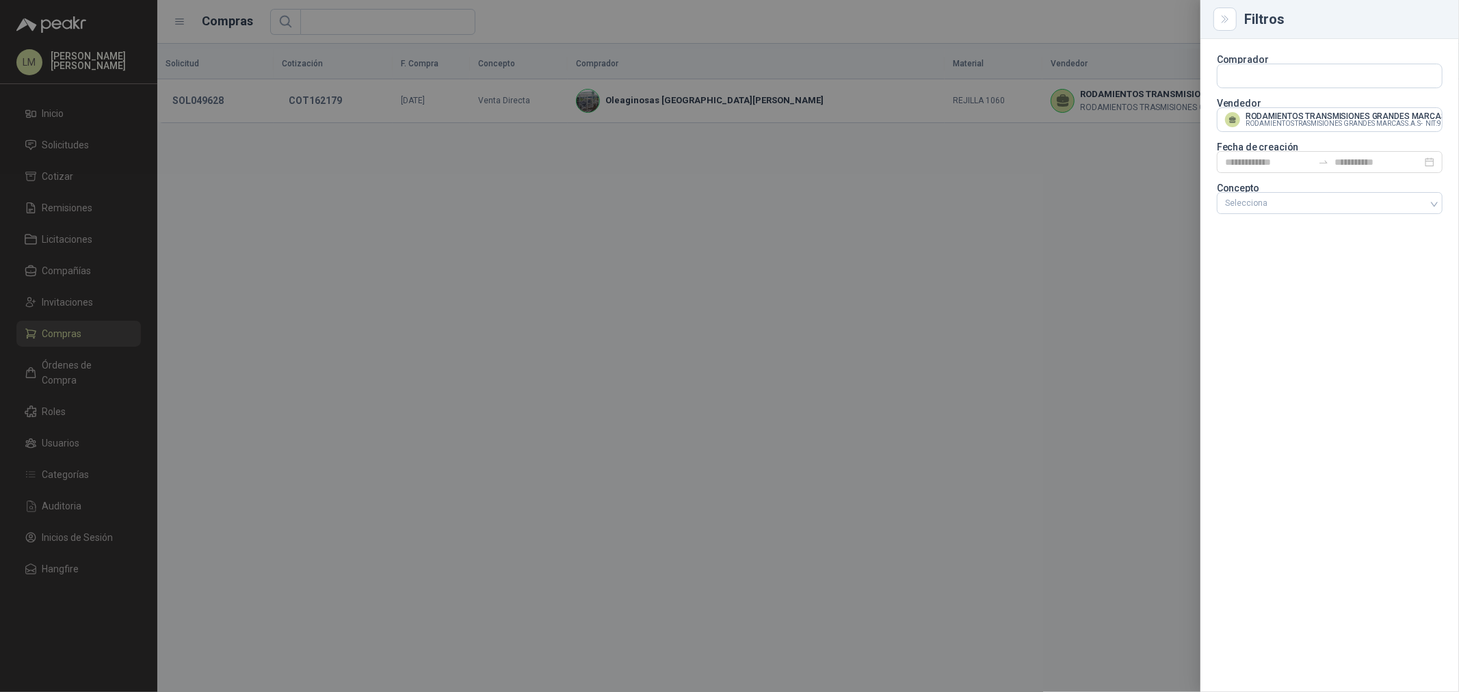
click at [722, 29] on div at bounding box center [729, 346] width 1459 height 692
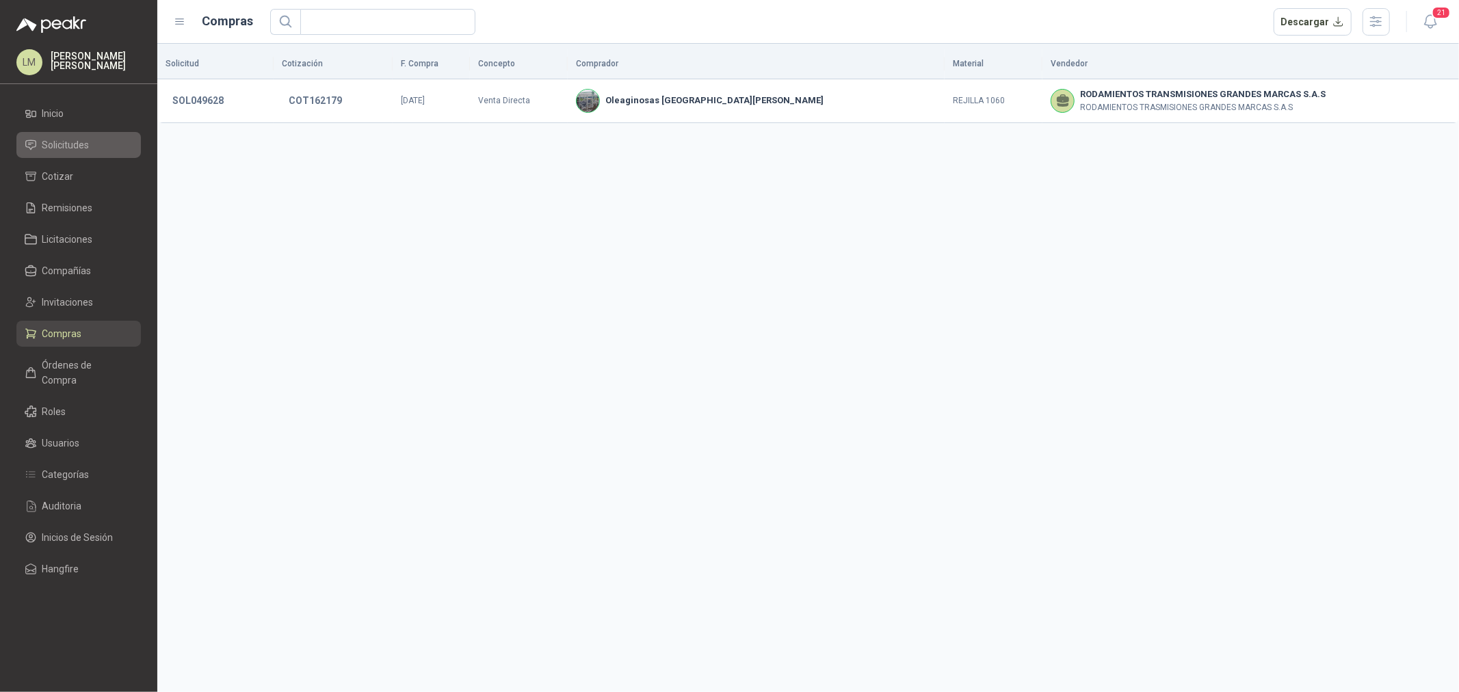
click at [51, 148] on span "Solicitudes" at bounding box center [65, 144] width 47 height 15
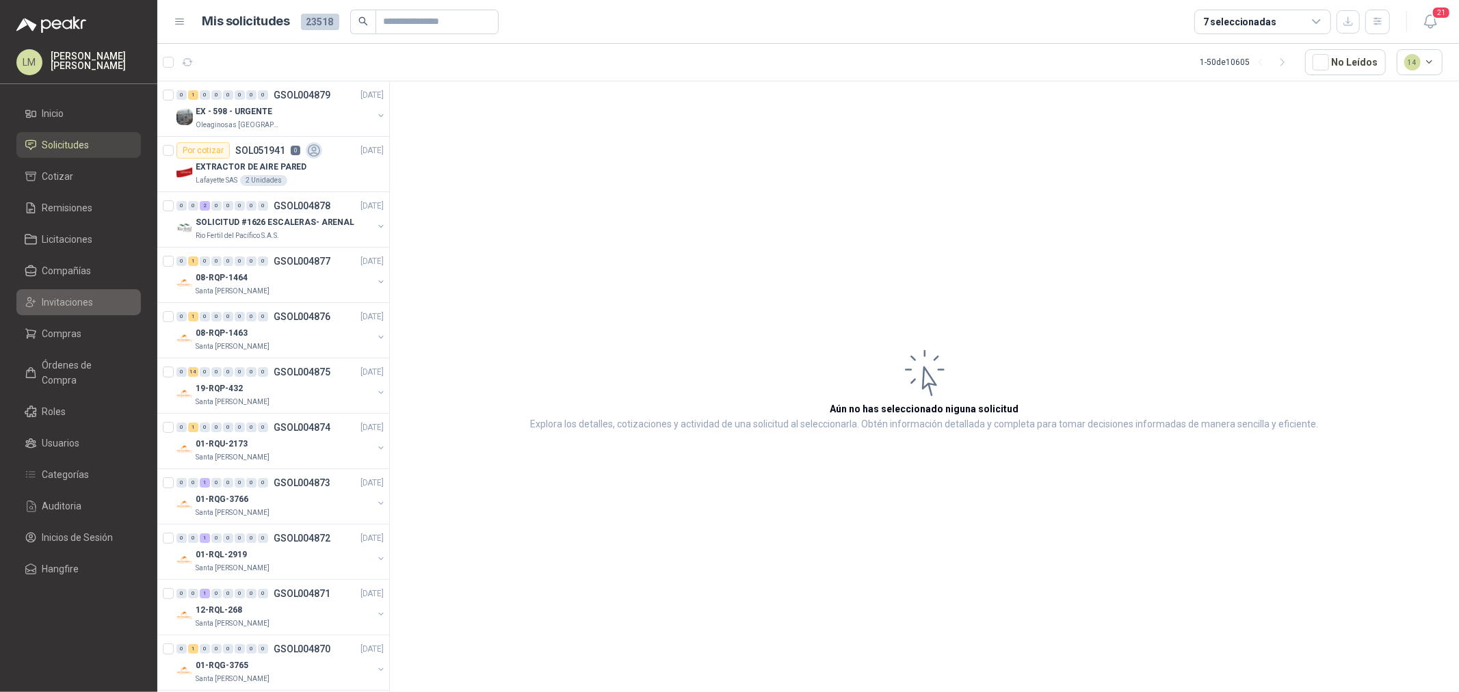
click at [57, 301] on span "Invitaciones" at bounding box center [67, 302] width 51 height 15
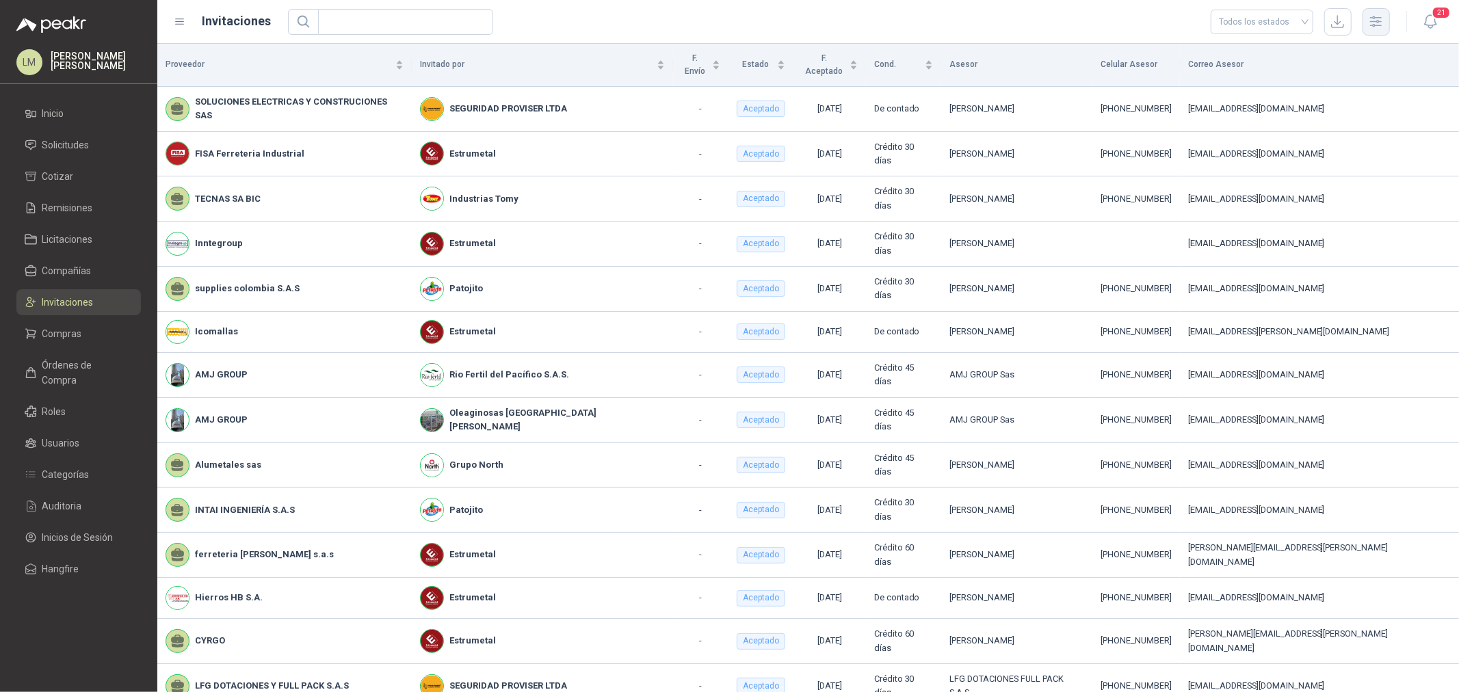
click at [1167, 21] on icon "button" at bounding box center [1375, 21] width 11 height 10
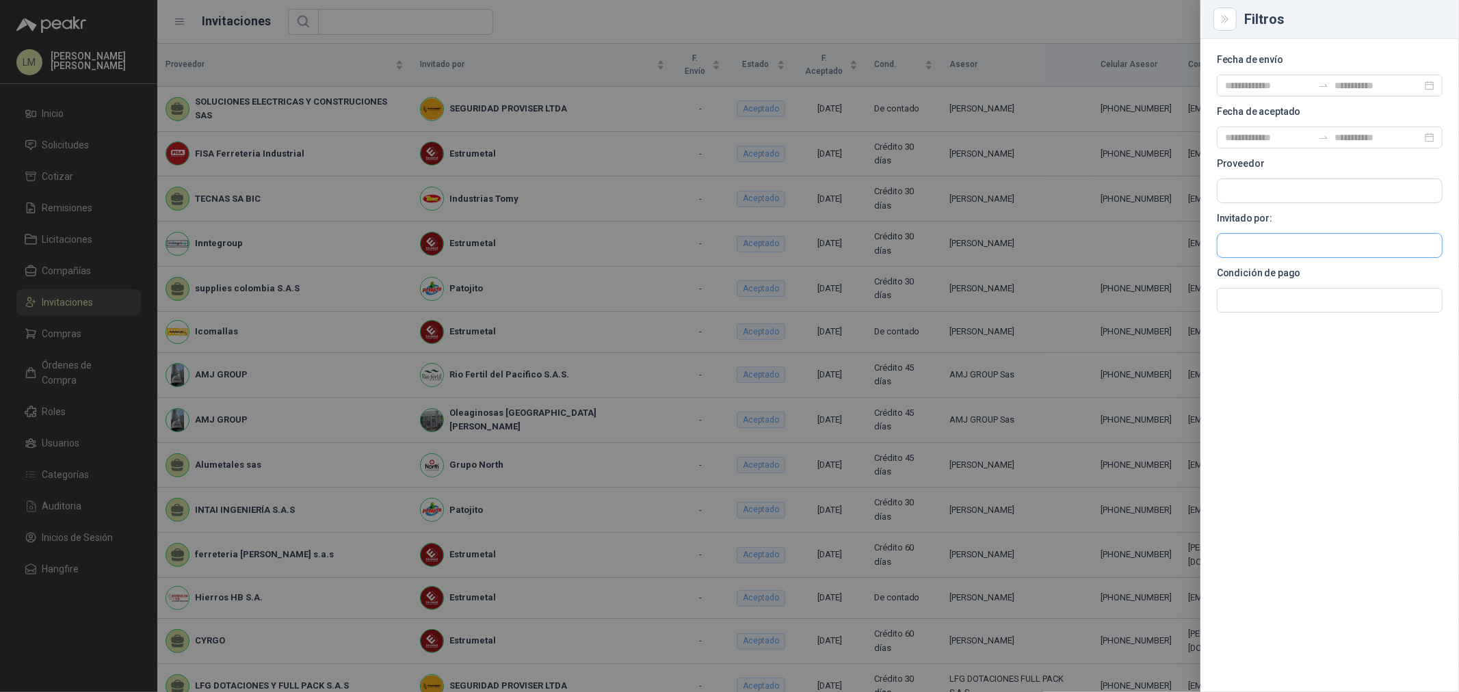
click at [1167, 237] on input "text" at bounding box center [1329, 245] width 224 height 23
type input "*******"
click at [1167, 278] on p "Oleaginosas [GEOGRAPHIC_DATA][PERSON_NAME]" at bounding box center [1340, 279] width 182 height 16
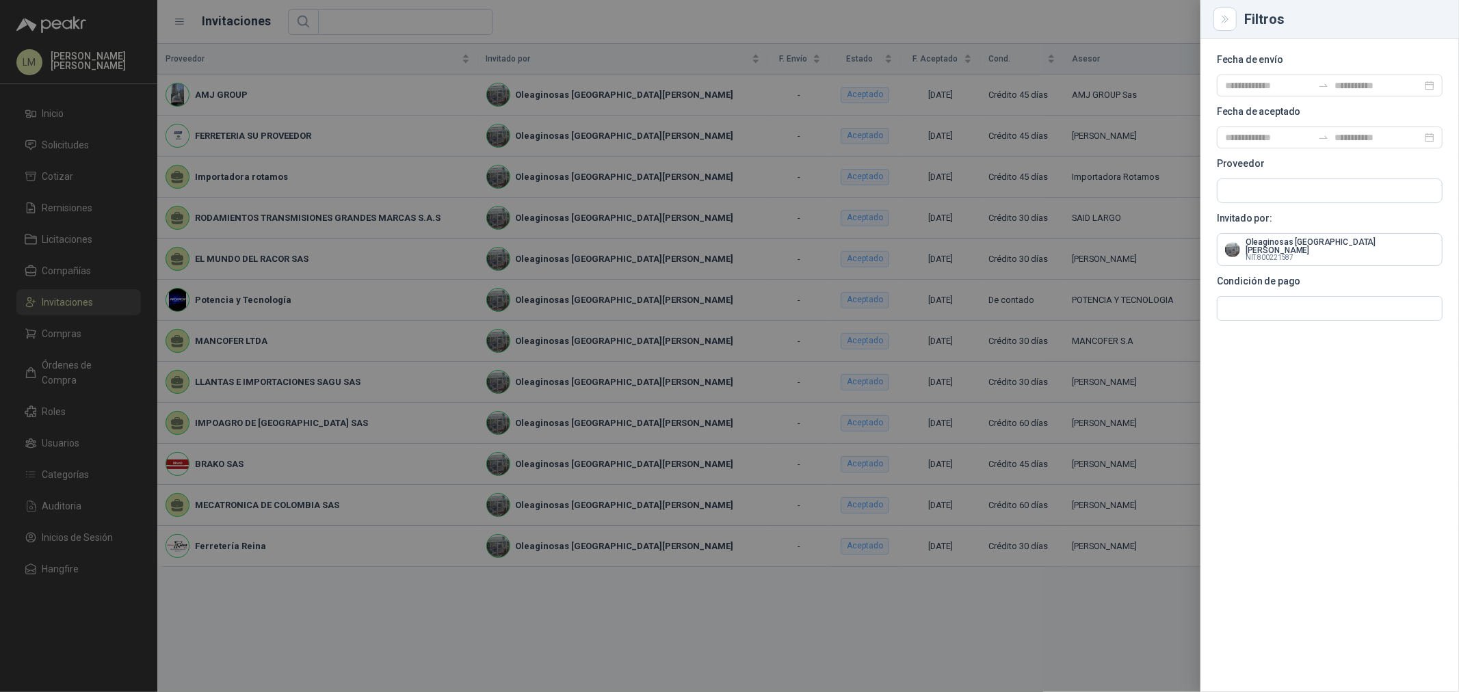
click at [385, 213] on div at bounding box center [729, 346] width 1459 height 692
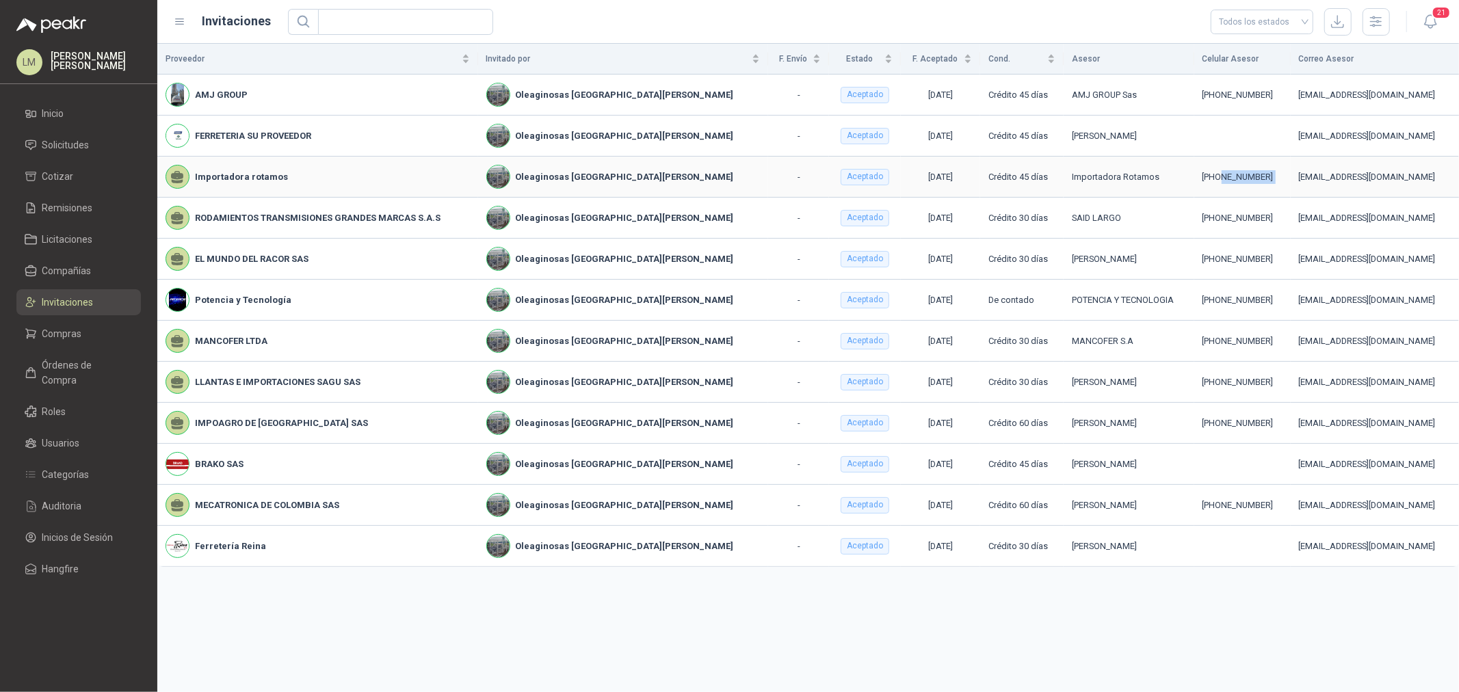
drag, startPoint x: 1163, startPoint y: 175, endPoint x: 1235, endPoint y: 175, distance: 71.8
click at [1167, 175] on tr "Importadora rotamos Oleaginosas San [PERSON_NAME] - Aceptado [DATE] Crédito 45 …" at bounding box center [807, 177] width 1301 height 41
copy div "3204837606"
click at [49, 149] on span "Solicitudes" at bounding box center [65, 144] width 47 height 15
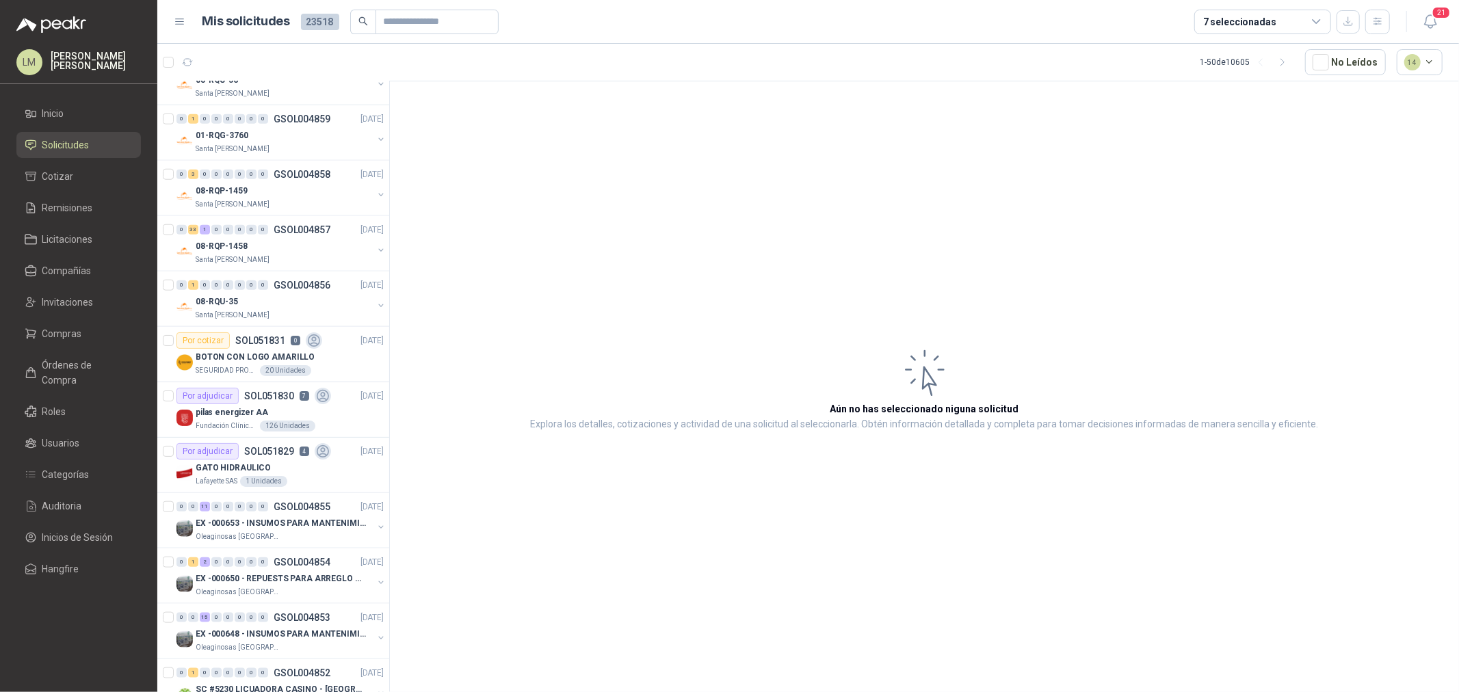
scroll to position [1444, 0]
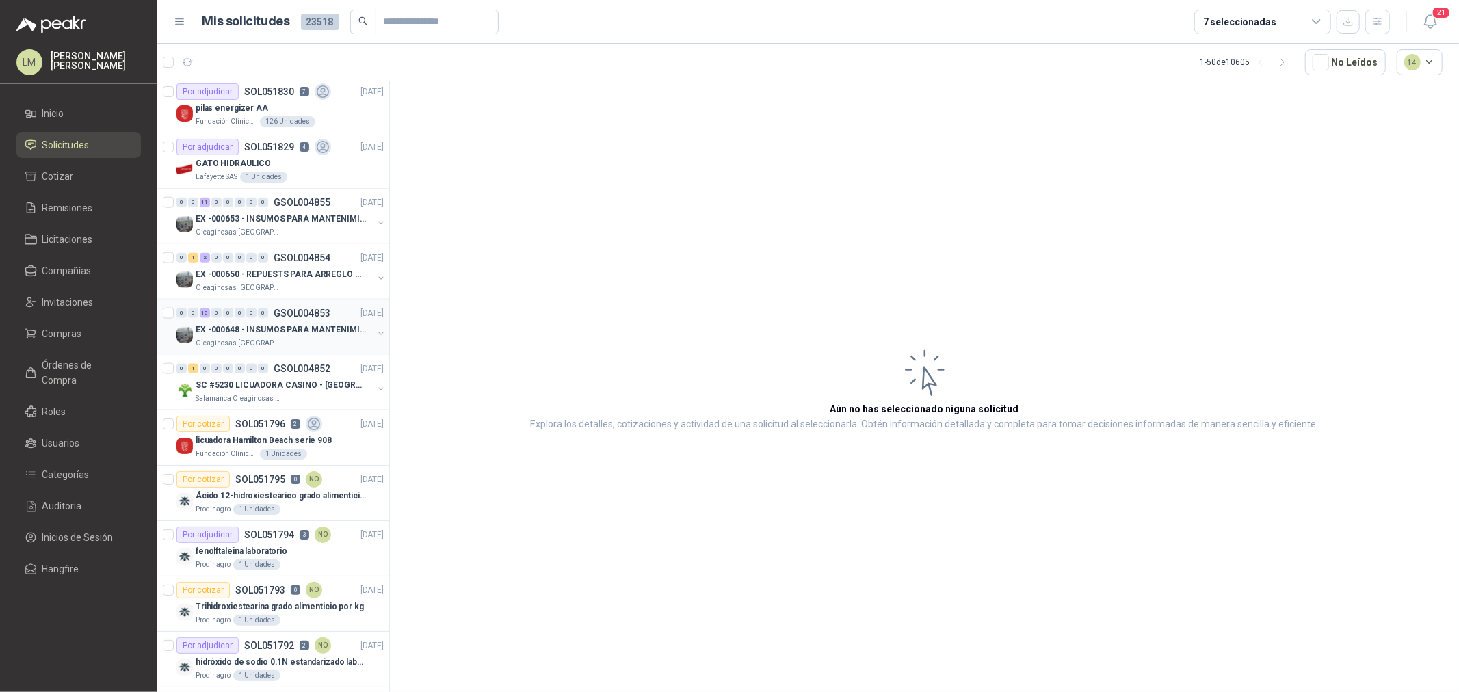
click at [322, 343] on div "Oleaginosas [GEOGRAPHIC_DATA][PERSON_NAME]" at bounding box center [284, 343] width 177 height 11
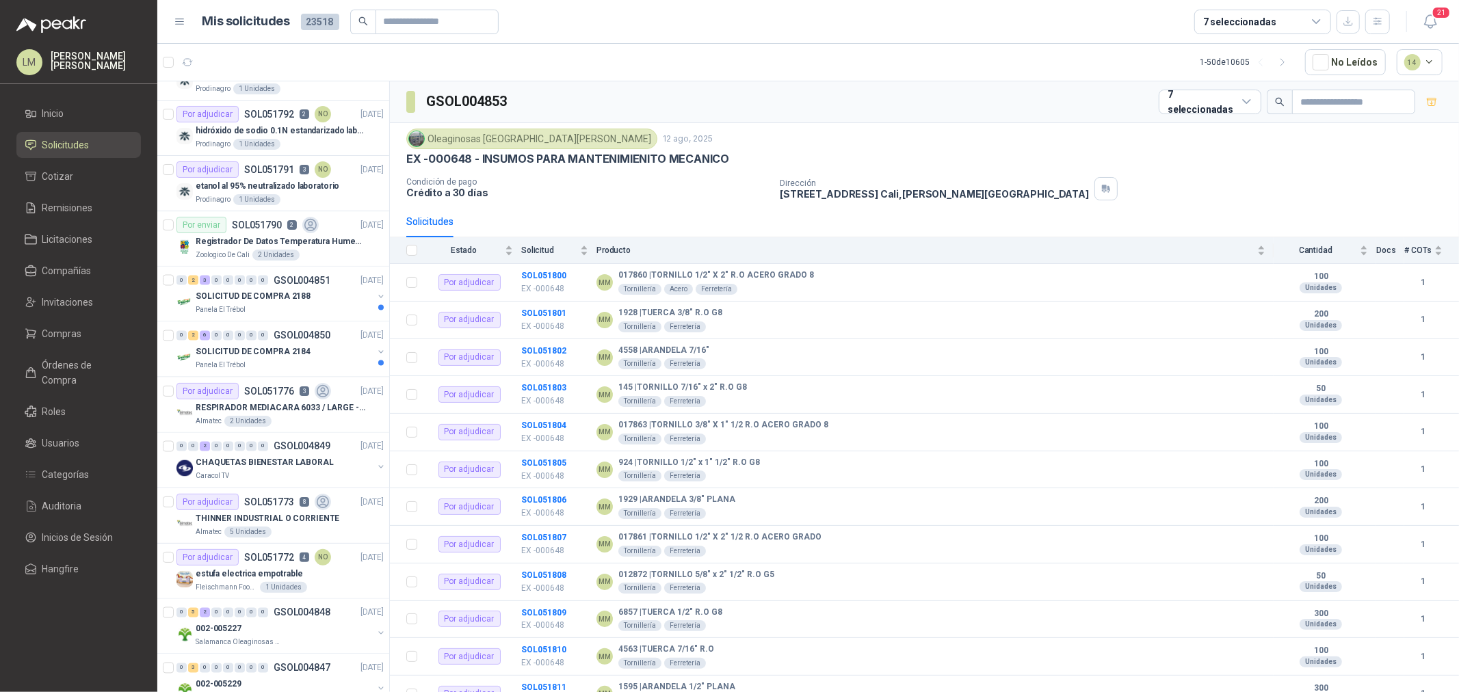
scroll to position [2127, 0]
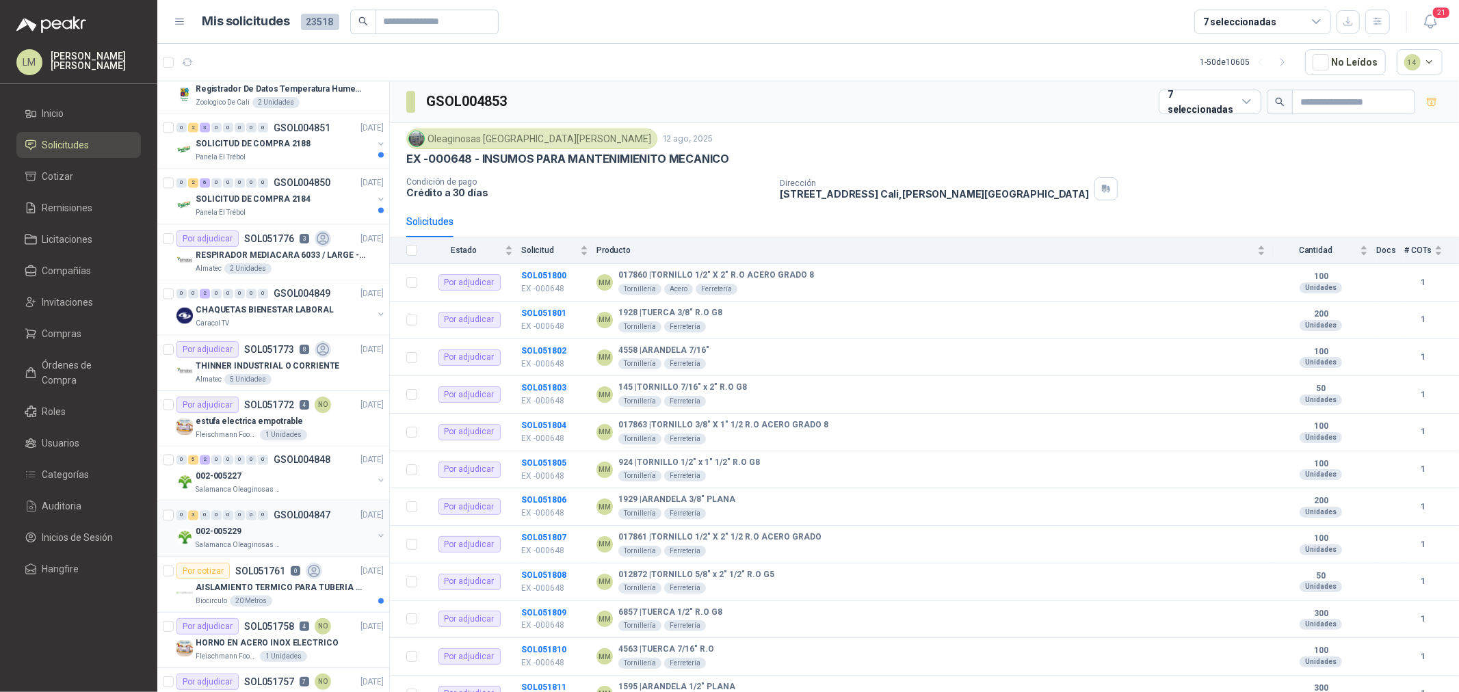
click at [278, 525] on div "002-005229" at bounding box center [284, 532] width 177 height 16
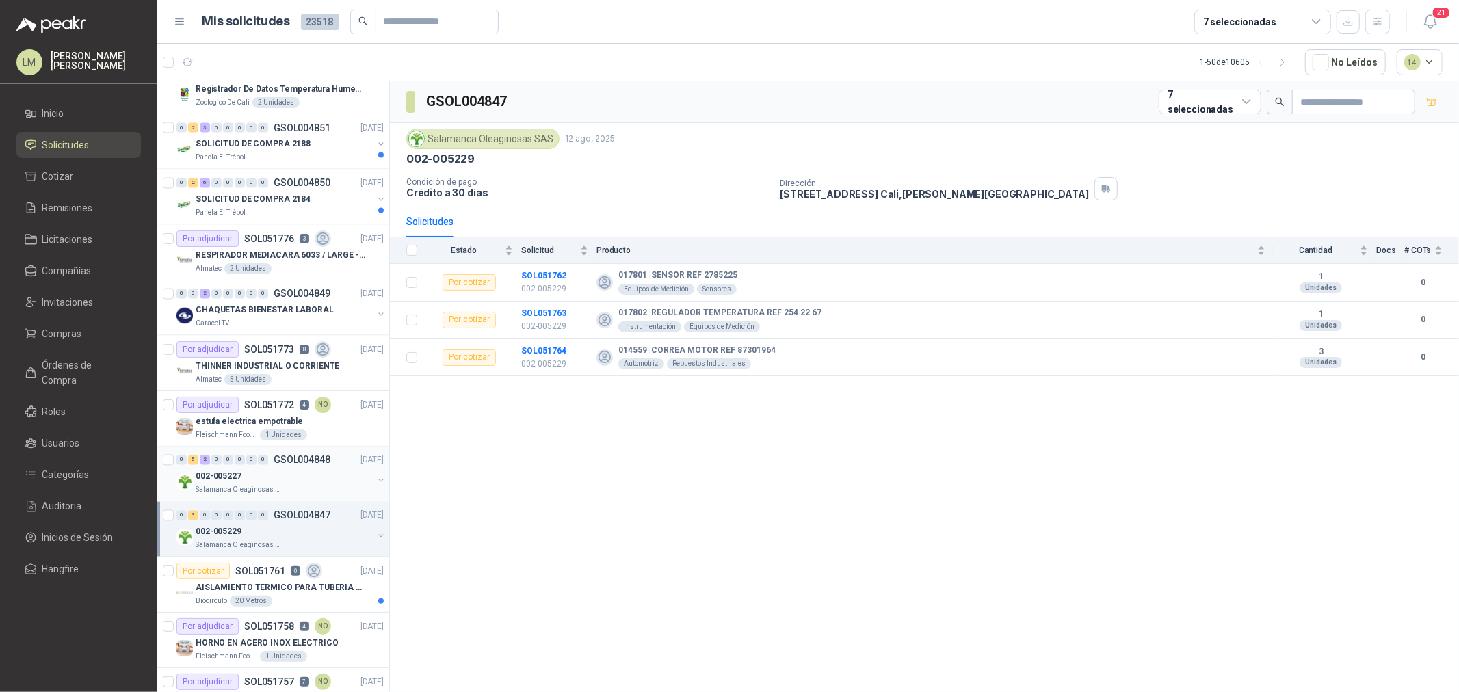
click at [276, 484] on div "002-005227" at bounding box center [284, 476] width 177 height 16
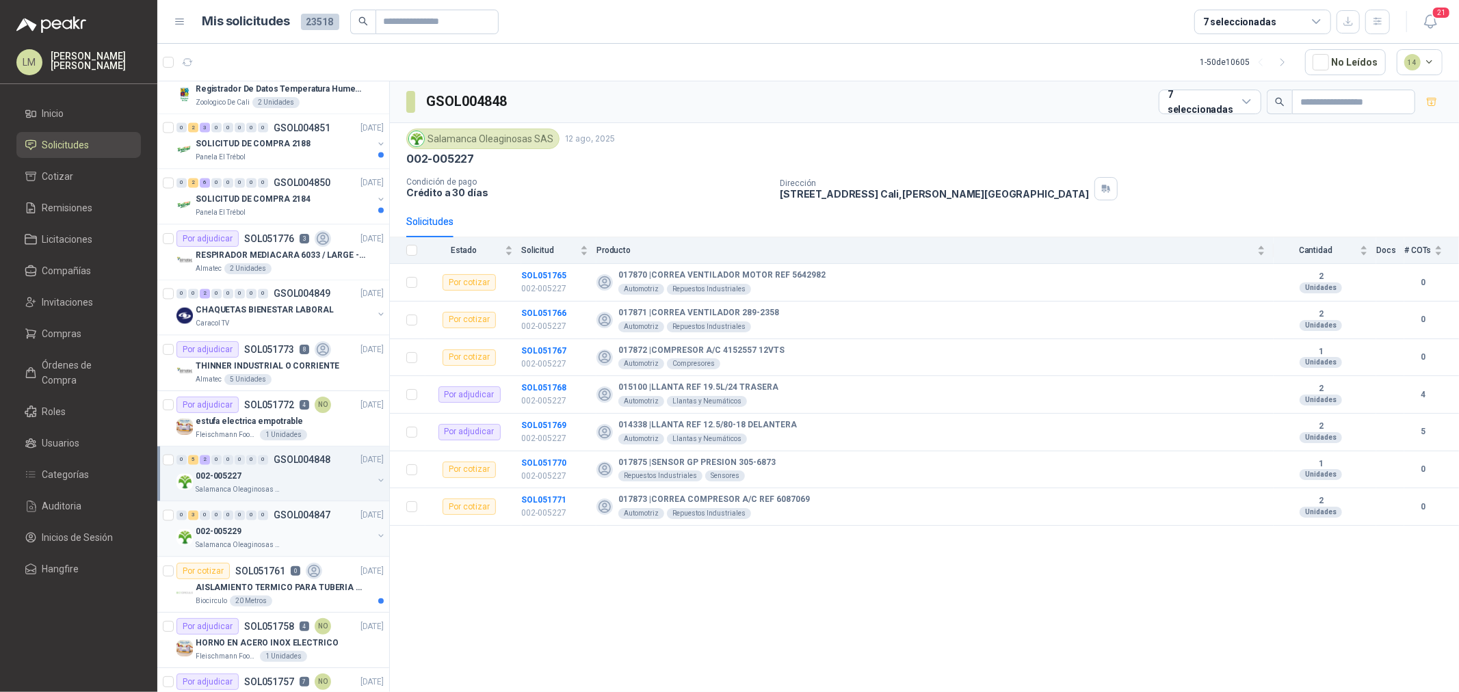
click at [286, 527] on div "002-005229" at bounding box center [284, 532] width 177 height 16
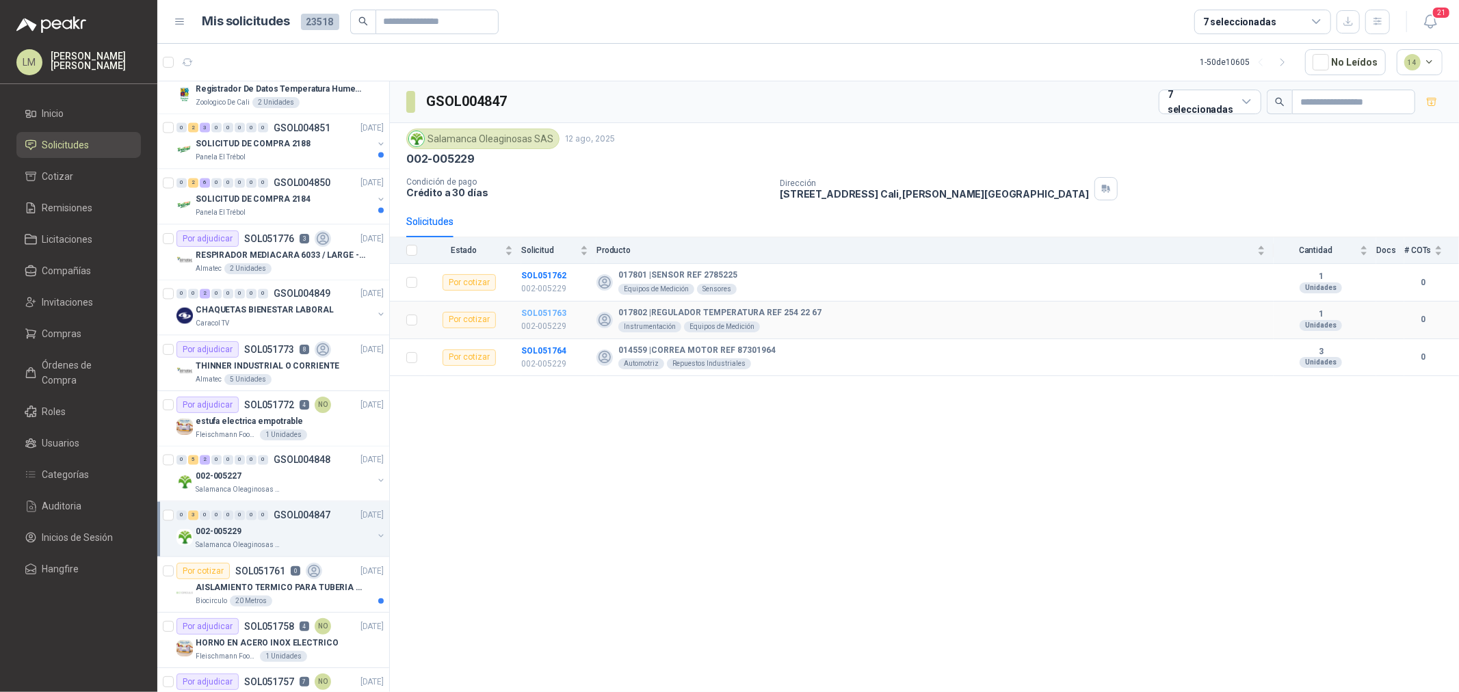
click at [546, 313] on b "SOL051763" at bounding box center [543, 313] width 45 height 10
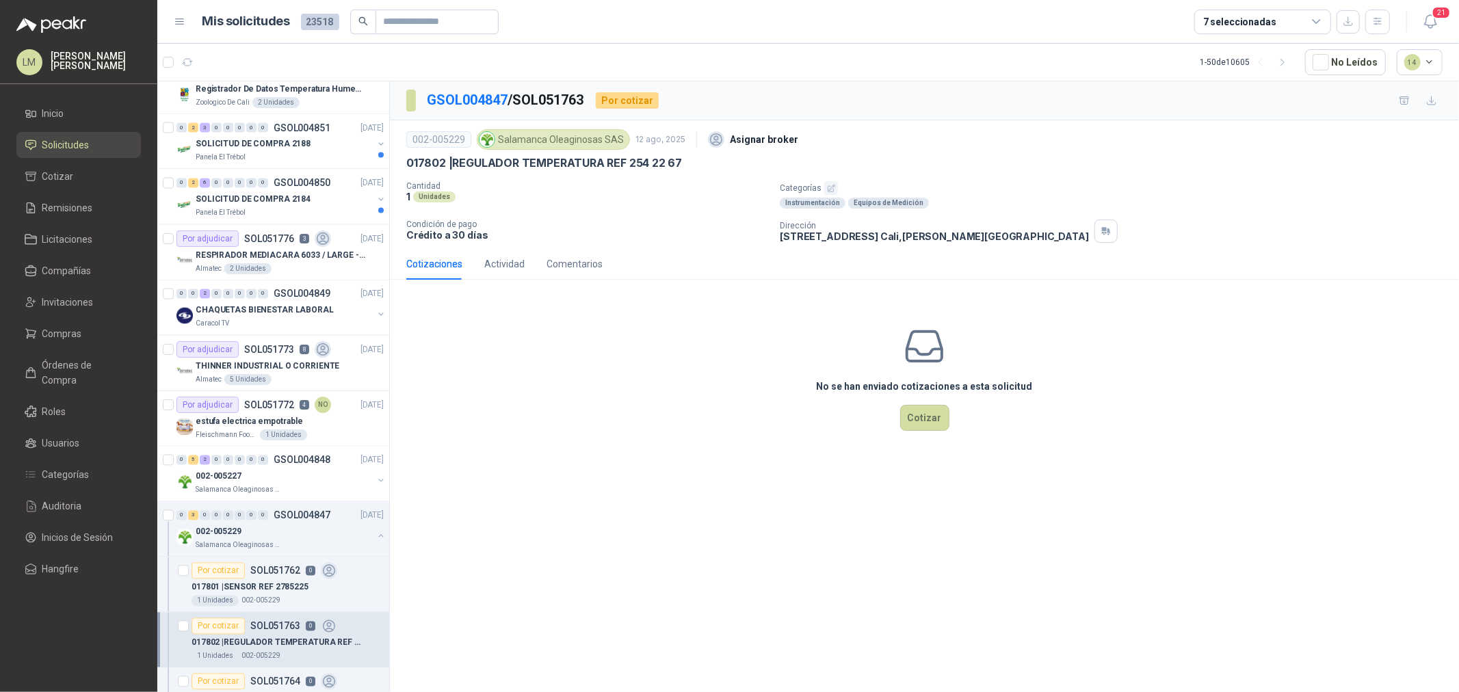
click at [821, 187] on p "Categorías" at bounding box center [1117, 188] width 674 height 14
click at [824, 187] on button "button" at bounding box center [831, 188] width 14 height 14
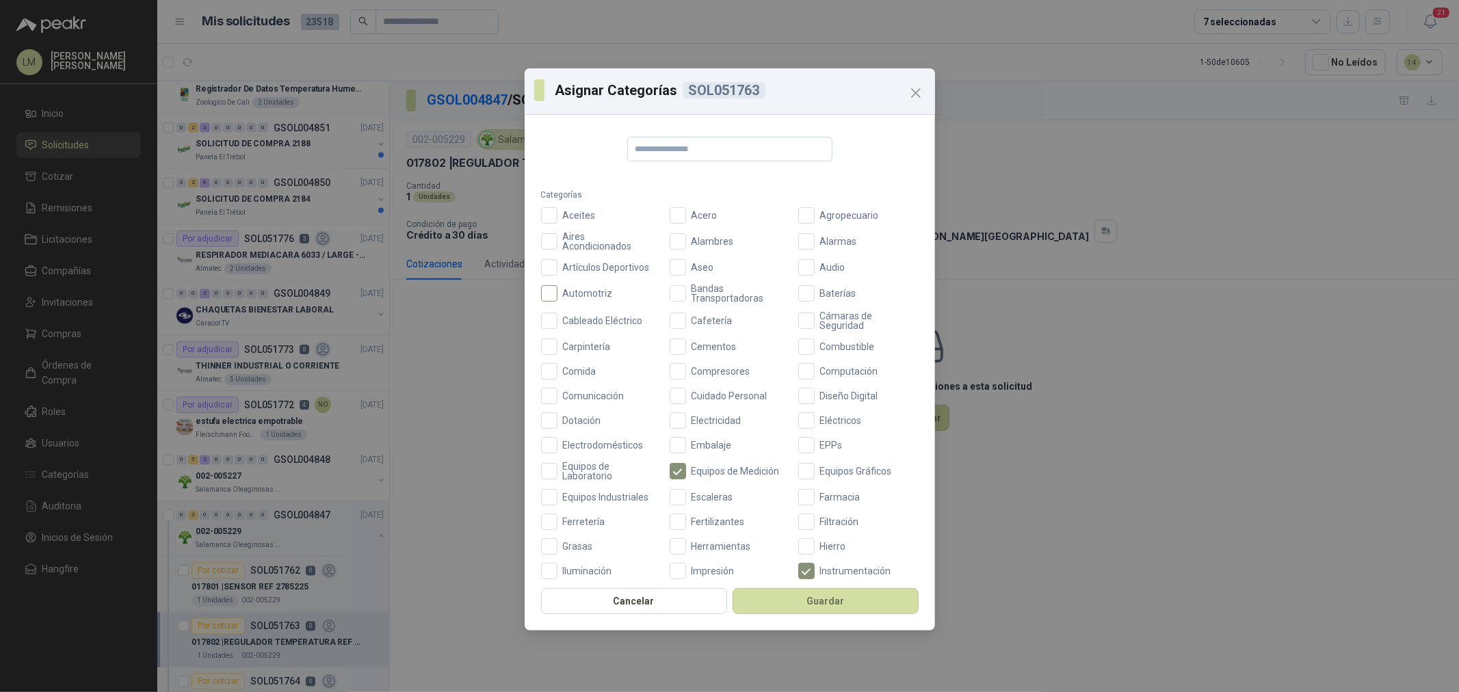
click at [576, 286] on label "Automotriz" at bounding box center [601, 293] width 120 height 19
click at [804, 527] on button "Guardar" at bounding box center [825, 601] width 186 height 26
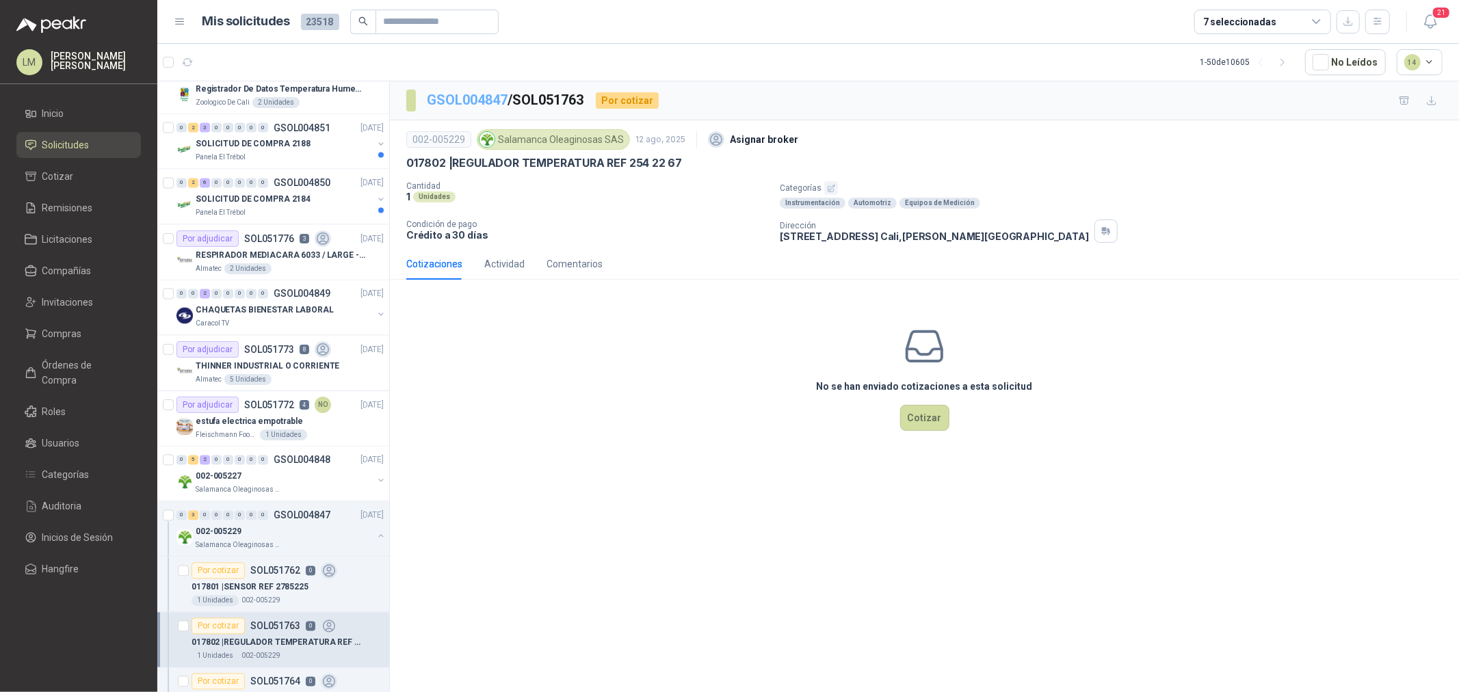
click at [447, 94] on link "GSOL004847" at bounding box center [467, 100] width 81 height 16
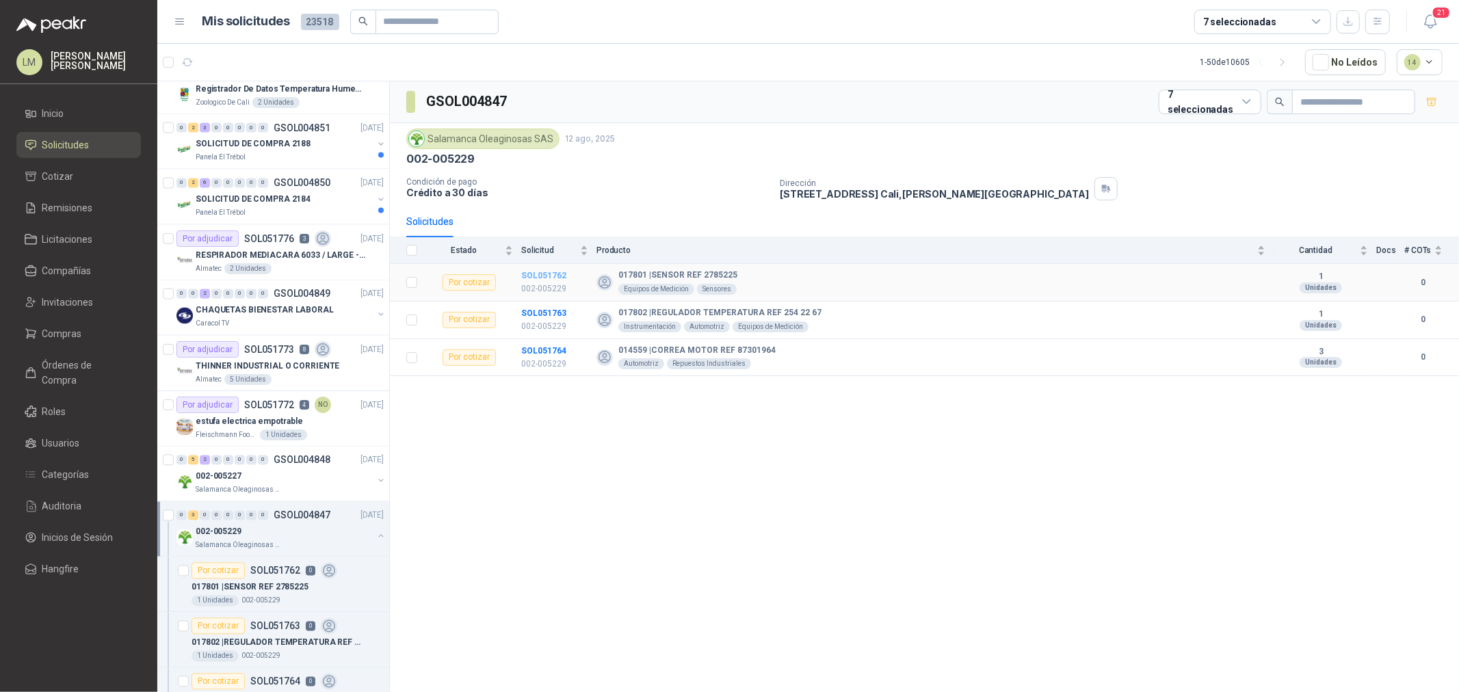
click at [534, 276] on b "SOL051762" at bounding box center [543, 276] width 45 height 10
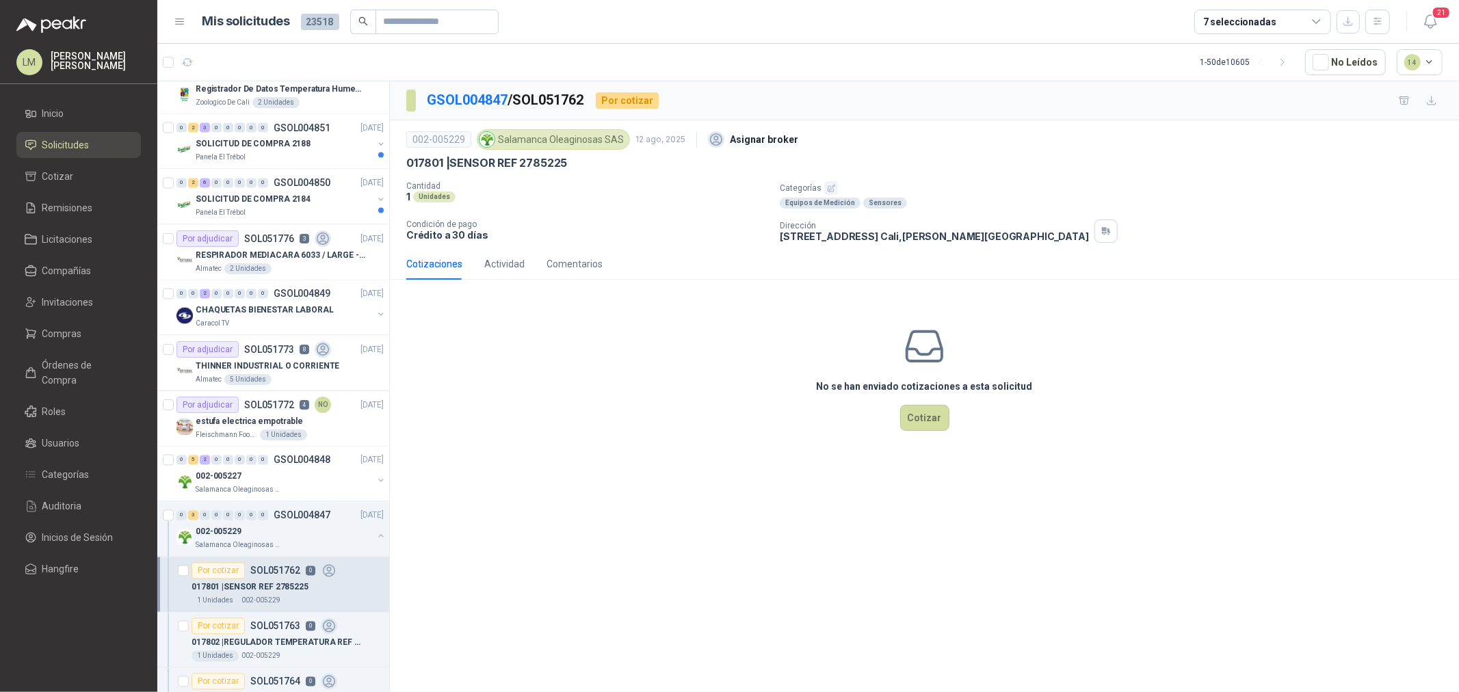
click at [828, 189] on icon "button" at bounding box center [831, 188] width 9 height 9
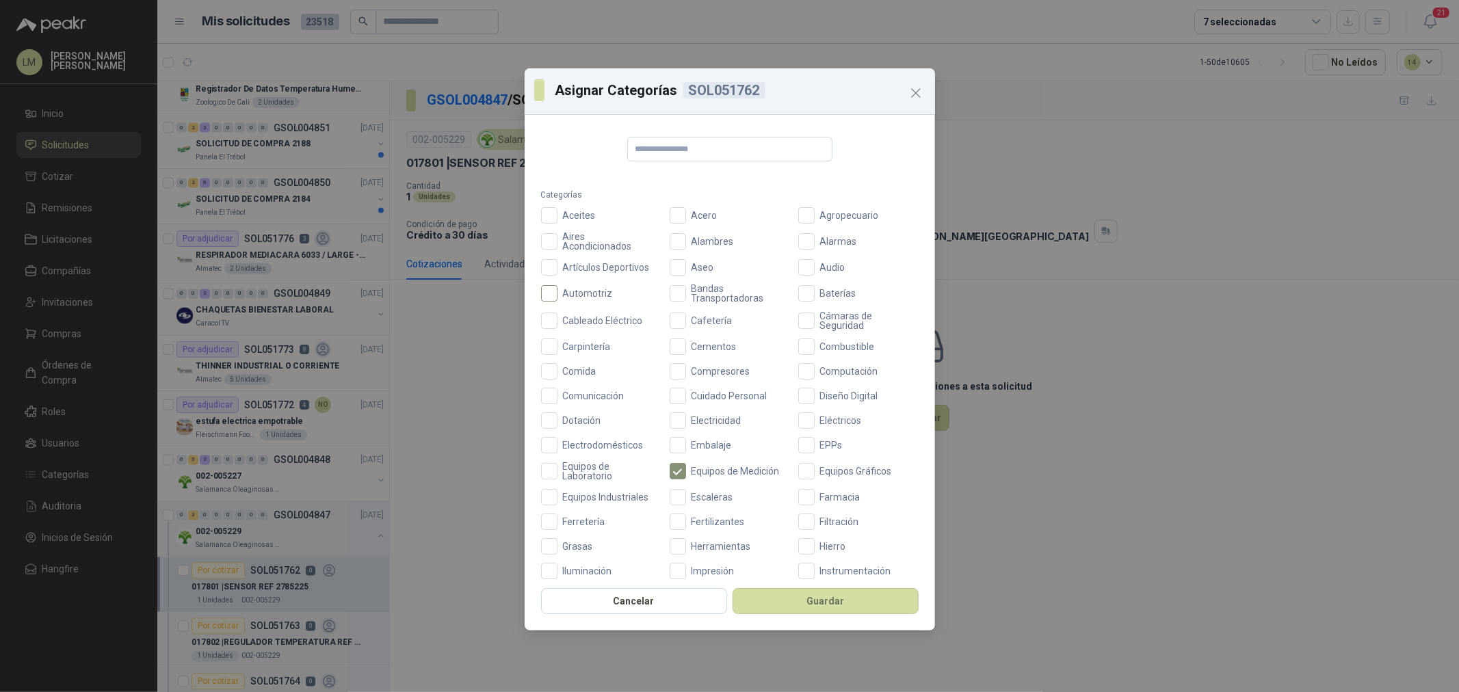
click at [576, 291] on span "Automotriz" at bounding box center [587, 294] width 61 height 10
click at [784, 527] on button "Guardar" at bounding box center [825, 601] width 186 height 26
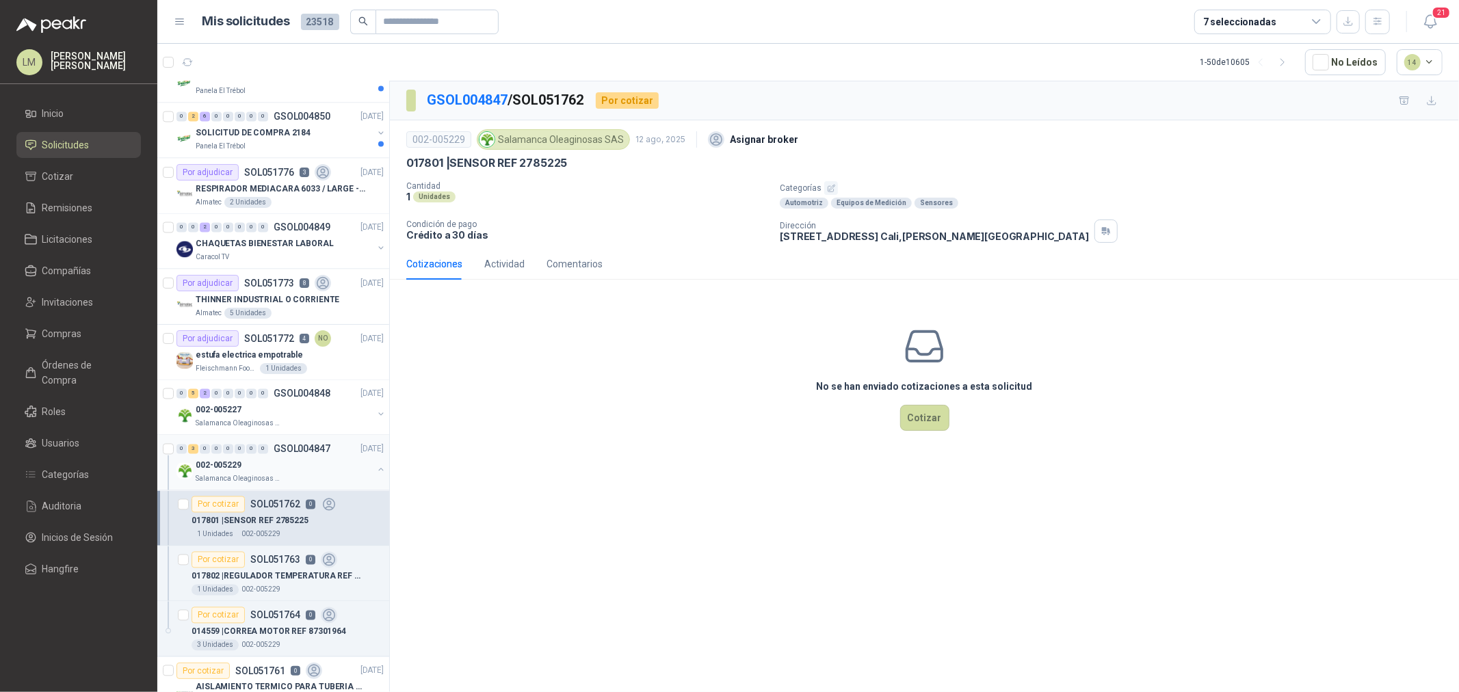
scroll to position [2279, 0]
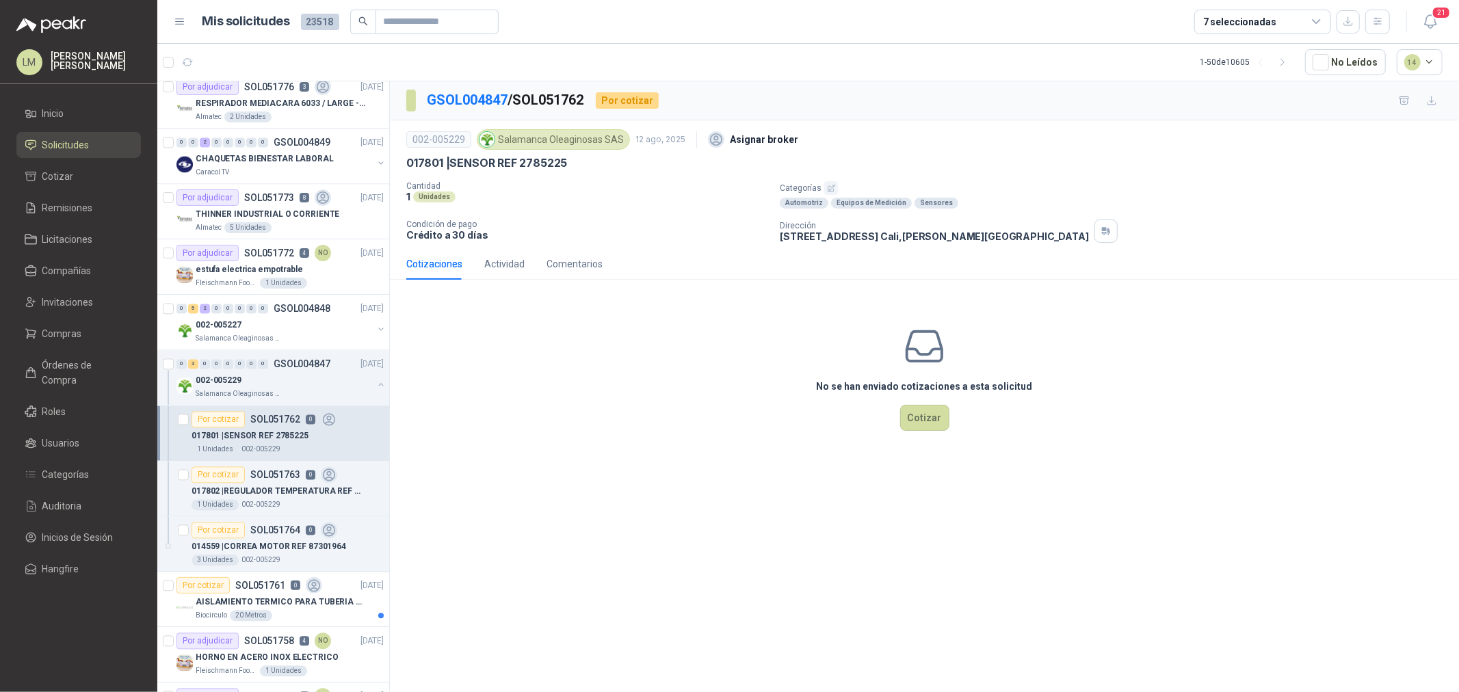
click at [267, 447] on p "002-005229" at bounding box center [260, 449] width 39 height 11
click at [258, 386] on div "002-005229" at bounding box center [284, 380] width 177 height 16
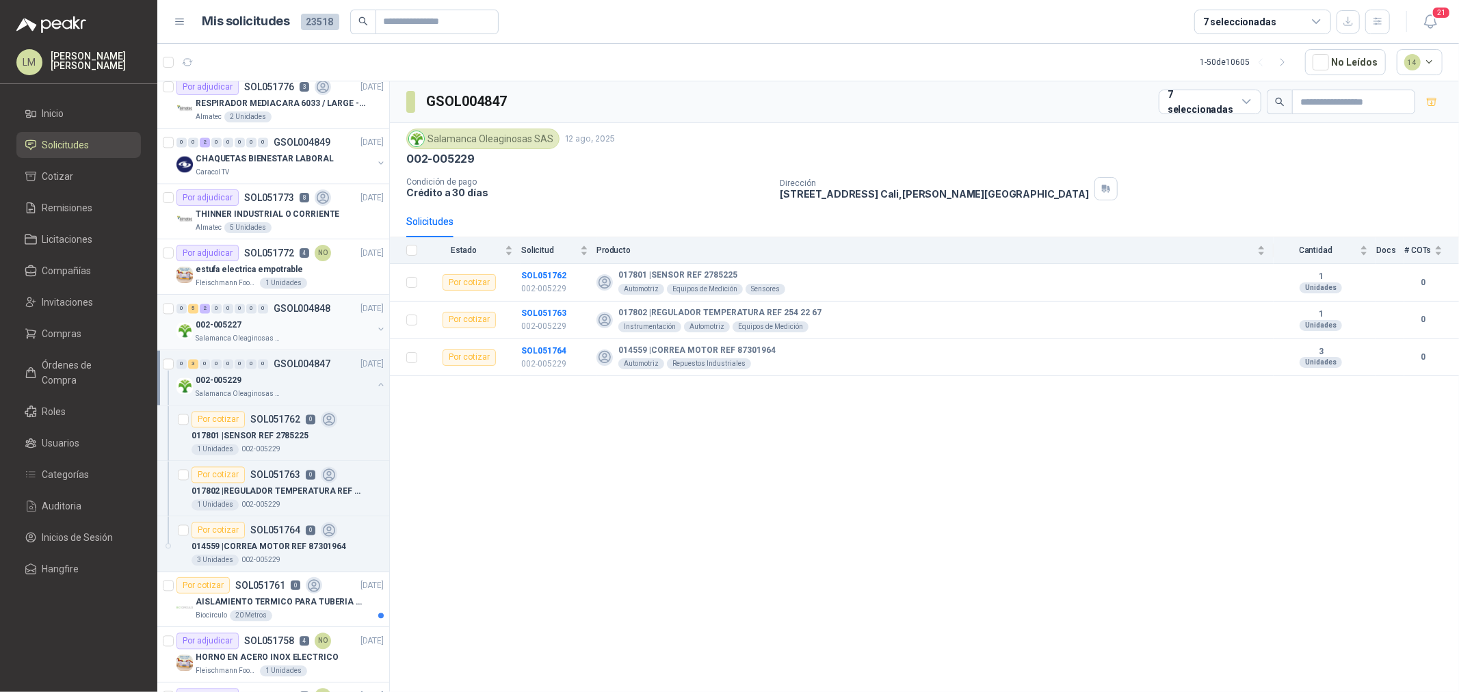
click at [283, 321] on div "002-005227" at bounding box center [284, 325] width 177 height 16
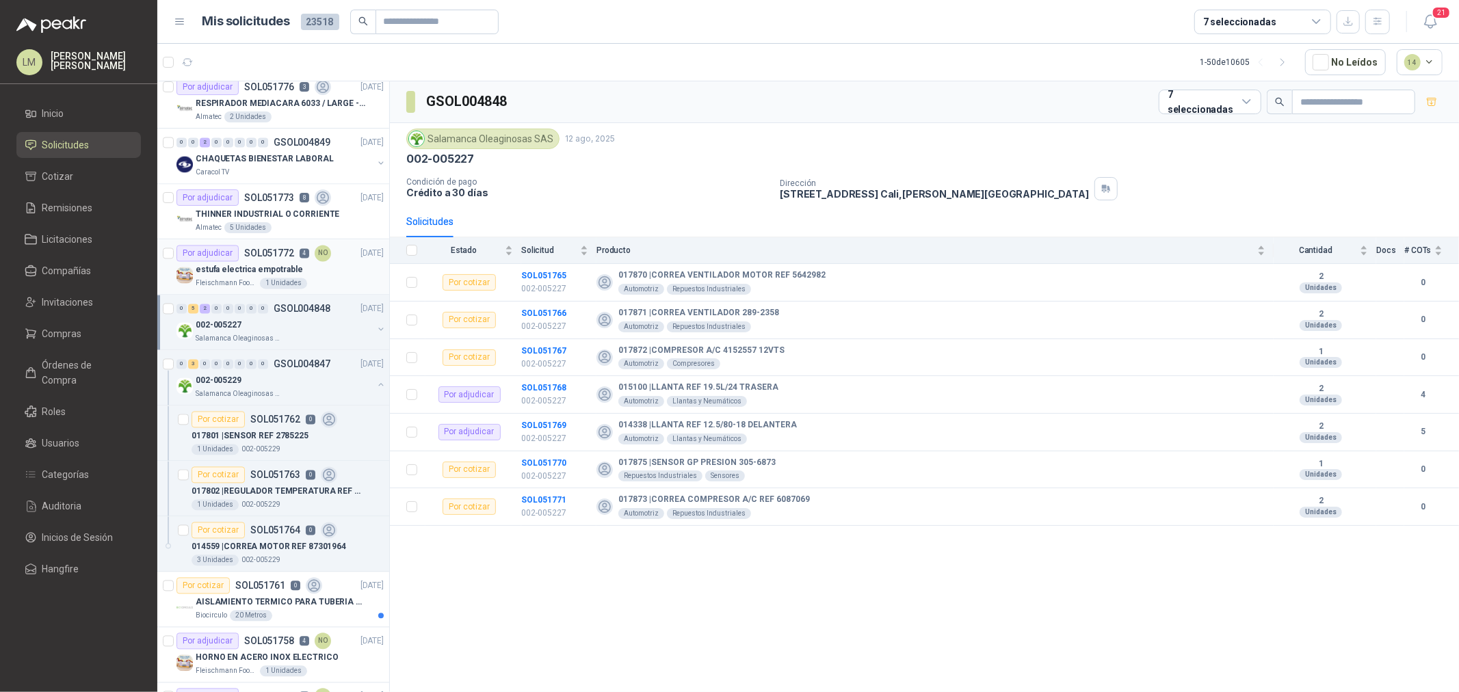
scroll to position [2203, 0]
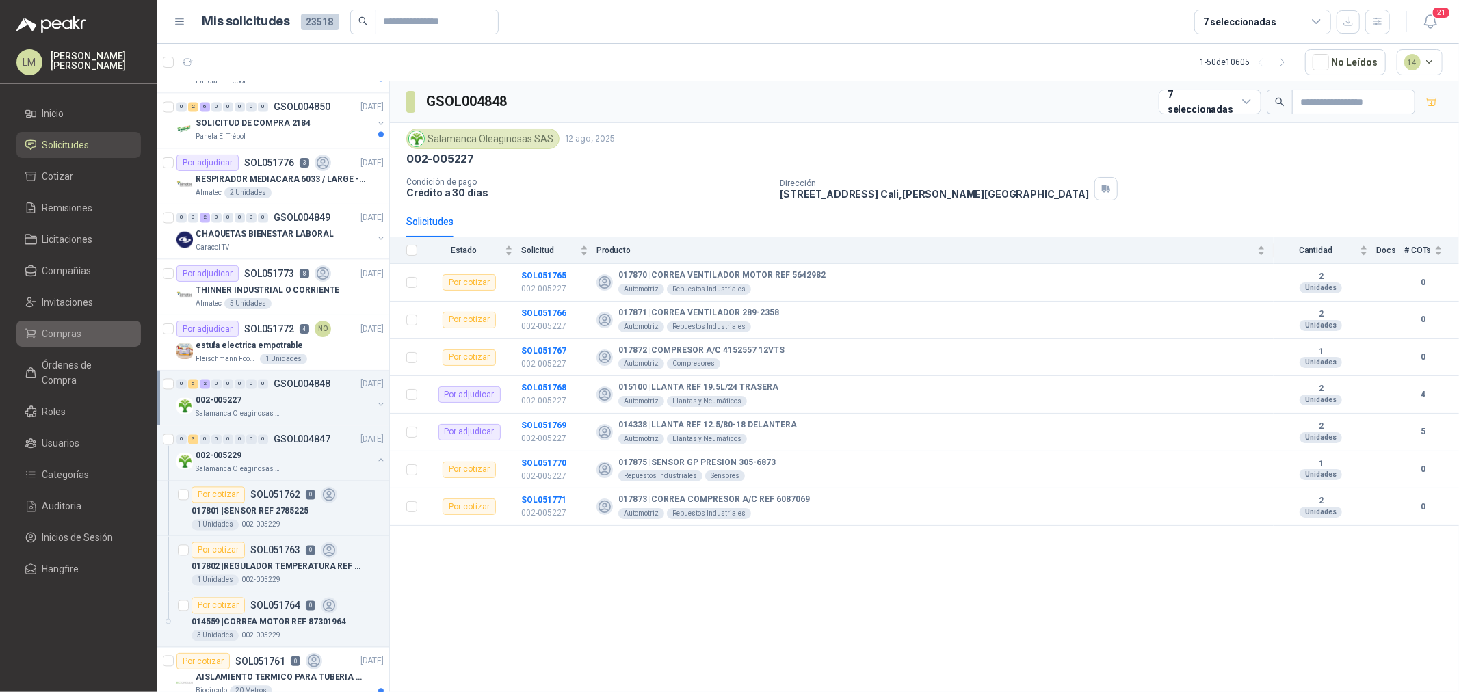
click at [50, 338] on span "Compras" at bounding box center [62, 333] width 40 height 15
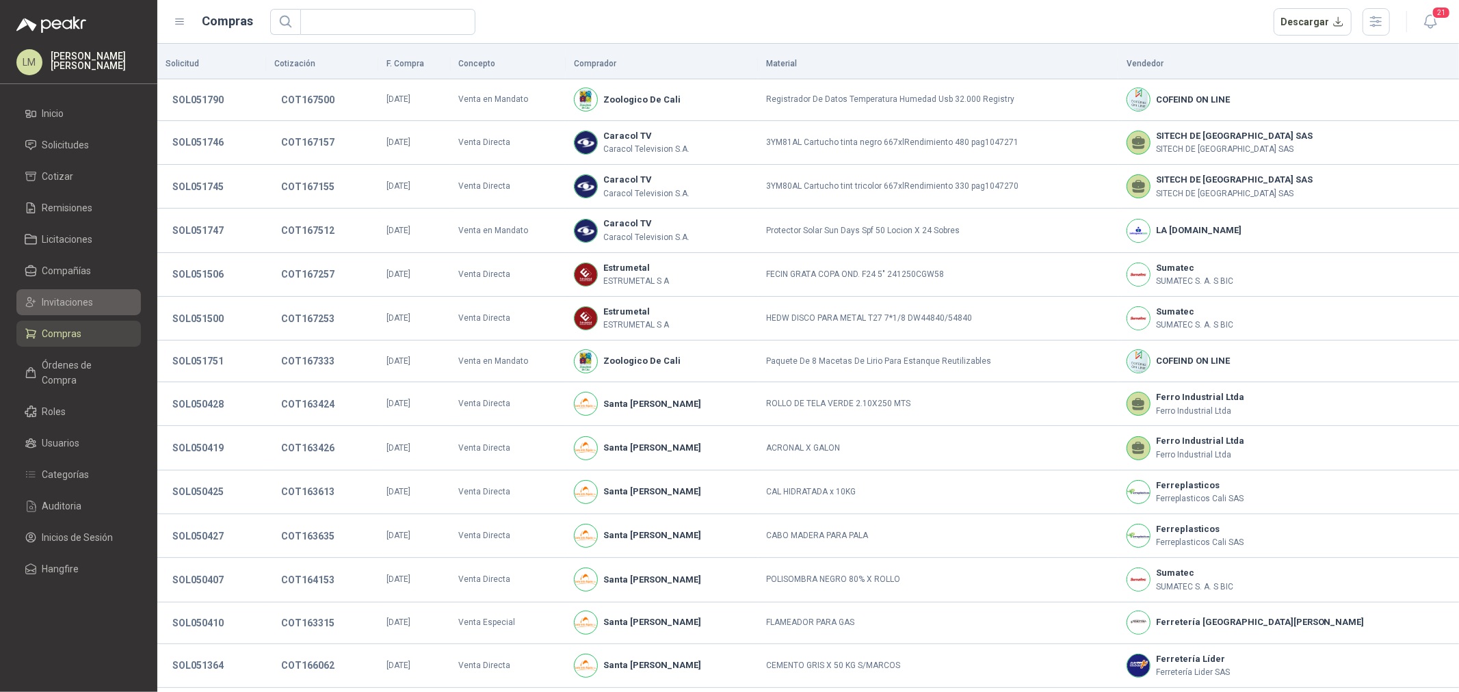
click at [62, 305] on span "Invitaciones" at bounding box center [67, 302] width 51 height 15
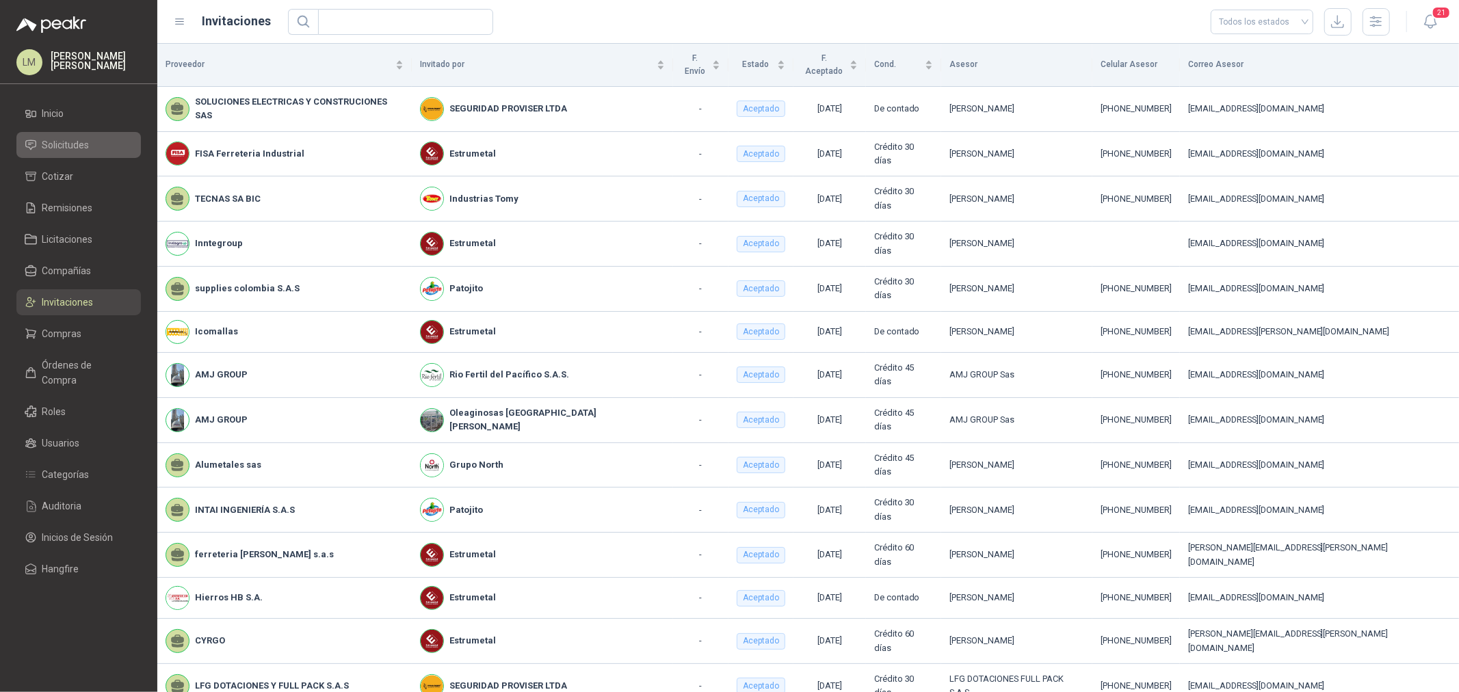
click at [74, 141] on span "Solicitudes" at bounding box center [65, 144] width 47 height 15
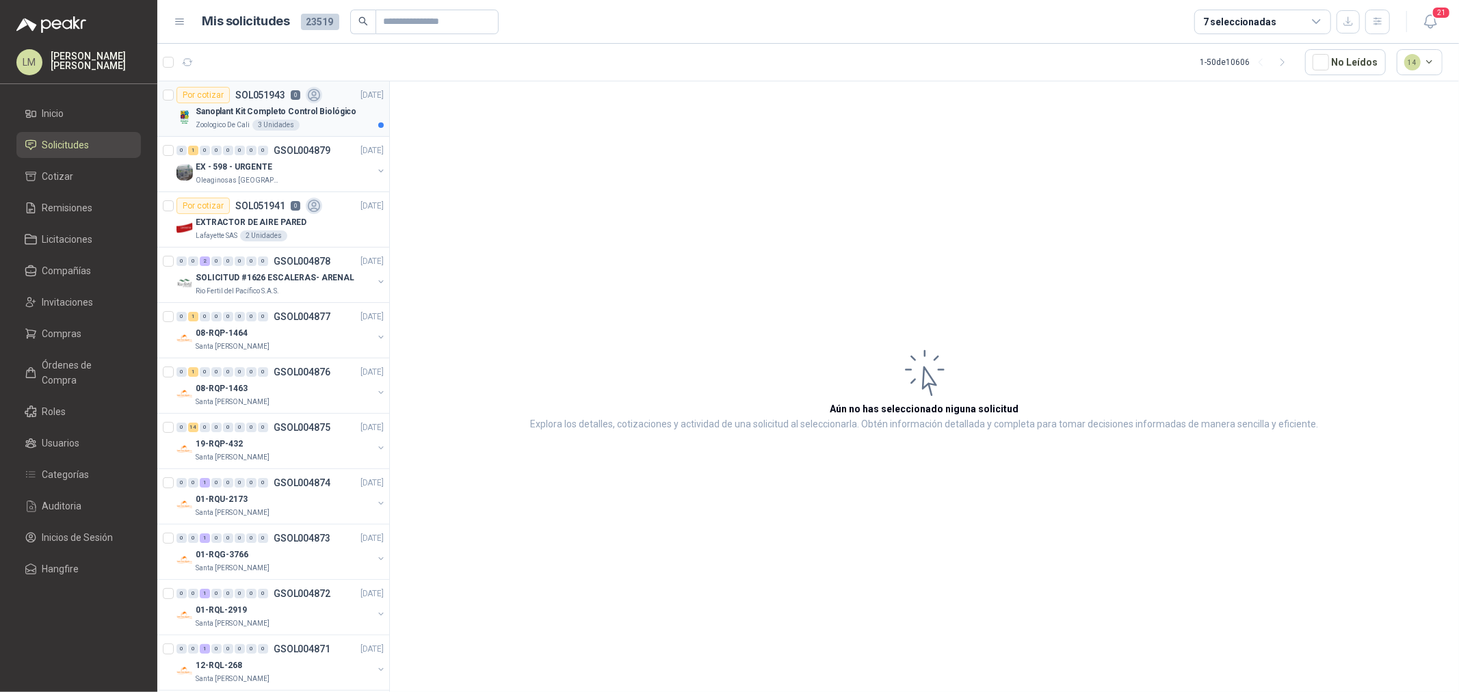
click at [288, 105] on p "Sanoplant Kit Completo Control Biológico" at bounding box center [276, 111] width 161 height 13
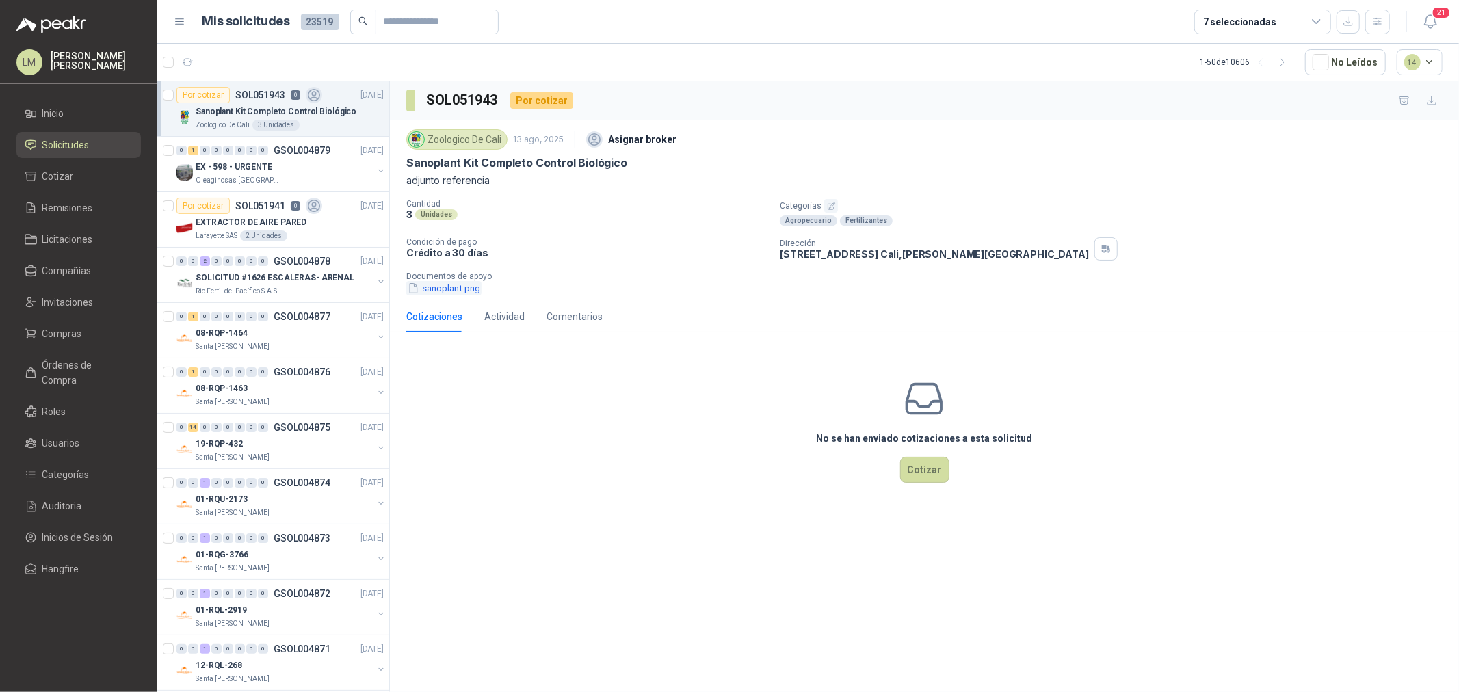
click at [462, 286] on button "sanoplant.png" at bounding box center [443, 288] width 75 height 14
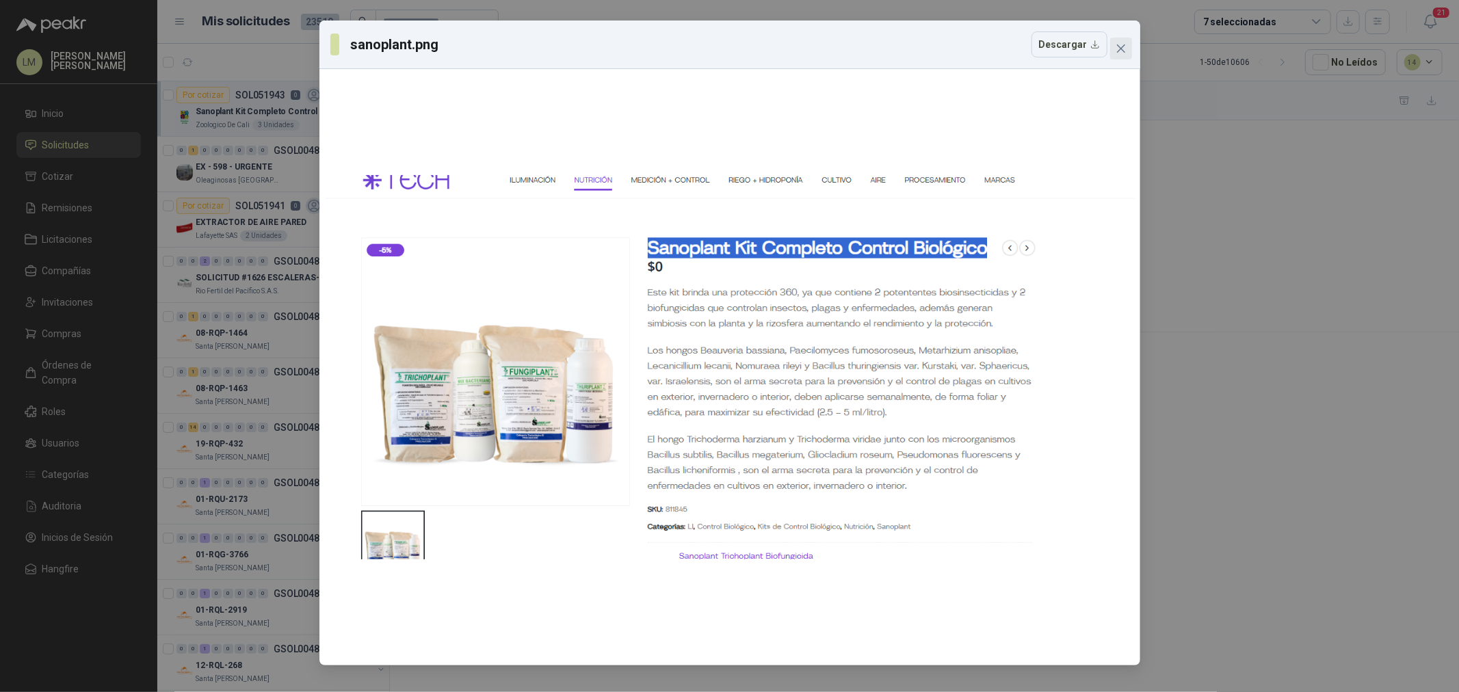
click at [1115, 48] on icon "close" at bounding box center [1120, 48] width 11 height 11
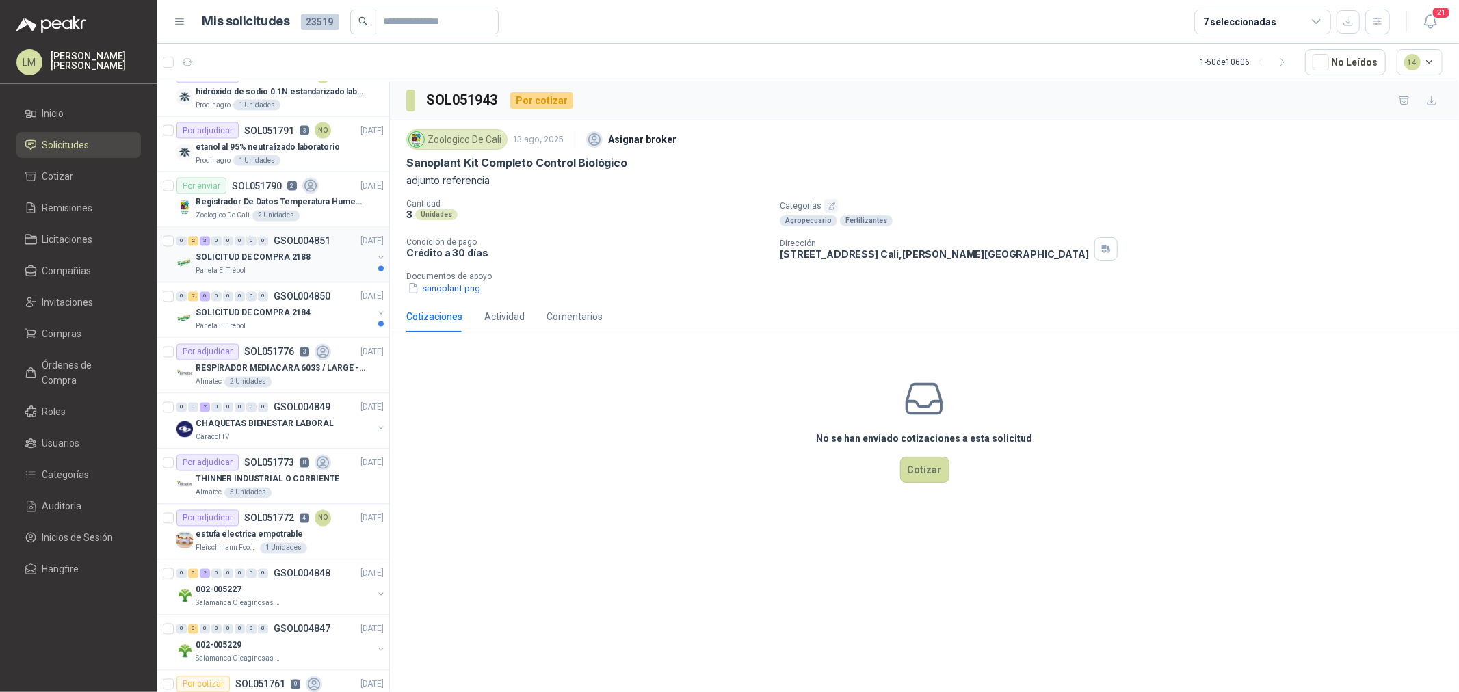
scroll to position [2185, 0]
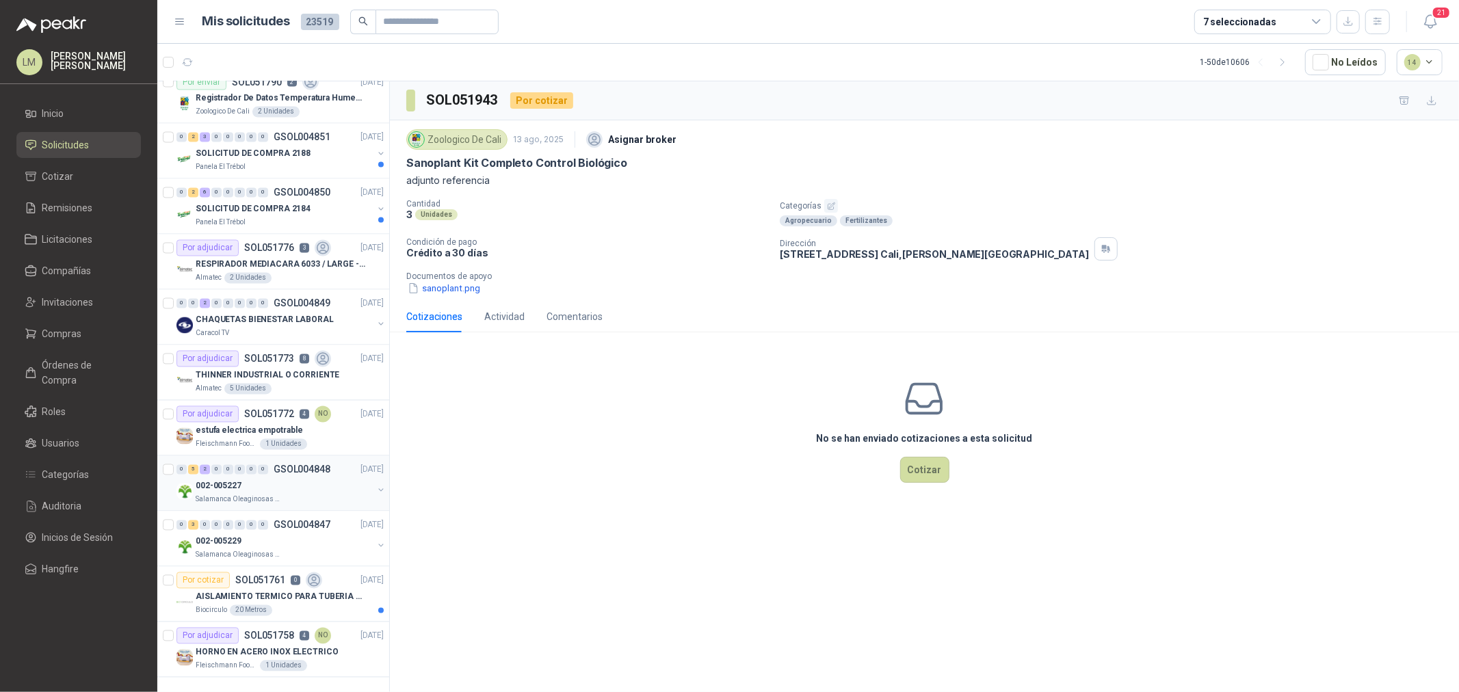
click at [375, 485] on button "button" at bounding box center [380, 490] width 11 height 11
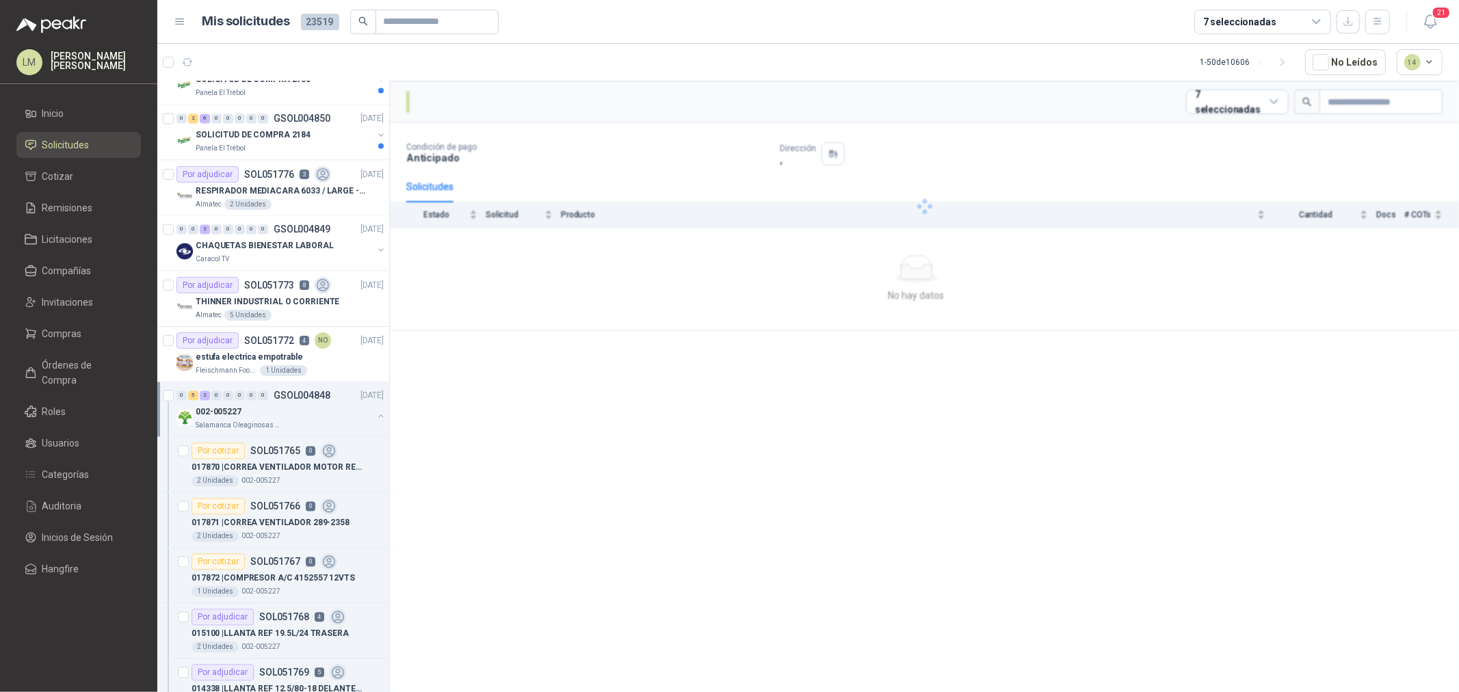
scroll to position [2337, 0]
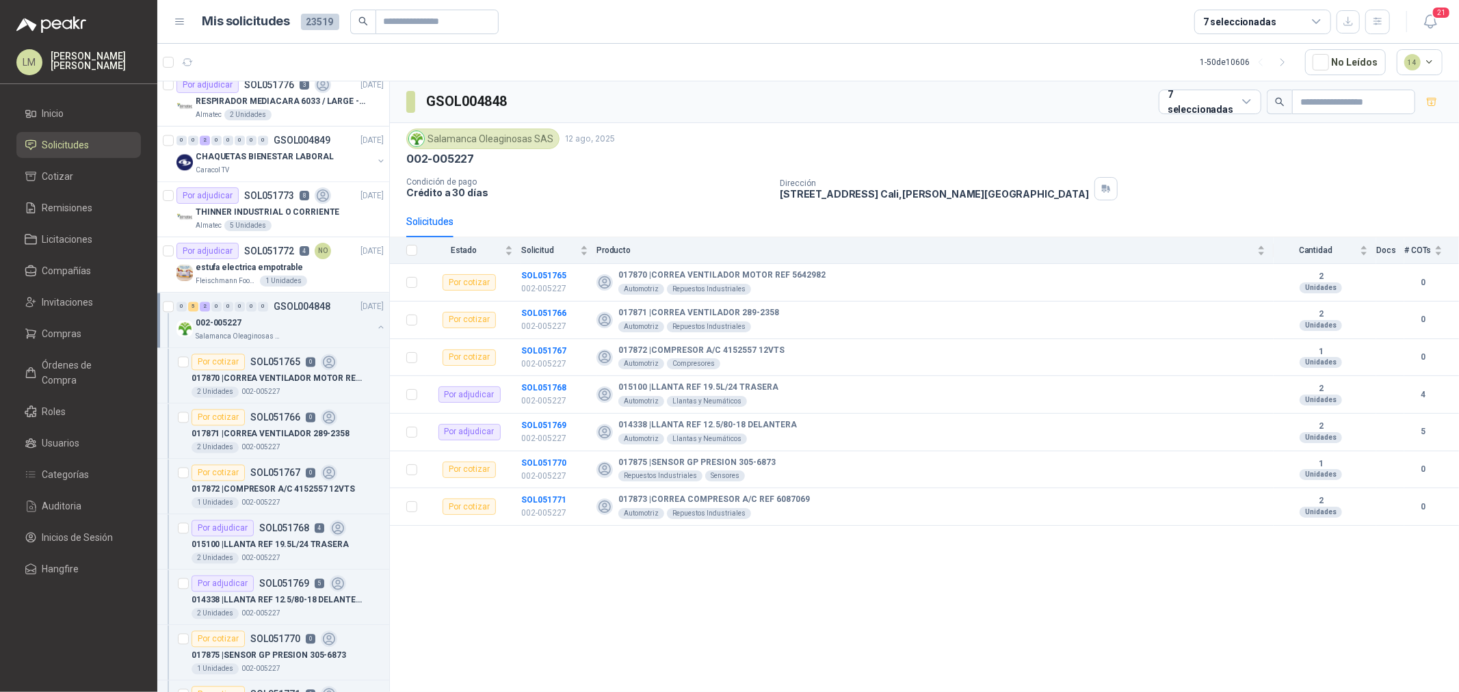
click at [375, 330] on button "button" at bounding box center [380, 326] width 11 height 11
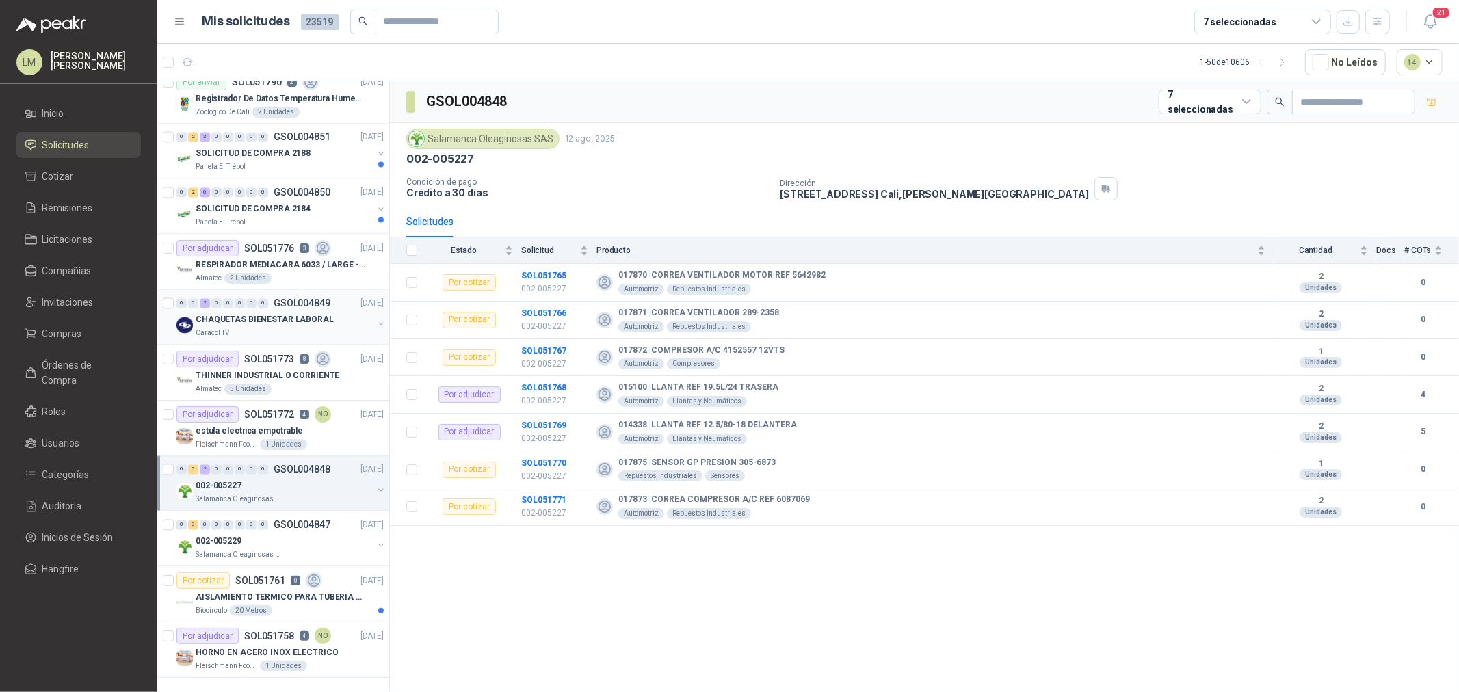
scroll to position [2186, 0]
click at [66, 304] on span "Invitaciones" at bounding box center [67, 302] width 51 height 15
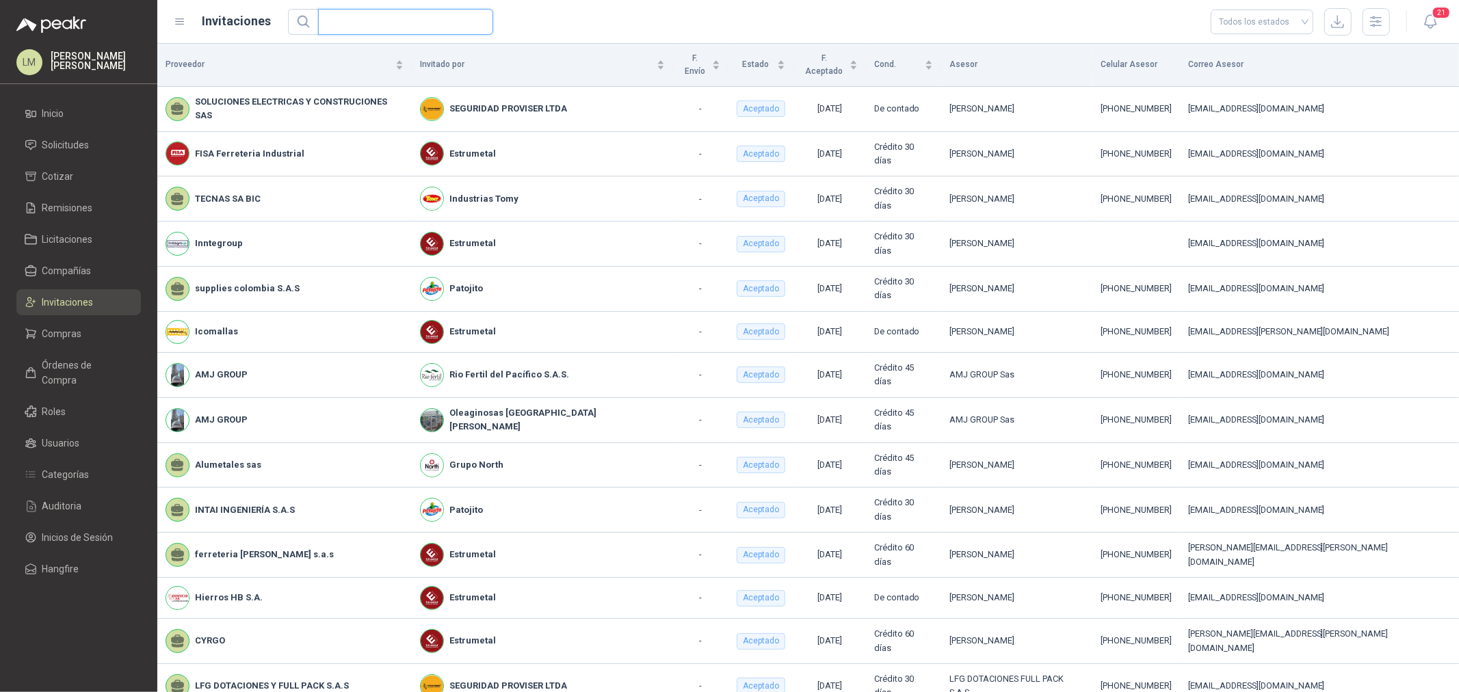
click at [407, 15] on input "text" at bounding box center [400, 22] width 148 height 25
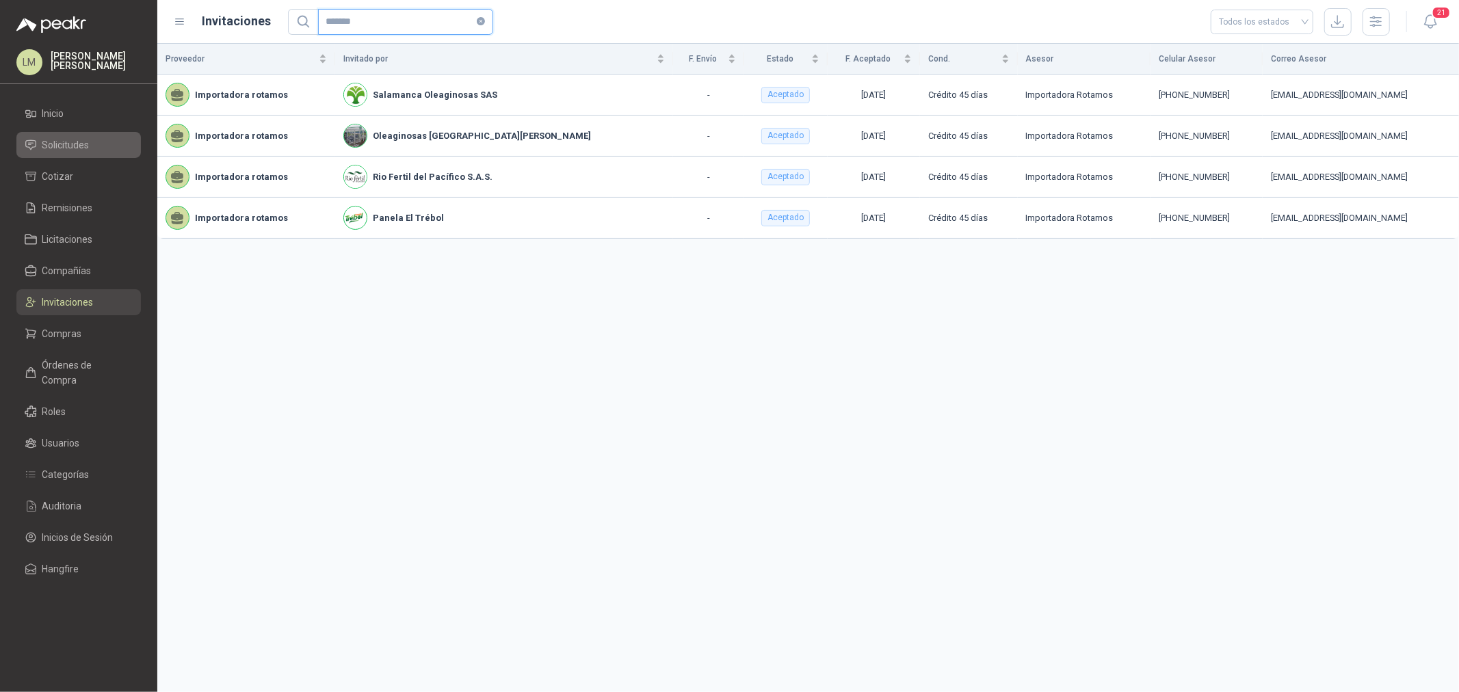
type input "*******"
click at [53, 147] on span "Solicitudes" at bounding box center [65, 144] width 47 height 15
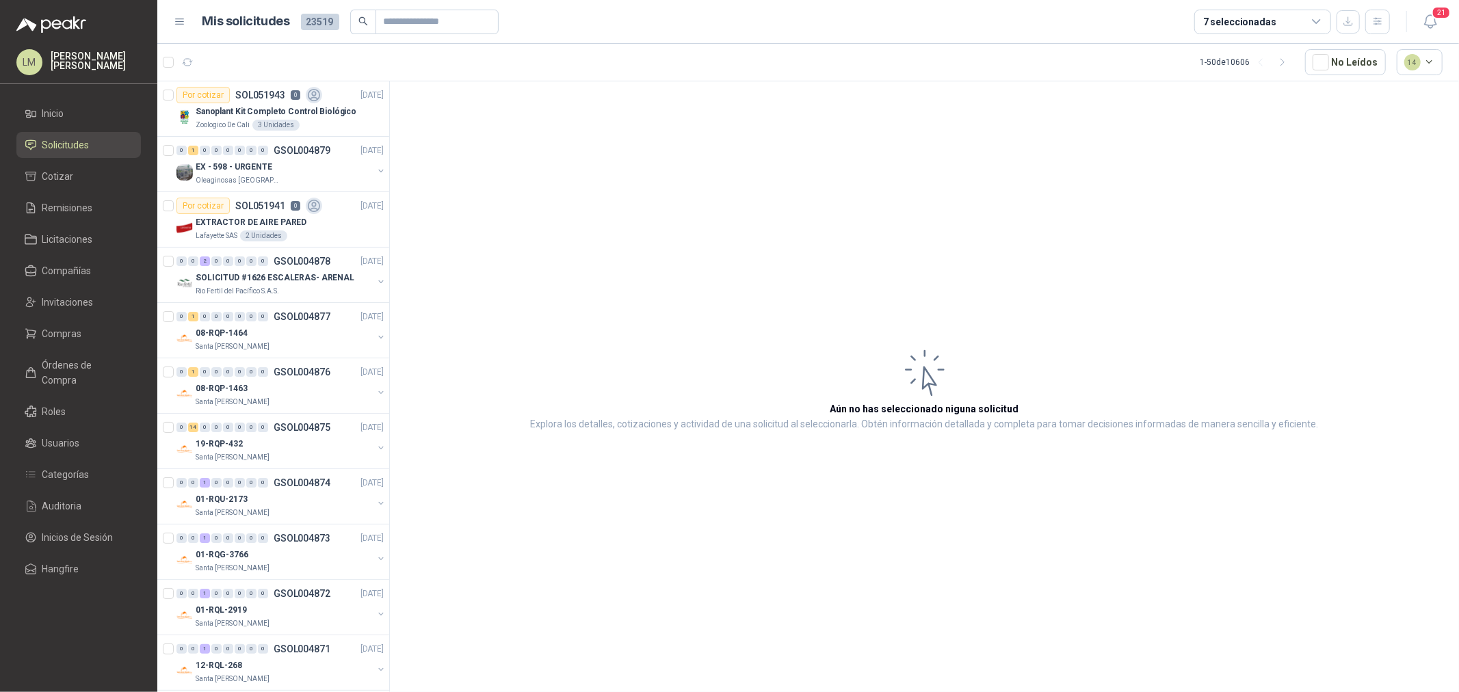
click at [510, 260] on article "Aún no has seleccionado niguna solicitud Explora los detalles, cotizaciones y a…" at bounding box center [924, 388] width 1069 height 615
click at [66, 338] on span "Compras" at bounding box center [62, 333] width 40 height 15
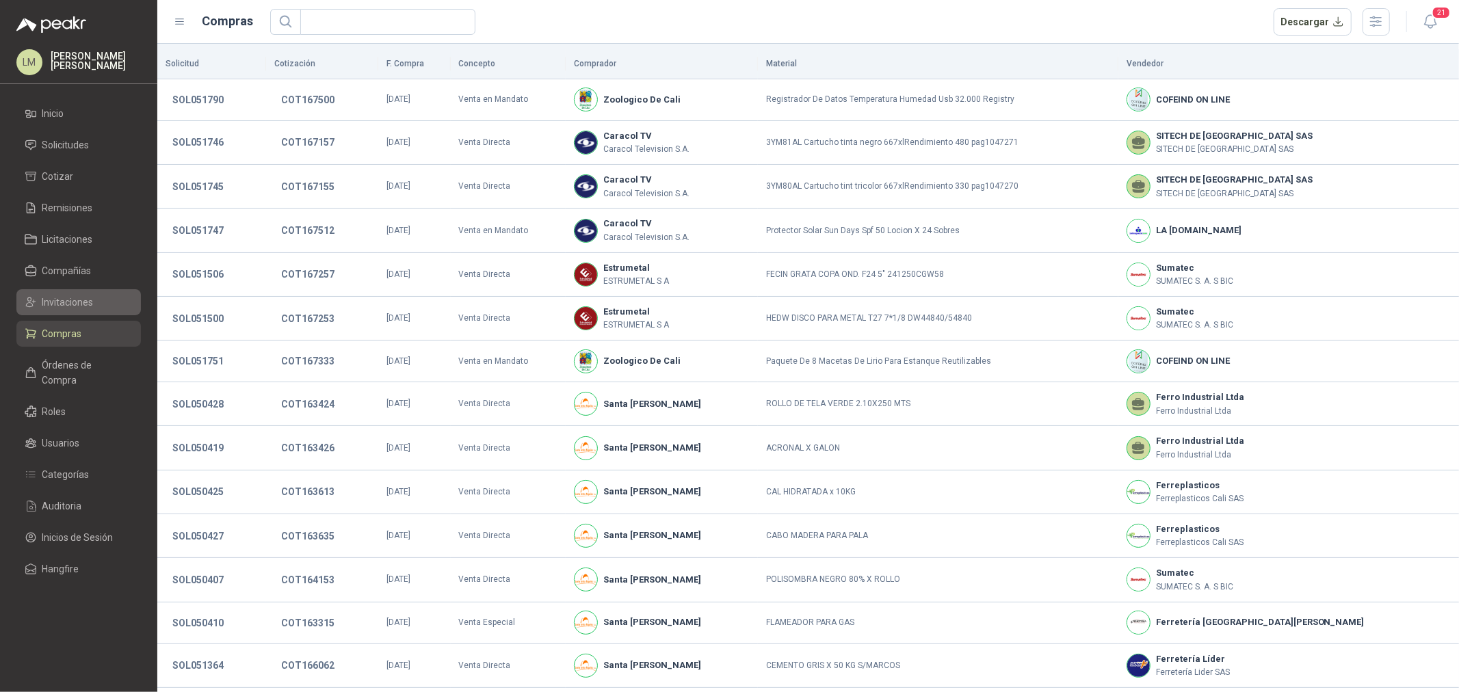
click at [59, 297] on span "Invitaciones" at bounding box center [67, 302] width 51 height 15
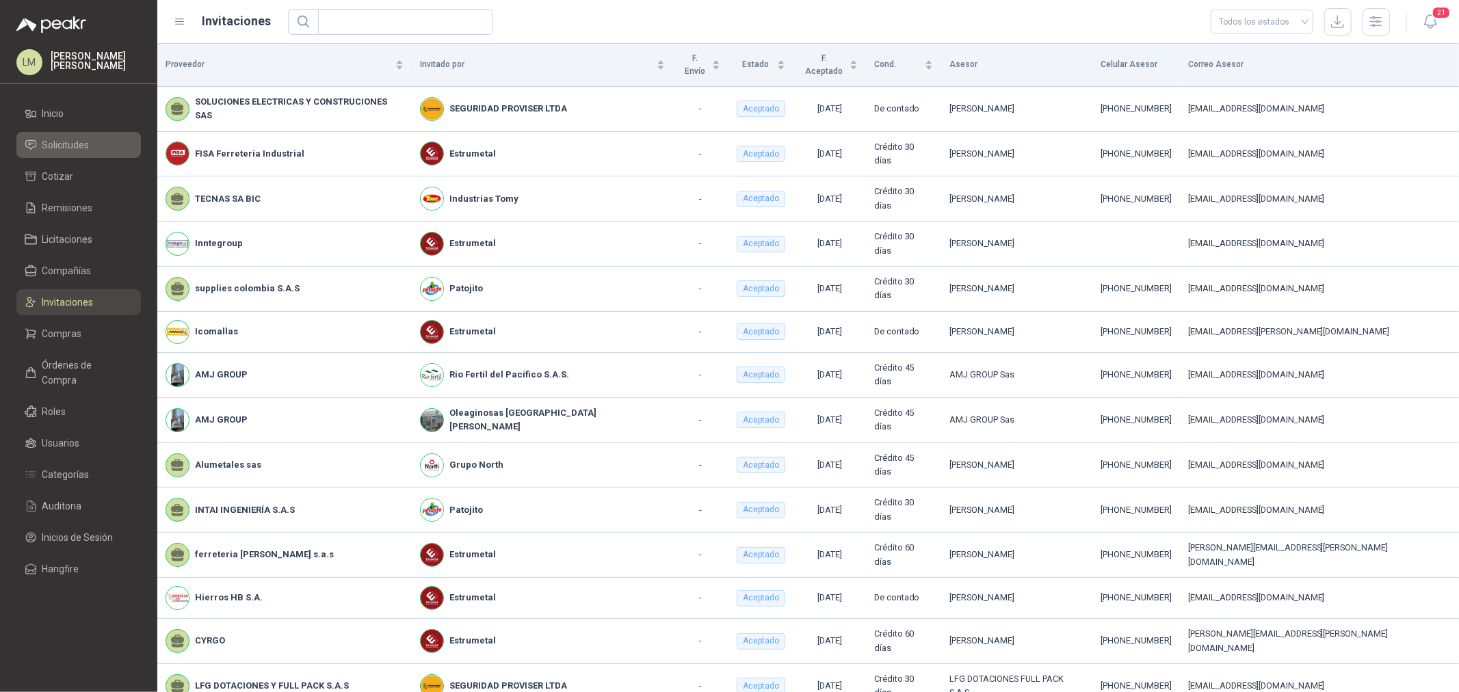
click at [68, 139] on span "Solicitudes" at bounding box center [65, 144] width 47 height 15
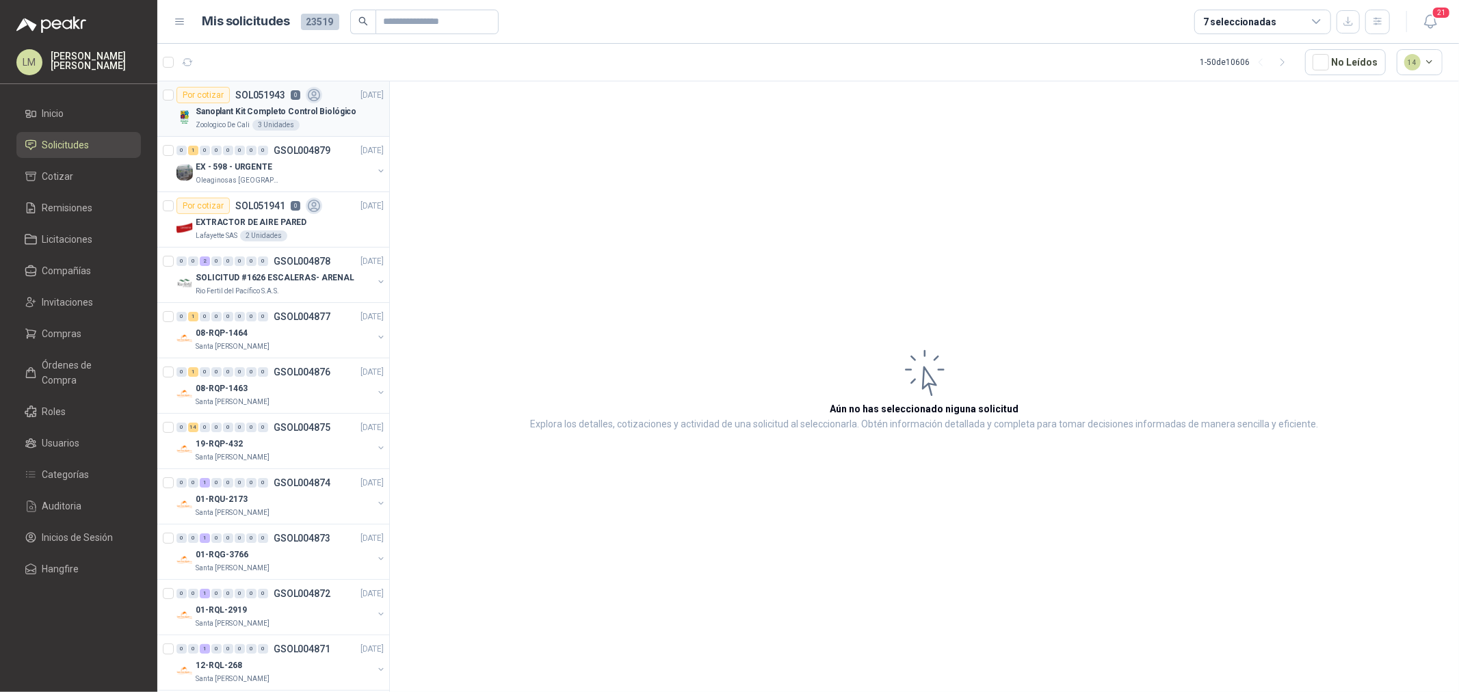
click at [256, 118] on div "Sanoplant Kit Completo Control Biológico" at bounding box center [290, 111] width 188 height 16
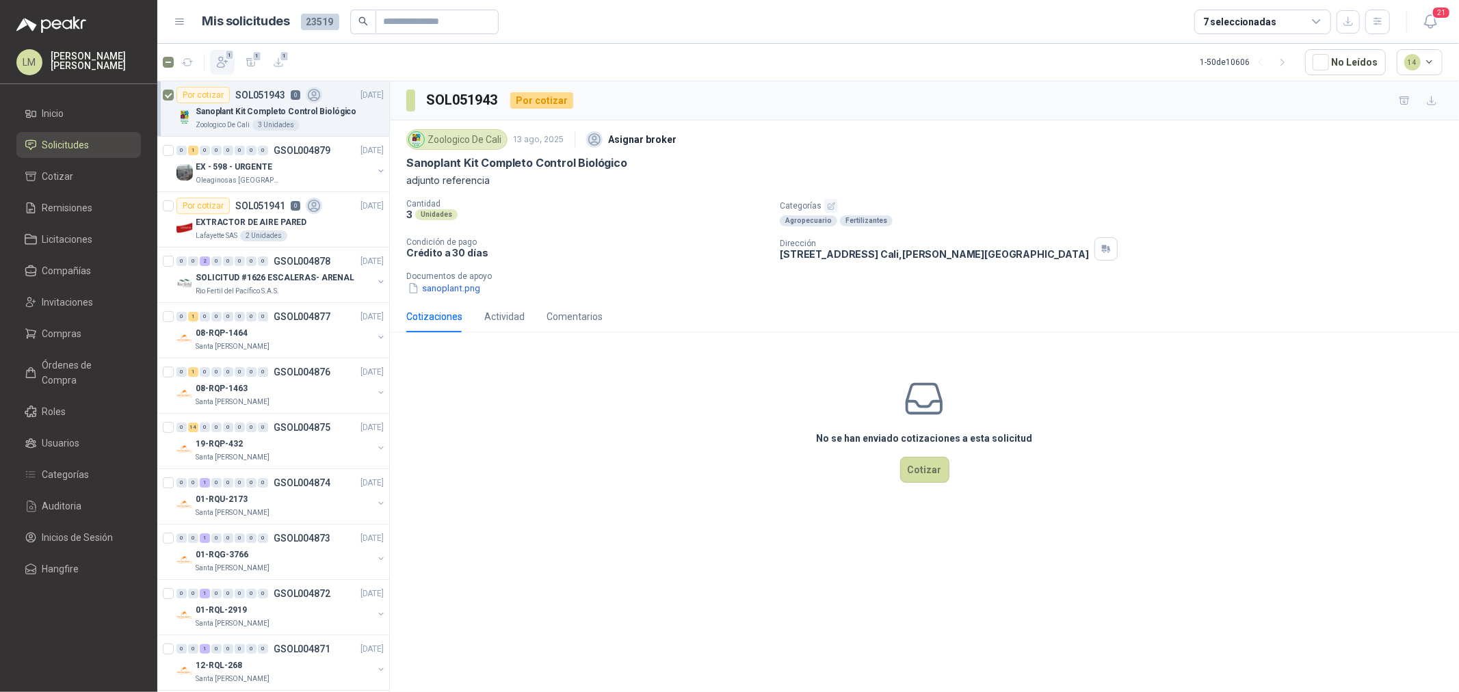
click at [215, 58] on icon "button" at bounding box center [222, 62] width 14 height 14
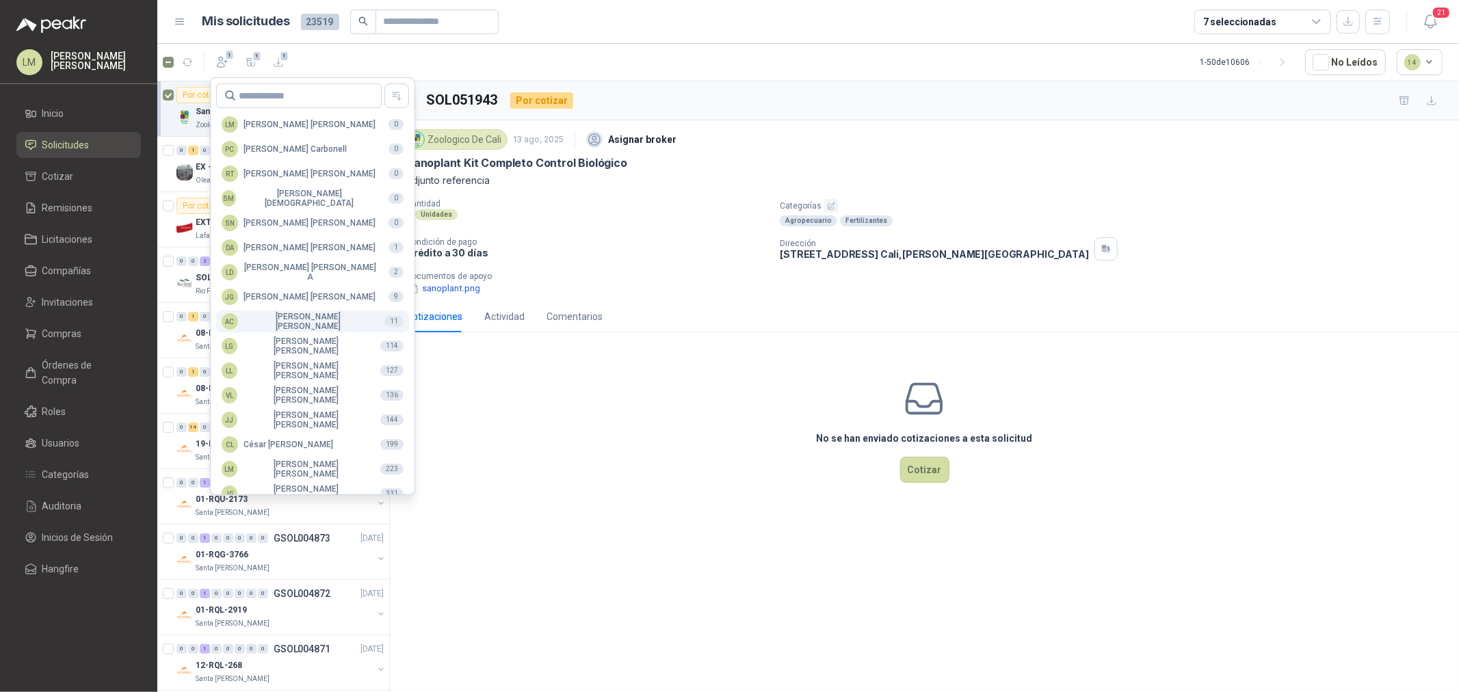
scroll to position [242, 0]
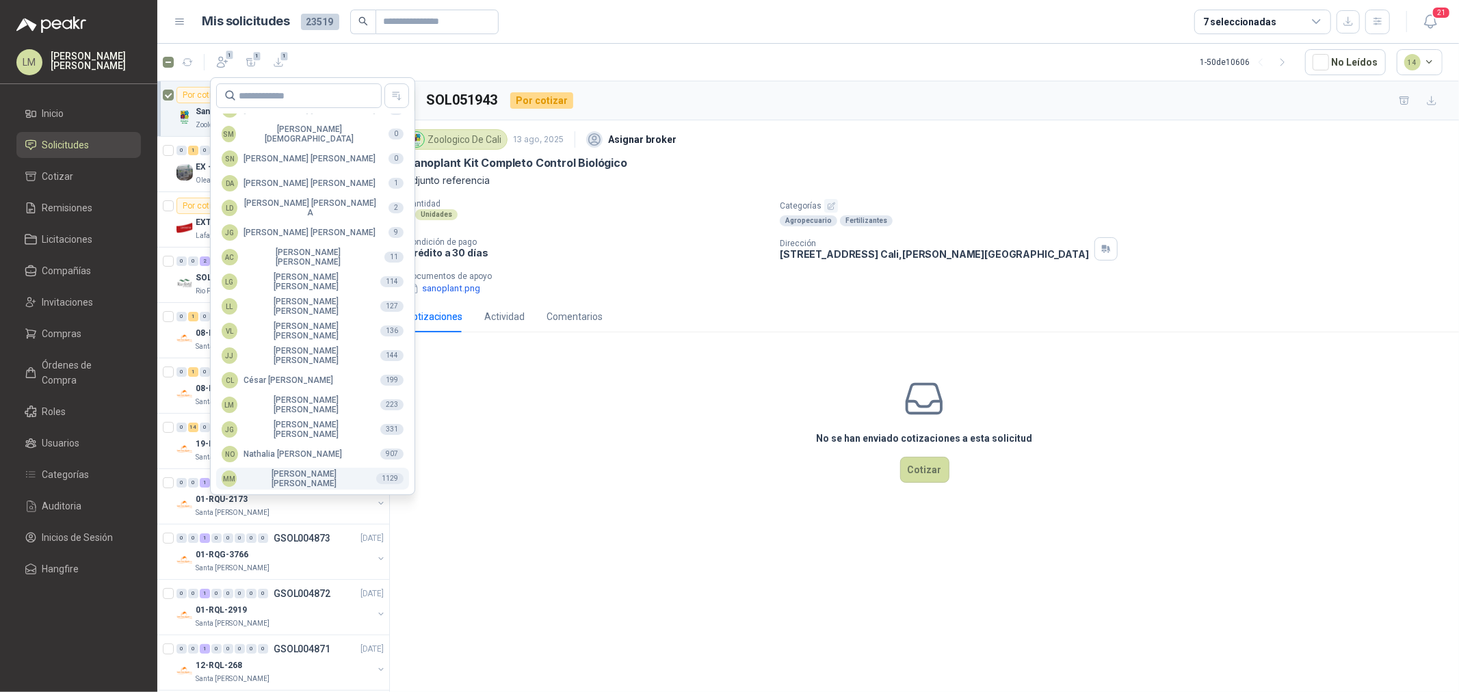
click at [287, 475] on div "MM [PERSON_NAME]" at bounding box center [294, 478] width 144 height 19
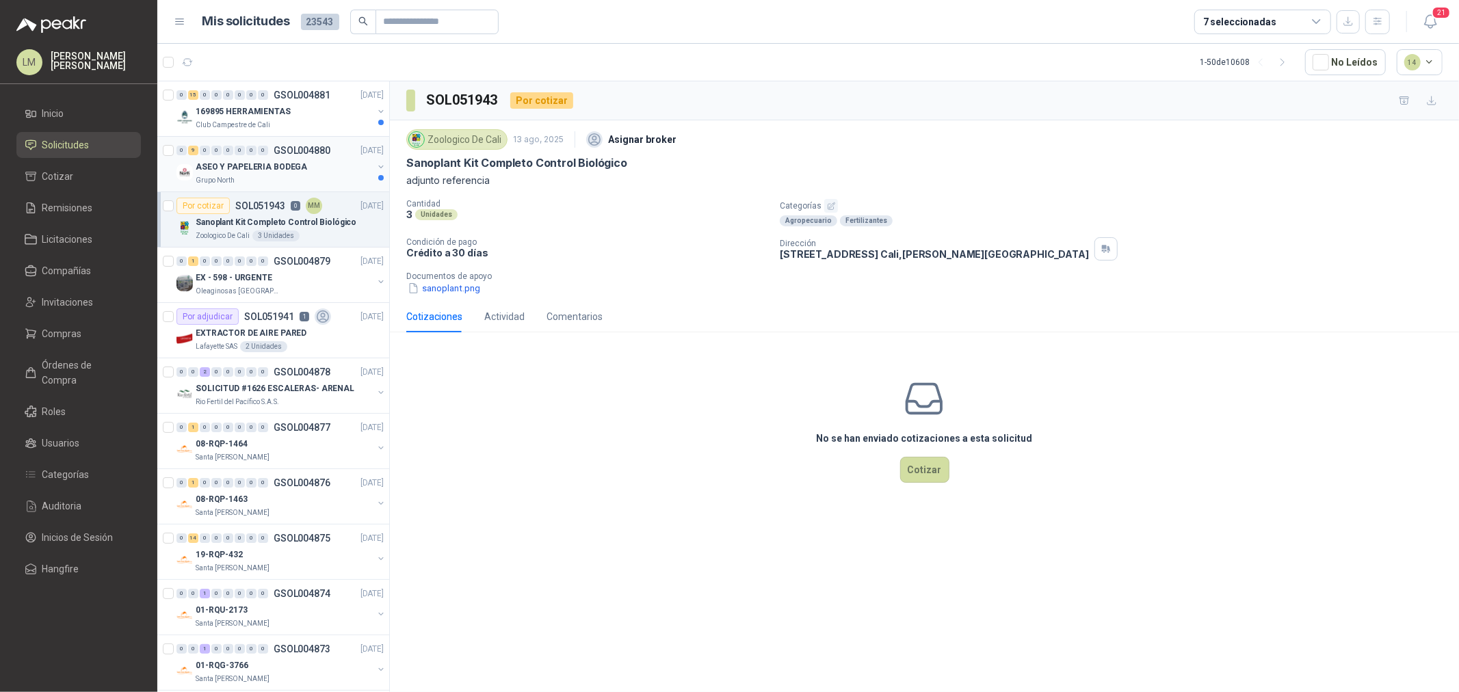
click at [275, 162] on p "ASEO Y PAPELERIA BODEGA" at bounding box center [251, 167] width 111 height 13
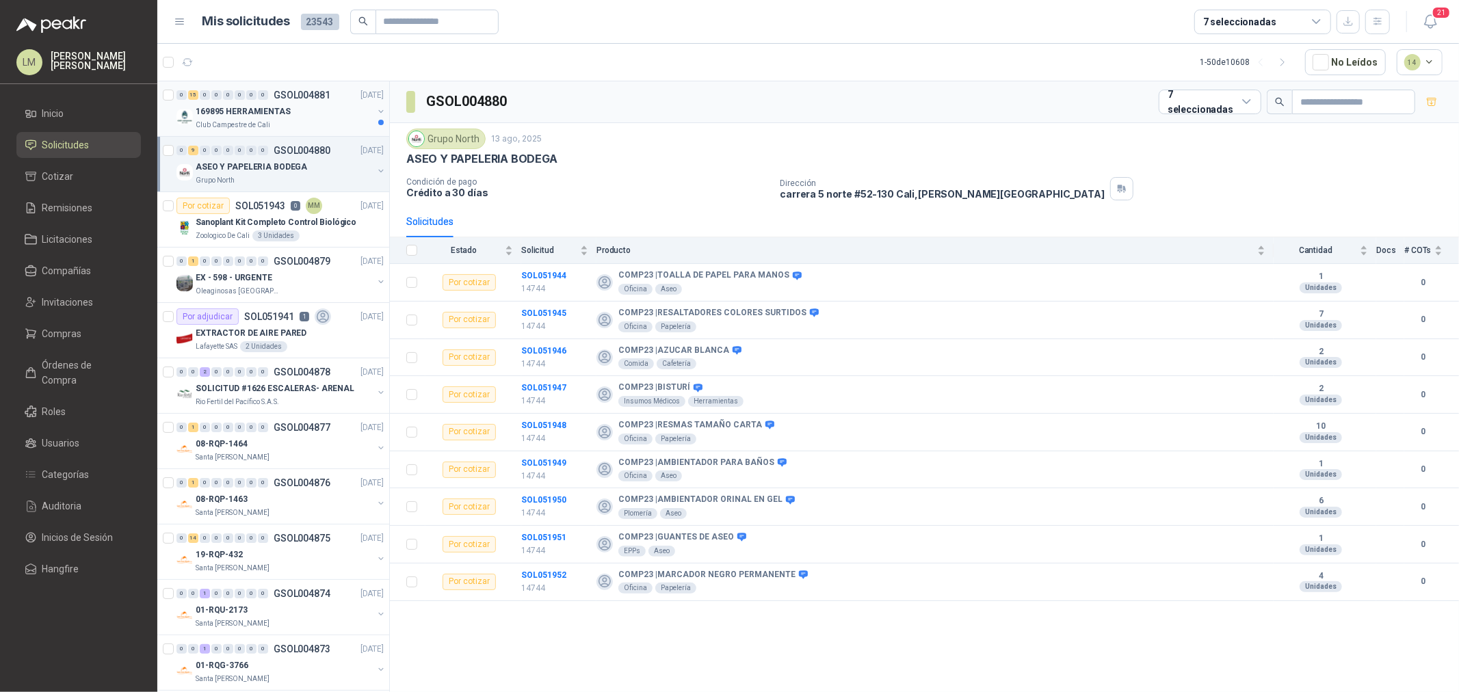
click at [270, 108] on p "169895 HERRAMIENTAS" at bounding box center [243, 111] width 95 height 13
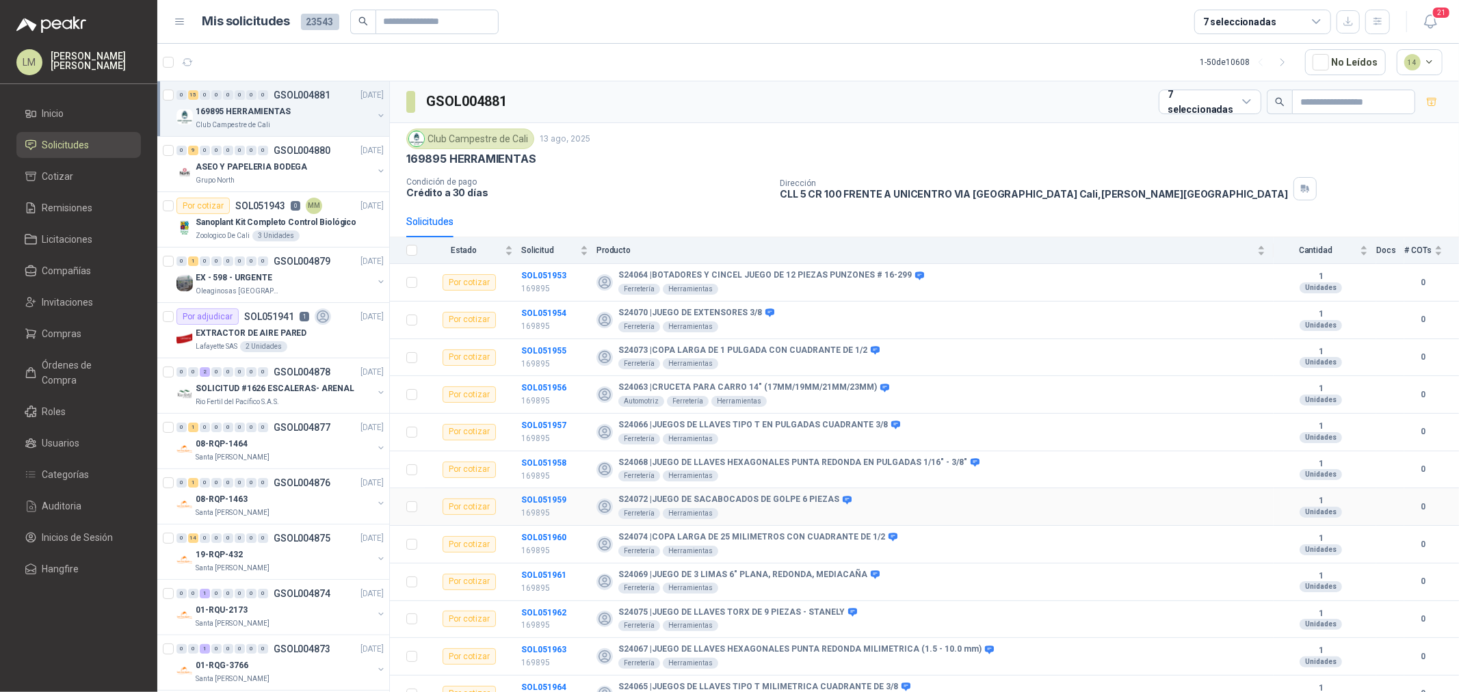
scroll to position [129, 0]
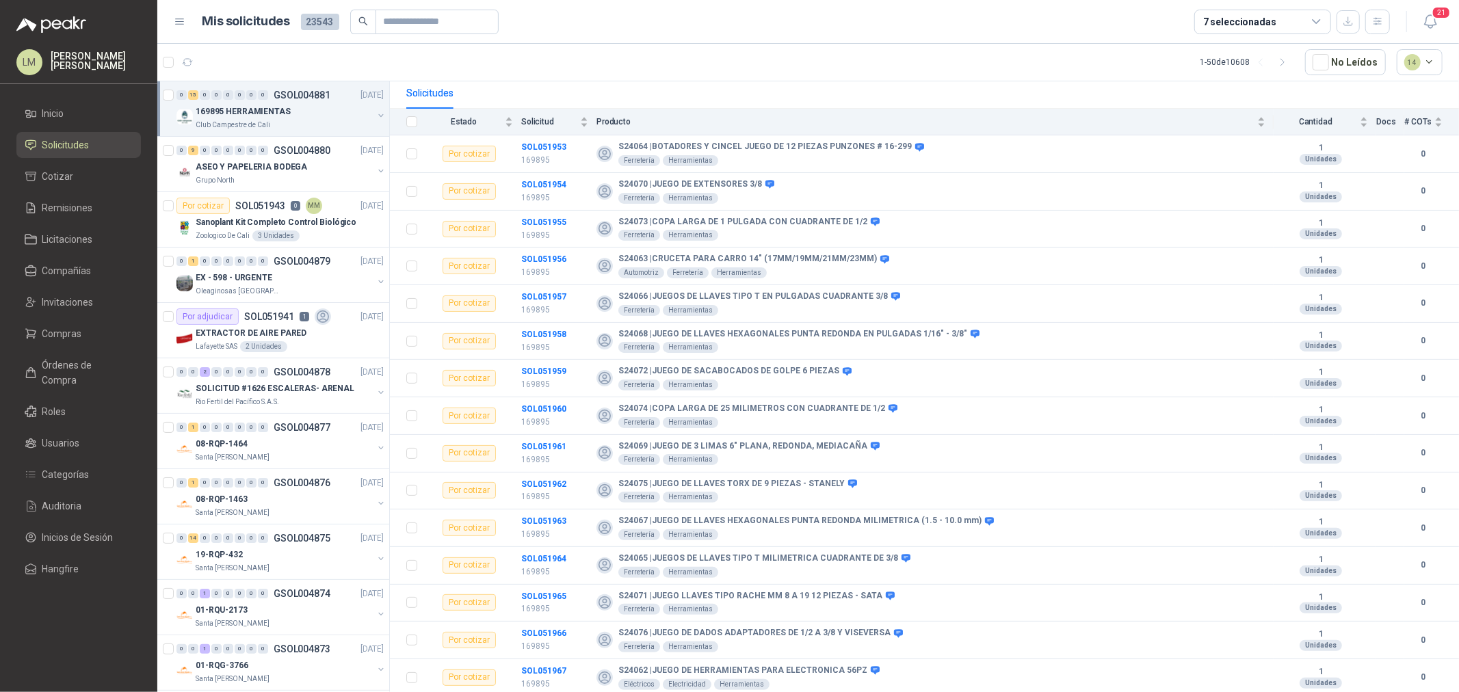
click at [680, 83] on div "Solicitudes" at bounding box center [924, 92] width 1036 height 31
click at [237, 327] on p "EXTRACTOR DE AIRE PARED" at bounding box center [251, 333] width 111 height 13
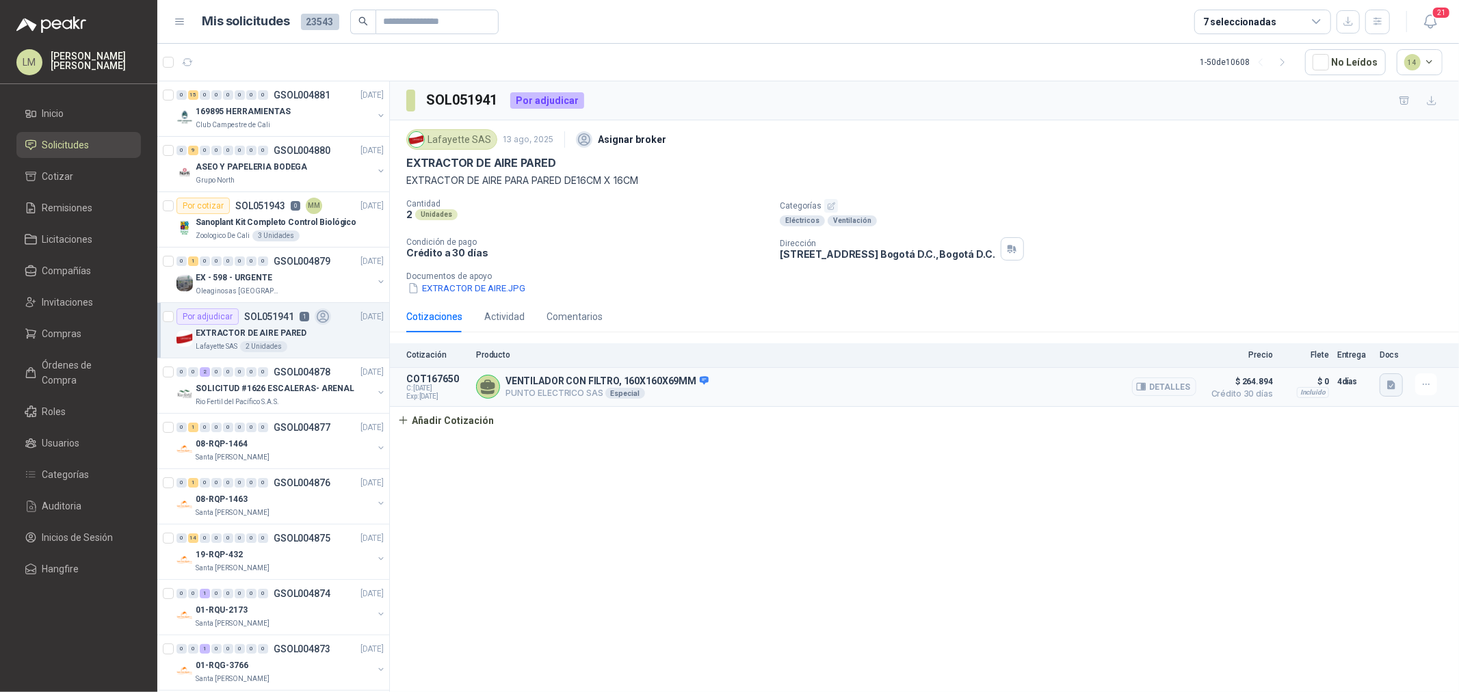
click at [1167, 385] on button "button" at bounding box center [1390, 384] width 23 height 23
click at [1167, 362] on div "plastim_110v_filter_fans_catalogue.pdf" at bounding box center [1306, 355] width 193 height 32
click at [1167, 356] on button "plastim_110v_filter_fans_catalogue.pdf" at bounding box center [1306, 355] width 175 height 14
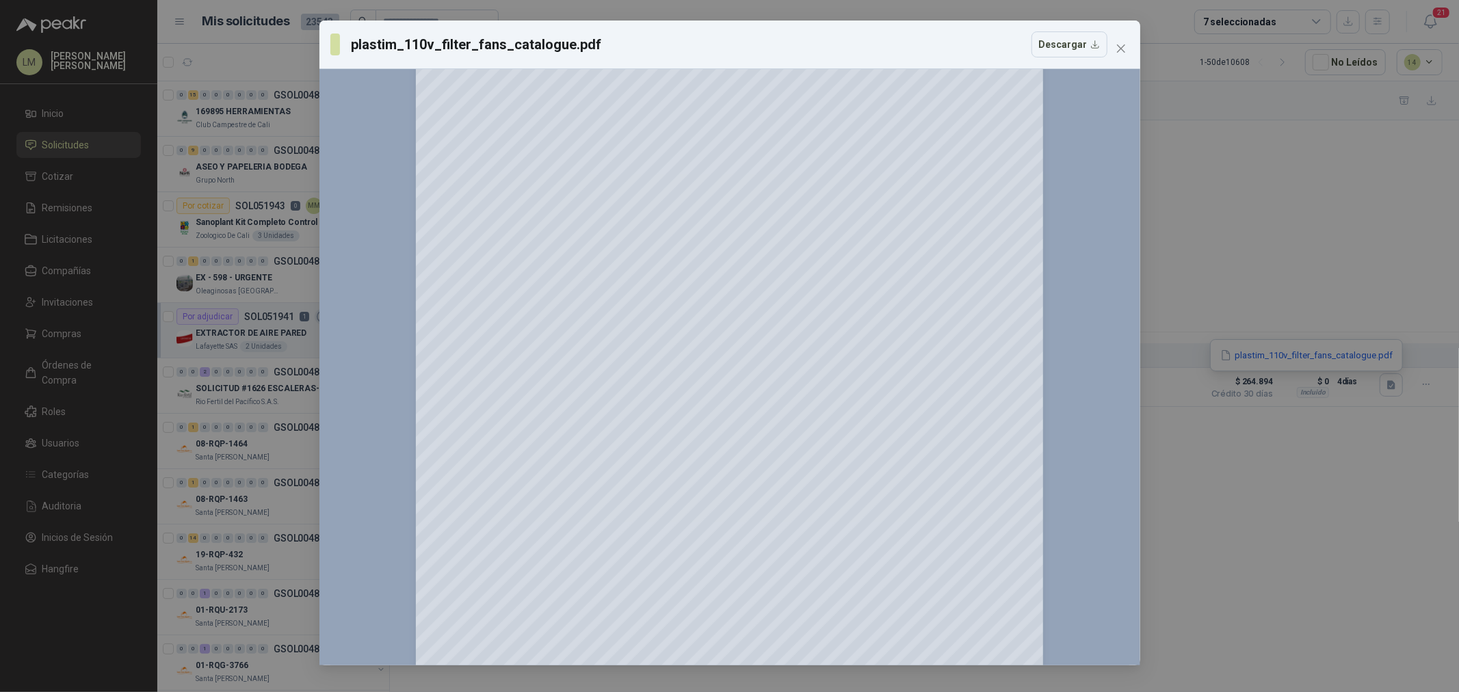
scroll to position [152, 0]
click at [1113, 51] on span "Close" at bounding box center [1121, 48] width 22 height 11
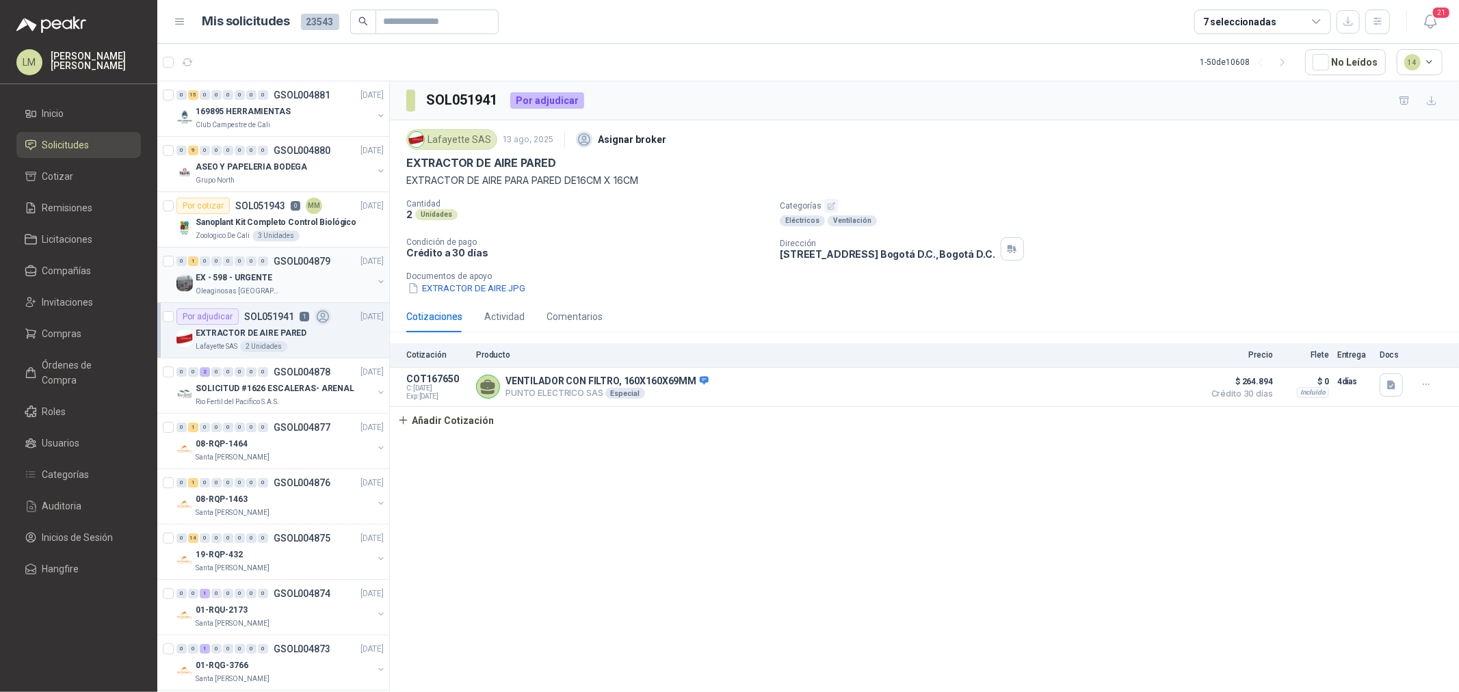
click at [257, 274] on p "EX - 598 - URGENTE" at bounding box center [234, 277] width 77 height 13
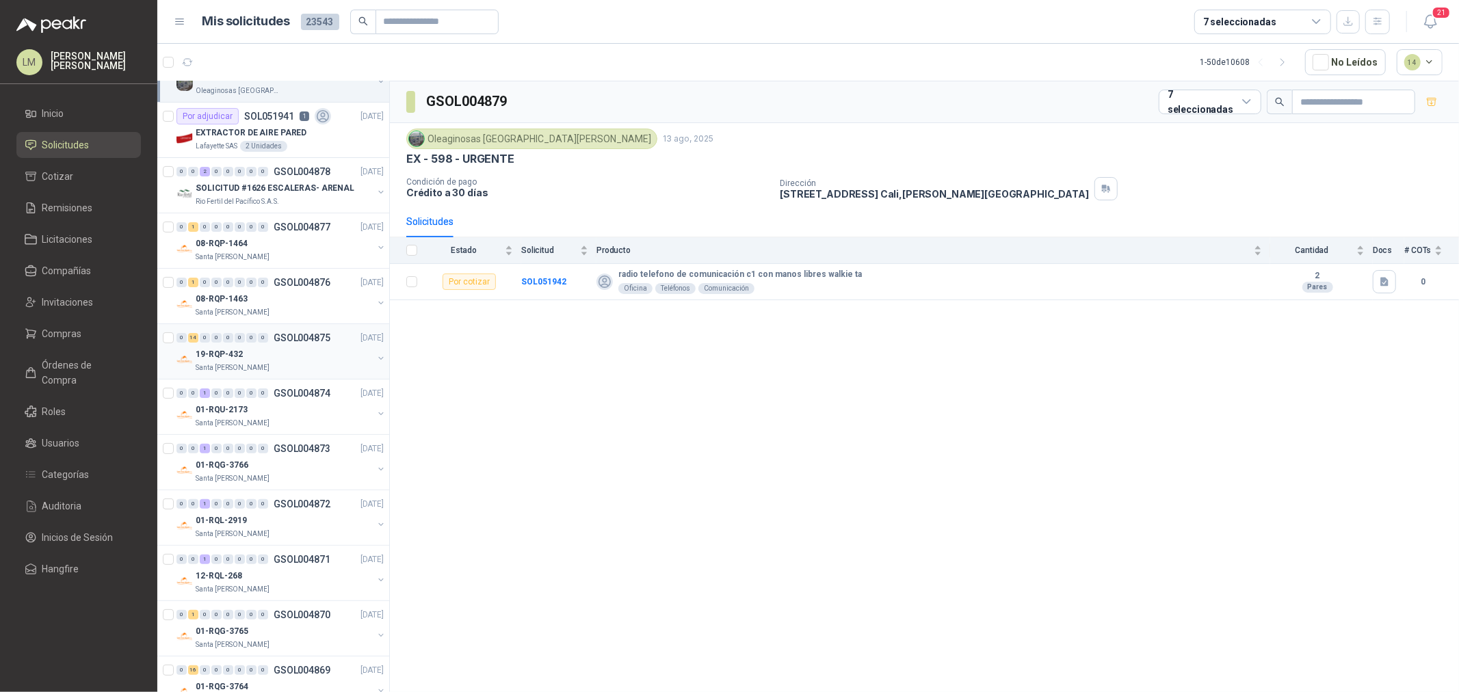
scroll to position [228, 0]
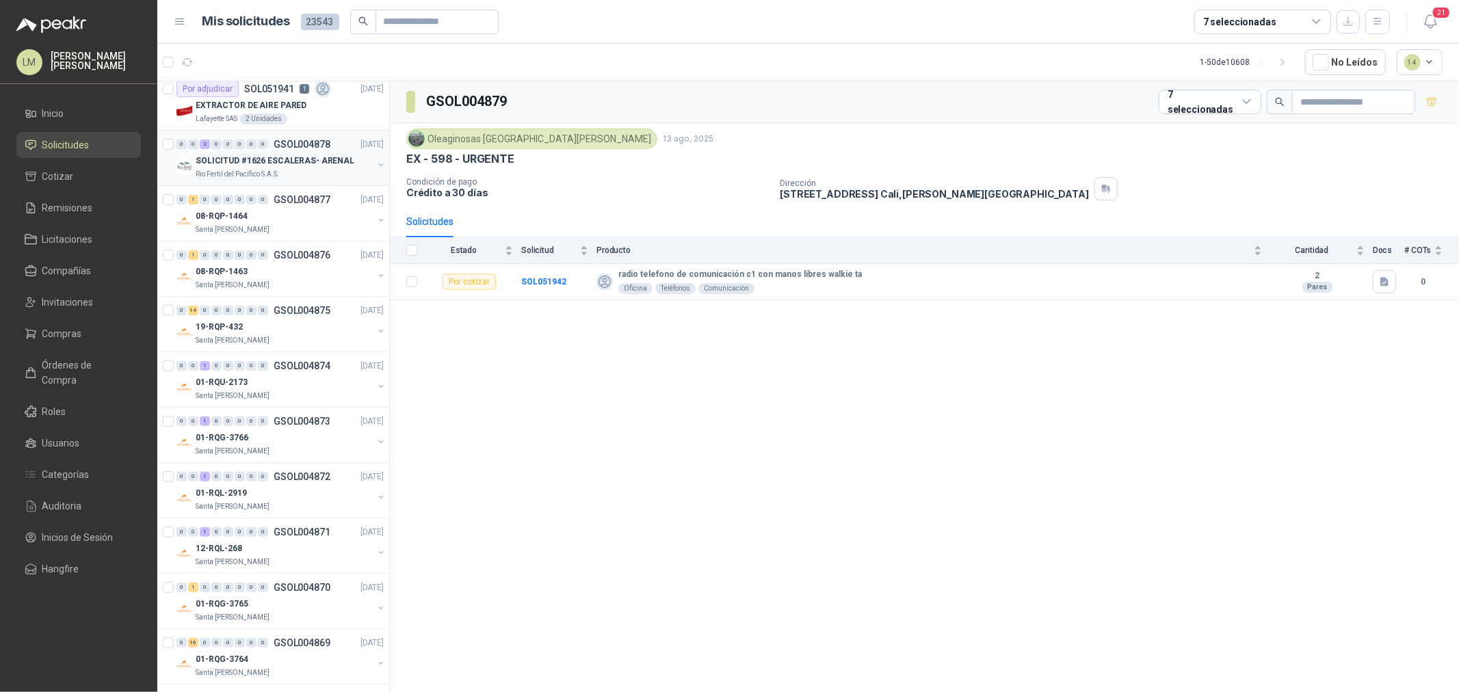
click at [282, 157] on p "SOLICITUD #1626 ESCALERAS- ARENAL" at bounding box center [275, 161] width 159 height 13
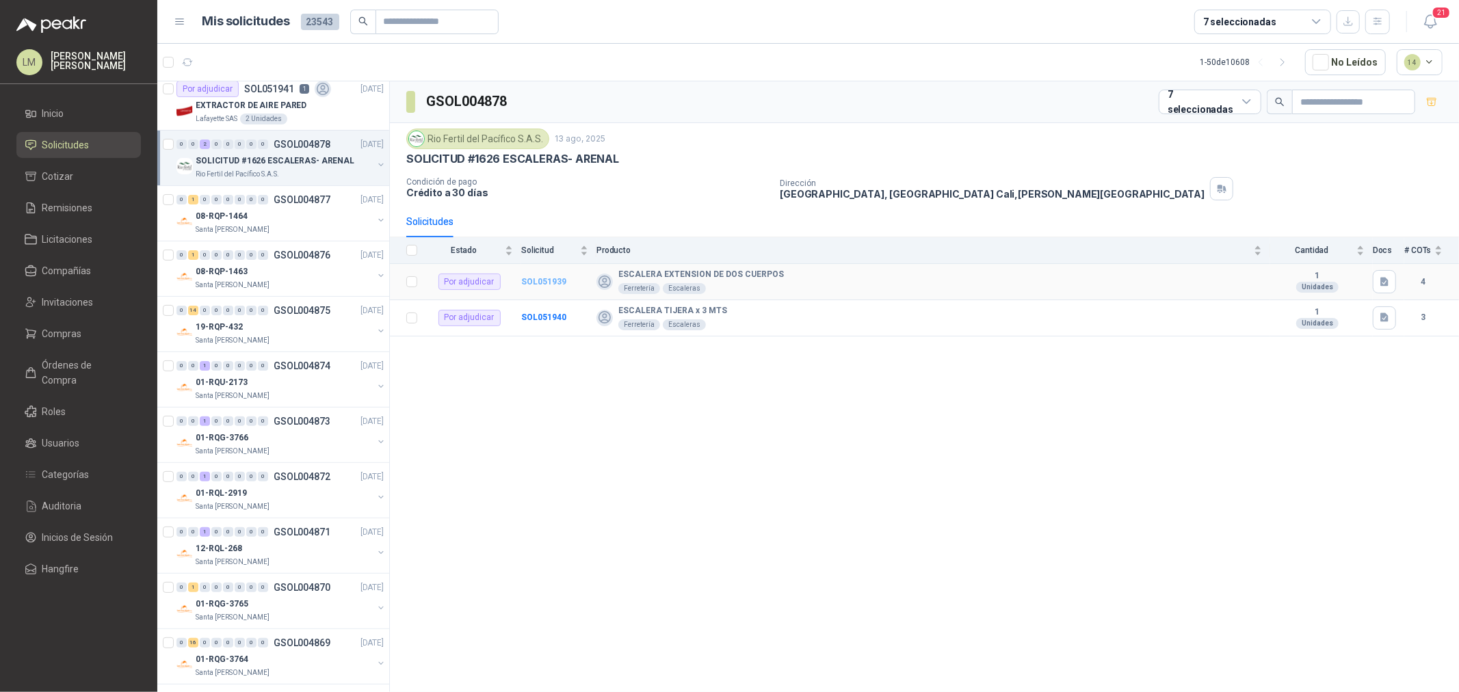
click at [532, 284] on b "SOL051939" at bounding box center [543, 282] width 45 height 10
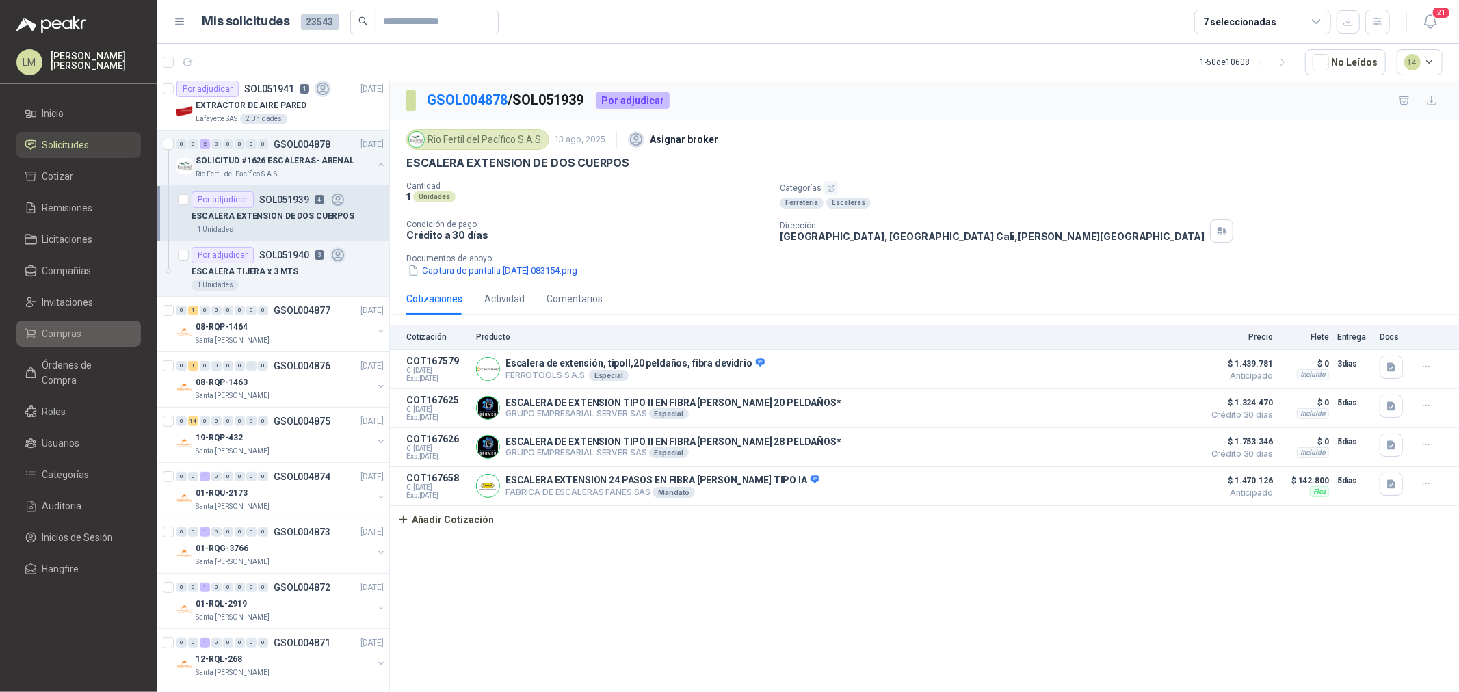
click at [73, 321] on link "Compras" at bounding box center [78, 334] width 124 height 26
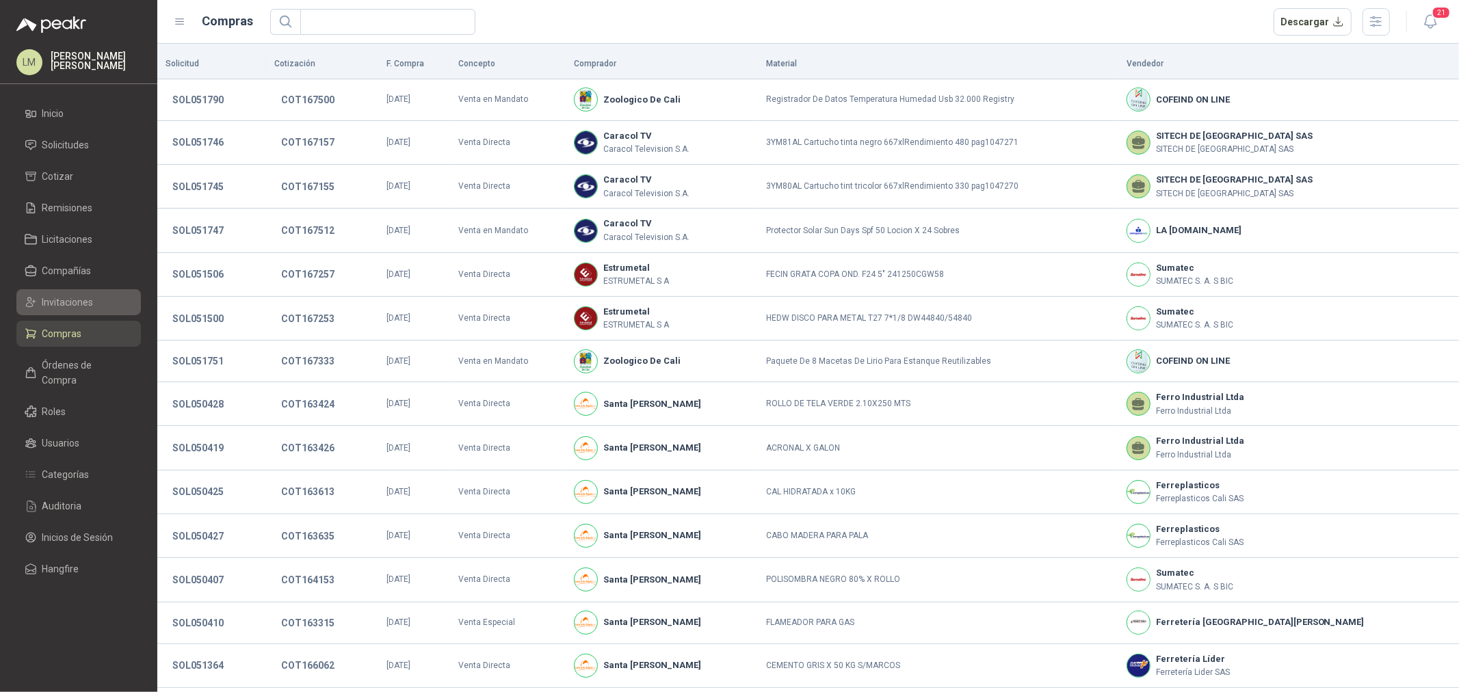
click at [73, 297] on span "Invitaciones" at bounding box center [67, 302] width 51 height 15
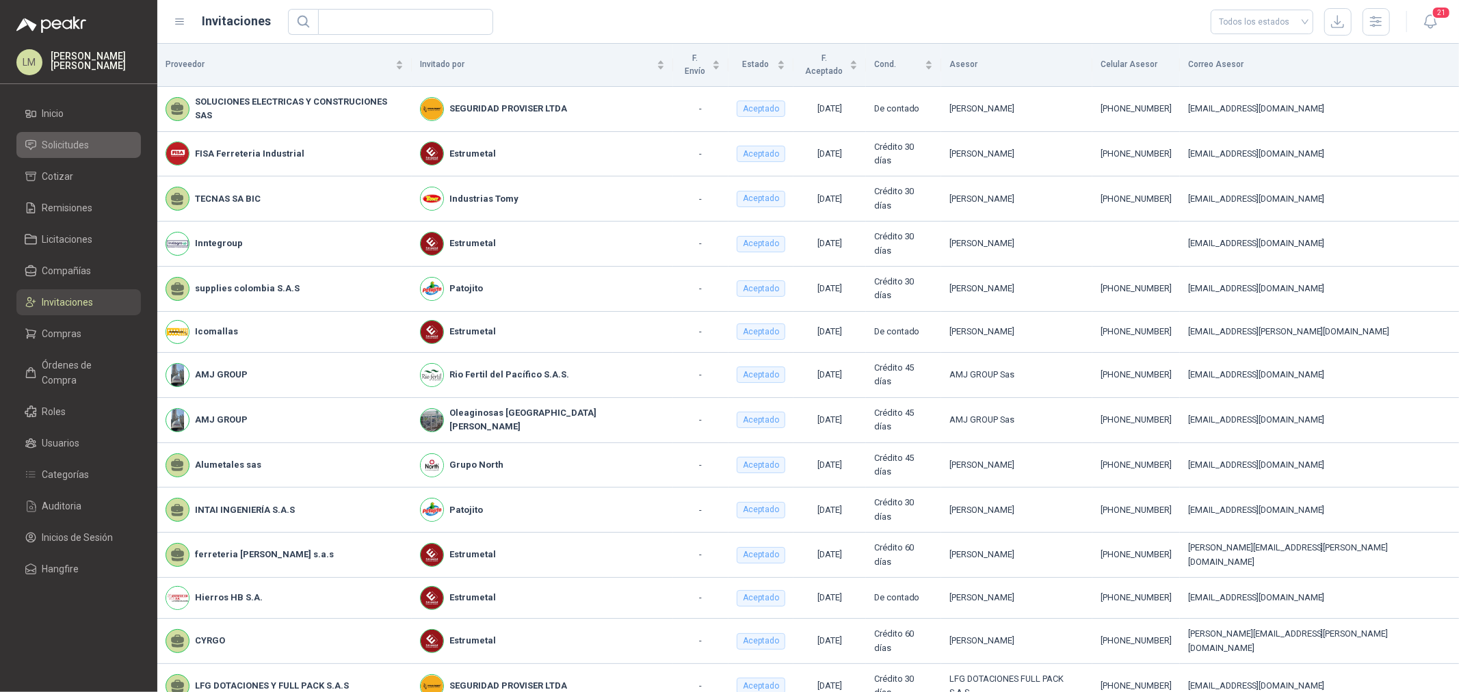
click at [70, 148] on span "Solicitudes" at bounding box center [65, 144] width 47 height 15
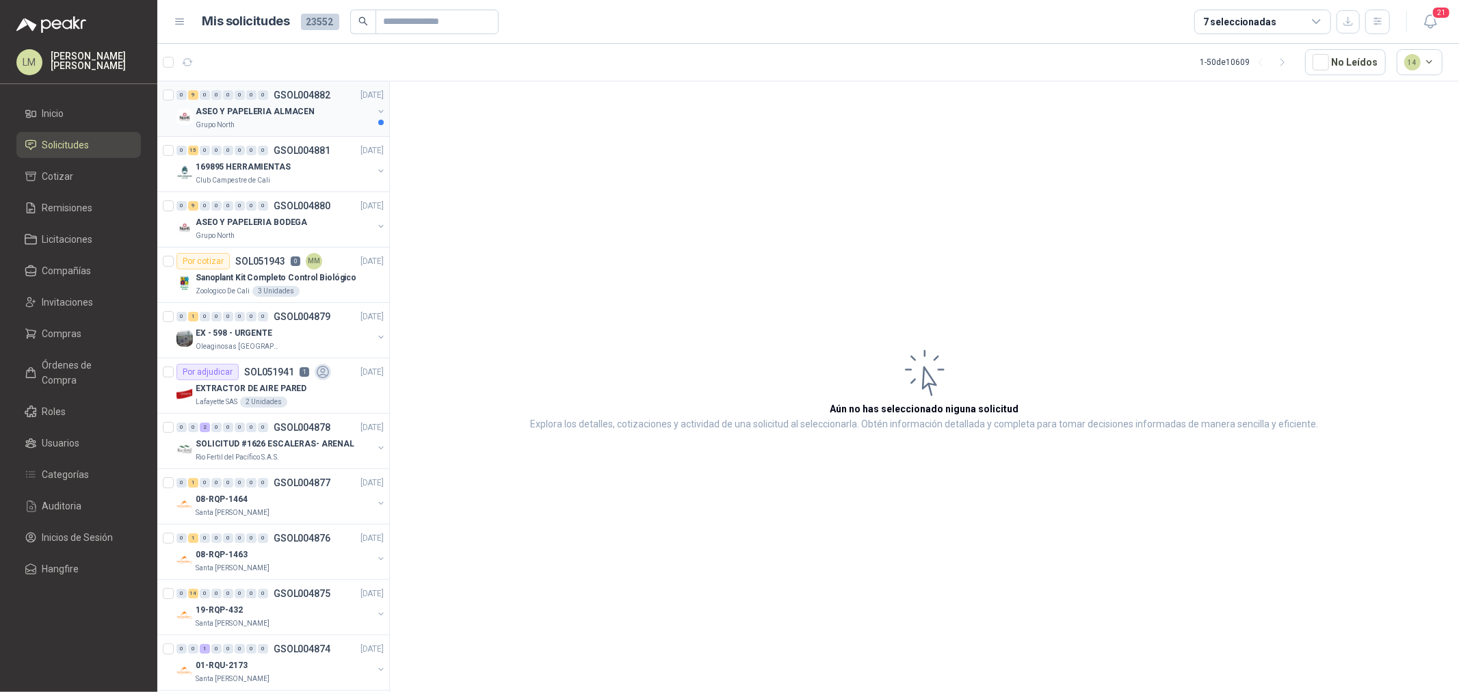
click at [265, 103] on div "ASEO Y PAPELERIA ALMACEN" at bounding box center [284, 111] width 177 height 16
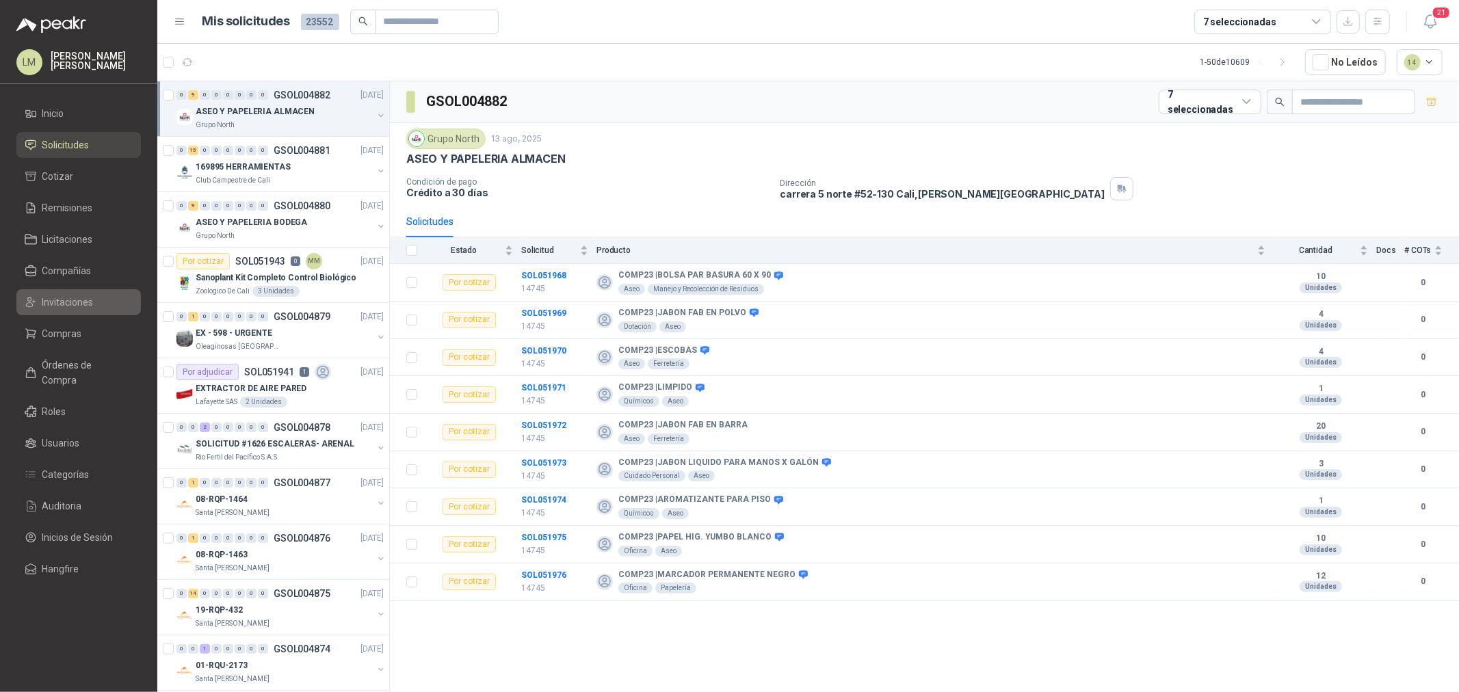
click at [62, 295] on span "Invitaciones" at bounding box center [67, 302] width 51 height 15
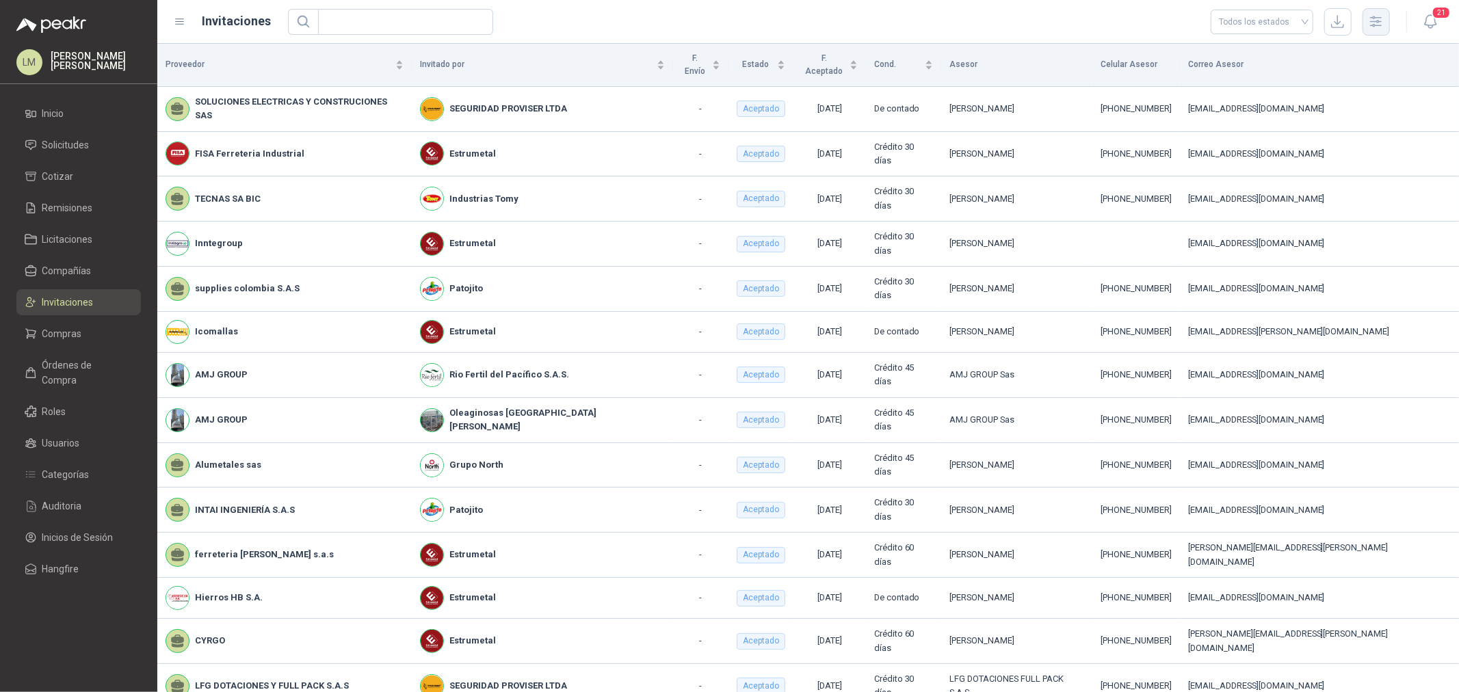
click at [1167, 30] on button "button" at bounding box center [1375, 21] width 27 height 27
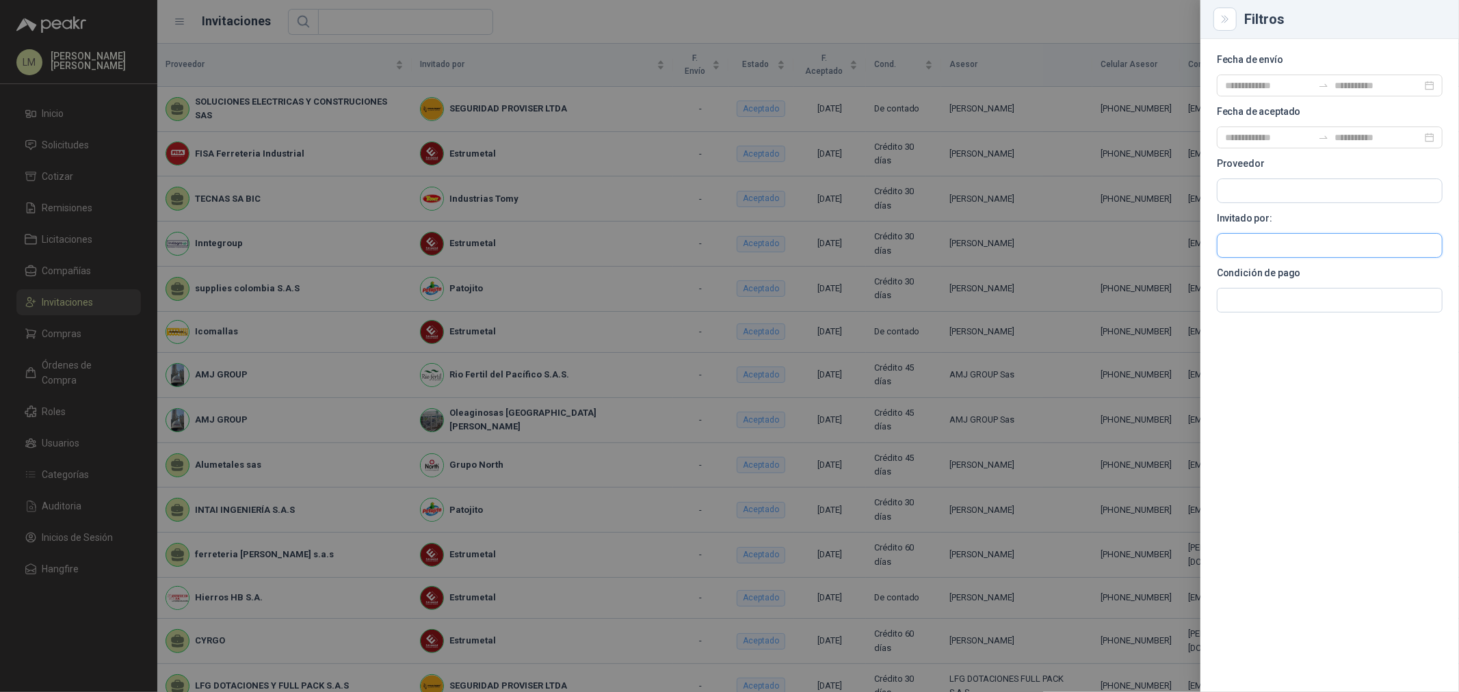
click at [1167, 202] on input "text" at bounding box center [1329, 190] width 224 height 23
type input "********"
click at [1167, 271] on p "Oleaginosas [GEOGRAPHIC_DATA][PERSON_NAME]" at bounding box center [1340, 279] width 182 height 16
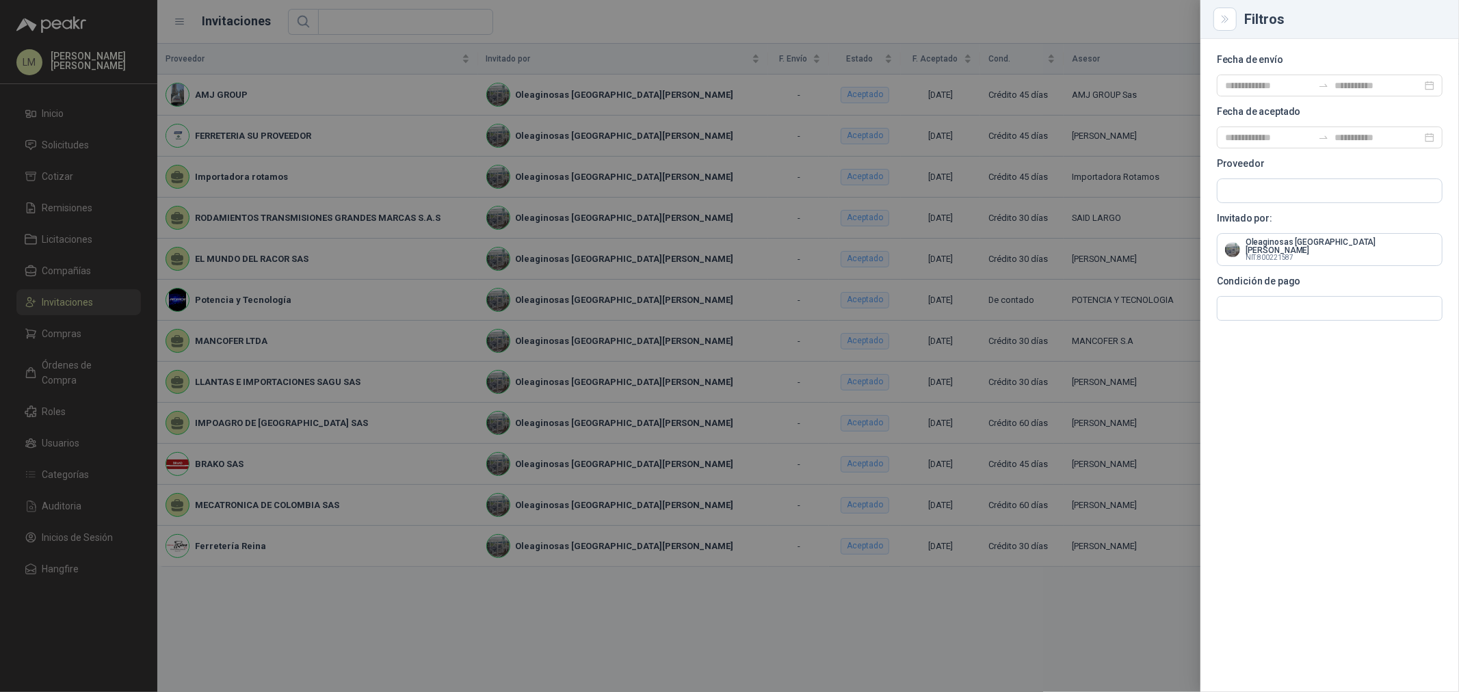
click at [388, 183] on div at bounding box center [729, 346] width 1459 height 692
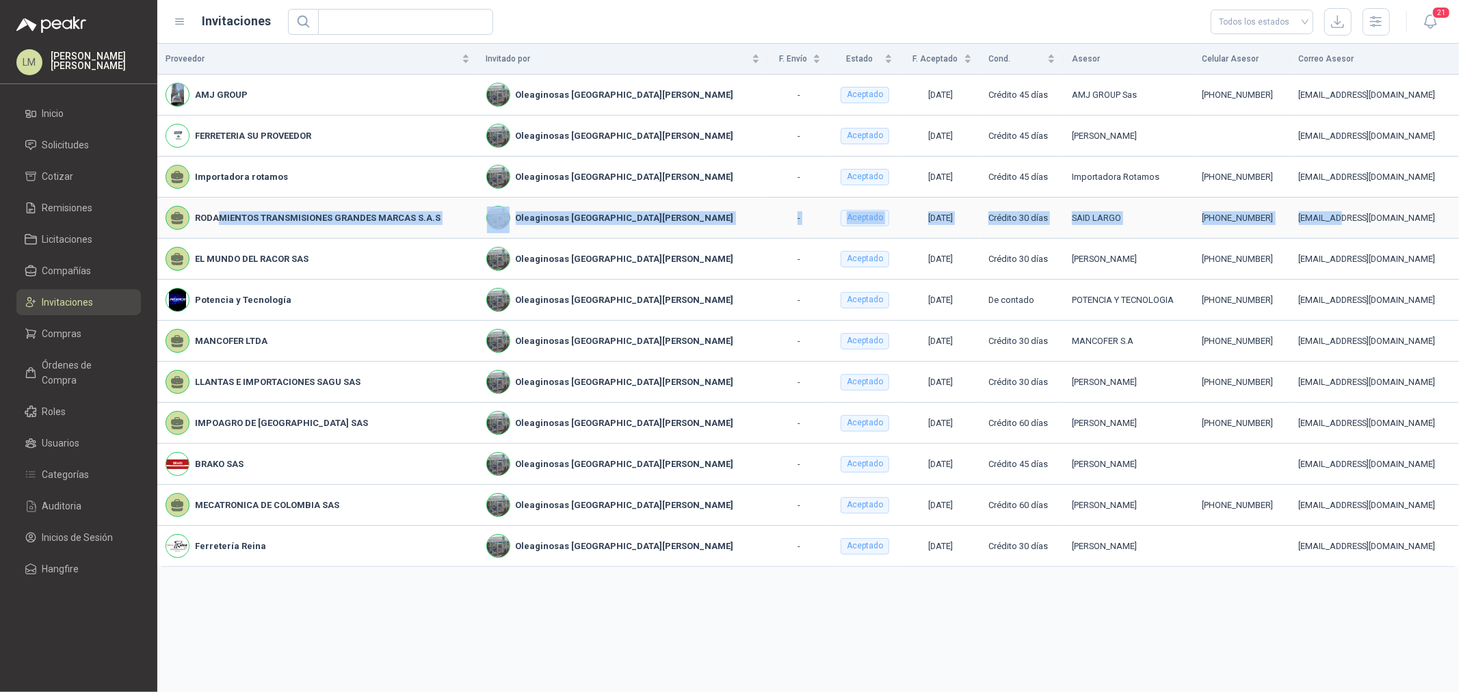
drag, startPoint x: 222, startPoint y: 220, endPoint x: 1282, endPoint y: 224, distance: 1060.7
click at [1167, 224] on tr "RODAMIENTOS TRANSMISIONES GRANDES MARCAS S.A.S Oleaginosas San [PERSON_NAME] - …" at bounding box center [807, 218] width 1301 height 41
click at [1167, 25] on icon "button" at bounding box center [1375, 21] width 11 height 10
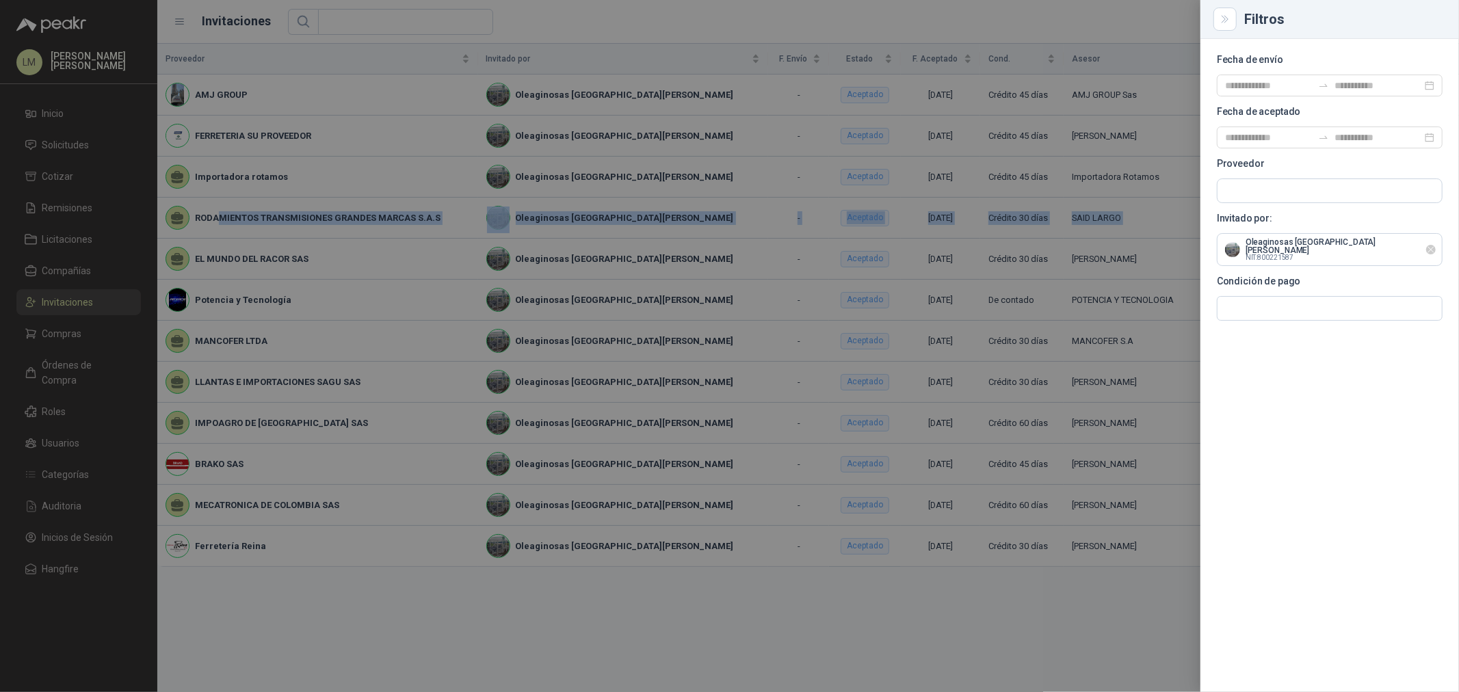
click at [1167, 247] on icon "Limpiar" at bounding box center [1430, 249] width 5 height 5
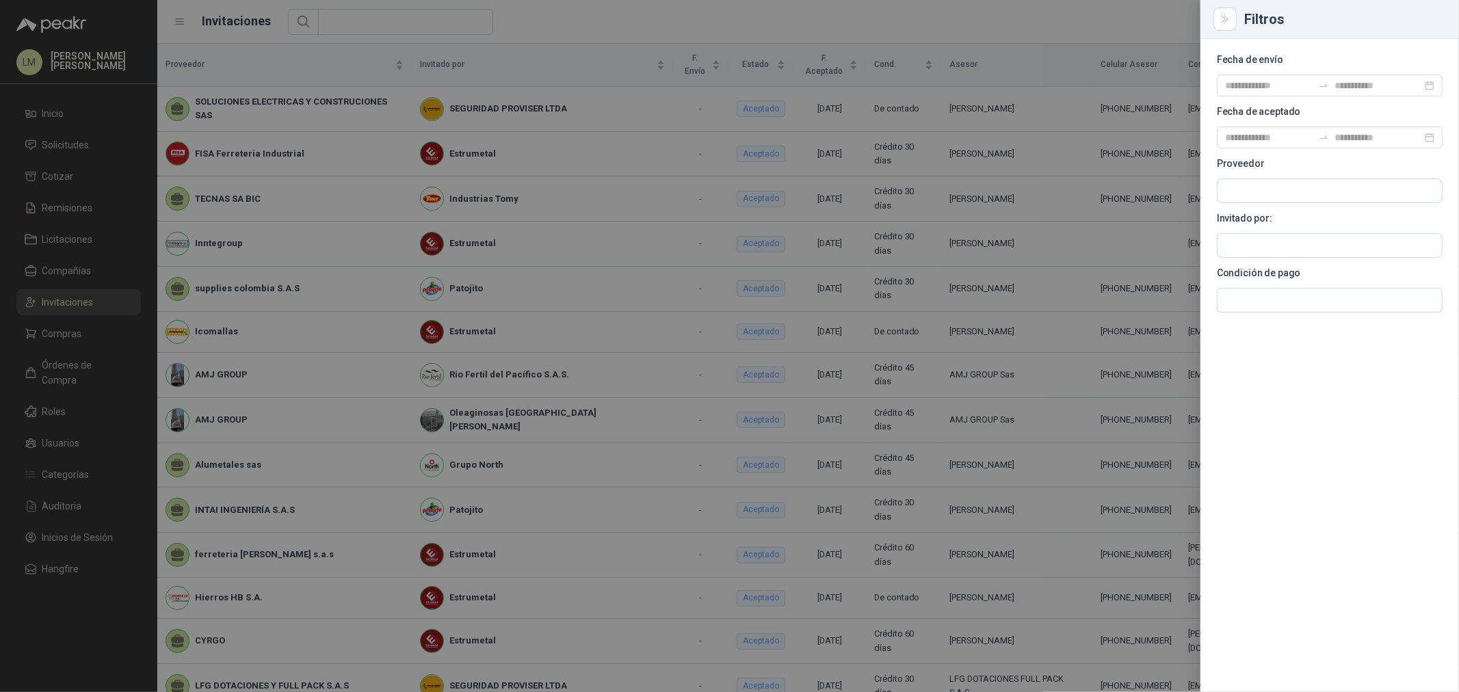
click at [400, 17] on div at bounding box center [729, 346] width 1459 height 692
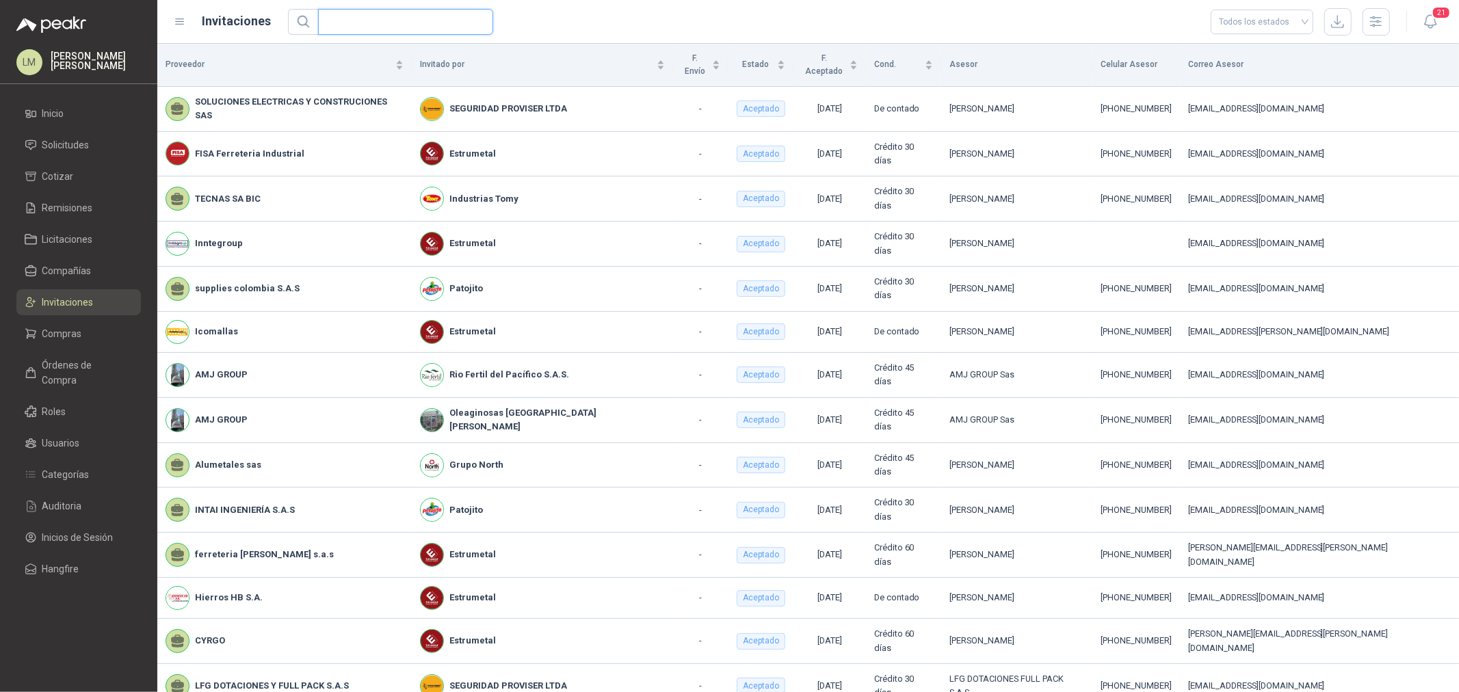
click at [400, 17] on input "text" at bounding box center [400, 22] width 148 height 25
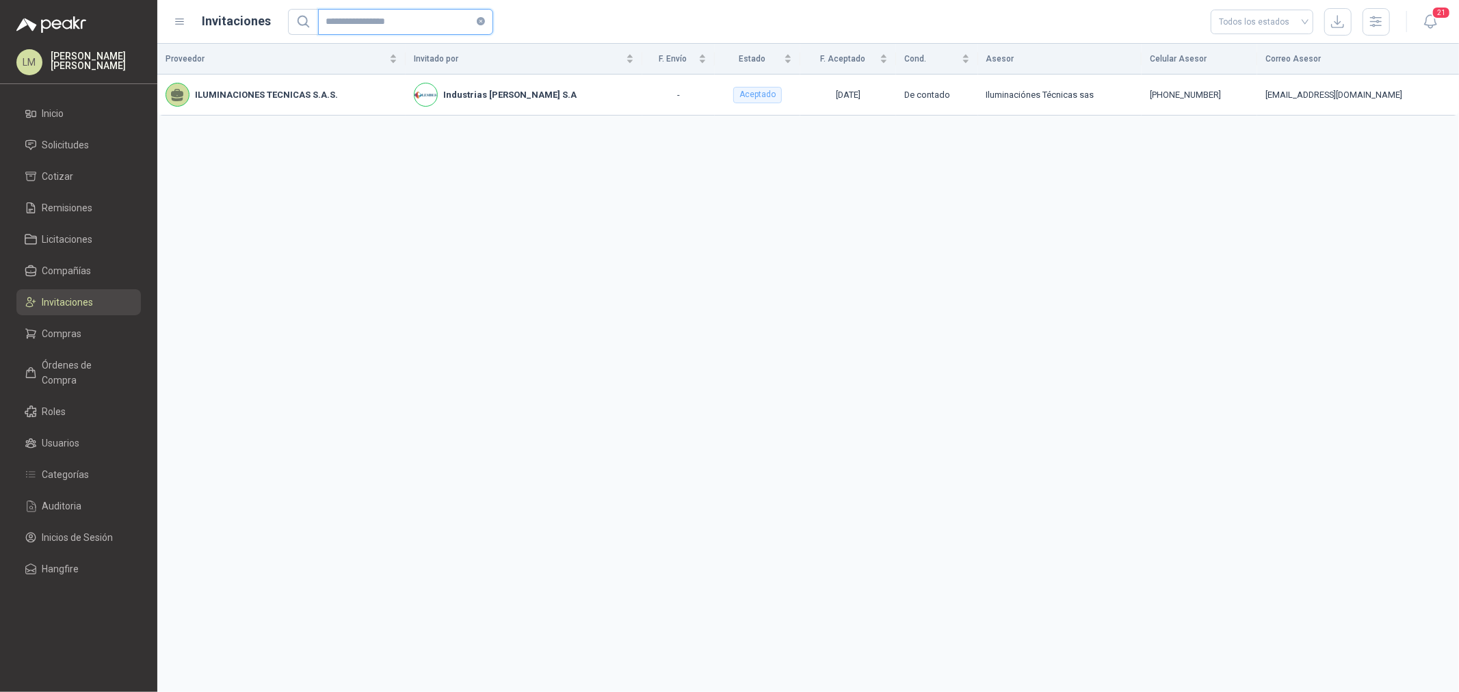
type input "**********"
click at [77, 263] on span "Compañías" at bounding box center [66, 270] width 49 height 15
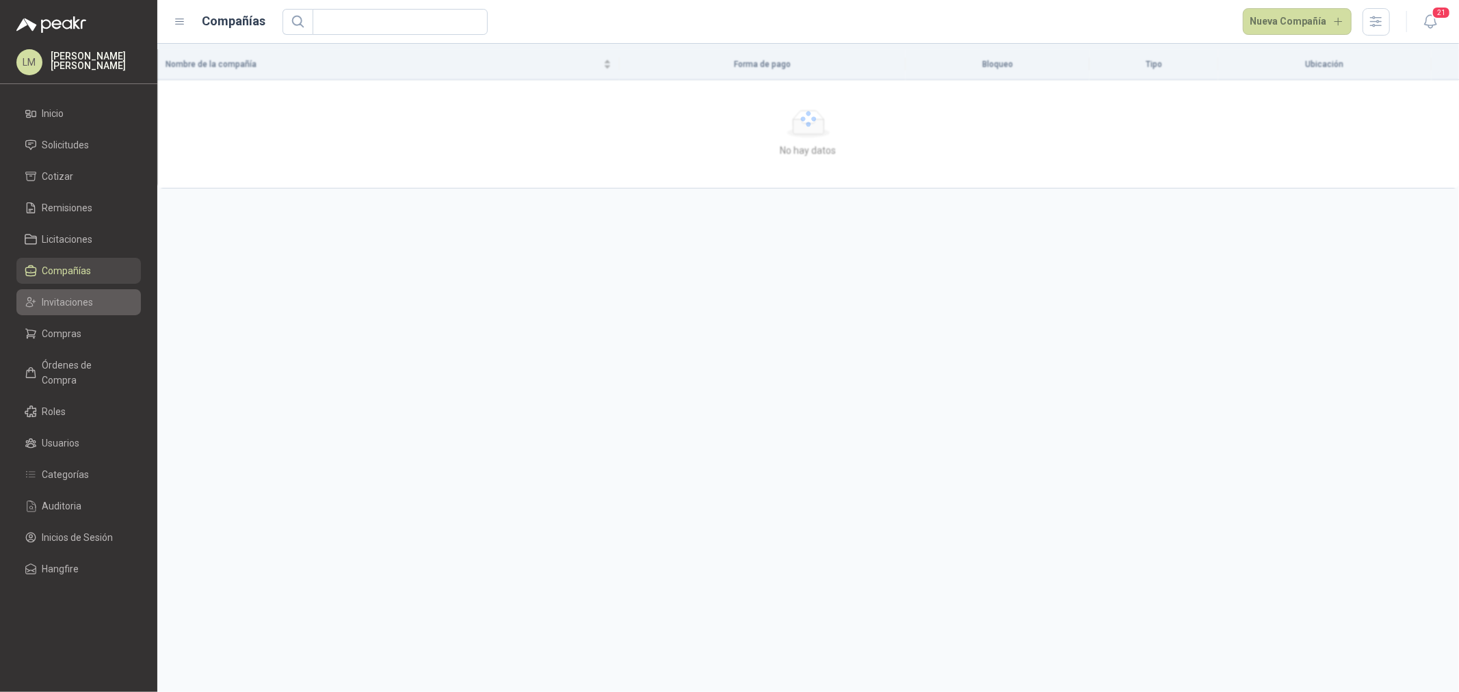
click at [70, 304] on span "Invitaciones" at bounding box center [67, 302] width 51 height 15
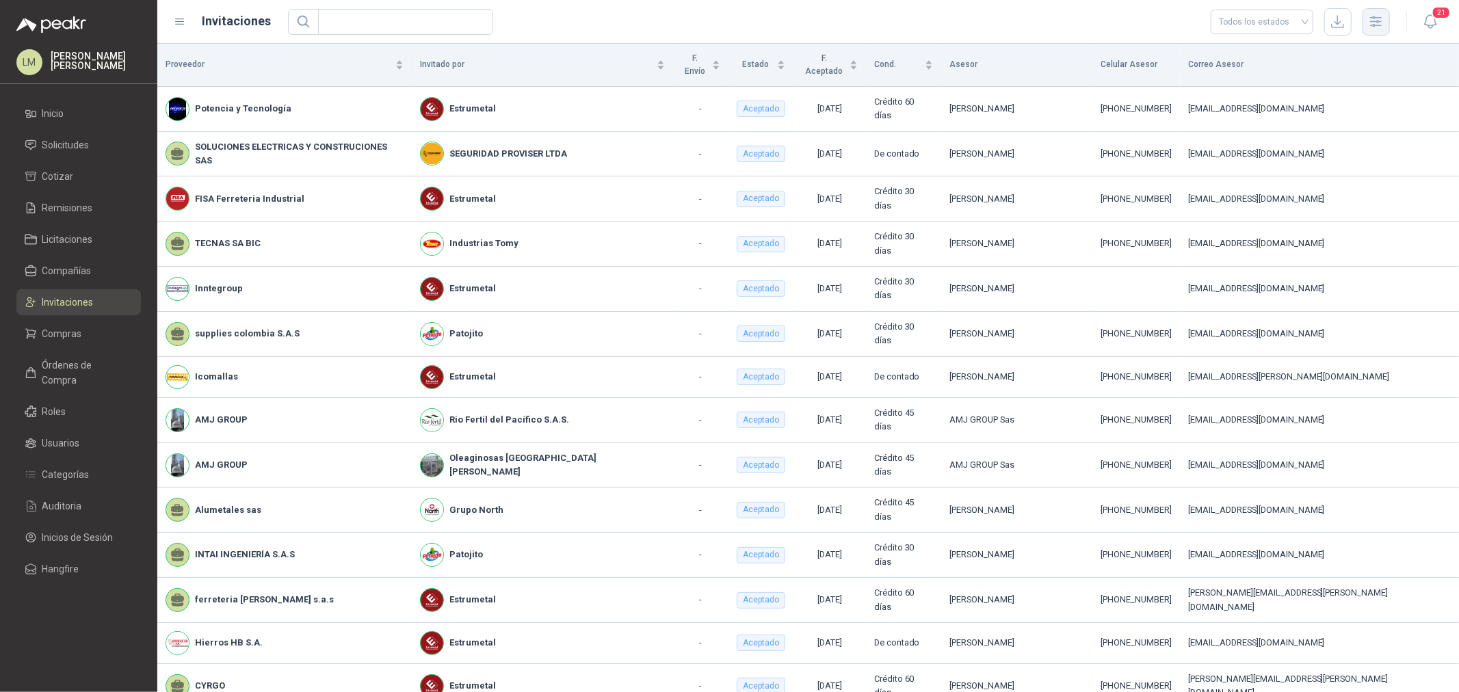
click at [1167, 28] on icon "button" at bounding box center [1376, 22] width 16 height 16
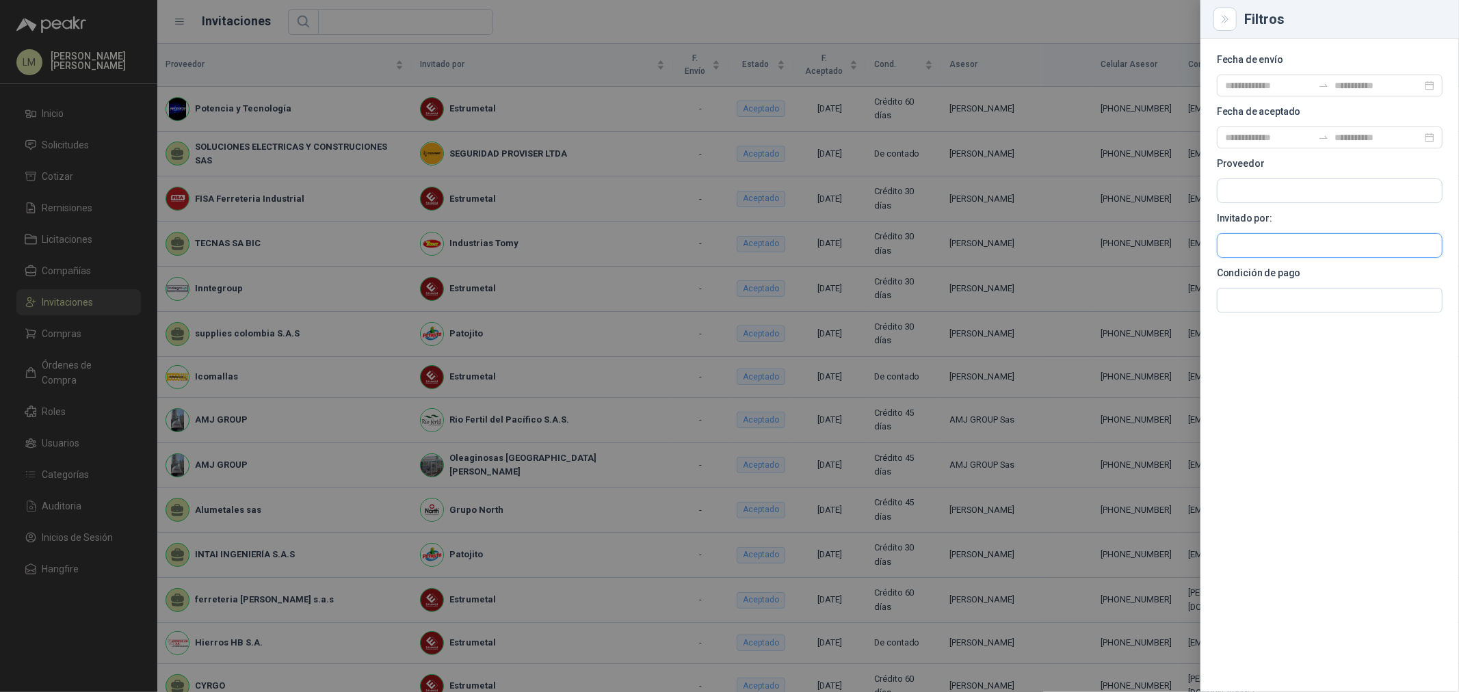
click at [1167, 202] on input "text" at bounding box center [1329, 190] width 224 height 23
type input "*****"
click at [1167, 271] on p "La Montaña Agromercados" at bounding box center [1300, 275] width 102 height 8
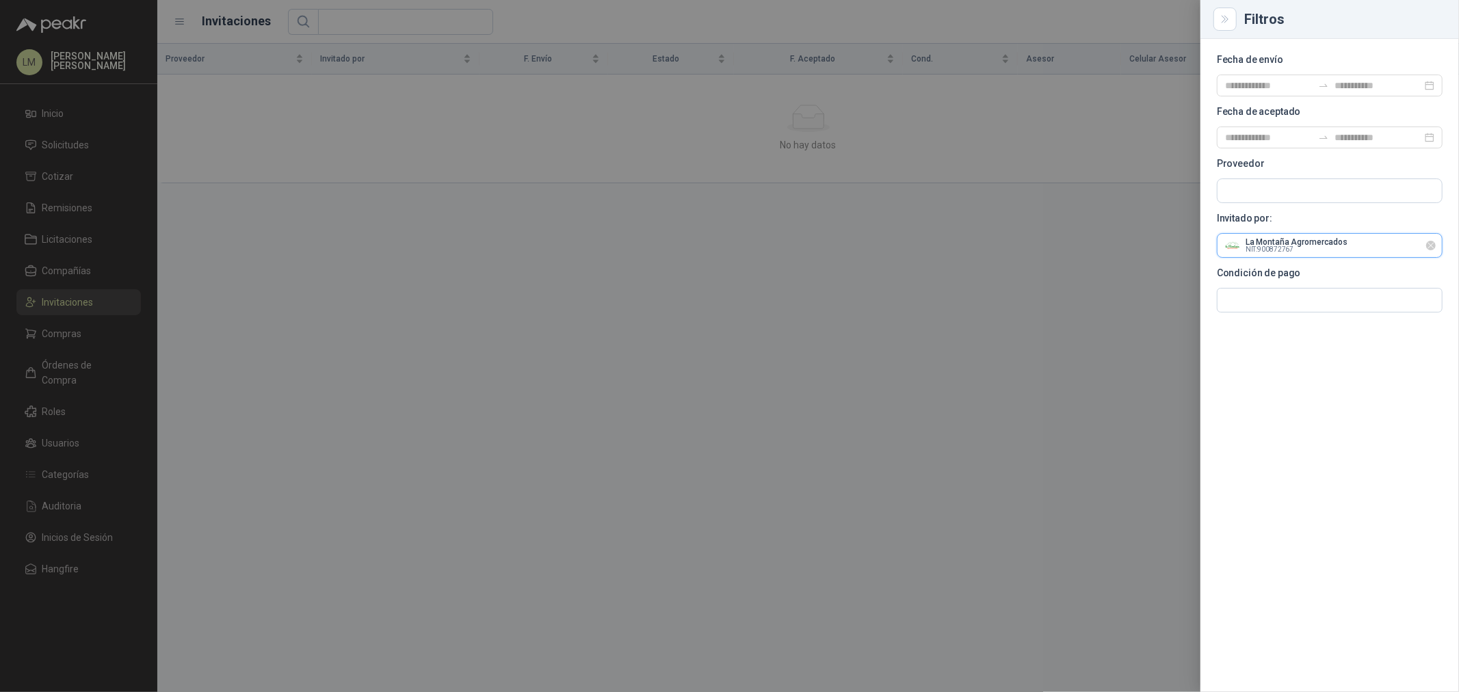
click at [1167, 202] on input "text" at bounding box center [1329, 190] width 224 height 23
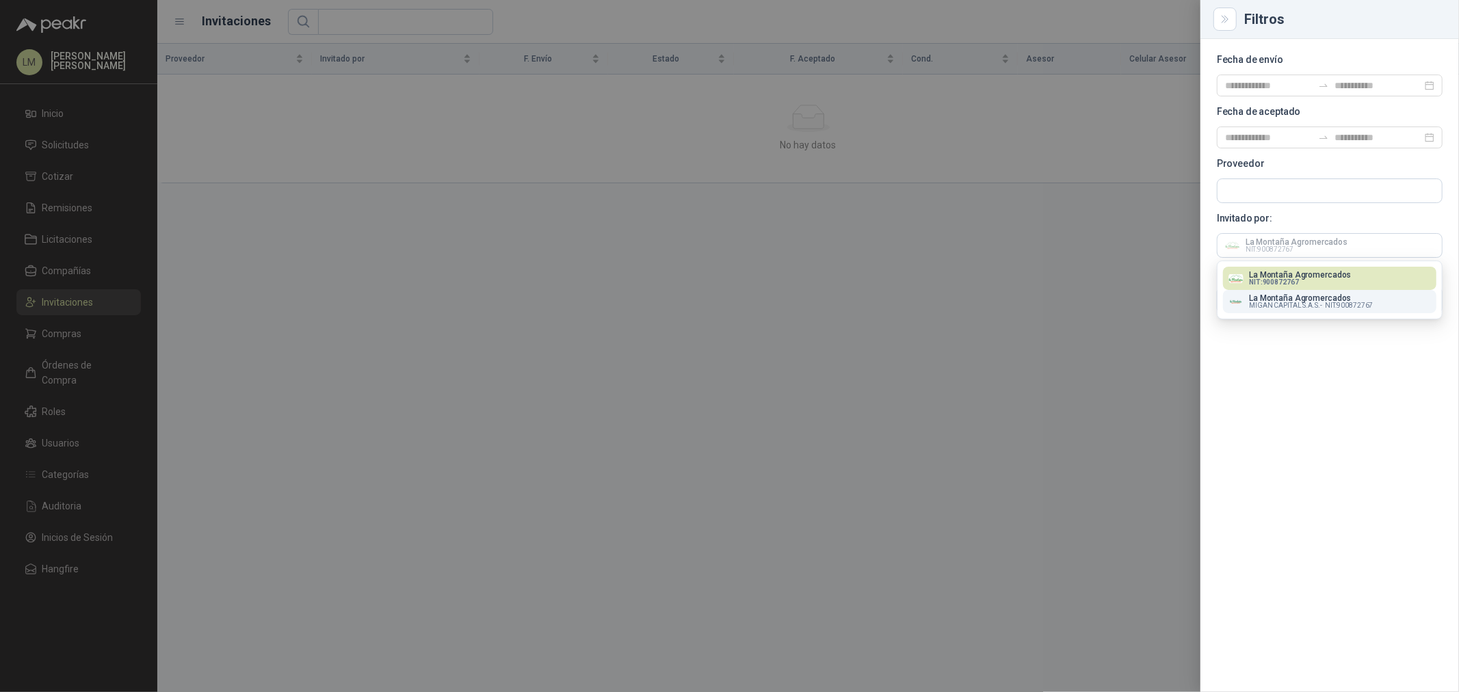
click at [1167, 301] on p "La Montaña Agromercados" at bounding box center [1311, 298] width 124 height 8
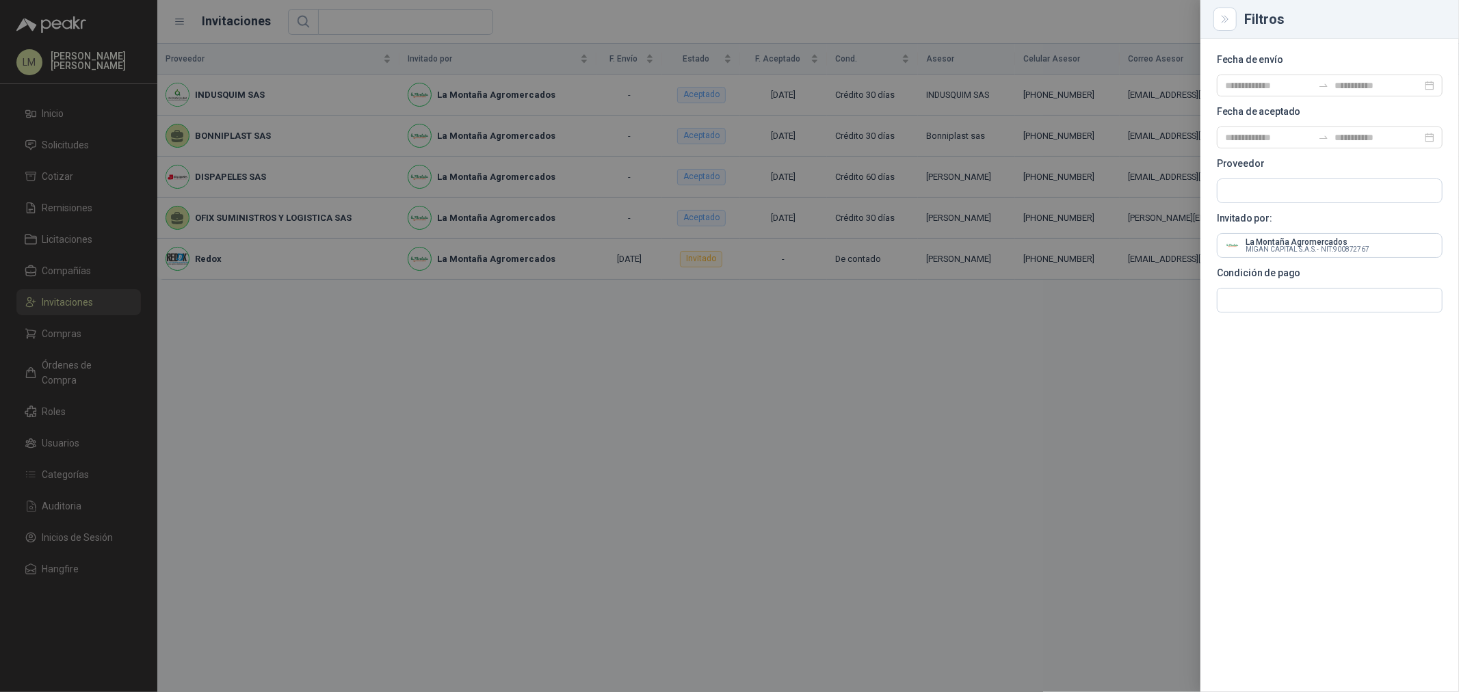
click at [644, 317] on div at bounding box center [729, 346] width 1459 height 692
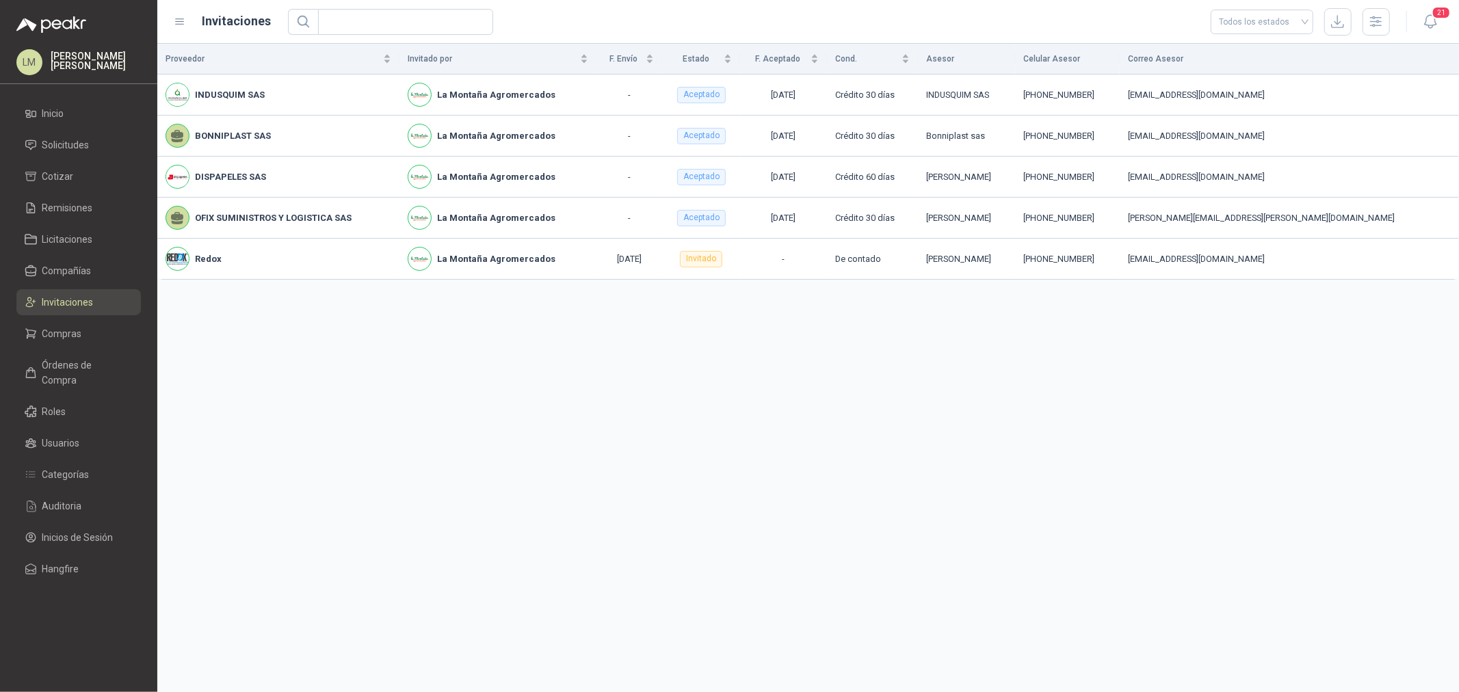
click at [845, 368] on div "Proveedor Invitado por F. Envío Estado F. Aceptado Cond. Asesor Celular Asesor …" at bounding box center [807, 368] width 1301 height 648
click at [1167, 28] on icon "button" at bounding box center [1376, 22] width 16 height 16
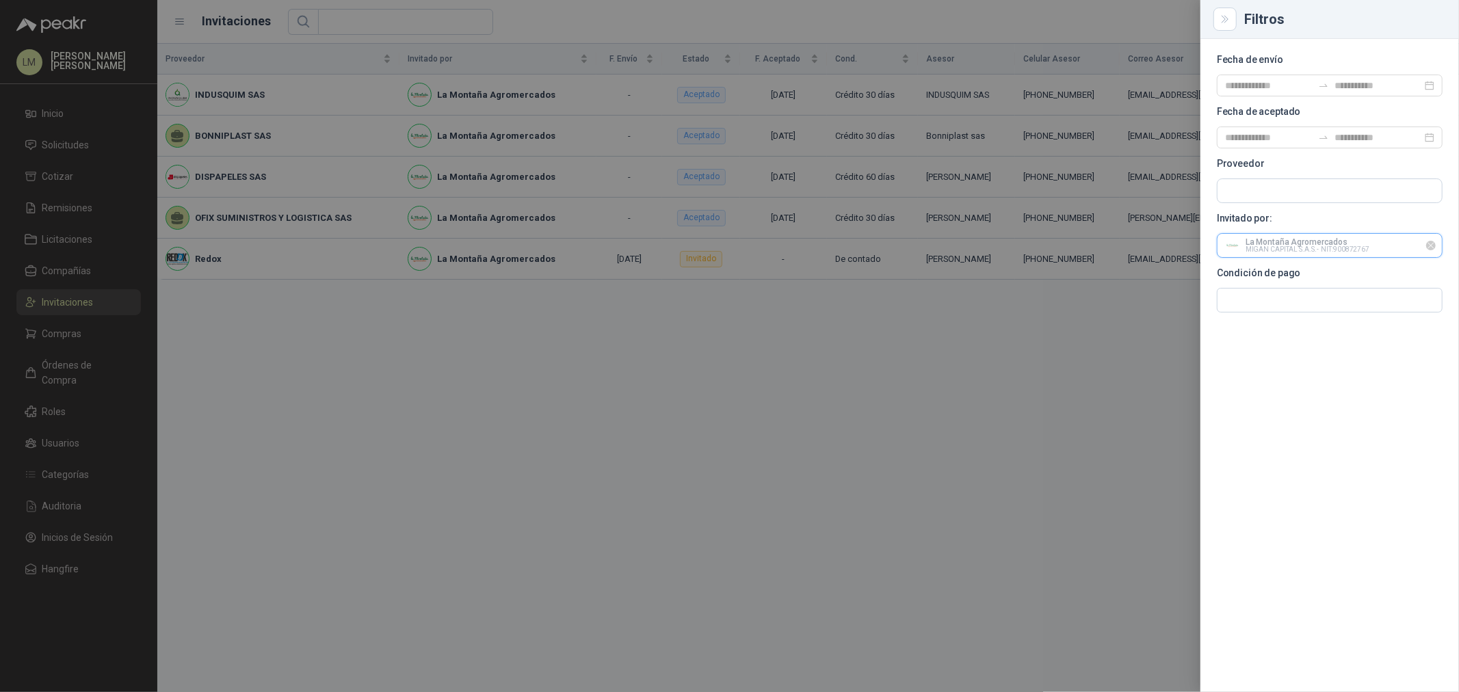
click at [1167, 241] on input "text" at bounding box center [1329, 245] width 224 height 23
type input "********"
click at [1167, 271] on p "SEGURIDAD PROVISER LTDA" at bounding box center [1368, 275] width 239 height 8
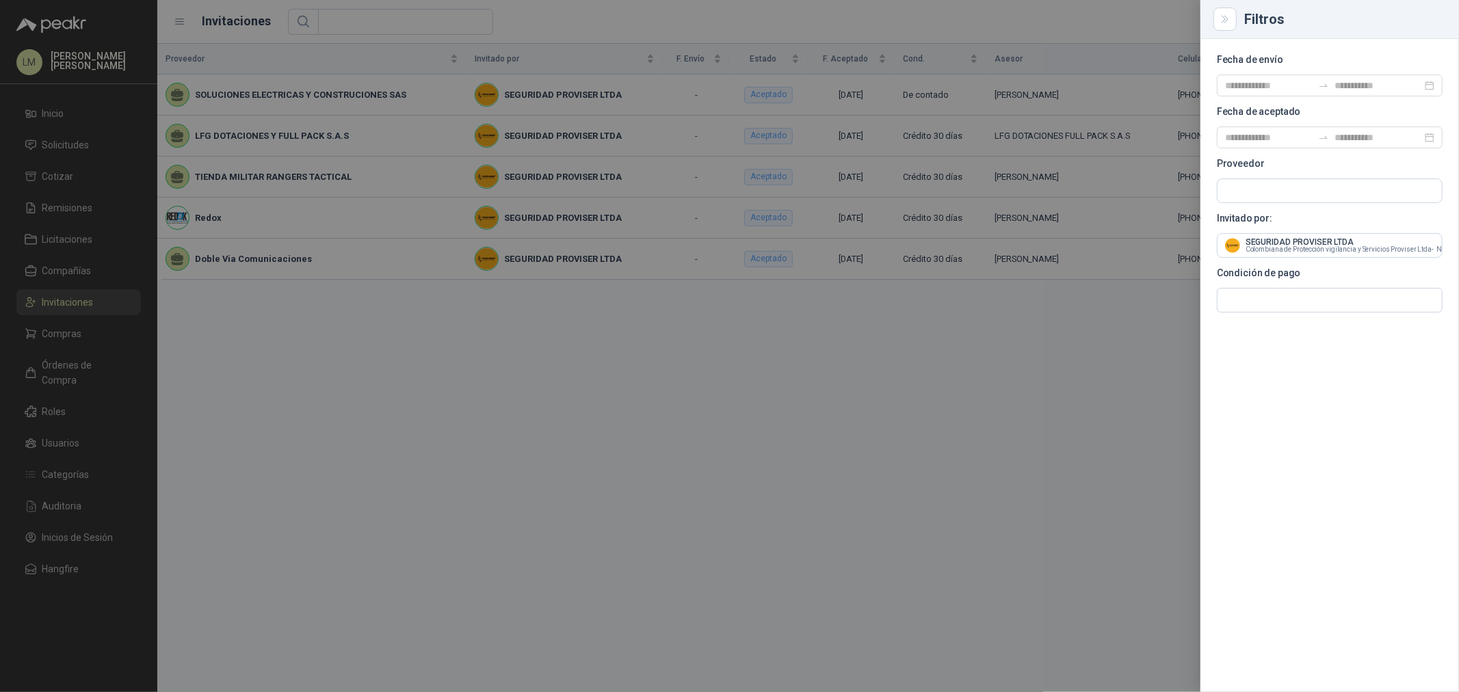
click at [72, 252] on div at bounding box center [729, 346] width 1459 height 692
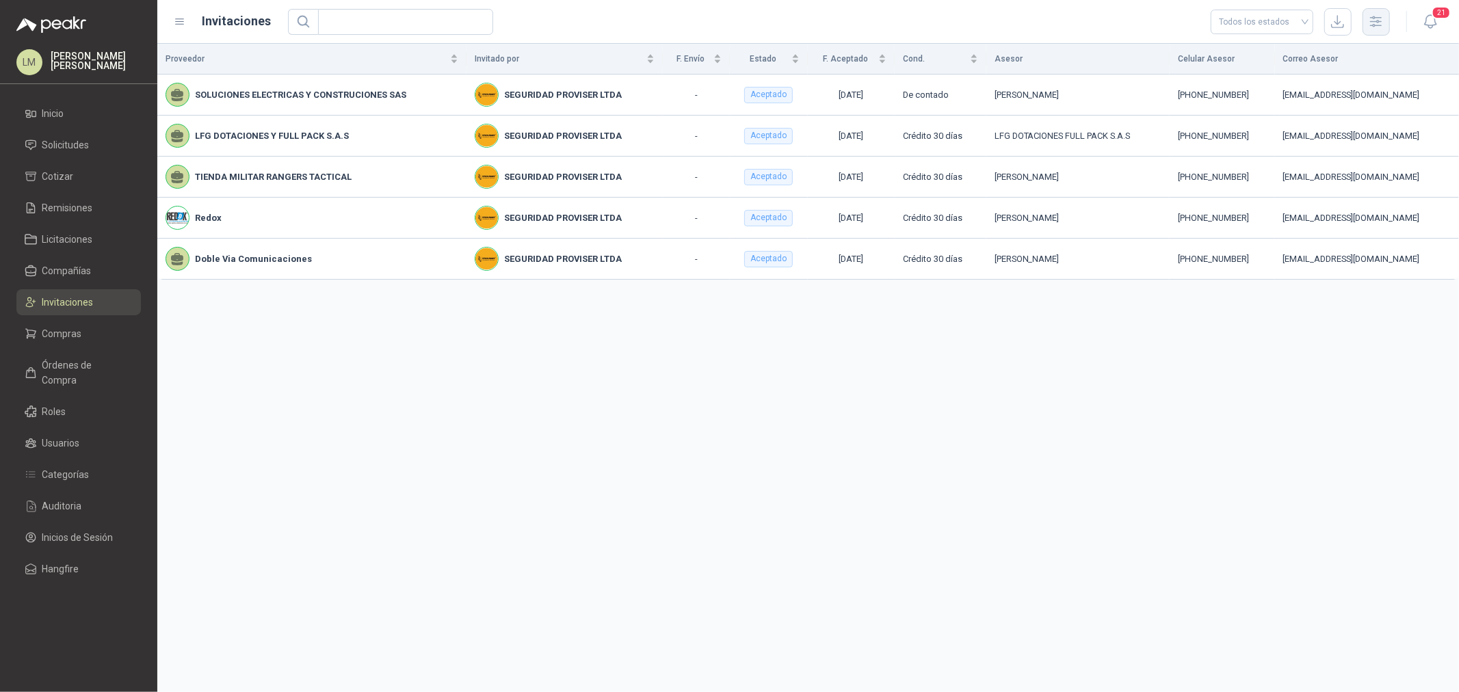
click at [1167, 21] on button "button" at bounding box center [1375, 21] width 27 height 27
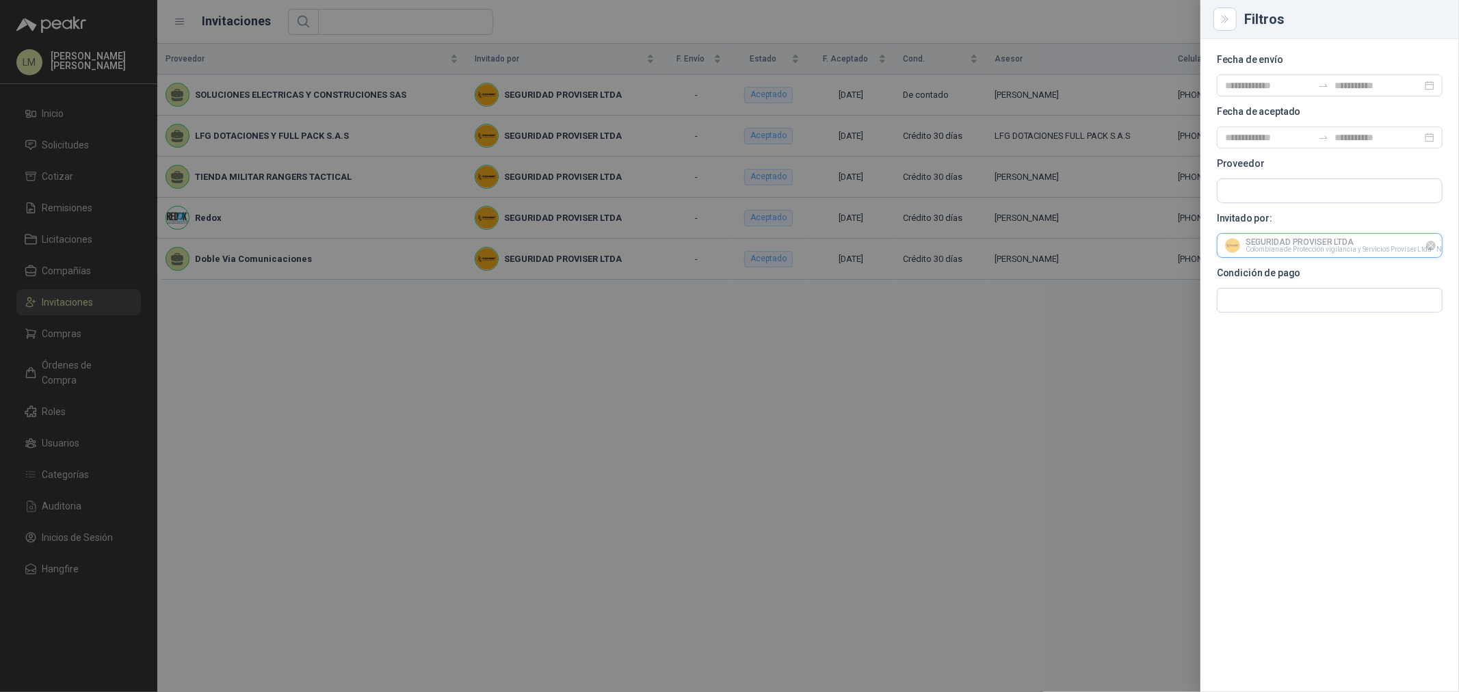
click at [1167, 248] on input "text" at bounding box center [1329, 245] width 224 height 23
click at [0, 0] on icon "Limpiar" at bounding box center [0, 0] width 0 height 0
click at [1167, 199] on input "text" at bounding box center [1329, 190] width 224 height 23
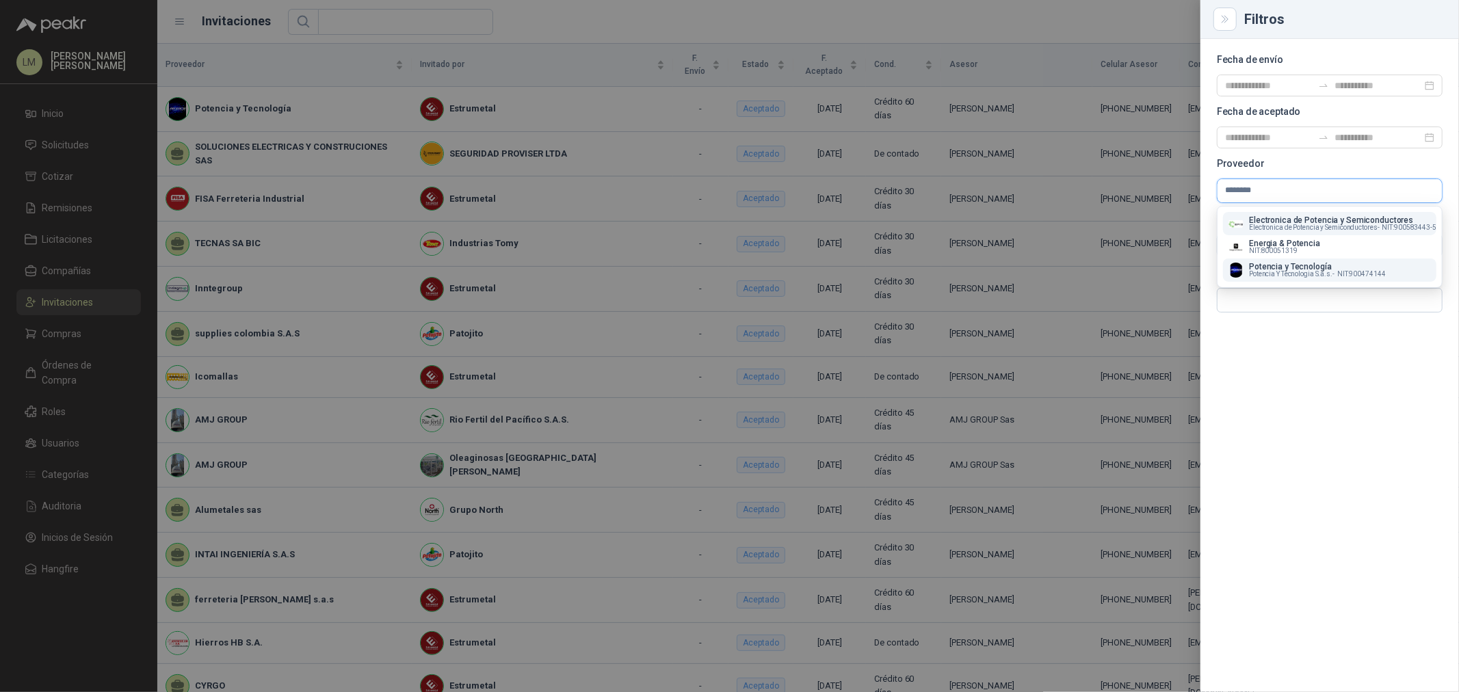
type input "********"
click at [1167, 275] on span "Potencia Y Tecnologia S.a.s. -" at bounding box center [1291, 274] width 85 height 7
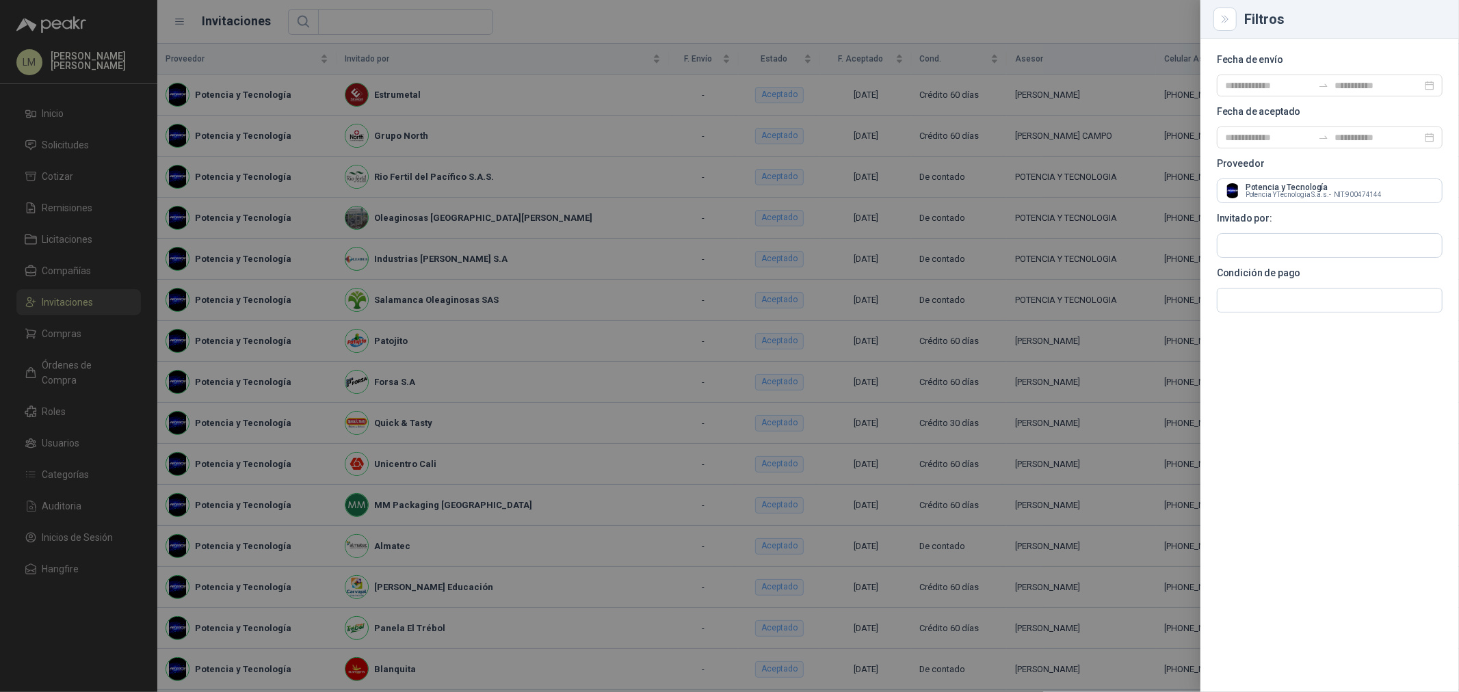
click at [643, 226] on div at bounding box center [729, 346] width 1459 height 692
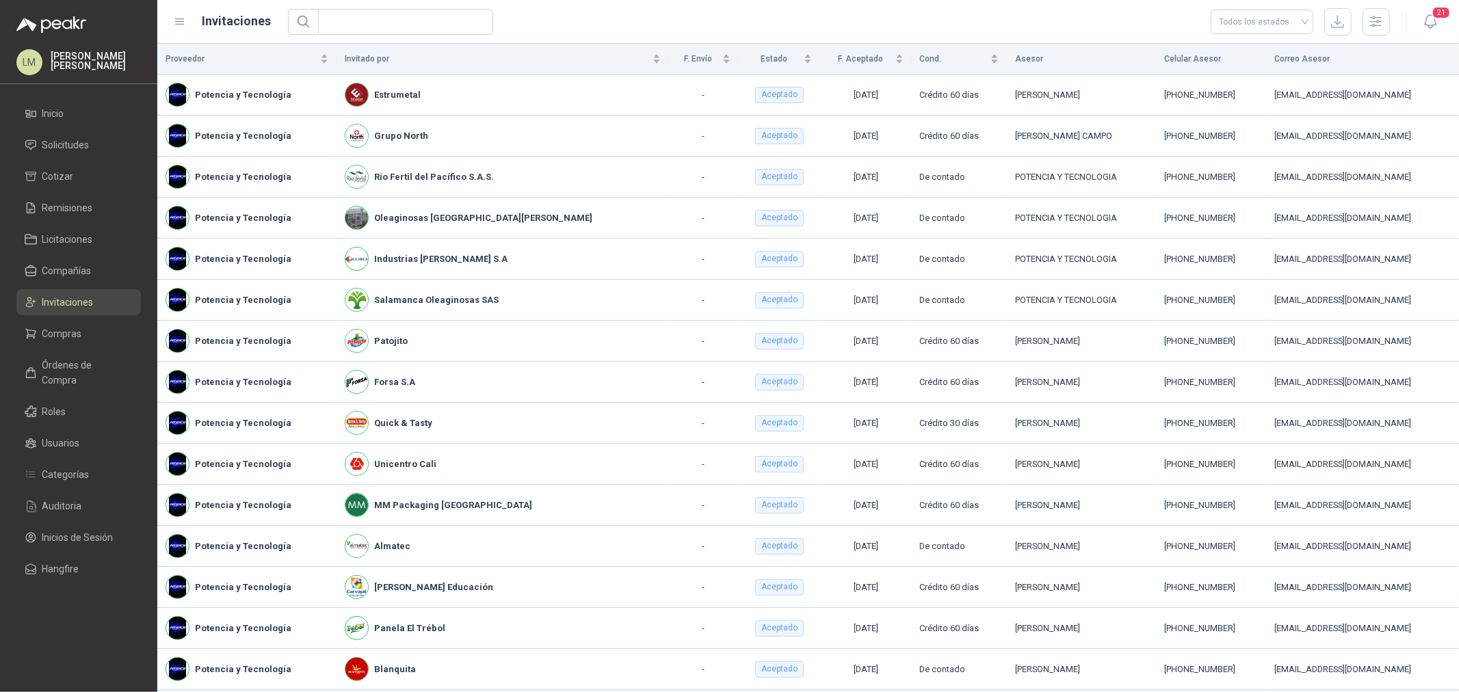
click at [73, 289] on ul "Inicio Solicitudes Cotizar Remisiones Licitaciones Compañías Invitaciones Compr…" at bounding box center [78, 344] width 157 height 487
click at [73, 295] on span "Invitaciones" at bounding box center [67, 302] width 51 height 15
click at [86, 274] on span "Compañías" at bounding box center [66, 270] width 49 height 15
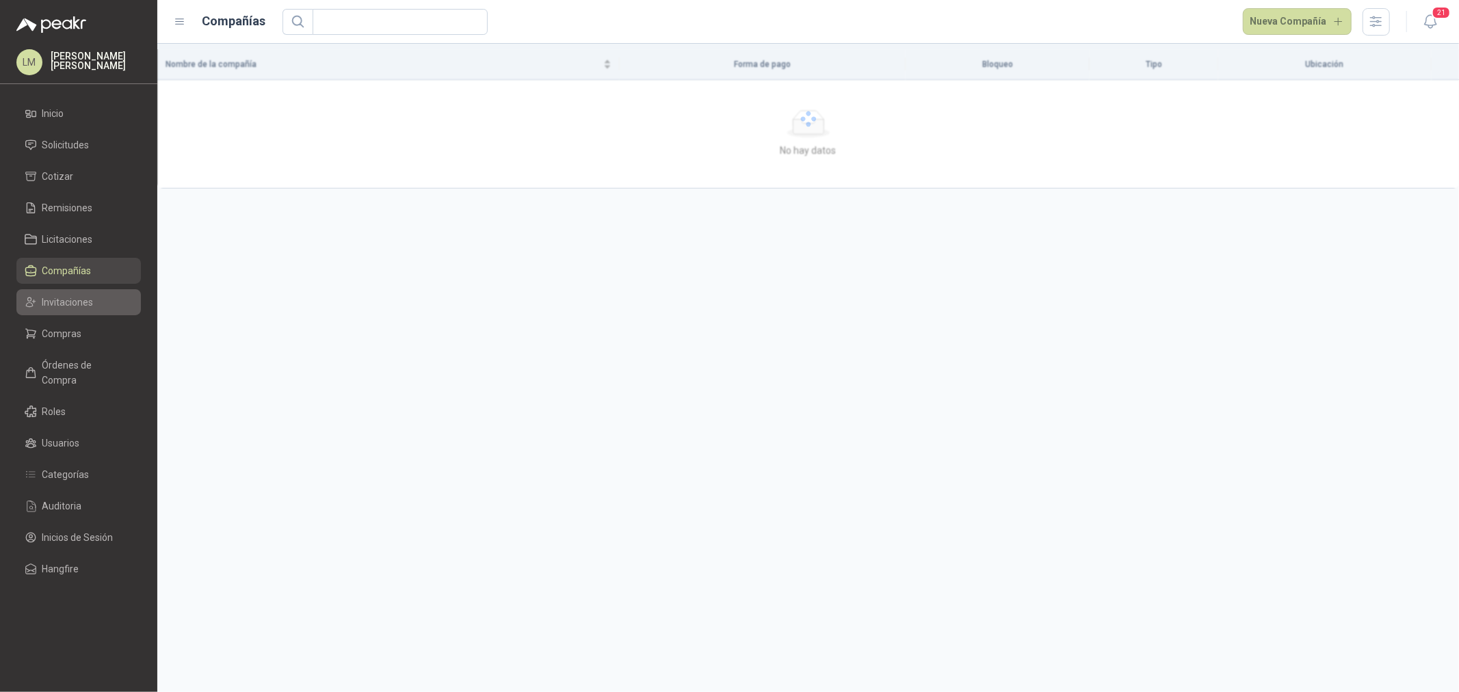
click at [73, 296] on span "Invitaciones" at bounding box center [67, 302] width 51 height 15
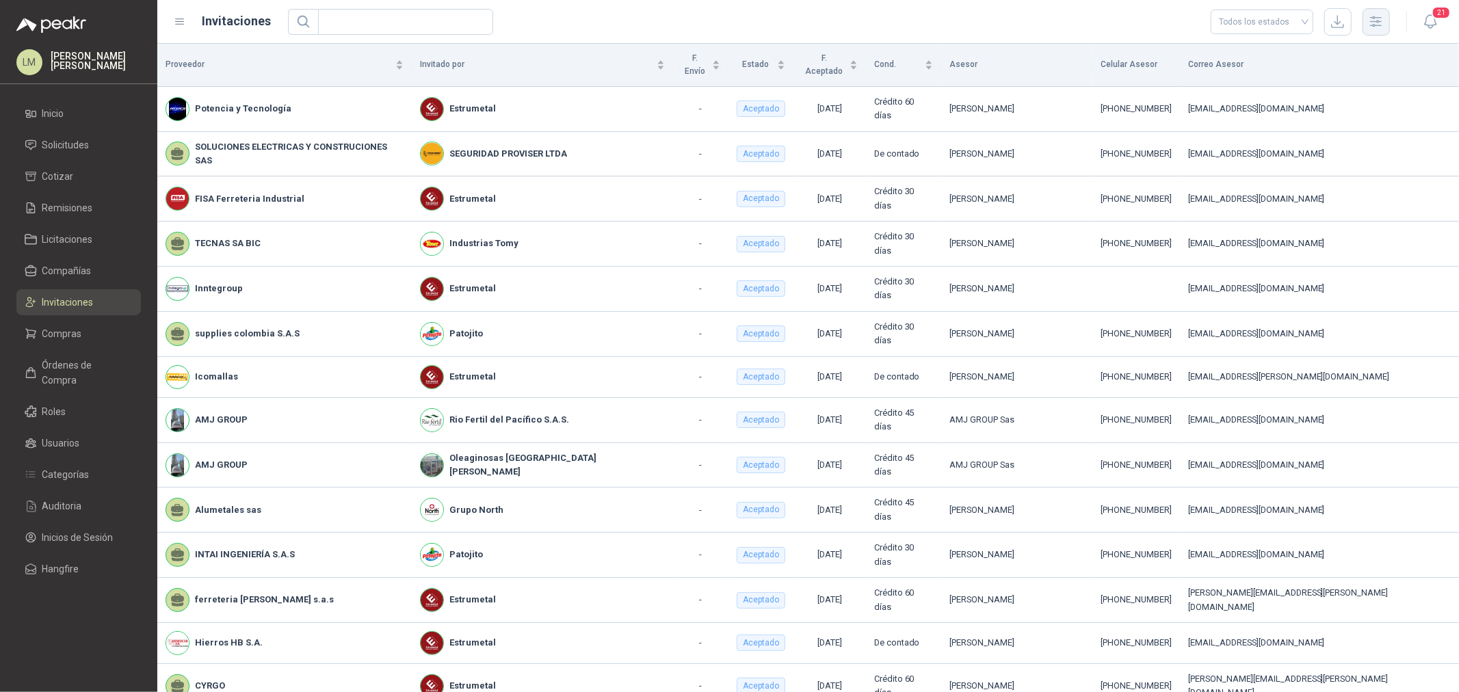
click at [1167, 29] on icon "button" at bounding box center [1376, 22] width 16 height 16
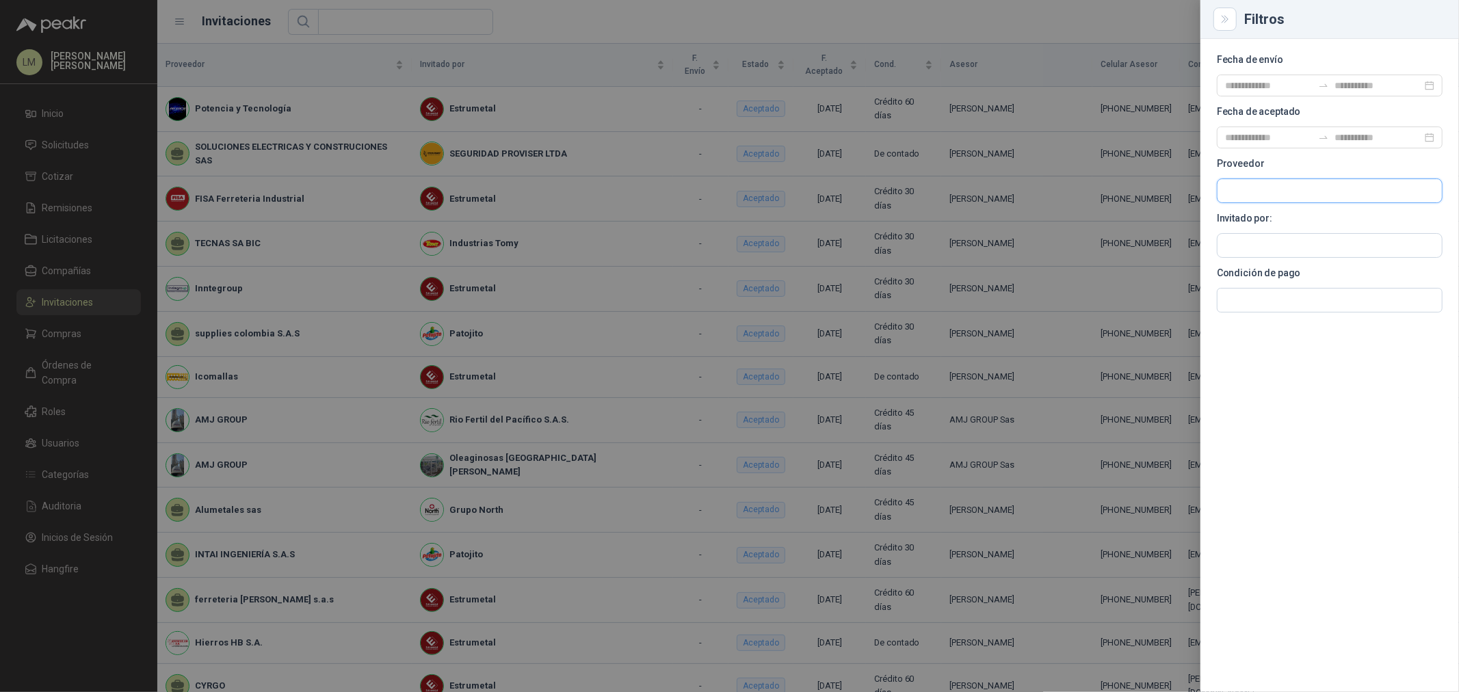
click at [1167, 189] on input "text" at bounding box center [1329, 190] width 224 height 23
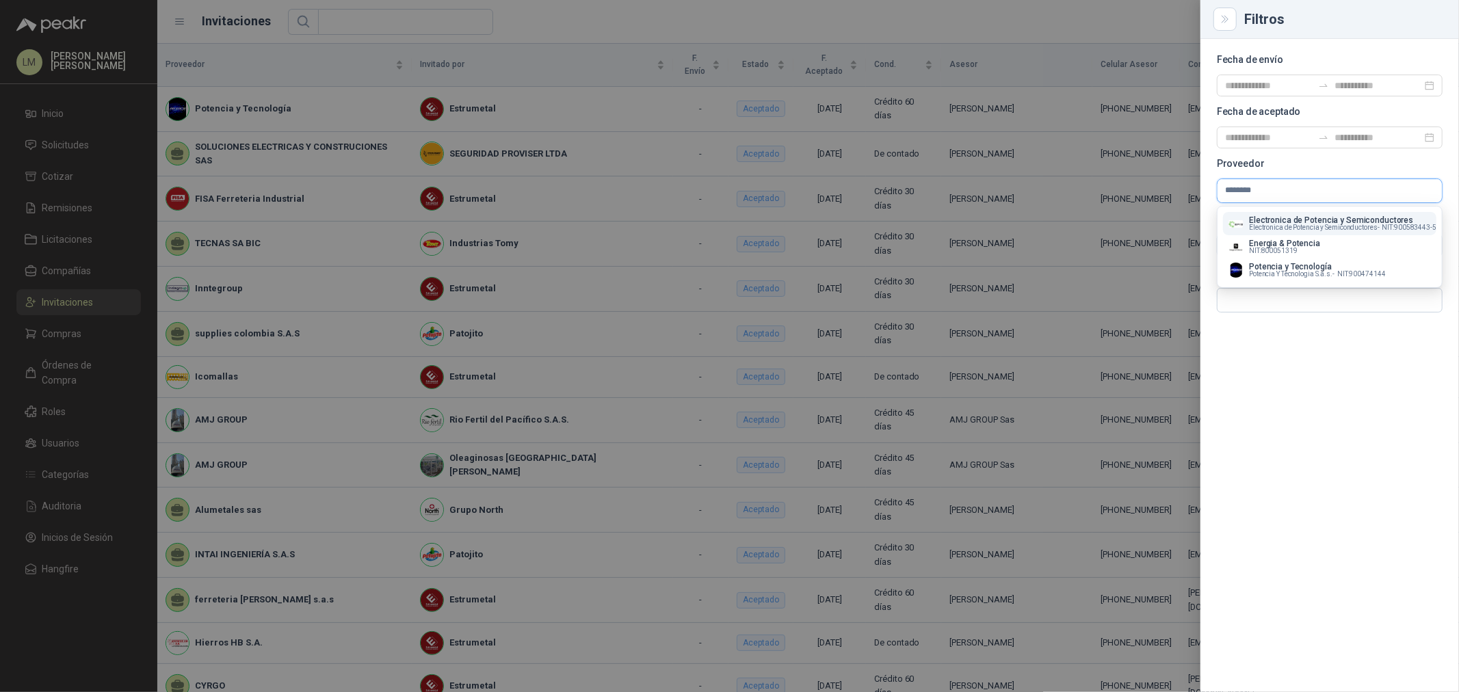
type input "********"
click at [1167, 220] on p "Electronica de Potencia y Semiconductores" at bounding box center [1342, 220] width 187 height 8
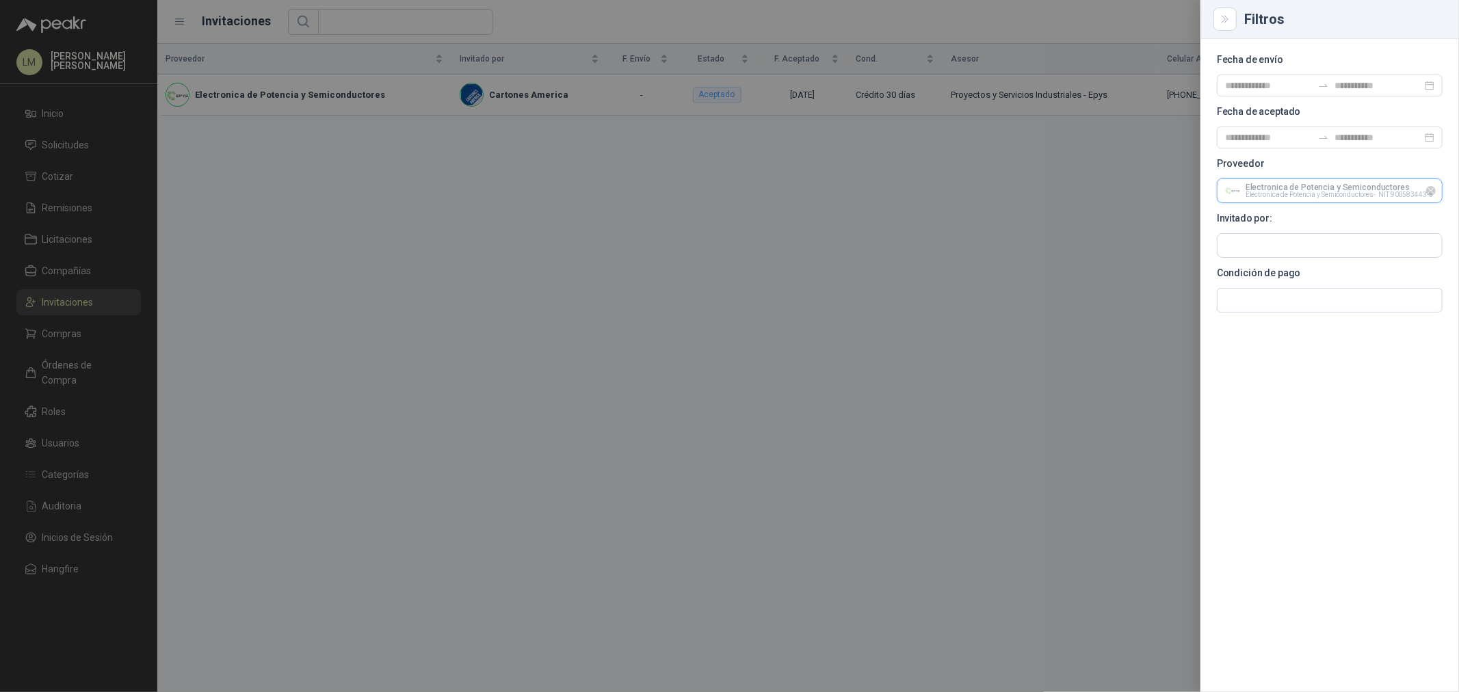
click at [1167, 198] on input "text" at bounding box center [1329, 190] width 224 height 23
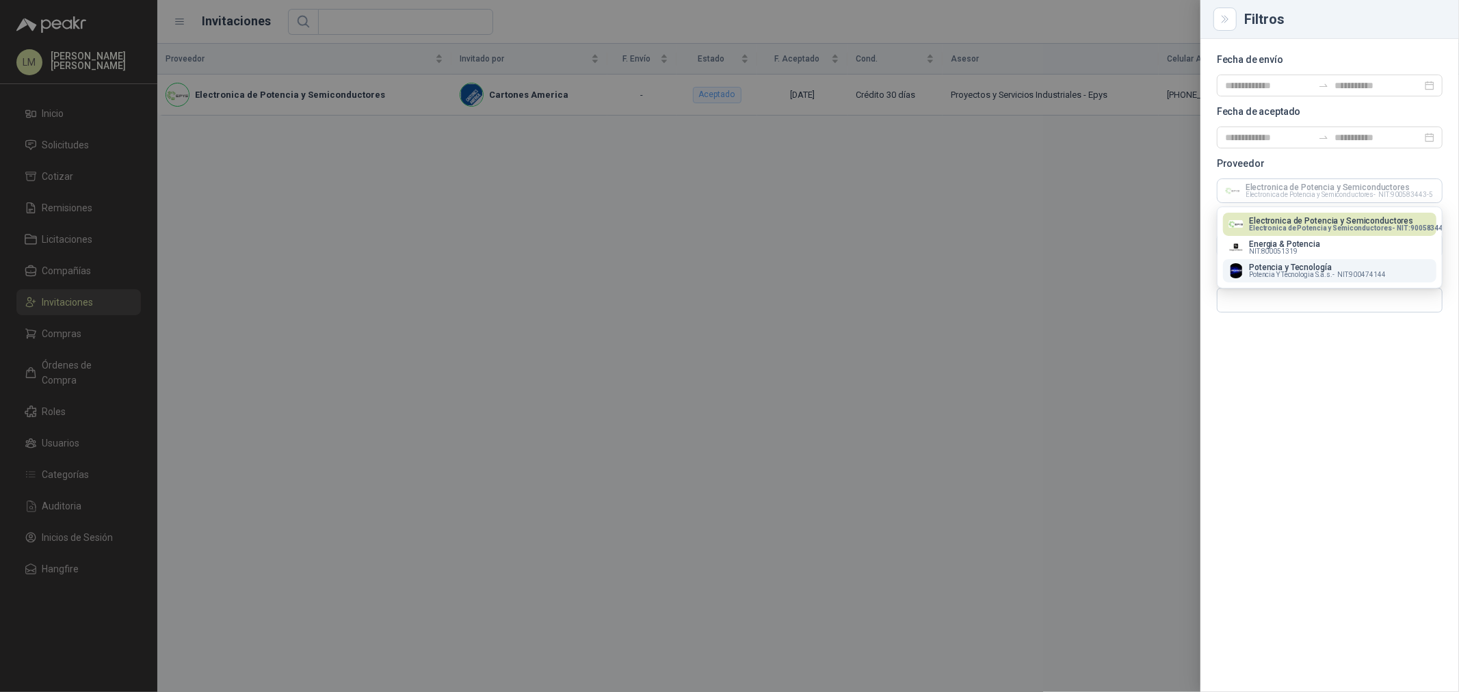
click at [1167, 274] on span "Potencia Y Tecnologia S.a.s. -" at bounding box center [1291, 274] width 85 height 7
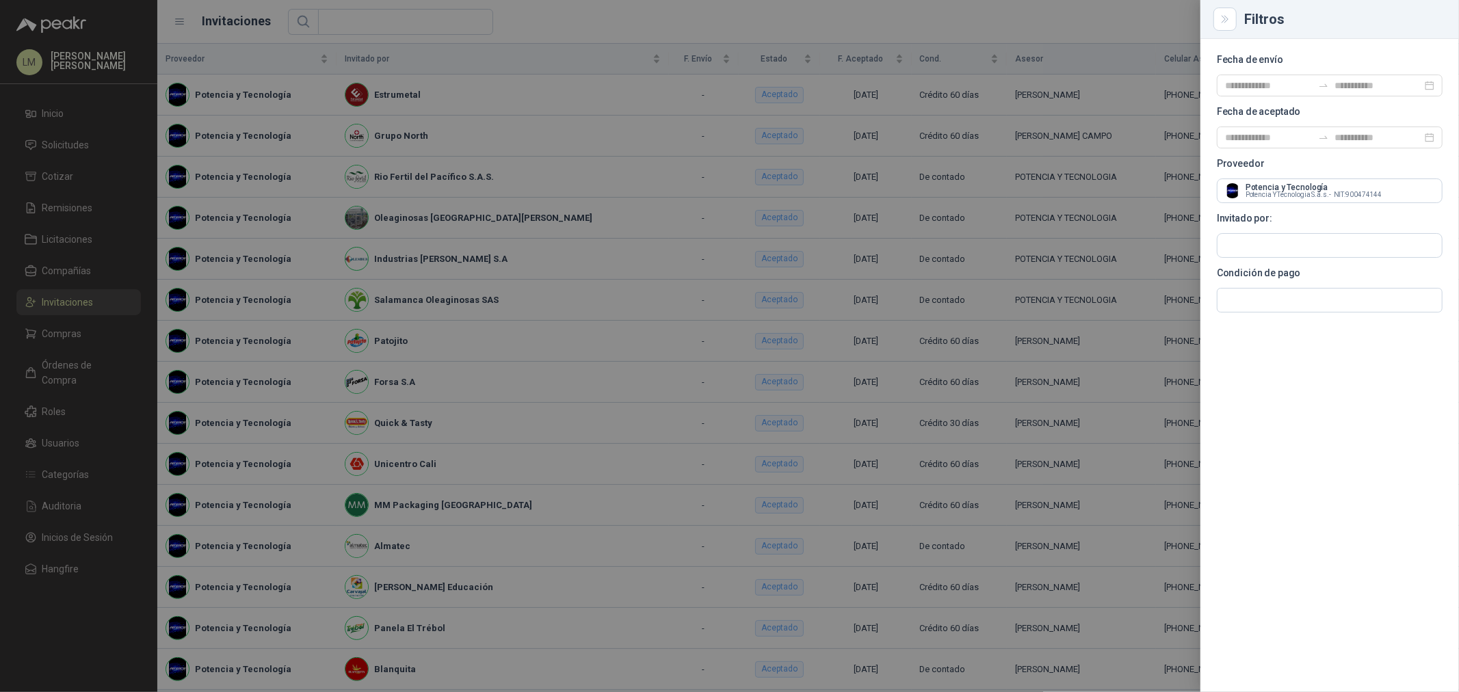
click at [473, 275] on div at bounding box center [729, 346] width 1459 height 692
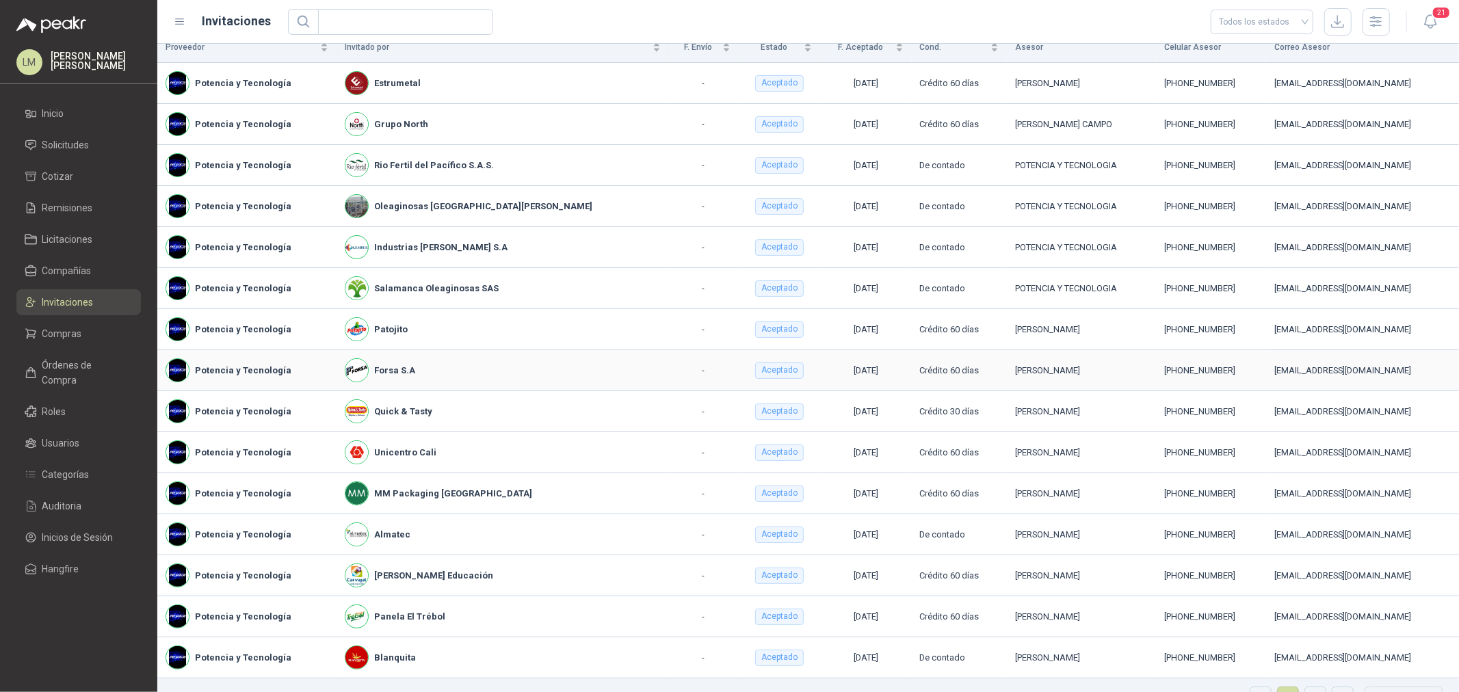
scroll to position [45, 0]
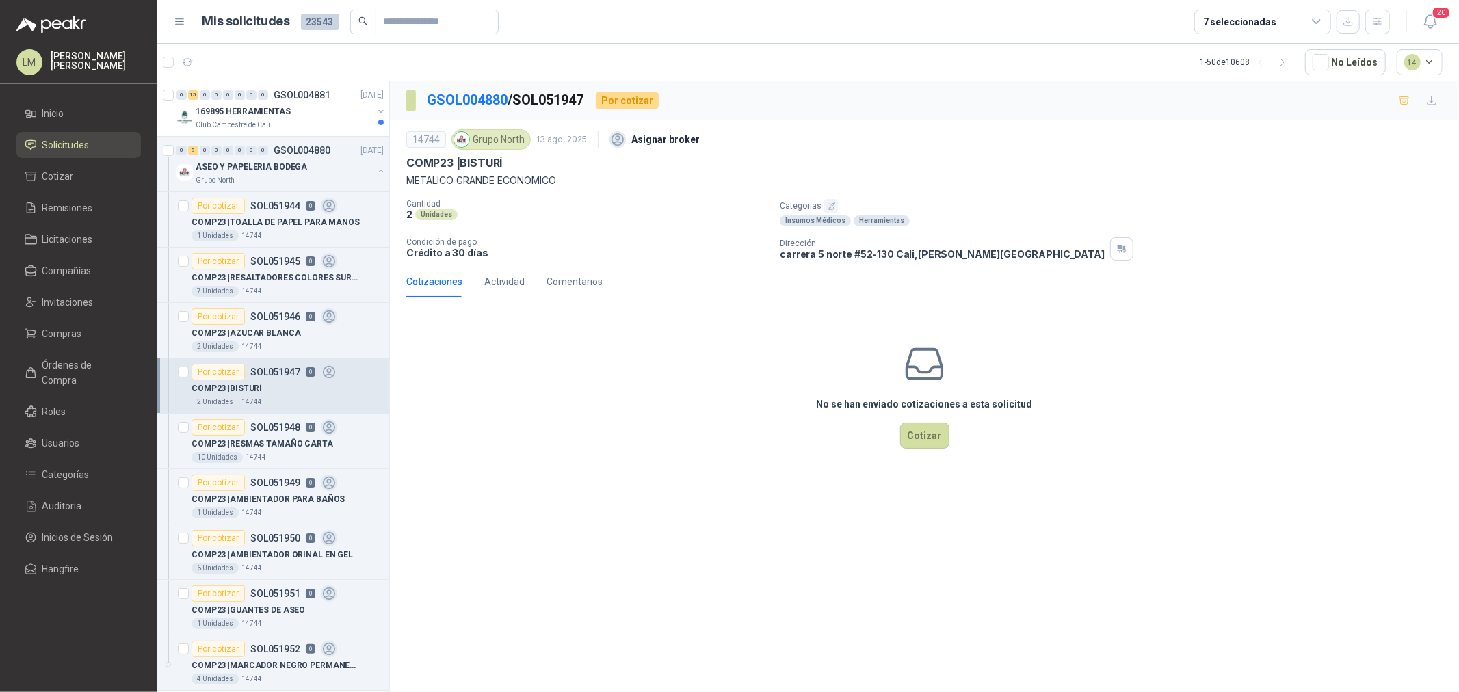
click at [832, 203] on icon "button" at bounding box center [830, 205] width 7 height 7
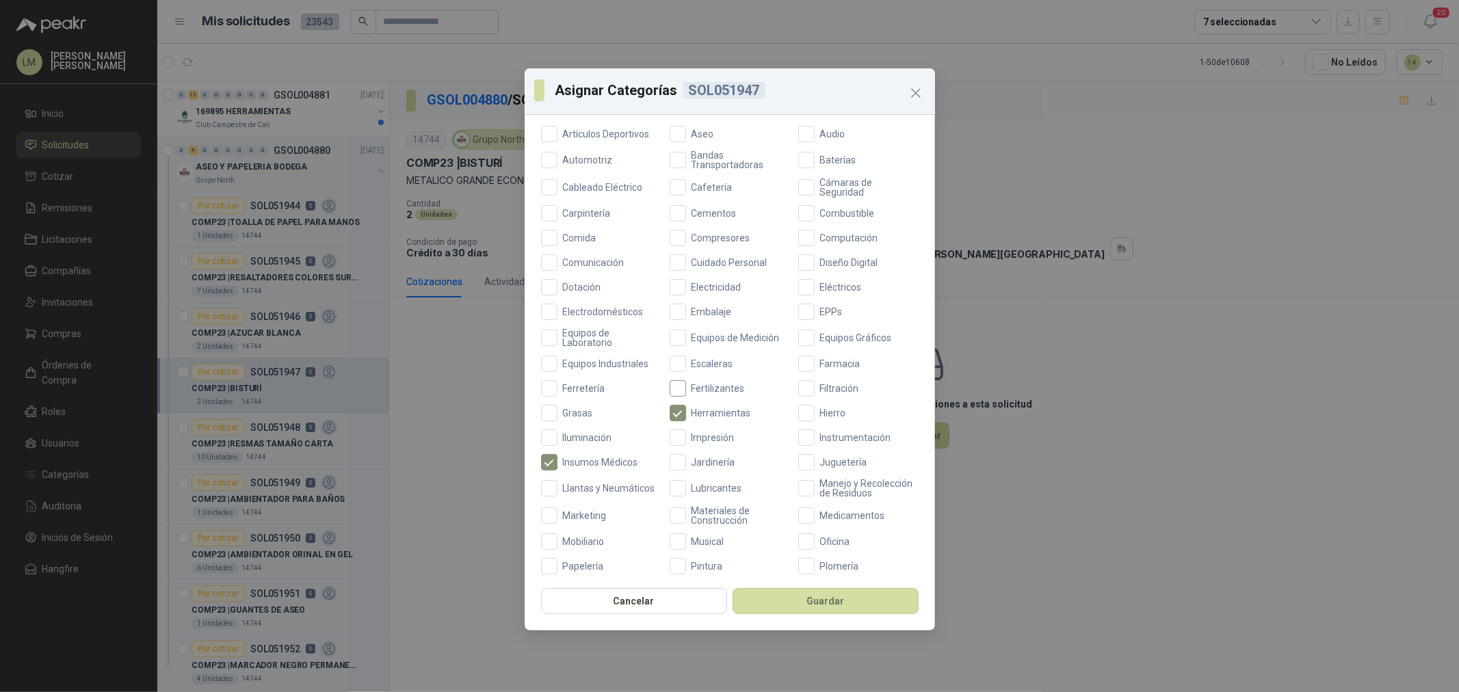
scroll to position [323, 0]
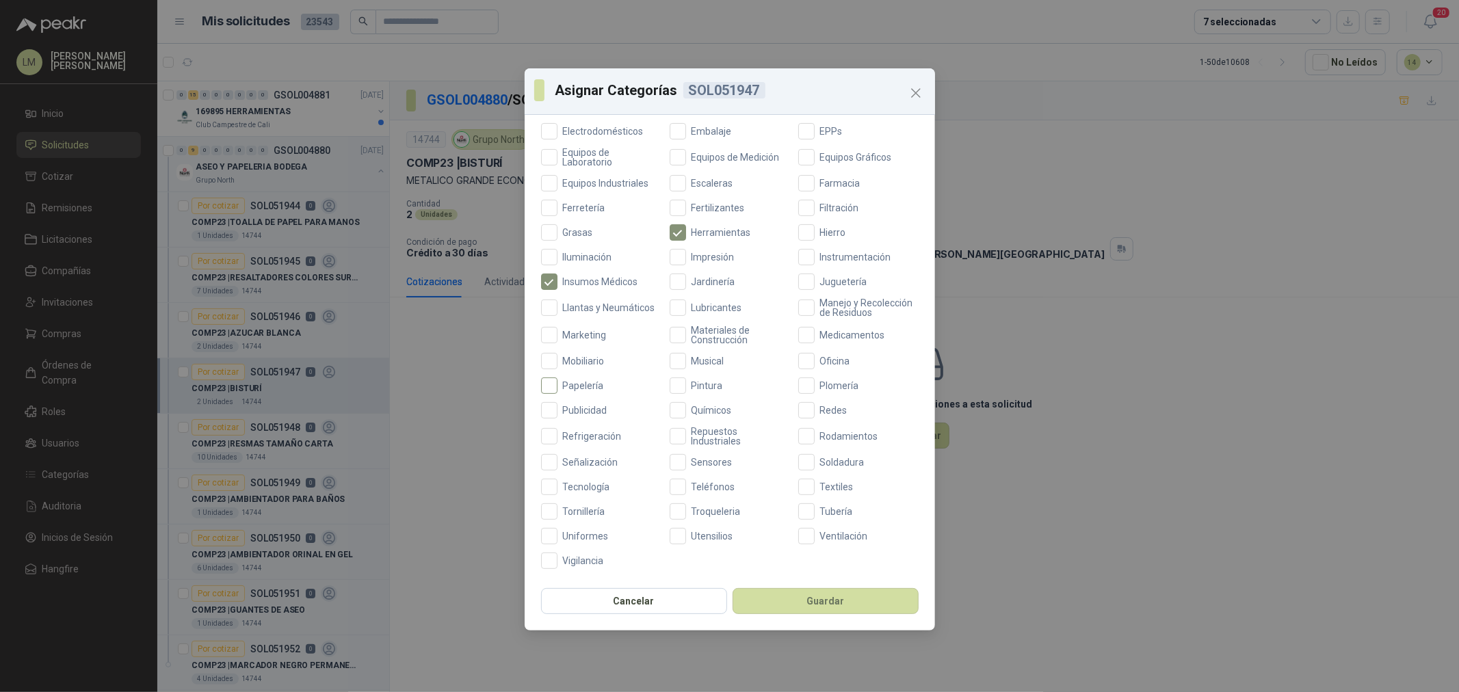
click at [570, 386] on span "Papelería" at bounding box center [583, 386] width 52 height 10
click at [843, 603] on button "Guardar" at bounding box center [825, 601] width 186 height 26
